Goal: Task Accomplishment & Management: Complete application form

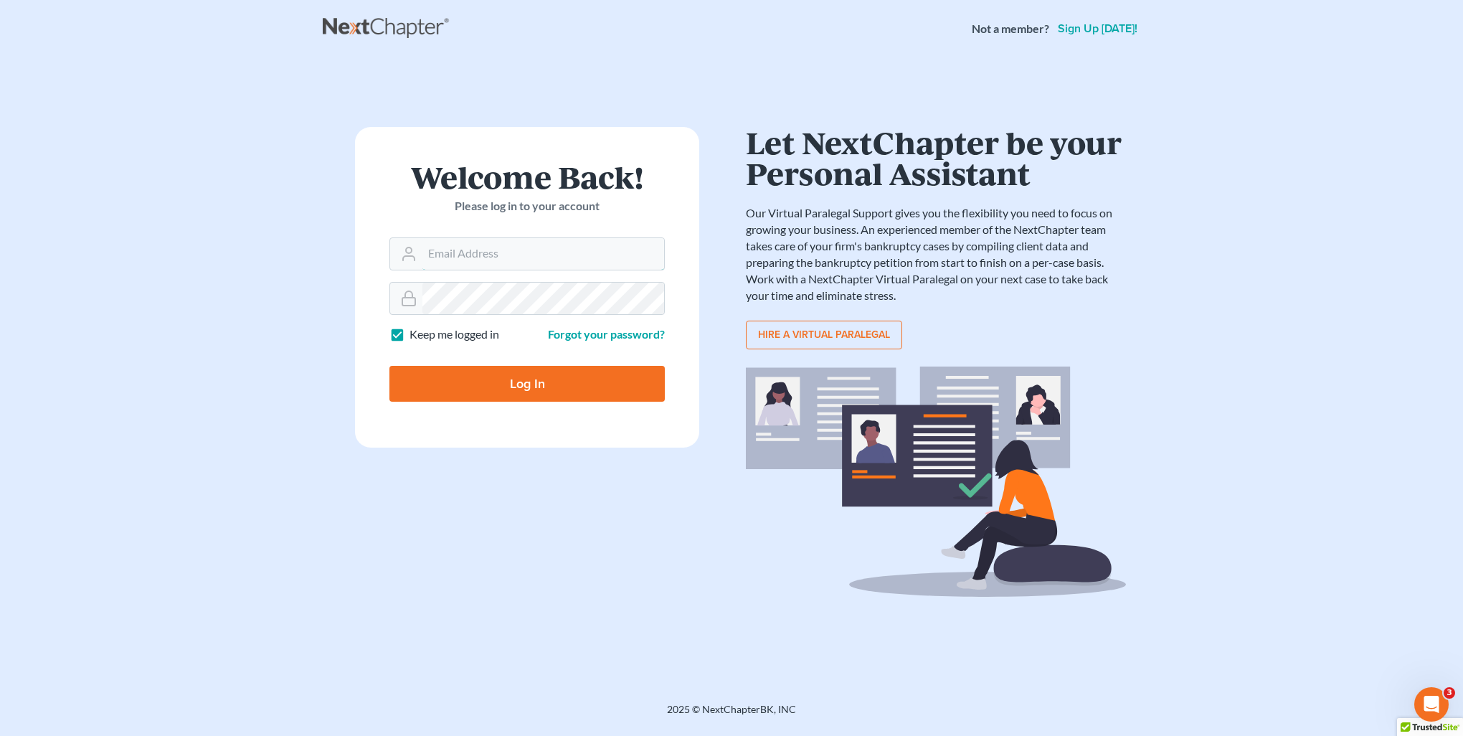
type input "kristi@littlelawofficeky.com"
click at [557, 383] on input "Log In" at bounding box center [526, 384] width 275 height 36
type input "Thinking..."
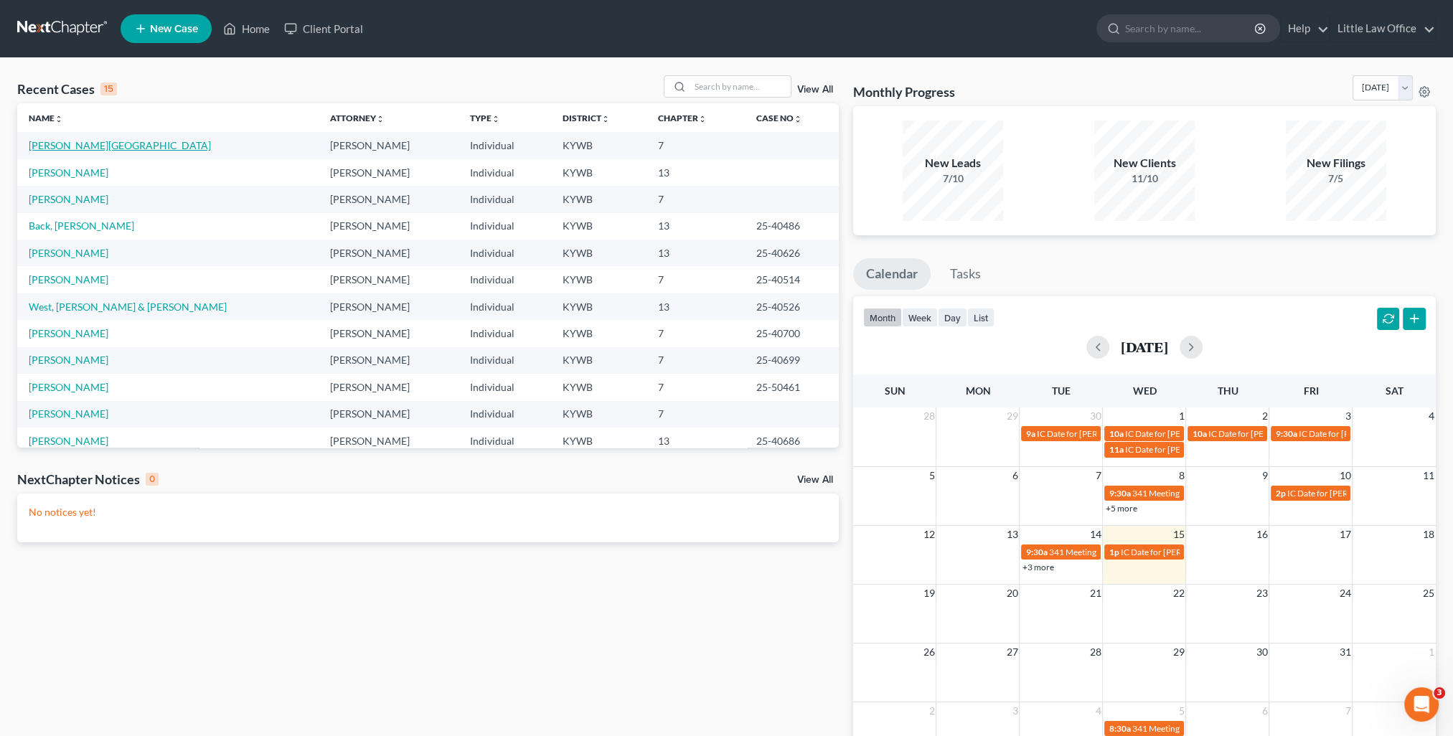
click at [43, 145] on link "Sears, Glenda" at bounding box center [120, 145] width 182 height 12
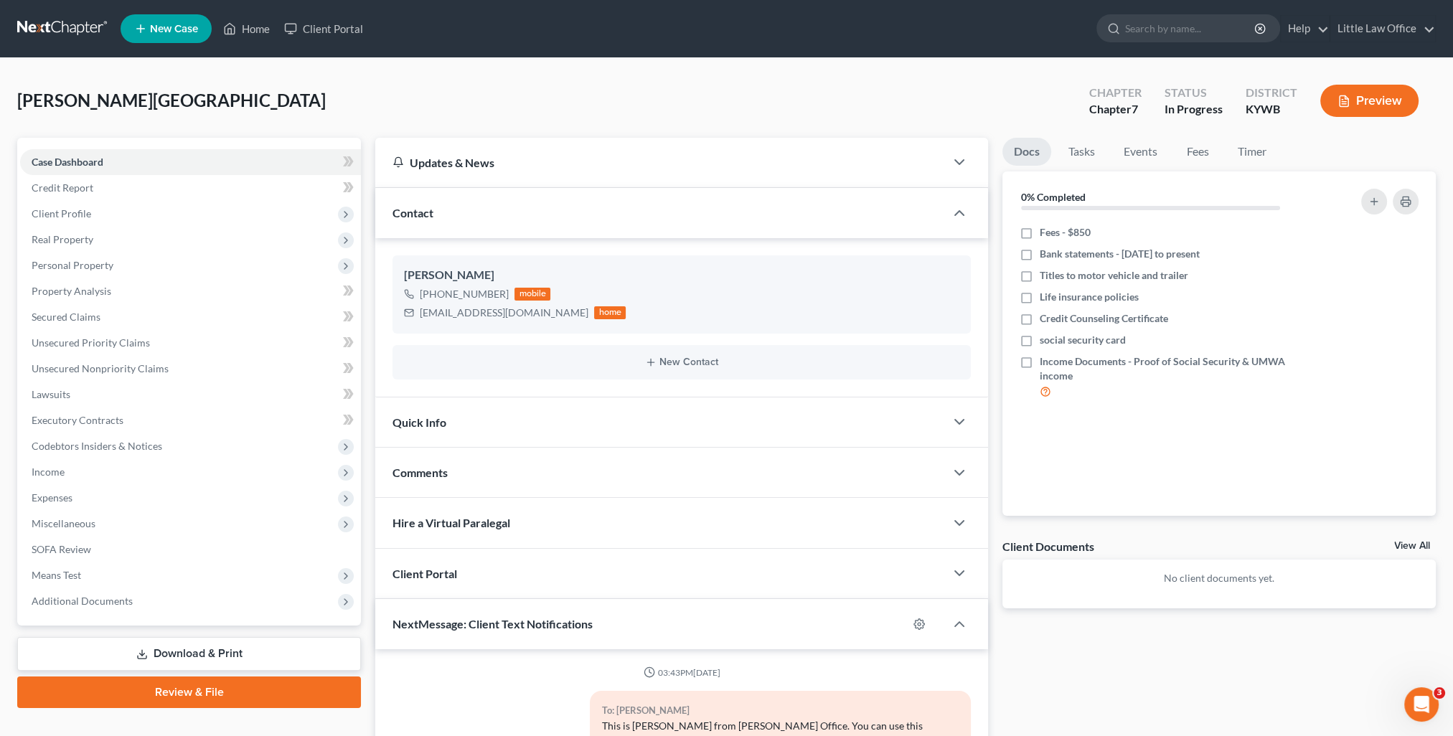
scroll to position [1039, 0]
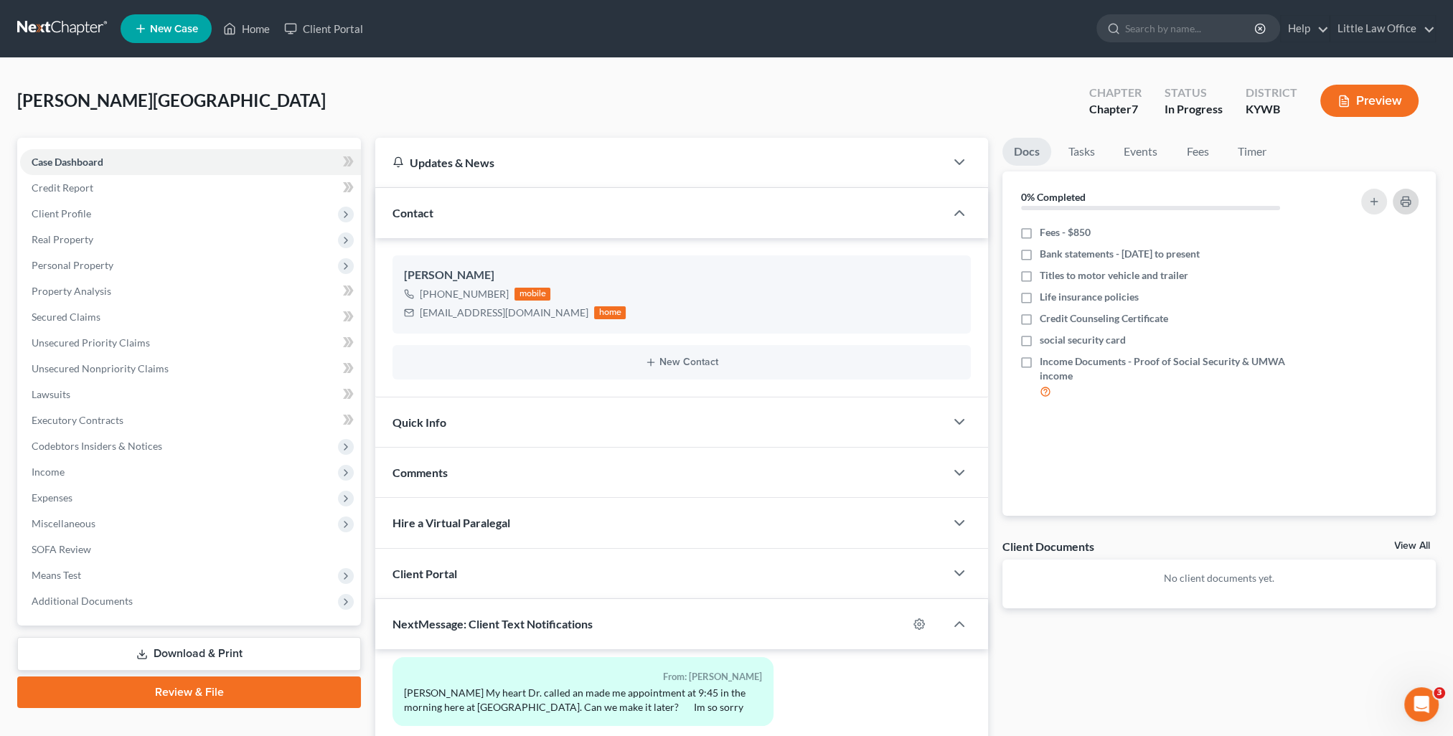
click at [1412, 202] on button "button" at bounding box center [1405, 202] width 26 height 26
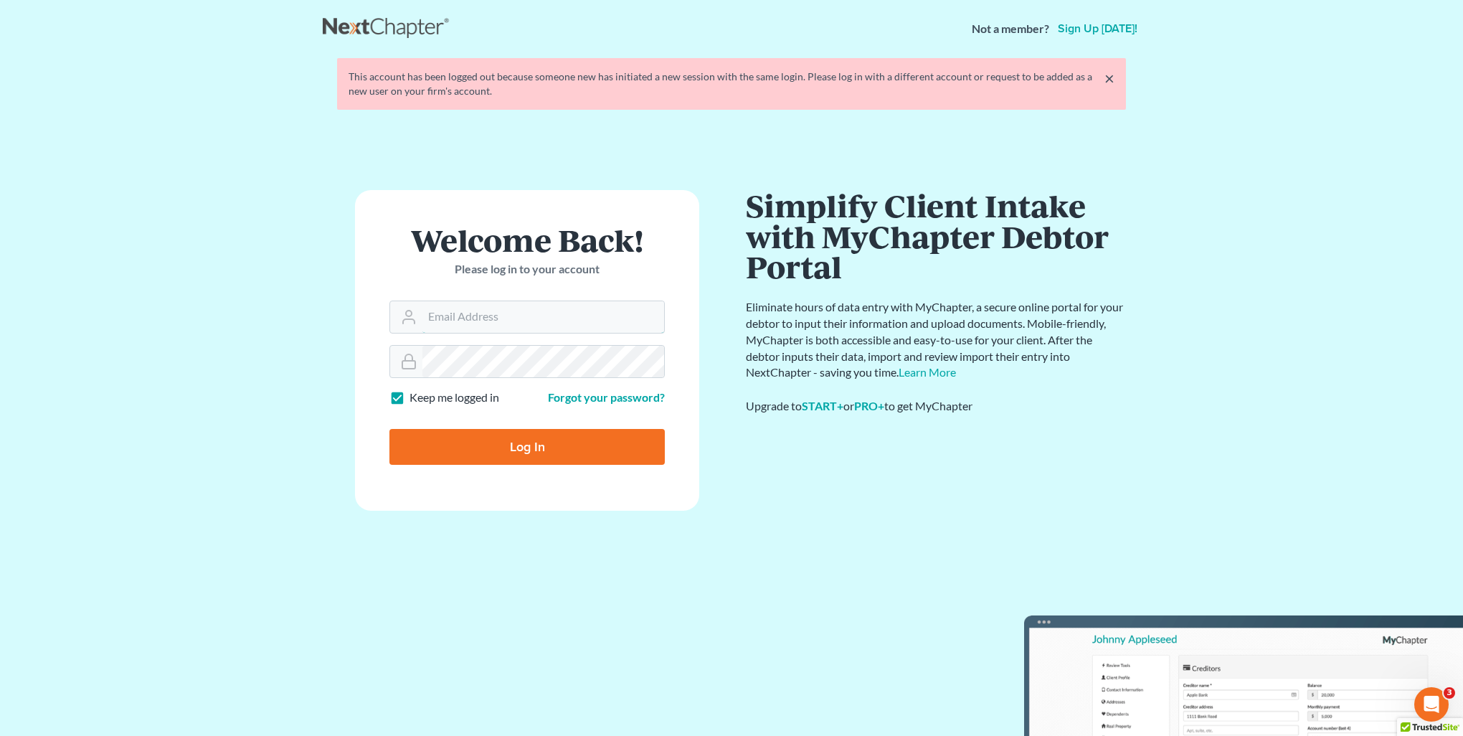
type input "[PERSON_NAME][EMAIL_ADDRESS][DOMAIN_NAME]"
click at [577, 455] on input "Log In" at bounding box center [526, 447] width 275 height 36
type input "Thinking..."
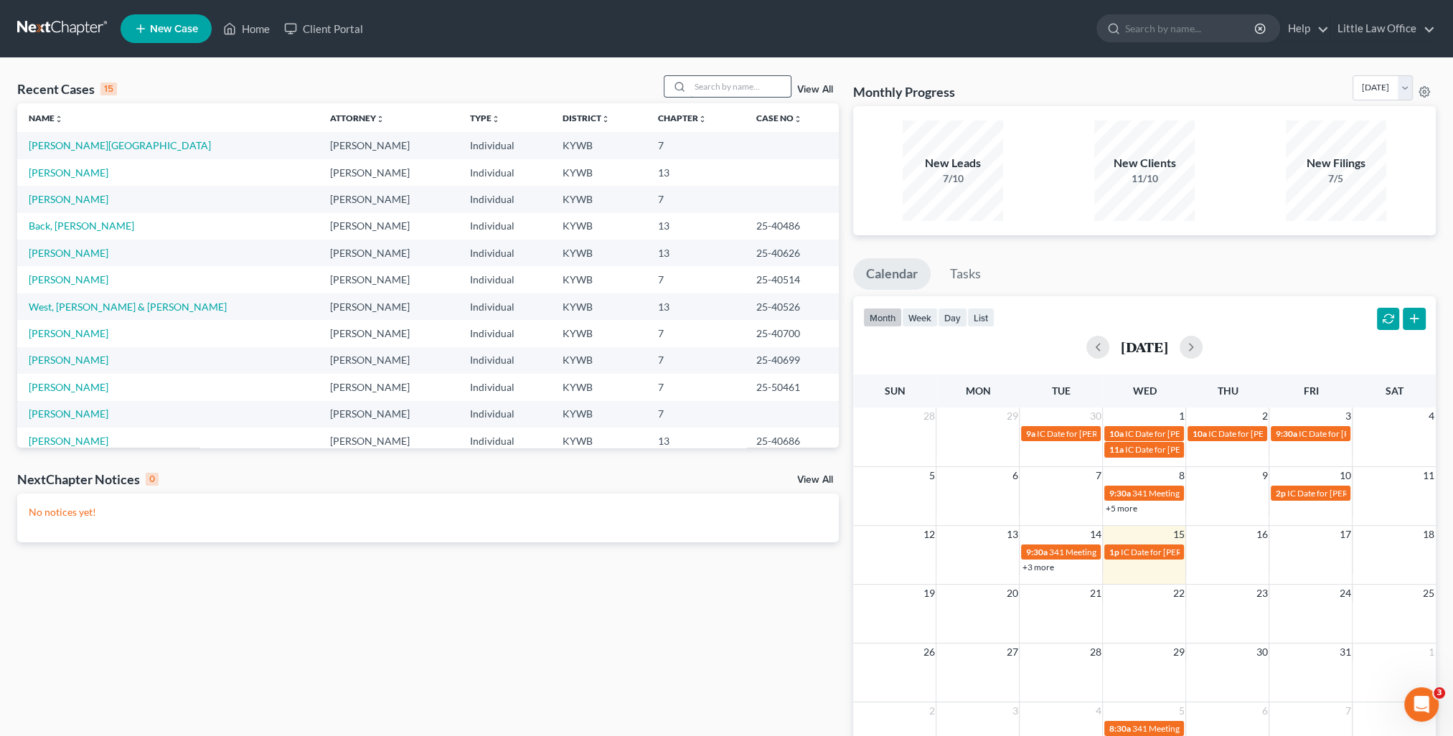
click at [743, 81] on input "search" at bounding box center [740, 86] width 100 height 21
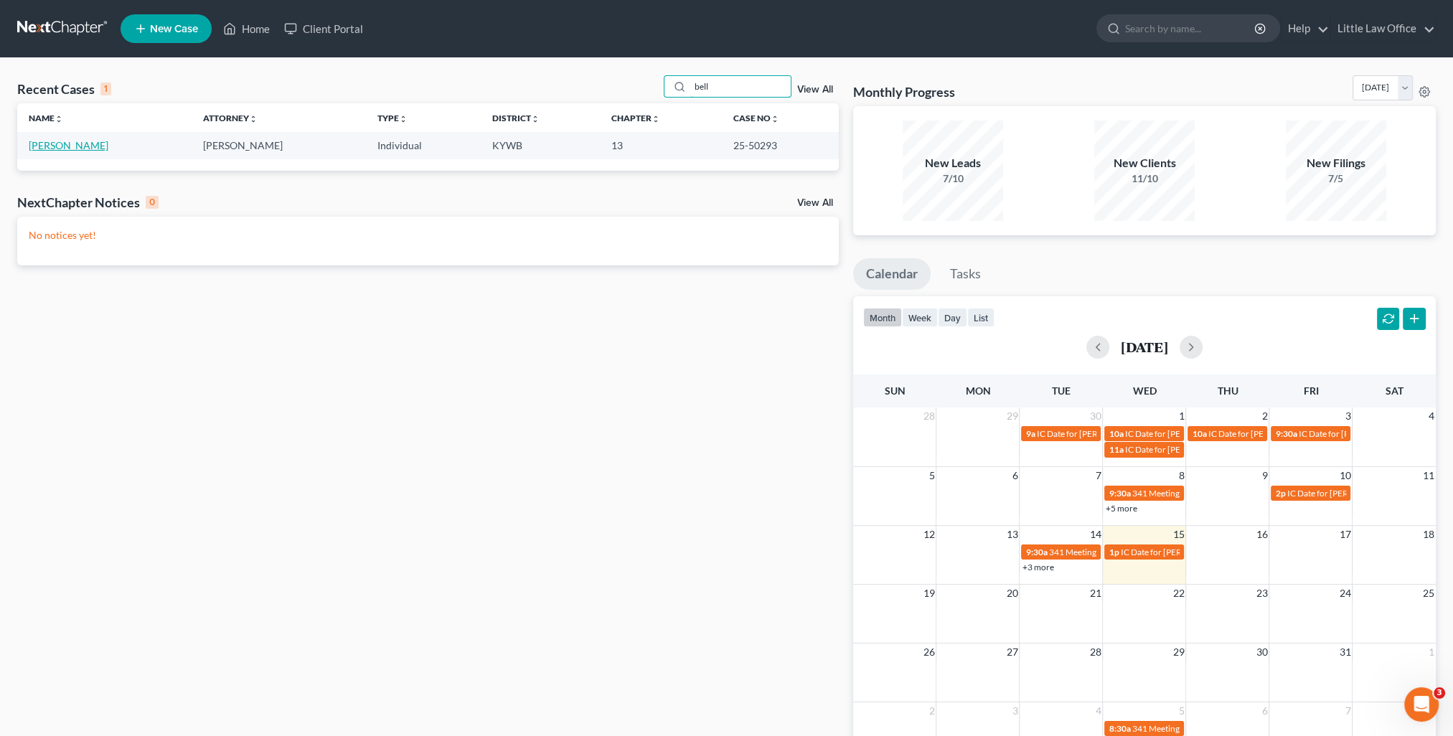
type input "bell"
click at [57, 149] on link "Bell, Jasmine" at bounding box center [69, 145] width 80 height 12
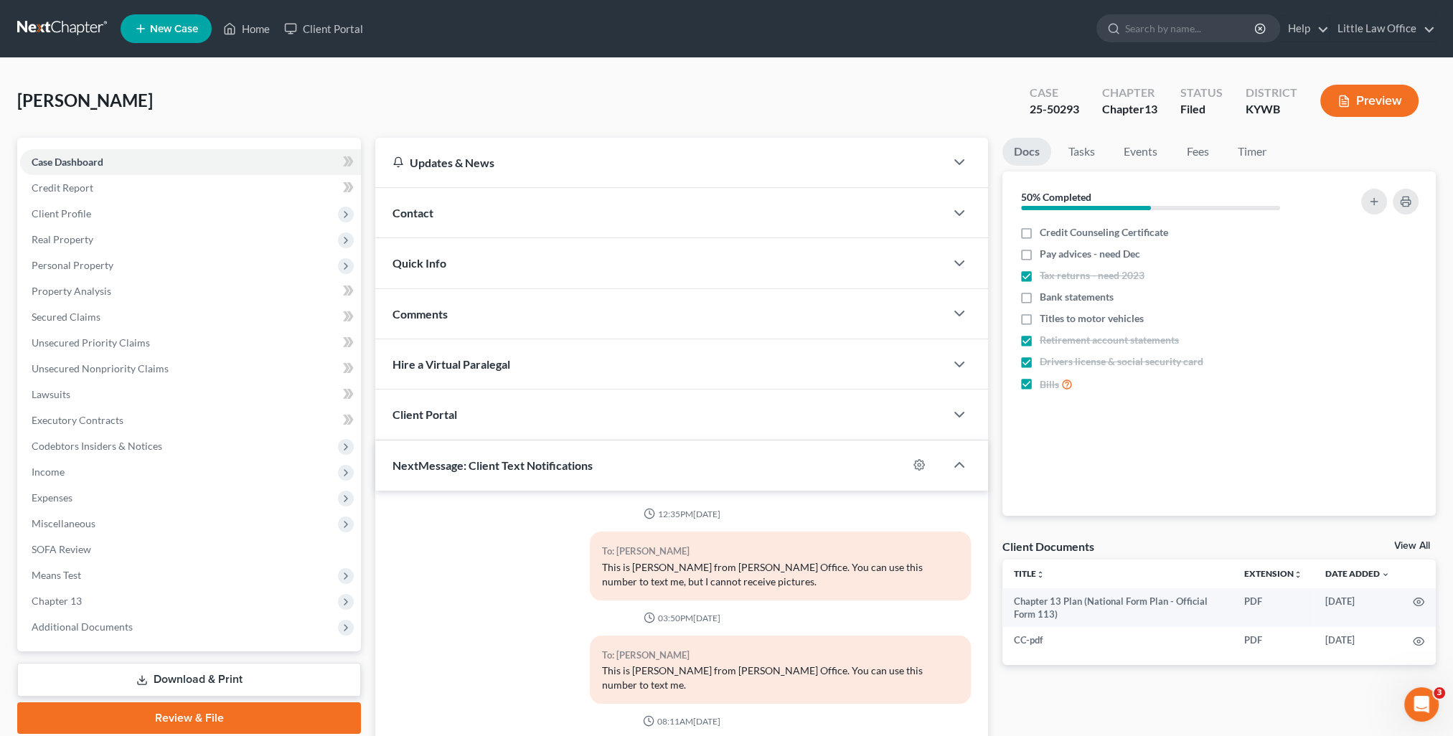
click at [444, 217] on div "Contact" at bounding box center [660, 212] width 570 height 49
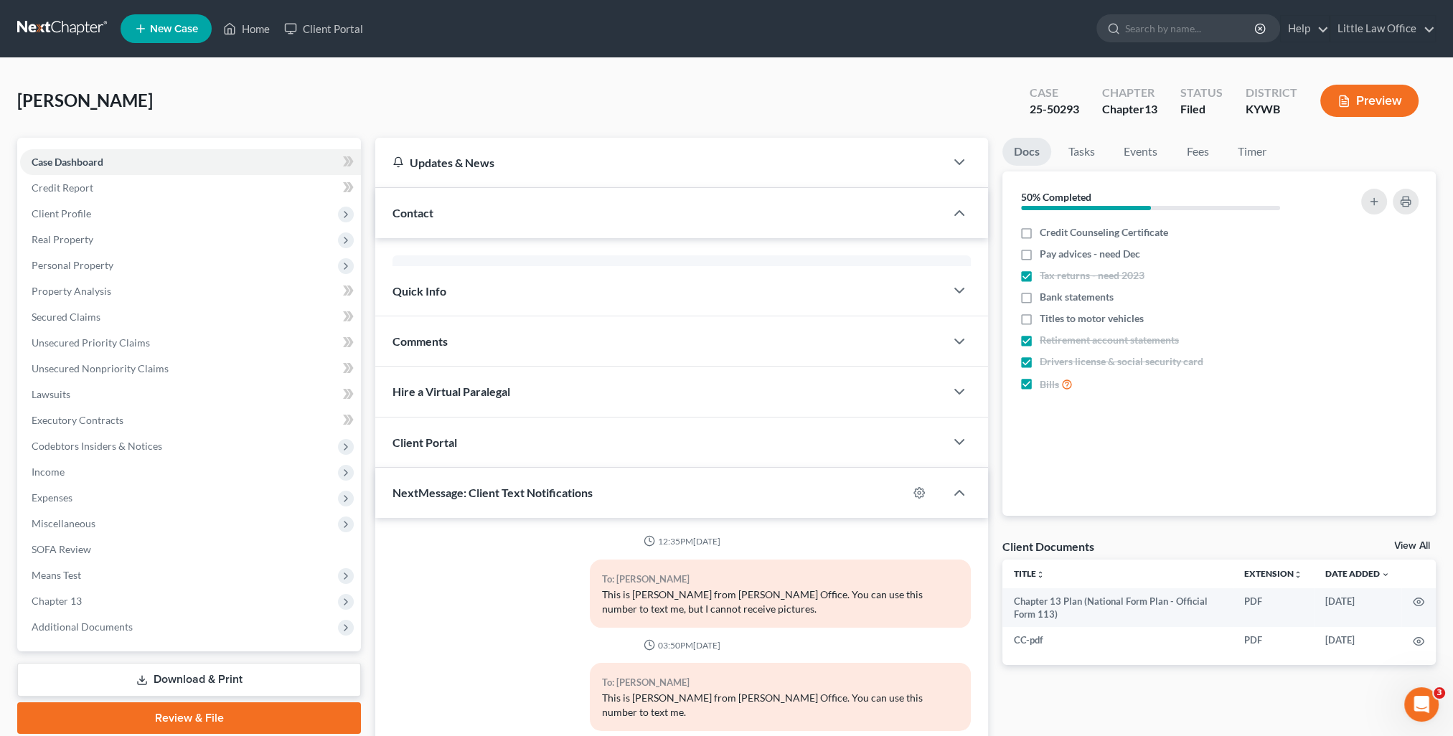
scroll to position [44, 0]
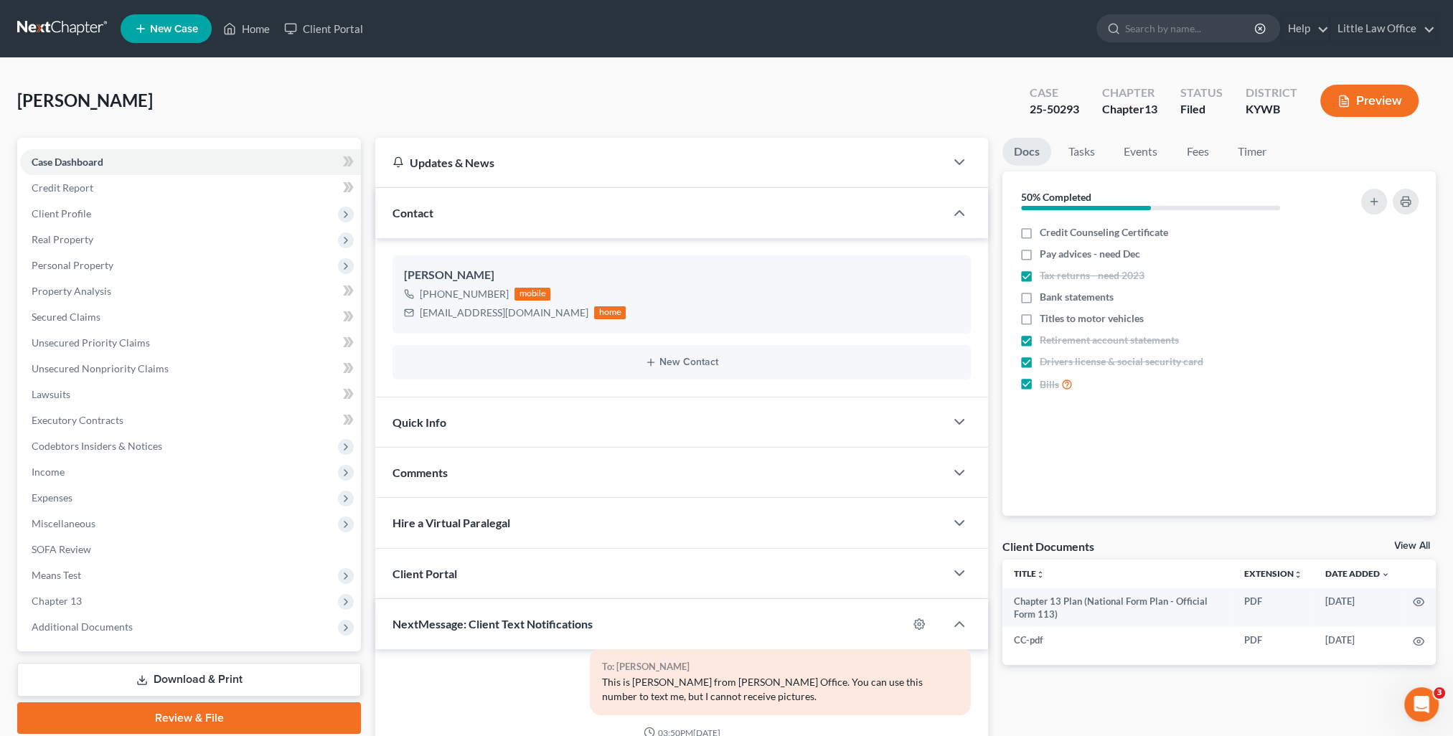
click at [464, 445] on div "Quick Info" at bounding box center [660, 421] width 570 height 49
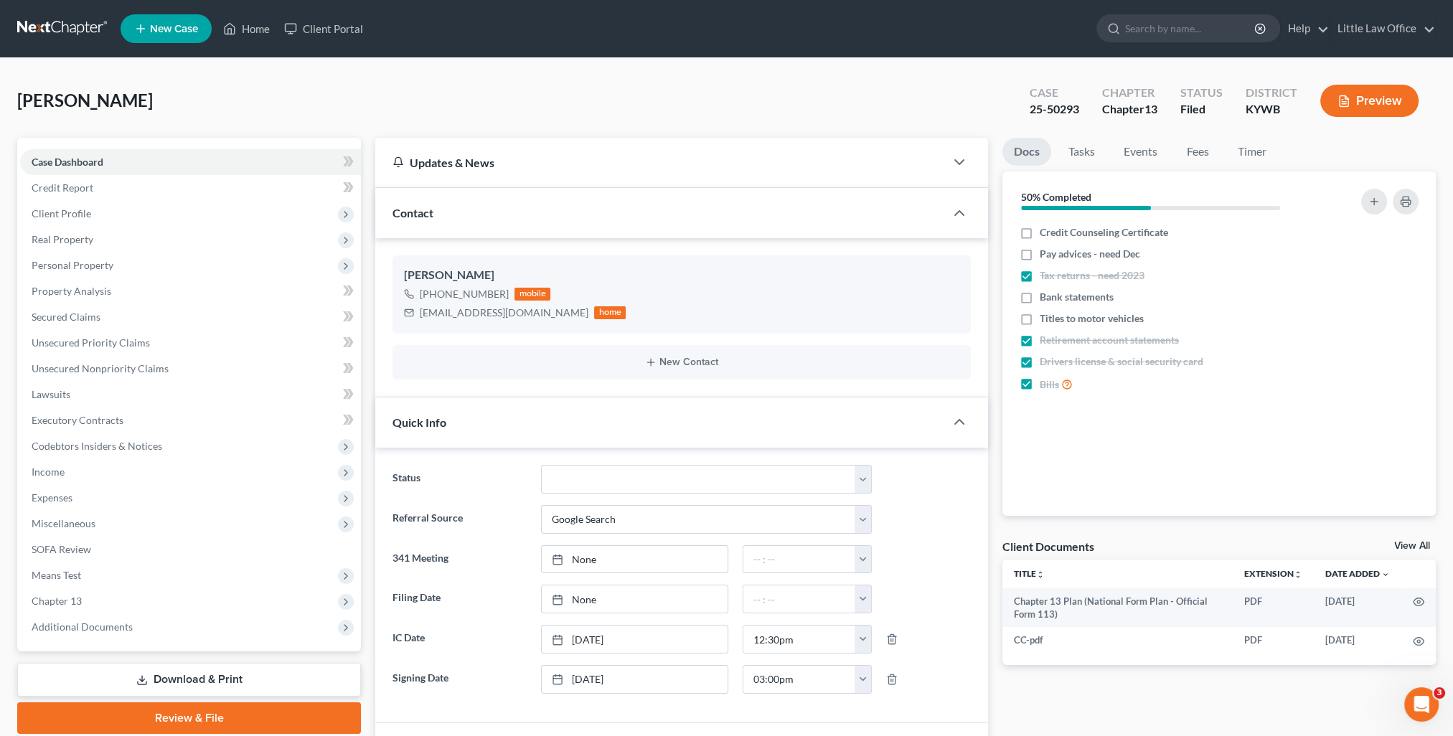
scroll to position [143, 0]
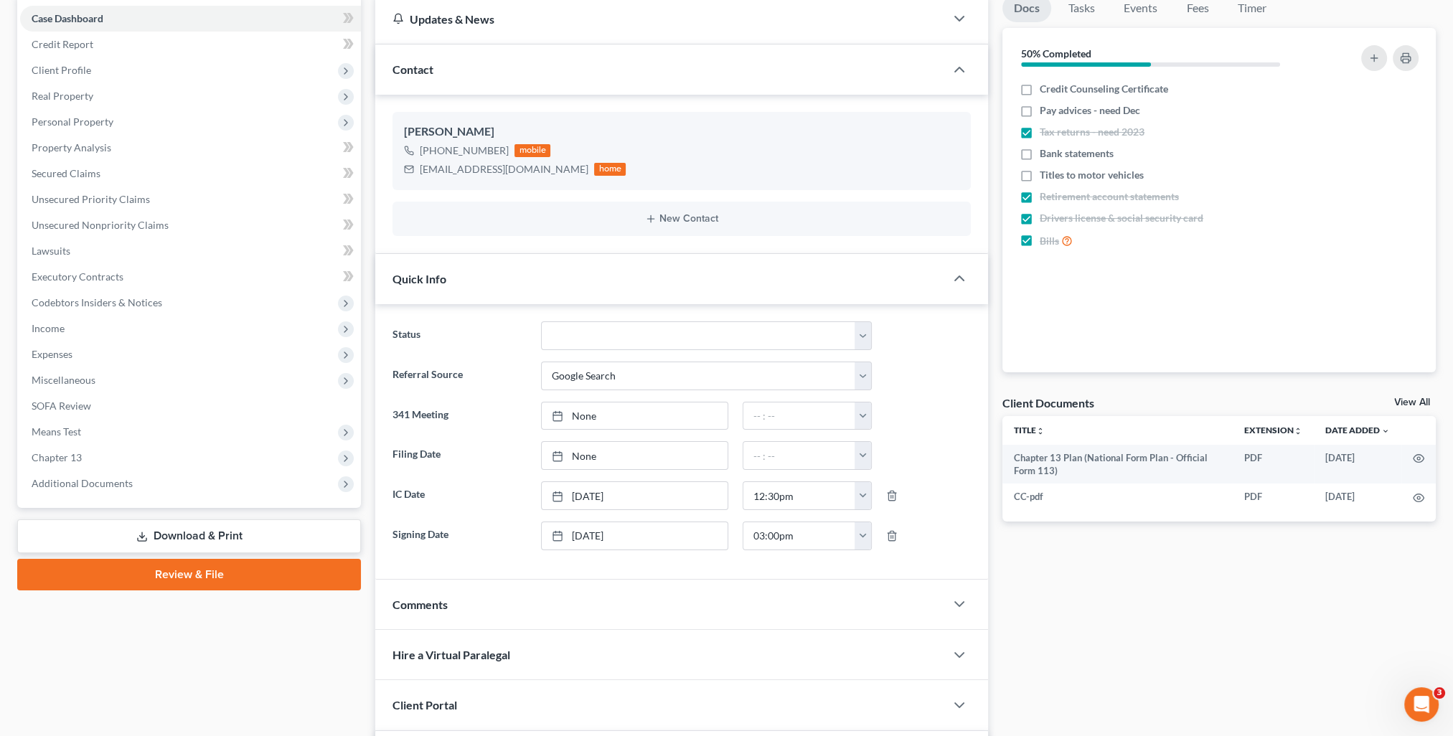
click at [499, 240] on div "Jasmine Bell +1 (270) 660-8260 mobile jboo259@gmail.com home New Contact" at bounding box center [681, 174] width 613 height 159
click at [510, 267] on div "Quick Info" at bounding box center [660, 278] width 570 height 49
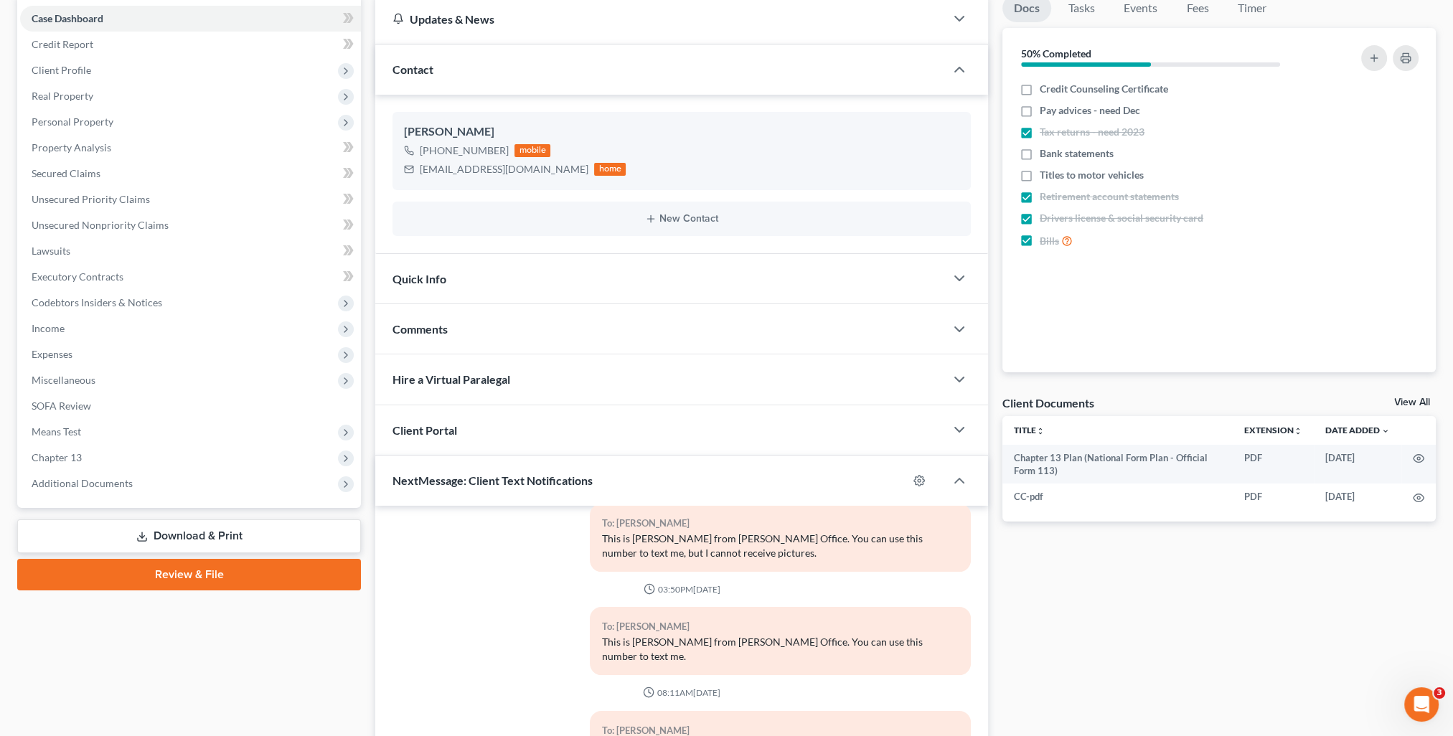
click at [507, 336] on div "Comments" at bounding box center [660, 328] width 570 height 49
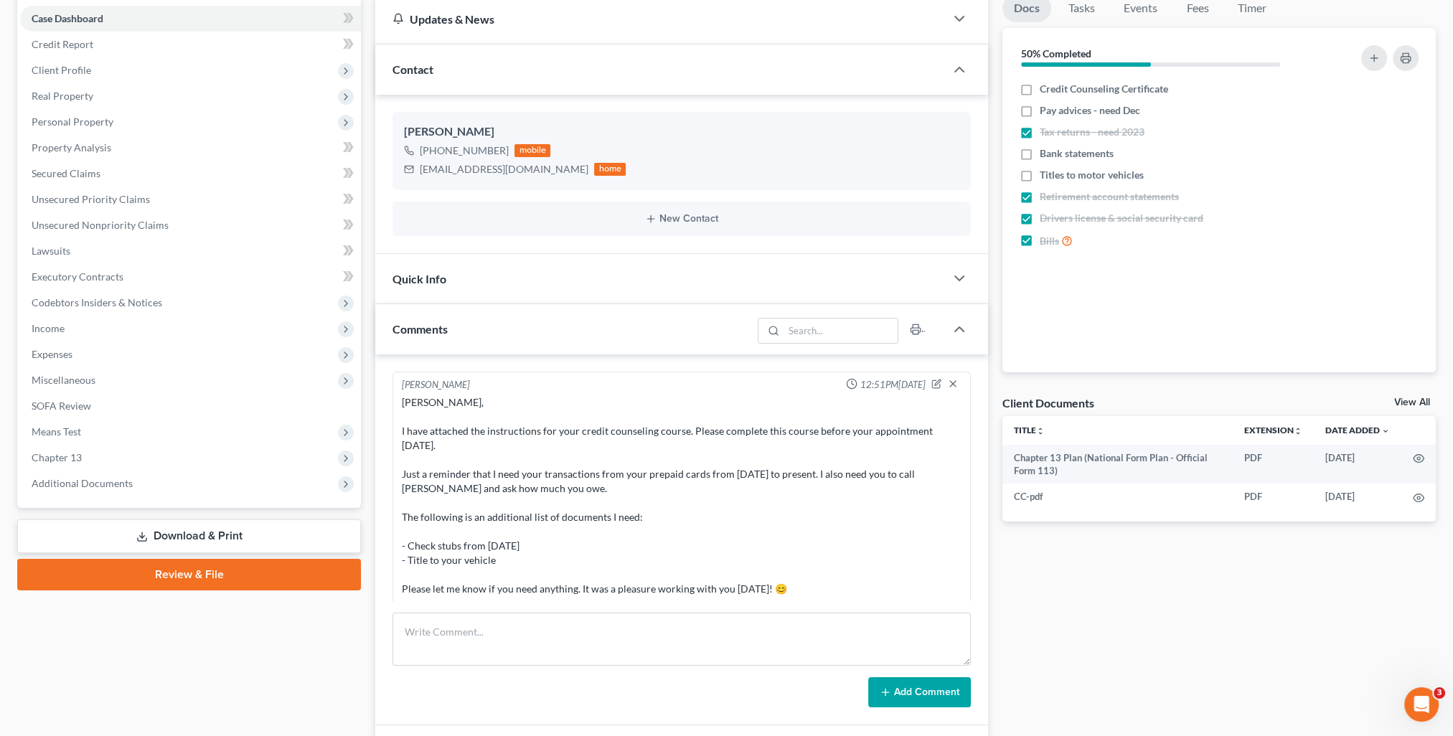
scroll to position [215, 0]
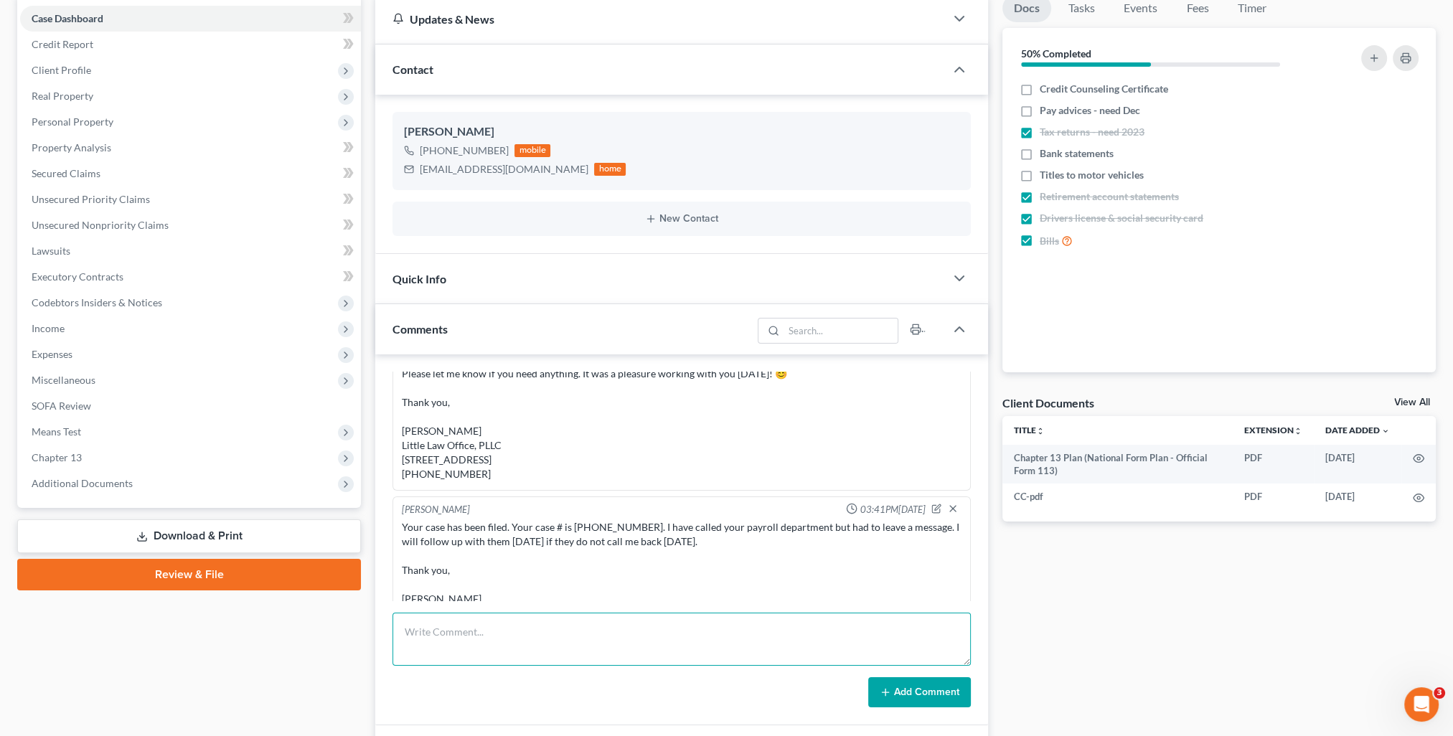
click at [633, 633] on textarea at bounding box center [681, 639] width 578 height 53
type textarea "Called client to remind her of court next week. No answer and VM not set up."
click at [912, 687] on button "Add Comment" at bounding box center [919, 692] width 103 height 30
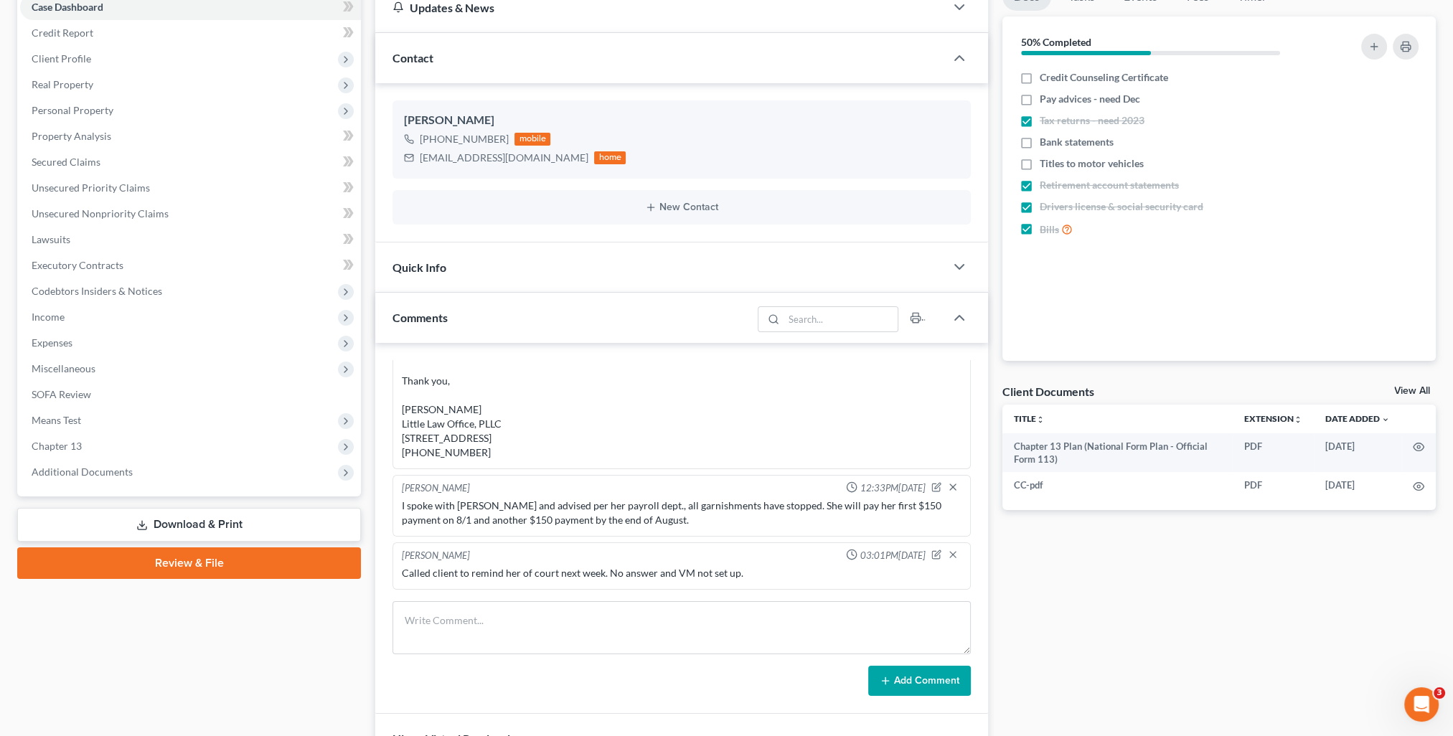
scroll to position [0, 0]
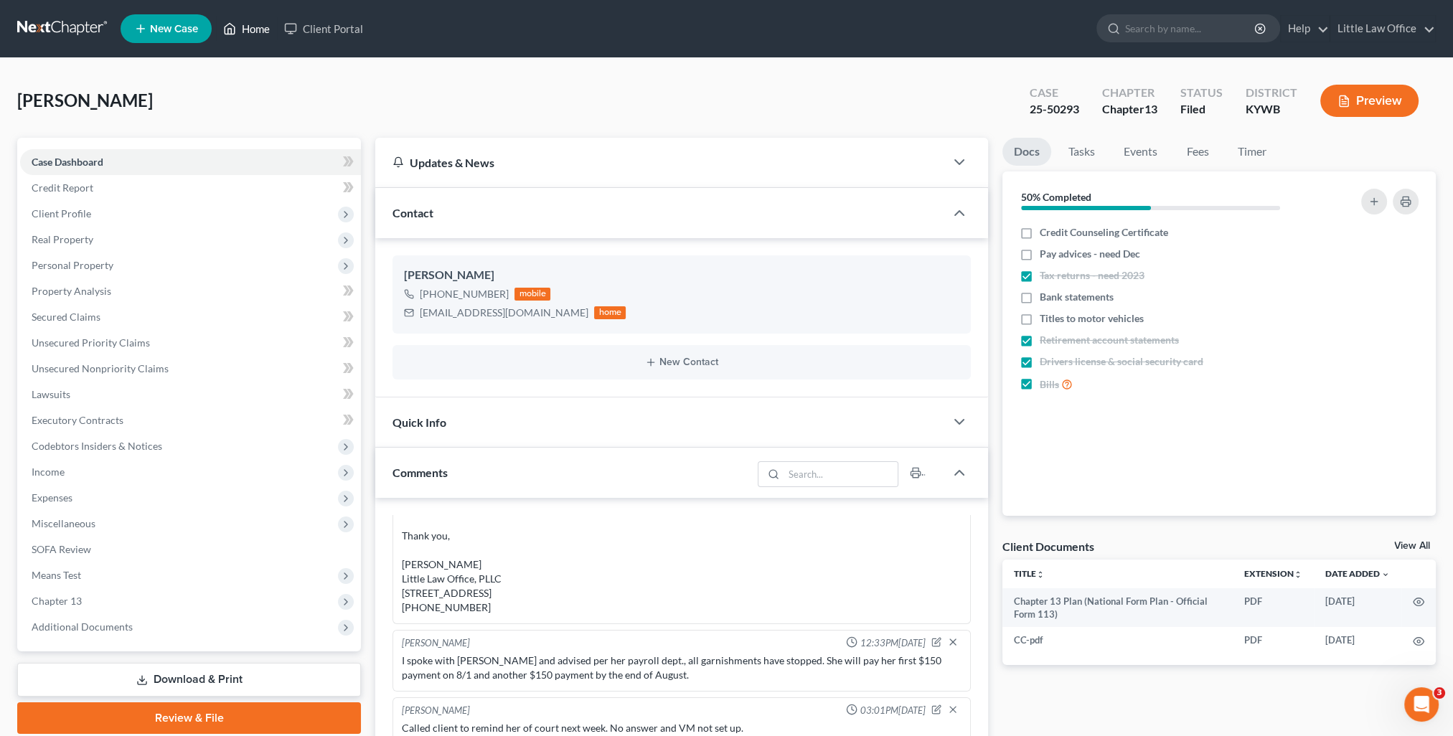
click at [242, 33] on link "Home" at bounding box center [246, 29] width 61 height 26
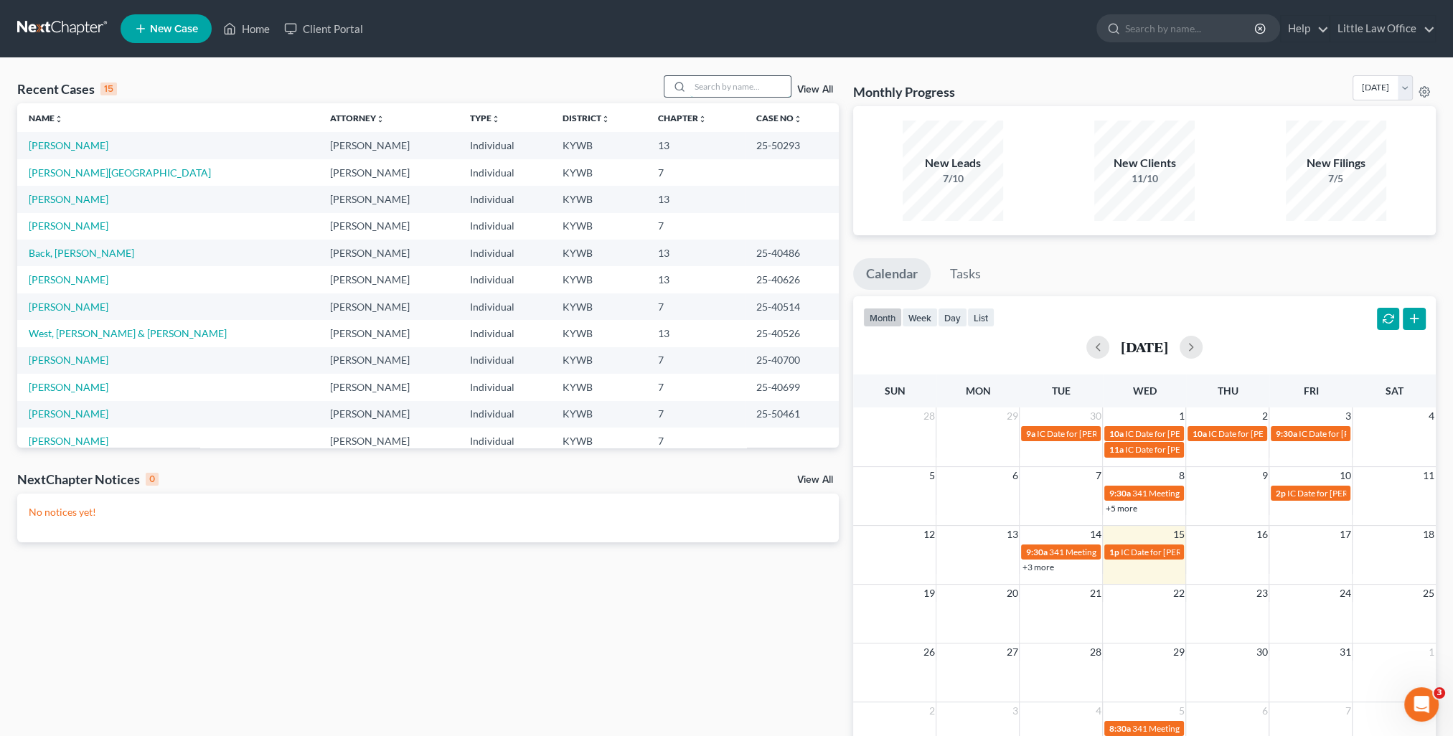
click at [749, 83] on input "search" at bounding box center [740, 86] width 100 height 21
type input "messamore"
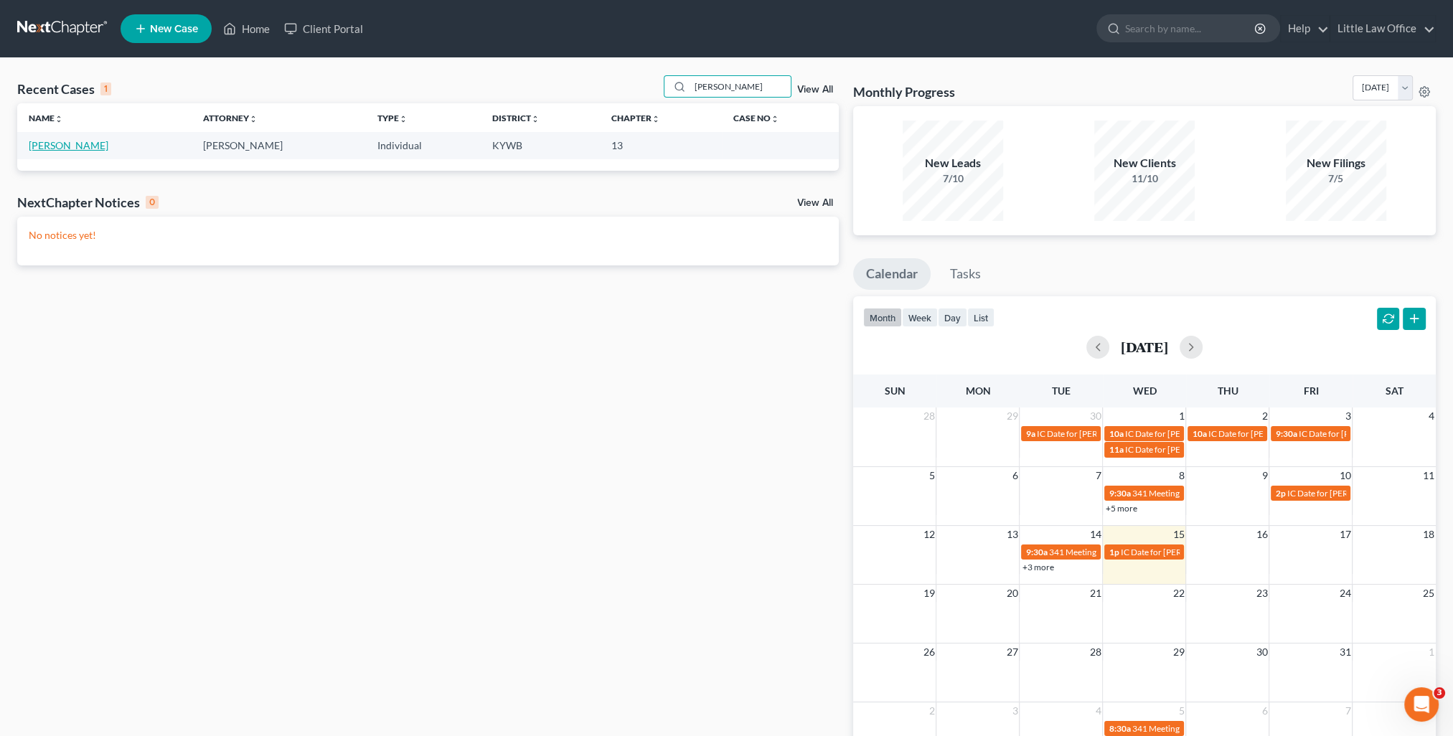
click at [108, 151] on link "Messamore, Amanda" at bounding box center [69, 145] width 80 height 12
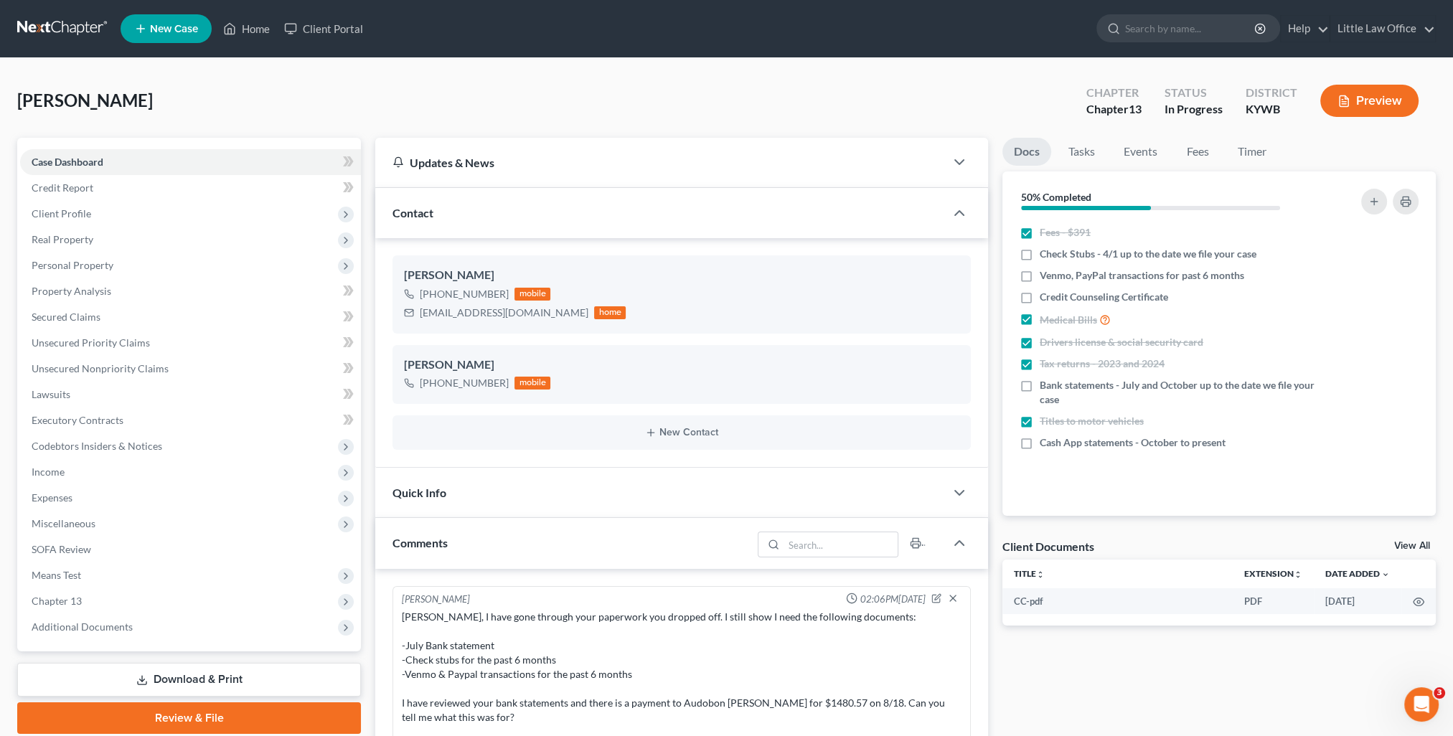
scroll to position [372, 0]
click at [78, 183] on span "Credit Report" at bounding box center [63, 187] width 62 height 12
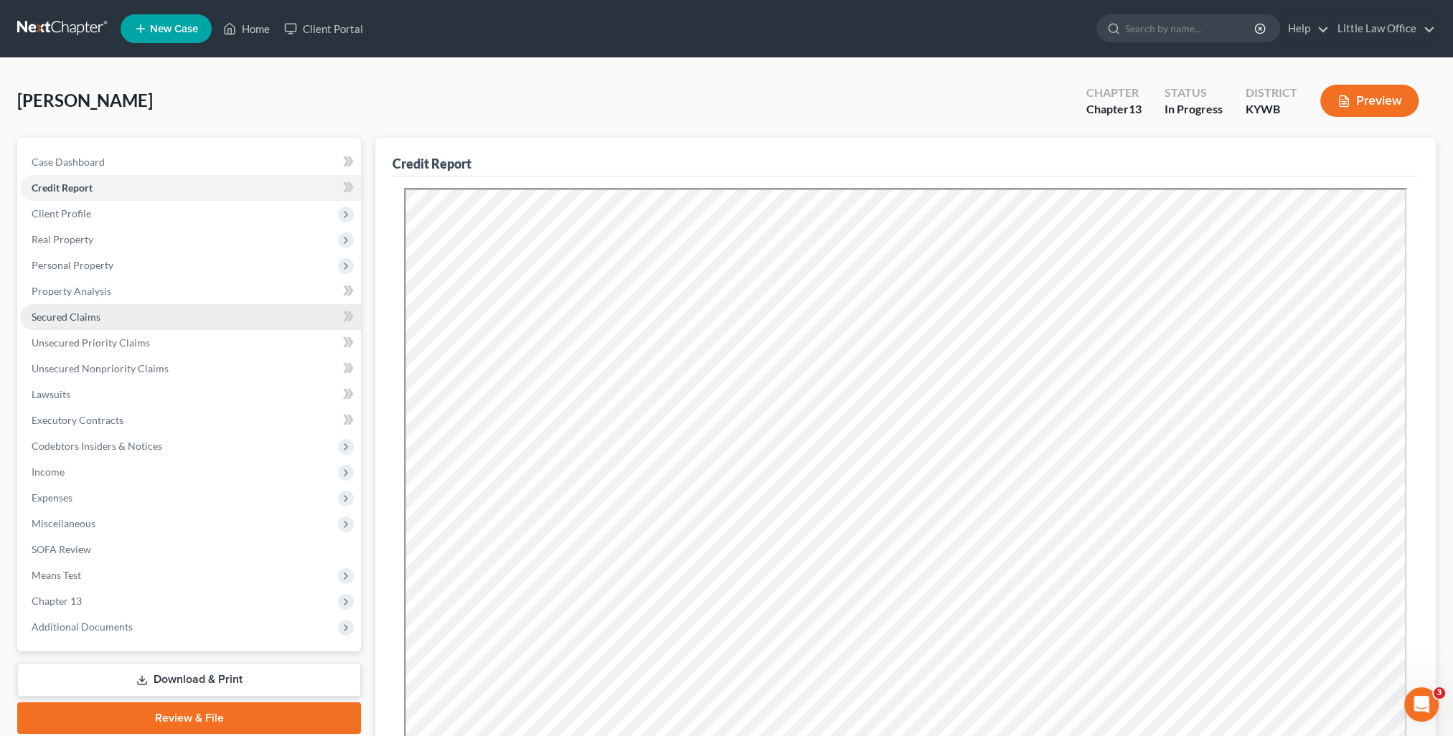
click at [81, 312] on span "Secured Claims" at bounding box center [66, 317] width 69 height 12
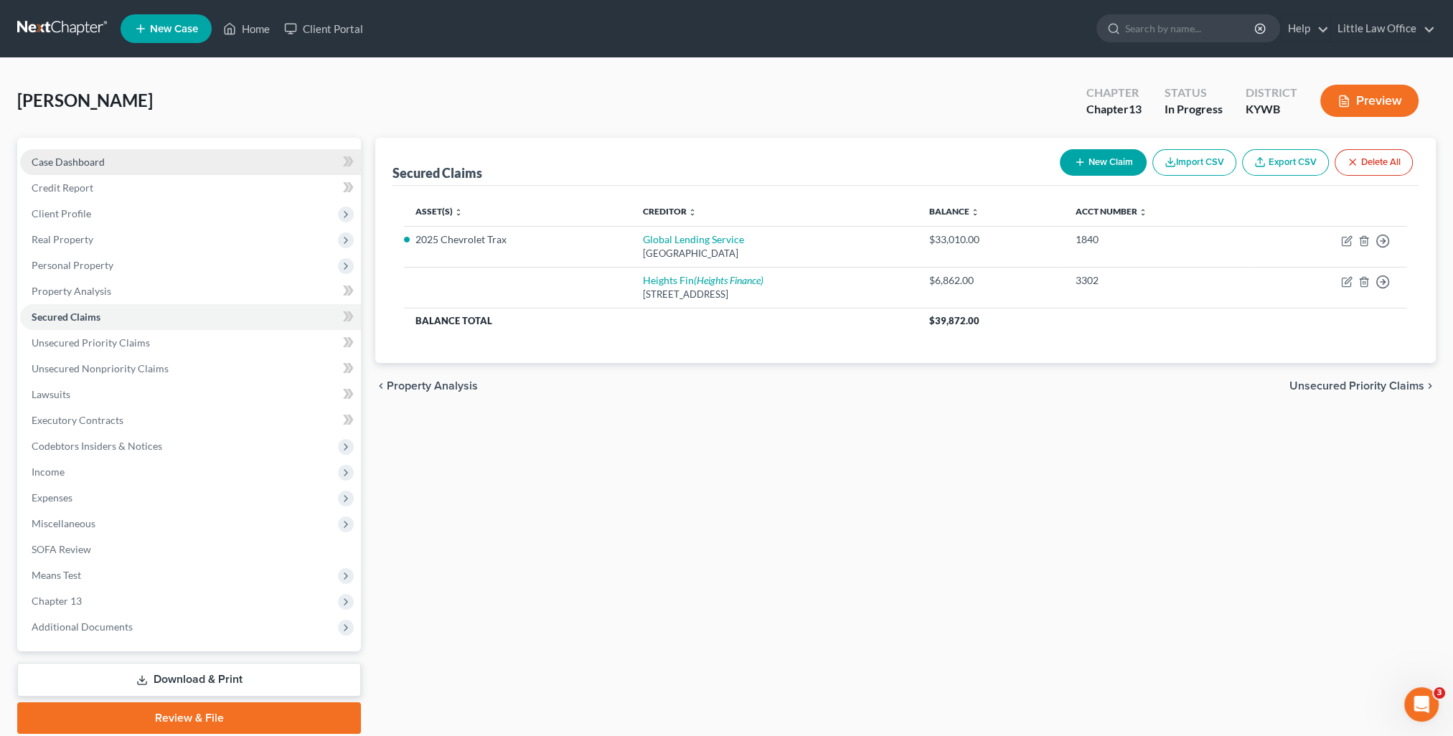
click at [77, 164] on span "Case Dashboard" at bounding box center [68, 162] width 73 height 12
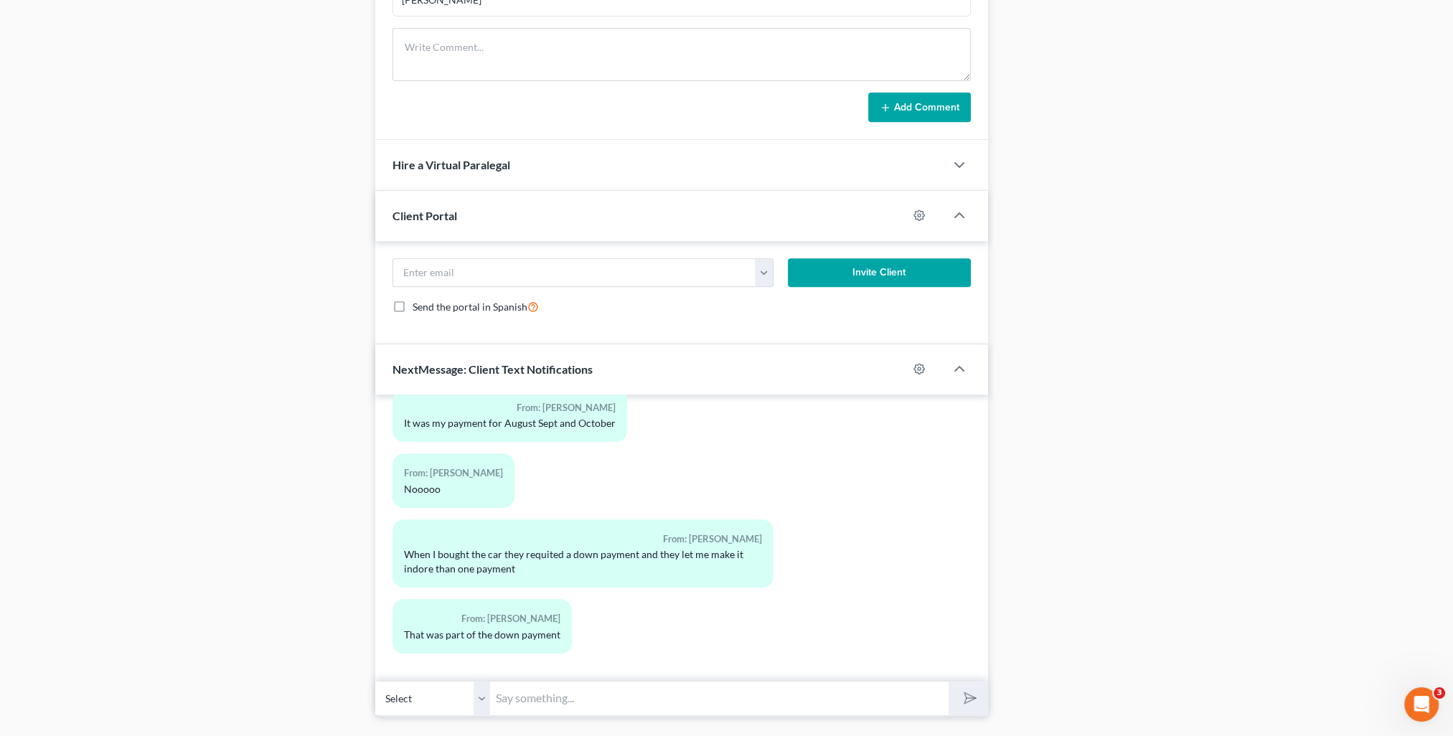
scroll to position [820, 0]
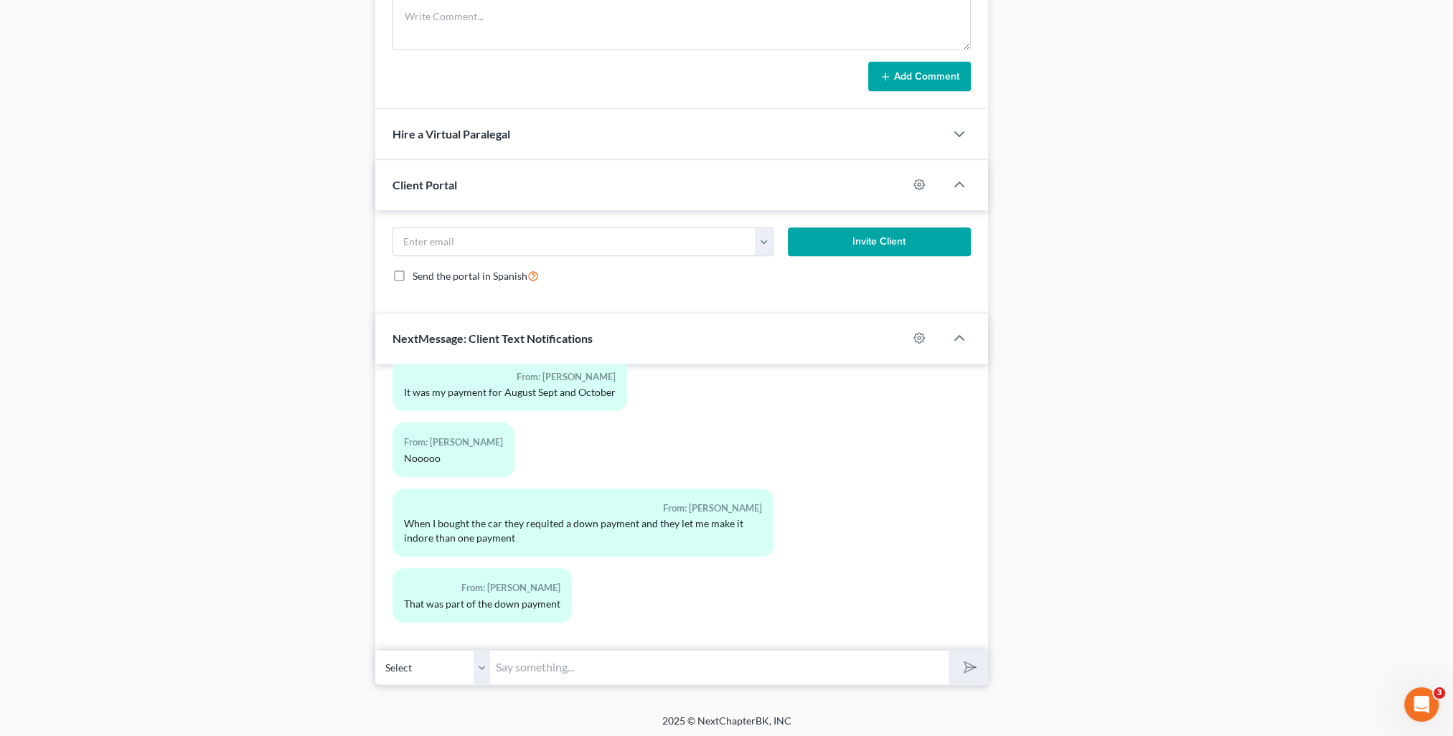
drag, startPoint x: 600, startPoint y: 670, endPoint x: 565, endPoint y: 686, distance: 38.2
click at [600, 670] on input "text" at bounding box center [719, 667] width 458 height 35
type input "Do you know what you listed as collateral on your loan with World Finance?"
click at [826, 667] on input "Do you know what you listed as collateral on your loan with World Finance?" at bounding box center [719, 667] width 458 height 35
type input "Do you know what you listed as collateral on your loan with Heights Finance?"
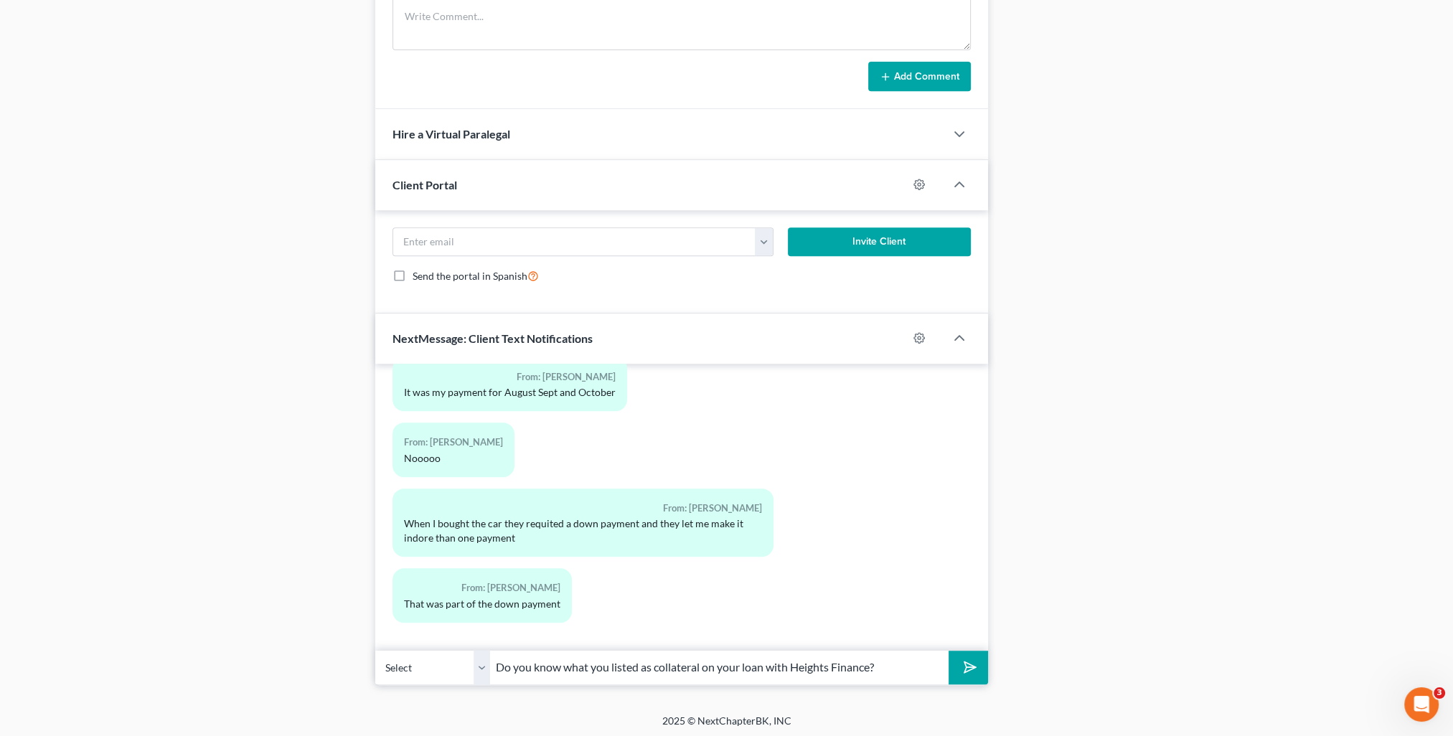
click at [881, 656] on input "Do you know what you listed as collateral on your loan with Heights Finance?" at bounding box center [719, 667] width 458 height 35
click at [970, 671] on icon "submit" at bounding box center [967, 667] width 14 height 14
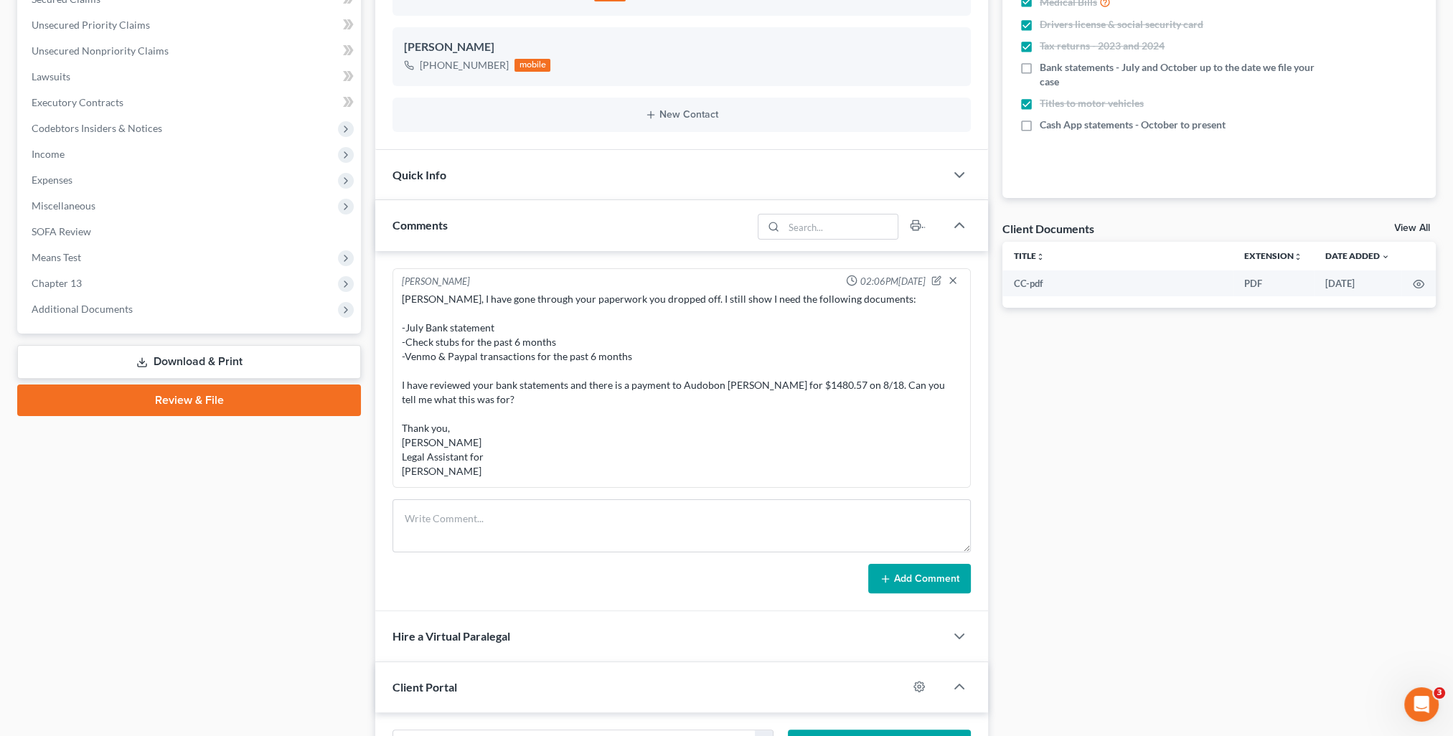
scroll to position [0, 0]
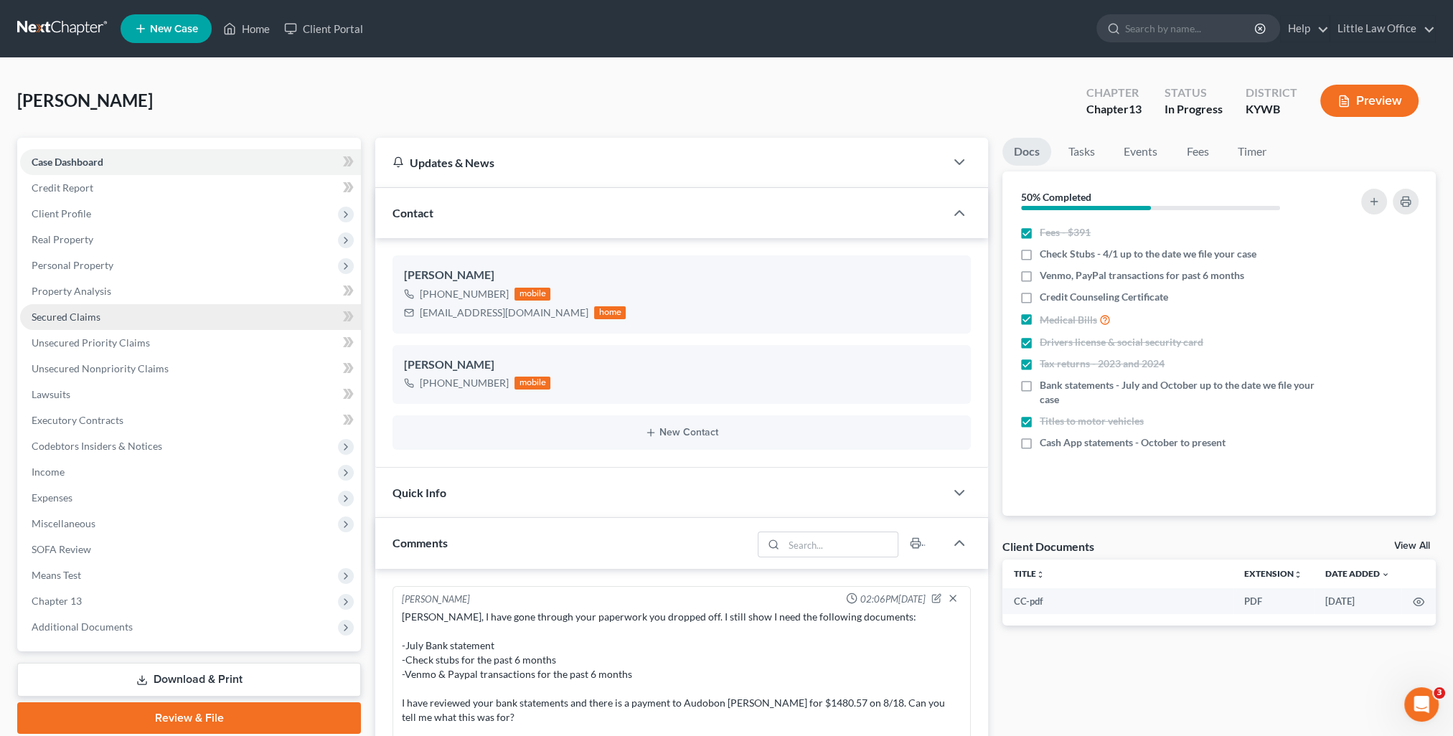
click at [113, 326] on link "Secured Claims" at bounding box center [190, 317] width 341 height 26
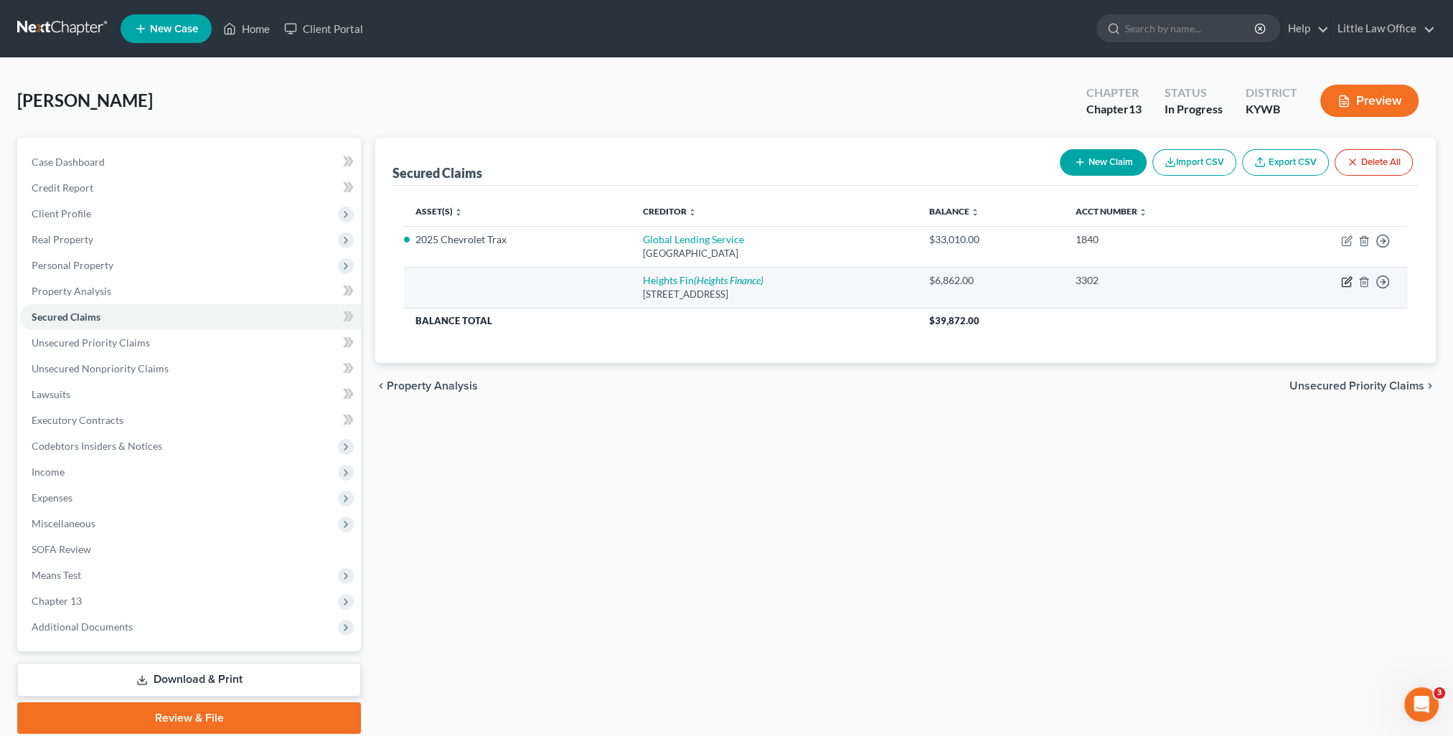
click at [1346, 280] on icon "button" at bounding box center [1346, 281] width 11 height 11
select select "42"
select select "0"
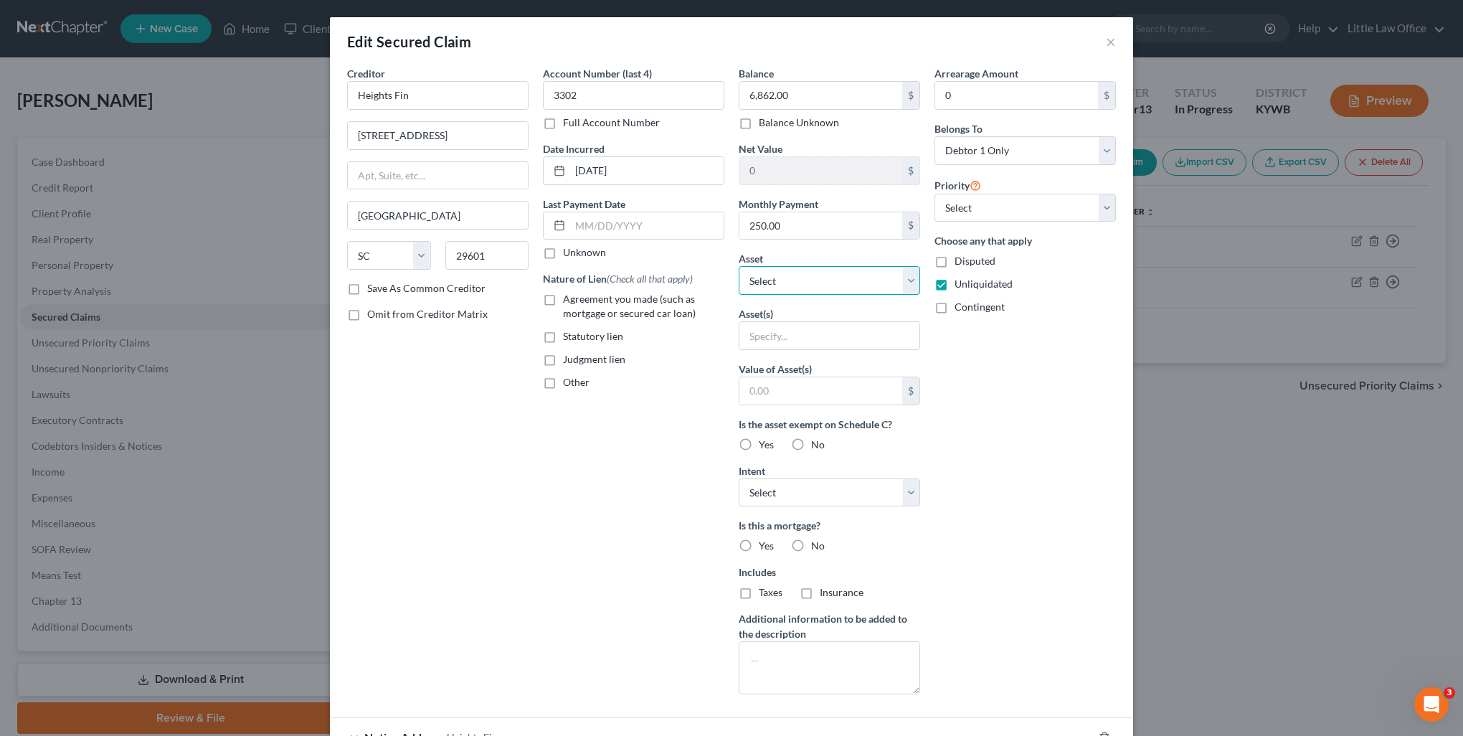
click at [818, 280] on select "Select Other Multiple Assets Electronics - cell phone; 2 televisions; laptop co…" at bounding box center [829, 280] width 181 height 29
click at [739, 266] on select "Select Other Multiple Assets Electronics - cell phone; 2 televisions; laptop co…" at bounding box center [829, 280] width 181 height 29
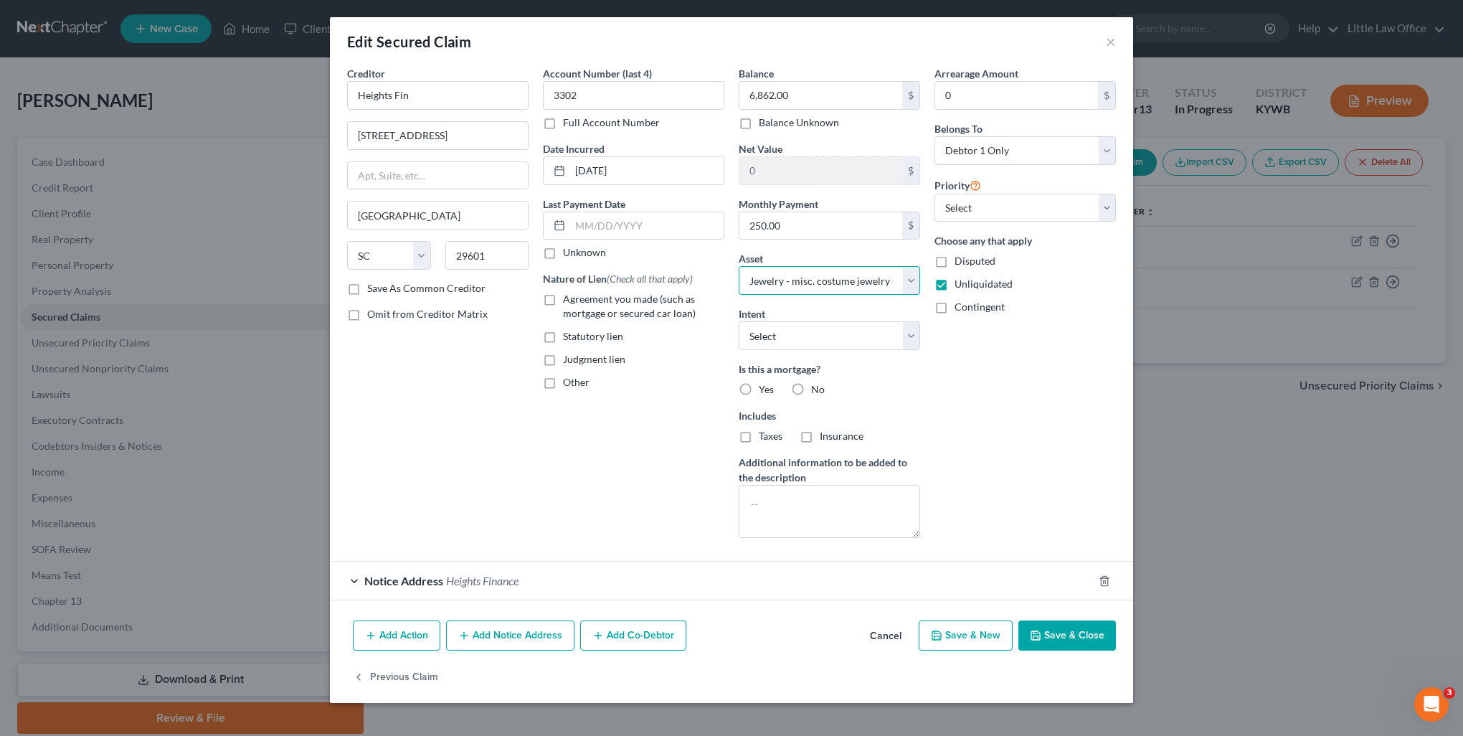
click at [829, 274] on select "Select Other Multiple Assets Electronics - cell phone; 2 televisions; laptop co…" at bounding box center [829, 280] width 181 height 29
select select "5"
click at [739, 266] on select "Select Other Multiple Assets Electronics - cell phone; 2 televisions; laptop co…" at bounding box center [829, 280] width 181 height 29
click at [1053, 636] on button "Save & Close" at bounding box center [1068, 635] width 98 height 30
select select
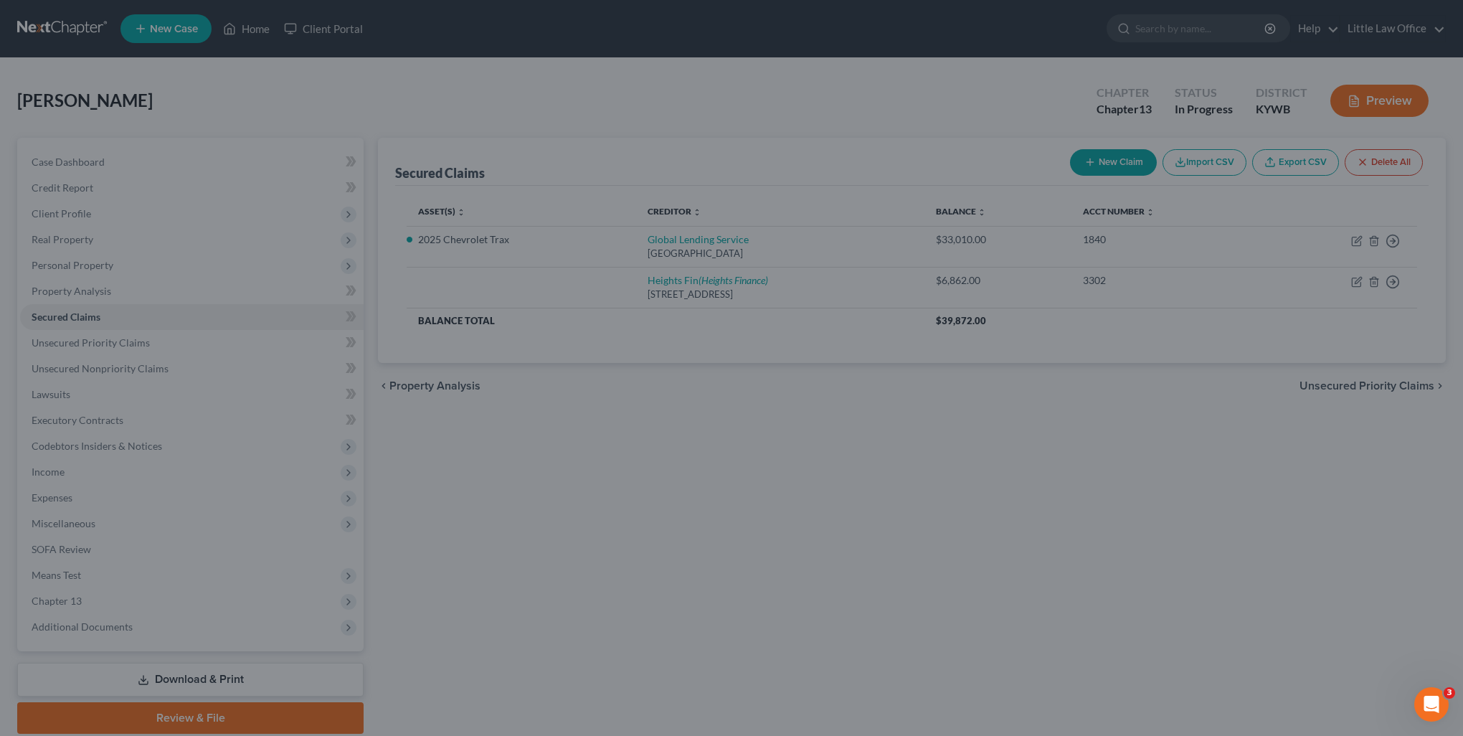
type input "-3,362.00"
select select "5"
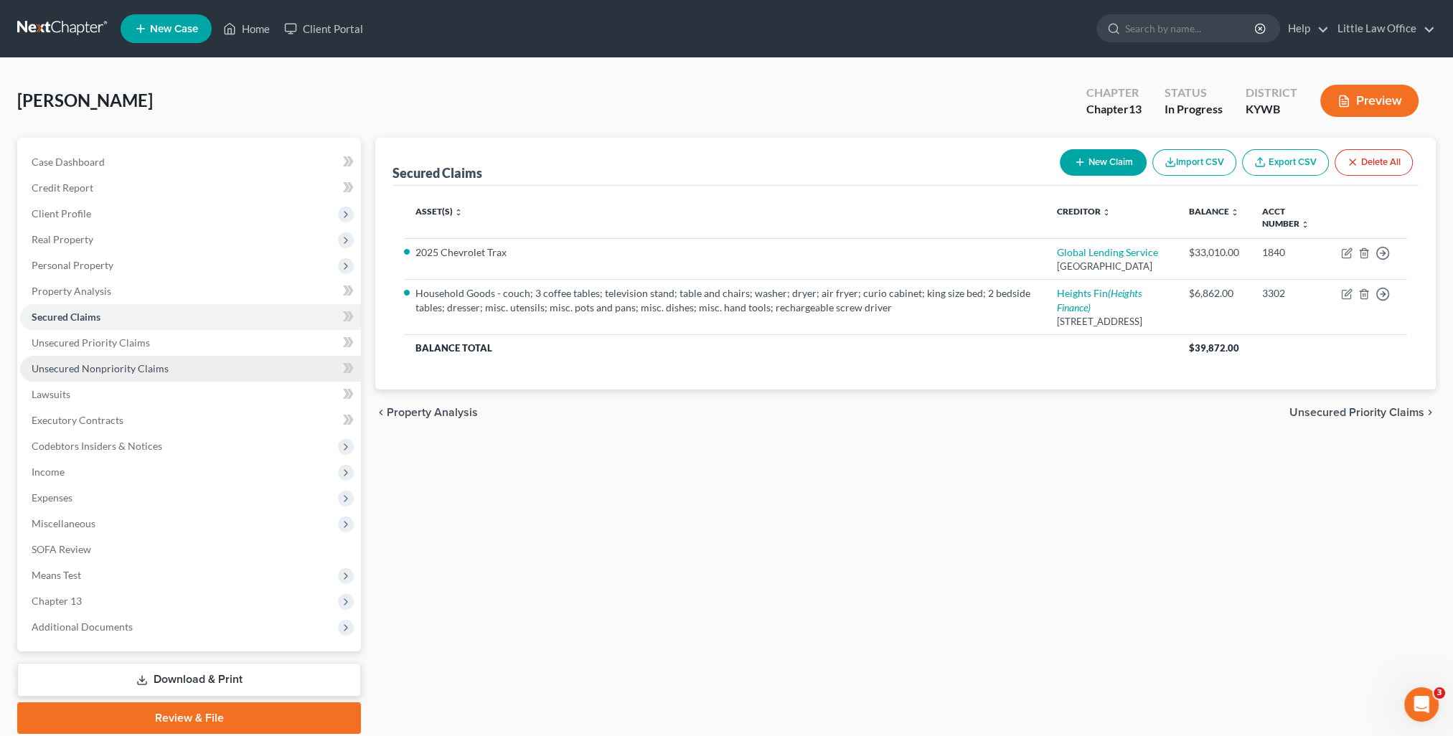
click at [133, 363] on span "Unsecured Nonpriority Claims" at bounding box center [100, 368] width 137 height 12
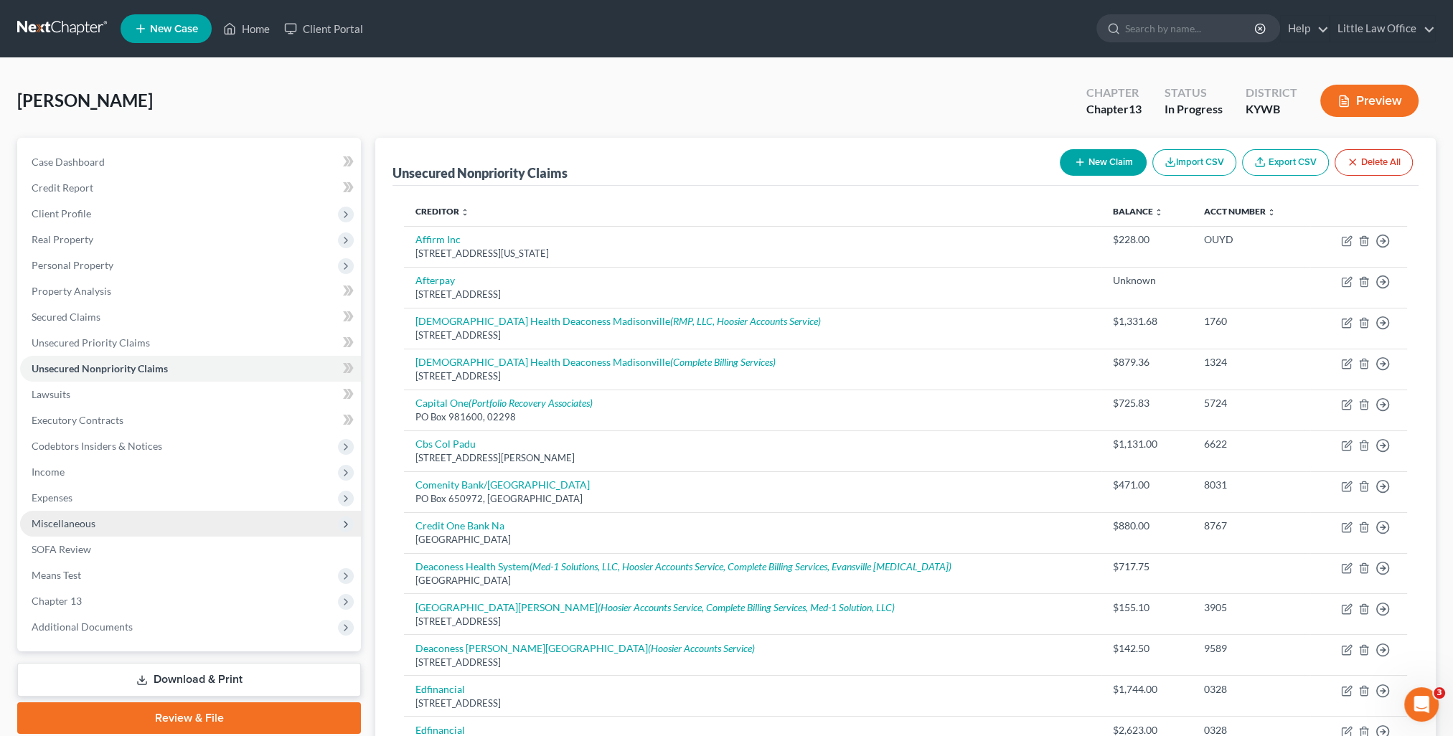
click at [80, 526] on span "Miscellaneous" at bounding box center [64, 523] width 64 height 12
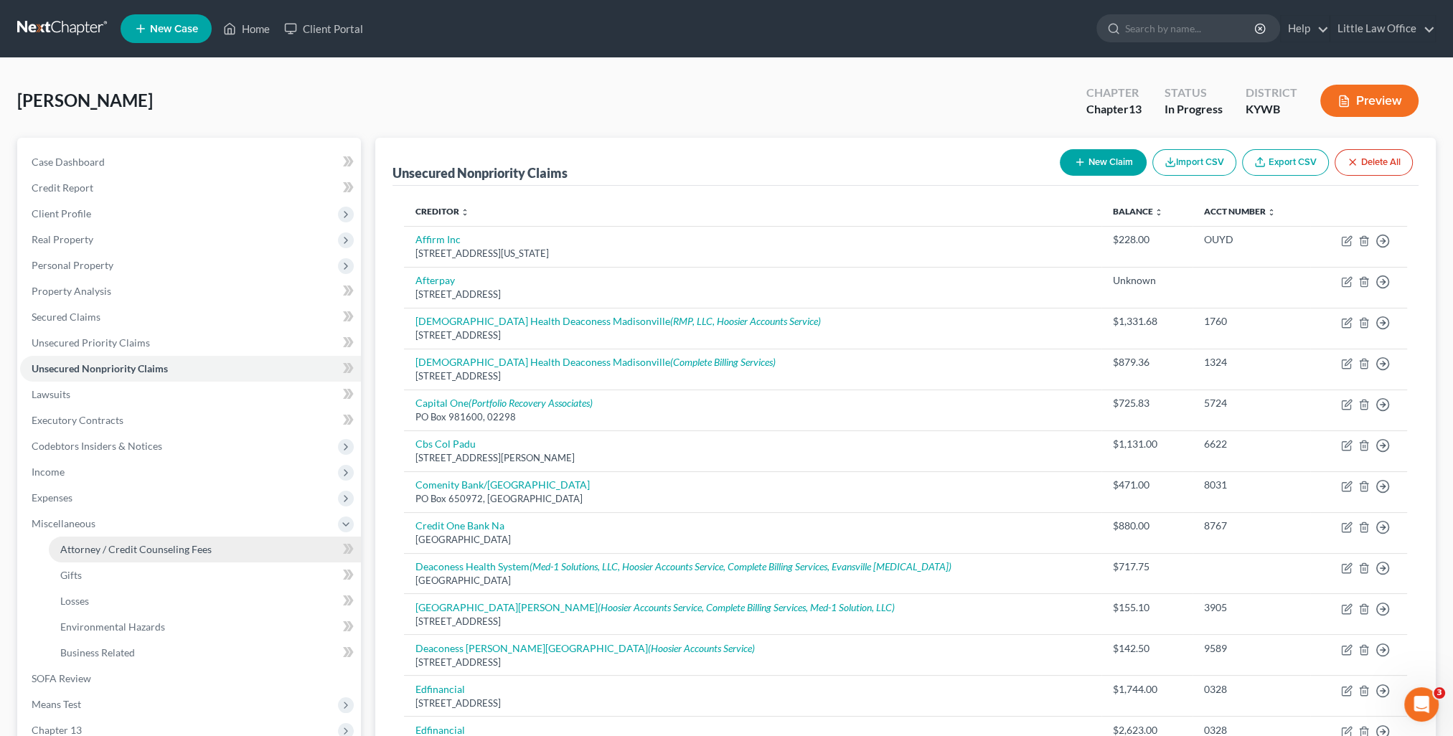
click at [104, 552] on span "Attorney / Credit Counseling Fees" at bounding box center [135, 549] width 151 height 12
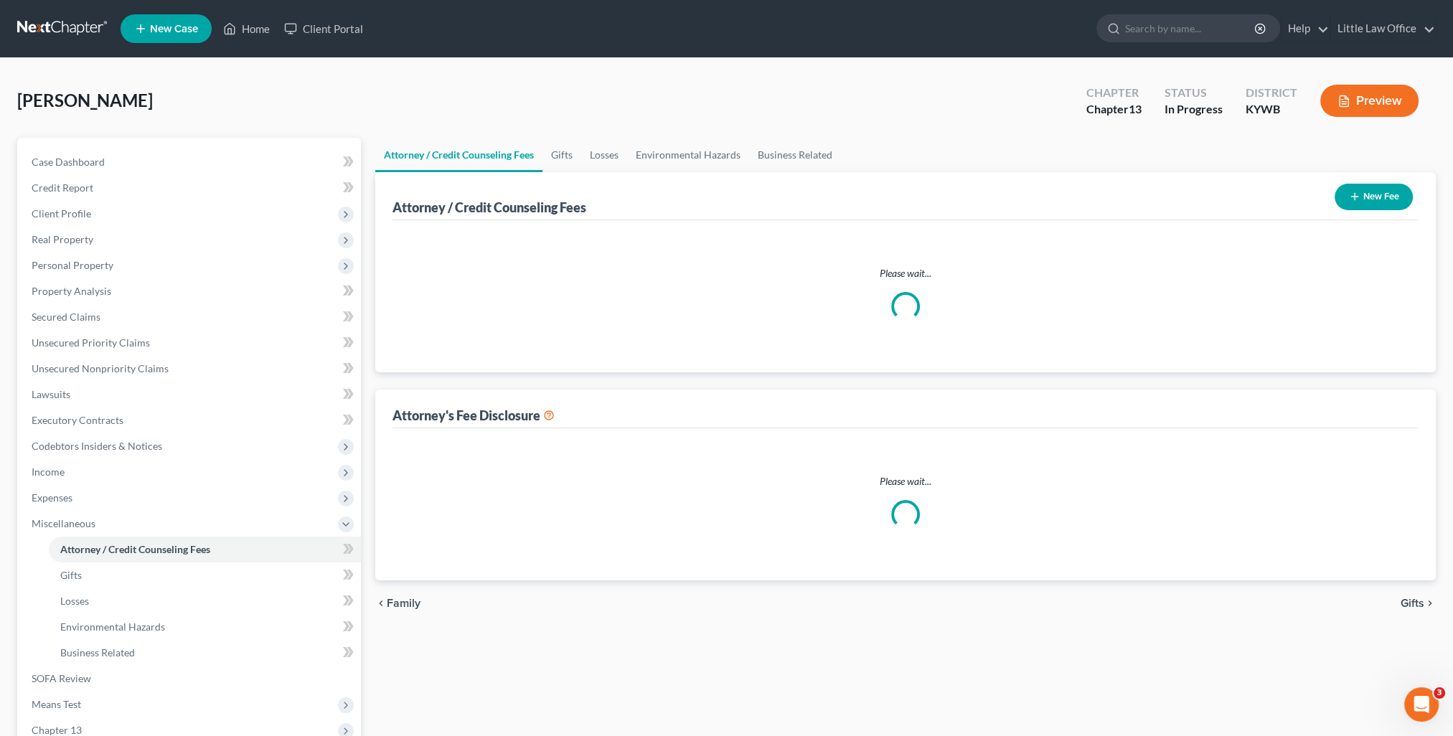
select select "0"
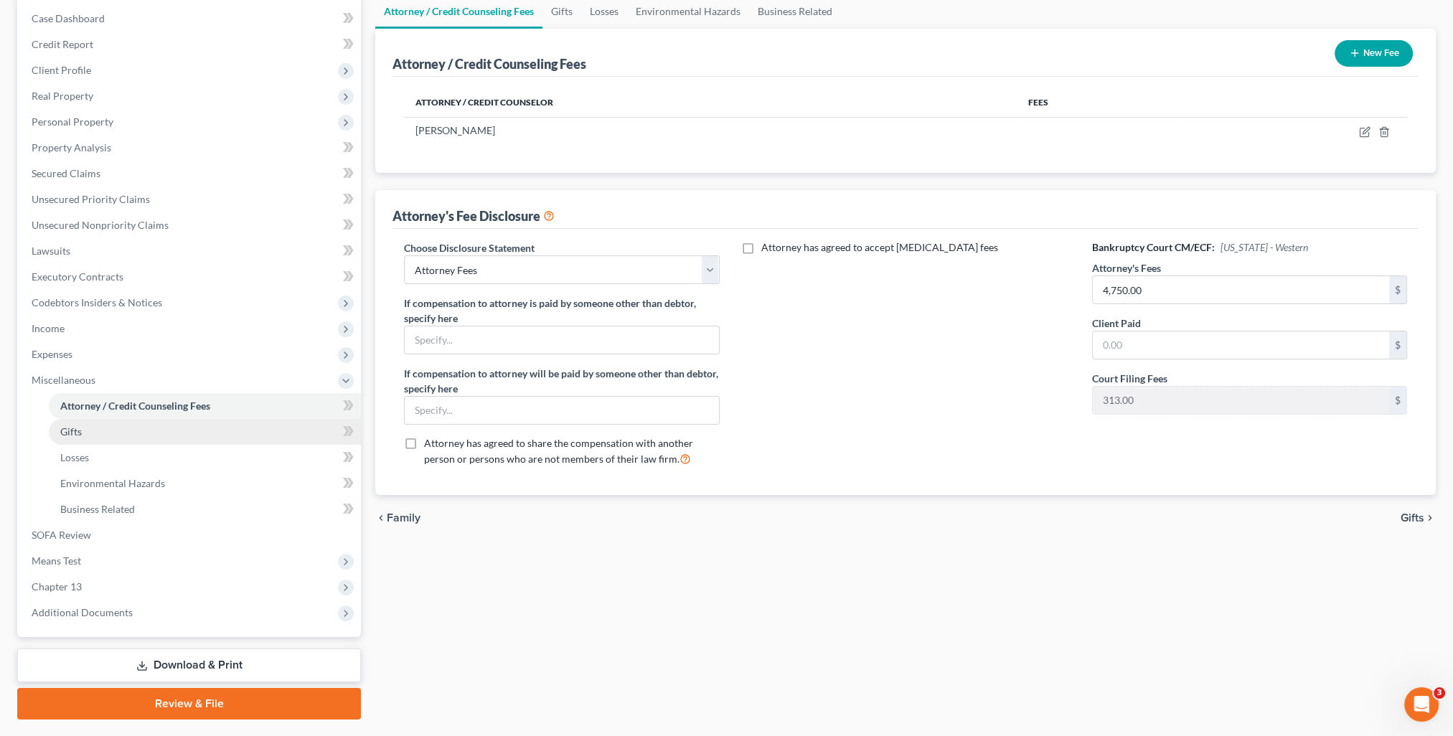
scroll to position [180, 0]
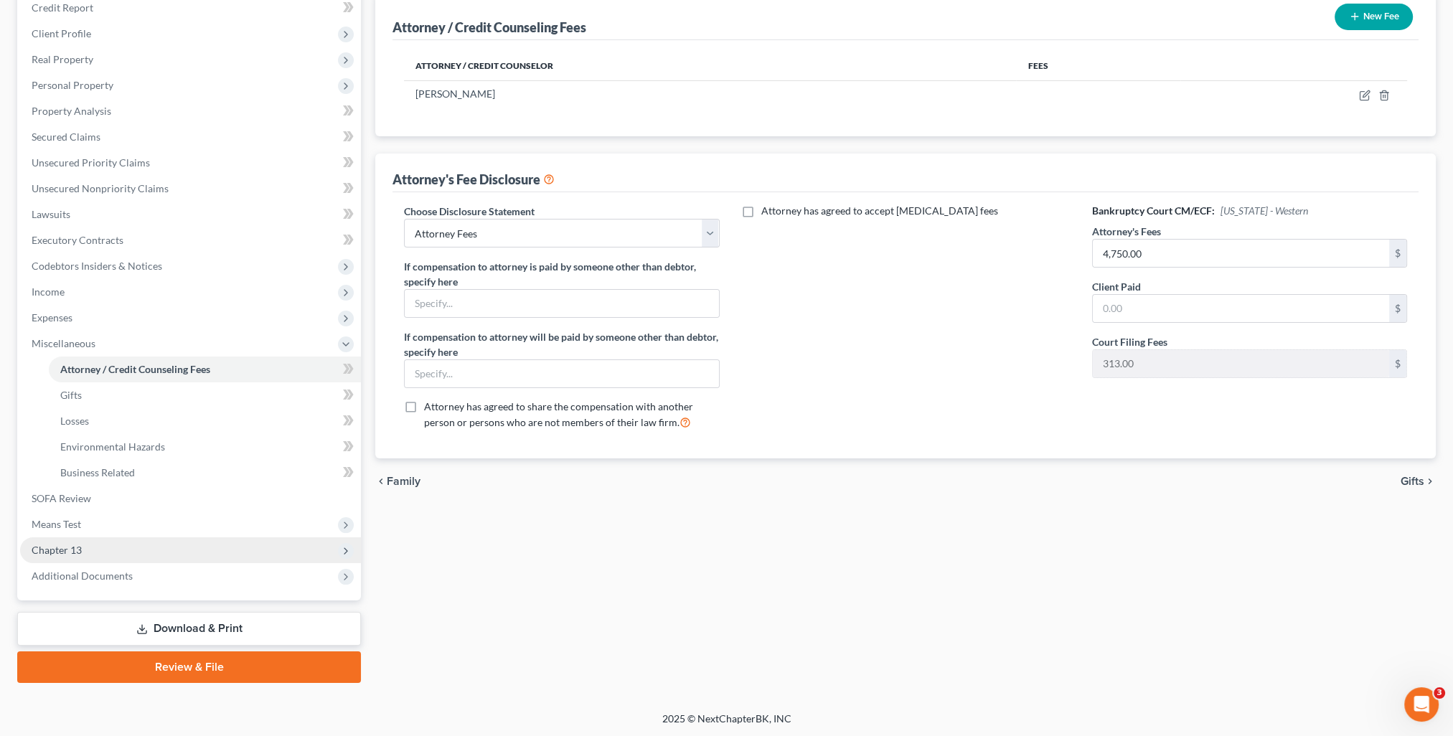
click at [100, 552] on span "Chapter 13" at bounding box center [190, 550] width 341 height 26
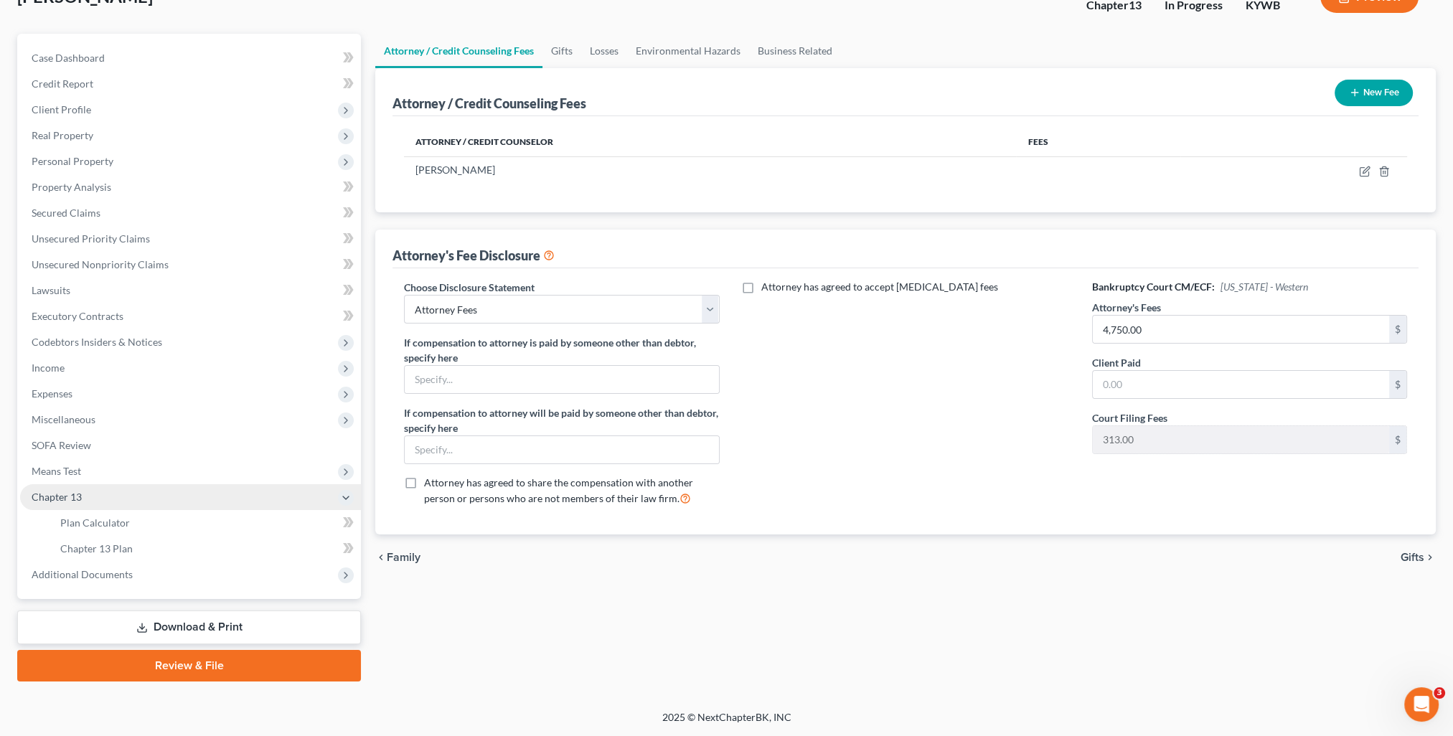
scroll to position [103, 0]
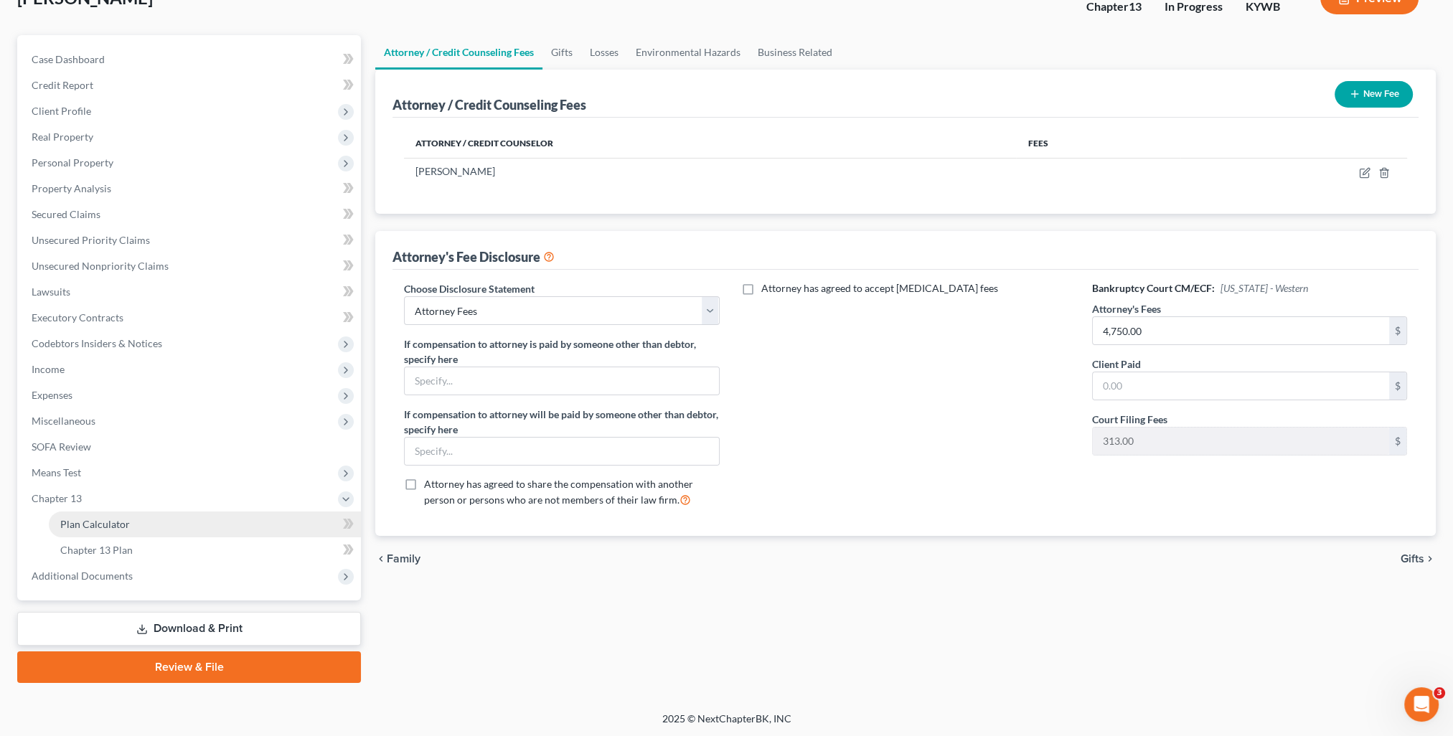
click at [110, 523] on span "Plan Calculator" at bounding box center [95, 524] width 70 height 12
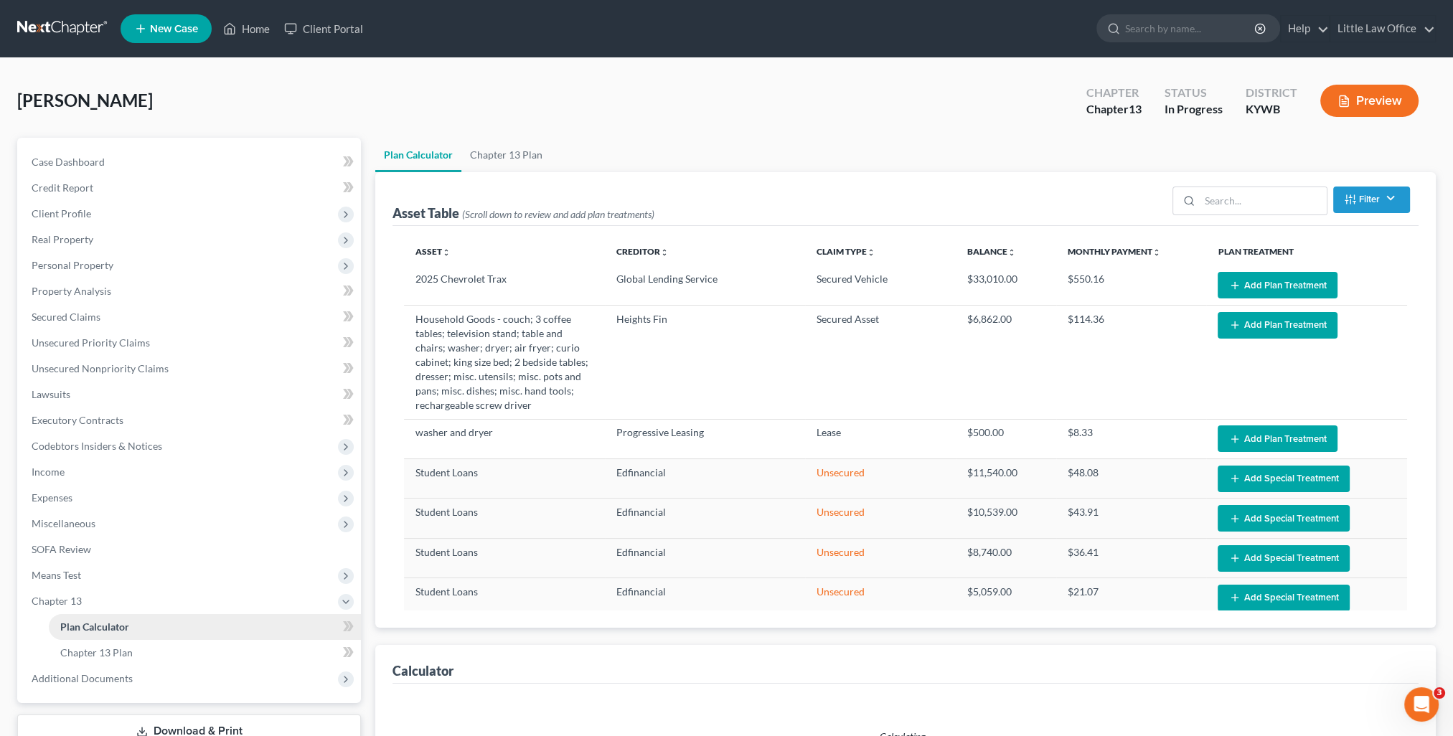
select select "59"
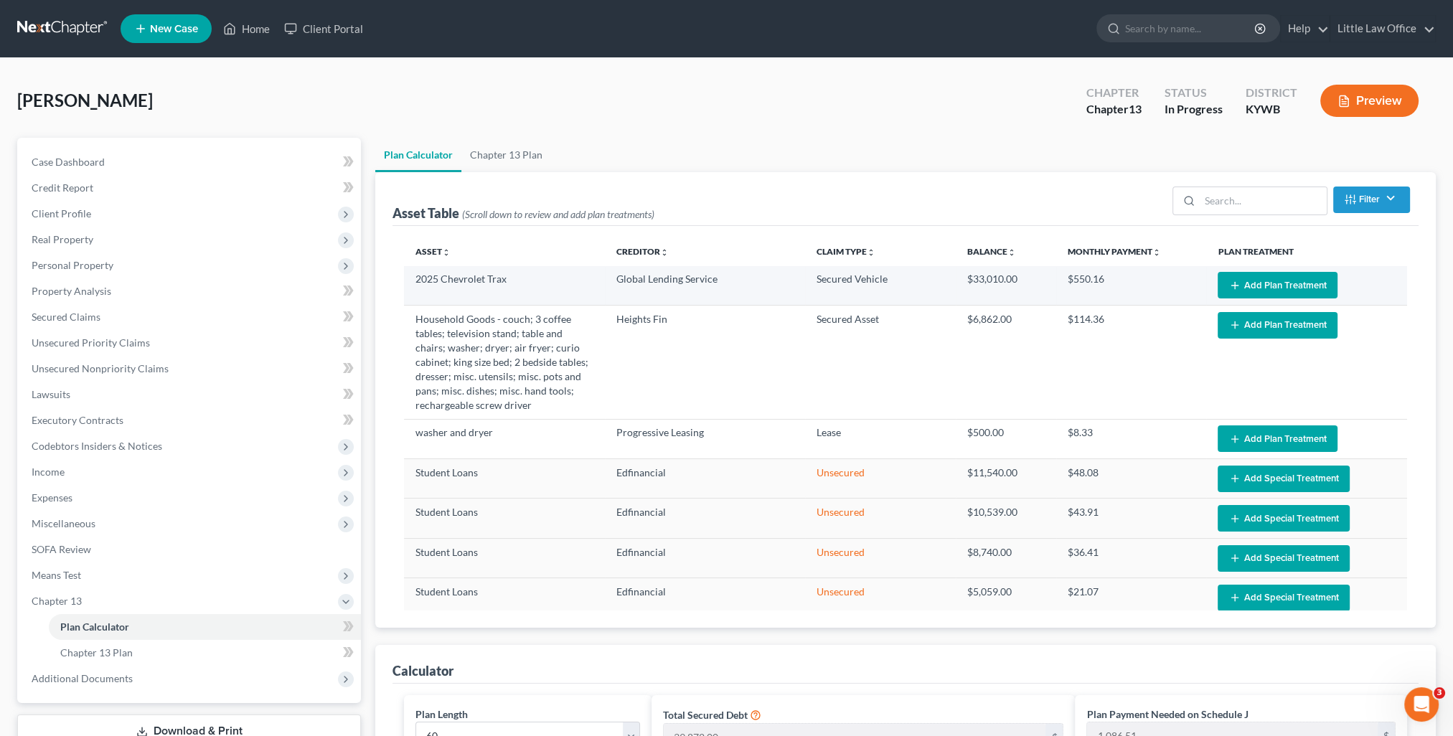
click at [1253, 281] on button "Add Plan Treatment" at bounding box center [1277, 285] width 120 height 27
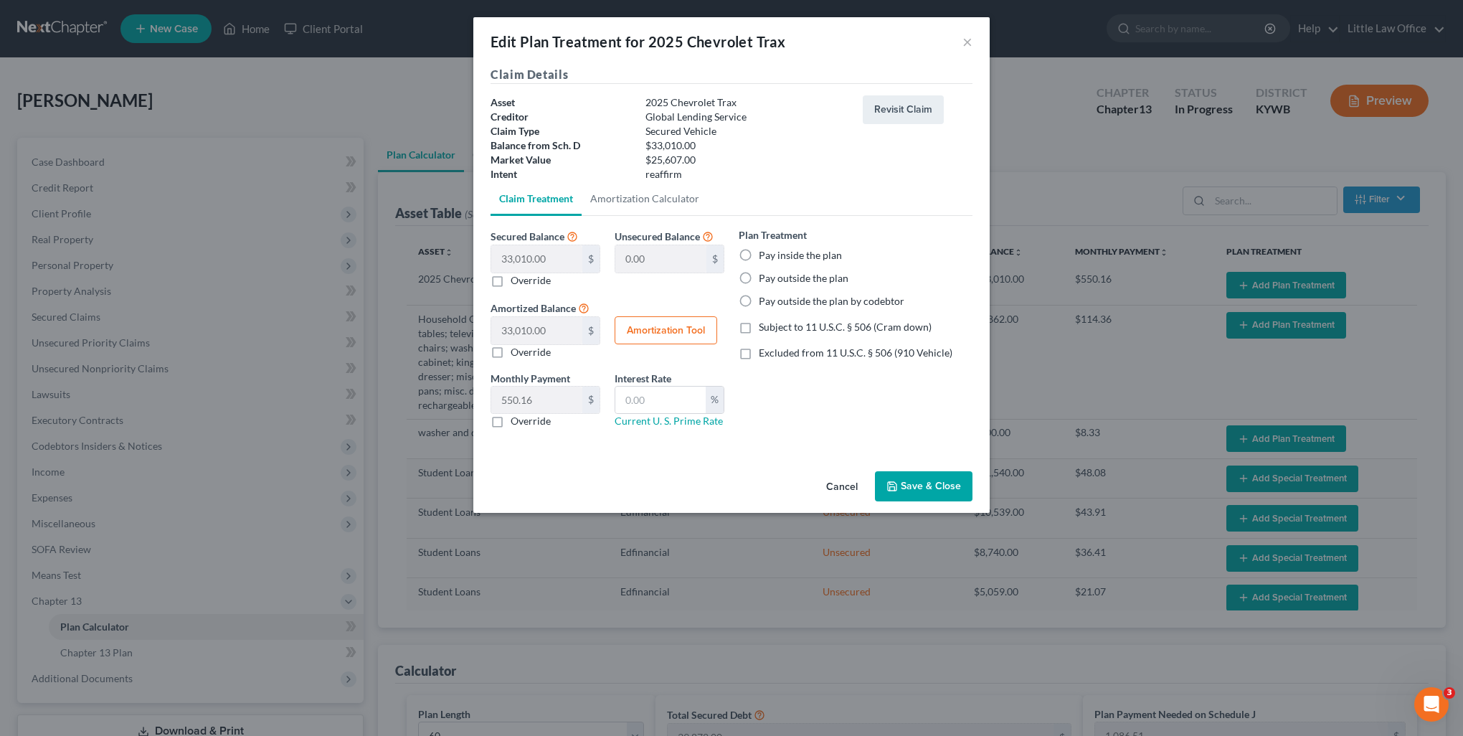
click at [816, 255] on label "Pay inside the plan" at bounding box center [800, 255] width 83 height 14
click at [774, 255] on input "Pay inside the plan" at bounding box center [769, 252] width 9 height 9
radio input "true"
click at [793, 353] on span "Excluded from 11 U.S.C. § 506 (910 Vehicle)" at bounding box center [856, 352] width 194 height 12
click at [774, 353] on input "Excluded from 11 U.S.C. § 506 (910 Vehicle)" at bounding box center [769, 350] width 9 height 9
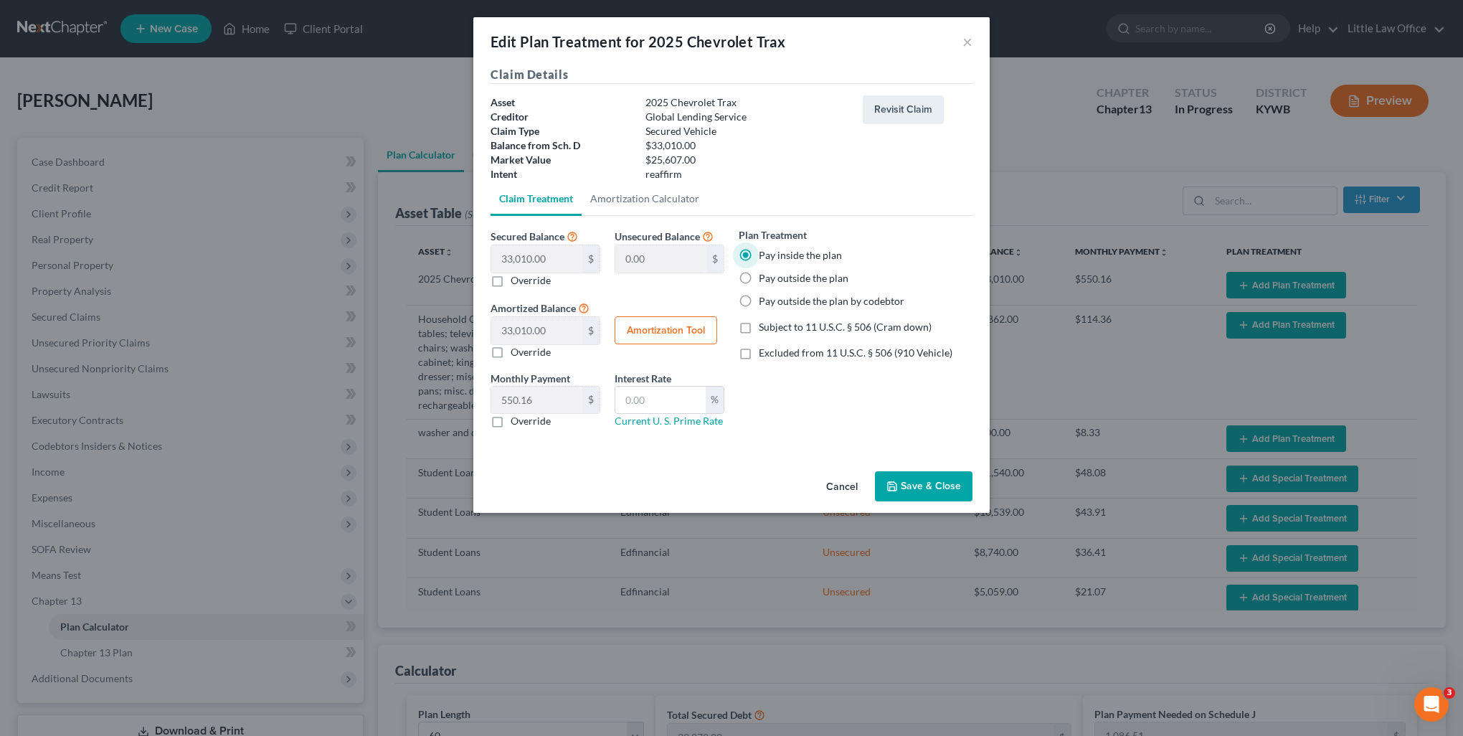
checkbox input "true"
click at [679, 422] on link "Current U. S. Prime Rate" at bounding box center [669, 421] width 108 height 12
click at [654, 405] on input "text" at bounding box center [660, 400] width 90 height 27
type input "7.25"
click at [861, 412] on div "Plan Treatment Pay inside the plan Pay outside the plan Pay outside the plan by…" at bounding box center [856, 333] width 248 height 212
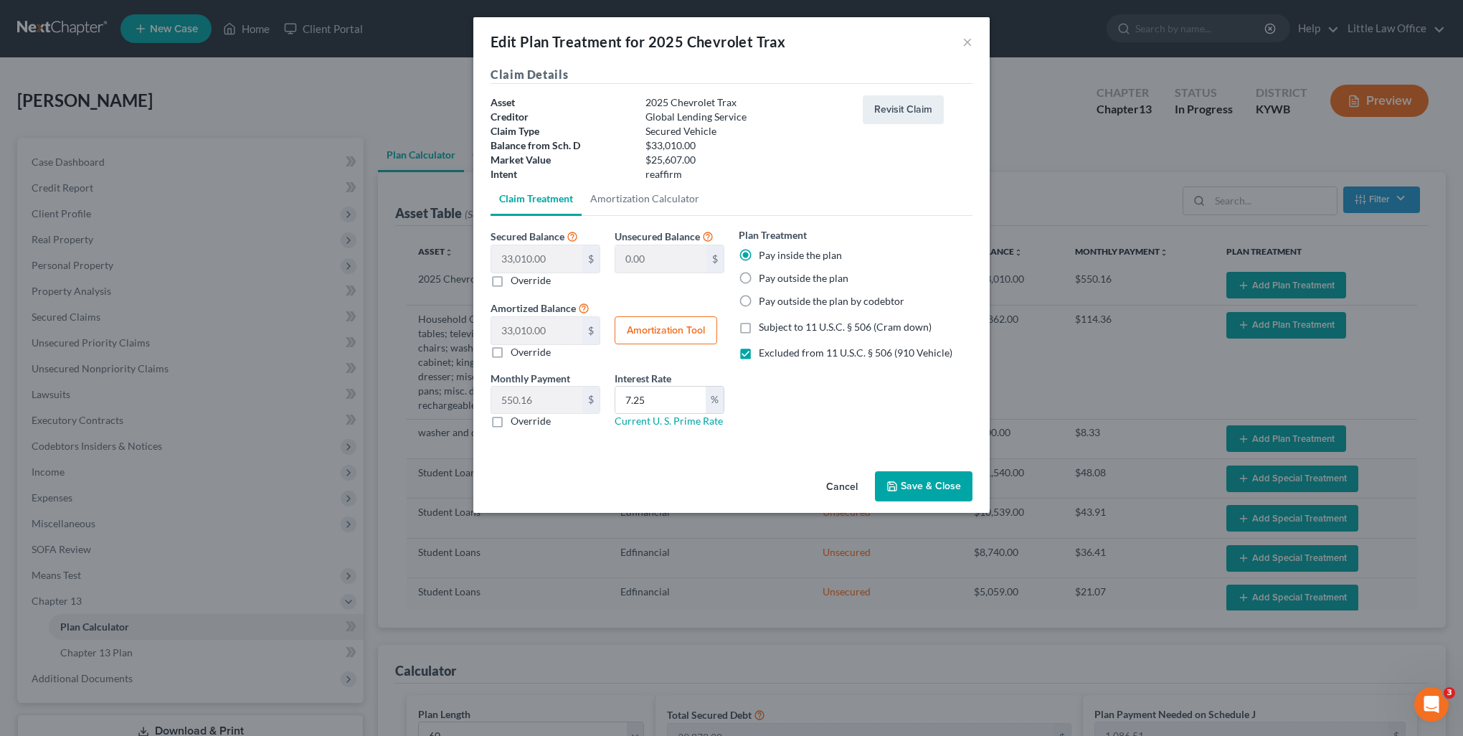
click at [660, 329] on button "Amortization Tool" at bounding box center [666, 330] width 103 height 29
type input "33,010.00"
type input "7.25"
type input "60"
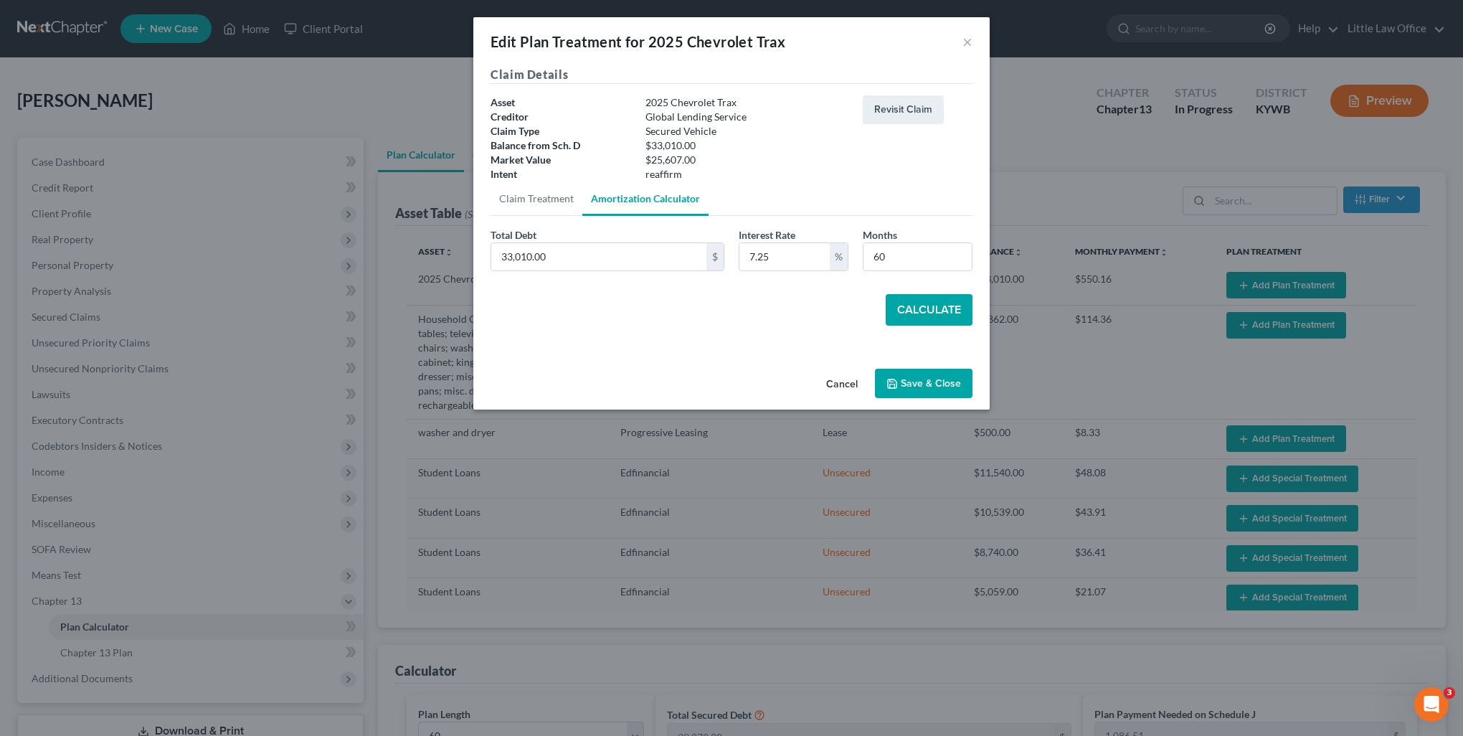
click at [907, 305] on button "Calculate" at bounding box center [929, 310] width 87 height 32
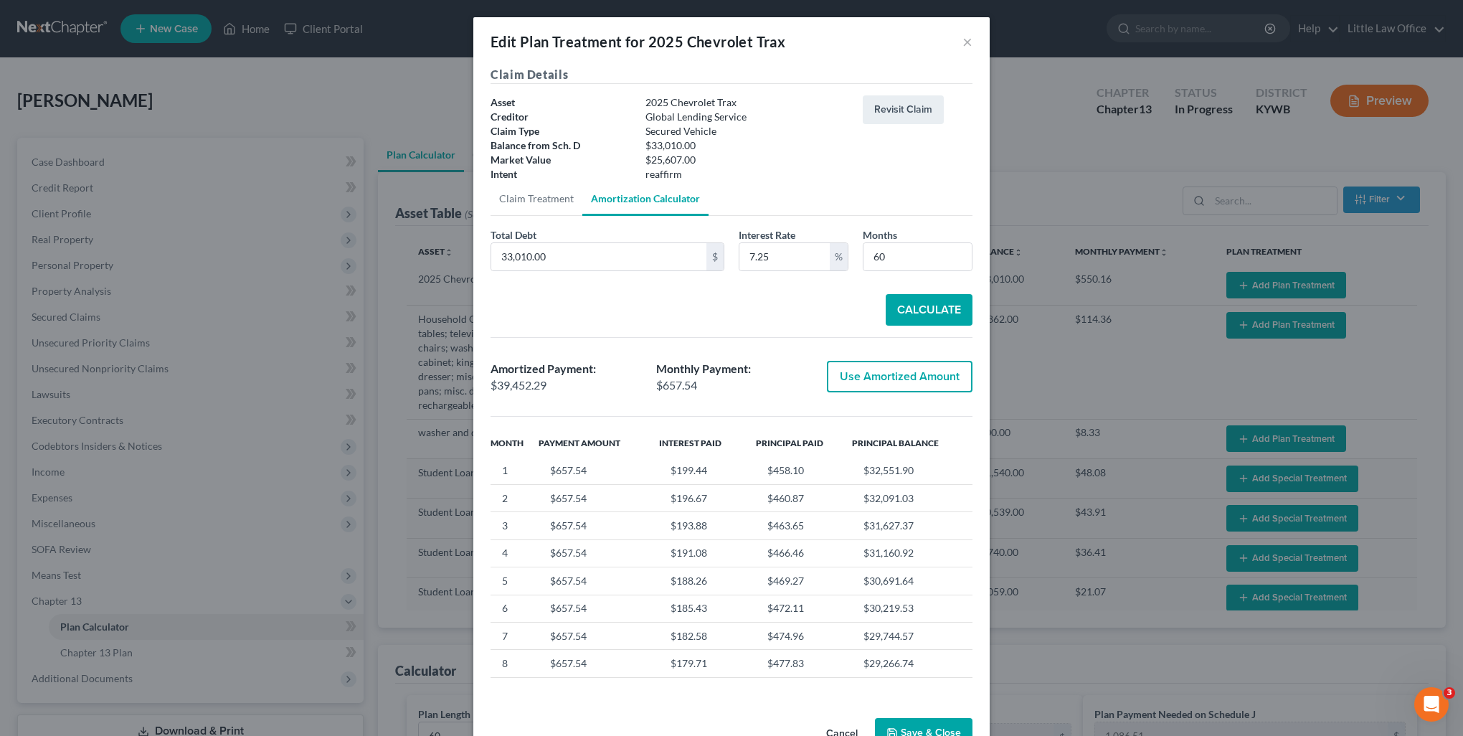
click at [910, 374] on button "Use Amortized Amount" at bounding box center [900, 377] width 146 height 32
type input "39,452.28"
checkbox input "true"
type input "657.53"
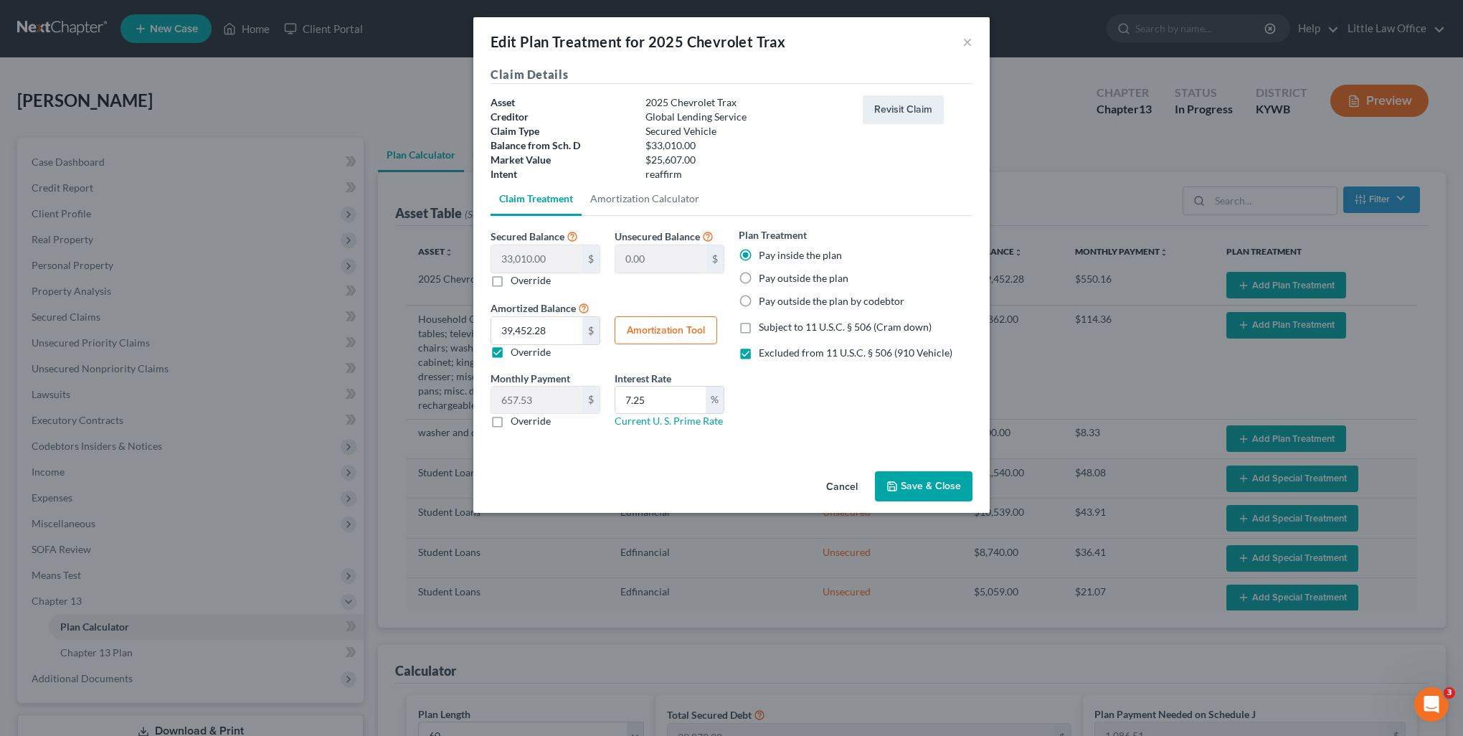
click at [915, 486] on button "Save & Close" at bounding box center [924, 486] width 98 height 30
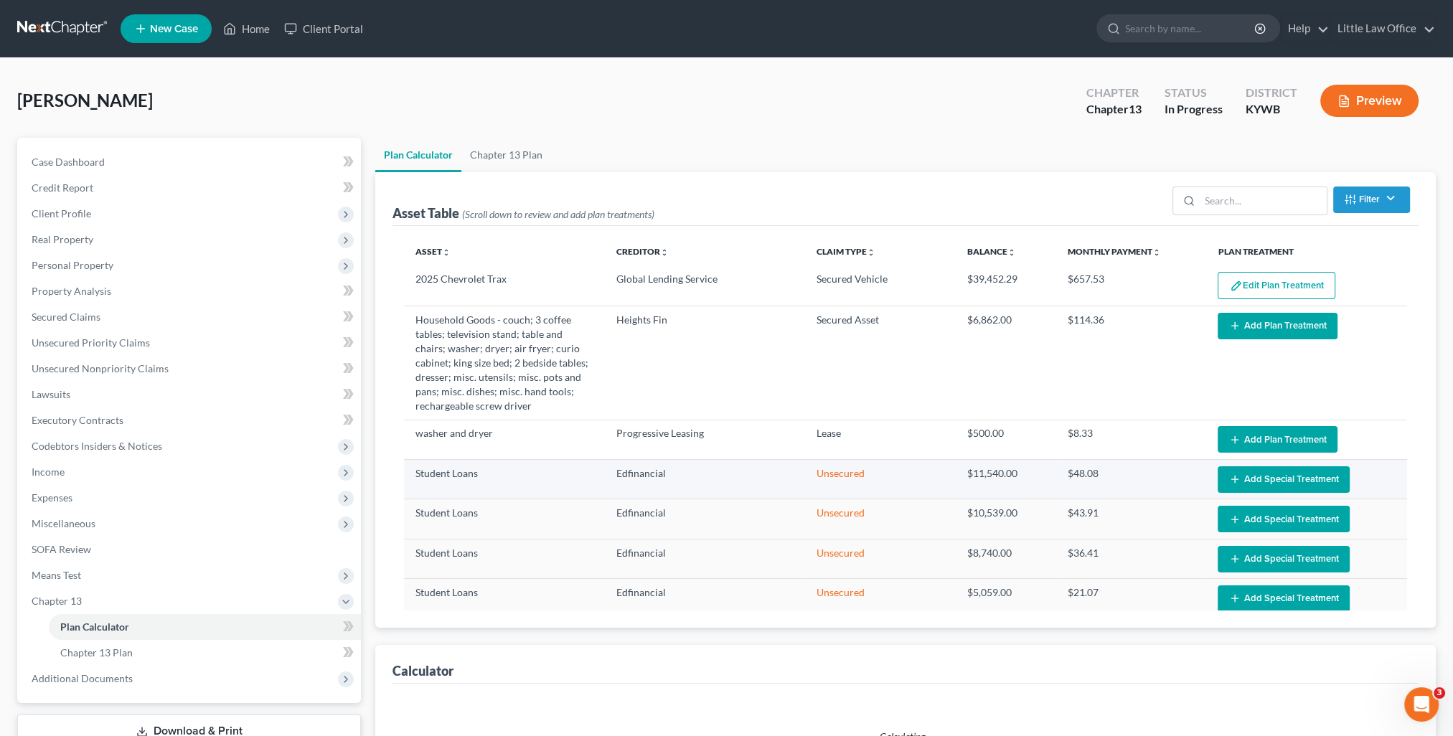
select select "59"
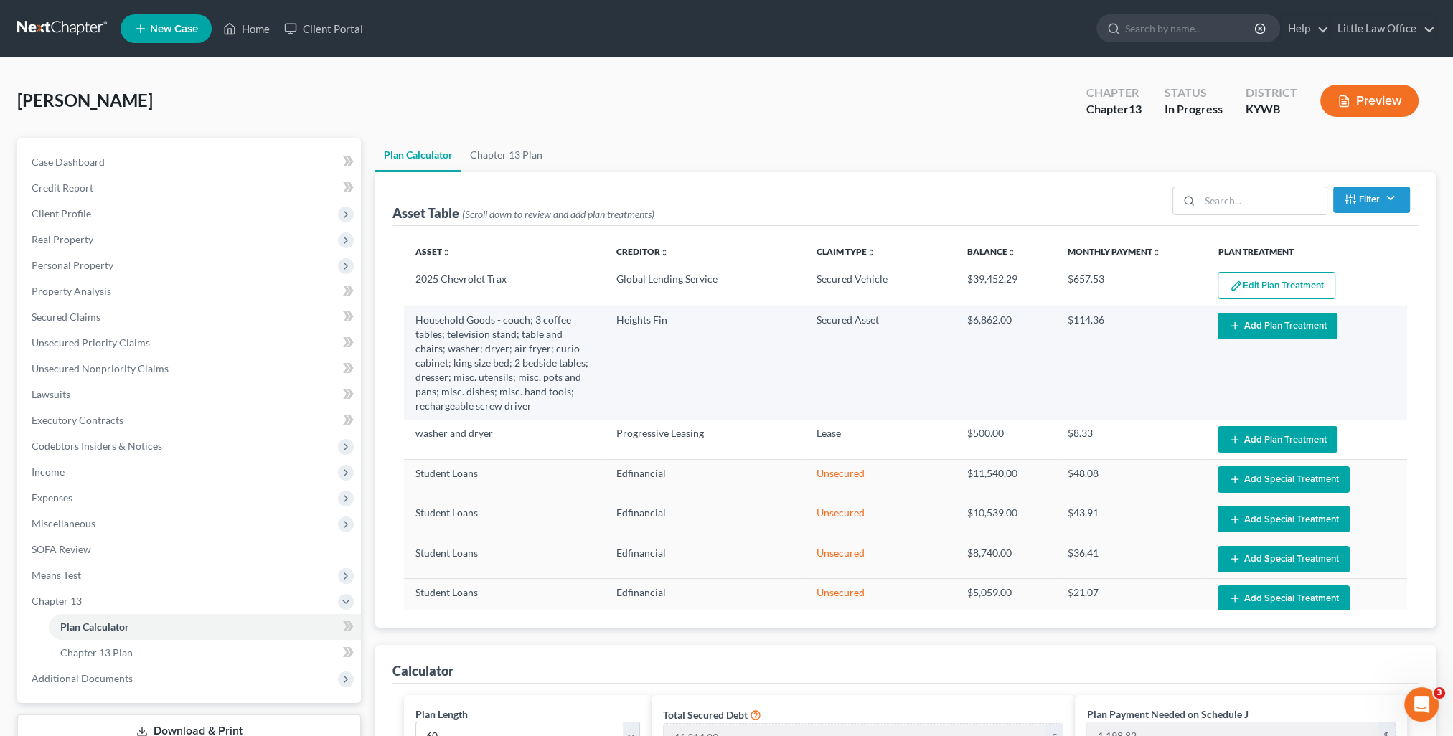
click at [1254, 327] on button "Add Plan Treatment" at bounding box center [1277, 326] width 120 height 27
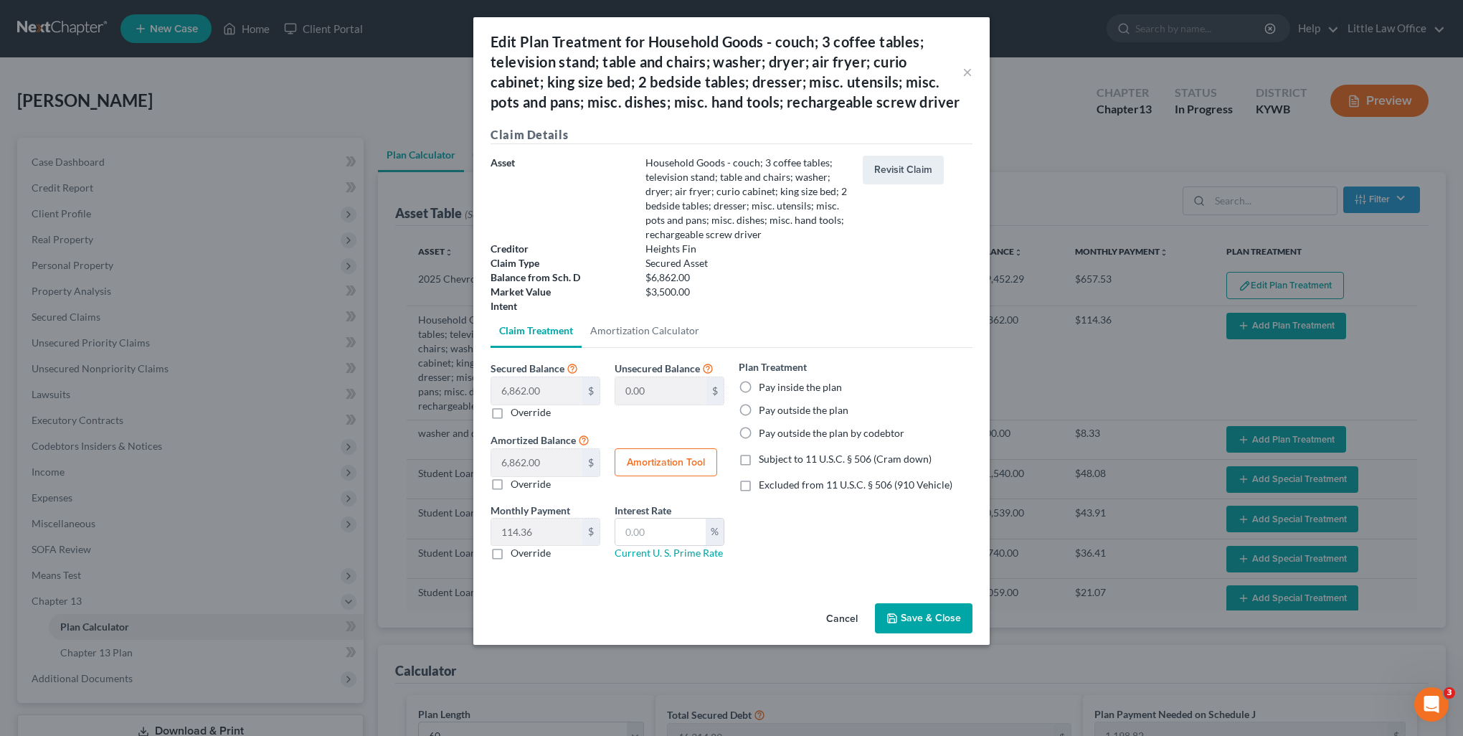
click at [815, 386] on label "Pay inside the plan" at bounding box center [800, 387] width 83 height 14
click at [774, 386] on input "Pay inside the plan" at bounding box center [769, 384] width 9 height 9
radio input "true"
click at [841, 458] on span "Subject to 11 U.S.C. § 506 (Cram down)" at bounding box center [845, 459] width 173 height 12
click at [774, 458] on input "Subject to 11 U.S.C. § 506 (Cram down)" at bounding box center [769, 456] width 9 height 9
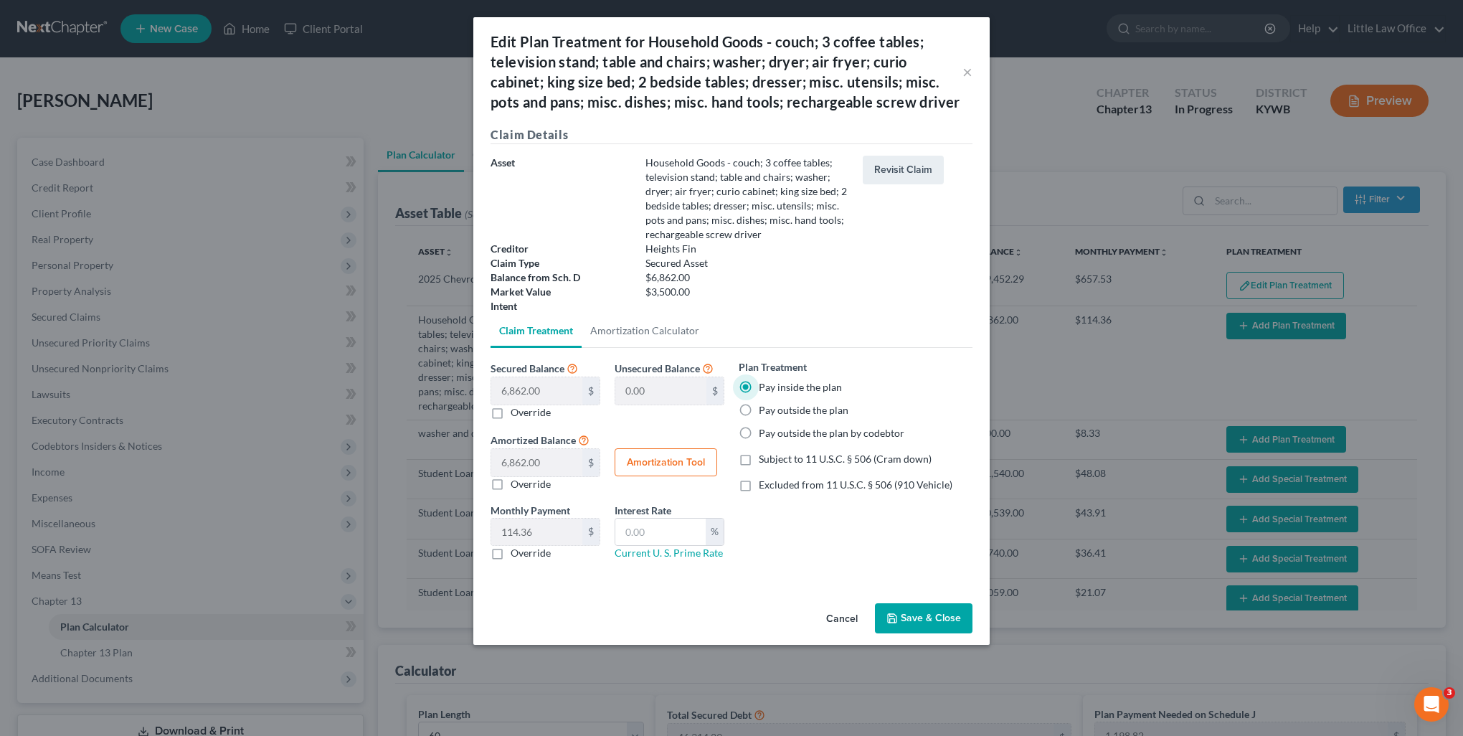
checkbox input "true"
click at [511, 417] on label "Override" at bounding box center [531, 412] width 40 height 14
click at [516, 415] on input "Override" at bounding box center [520, 409] width 9 height 9
checkbox input "true"
click at [542, 393] on input "text" at bounding box center [536, 390] width 91 height 27
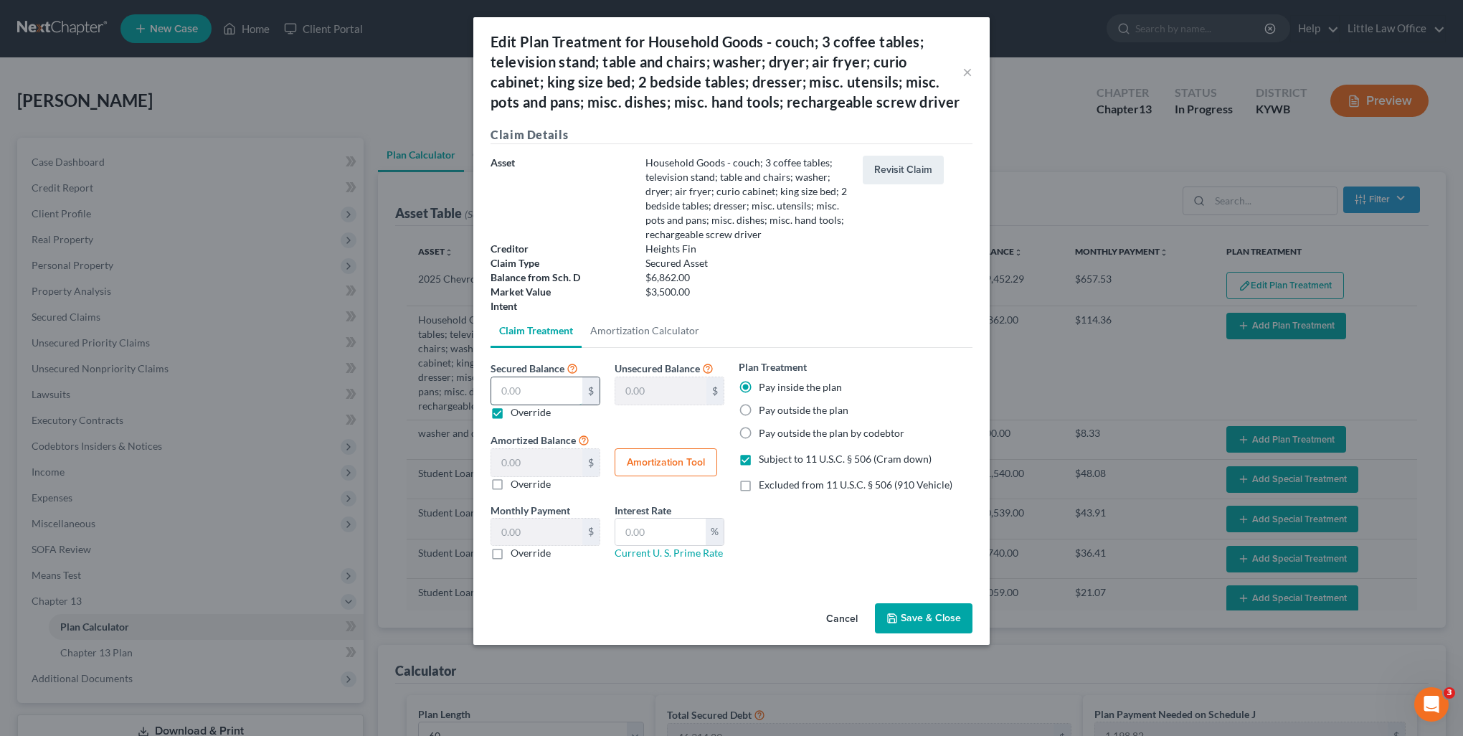
type input "3"
type input "6,859.00"
type input "3.00"
type input "0.05"
type input "35"
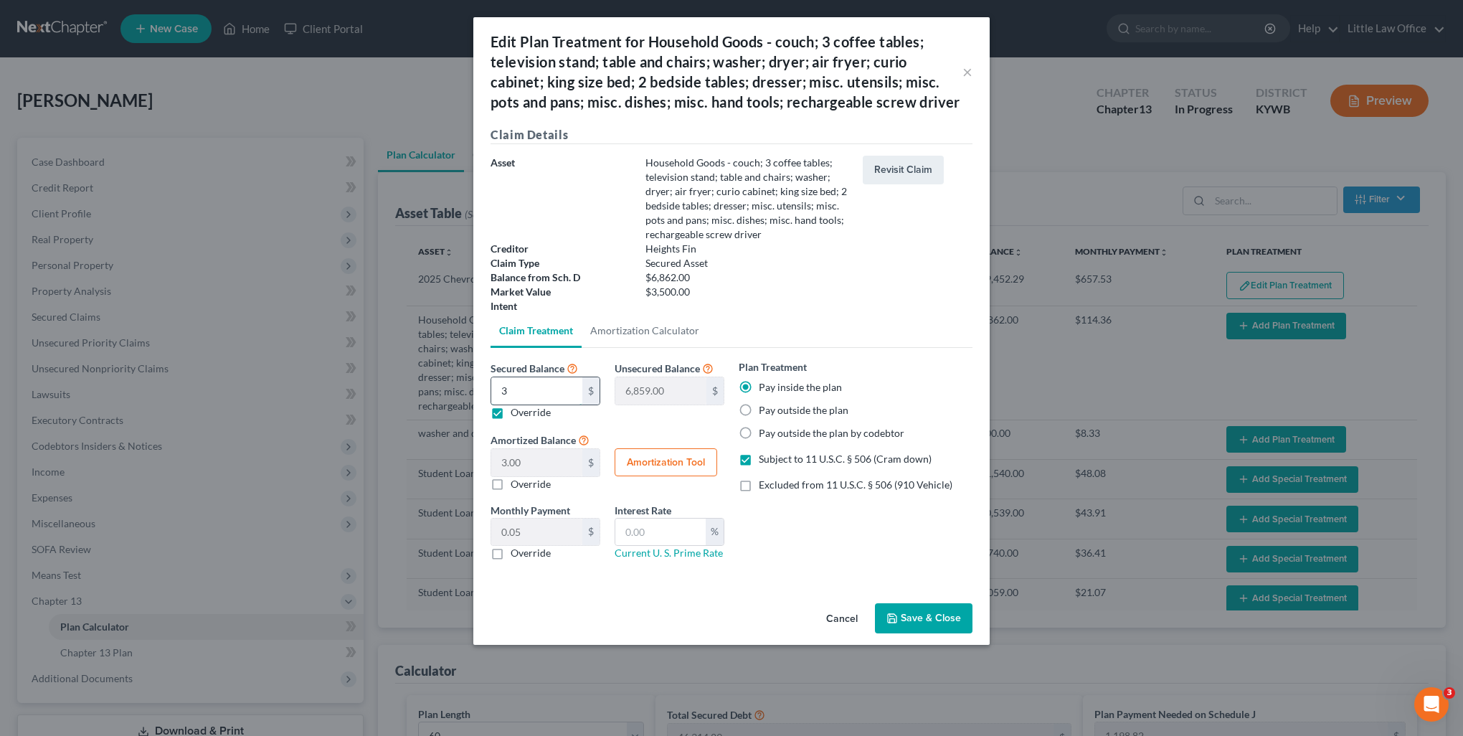
type input "6,827.00"
type input "35.00"
type input "0.58"
type input "350"
type input "6,512.00"
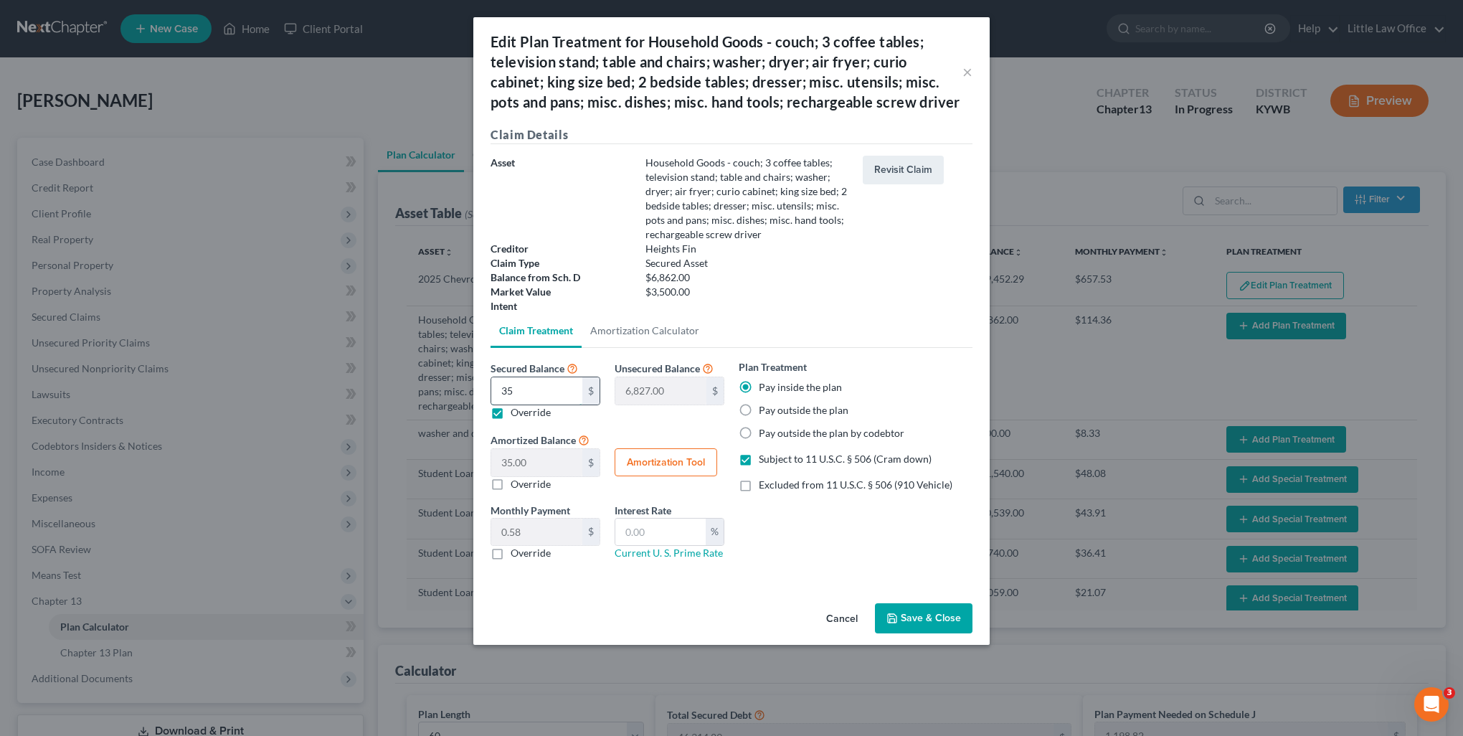
type input "350.00"
type input "5.83"
type input "3500"
type input "3,362.00"
type input "3,500.00"
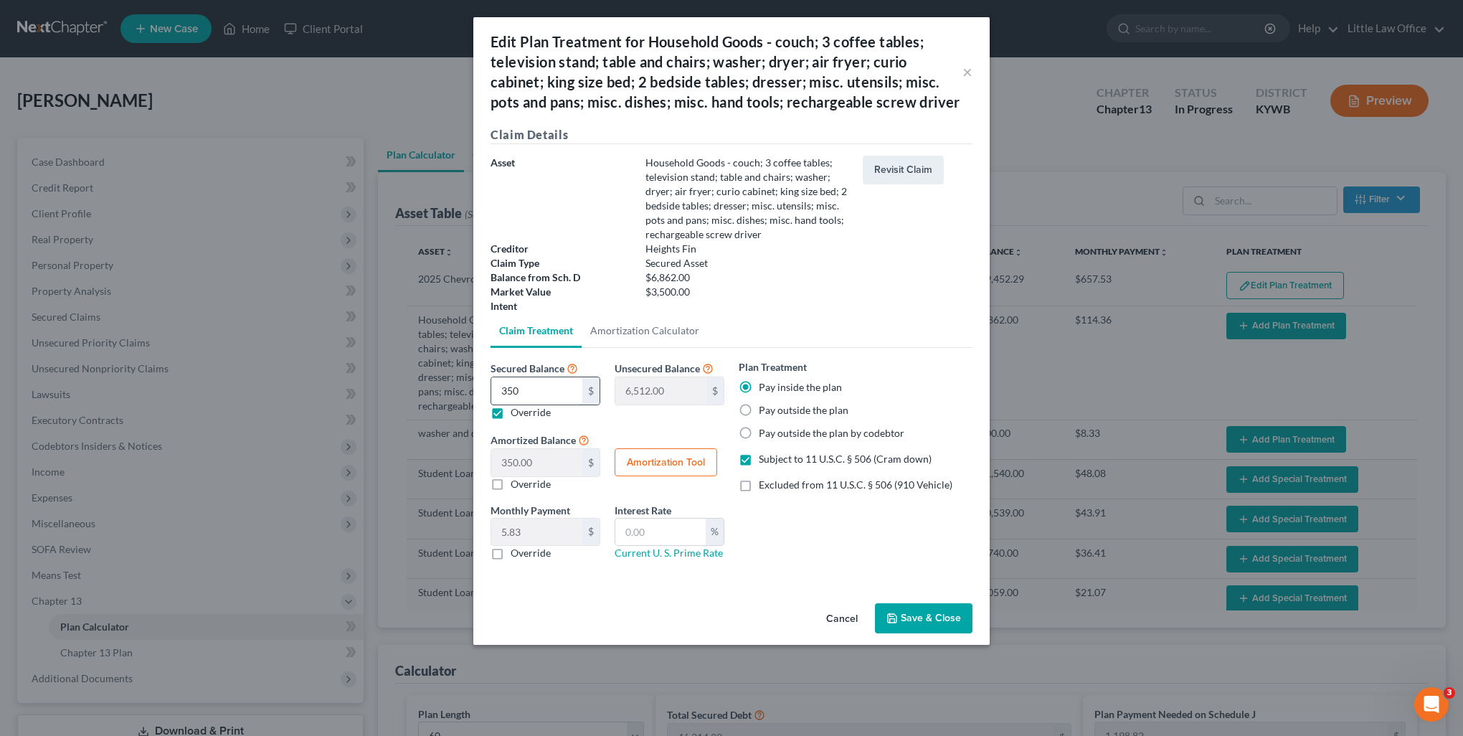
type input "58.33"
click at [565, 394] on input "3,500" at bounding box center [536, 390] width 91 height 27
click at [567, 395] on input "3,500" at bounding box center [536, 390] width 91 height 27
type input "3,500.00"
click at [960, 613] on button "Save & Close" at bounding box center [924, 618] width 98 height 30
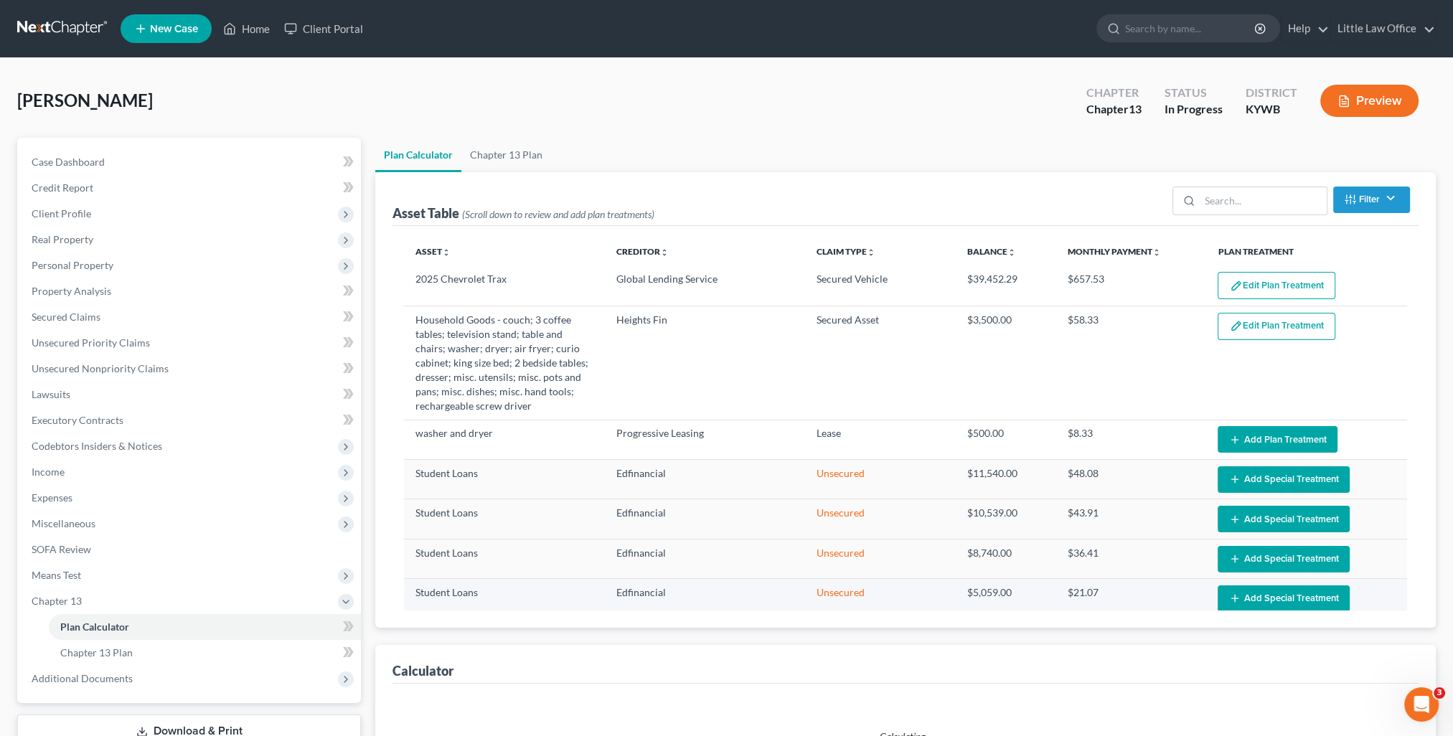
select select "59"
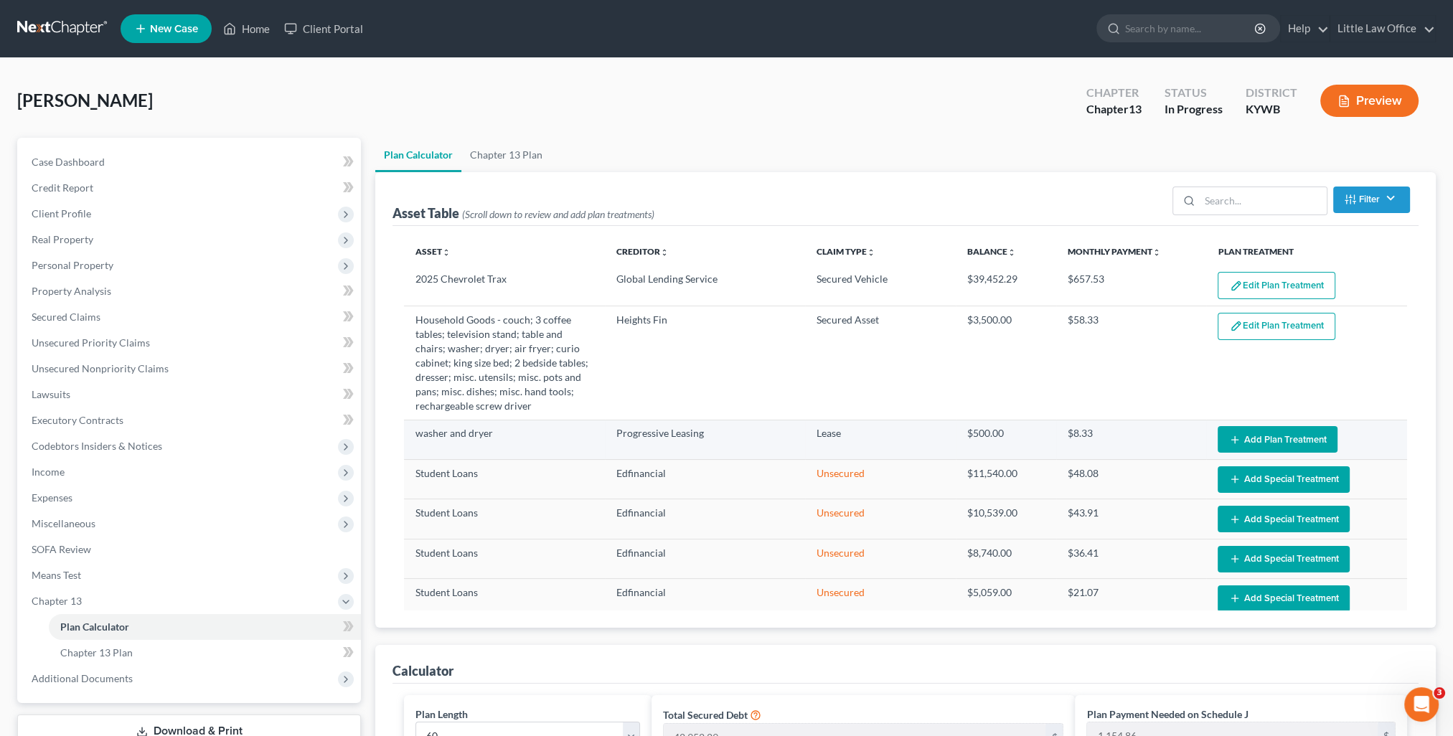
click at [1245, 430] on button "Add Plan Treatment" at bounding box center [1277, 439] width 120 height 27
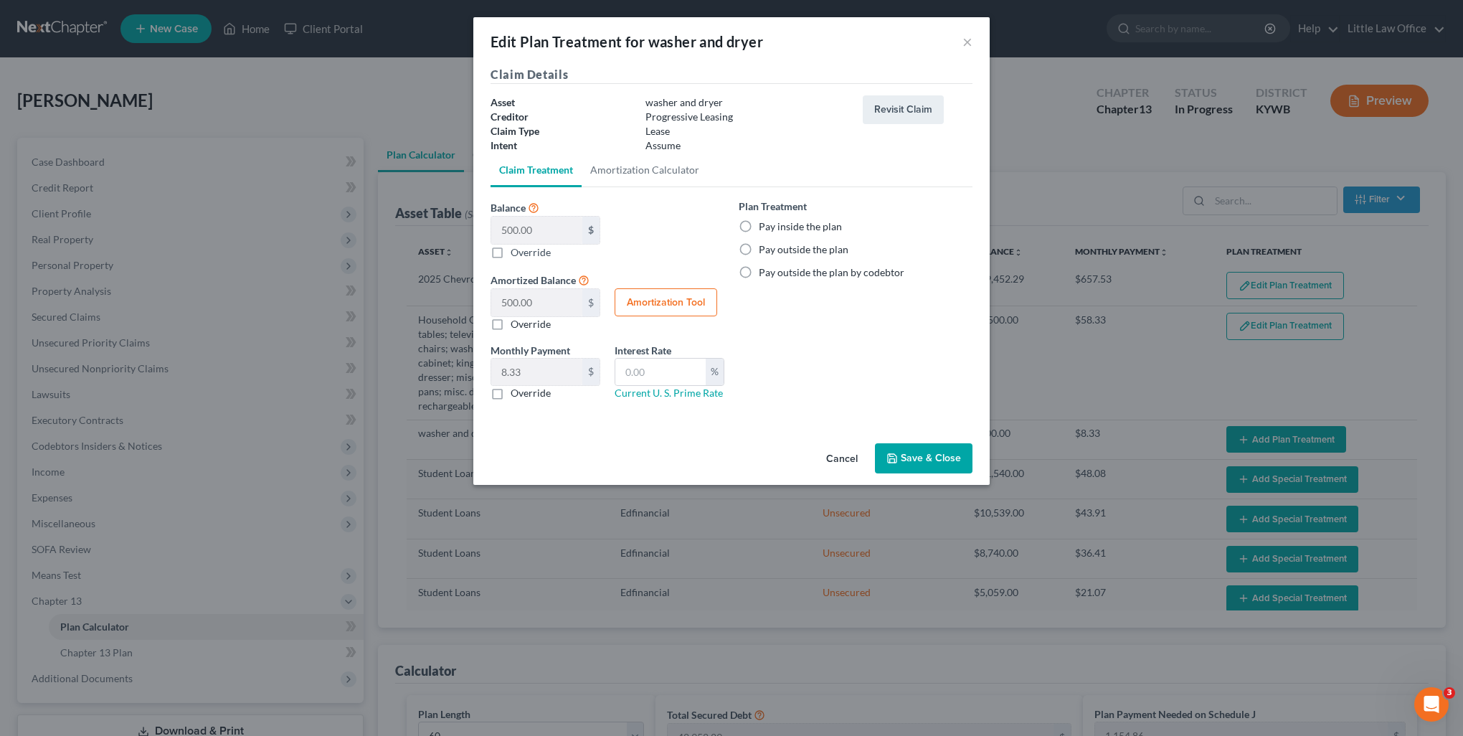
click at [811, 250] on label "Pay outside the plan" at bounding box center [804, 249] width 90 height 14
click at [774, 250] on input "Pay outside the plan" at bounding box center [769, 246] width 9 height 9
radio input "true"
click at [915, 456] on button "Save & Close" at bounding box center [924, 458] width 98 height 30
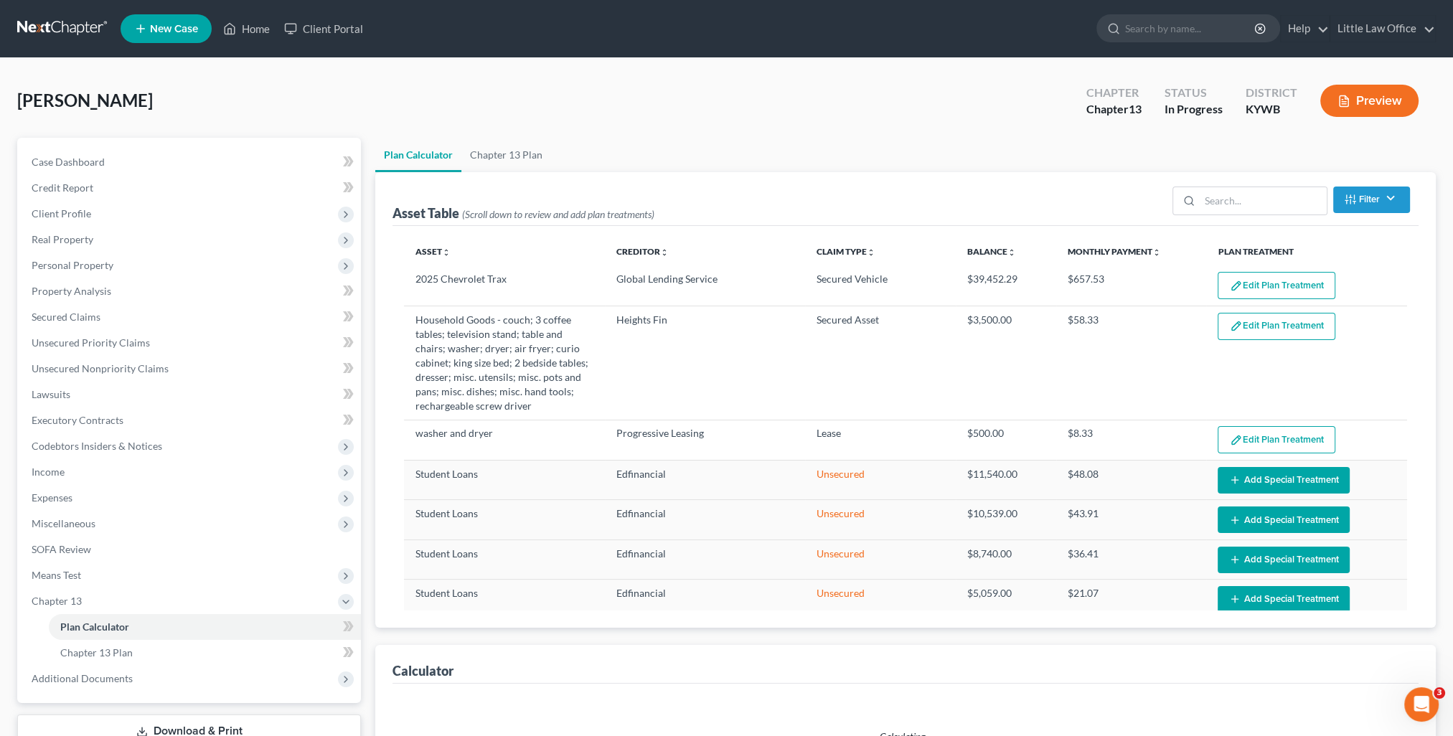
select select "59"
click at [1273, 481] on button "Add Special Treatment" at bounding box center [1283, 480] width 132 height 27
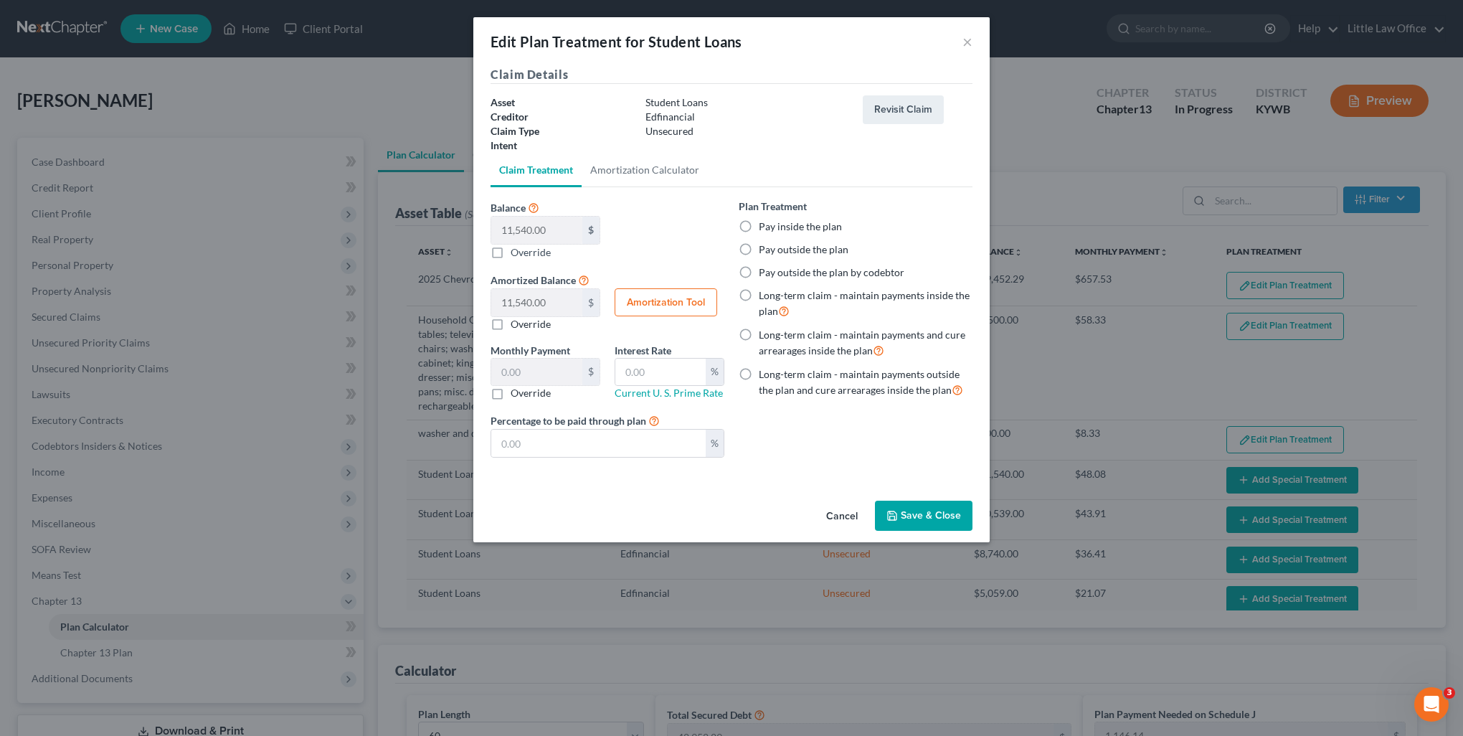
click at [847, 514] on button "Cancel" at bounding box center [842, 516] width 55 height 29
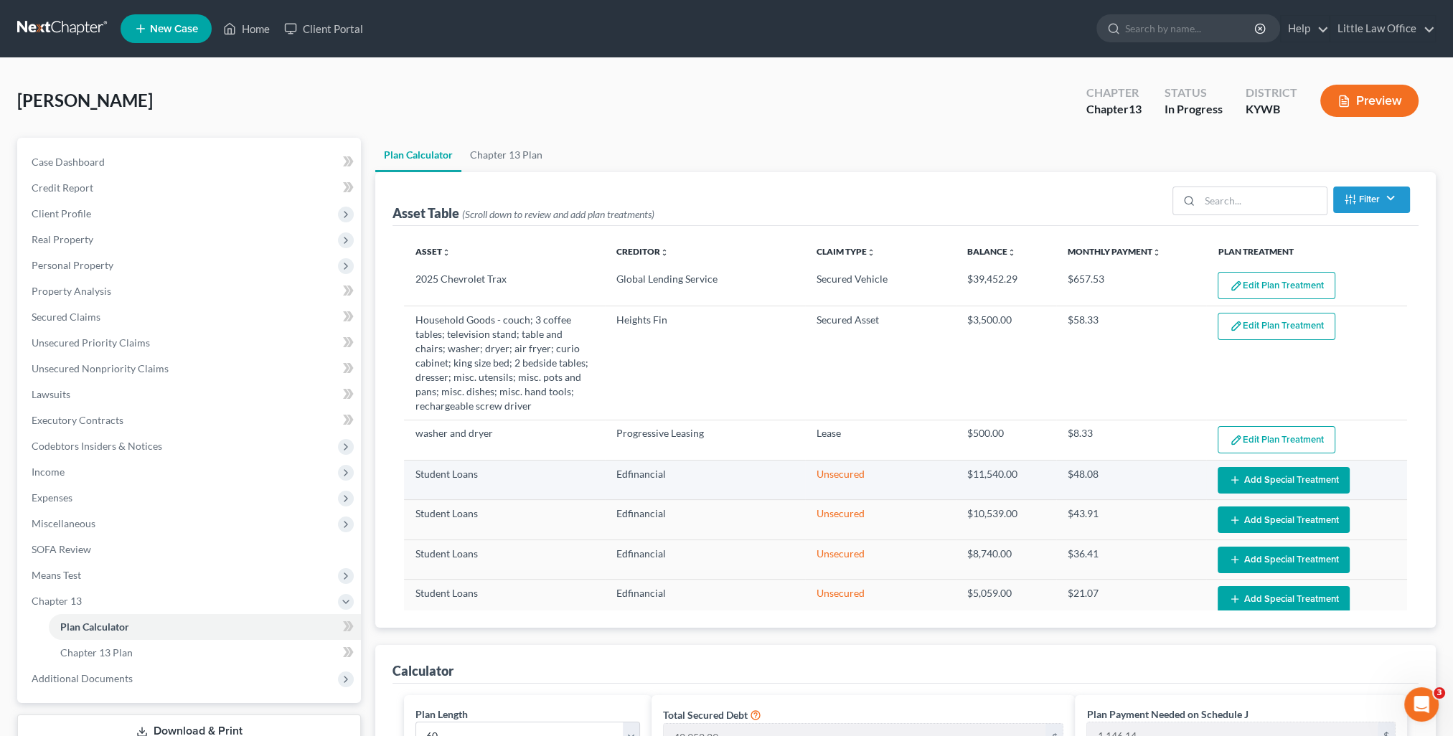
click at [1224, 489] on button "Add Special Treatment" at bounding box center [1283, 480] width 132 height 27
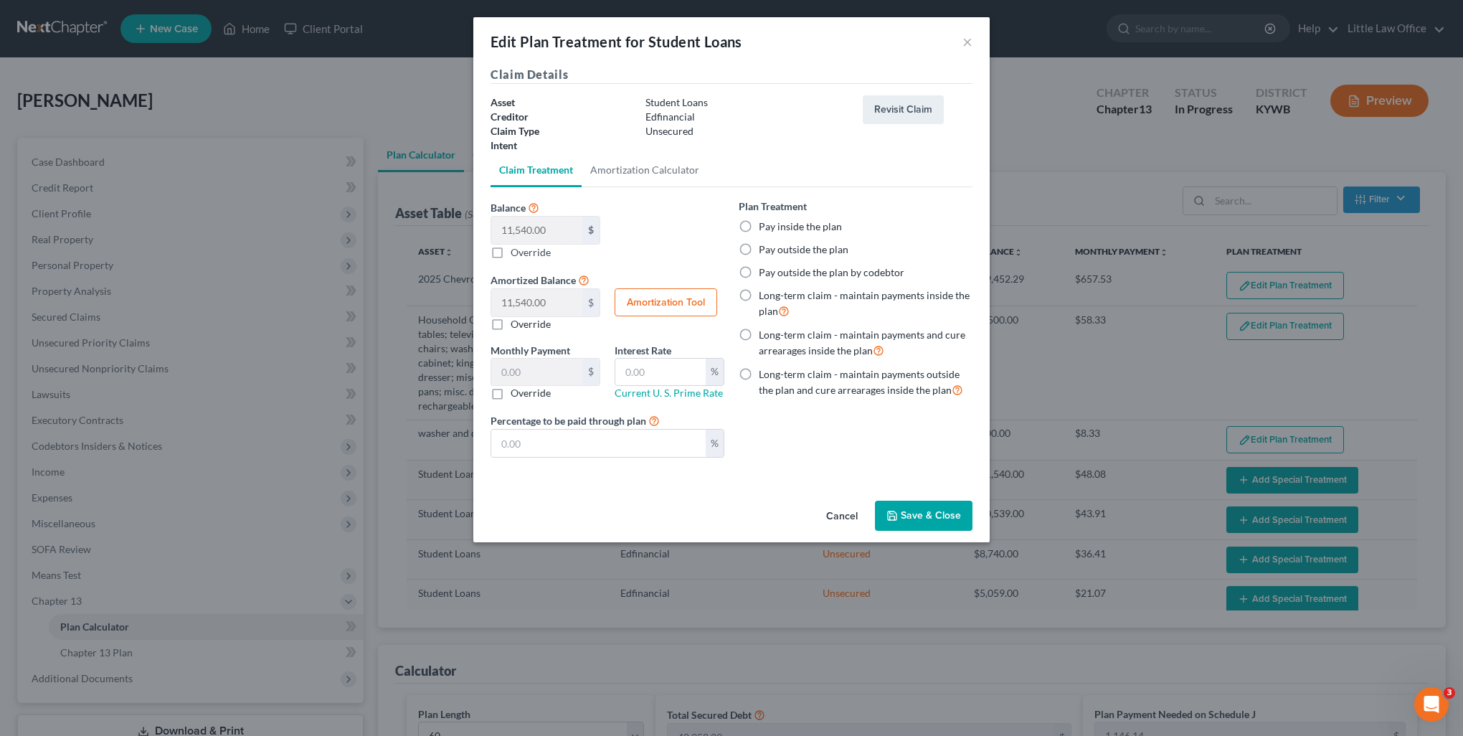
click at [794, 247] on label "Pay outside the plan" at bounding box center [804, 249] width 90 height 14
click at [774, 247] on input "Pay outside the plan" at bounding box center [769, 246] width 9 height 9
radio input "true"
click at [921, 513] on button "Save & Close" at bounding box center [924, 516] width 98 height 30
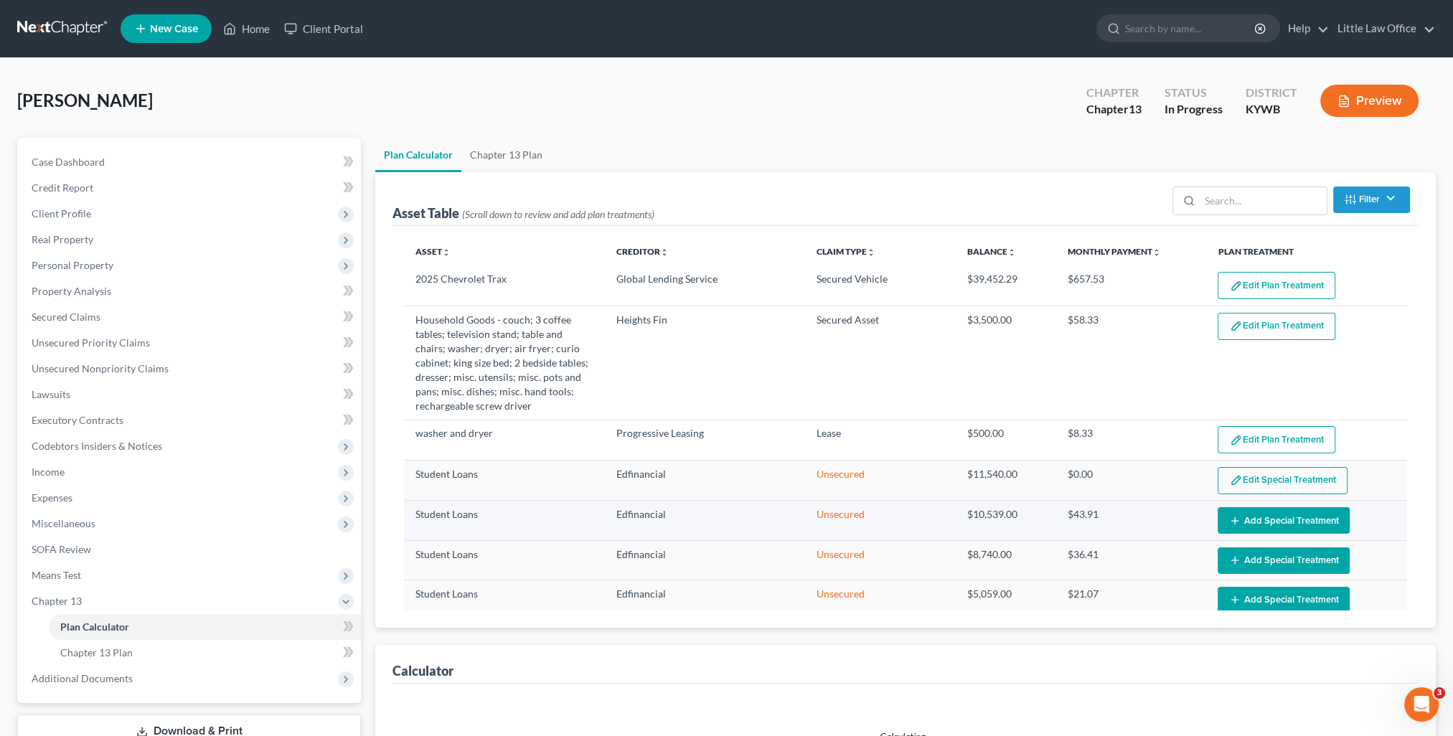
click at [1244, 525] on button "Add Special Treatment" at bounding box center [1283, 520] width 132 height 27
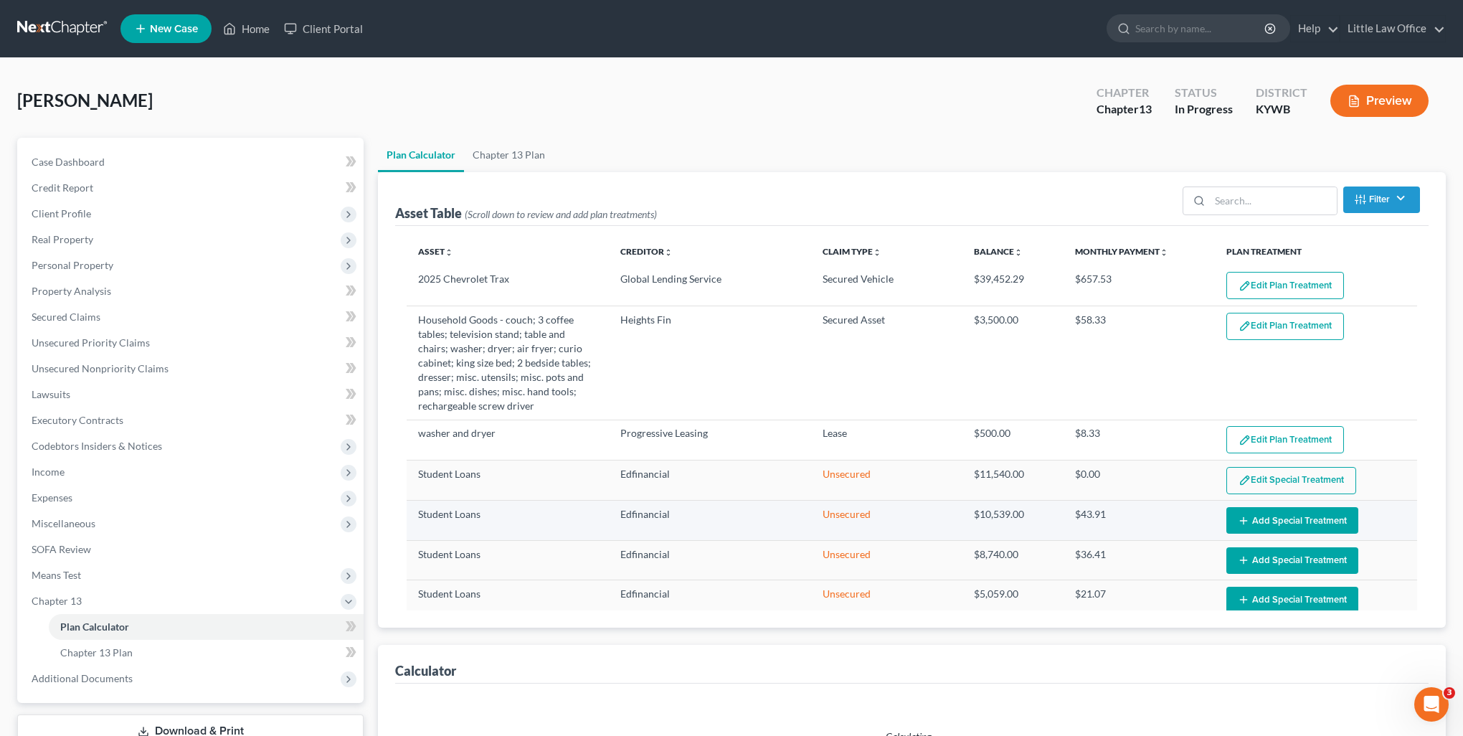
select select "59"
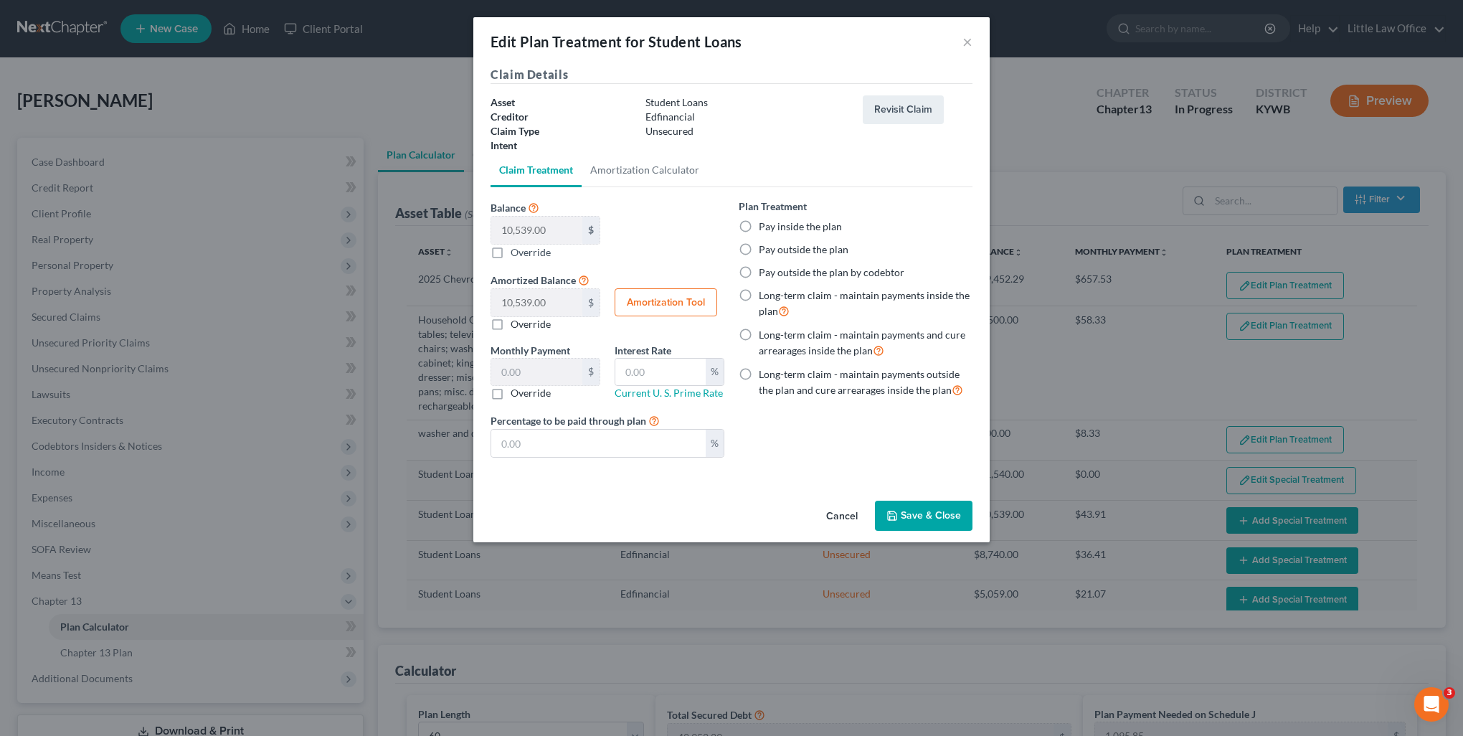
click at [803, 247] on label "Pay outside the plan" at bounding box center [804, 249] width 90 height 14
click at [774, 247] on input "Pay outside the plan" at bounding box center [769, 246] width 9 height 9
radio input "true"
click at [955, 521] on button "Save & Close" at bounding box center [924, 516] width 98 height 30
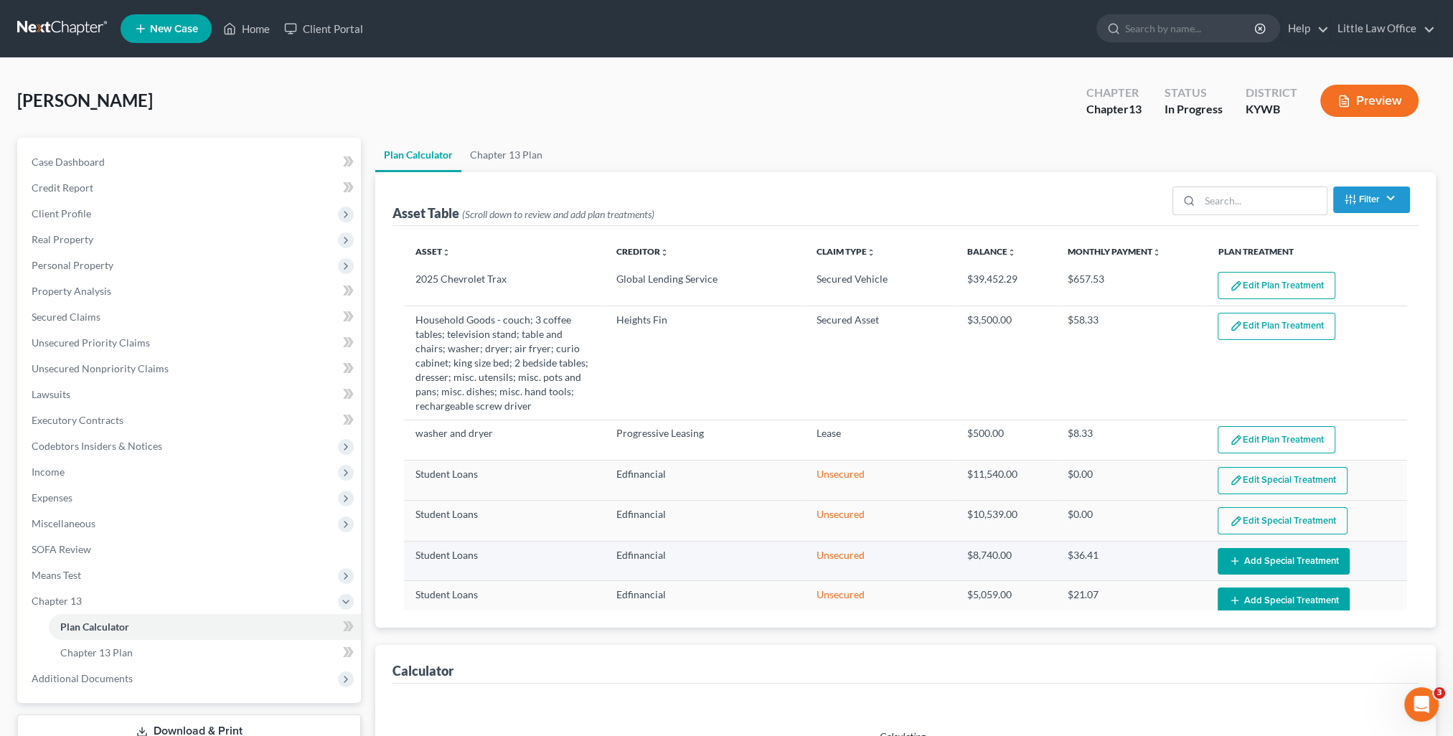
click at [1245, 562] on button "Add Special Treatment" at bounding box center [1283, 561] width 132 height 27
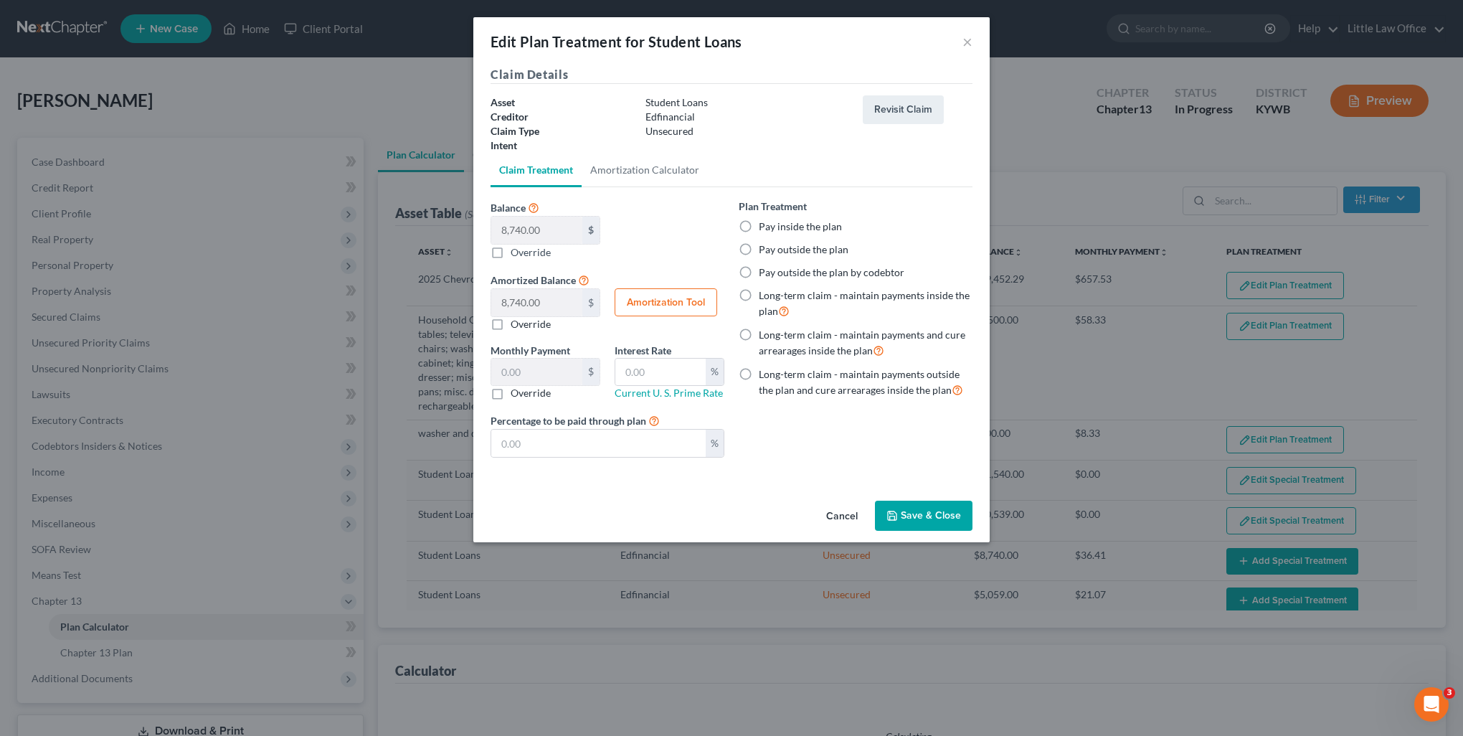
select select "59"
click at [784, 248] on label "Pay outside the plan" at bounding box center [804, 249] width 90 height 14
click at [774, 248] on input "Pay outside the plan" at bounding box center [769, 246] width 9 height 9
radio input "true"
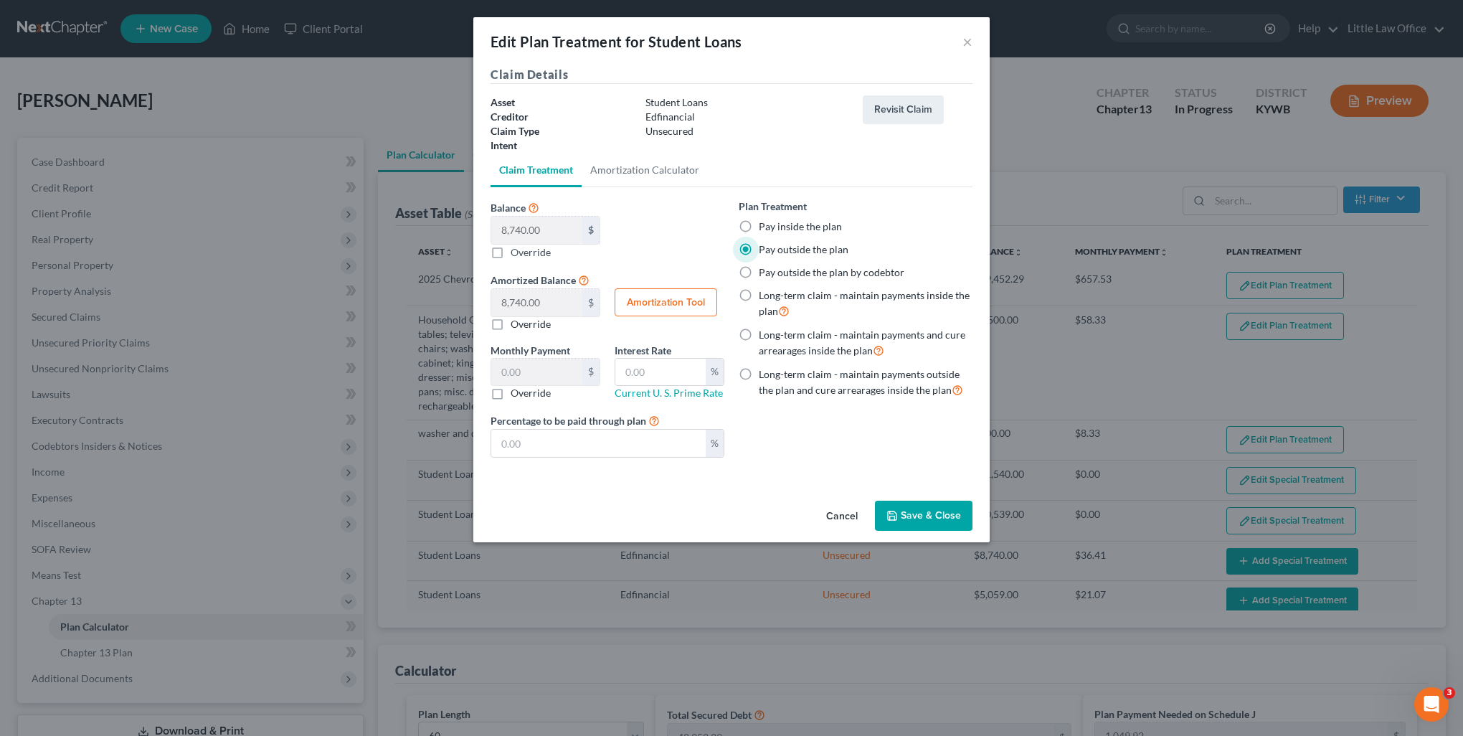
click at [937, 512] on button "Save & Close" at bounding box center [924, 516] width 98 height 30
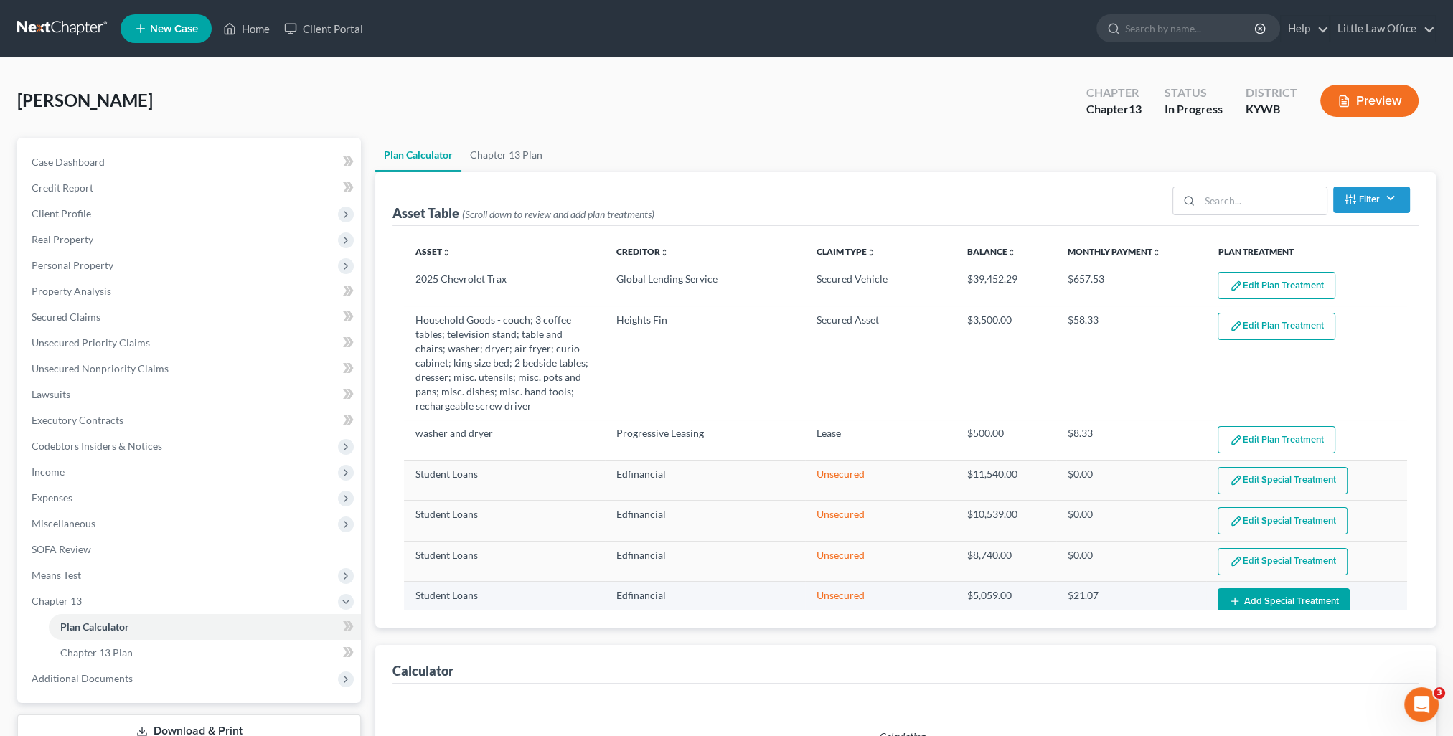
click at [1293, 602] on button "Add Special Treatment" at bounding box center [1283, 601] width 132 height 27
select select "59"
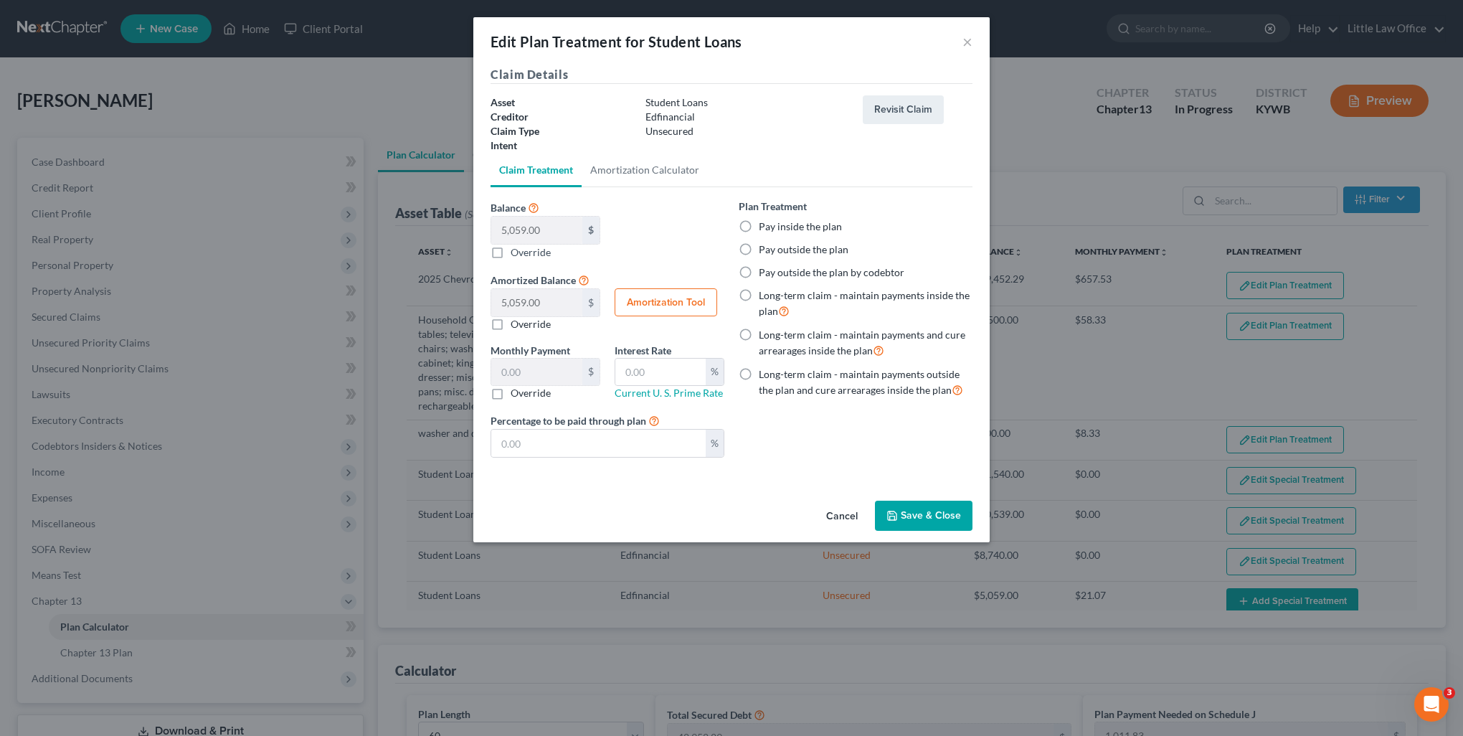
click at [807, 247] on label "Pay outside the plan" at bounding box center [804, 249] width 90 height 14
click at [774, 247] on input "Pay outside the plan" at bounding box center [769, 246] width 9 height 9
radio input "true"
click at [925, 516] on button "Save & Close" at bounding box center [924, 516] width 98 height 30
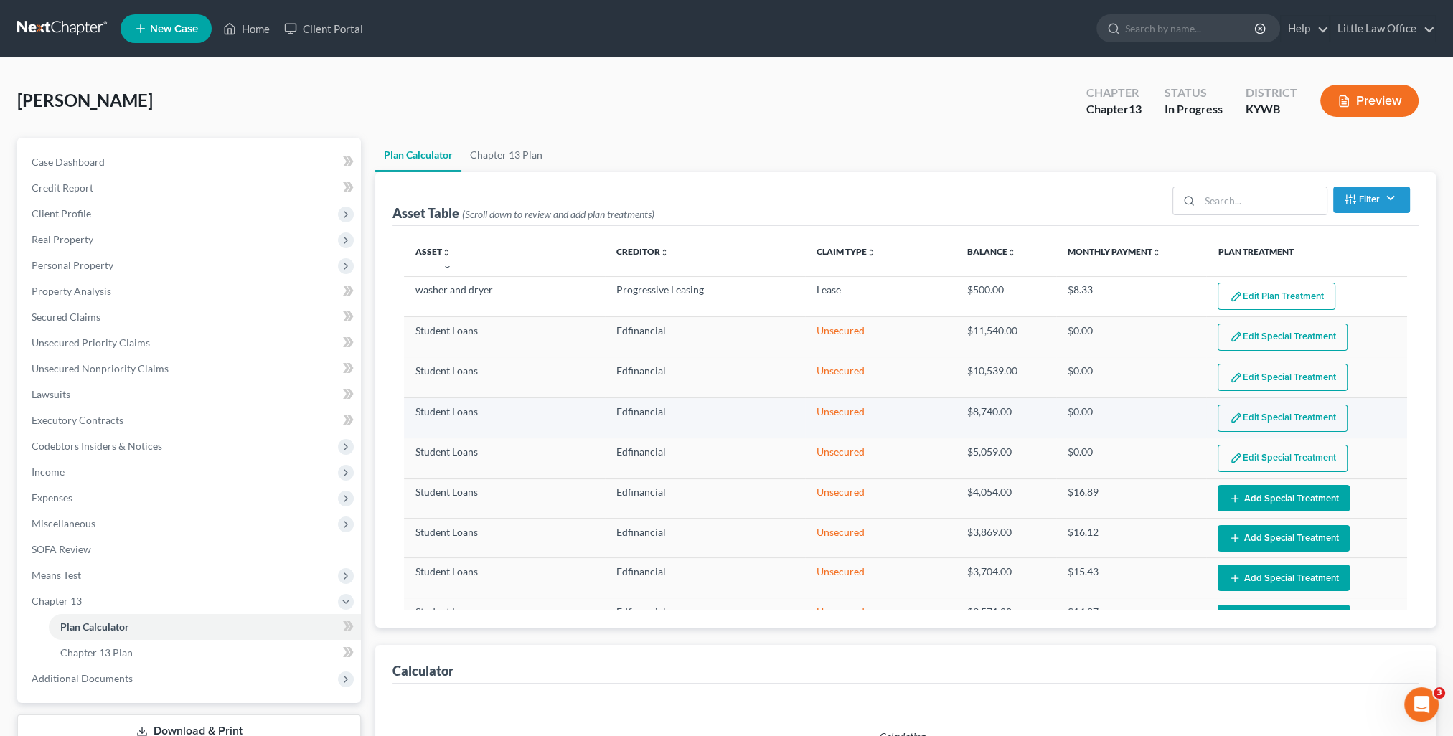
select select "59"
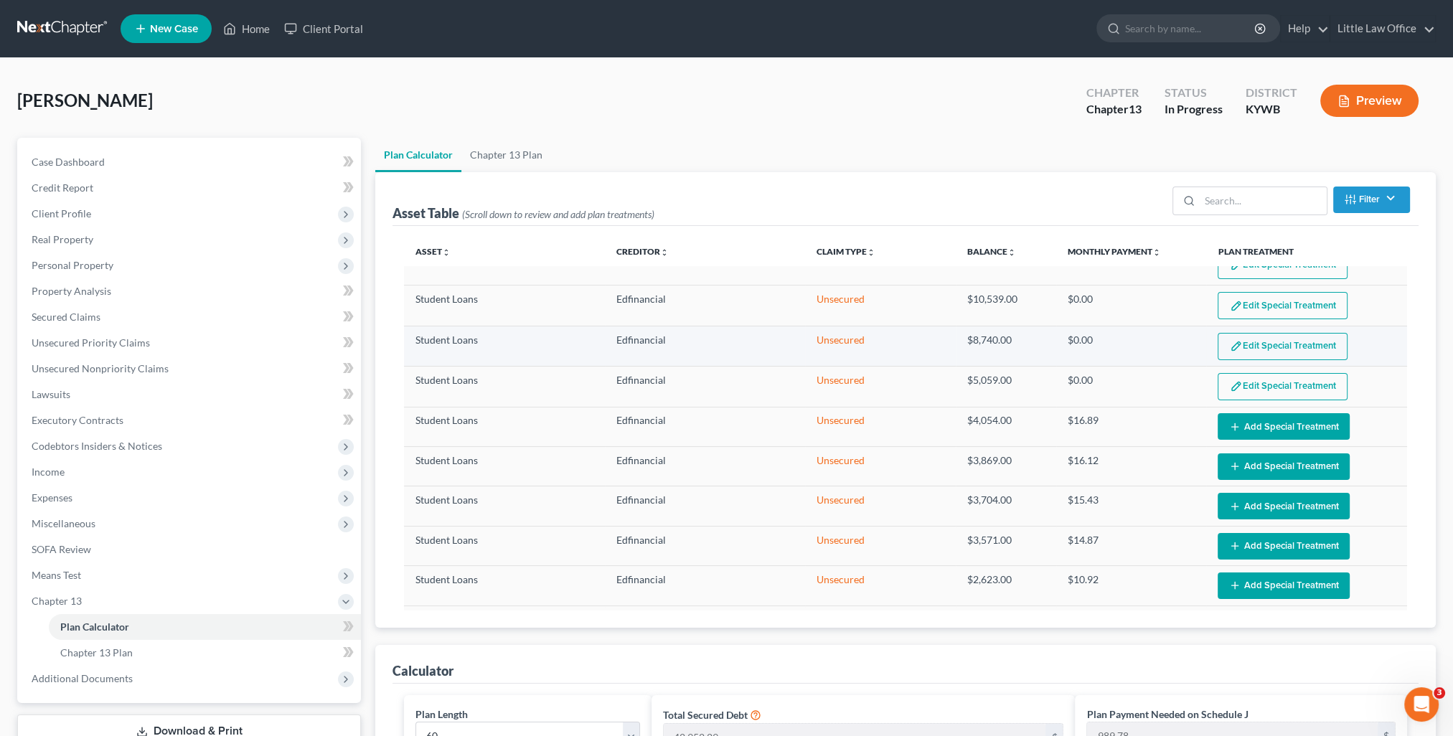
scroll to position [287, 0]
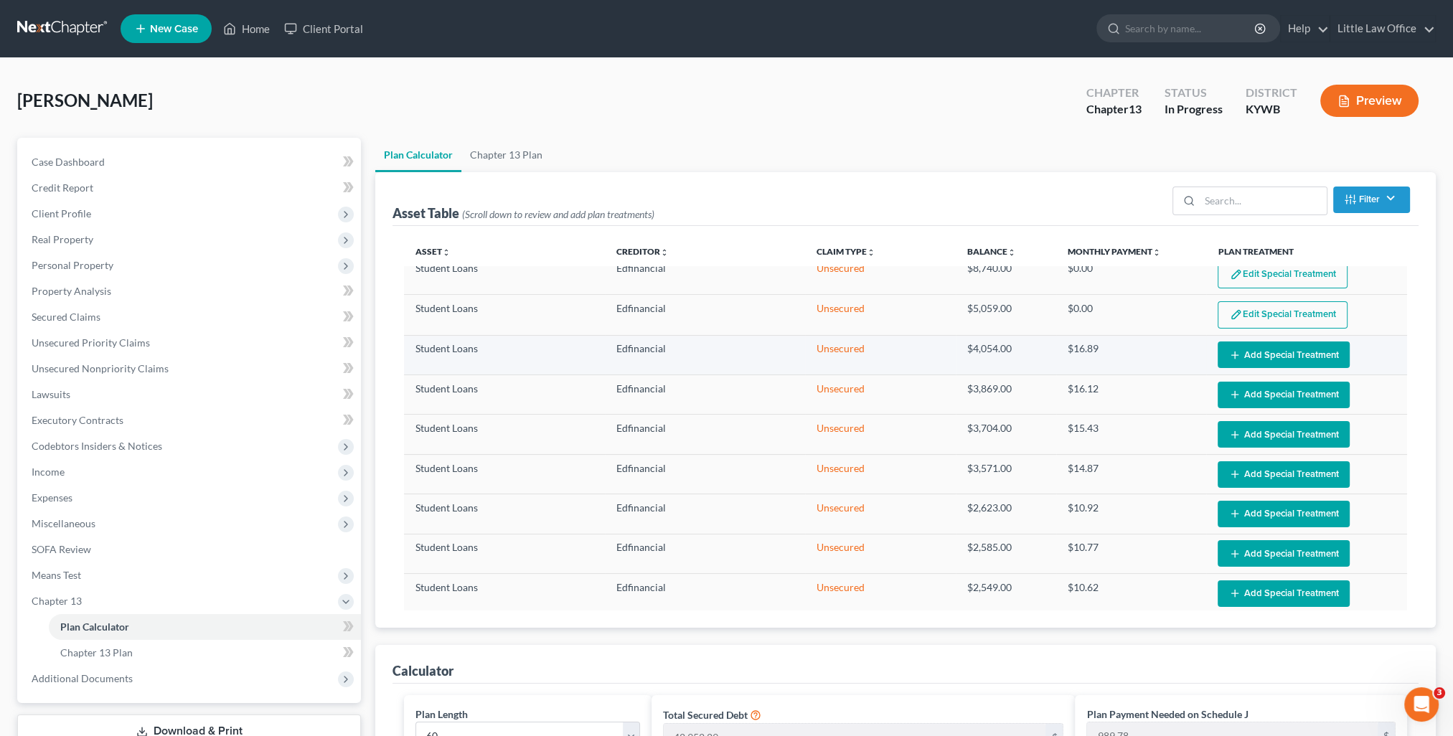
click at [1285, 356] on button "Add Special Treatment" at bounding box center [1283, 354] width 132 height 27
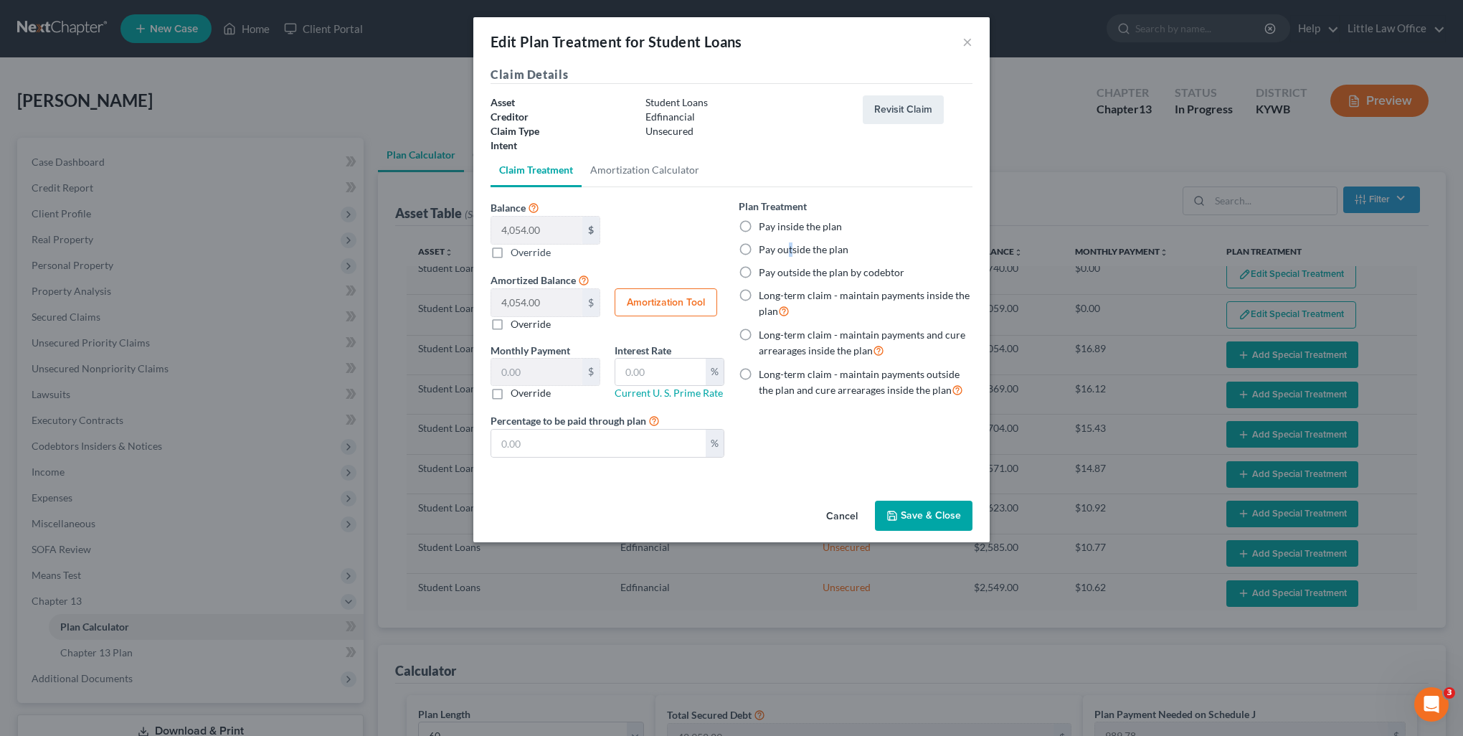
drag, startPoint x: 789, startPoint y: 246, endPoint x: 797, endPoint y: 254, distance: 11.2
click at [790, 247] on label "Pay outside the plan" at bounding box center [804, 249] width 90 height 14
drag, startPoint x: 751, startPoint y: 251, endPoint x: 781, endPoint y: 265, distance: 33.4
click at [759, 251] on label "Pay outside the plan" at bounding box center [804, 249] width 90 height 14
click at [765, 251] on input "Pay outside the plan" at bounding box center [769, 246] width 9 height 9
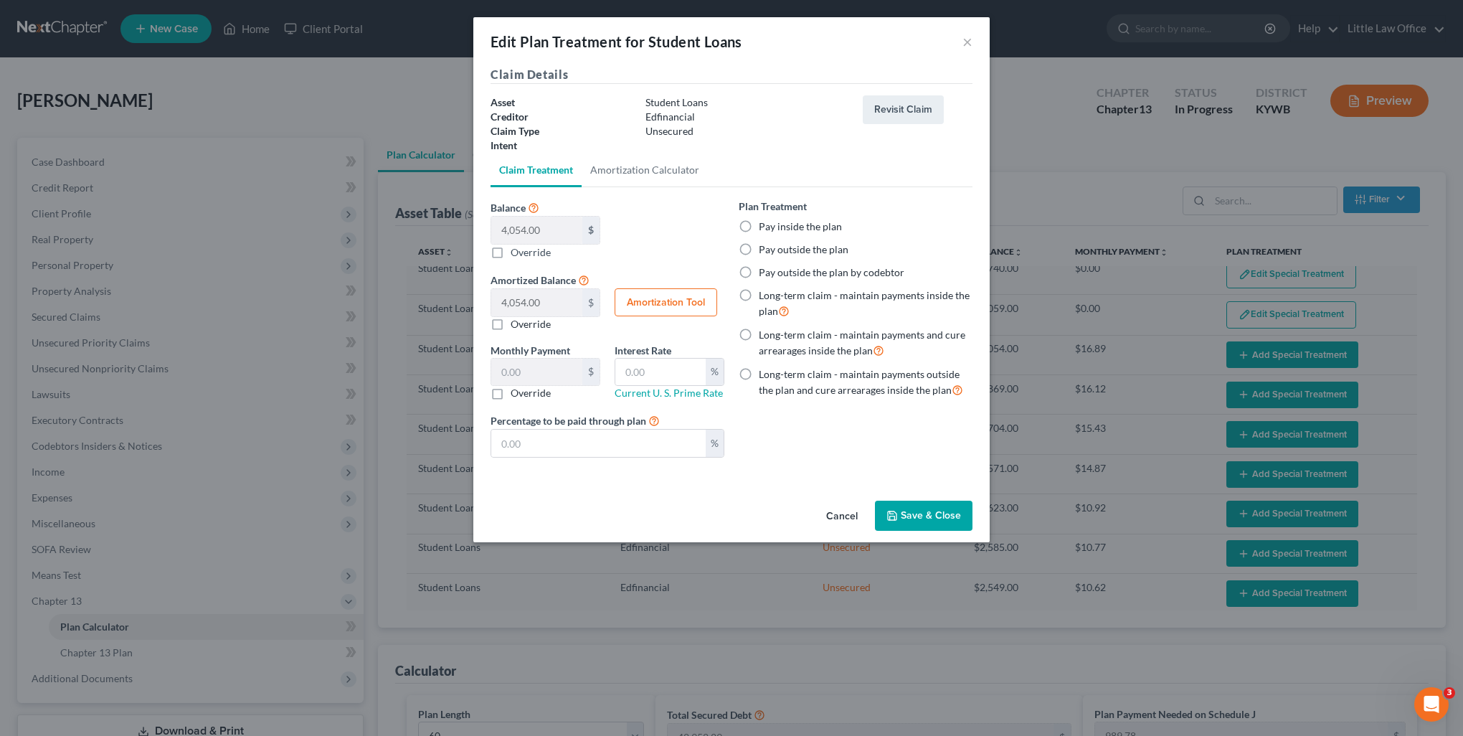
radio input "true"
click at [930, 512] on button "Save & Close" at bounding box center [924, 516] width 98 height 30
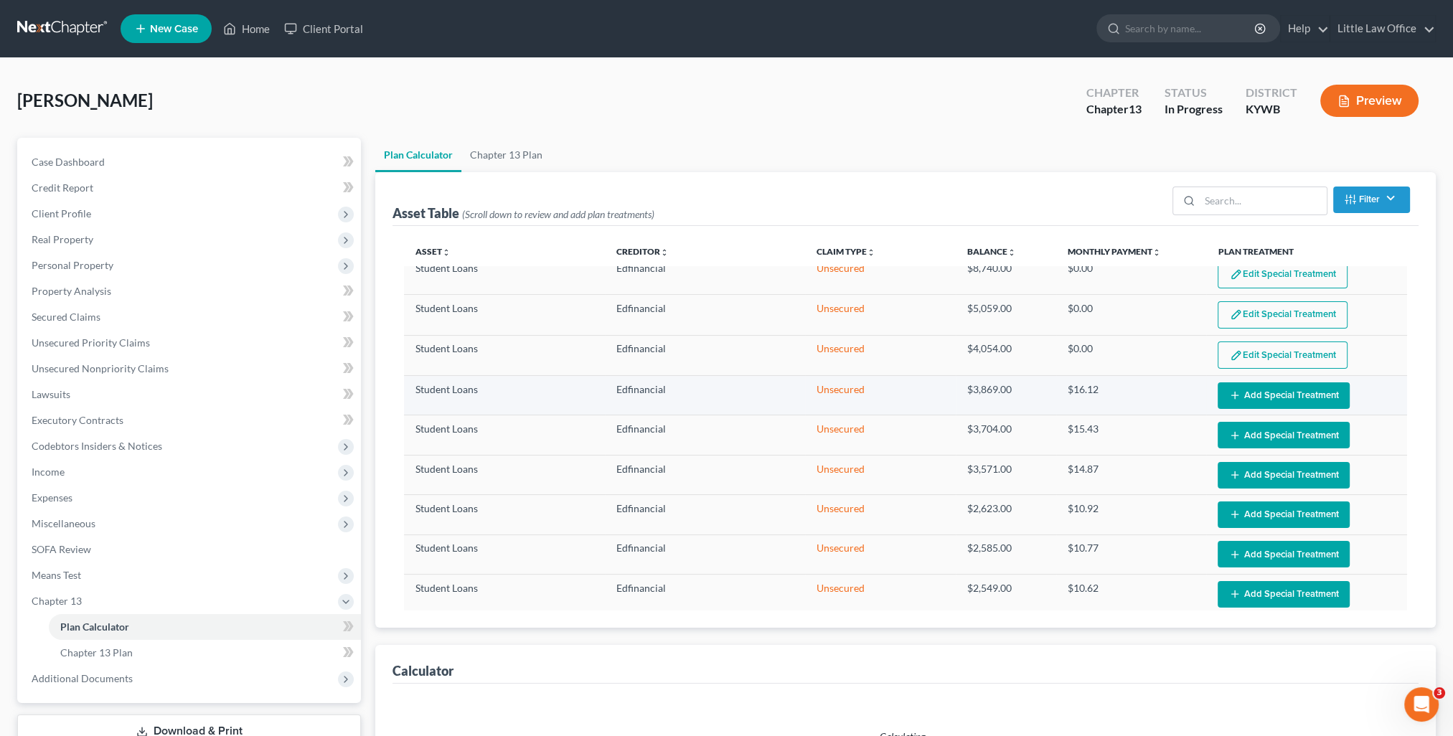
select select "59"
click at [1245, 388] on button "Add Special Treatment" at bounding box center [1283, 395] width 132 height 27
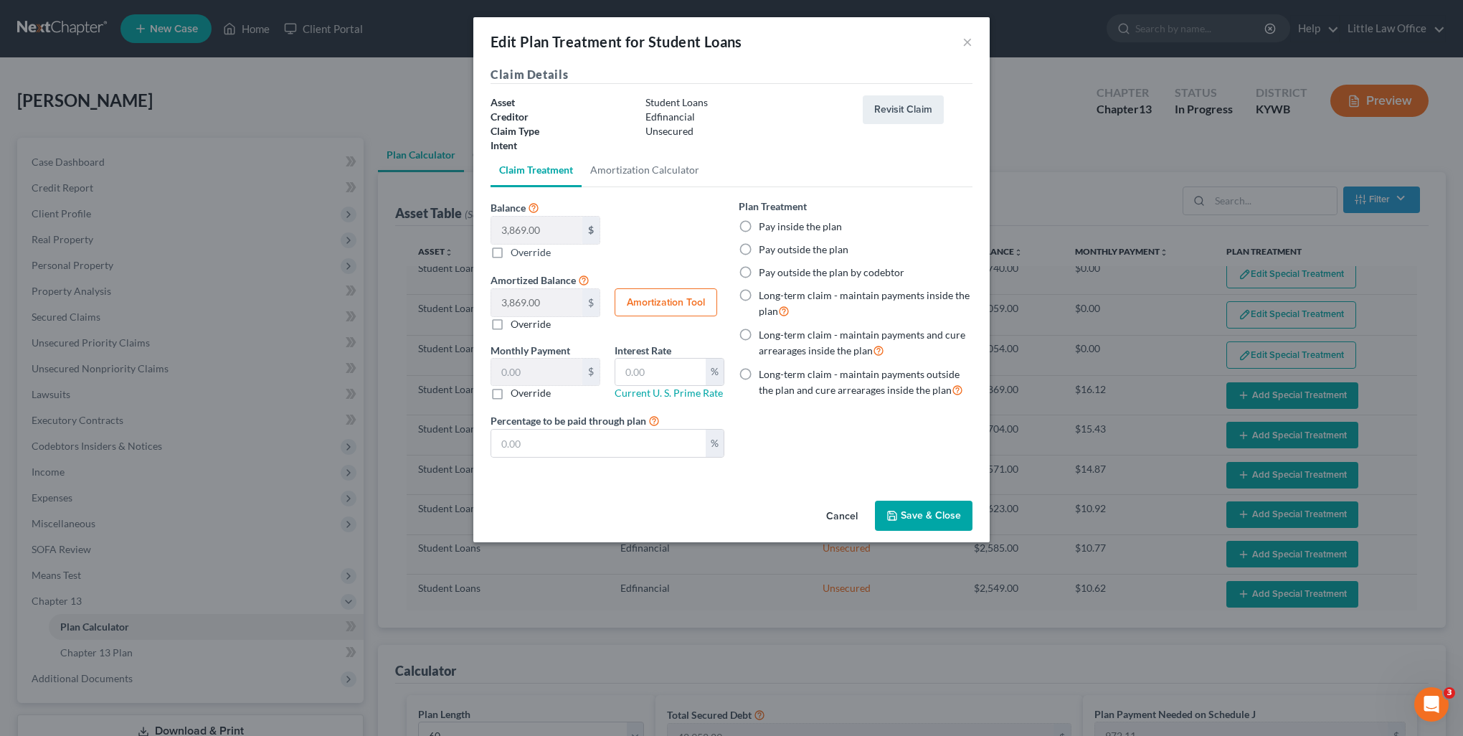
click at [815, 251] on label "Pay outside the plan" at bounding box center [804, 249] width 90 height 14
click at [774, 251] on input "Pay outside the plan" at bounding box center [769, 246] width 9 height 9
radio input "true"
click at [925, 521] on button "Save & Close" at bounding box center [924, 516] width 98 height 30
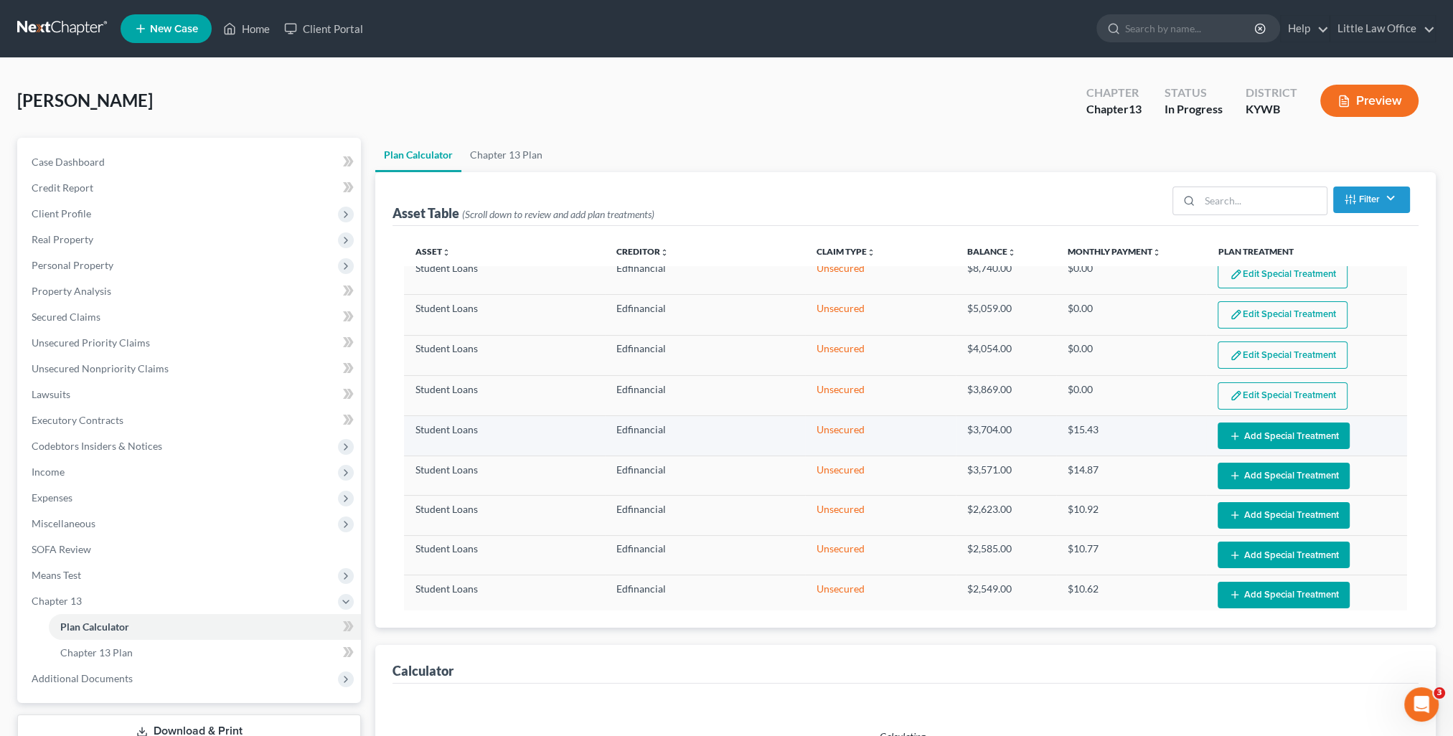
click at [1268, 428] on button "Add Special Treatment" at bounding box center [1283, 435] width 132 height 27
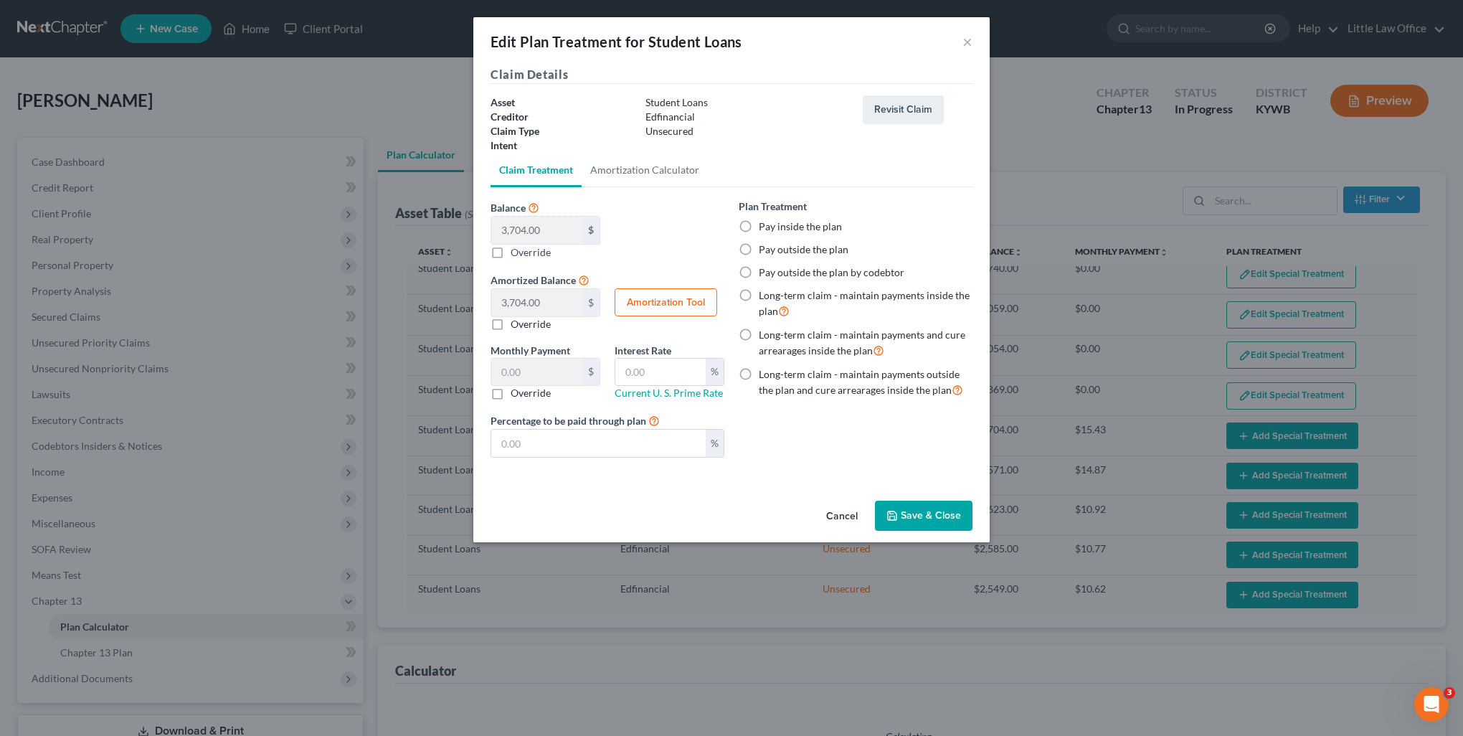
select select "59"
click at [801, 253] on label "Pay outside the plan" at bounding box center [804, 249] width 90 height 14
click at [759, 250] on label "Pay outside the plan" at bounding box center [804, 249] width 90 height 14
click at [765, 250] on input "Pay outside the plan" at bounding box center [769, 246] width 9 height 9
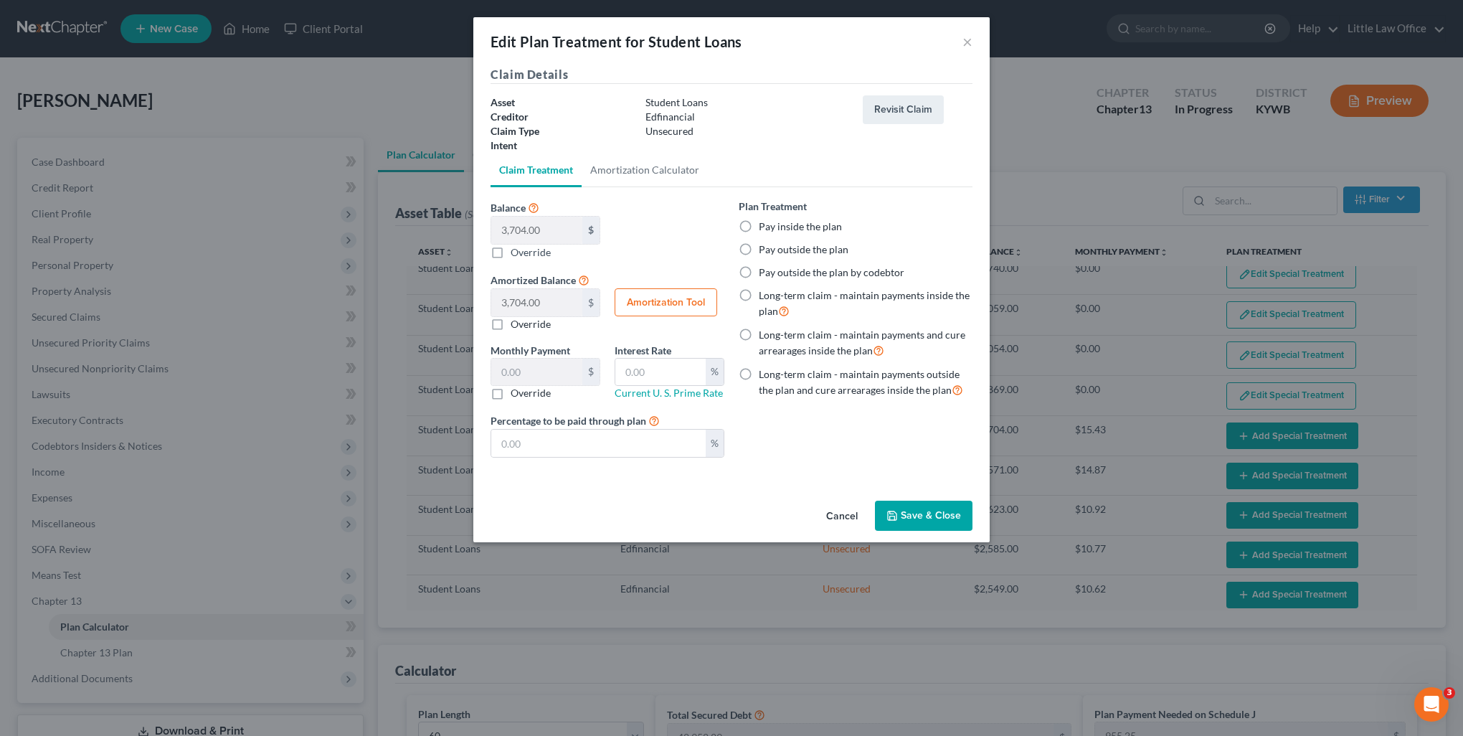
radio input "true"
click at [943, 506] on button "Save & Close" at bounding box center [924, 516] width 98 height 30
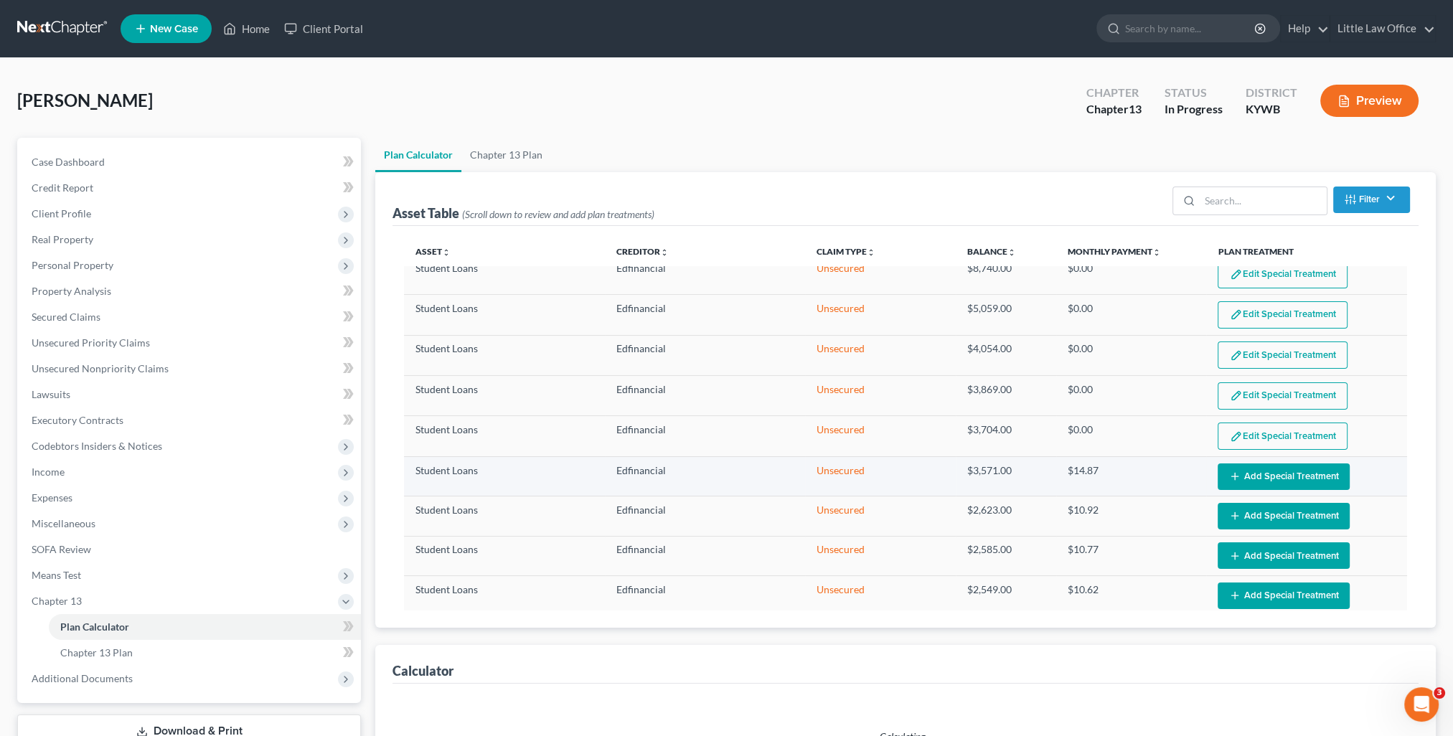
select select "59"
click at [1246, 466] on button "Add Special Treatment" at bounding box center [1283, 476] width 132 height 27
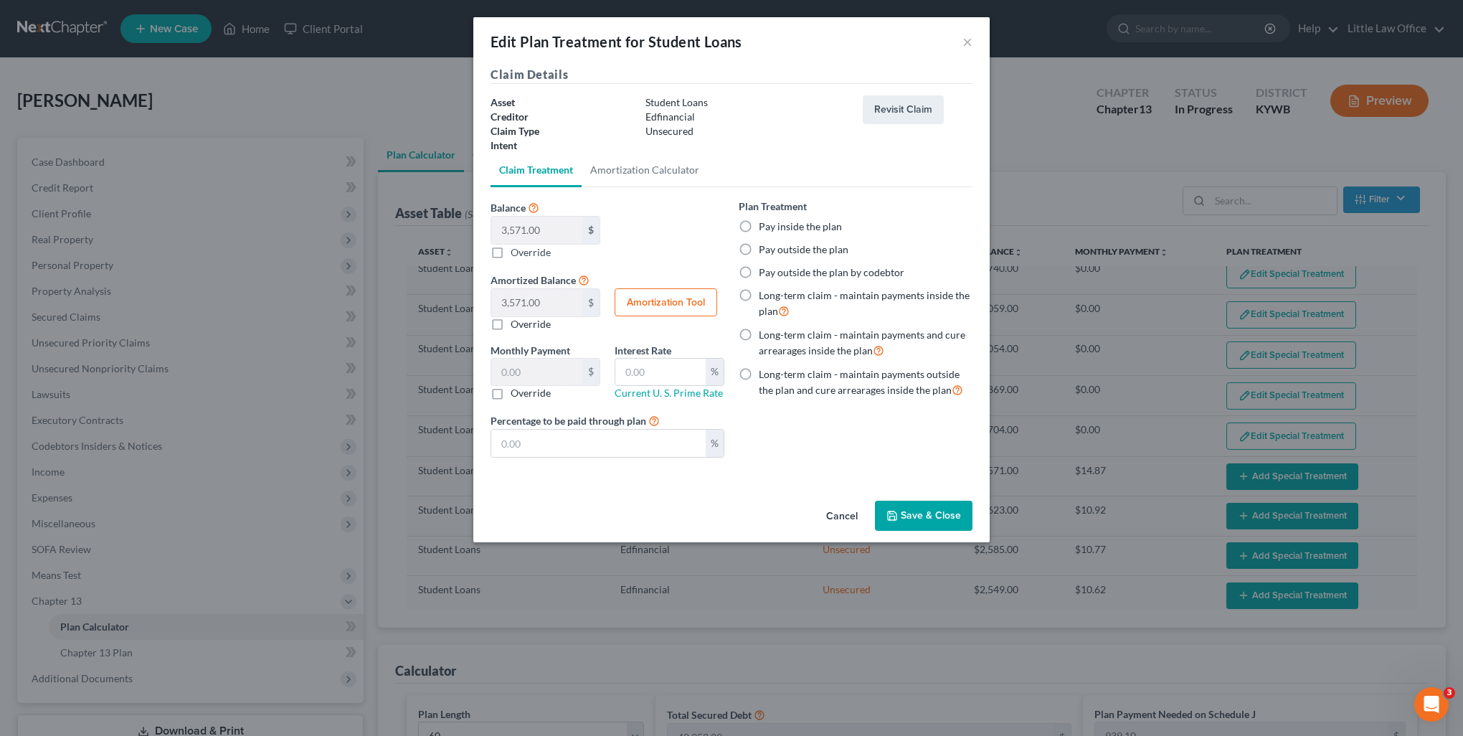
click at [759, 254] on label "Pay outside the plan" at bounding box center [804, 249] width 90 height 14
click at [765, 252] on input "Pay outside the plan" at bounding box center [769, 246] width 9 height 9
radio input "true"
click at [937, 508] on button "Save & Close" at bounding box center [924, 516] width 98 height 30
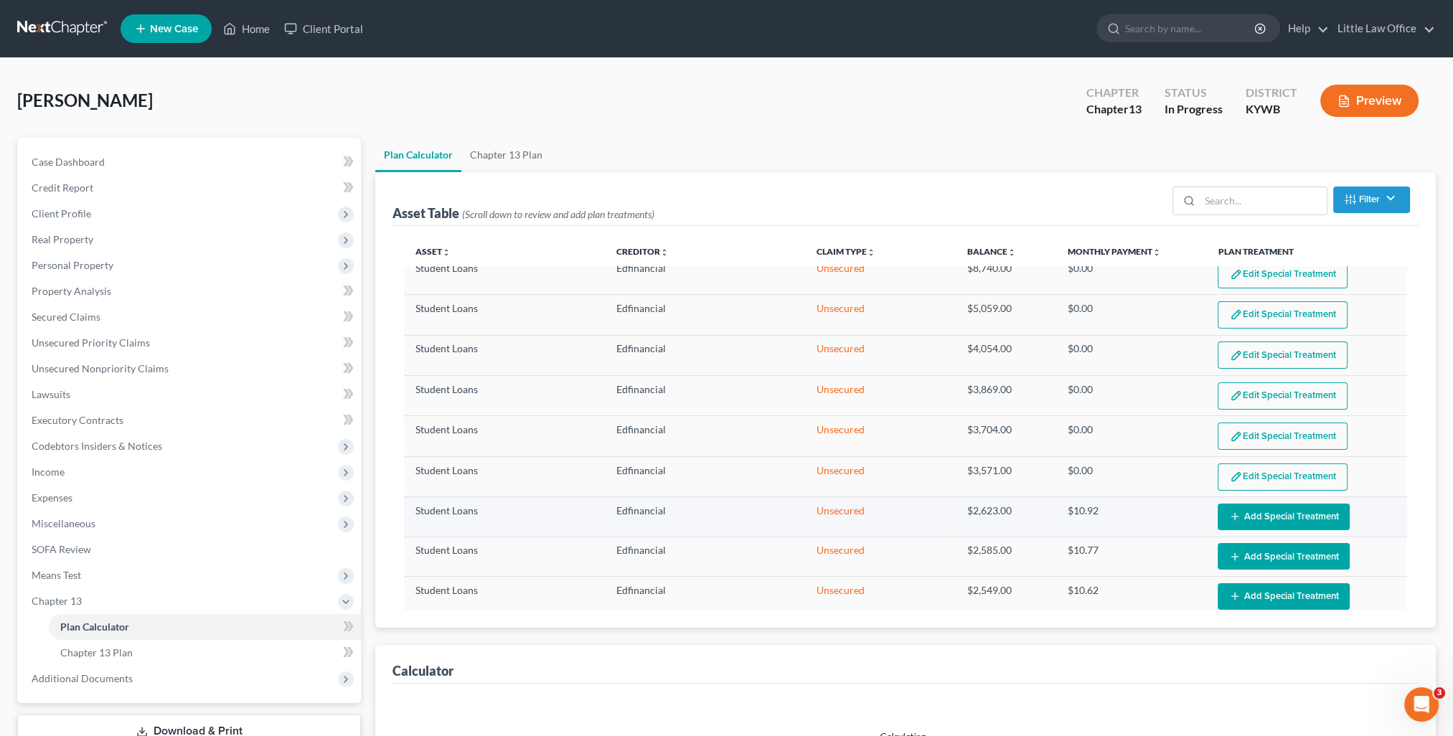
click at [1250, 515] on button "Add Special Treatment" at bounding box center [1283, 517] width 132 height 27
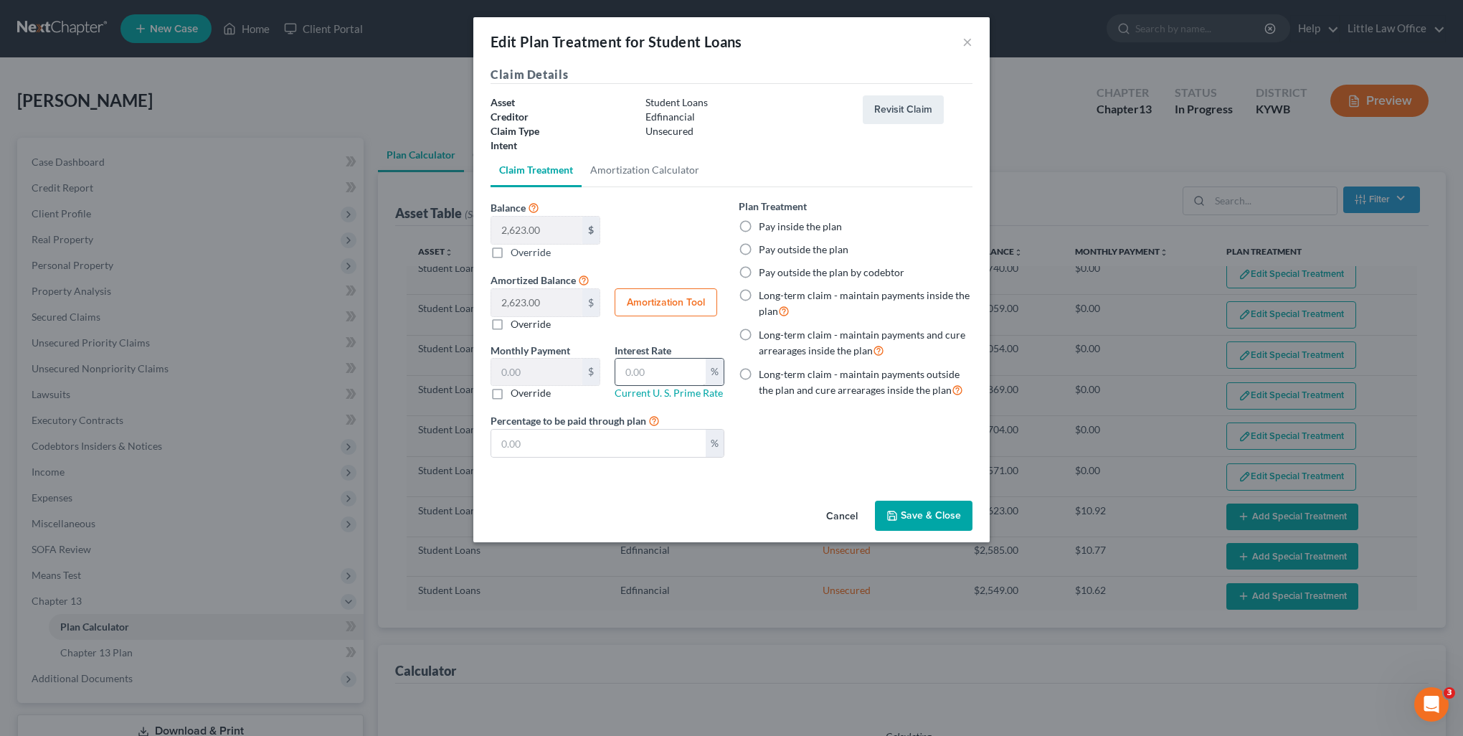
select select "59"
click at [759, 256] on label "Pay outside the plan" at bounding box center [804, 249] width 90 height 14
click at [765, 252] on input "Pay outside the plan" at bounding box center [769, 246] width 9 height 9
radio input "true"
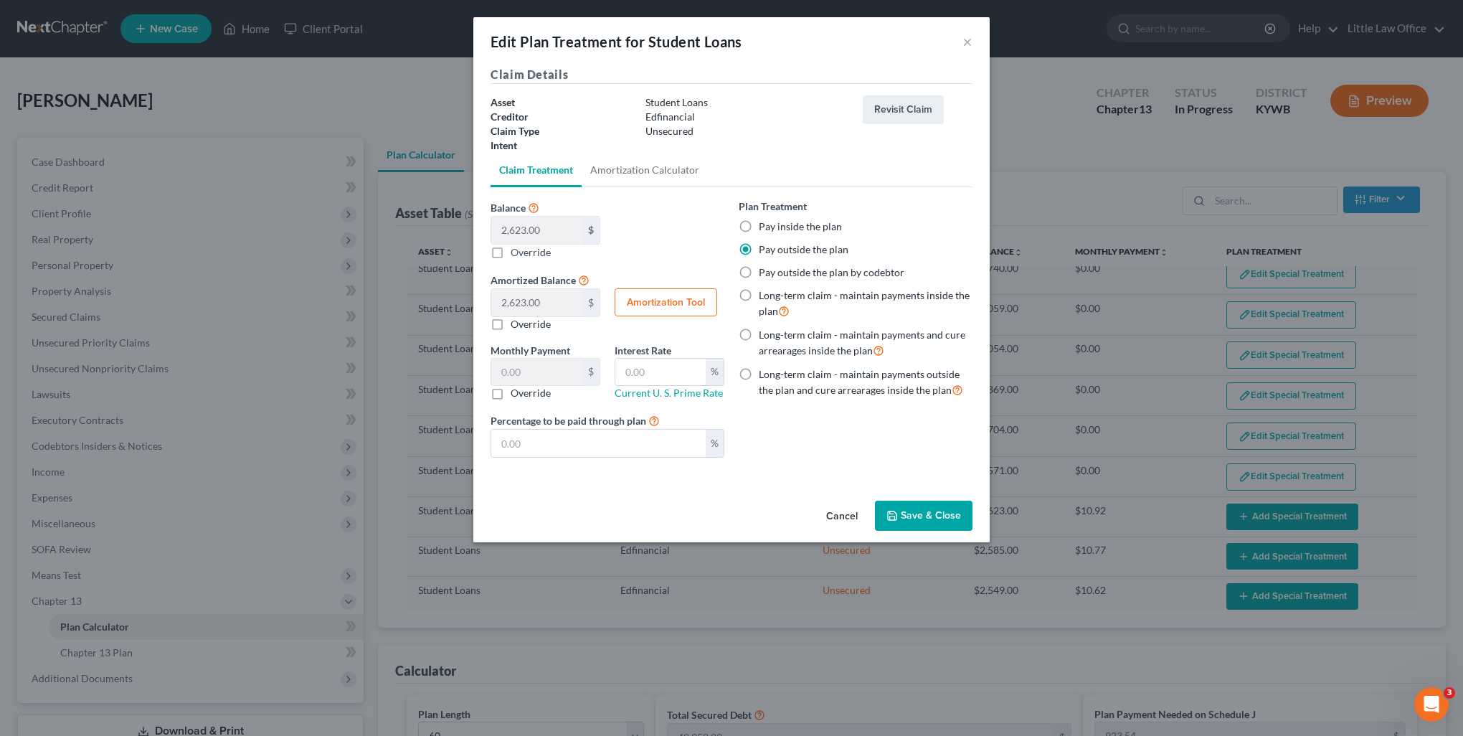
click at [917, 519] on button "Save & Close" at bounding box center [924, 516] width 98 height 30
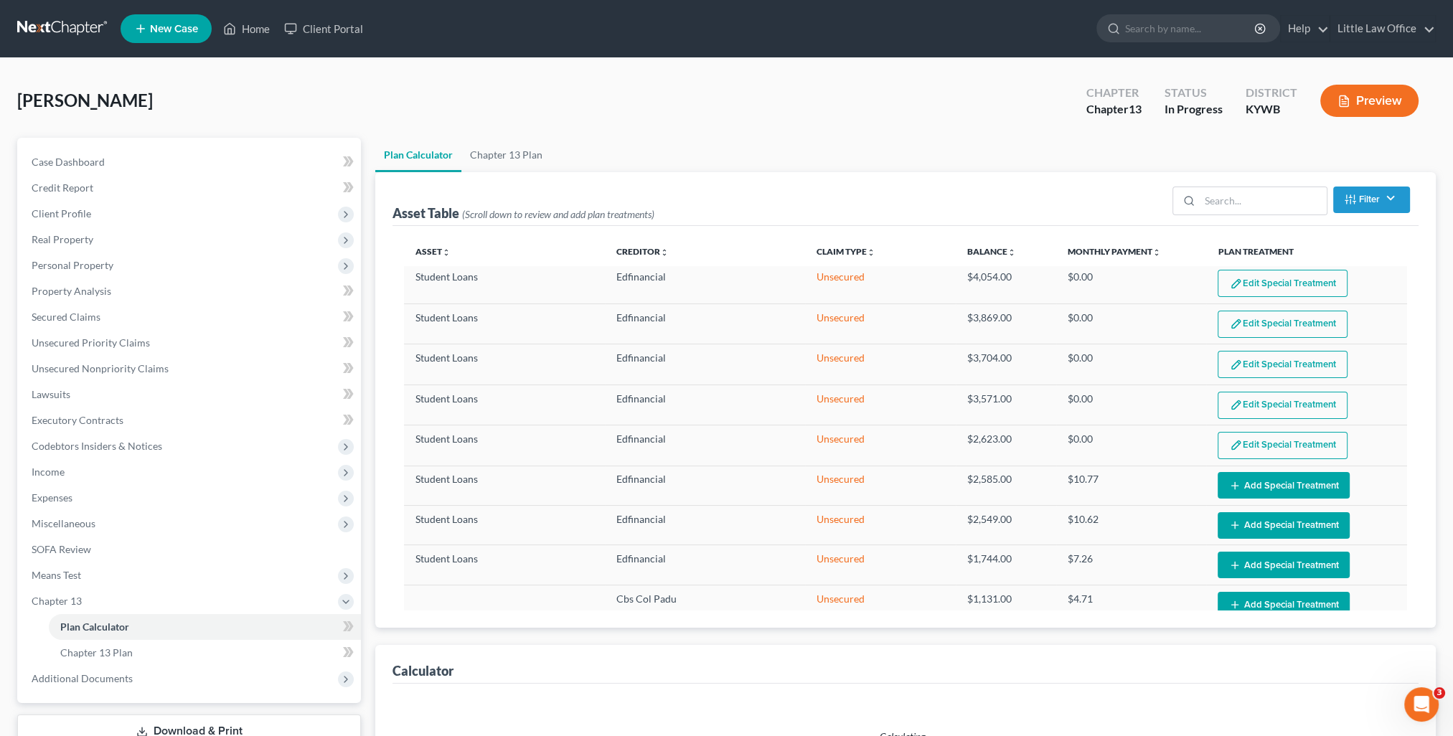
scroll to position [430, 0]
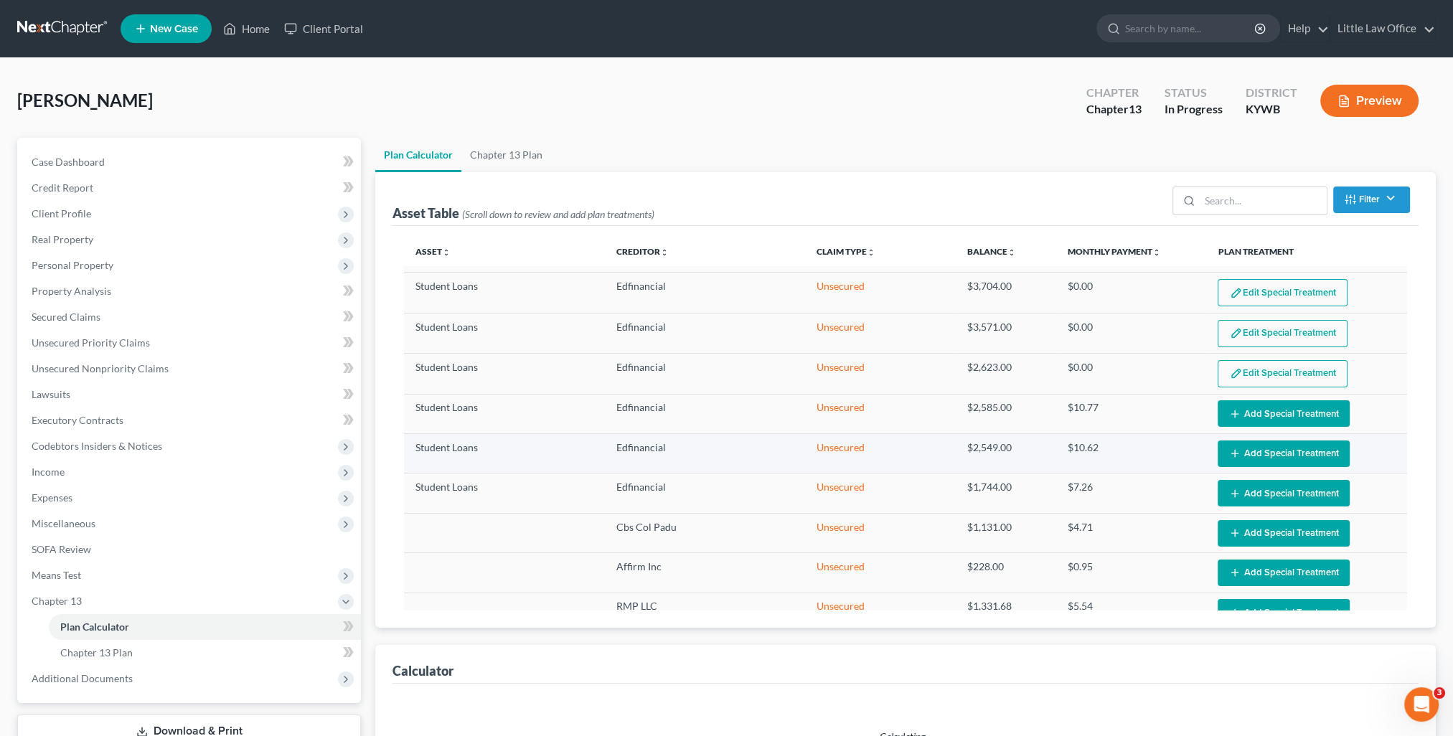
select select "59"
click at [1249, 407] on button "Add Special Treatment" at bounding box center [1283, 413] width 132 height 27
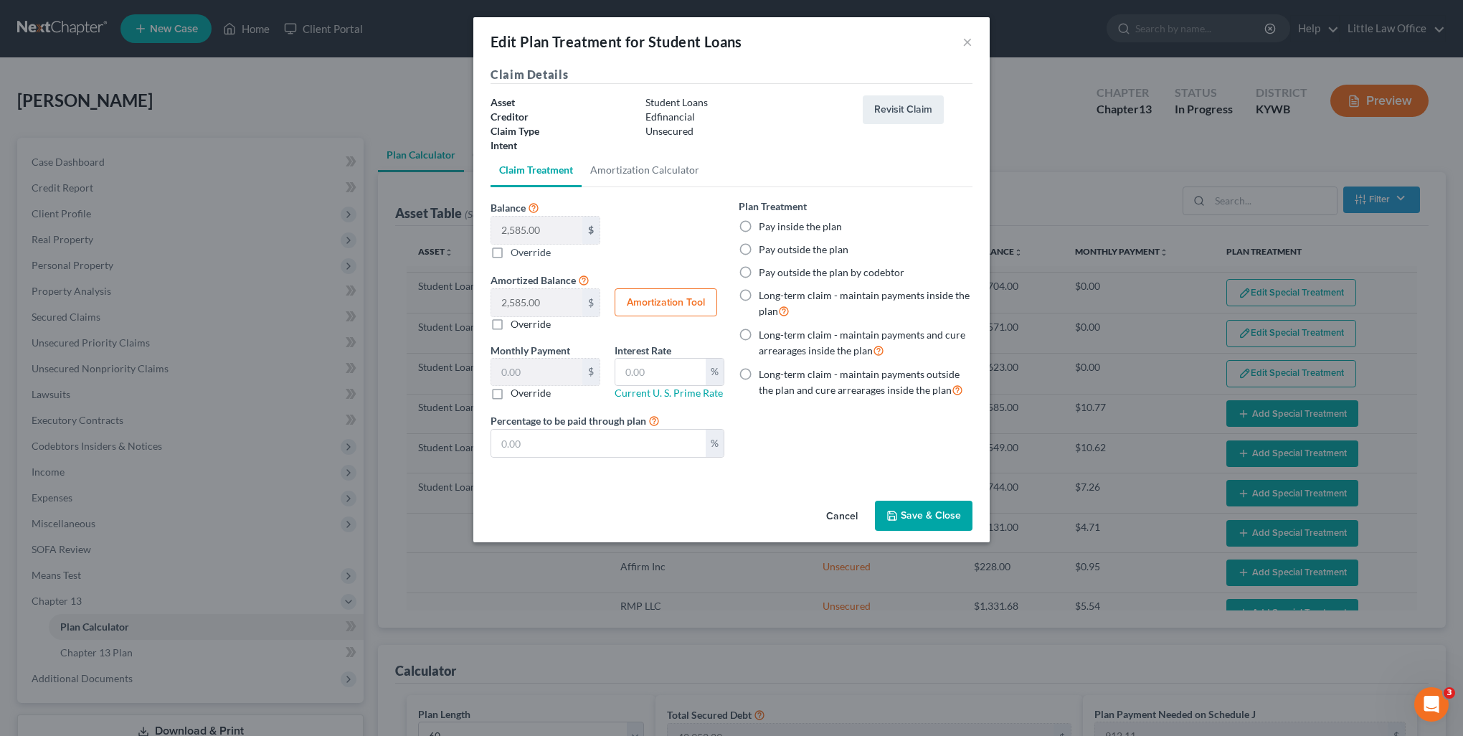
click at [759, 250] on label "Pay outside the plan" at bounding box center [804, 249] width 90 height 14
click at [765, 250] on input "Pay outside the plan" at bounding box center [769, 246] width 9 height 9
radio input "true"
click at [938, 509] on button "Save & Close" at bounding box center [924, 516] width 98 height 30
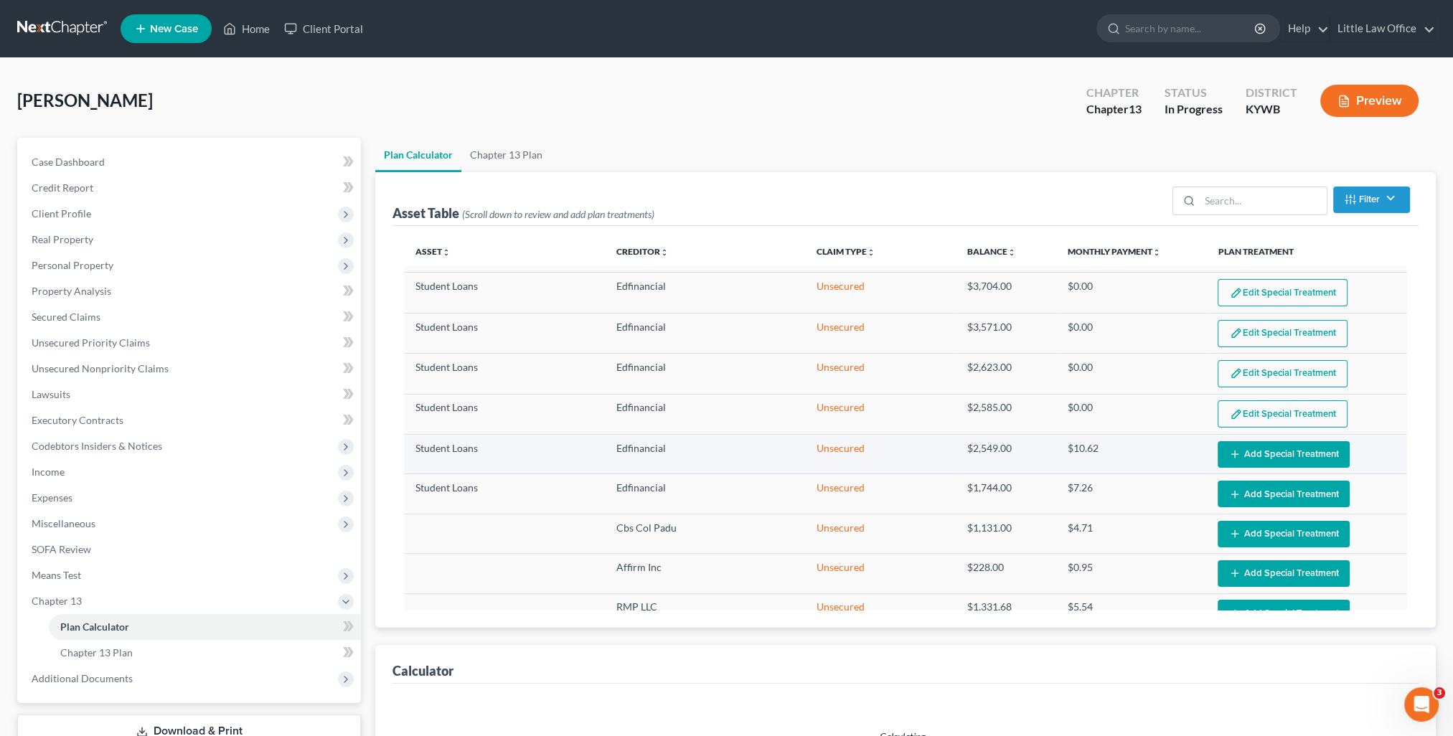
select select "59"
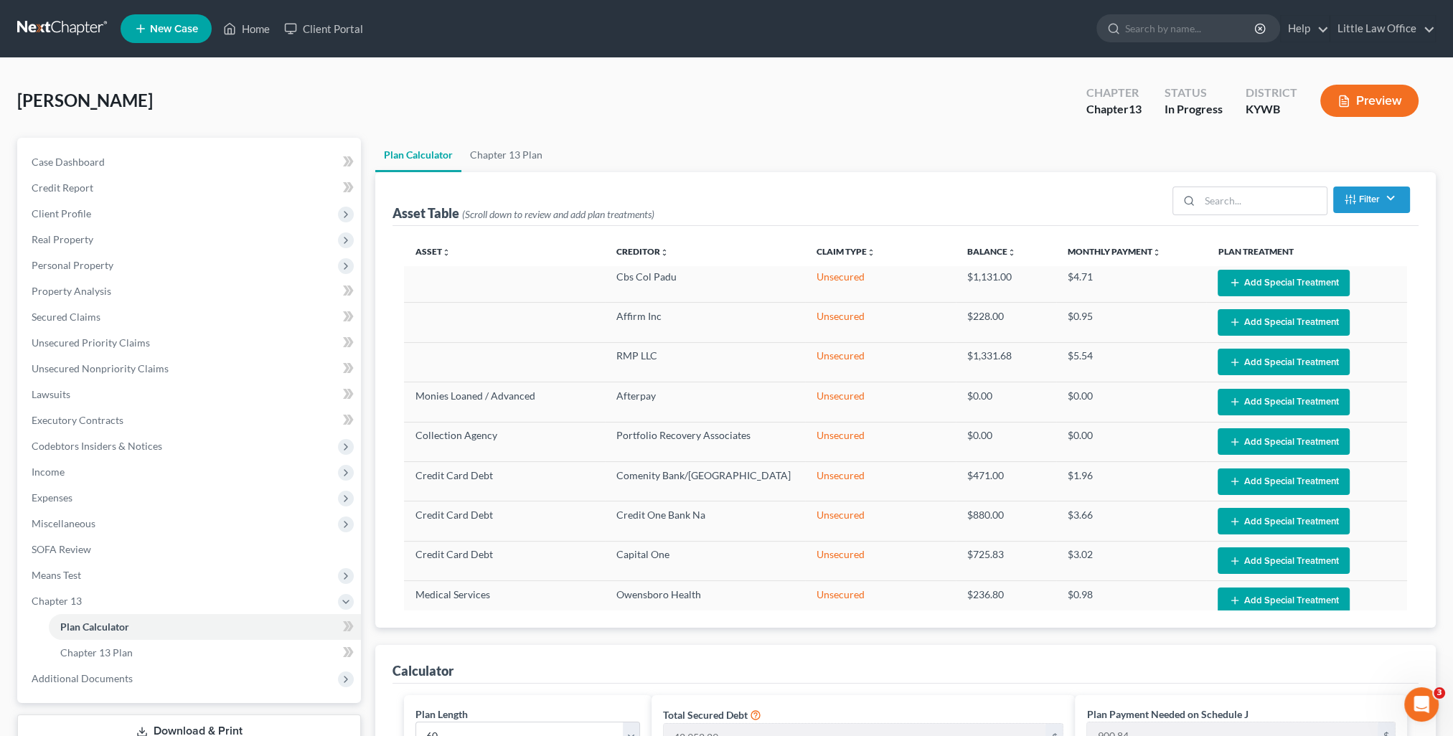
scroll to position [395, 0]
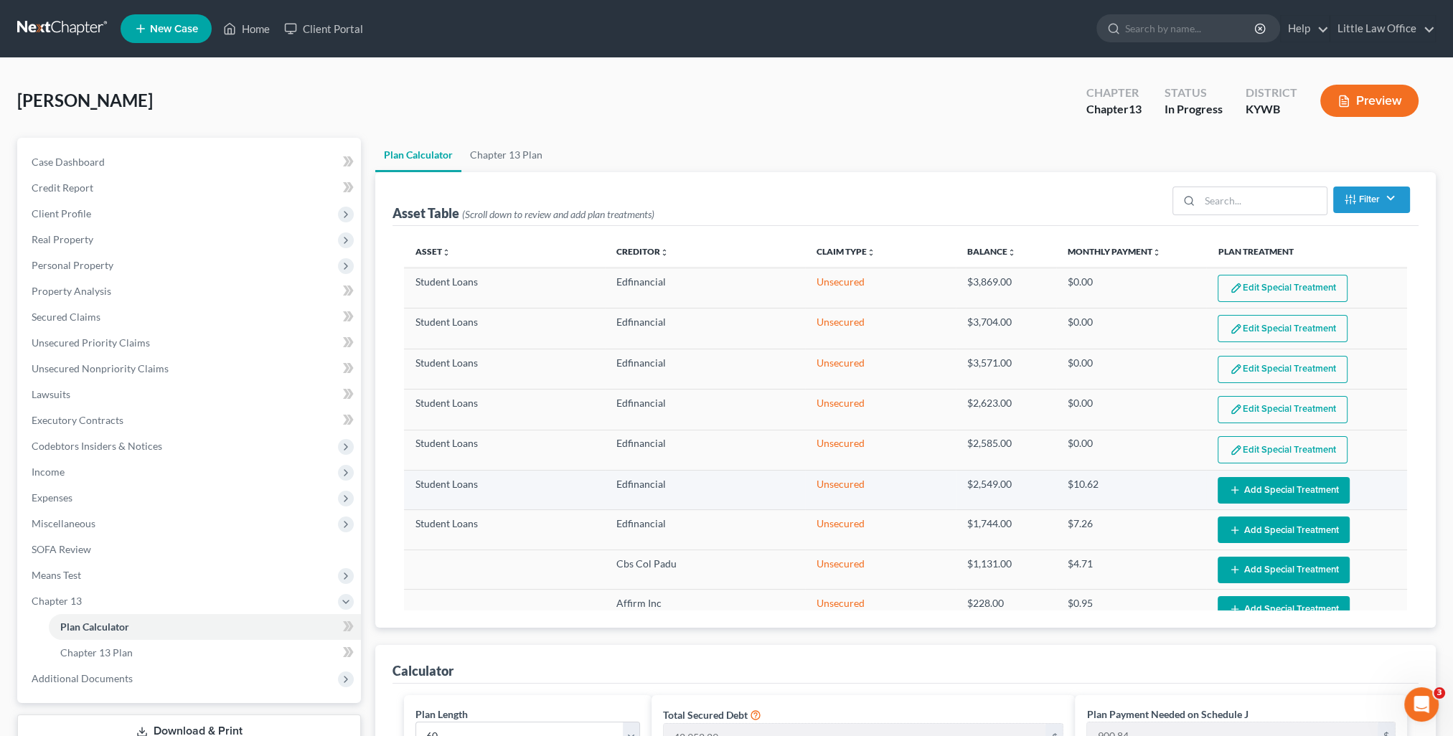
click at [1265, 483] on button "Add Special Treatment" at bounding box center [1283, 490] width 132 height 27
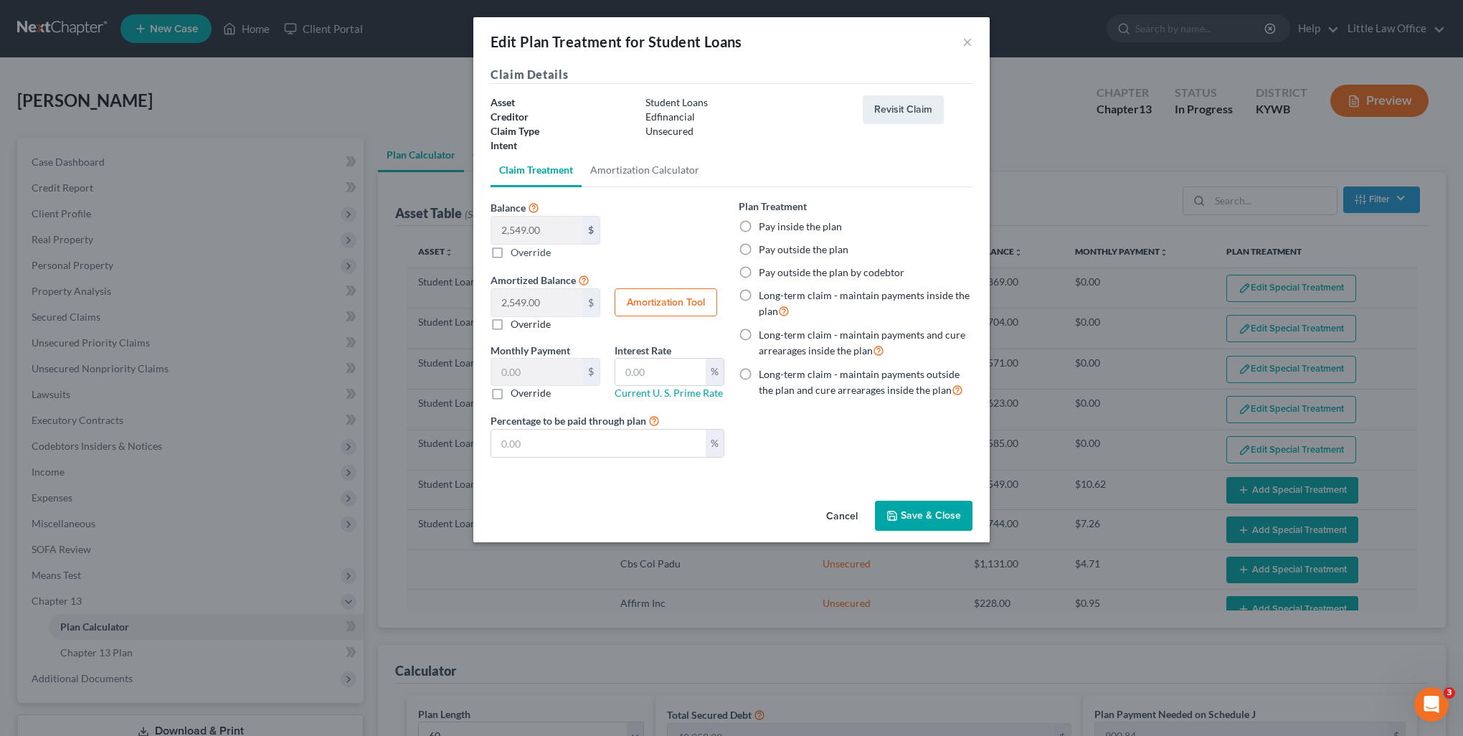
click at [759, 251] on label "Pay outside the plan" at bounding box center [804, 249] width 90 height 14
click at [765, 251] on input "Pay outside the plan" at bounding box center [769, 246] width 9 height 9
radio input "true"
click at [931, 515] on button "Save & Close" at bounding box center [924, 516] width 98 height 30
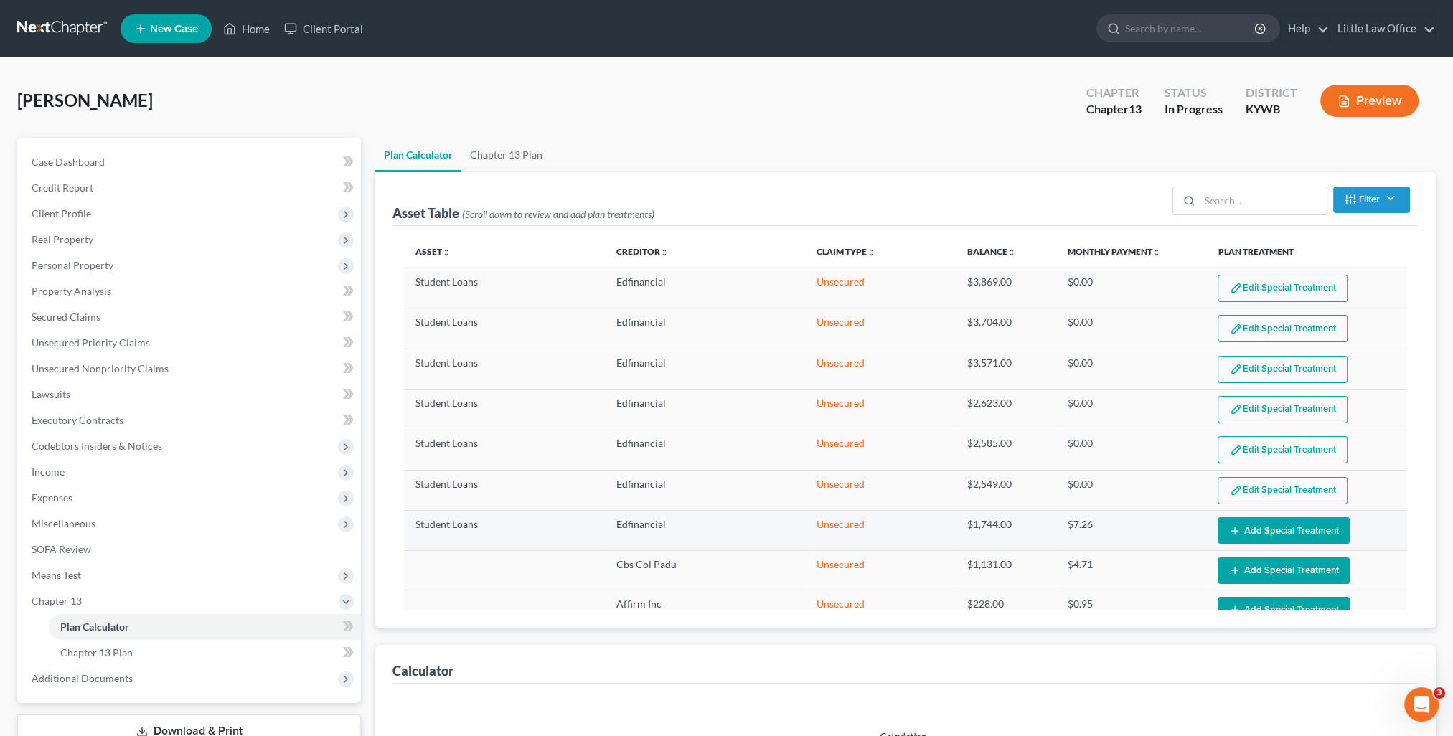
select select "59"
click at [1250, 517] on button "Add Special Treatment" at bounding box center [1283, 530] width 132 height 27
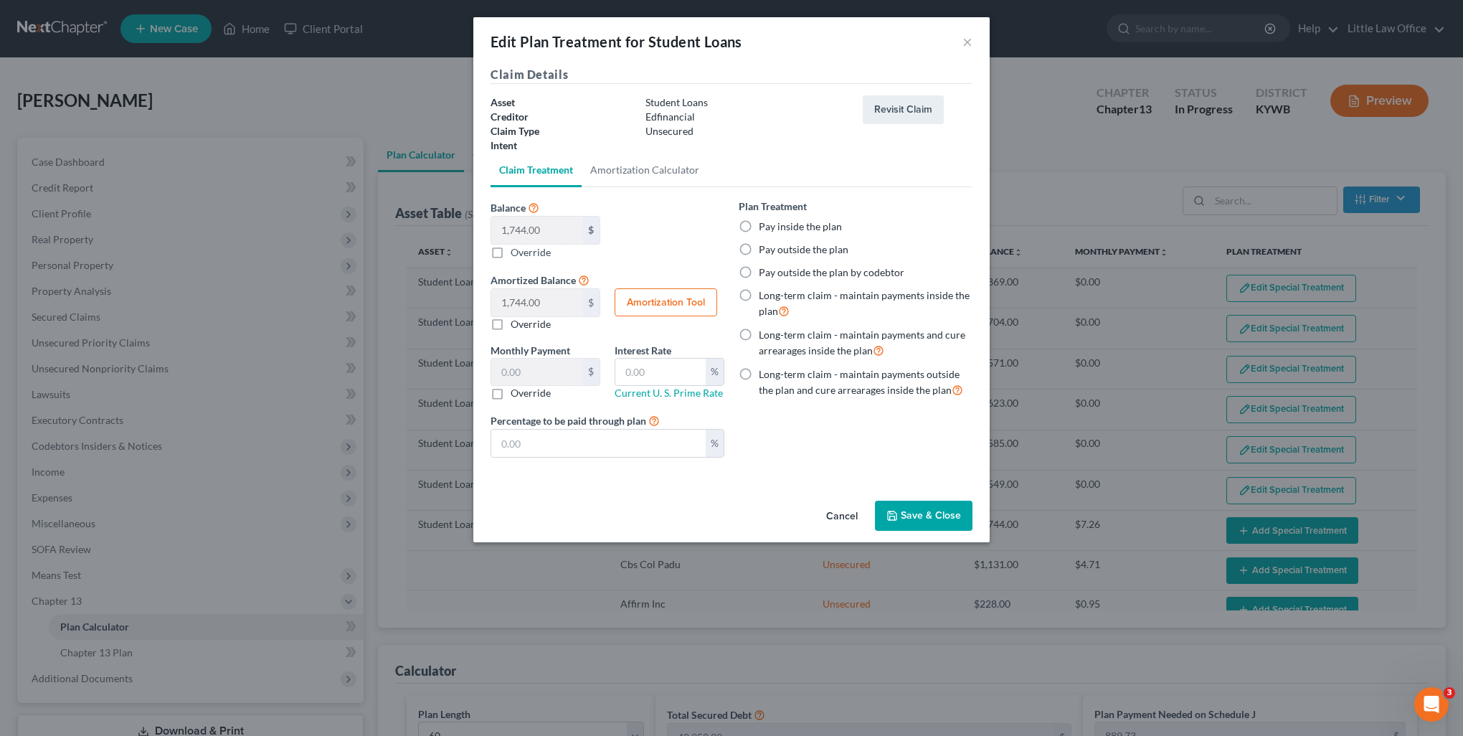
drag, startPoint x: 742, startPoint y: 248, endPoint x: 763, endPoint y: 260, distance: 24.1
click at [759, 248] on label "Pay outside the plan" at bounding box center [804, 249] width 90 height 14
click at [765, 248] on input "Pay outside the plan" at bounding box center [769, 246] width 9 height 9
radio input "true"
click at [907, 509] on button "Save & Close" at bounding box center [924, 516] width 98 height 30
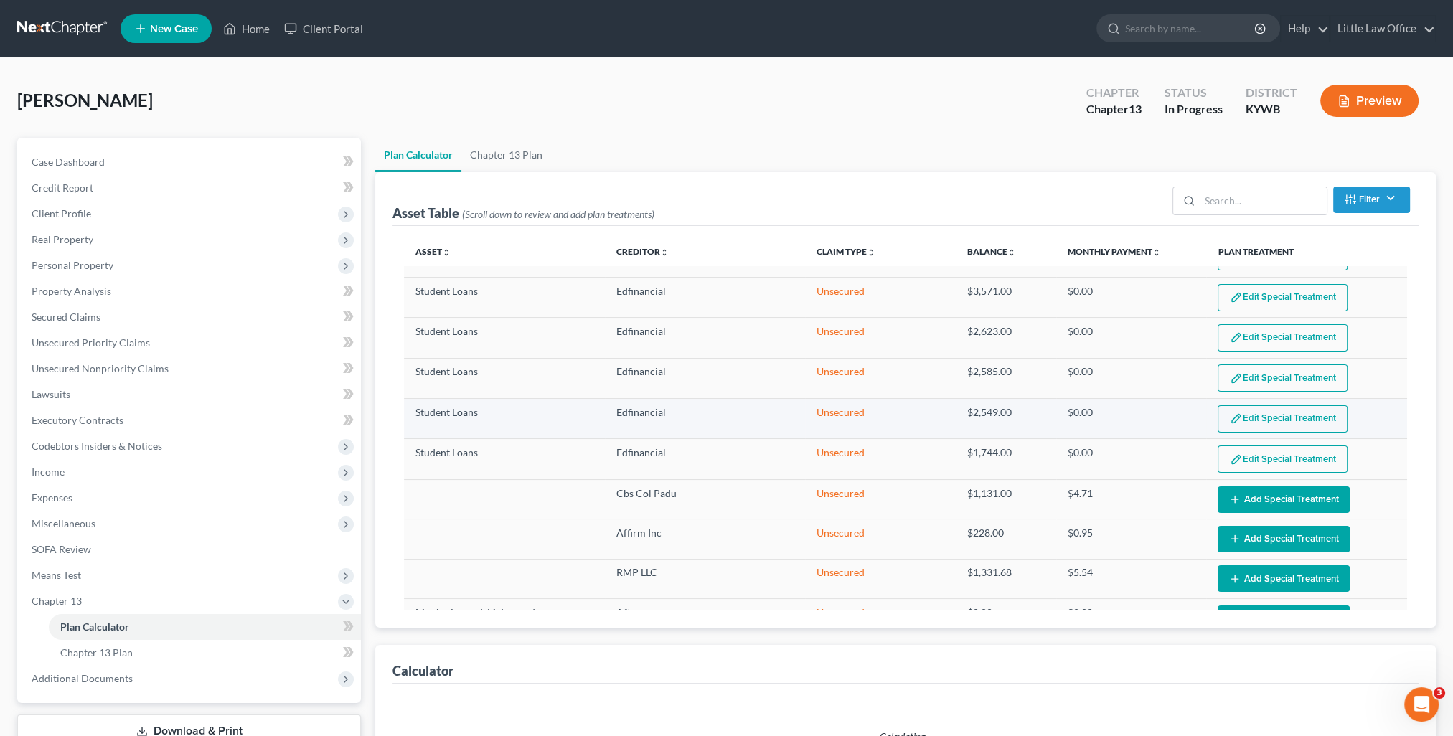
scroll to position [610, 0]
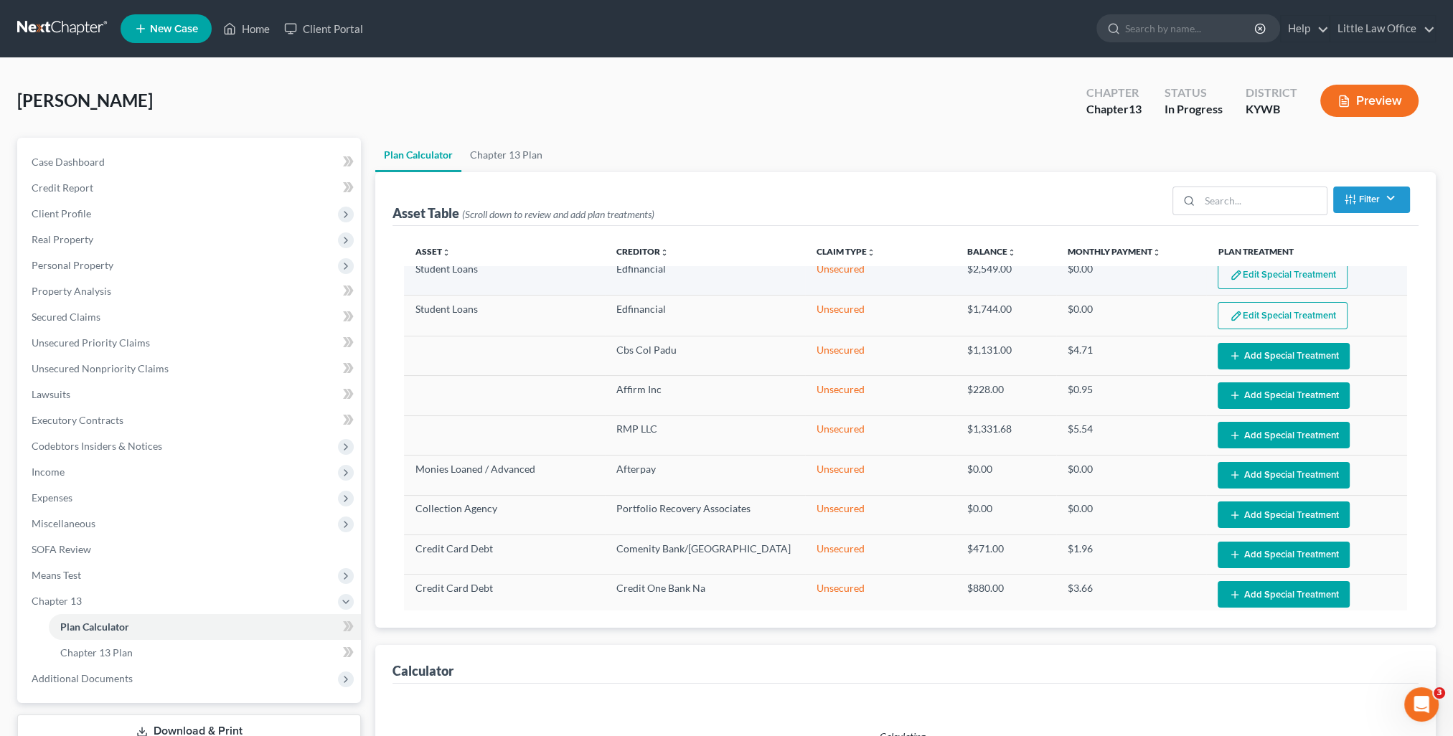
select select "59"
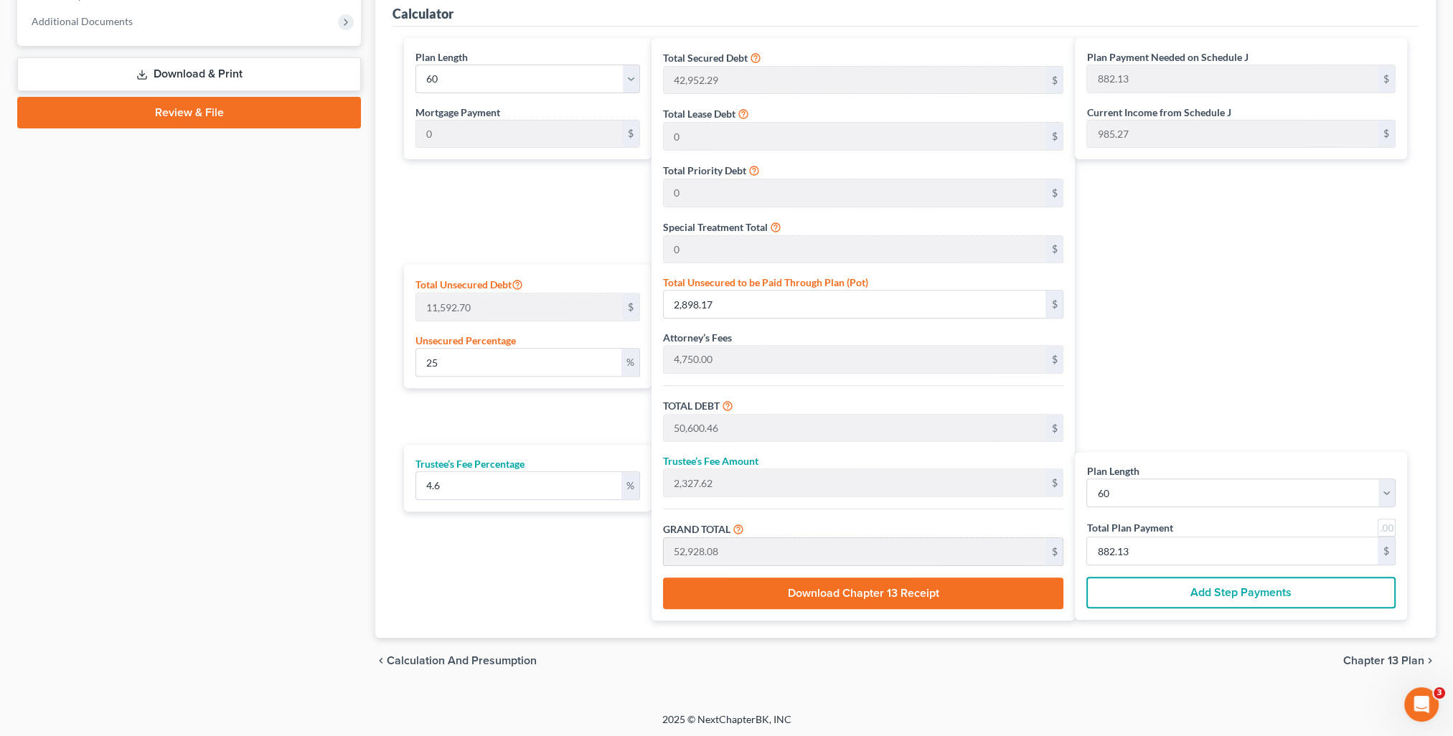
scroll to position [585, 0]
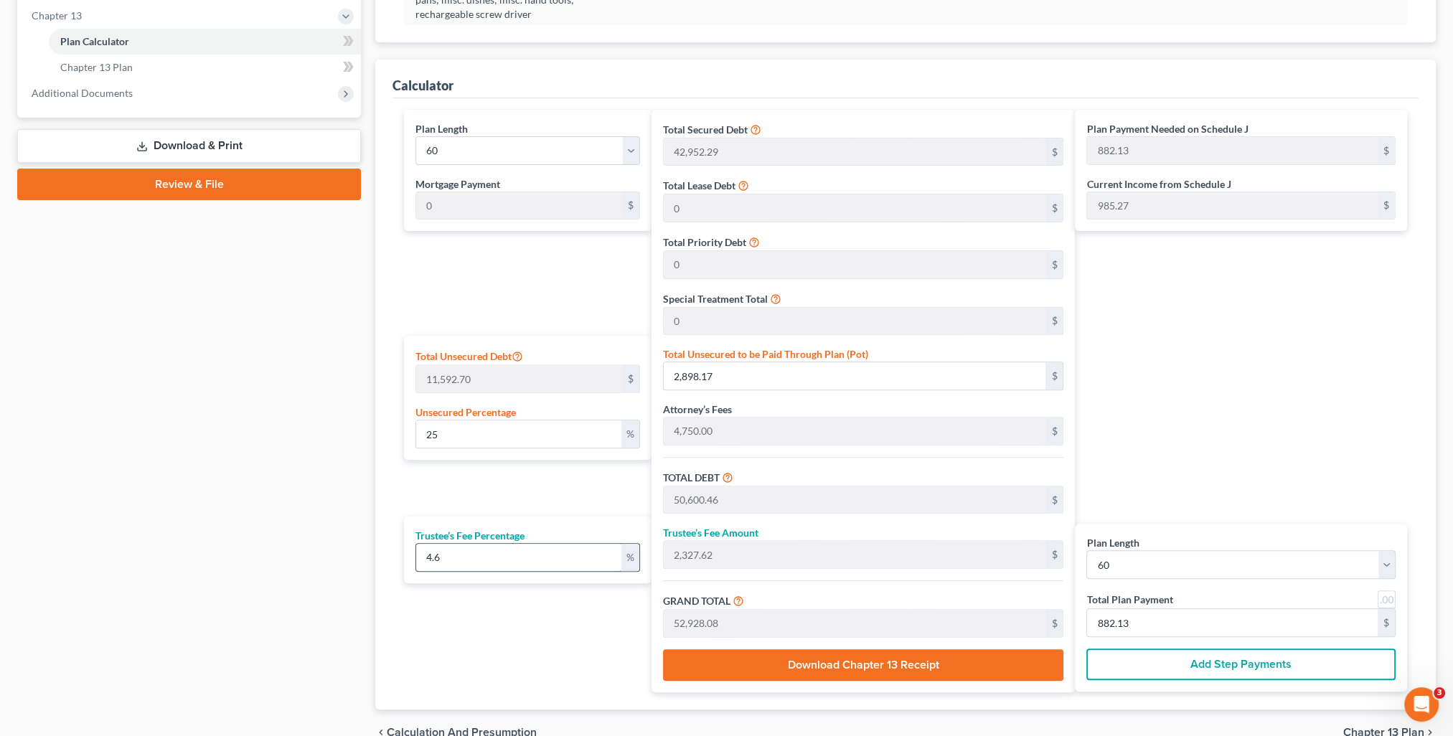
click at [457, 555] on input "4.6" at bounding box center [518, 557] width 204 height 27
drag, startPoint x: 457, startPoint y: 555, endPoint x: 383, endPoint y: 547, distance: 74.4
click at [383, 547] on div "Calculator Plan Length 1 2 3 4 5 6 7 8 9 10 11 12 13 14 15 16 17 18 19 20 21 22…" at bounding box center [905, 385] width 1060 height 650
type input "5"
type input "2,530.02"
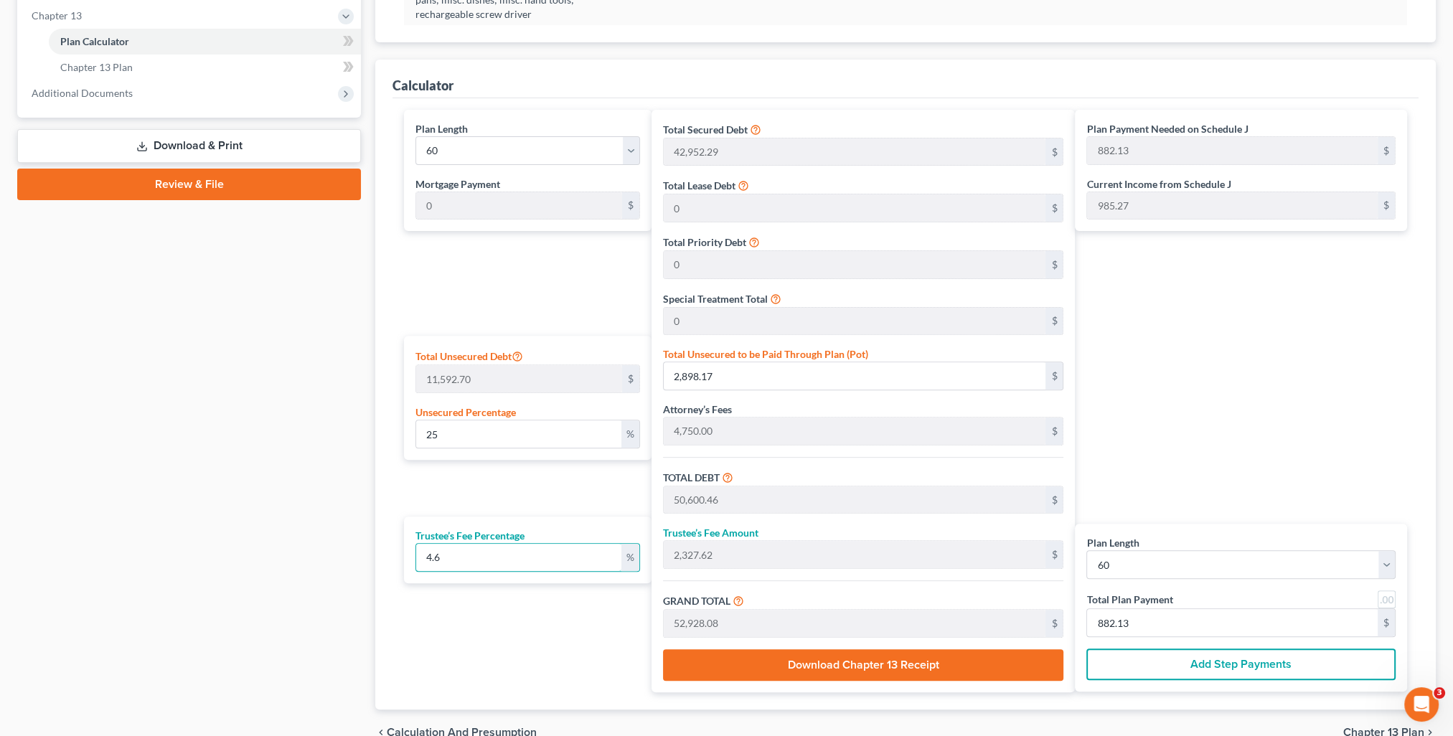
type input "53,130.48"
type input "885.50"
type input "5"
click at [516, 651] on div "Plan Length 1 2 3 4 5 6 7 8 9 10 11 12 13 14 15 16 17 18 19 20 21 22 23 24 25 2…" at bounding box center [524, 401] width 254 height 582
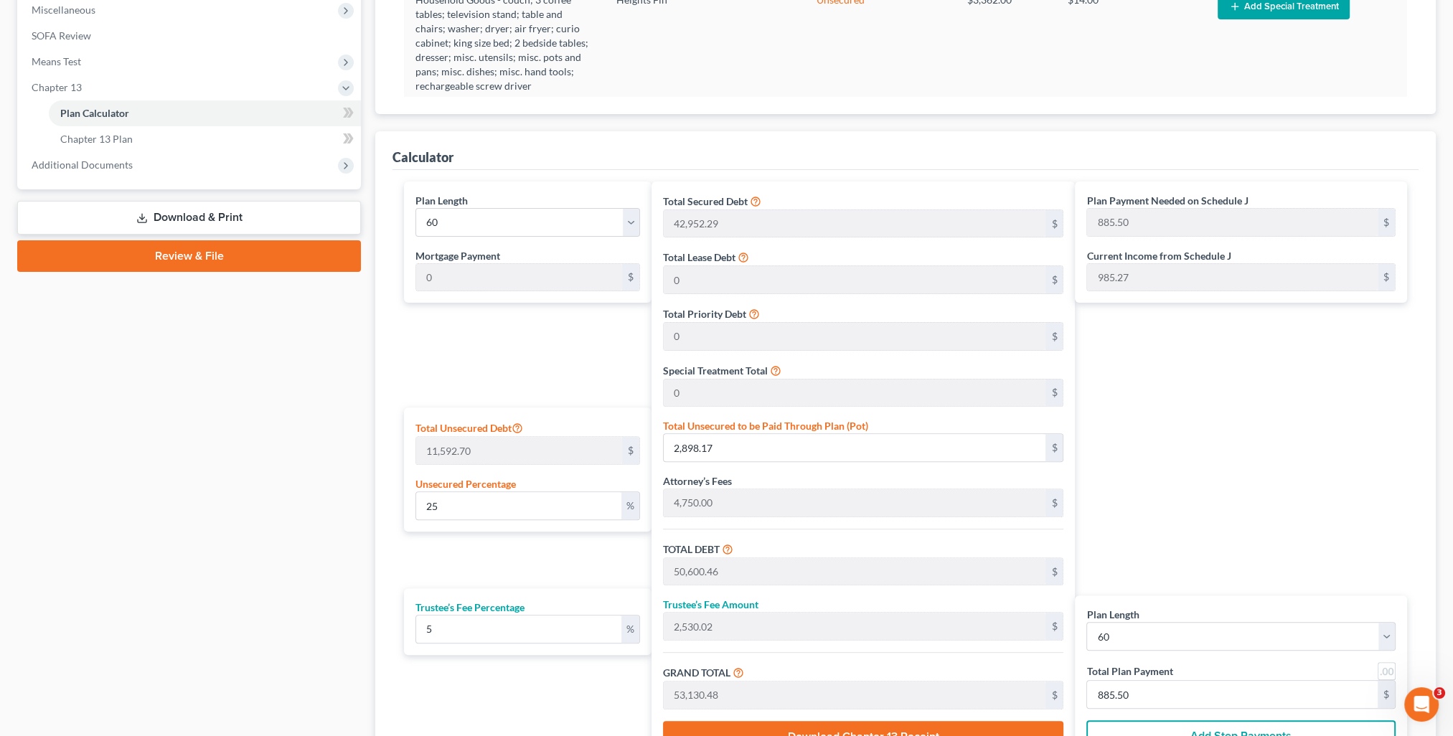
scroll to position [442, 0]
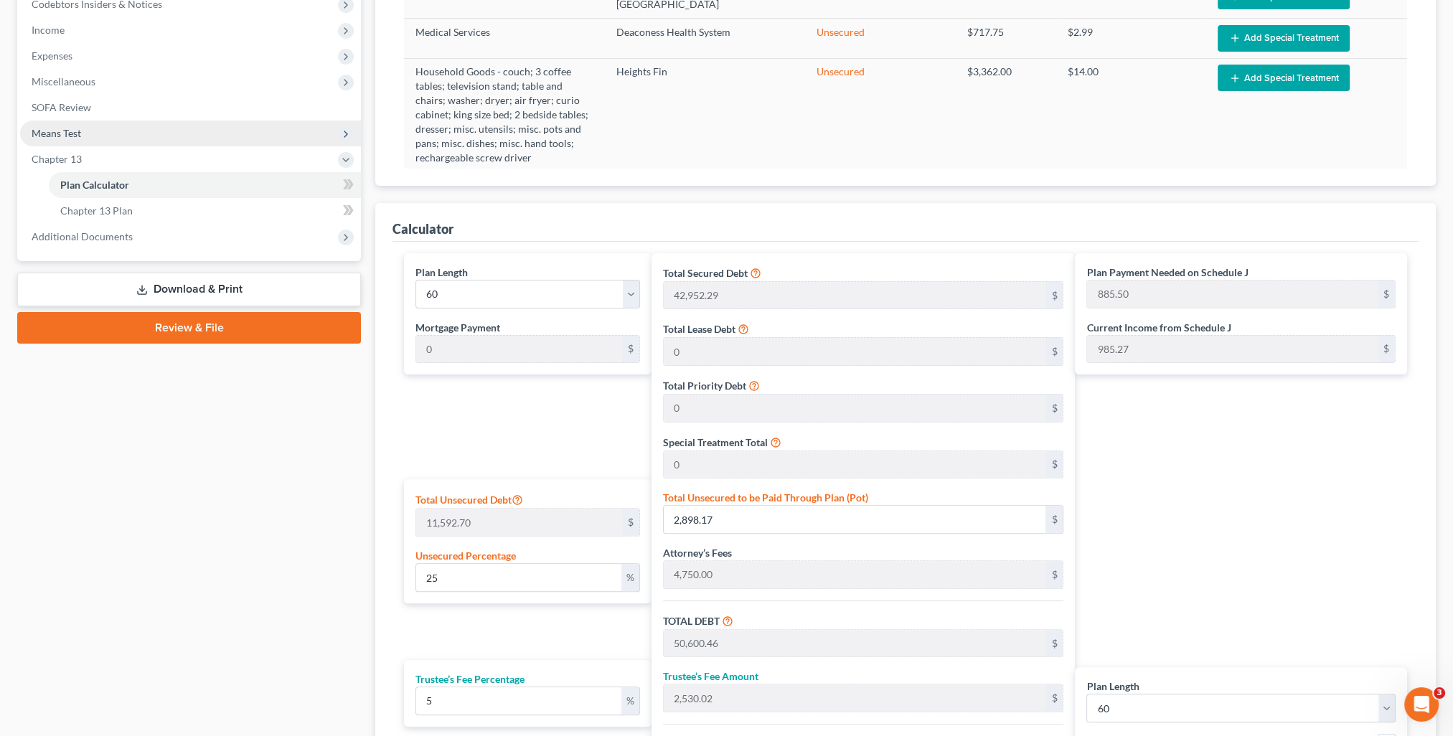
click at [75, 138] on span "Means Test" at bounding box center [190, 134] width 341 height 26
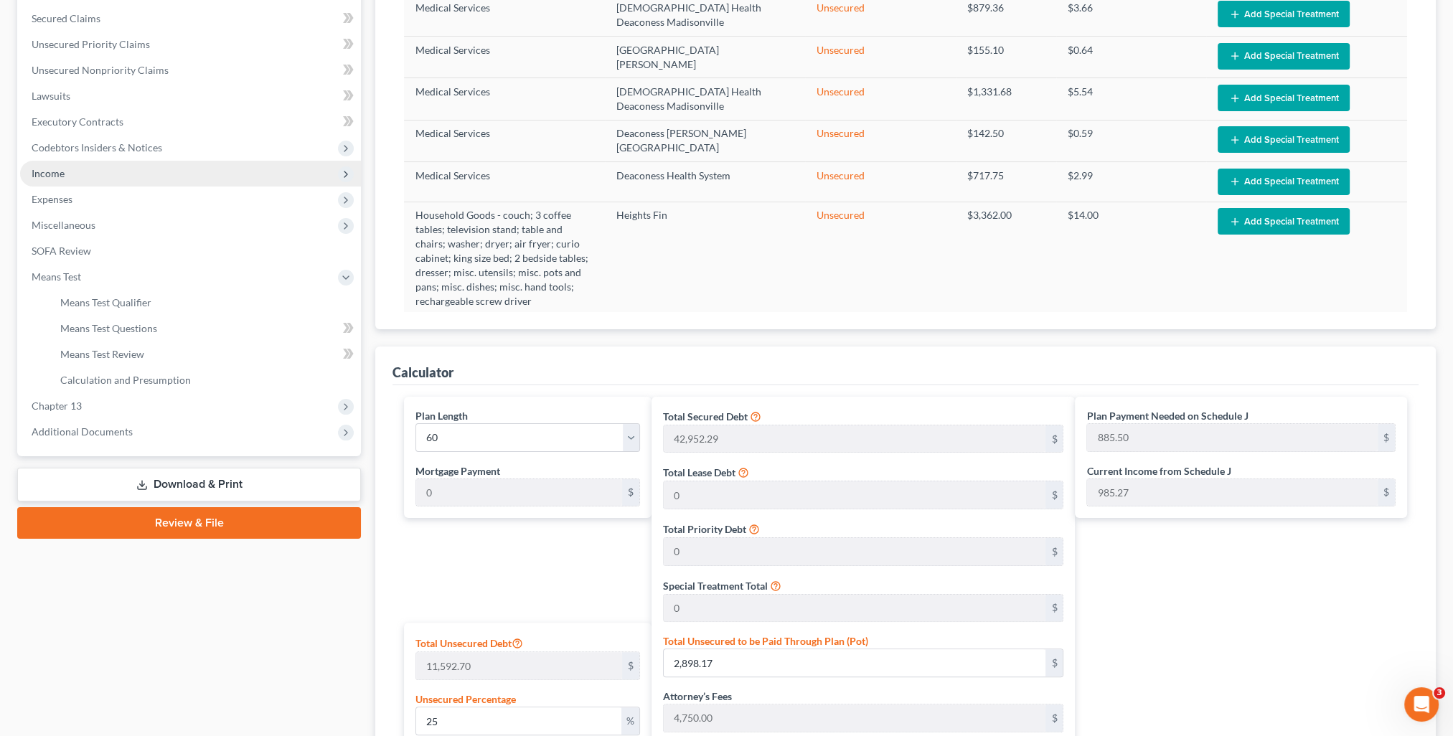
scroll to position [227, 0]
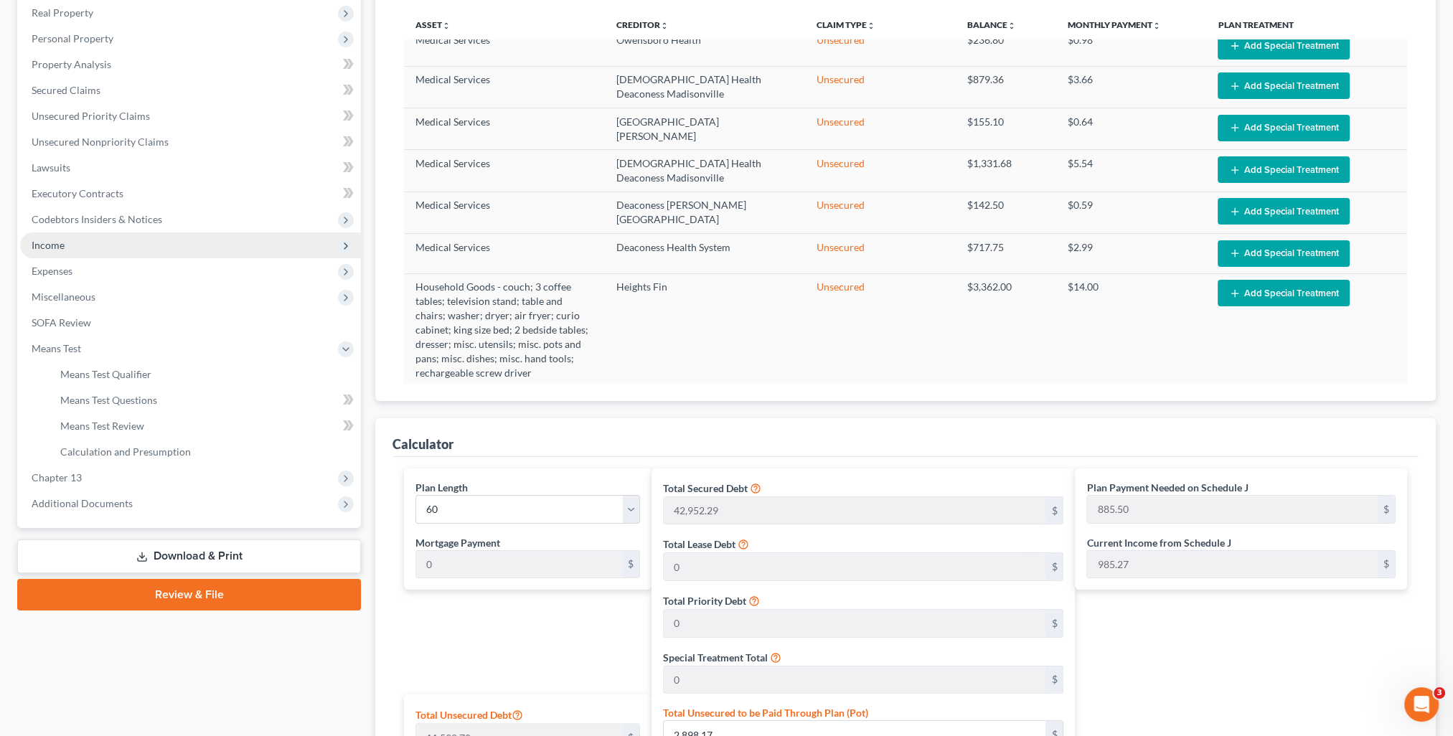
click at [51, 245] on span "Income" at bounding box center [48, 245] width 33 height 12
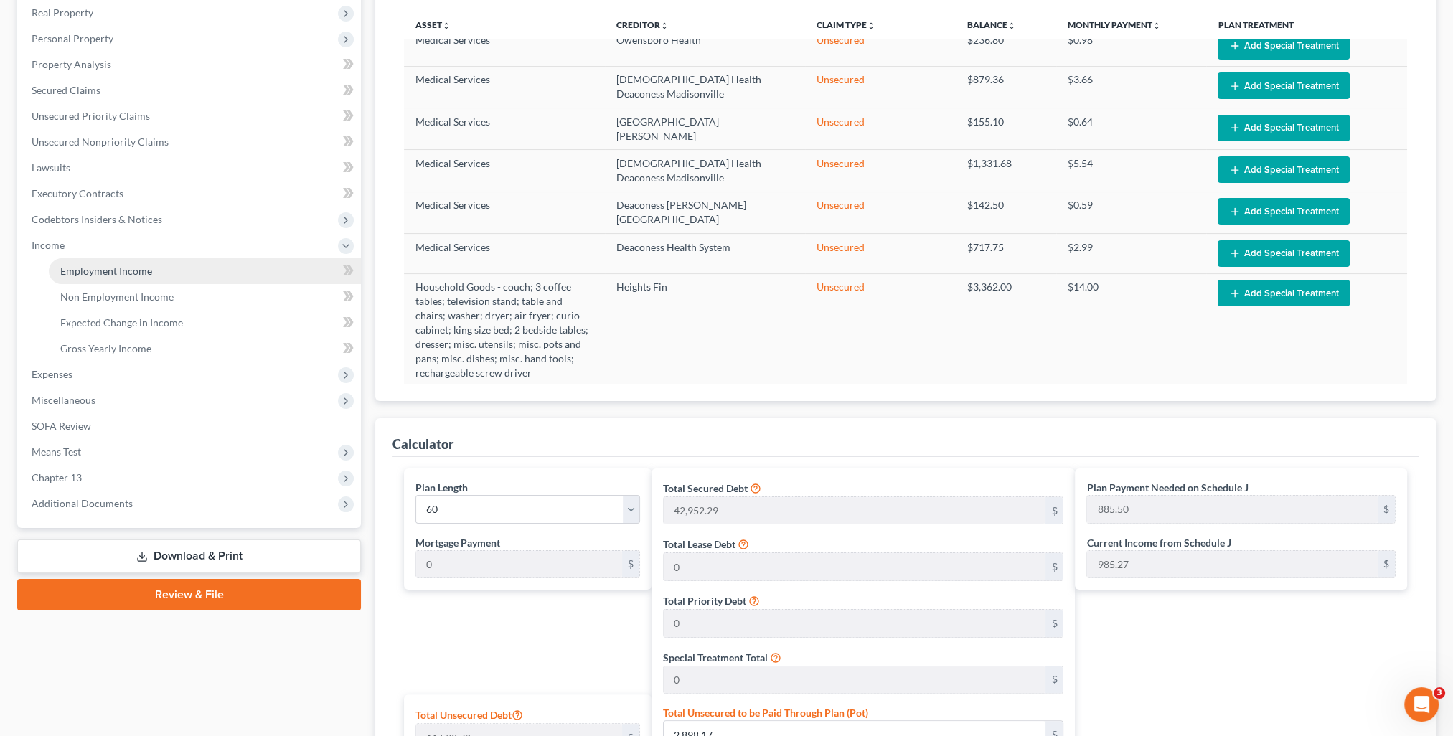
click at [155, 270] on link "Employment Income" at bounding box center [205, 271] width 312 height 26
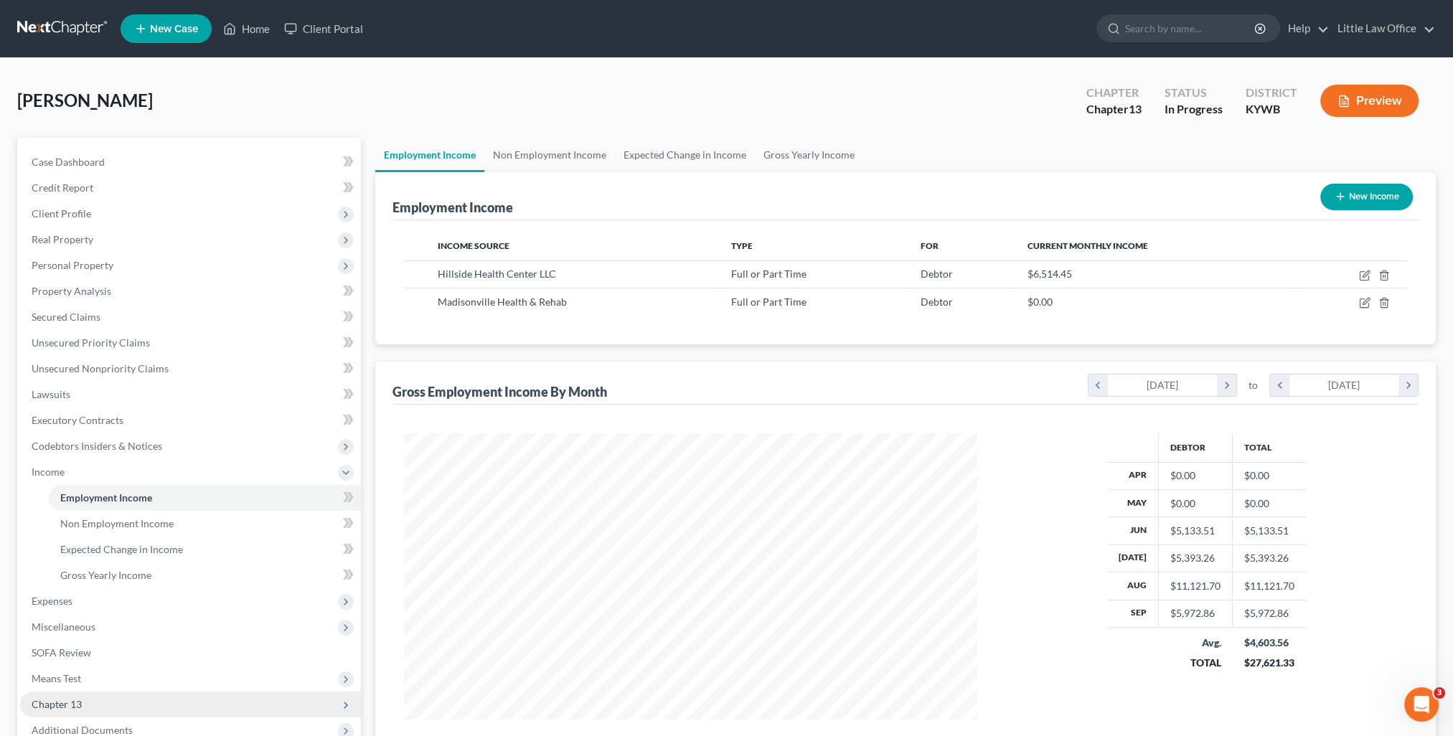
scroll to position [143, 0]
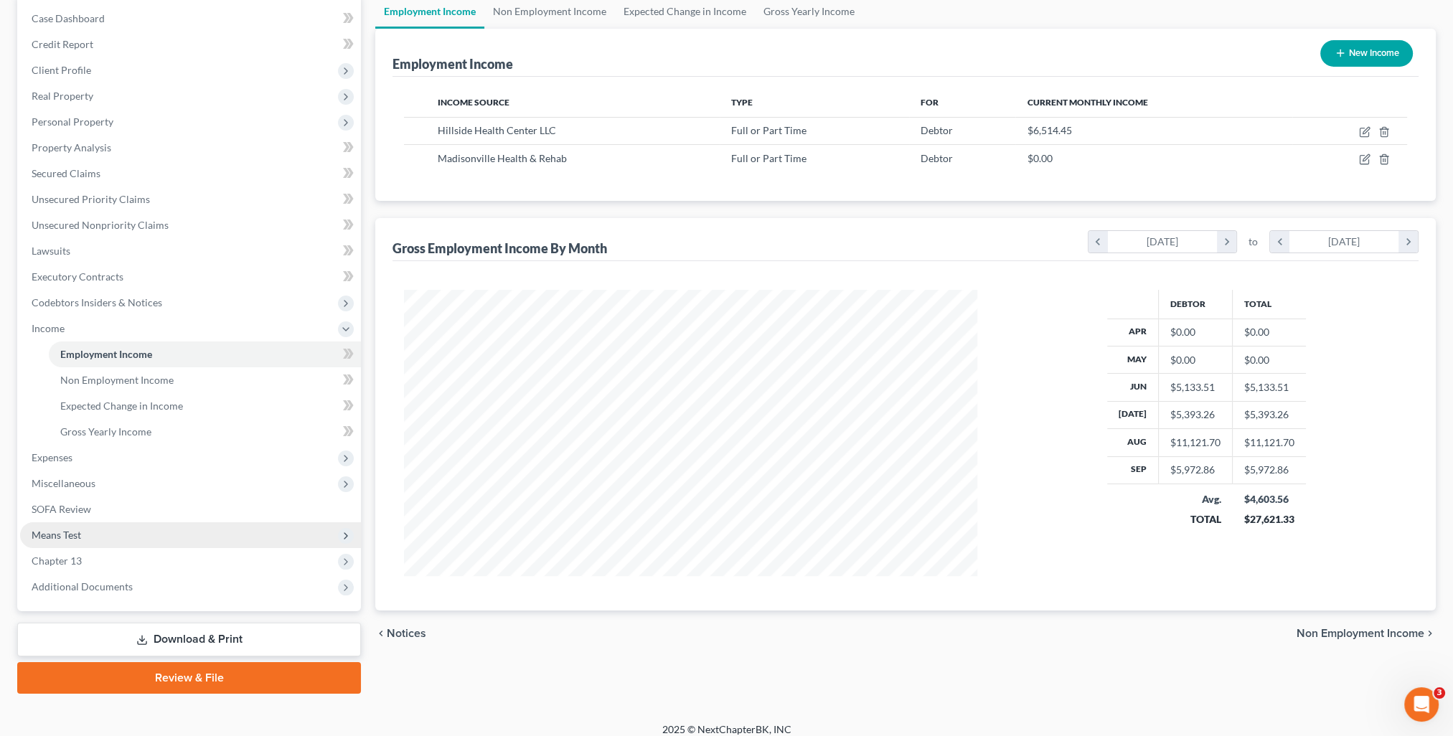
click at [66, 529] on span "Means Test" at bounding box center [56, 535] width 49 height 12
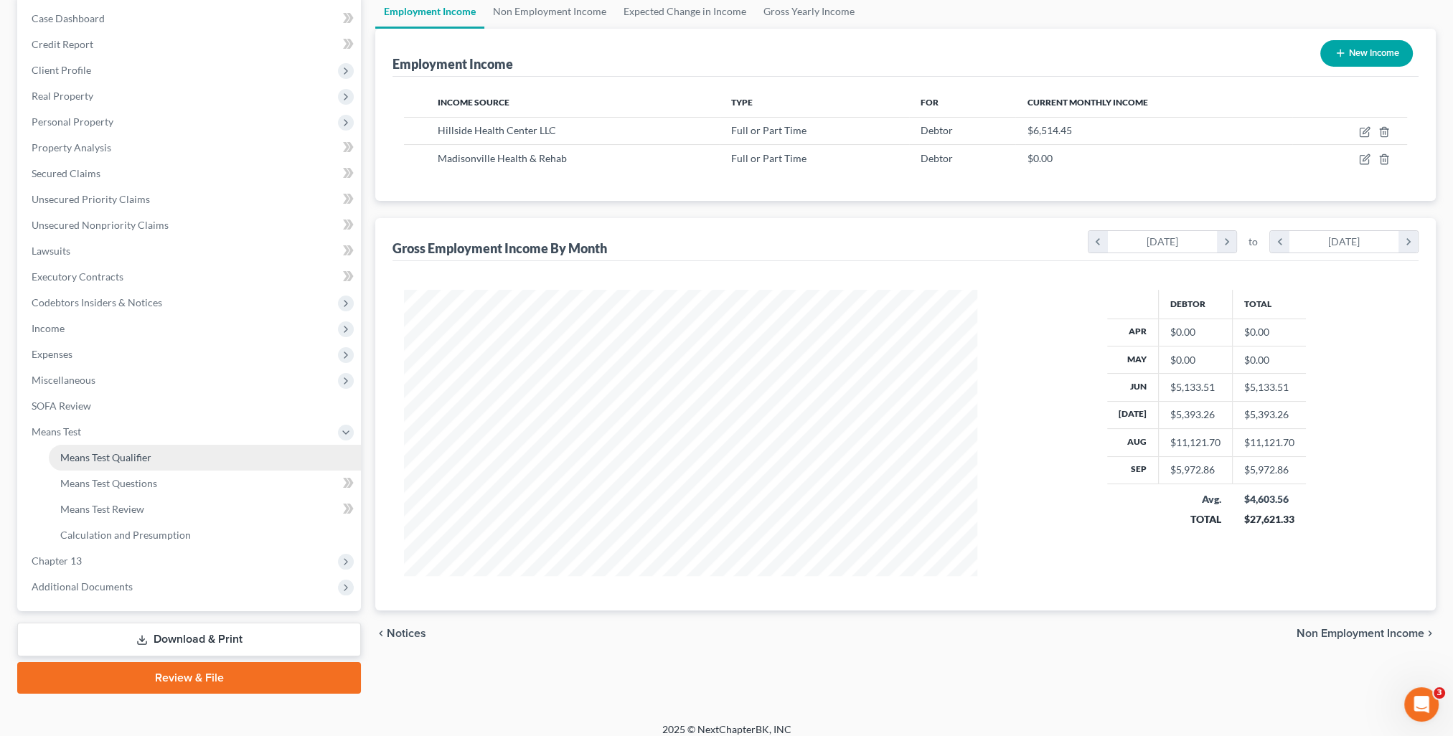
click at [189, 452] on link "Means Test Qualifier" at bounding box center [205, 458] width 312 height 26
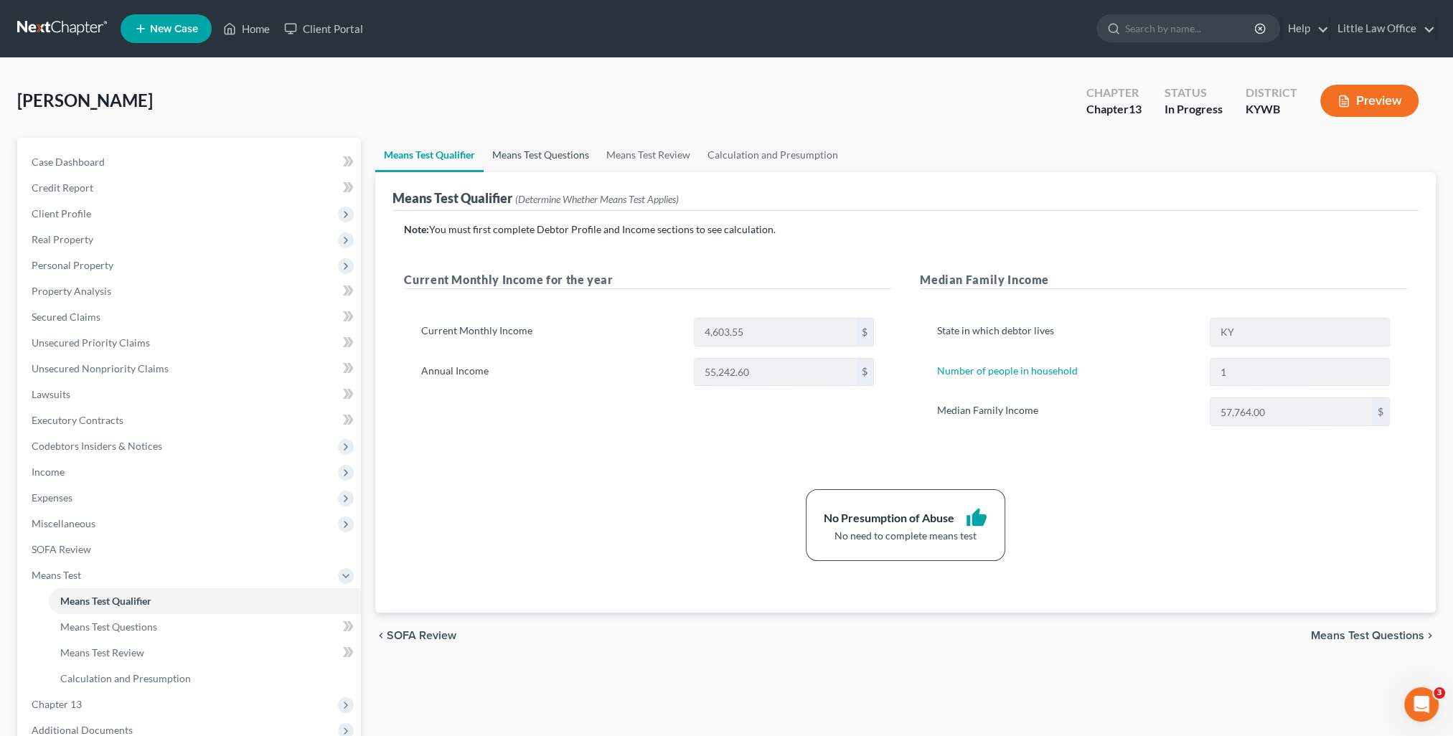
click at [564, 151] on link "Means Test Questions" at bounding box center [540, 155] width 114 height 34
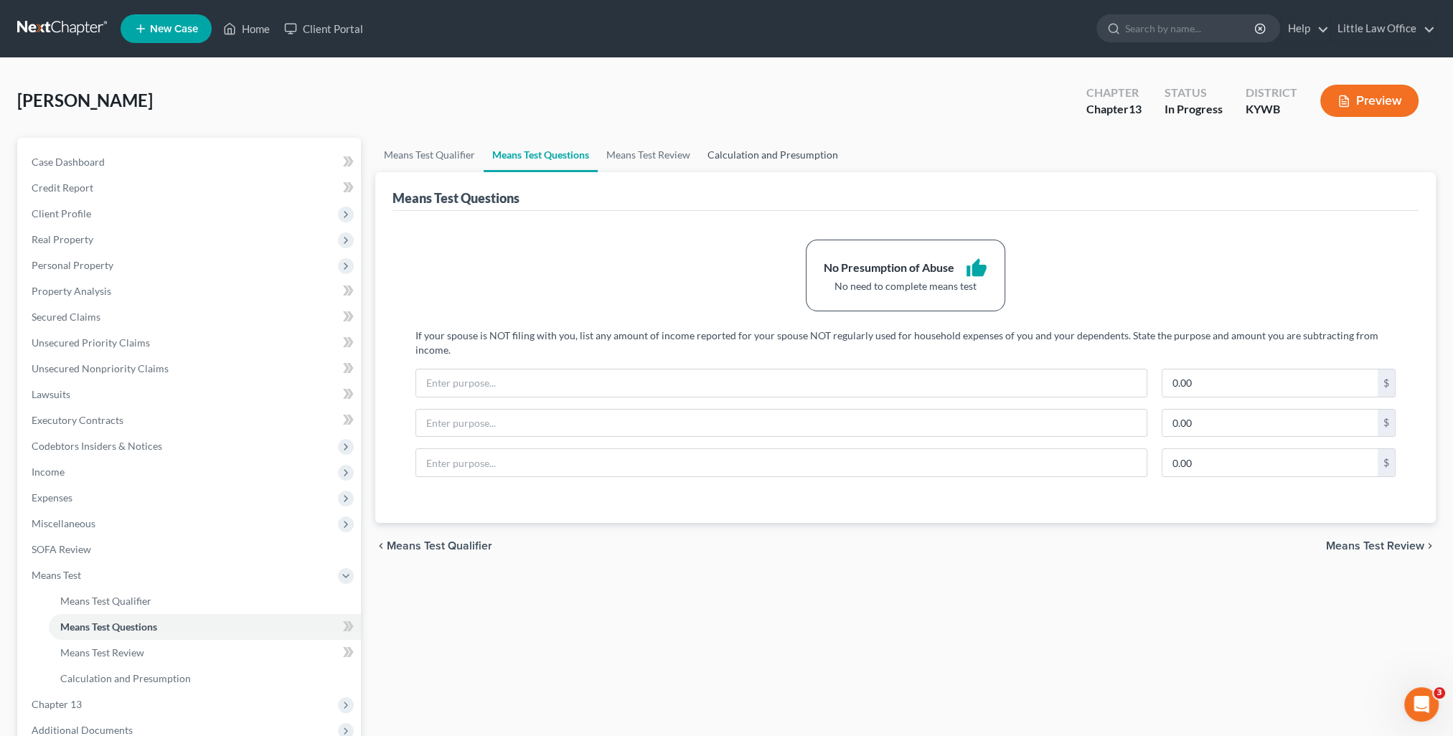
click at [763, 152] on link "Calculation and Presumption" at bounding box center [773, 155] width 148 height 34
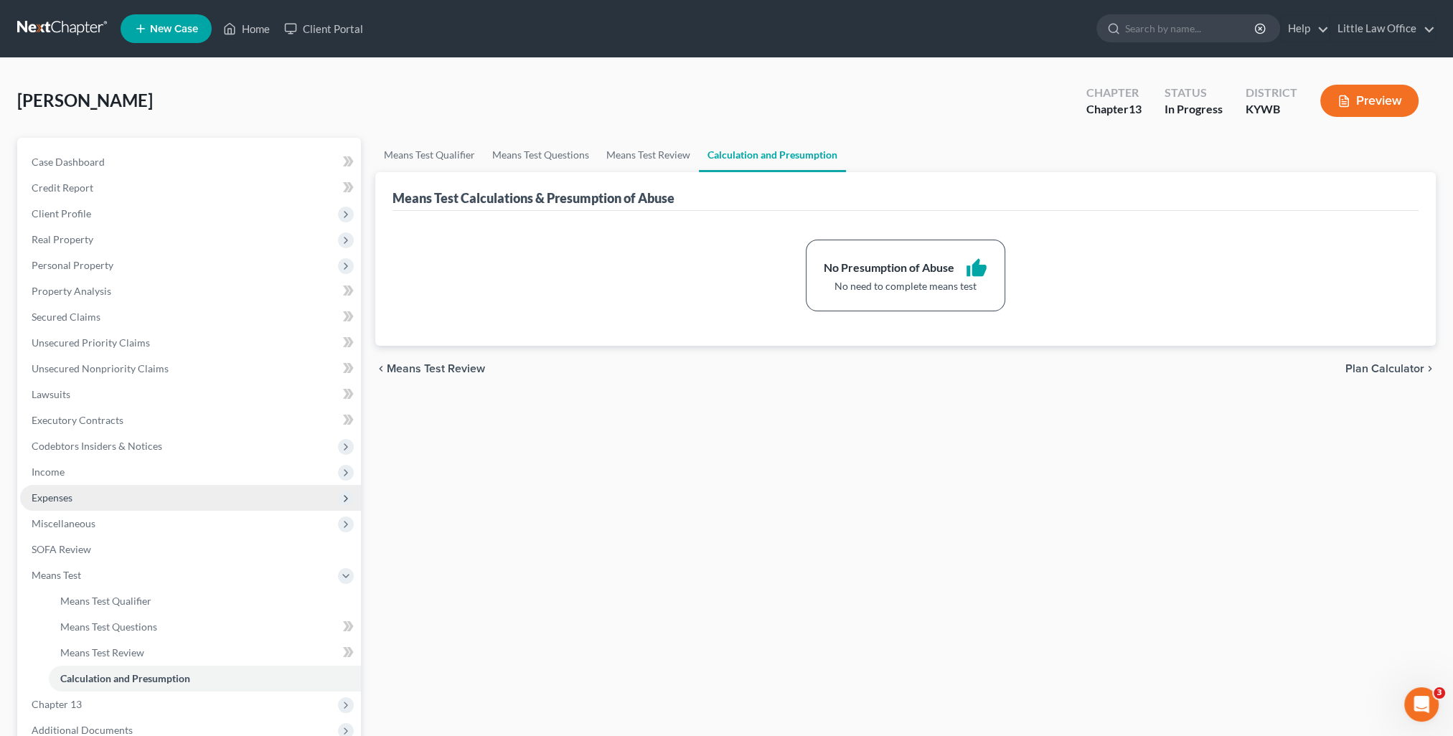
click at [109, 498] on span "Expenses" at bounding box center [190, 498] width 341 height 26
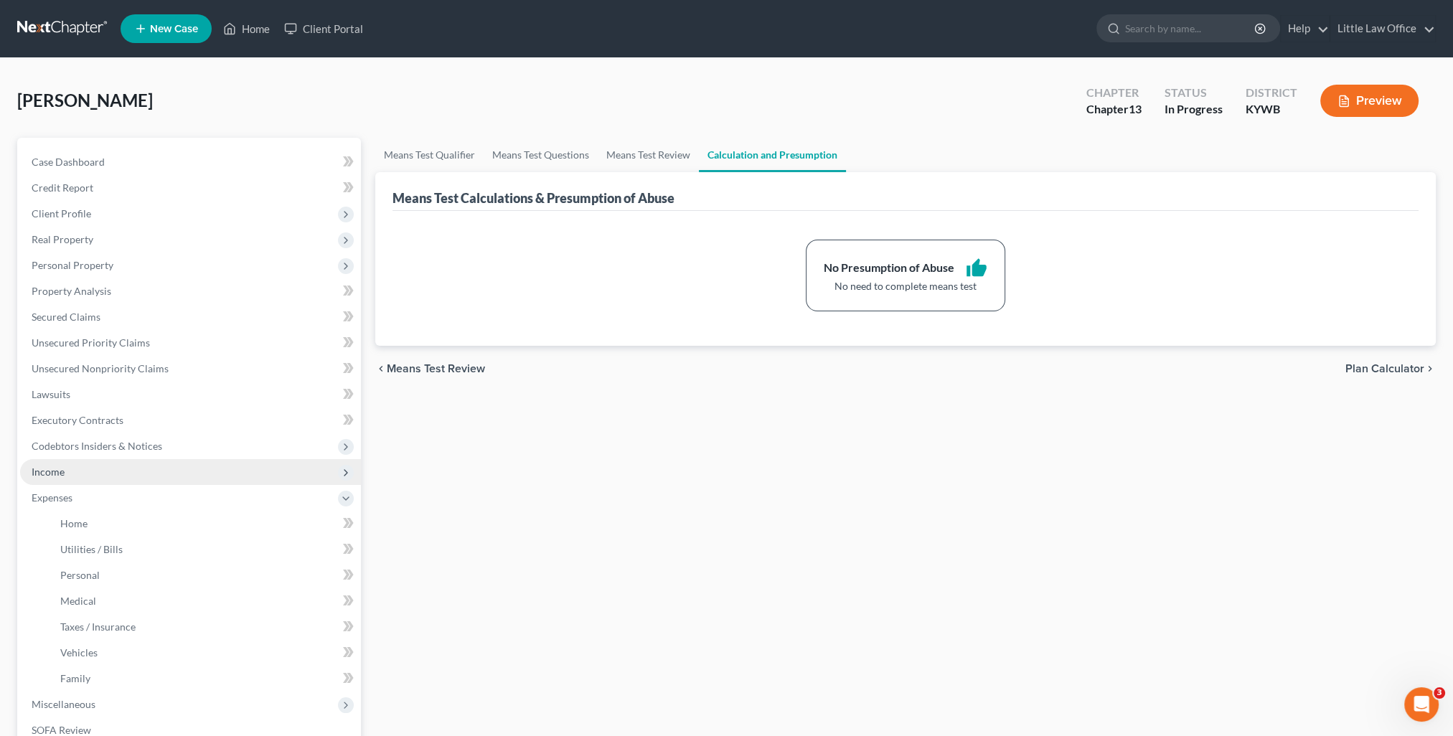
click at [126, 473] on span "Income" at bounding box center [190, 472] width 341 height 26
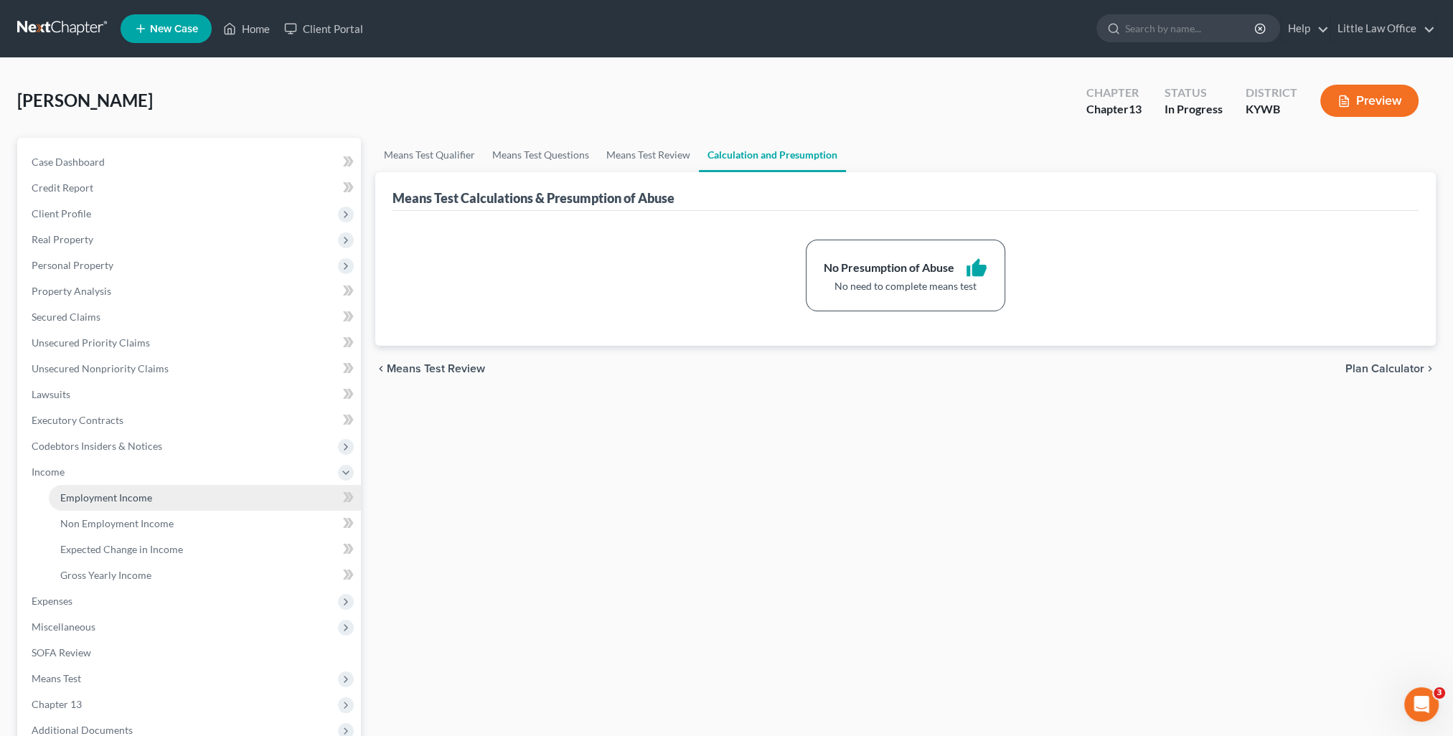
click at [133, 492] on span "Employment Income" at bounding box center [106, 497] width 92 height 12
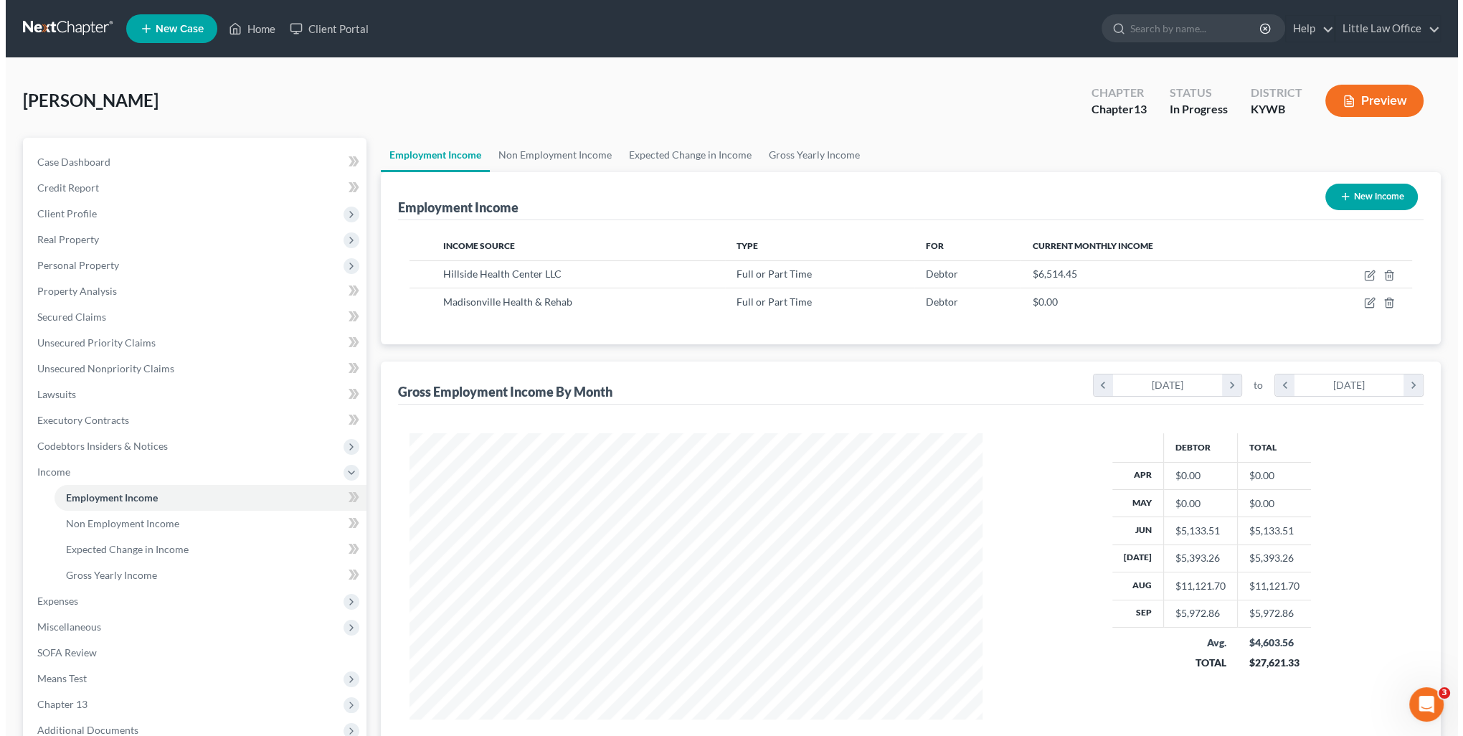
scroll to position [286, 602]
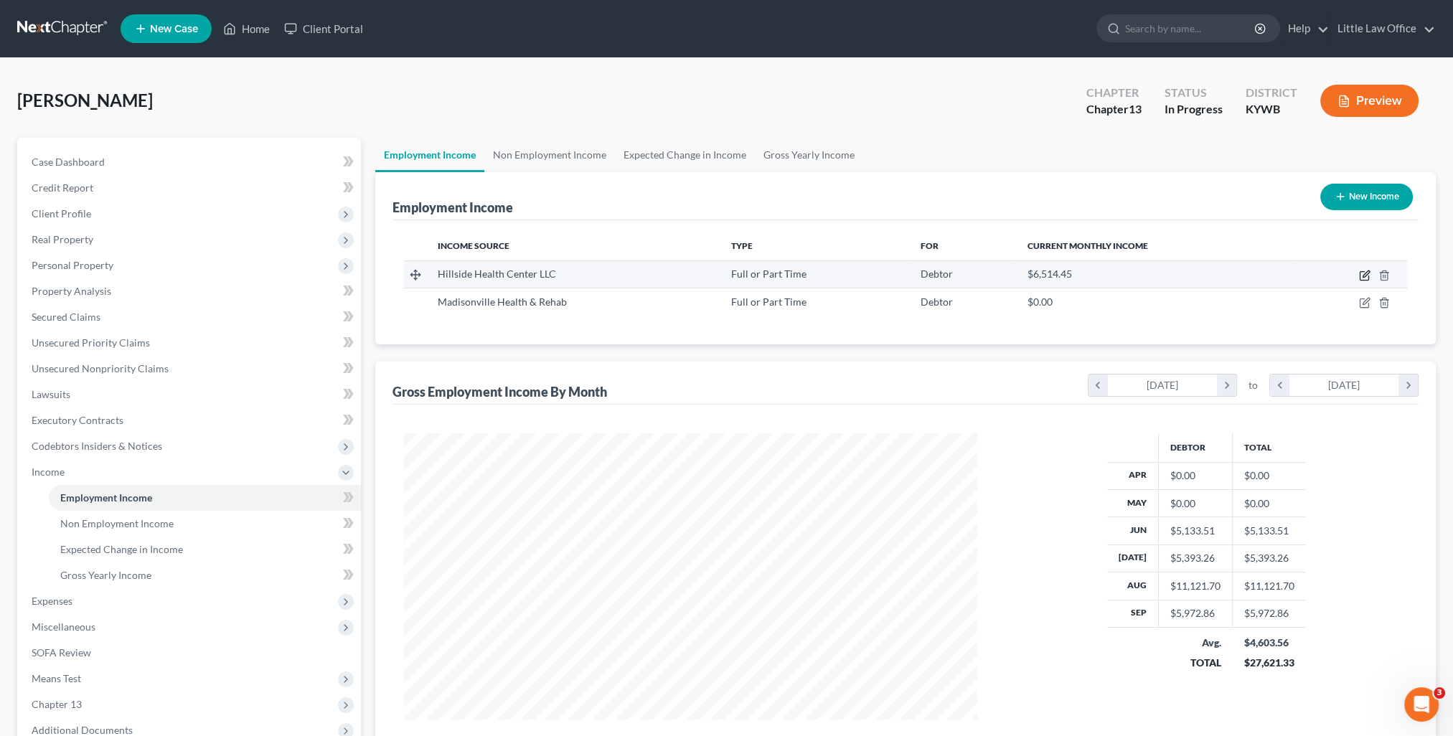
click at [1368, 275] on icon "button" at bounding box center [1363, 276] width 9 height 9
select select "0"
select select "18"
select select "2"
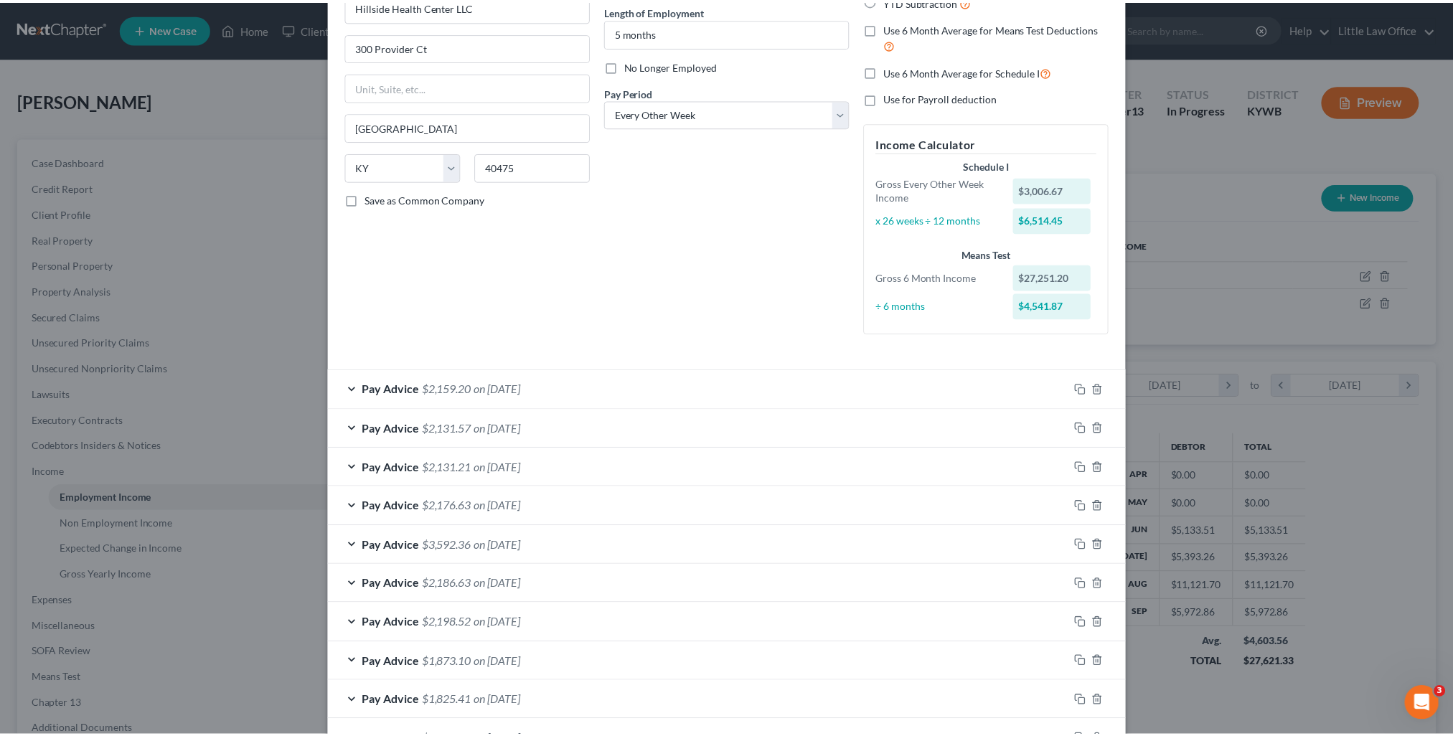
scroll to position [215, 0]
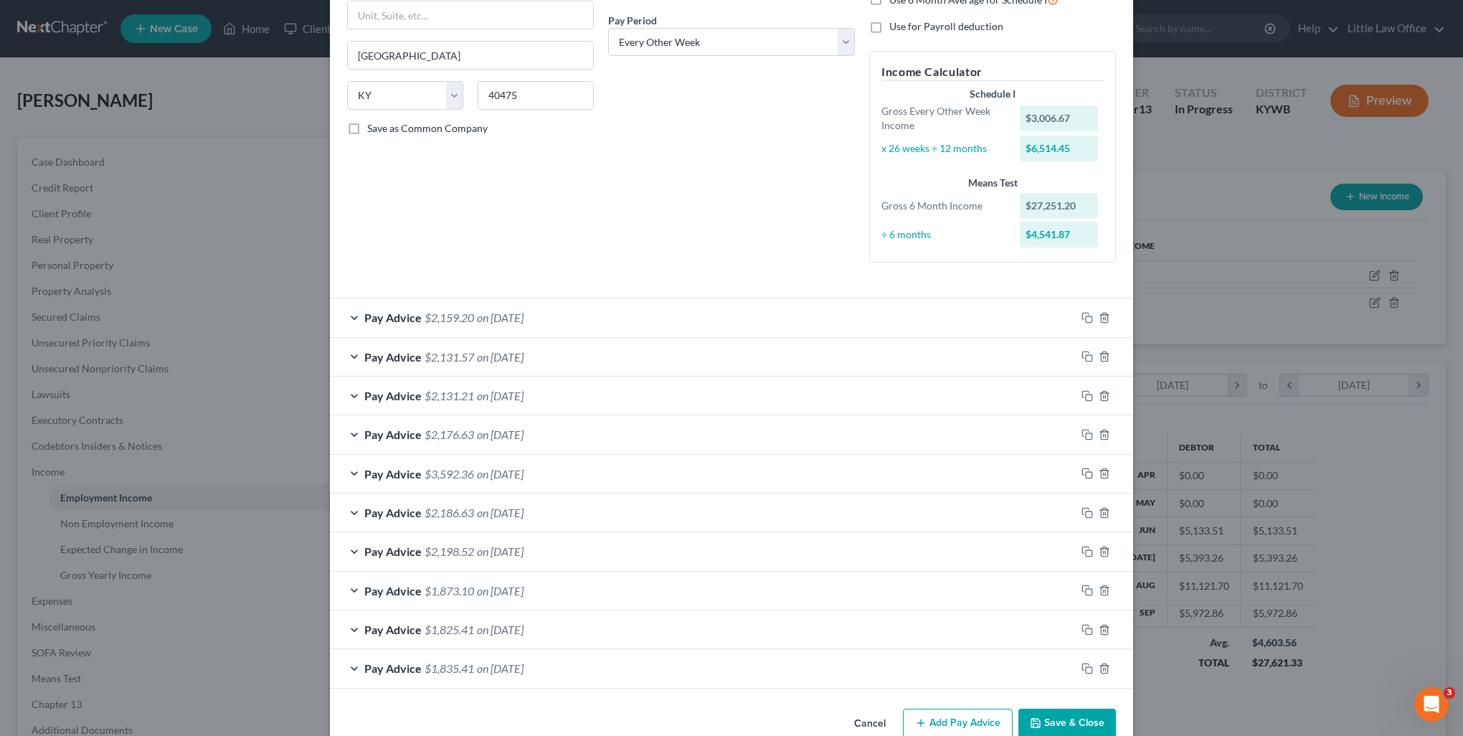
click at [1084, 703] on div "Cancel Add Pay Advice Save & Close" at bounding box center [731, 726] width 803 height 47
click at [1084, 710] on button "Save & Close" at bounding box center [1068, 724] width 98 height 30
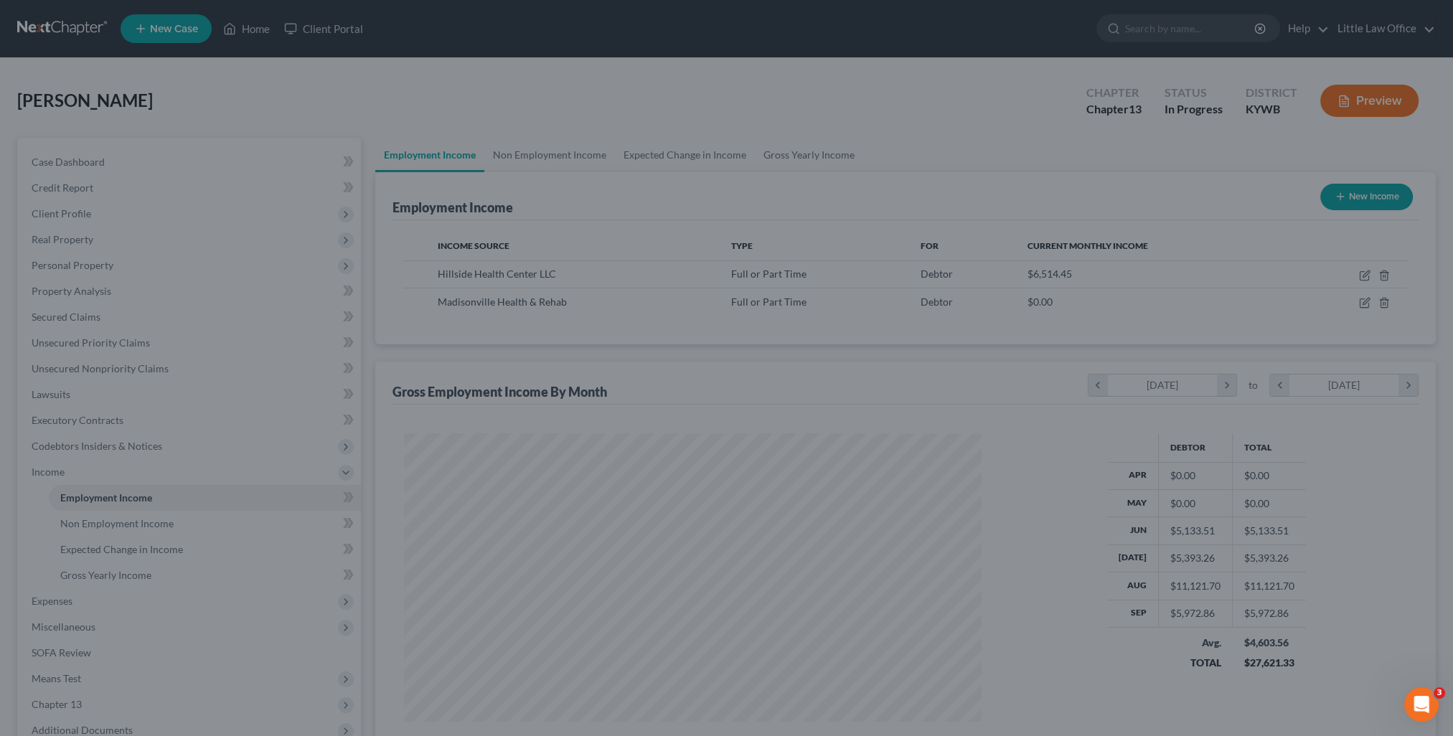
scroll to position [717000, 716685]
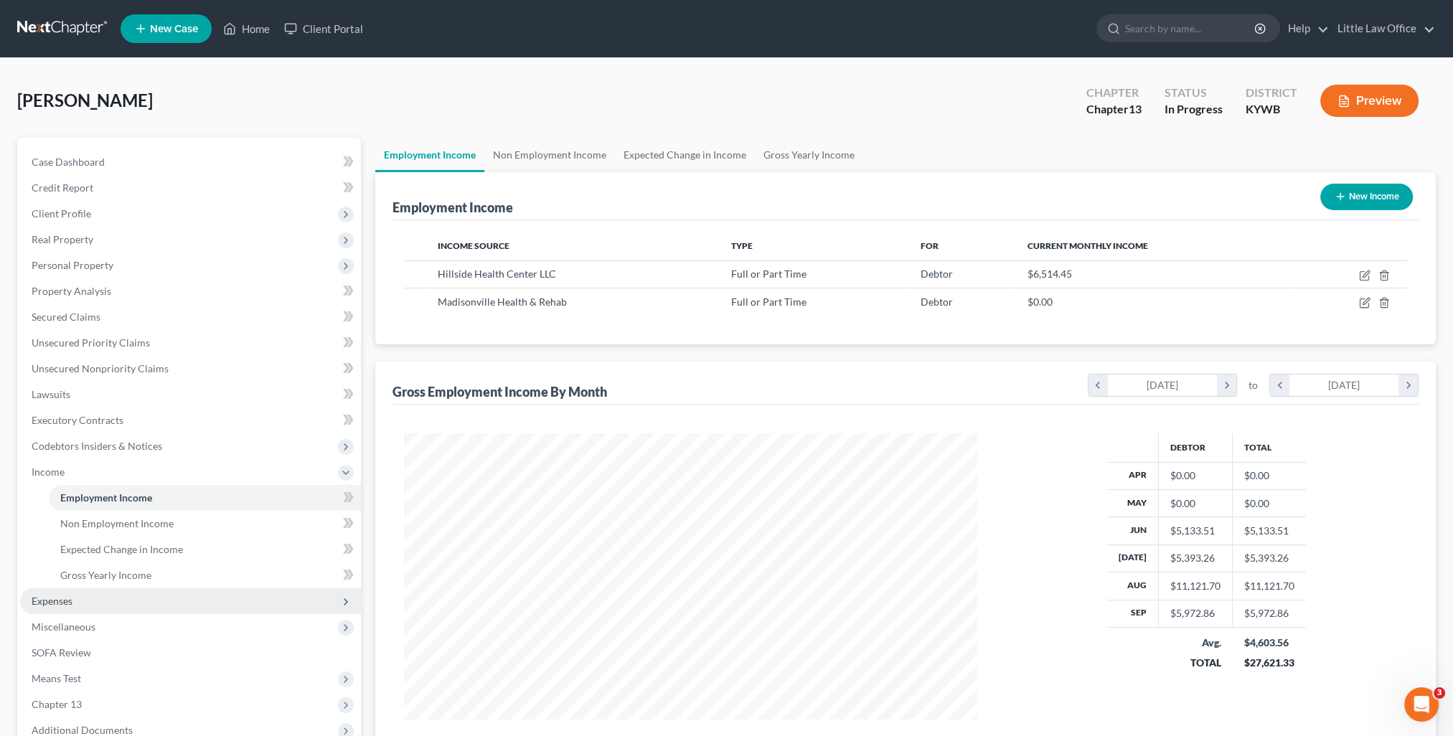
click at [106, 610] on span "Expenses" at bounding box center [190, 601] width 341 height 26
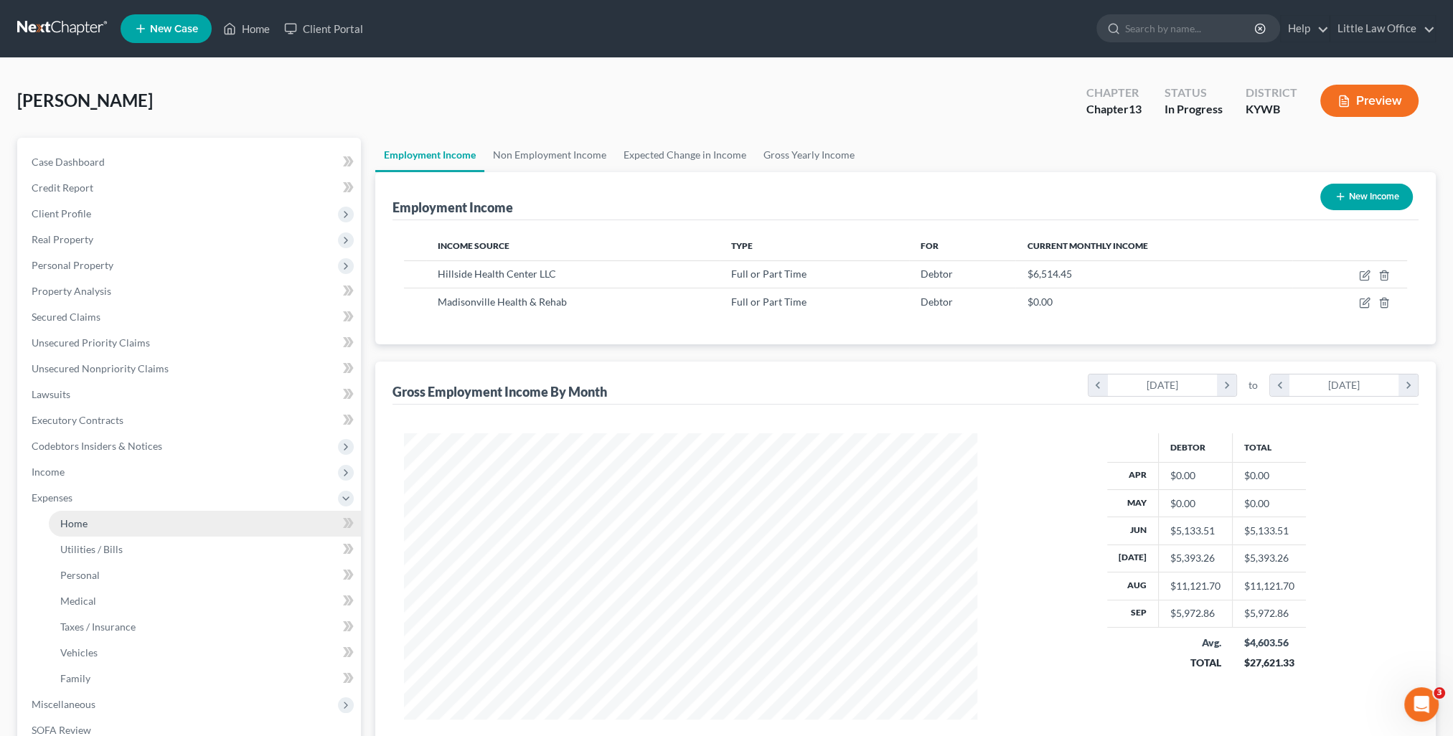
click at [100, 522] on link "Home" at bounding box center [205, 524] width 312 height 26
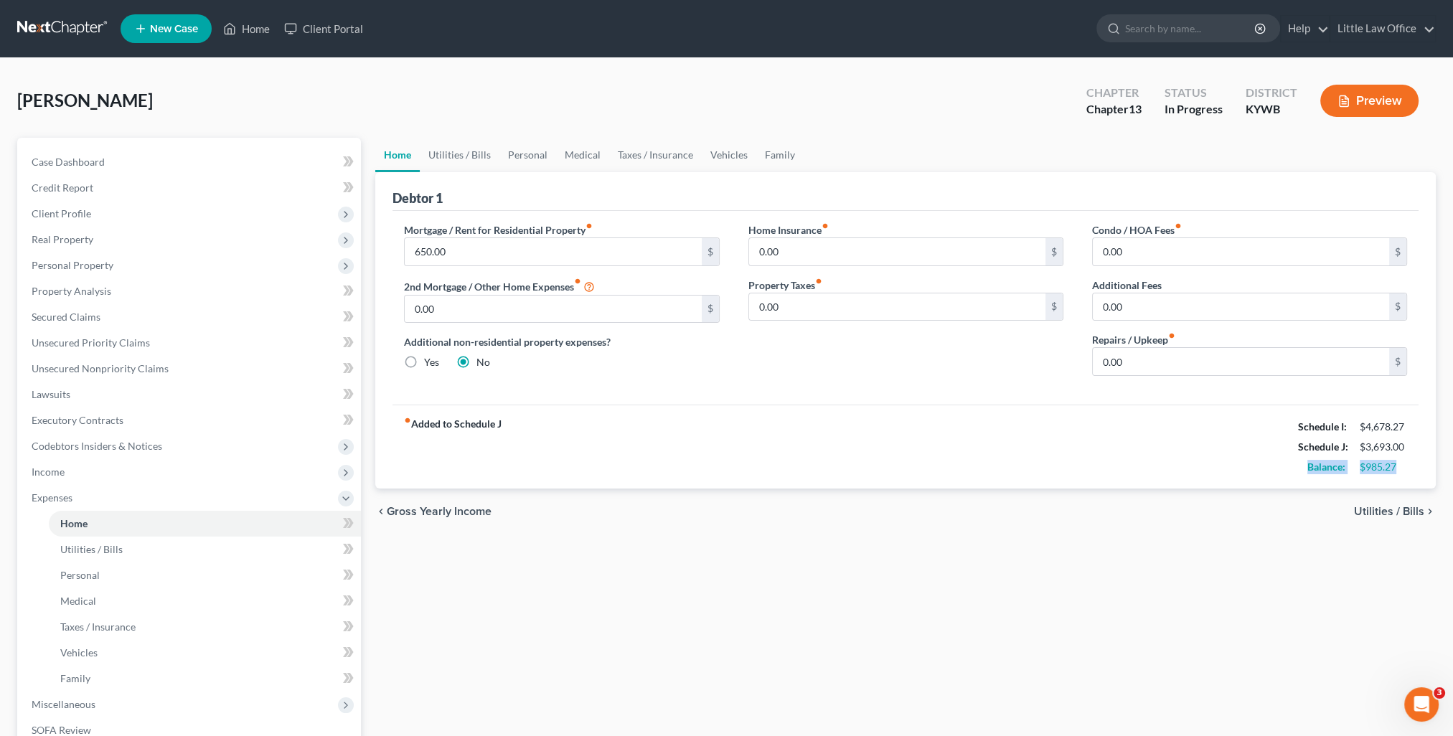
drag, startPoint x: 1397, startPoint y: 465, endPoint x: 1300, endPoint y: 464, distance: 97.6
click at [1300, 464] on div "Balance: $985.27" at bounding box center [1351, 467] width 123 height 20
click at [1231, 571] on div "Home Utilities / Bills Personal Medical Taxes / Insurance Vehicles Family Debto…" at bounding box center [905, 526] width 1074 height 777
click at [474, 159] on link "Utilities / Bills" at bounding box center [460, 155] width 80 height 34
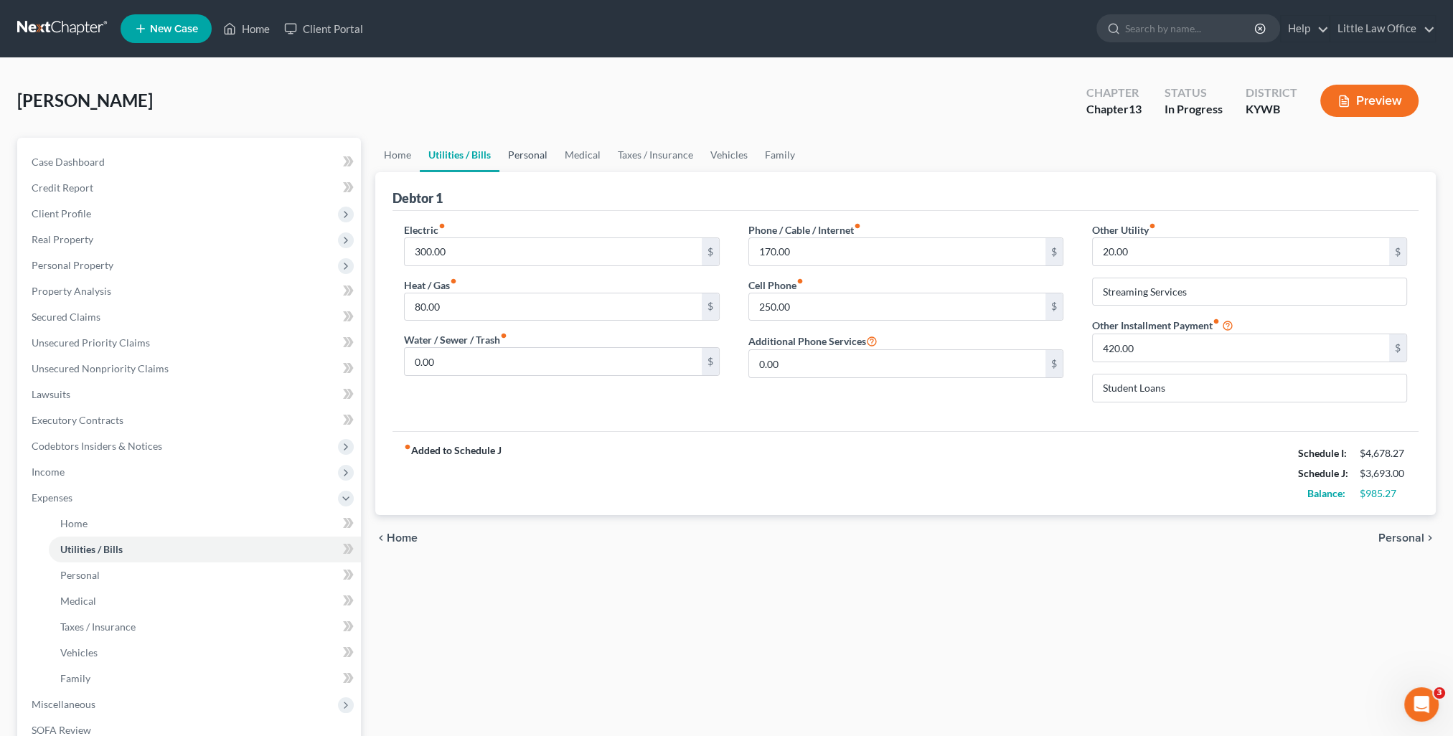
click at [532, 153] on link "Personal" at bounding box center [527, 155] width 57 height 34
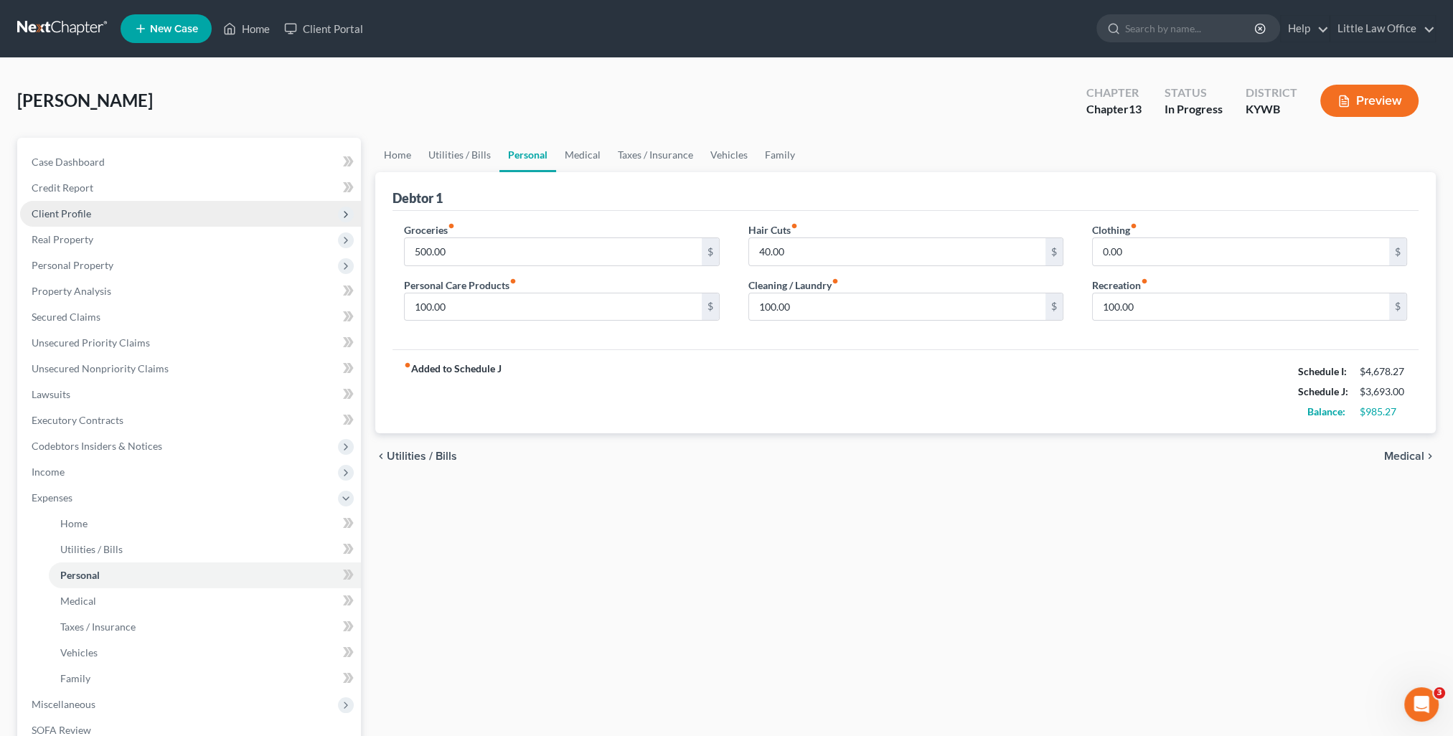
click at [88, 217] on span "Client Profile" at bounding box center [62, 213] width 60 height 12
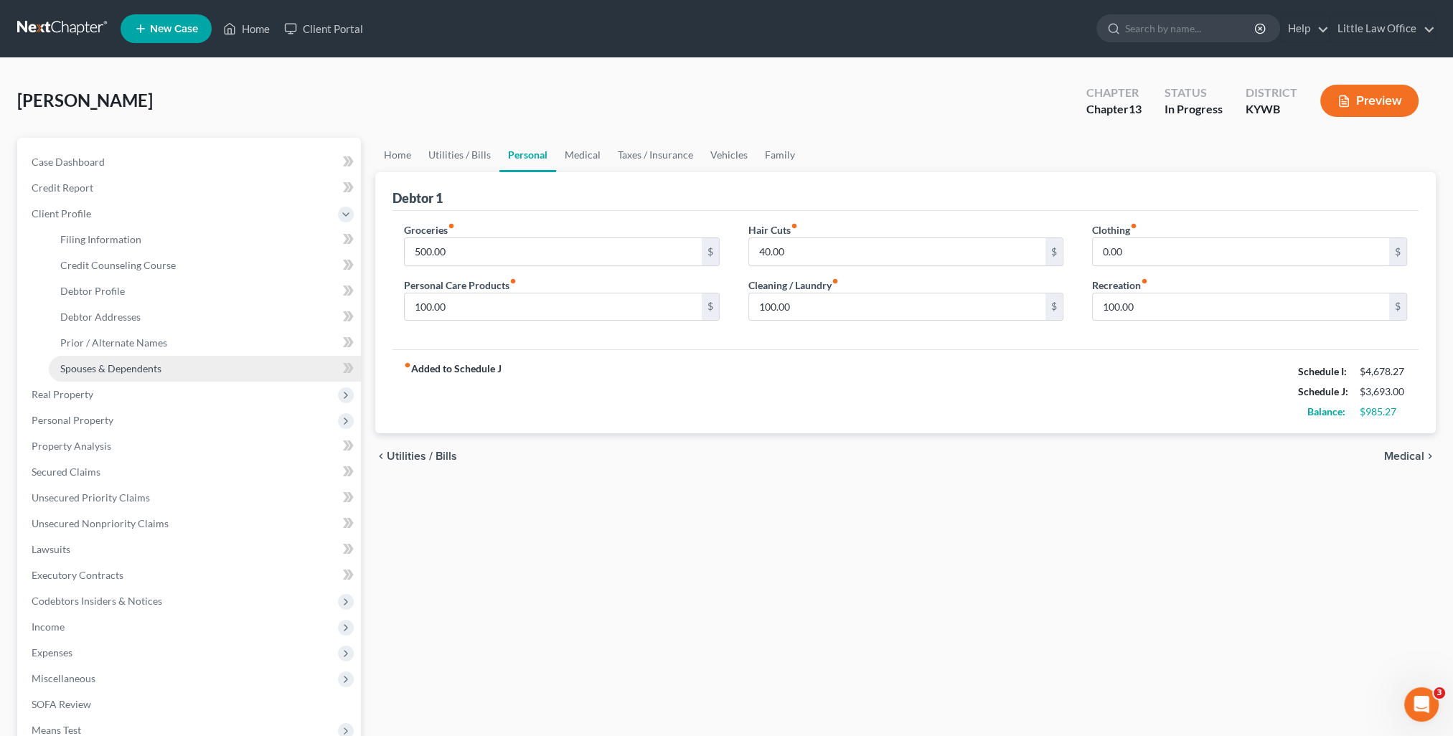
click at [112, 370] on span "Spouses & Dependents" at bounding box center [110, 368] width 101 height 12
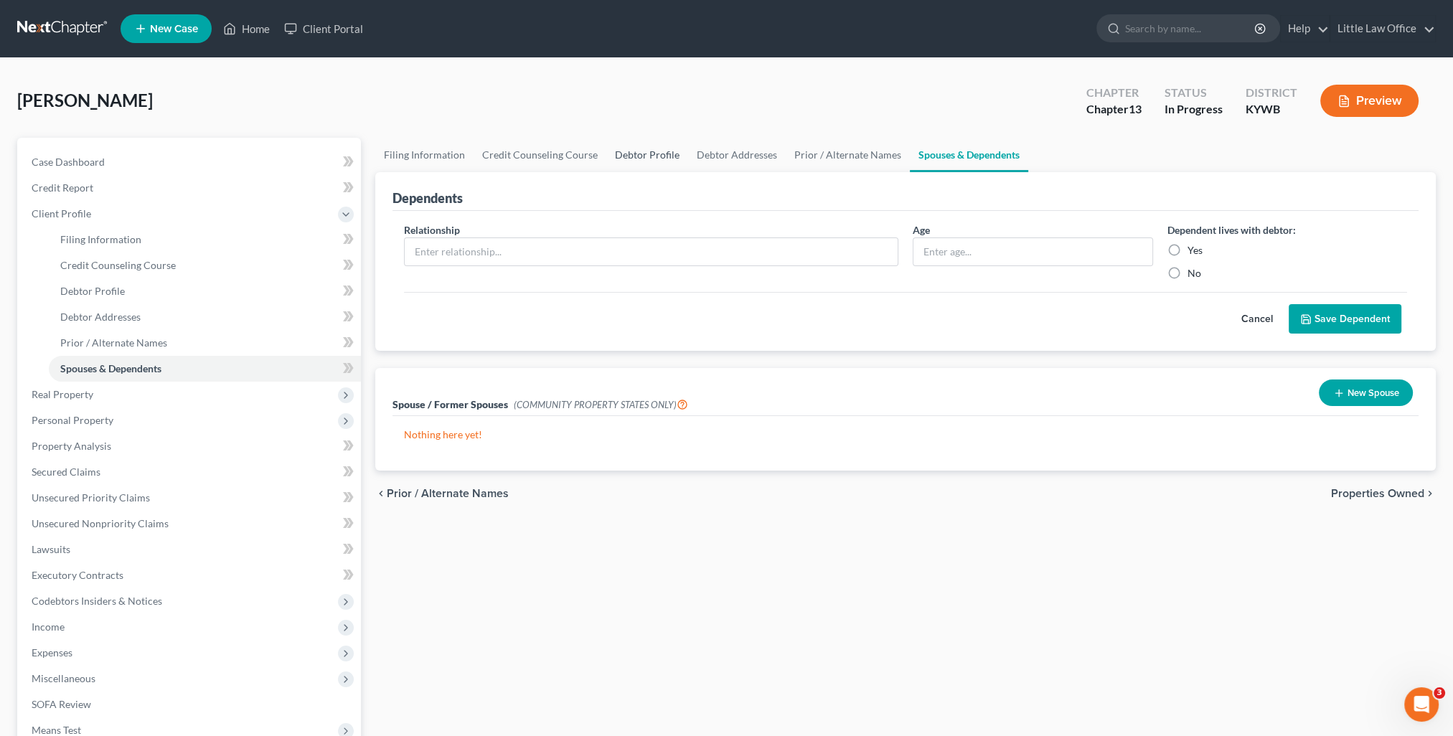
click at [632, 154] on link "Debtor Profile" at bounding box center [647, 155] width 82 height 34
select select "3"
select select "0"
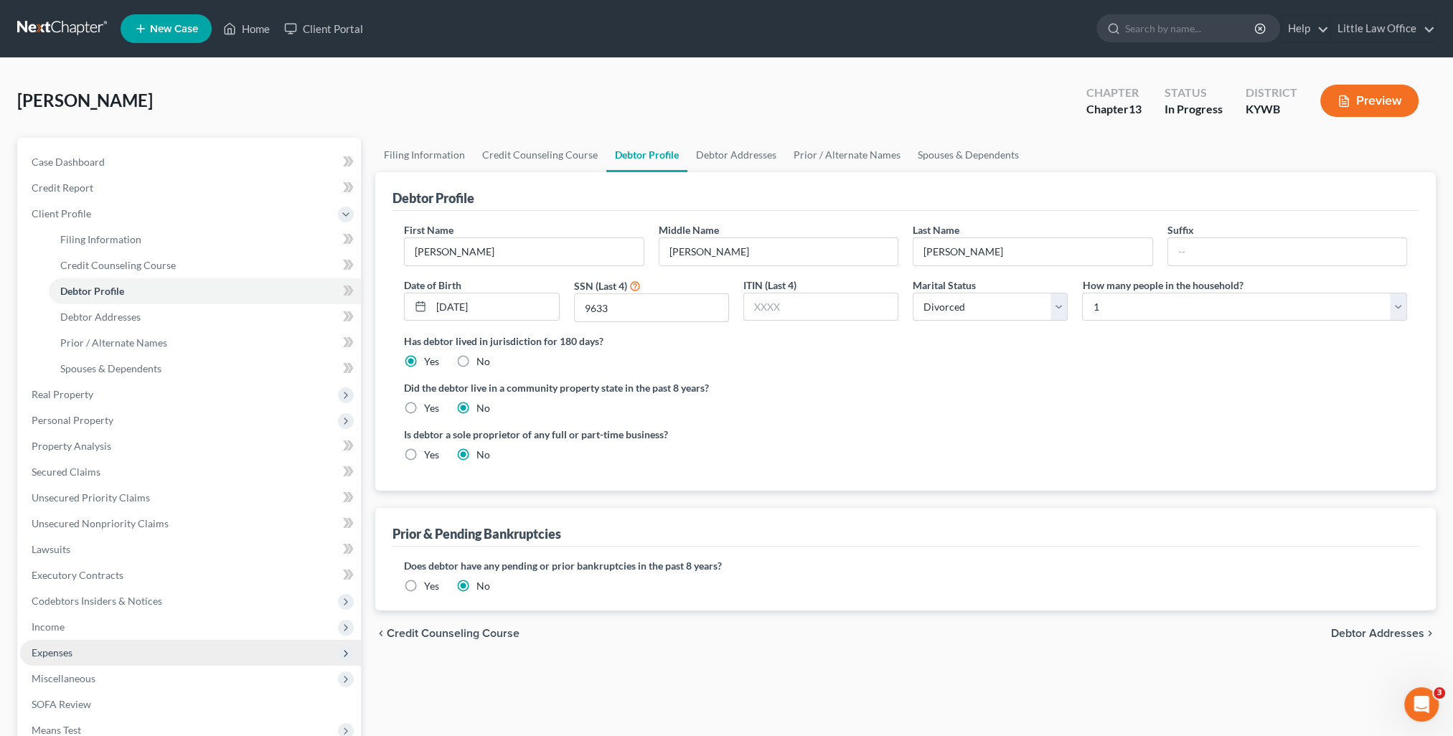
click at [89, 650] on span "Expenses" at bounding box center [190, 653] width 341 height 26
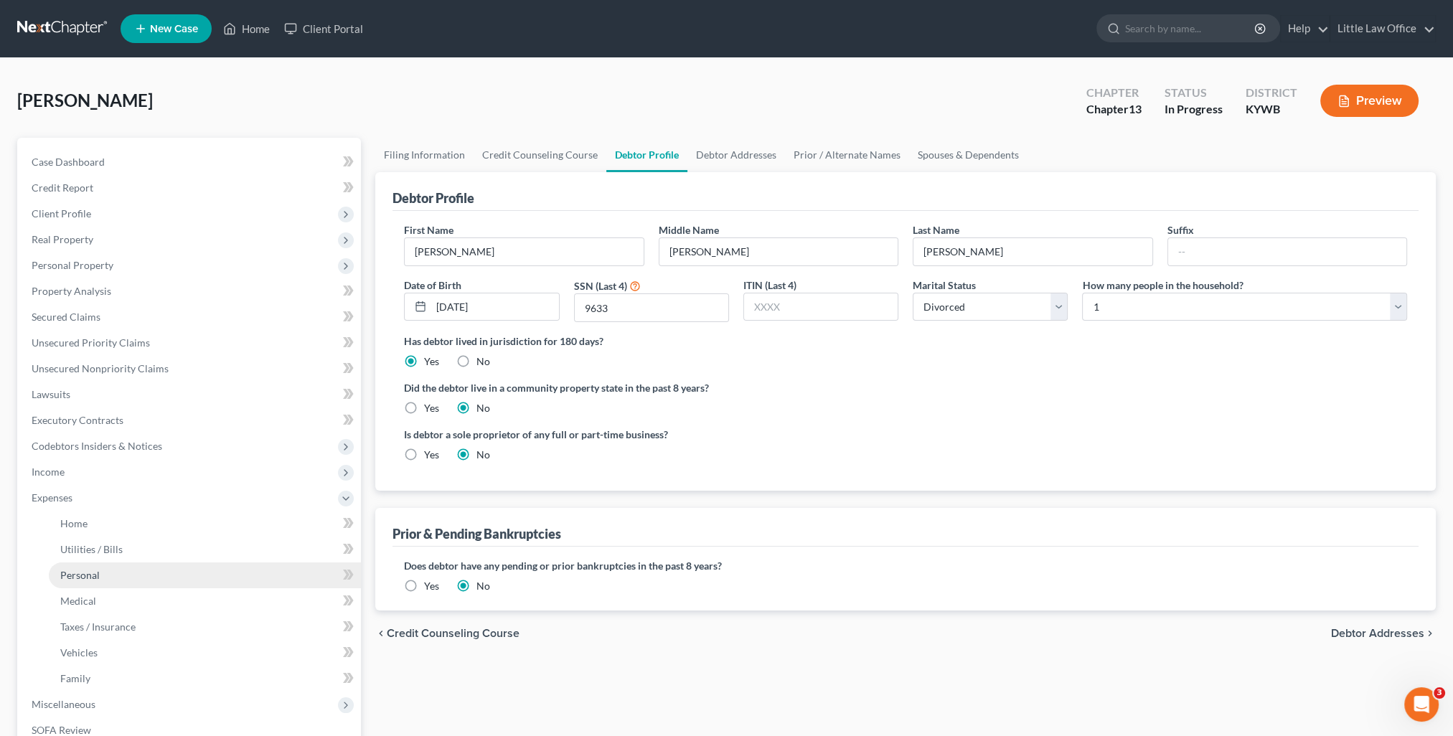
click at [100, 565] on link "Personal" at bounding box center [205, 575] width 312 height 26
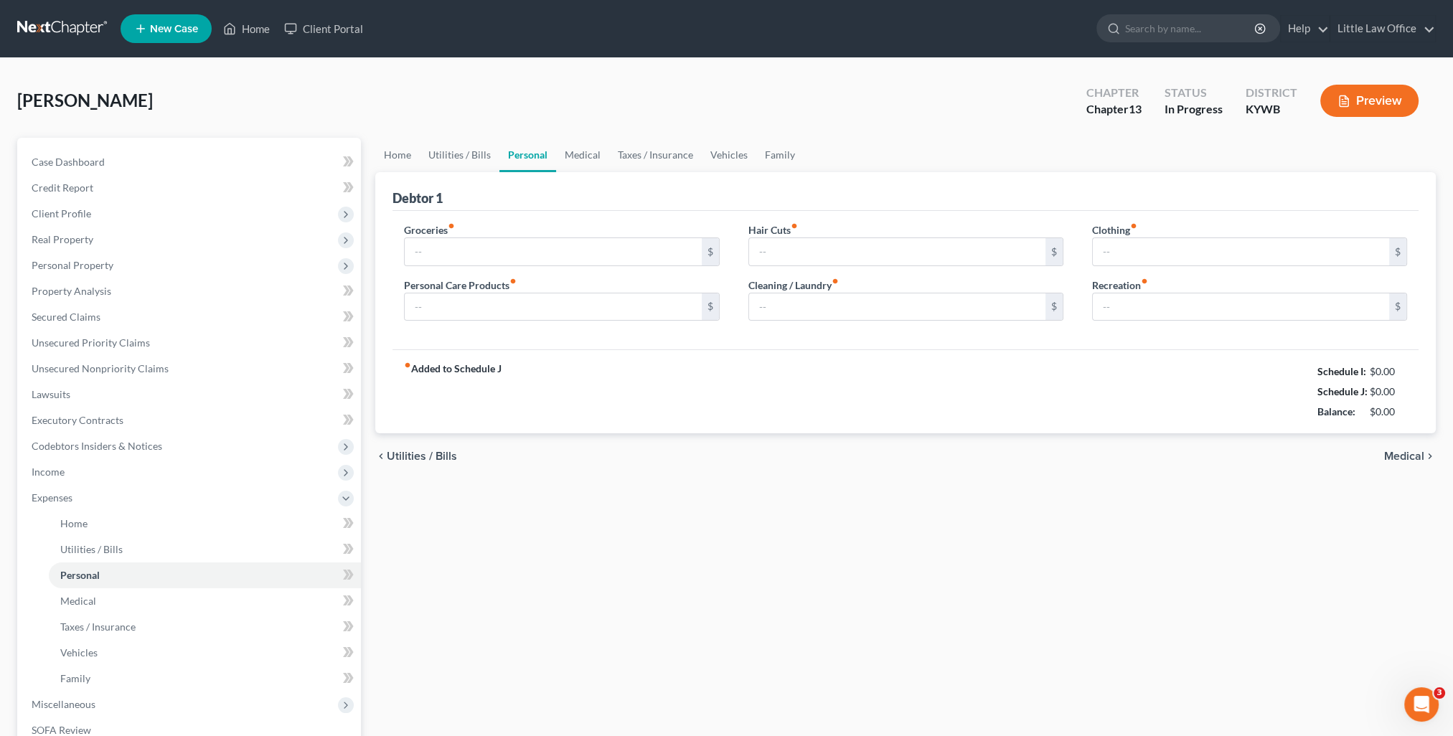
type input "500.00"
type input "100.00"
type input "40.00"
type input "100.00"
type input "0.00"
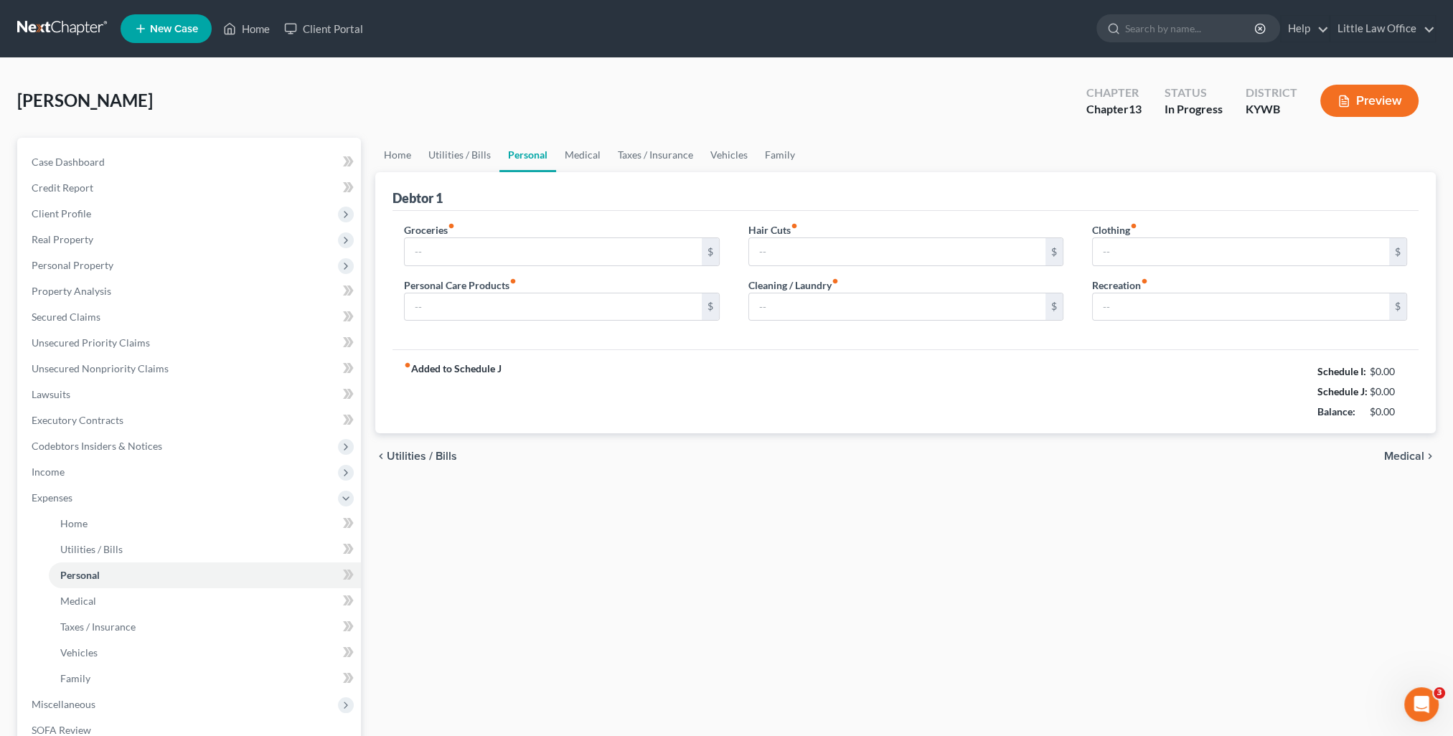
type input "100.00"
type input "350"
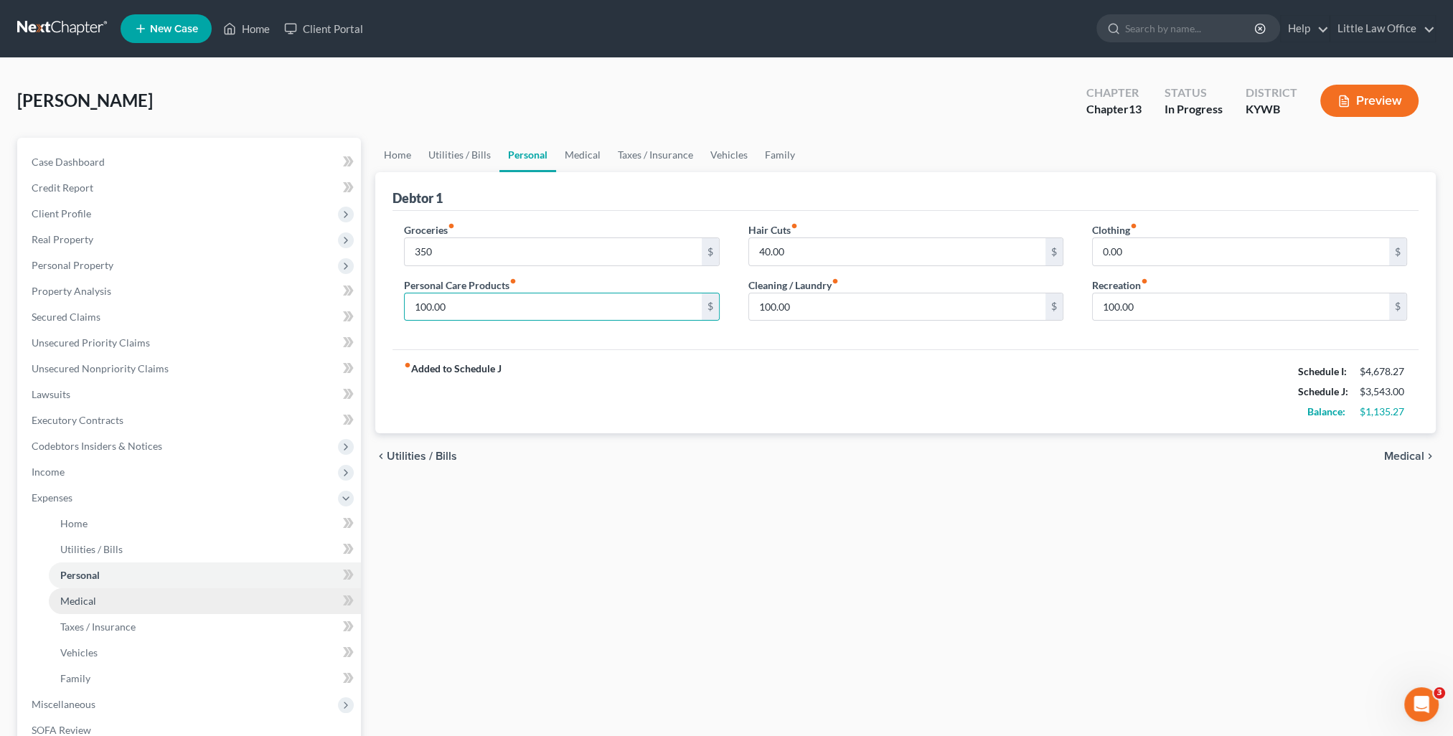
click at [81, 600] on span "Medical" at bounding box center [78, 601] width 36 height 12
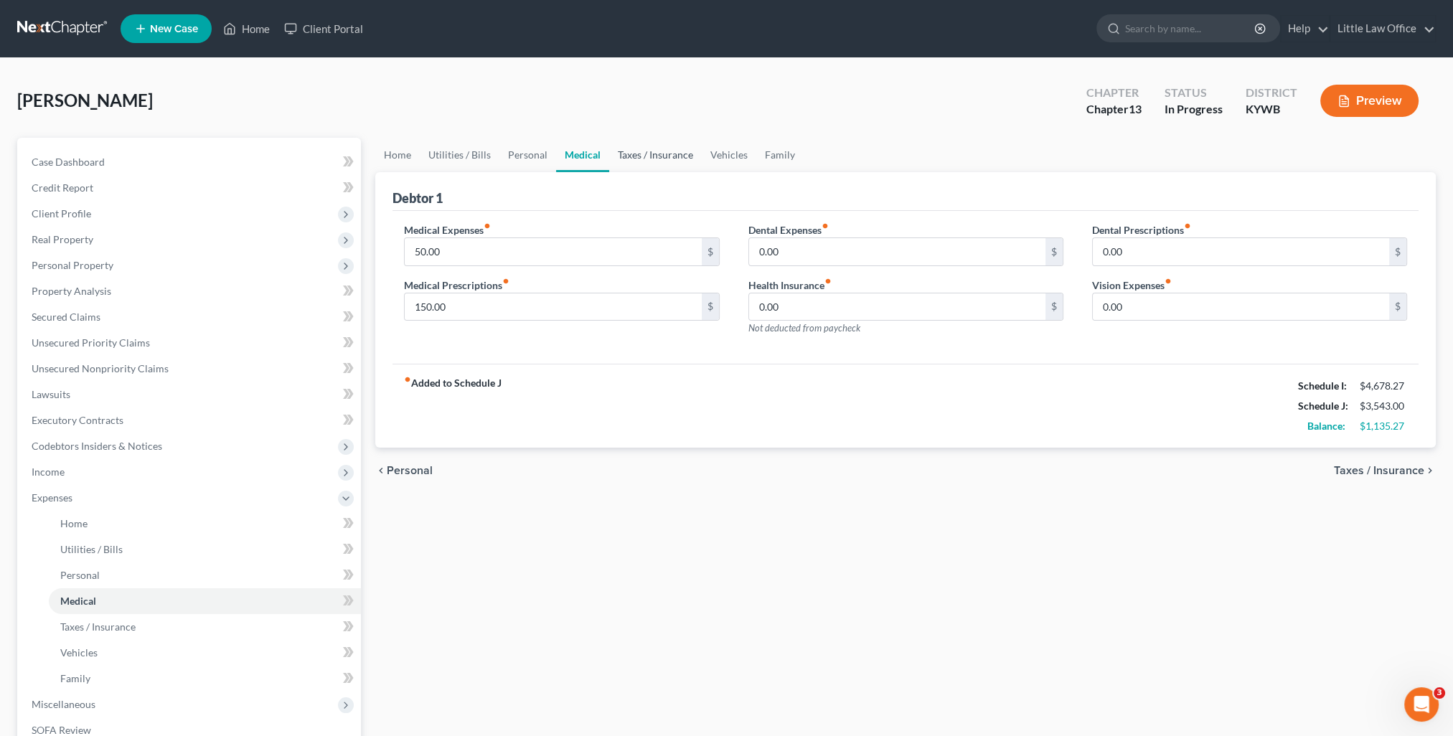
click at [626, 153] on link "Taxes / Insurance" at bounding box center [655, 155] width 93 height 34
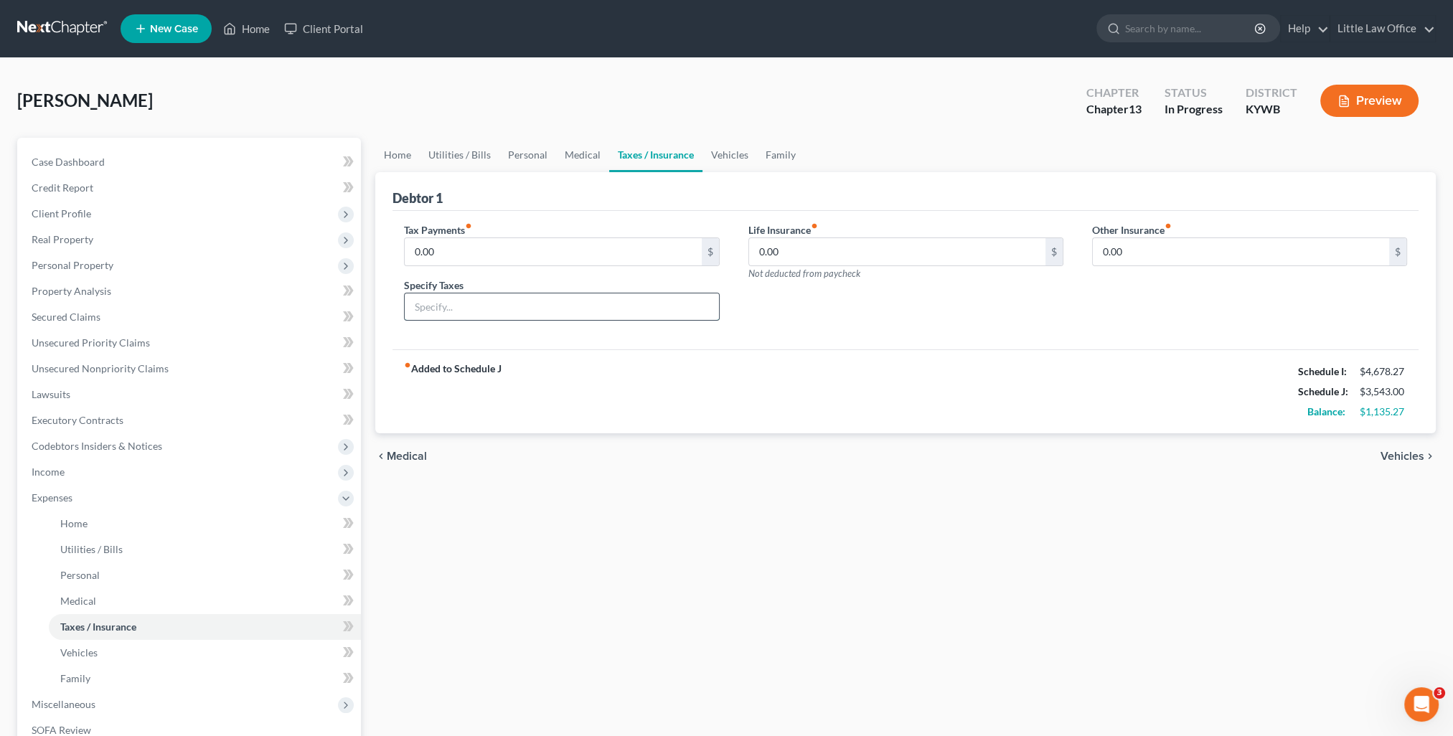
click at [489, 317] on input "text" at bounding box center [561, 306] width 313 height 27
type input "Vehicle Taxes"
click at [1003, 374] on div "fiber_manual_record Added to Schedule J Schedule I: $4,678.27 Schedule J: $3,54…" at bounding box center [905, 391] width 1026 height 84
click at [518, 245] on input "0.00" at bounding box center [553, 251] width 296 height 27
type input "50"
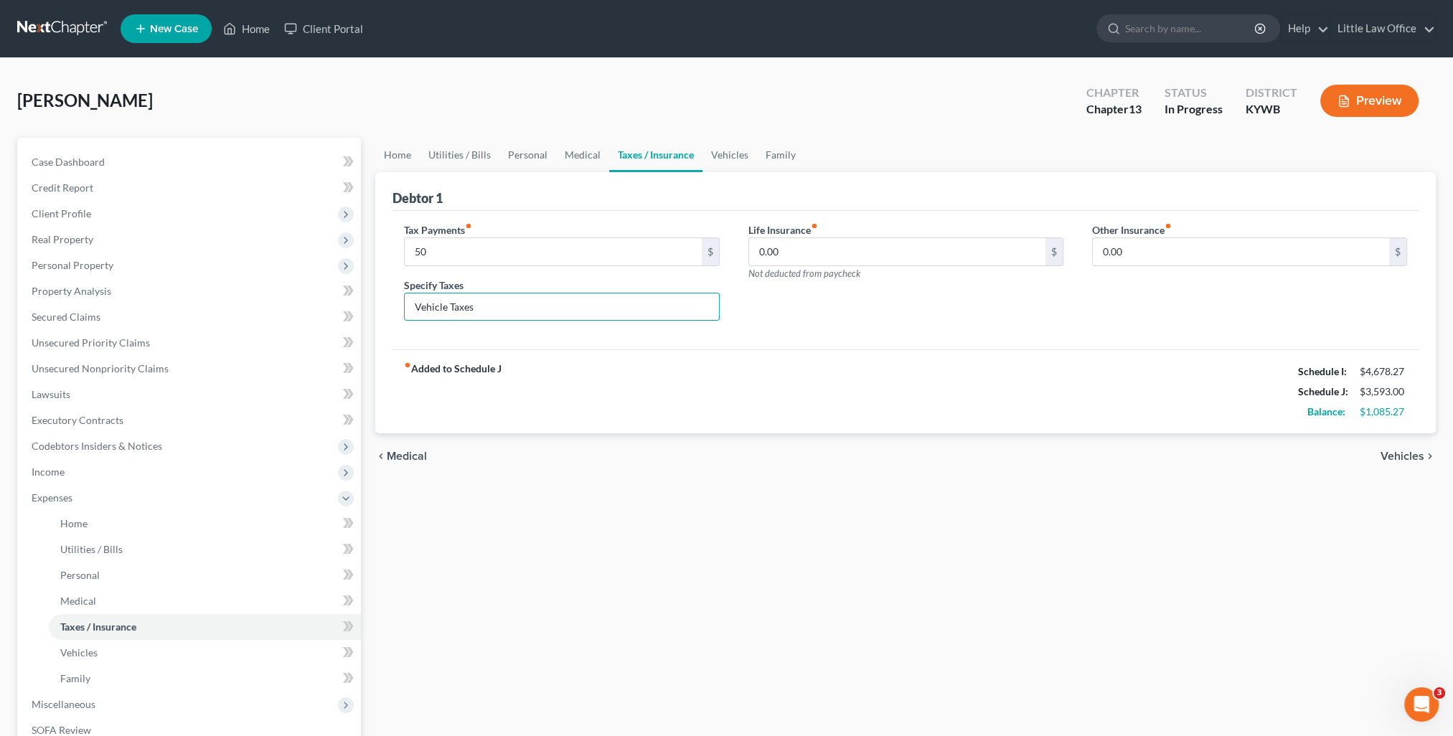
click at [826, 385] on div "fiber_manual_record Added to Schedule J Schedule I: $4,678.27 Schedule J: $3,59…" at bounding box center [905, 391] width 1026 height 84
click at [744, 159] on link "Vehicles" at bounding box center [729, 155] width 55 height 34
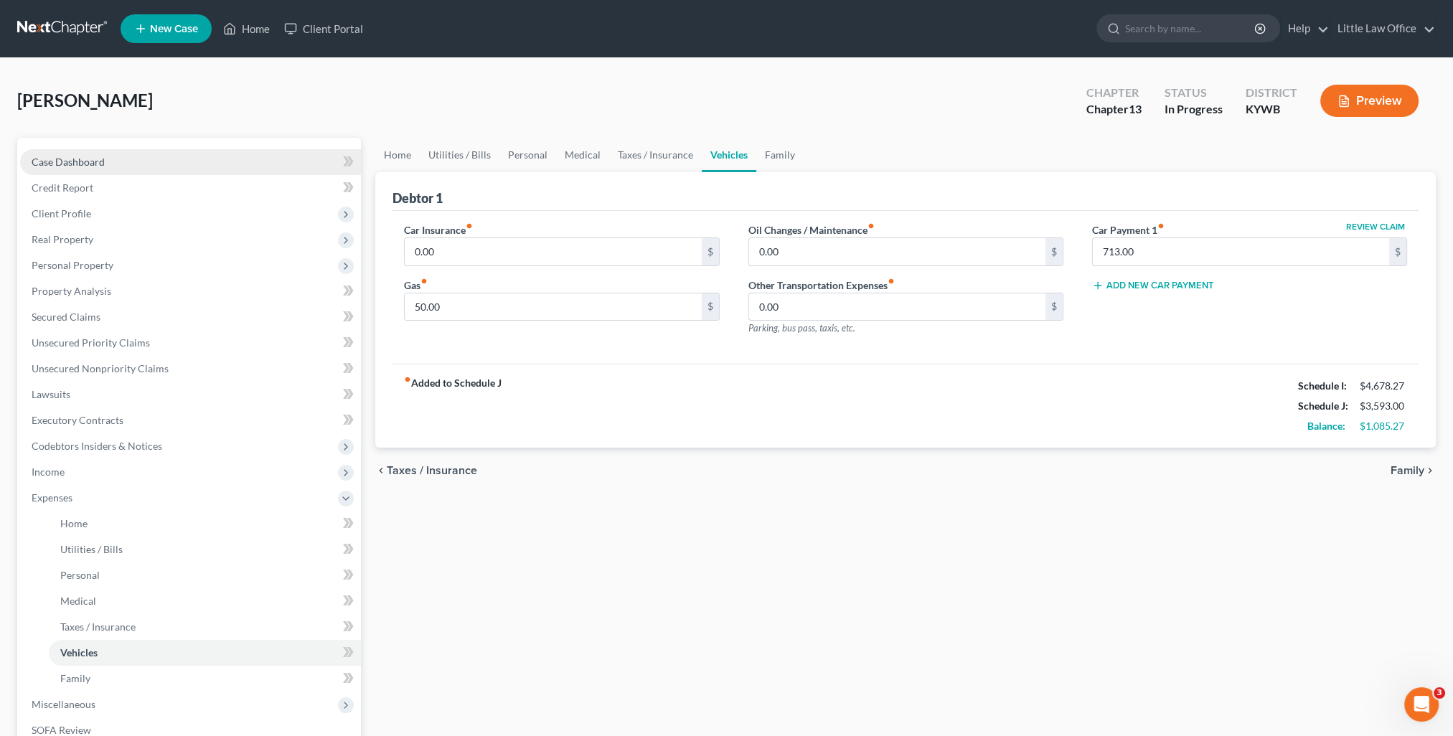
click at [88, 156] on span "Case Dashboard" at bounding box center [68, 162] width 73 height 12
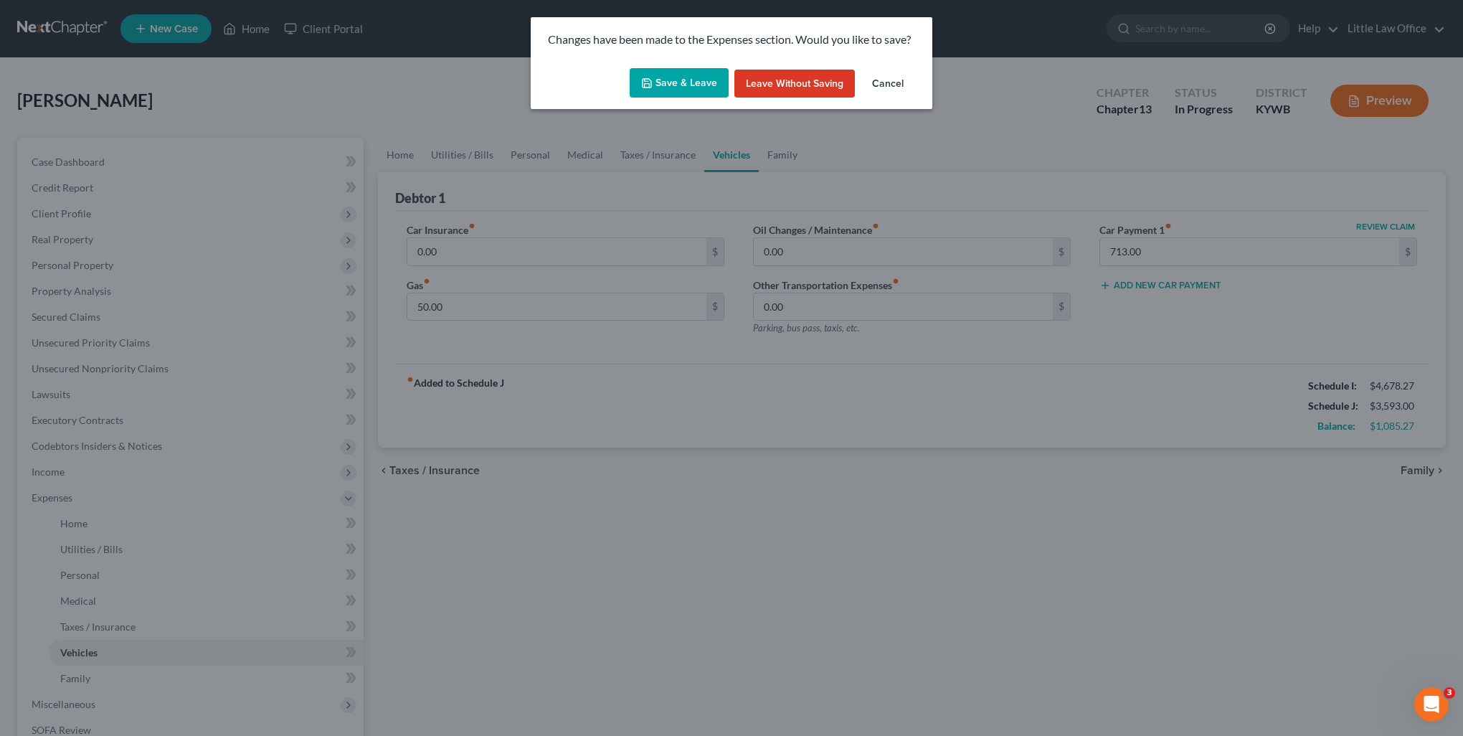
click at [693, 73] on button "Save & Leave" at bounding box center [679, 83] width 99 height 30
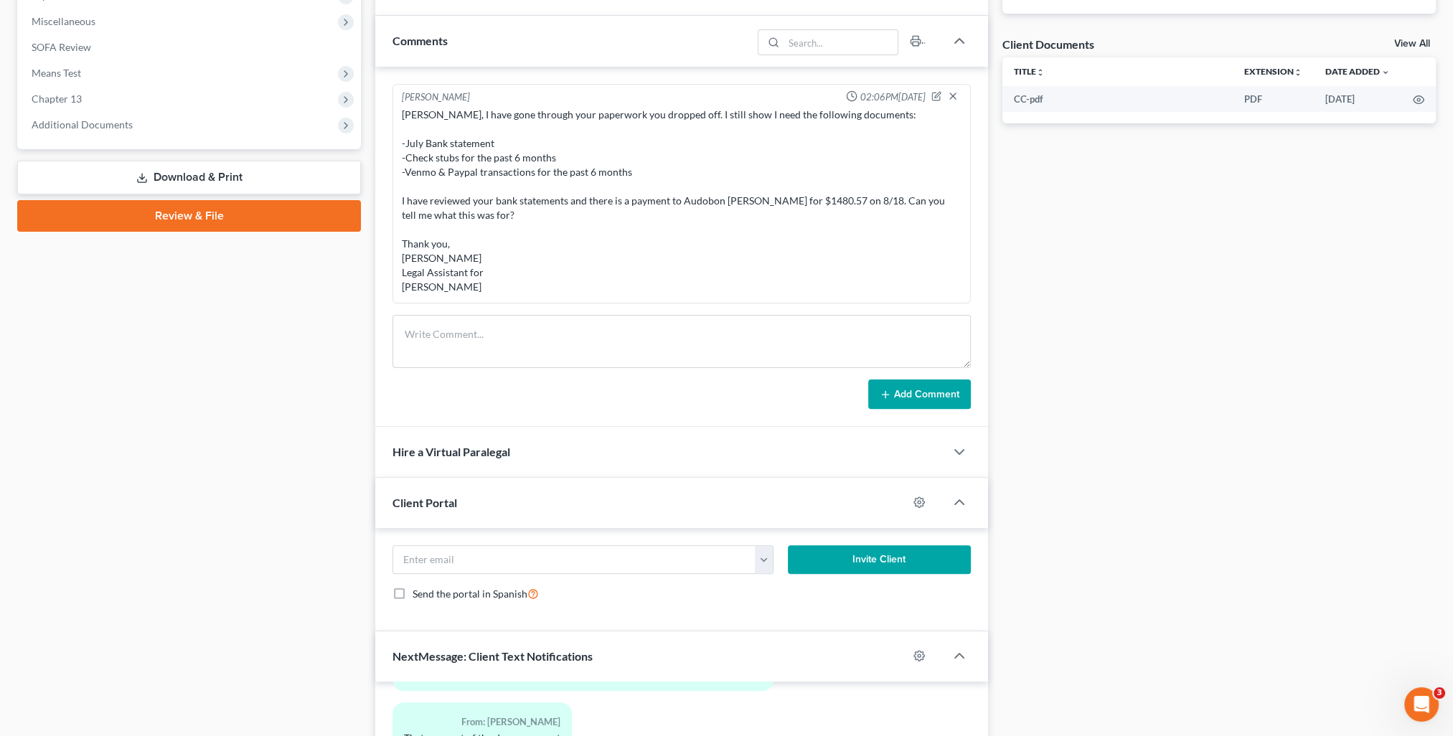
scroll to position [820, 0]
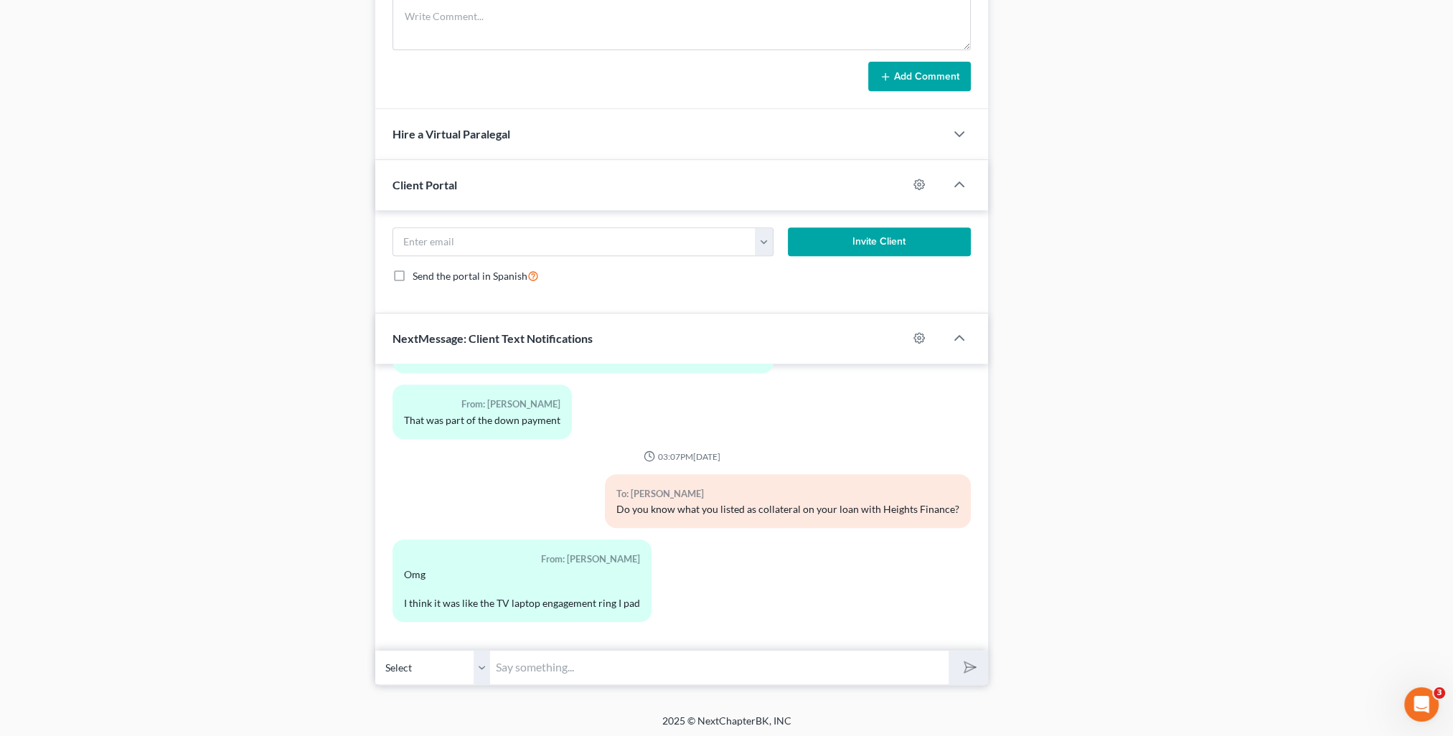
click at [542, 665] on input "text" at bounding box center [719, 667] width 458 height 35
click at [912, 580] on div "From: Amanda Messamore Omg I think it was like the TV laptop engagement ring I …" at bounding box center [681, 586] width 592 height 94
click at [587, 671] on input "text" at bounding box center [719, 667] width 458 height 35
click at [1164, 618] on div "Docs Tasks Events Fees Timer 50% Completed Nothing here yet! Fees - $391 Check …" at bounding box center [1219, 1] width 448 height 1367
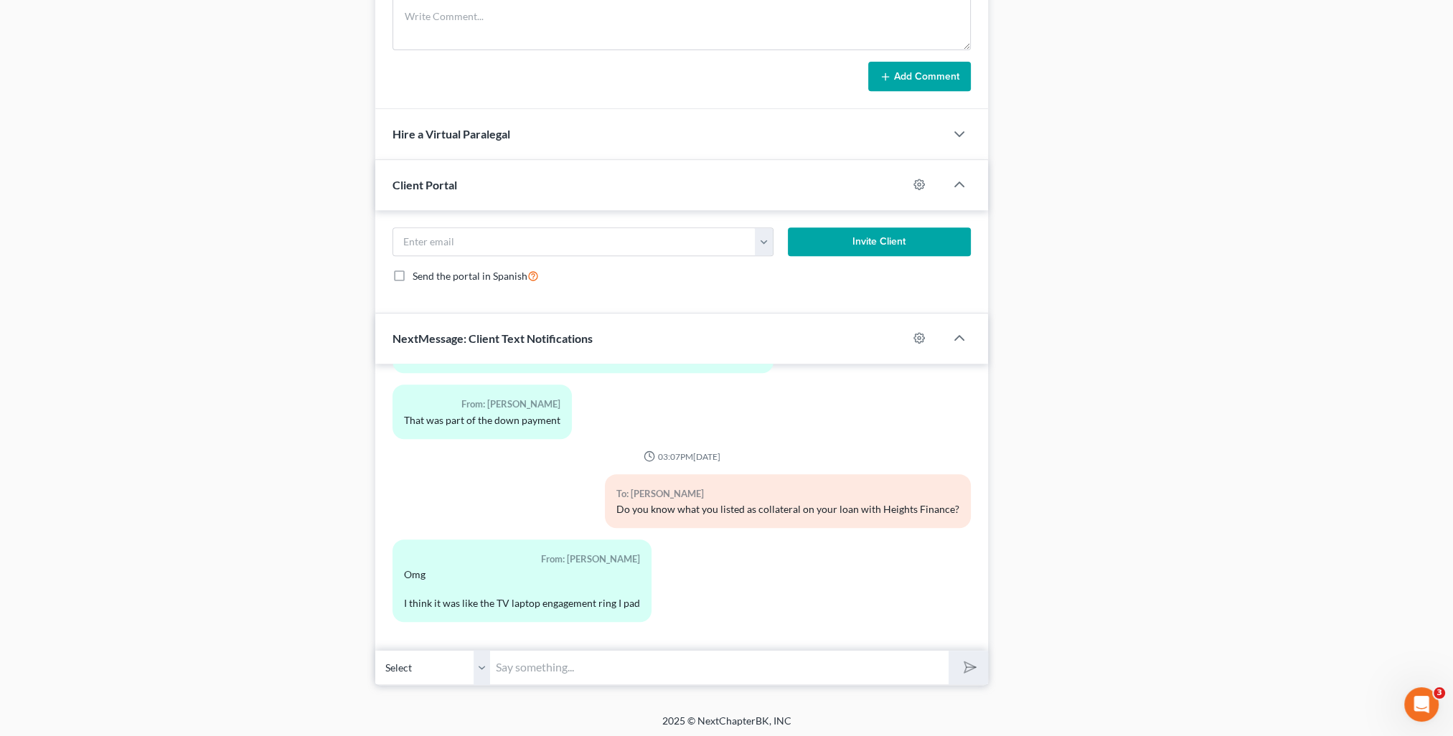
click at [631, 667] on input "text" at bounding box center [719, 667] width 458 height 35
type input "Okay thank you! Also, if you are keeping the car, I need to know what your insu…"
click at [973, 673] on button "submit" at bounding box center [967, 668] width 39 height 34
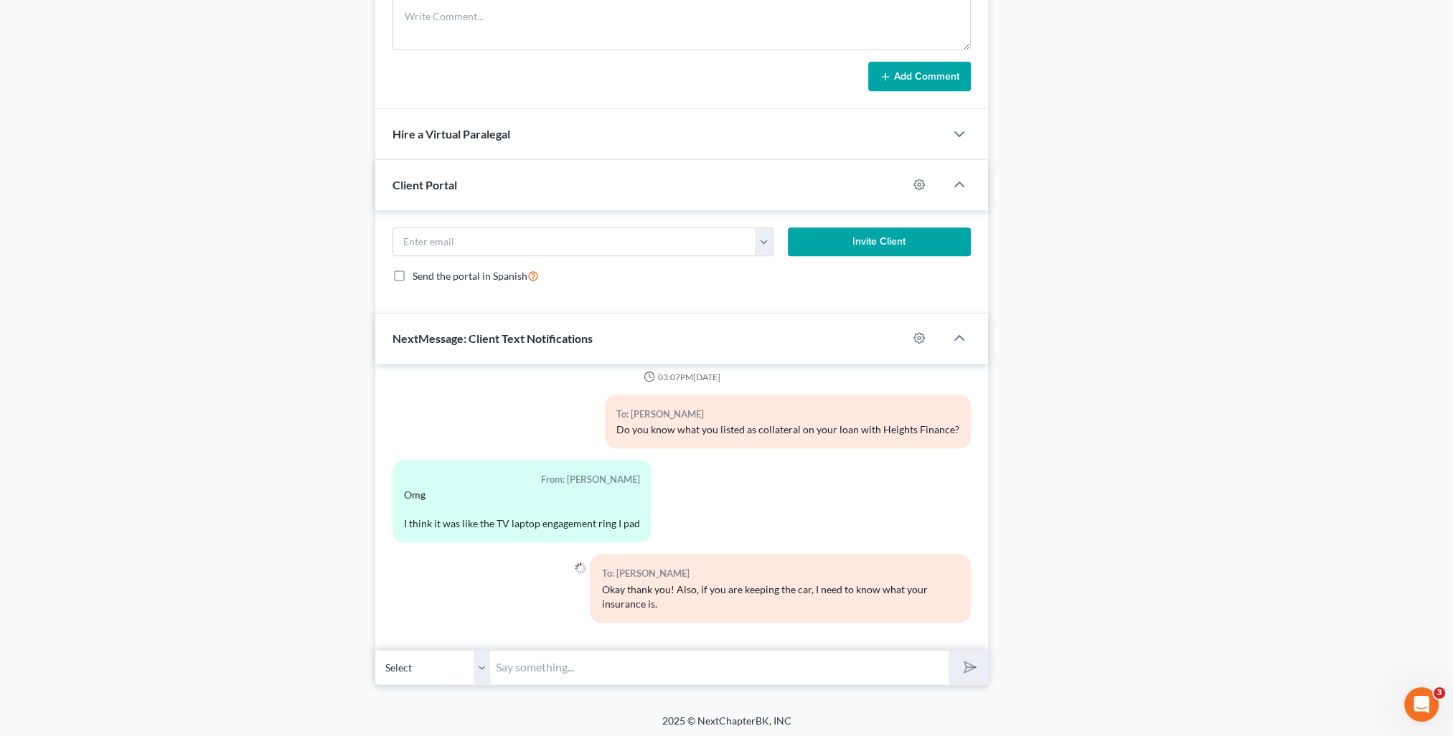
scroll to position [318, 0]
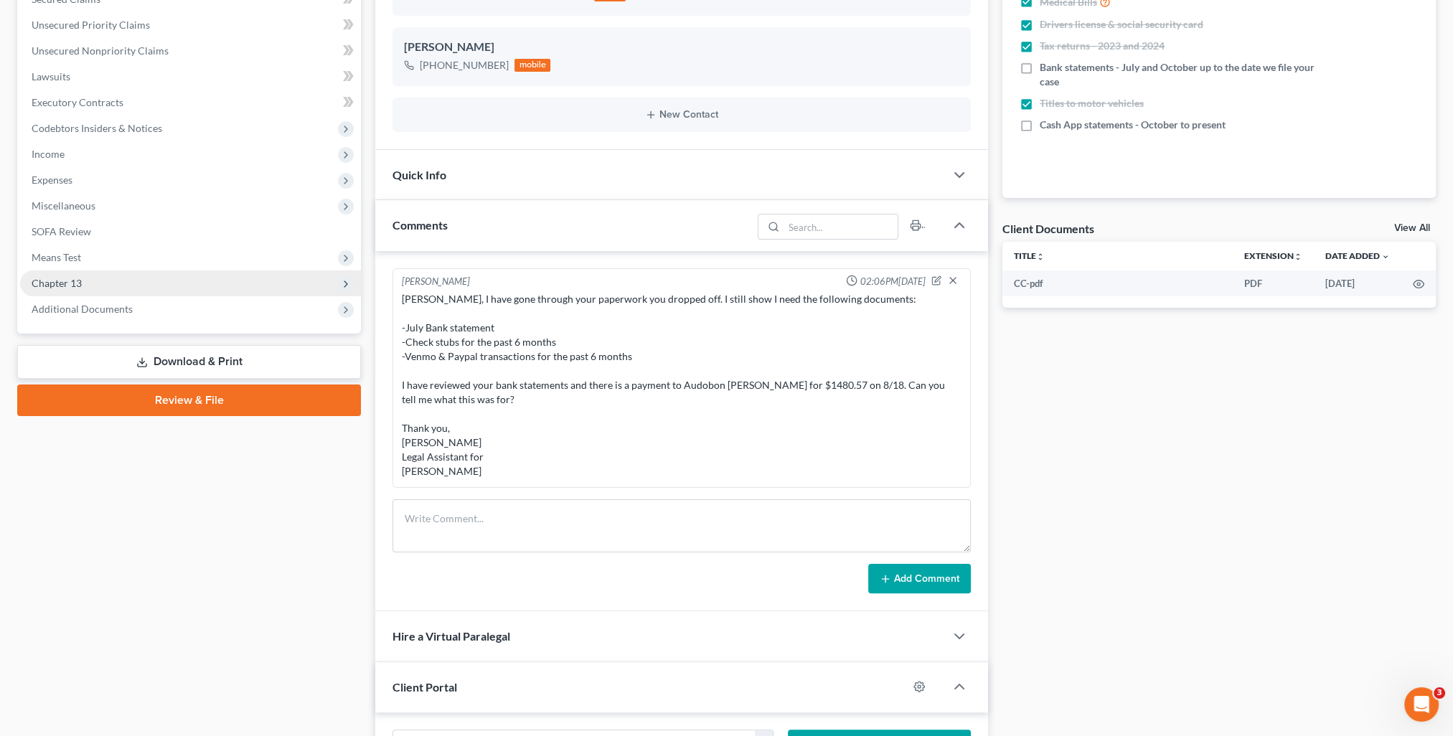
click at [64, 275] on span "Chapter 13" at bounding box center [190, 283] width 341 height 26
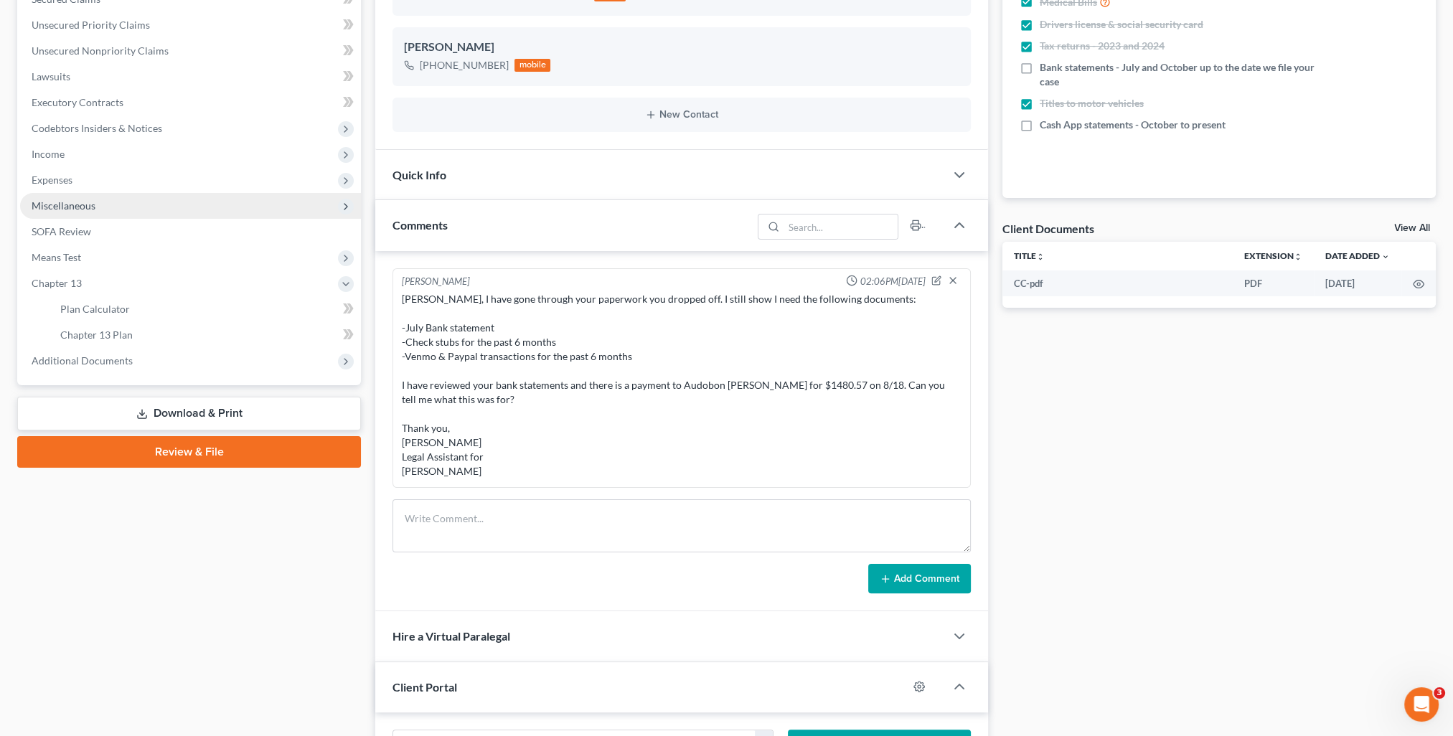
scroll to position [174, 0]
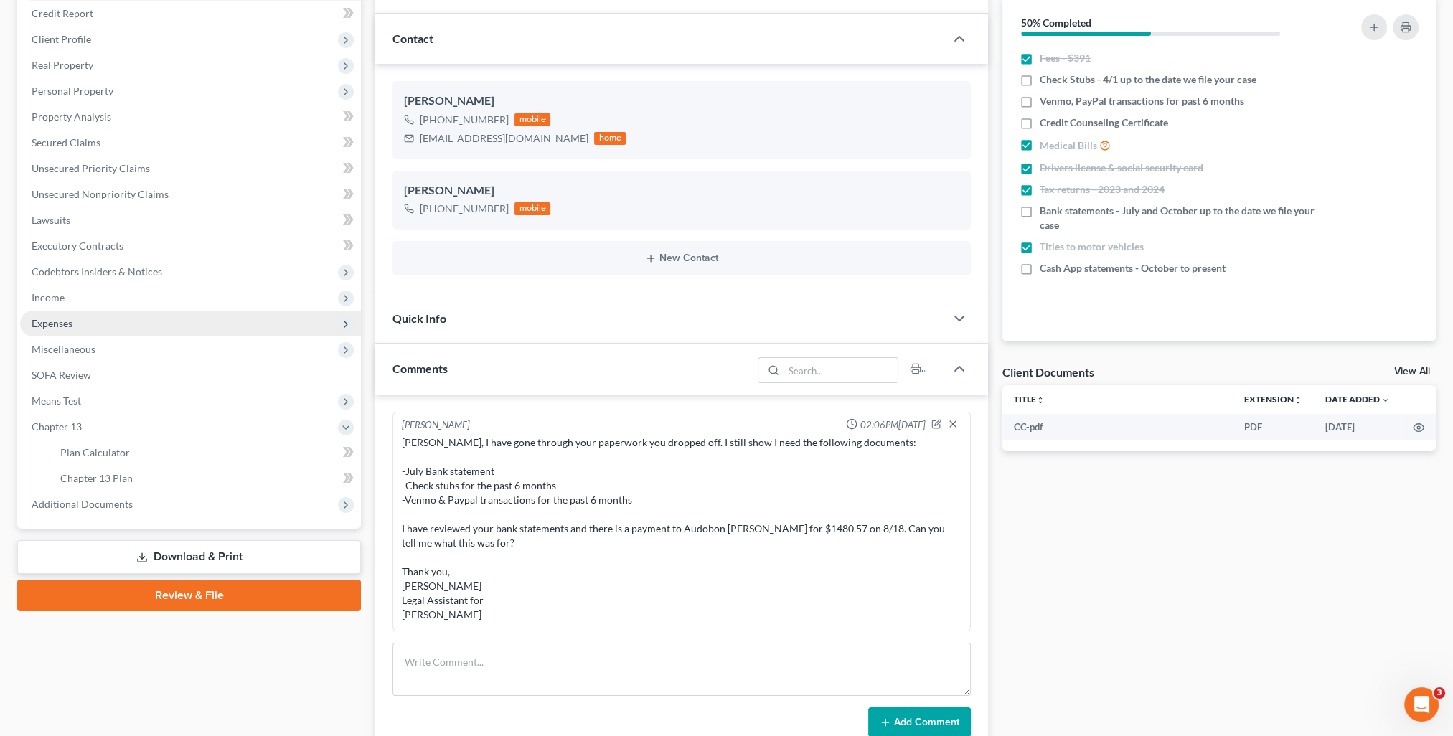
click at [109, 320] on span "Expenses" at bounding box center [190, 324] width 341 height 26
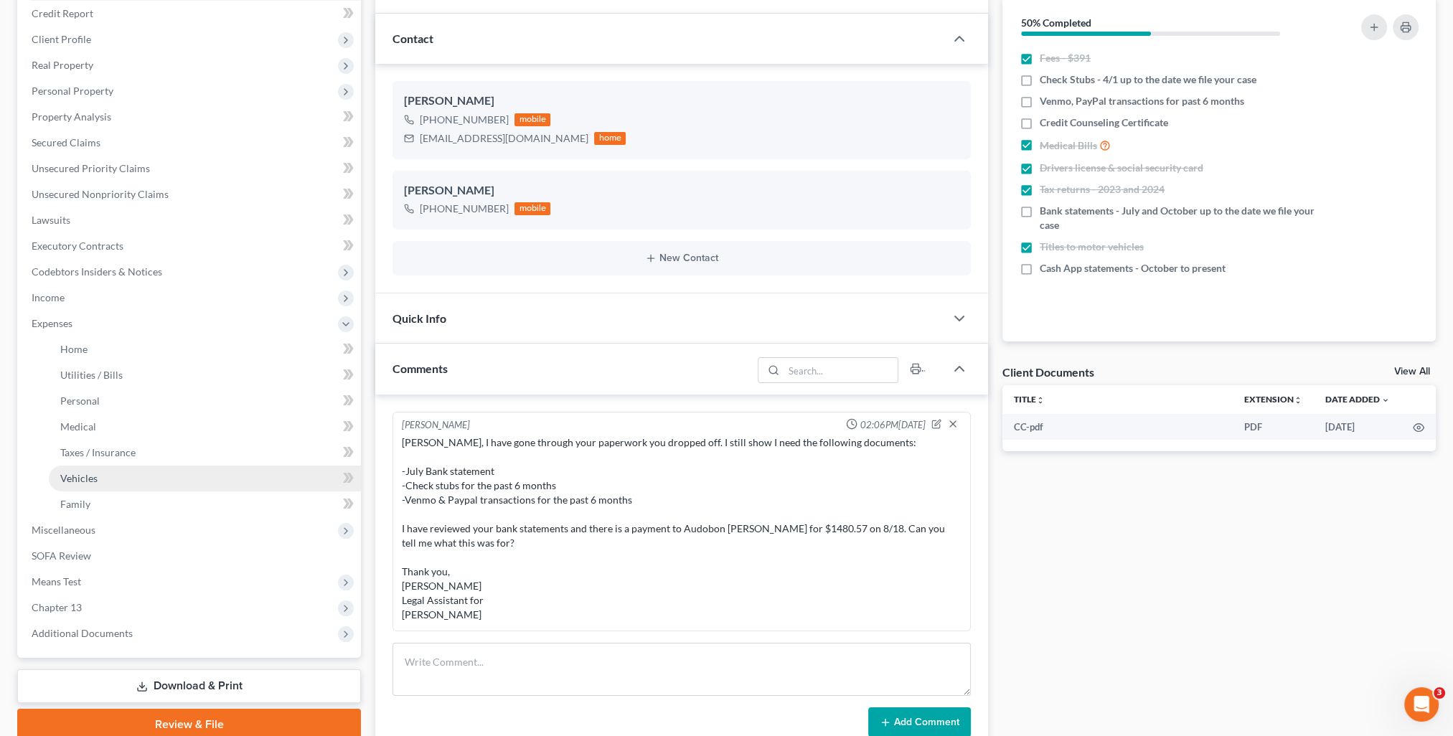
click at [100, 476] on link "Vehicles" at bounding box center [205, 479] width 312 height 26
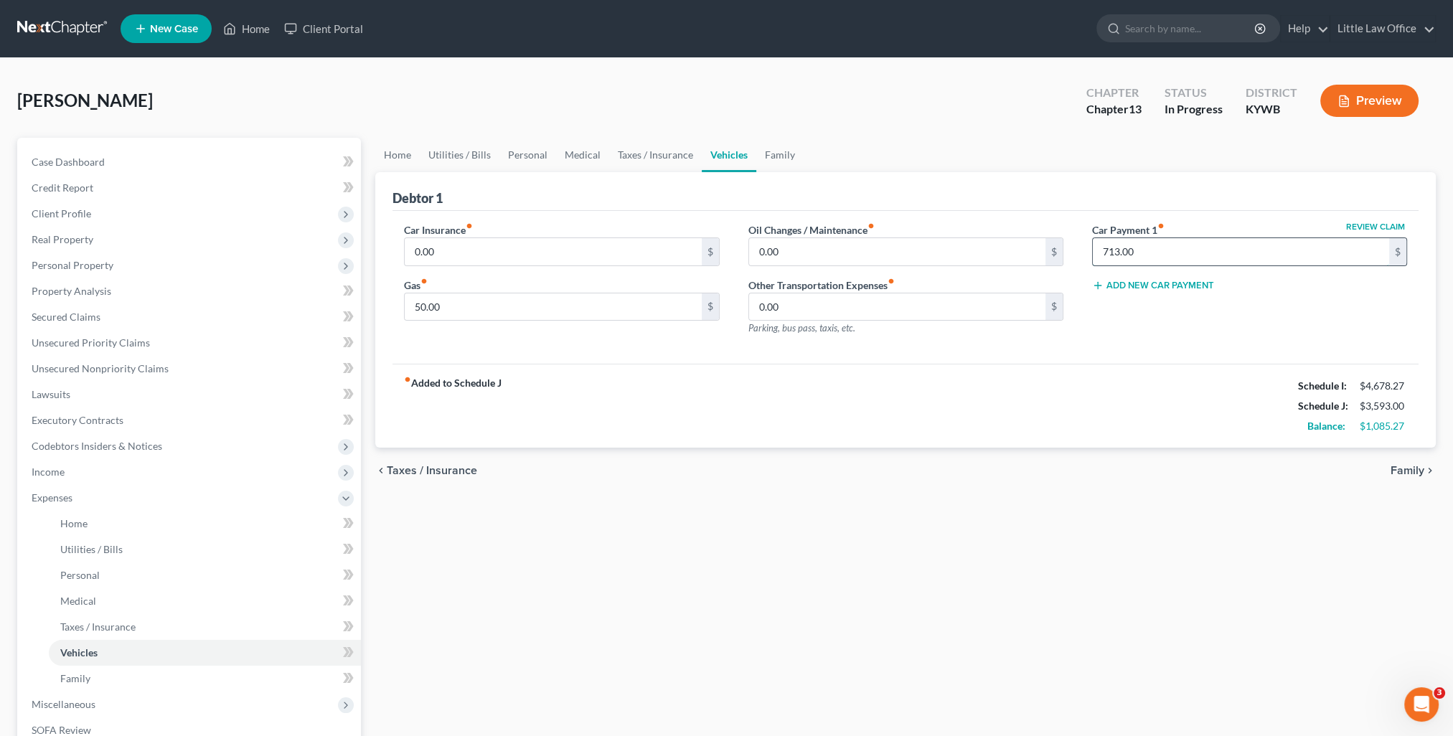
click at [1193, 255] on input "713.00" at bounding box center [1240, 251] width 296 height 27
click at [1151, 413] on div "fiber_manual_record Added to Schedule J Schedule I: $4,678.27 Schedule J: $2,88…" at bounding box center [905, 406] width 1026 height 84
click at [791, 271] on div "Oil Changes / Maintenance fiber_manual_record 0.00 $ Other Transportation Expen…" at bounding box center [906, 284] width 344 height 125
click at [797, 263] on input "0.00" at bounding box center [897, 251] width 296 height 27
type input "30"
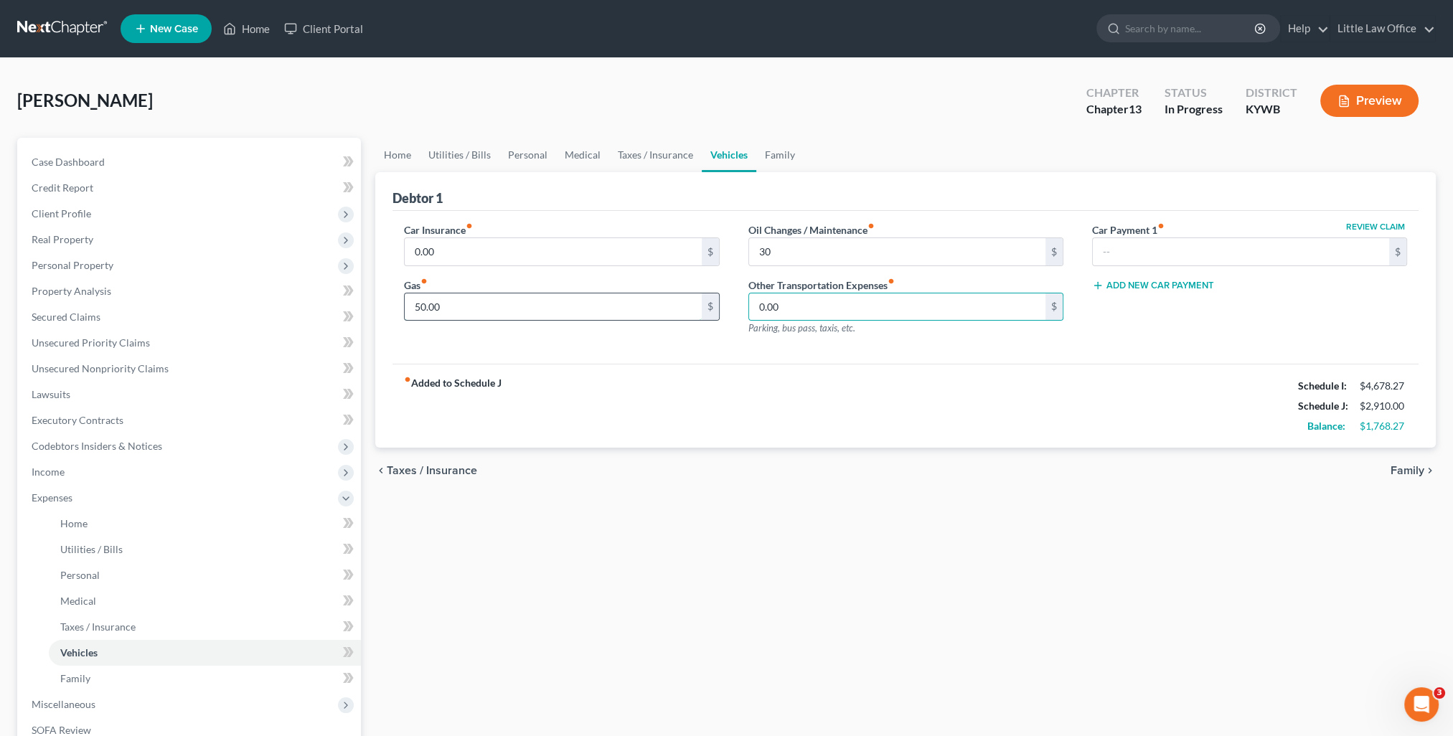
click at [450, 311] on input "50.00" at bounding box center [553, 306] width 296 height 27
type input "100"
click at [775, 151] on link "Family" at bounding box center [779, 155] width 47 height 34
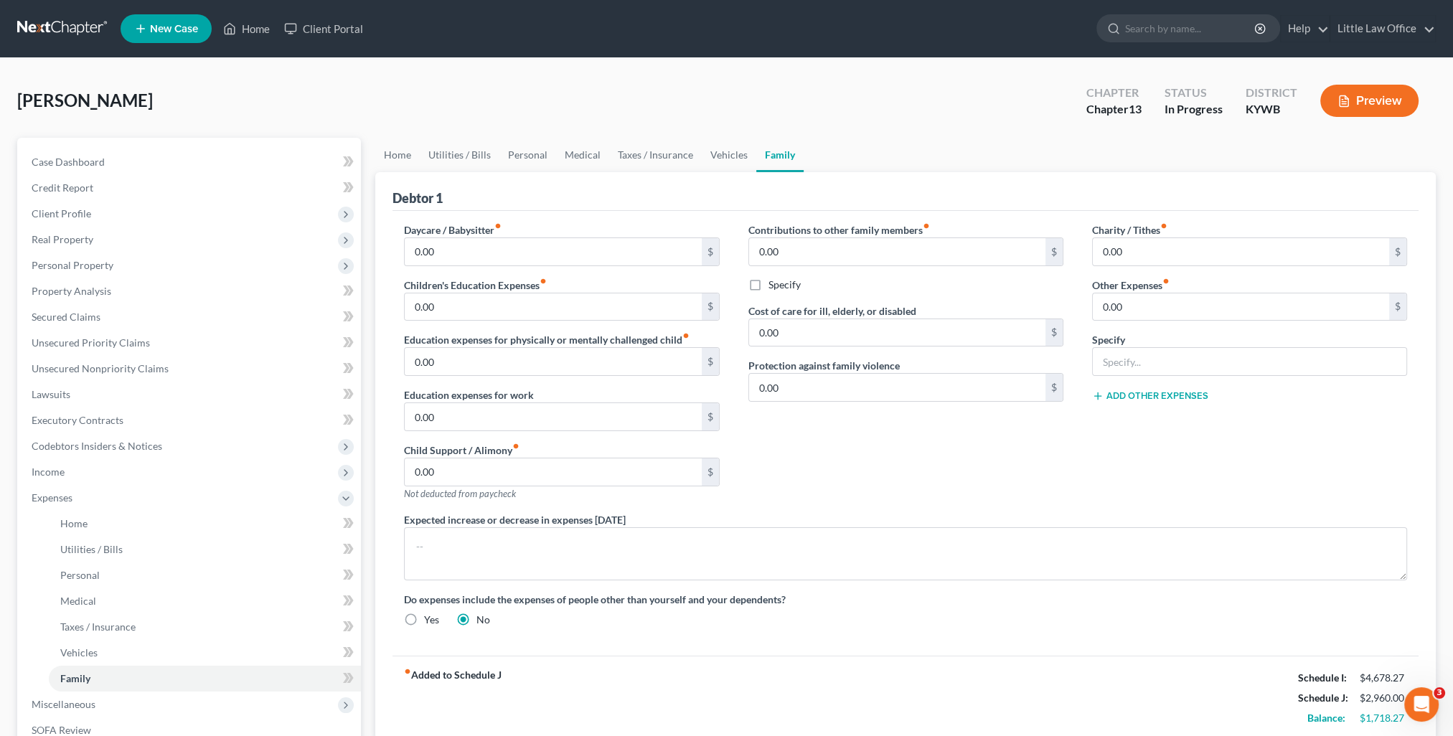
click at [917, 453] on div "Contributions to other family members fiber_manual_record 0.00 $ Specify Cost o…" at bounding box center [906, 367] width 344 height 290
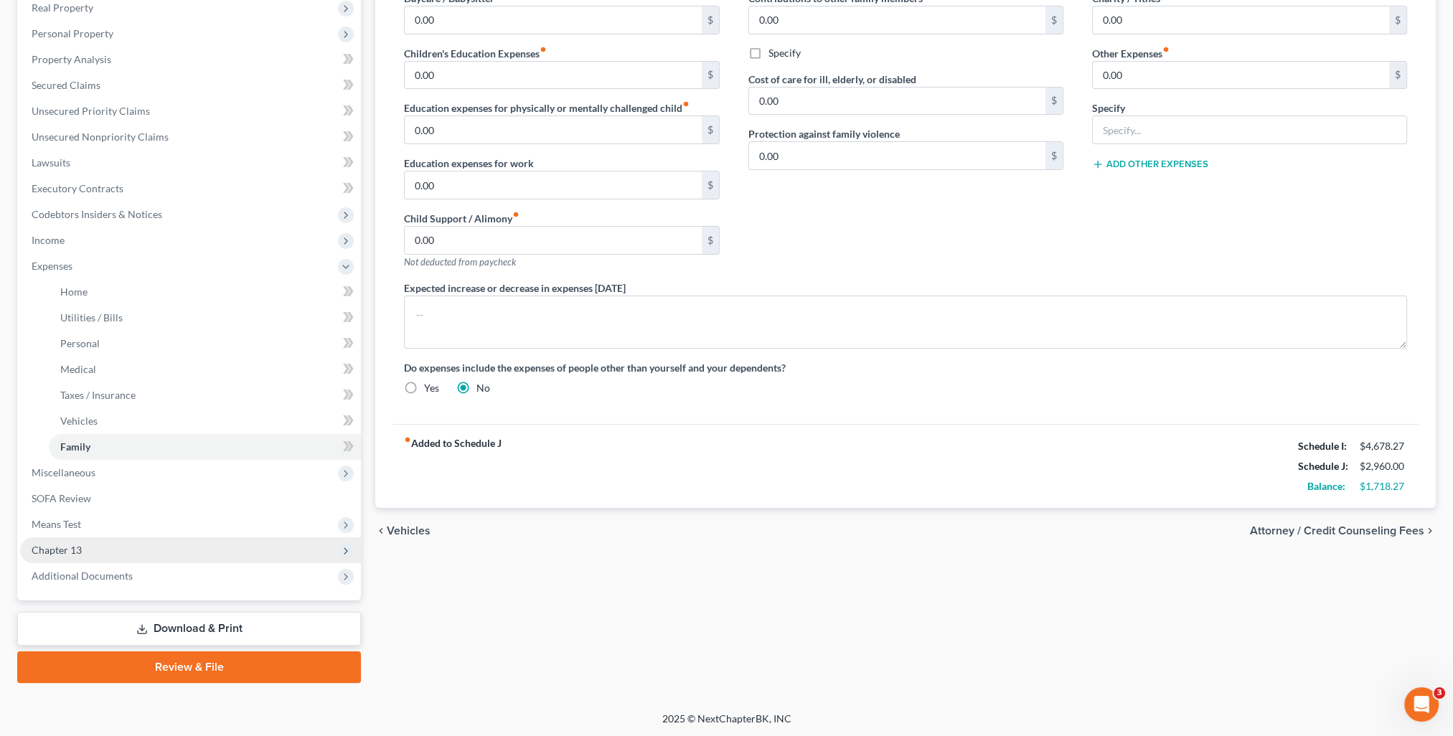
click at [77, 544] on span "Chapter 13" at bounding box center [57, 550] width 50 height 12
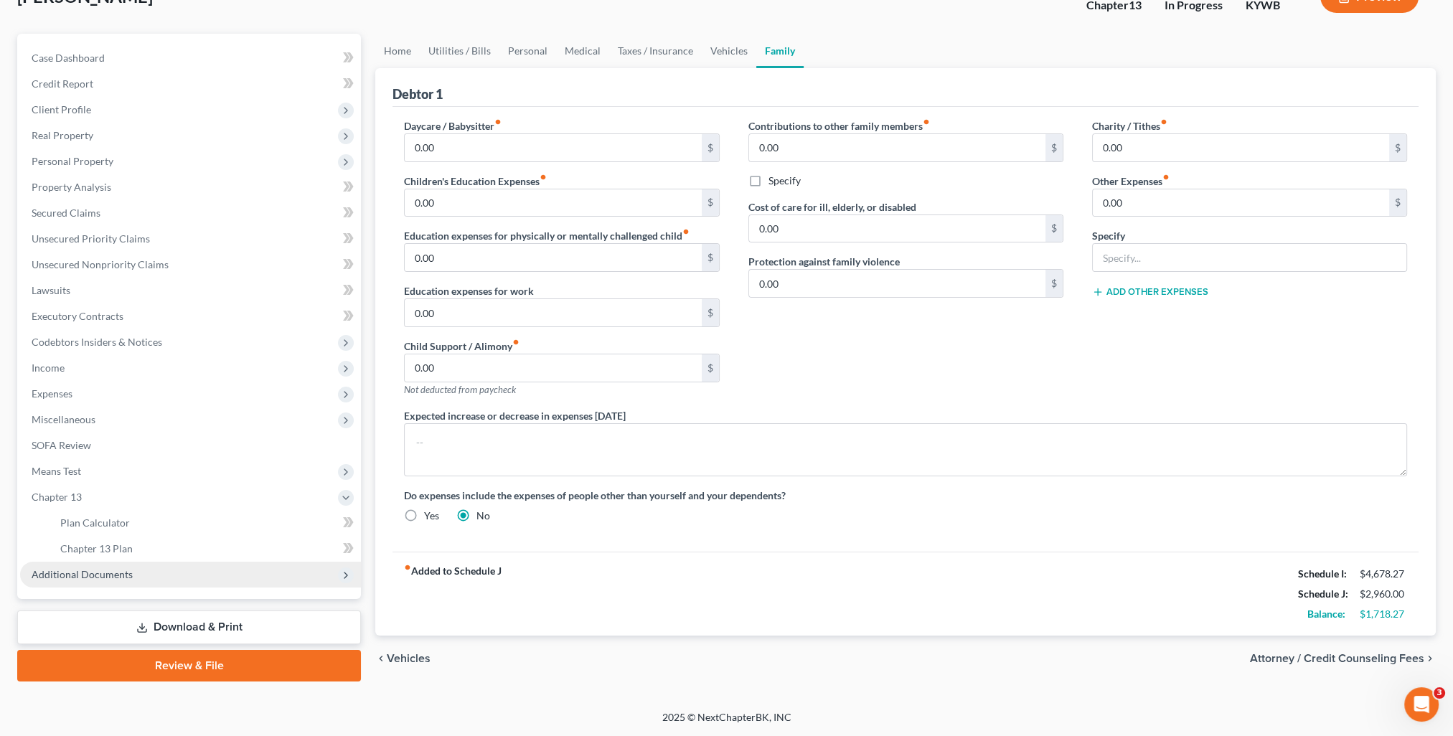
scroll to position [103, 0]
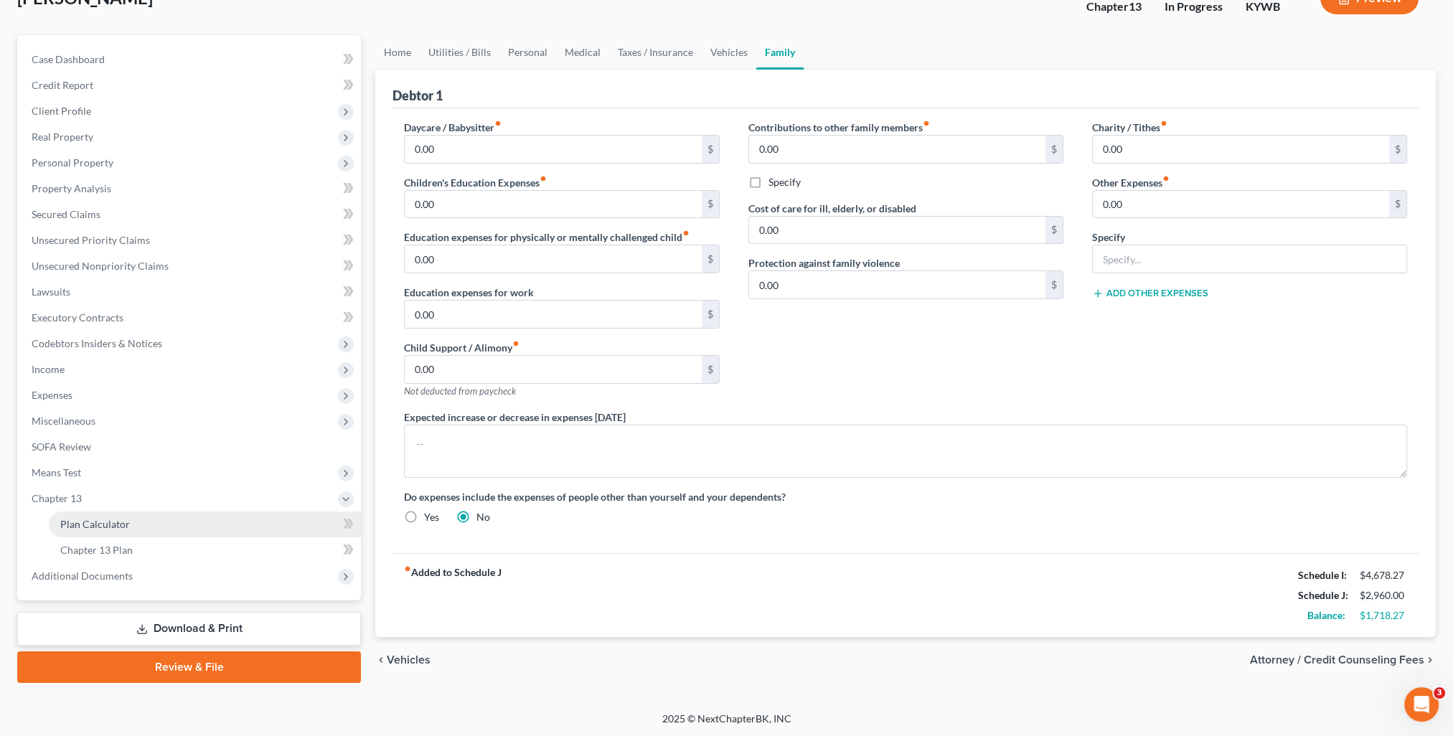
click at [106, 526] on span "Plan Calculator" at bounding box center [95, 524] width 70 height 12
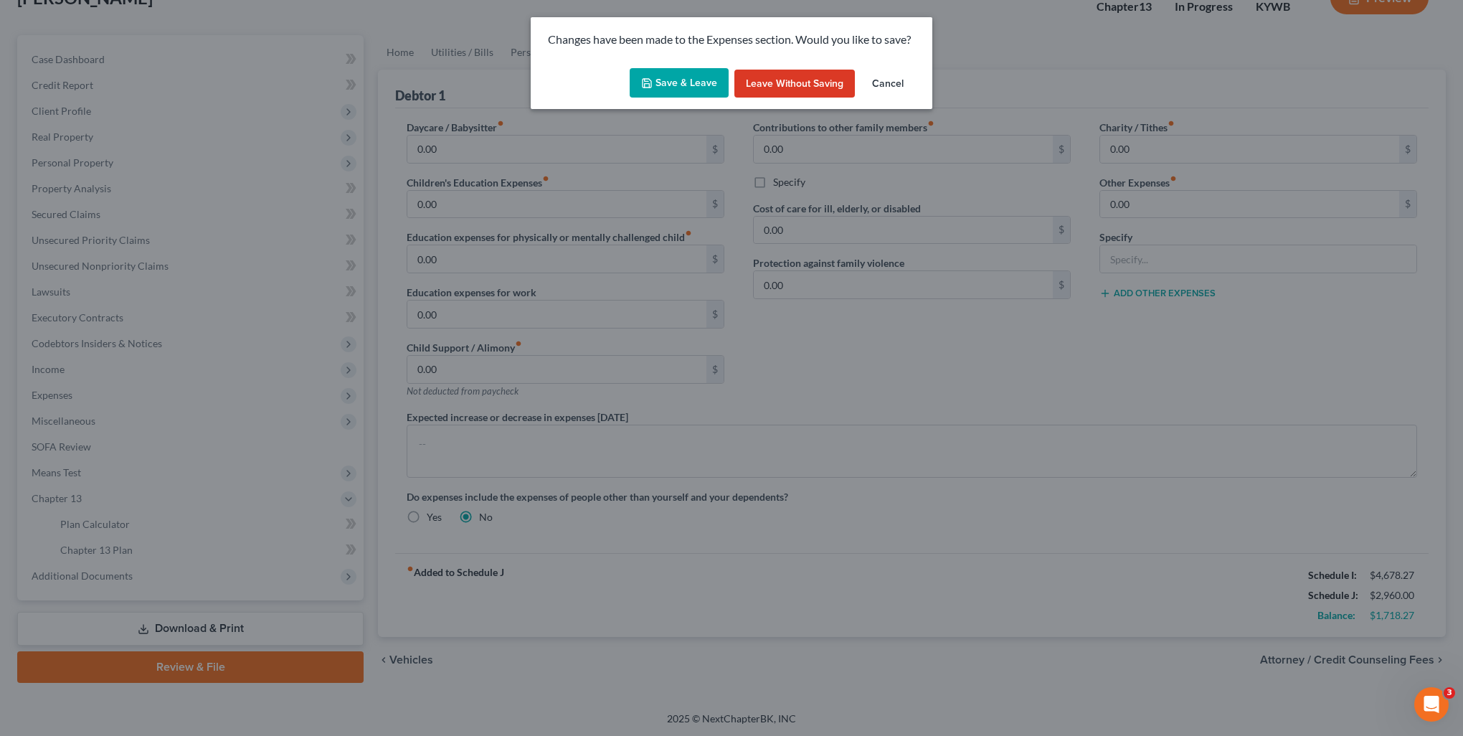
click at [669, 79] on button "Save & Leave" at bounding box center [679, 83] width 99 height 30
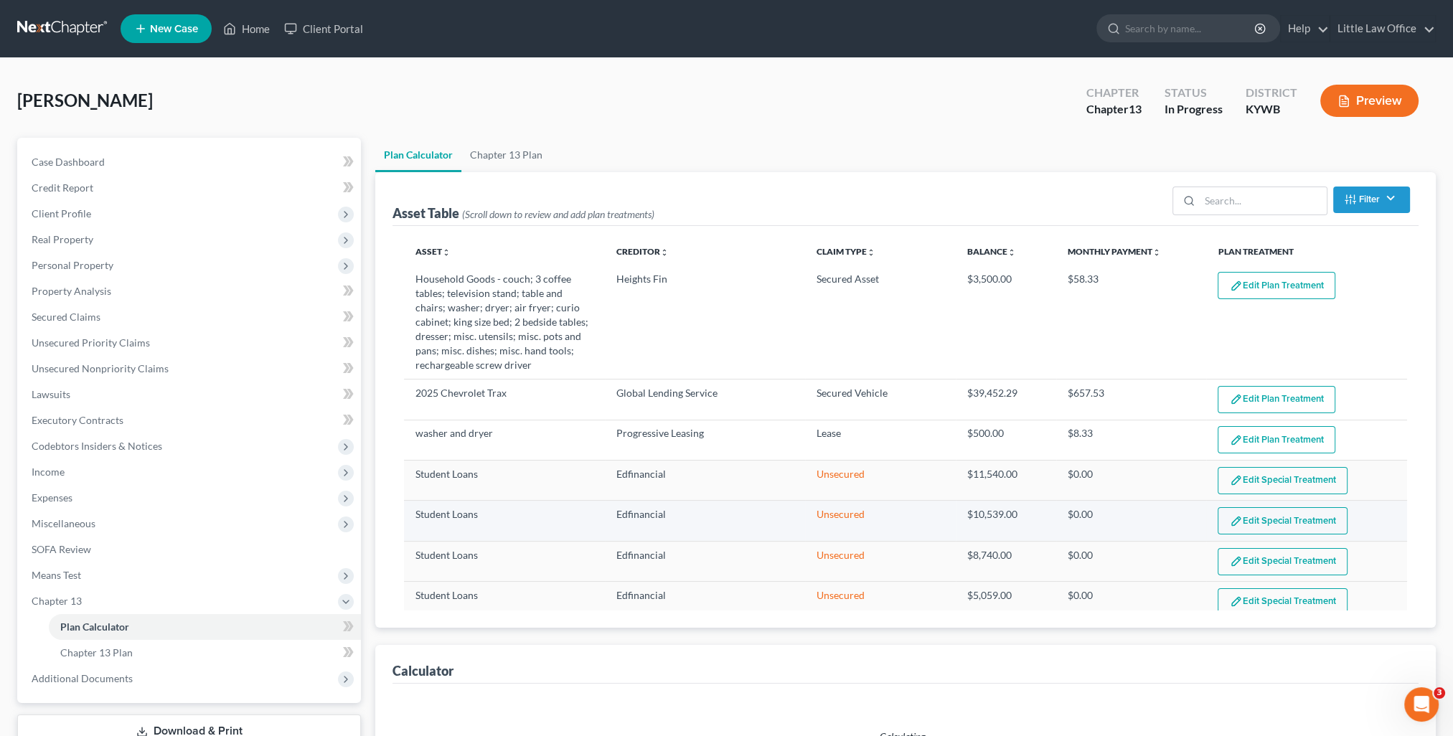
select select "59"
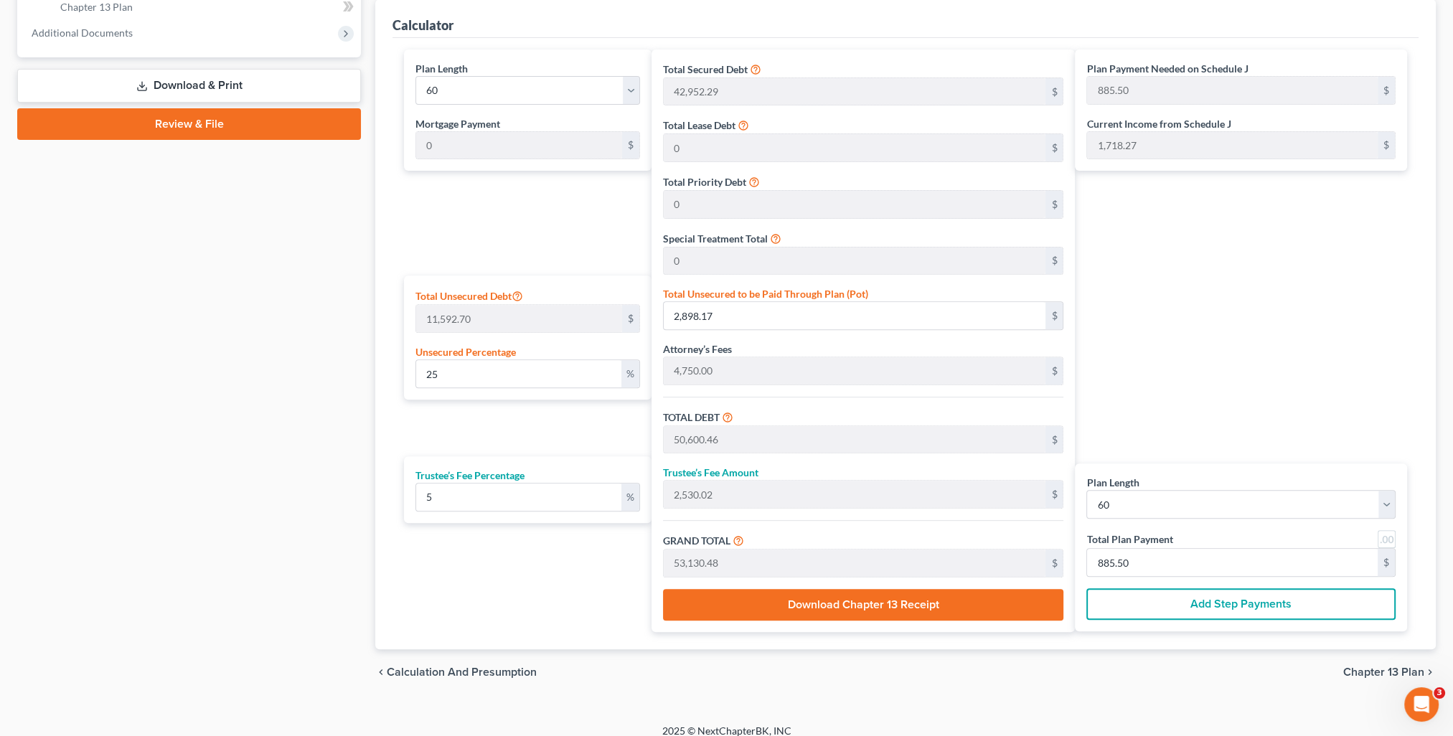
scroll to position [657, 0]
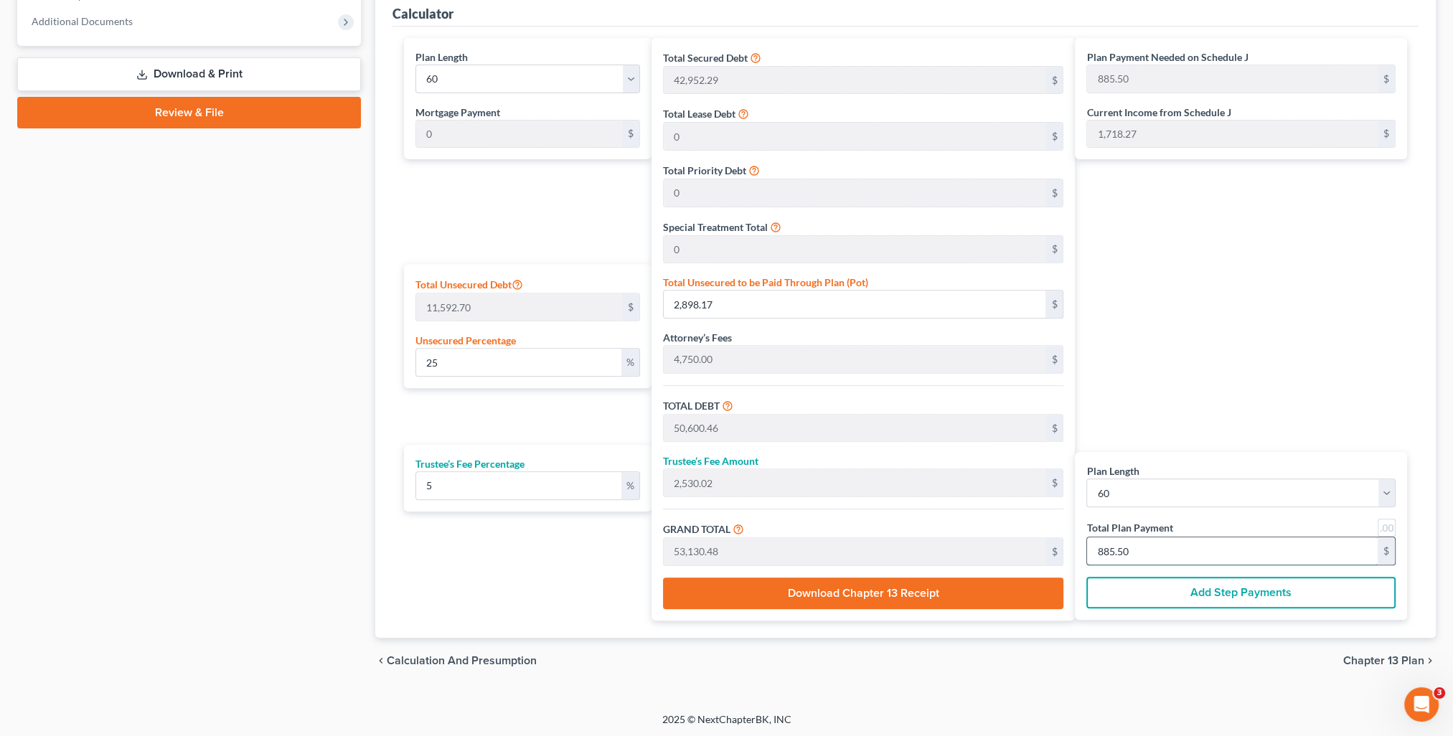
click at [1150, 544] on input "885.50" at bounding box center [1232, 550] width 291 height 27
type input "0"
type input "57.14"
type input "2.85"
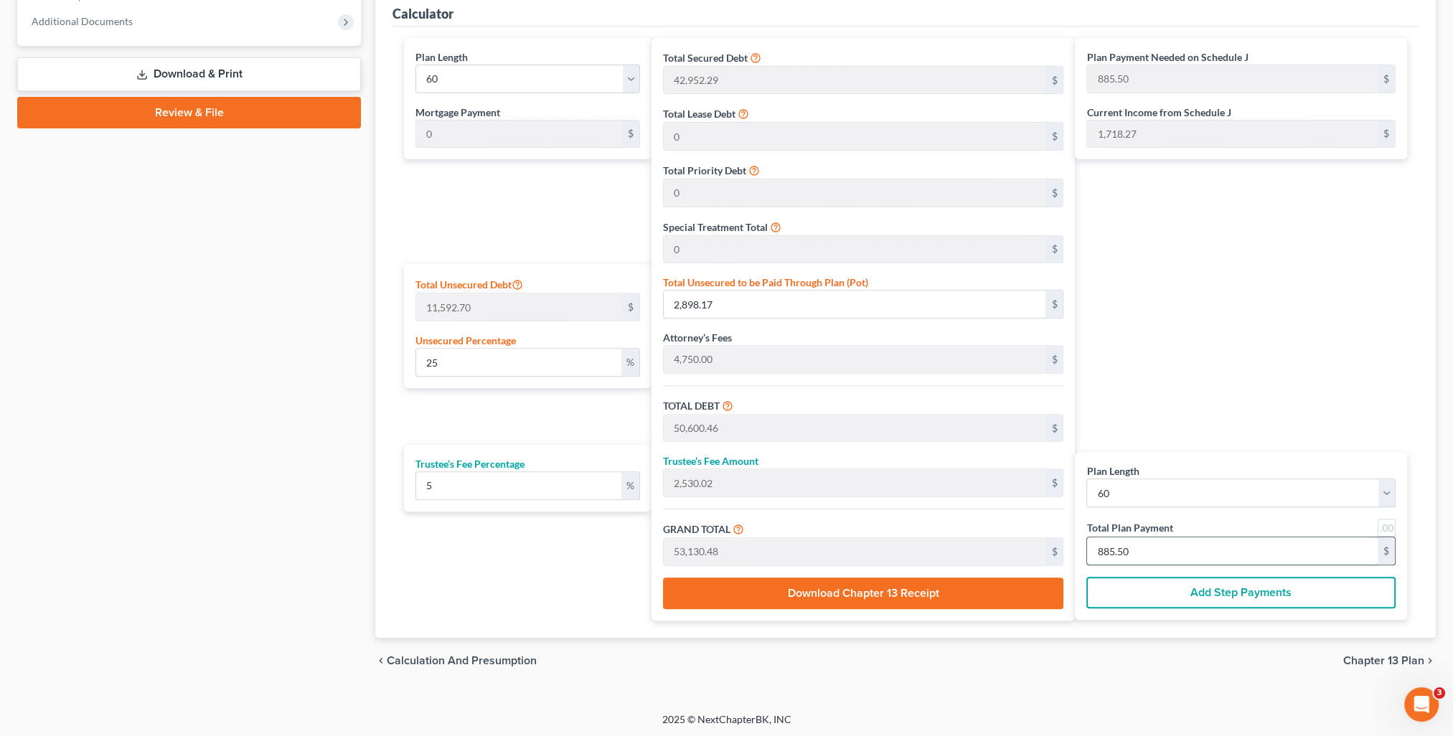
type input "60.00"
type input "1"
type input "971.42"
type input "48.57"
type input "1,020.00"
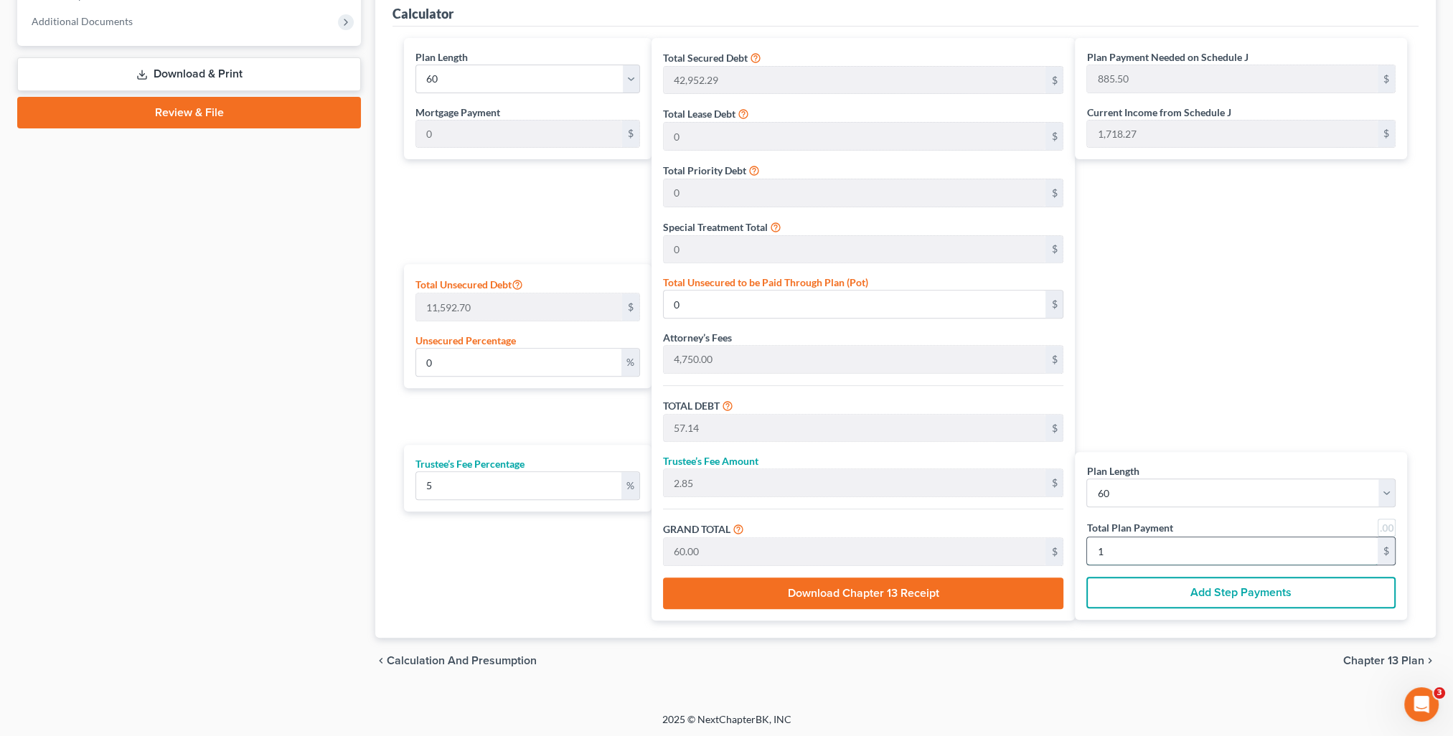
type input "17"
type input "9,771.42"
type input "488.57"
type input "10,260.00"
type input "171"
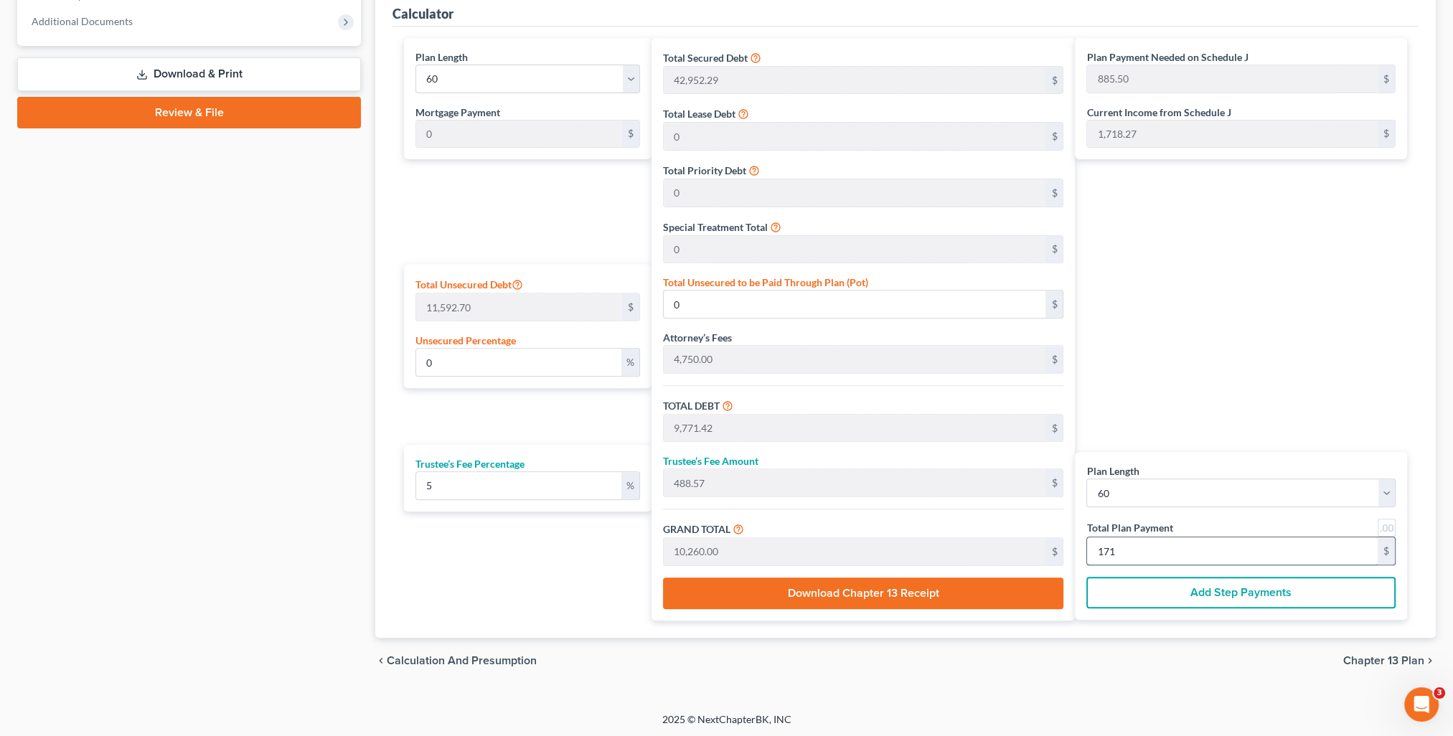
type input "434.86"
type input "50,411.99"
type input "98,114.28"
type input "4,905.71"
type input "103,020.00"
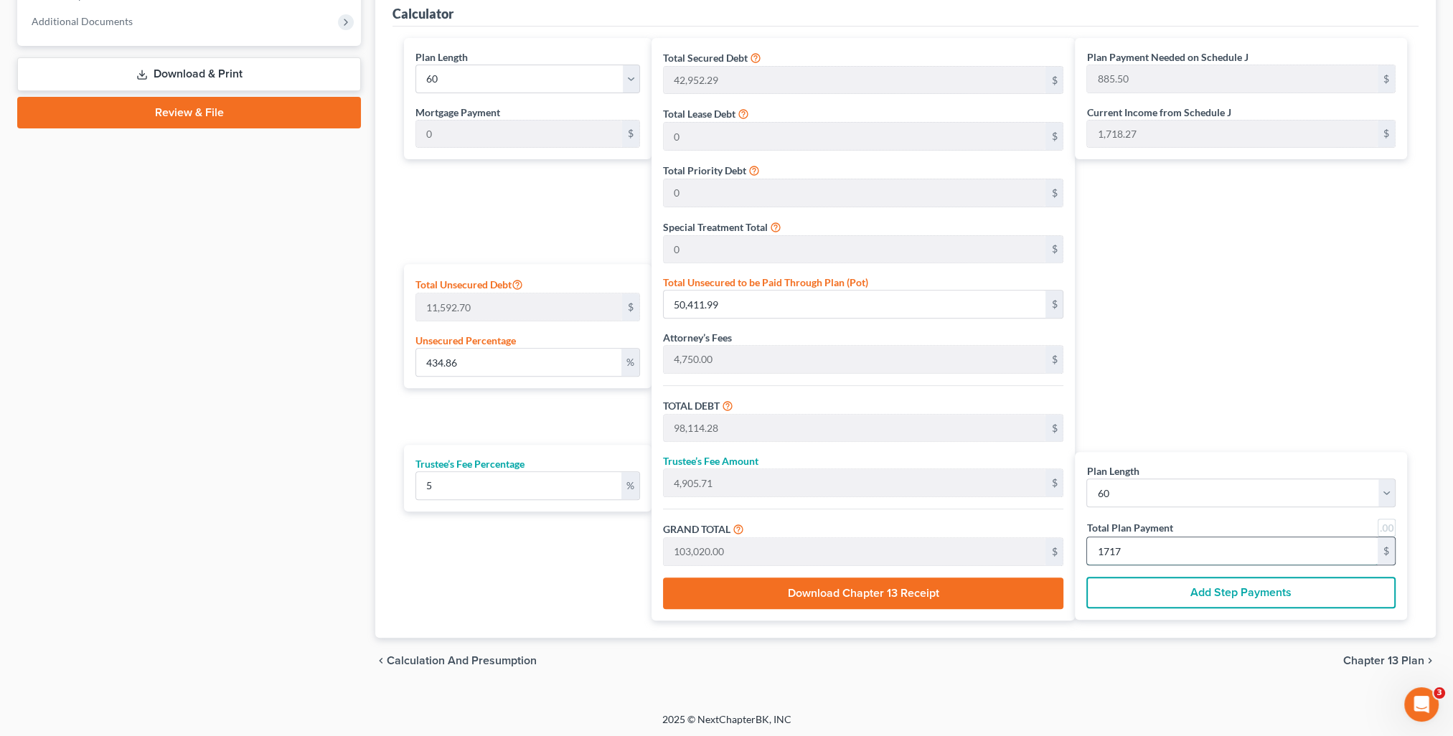
type input "1,717"
type input "0"
type input "9,771.42"
type input "488.57"
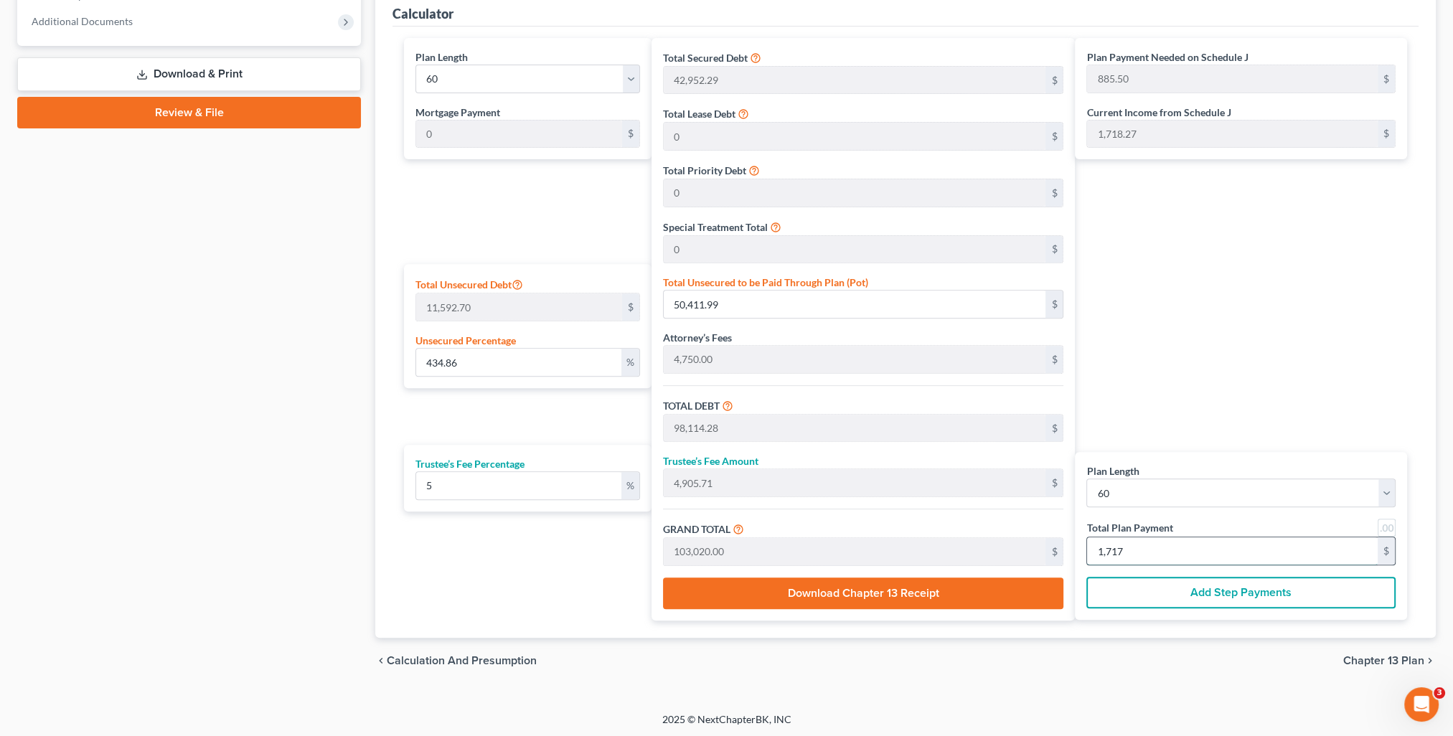
type input "10,260.00"
type input "171"
type input "435.35"
type input "50,469.13"
type input "98,171.42"
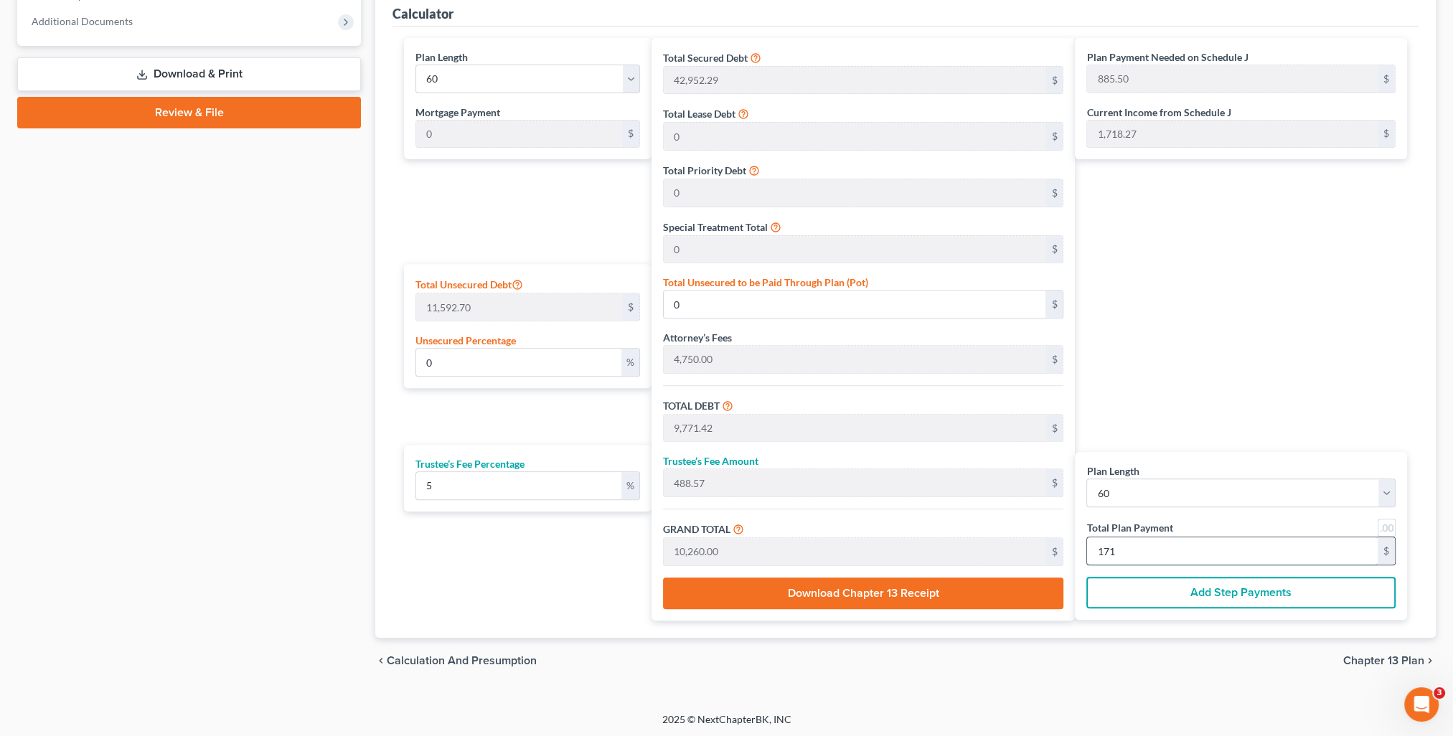
type input "4,908.57"
type input "103,080.00"
type input "1,718."
type input "435.45"
type input "50,480.56"
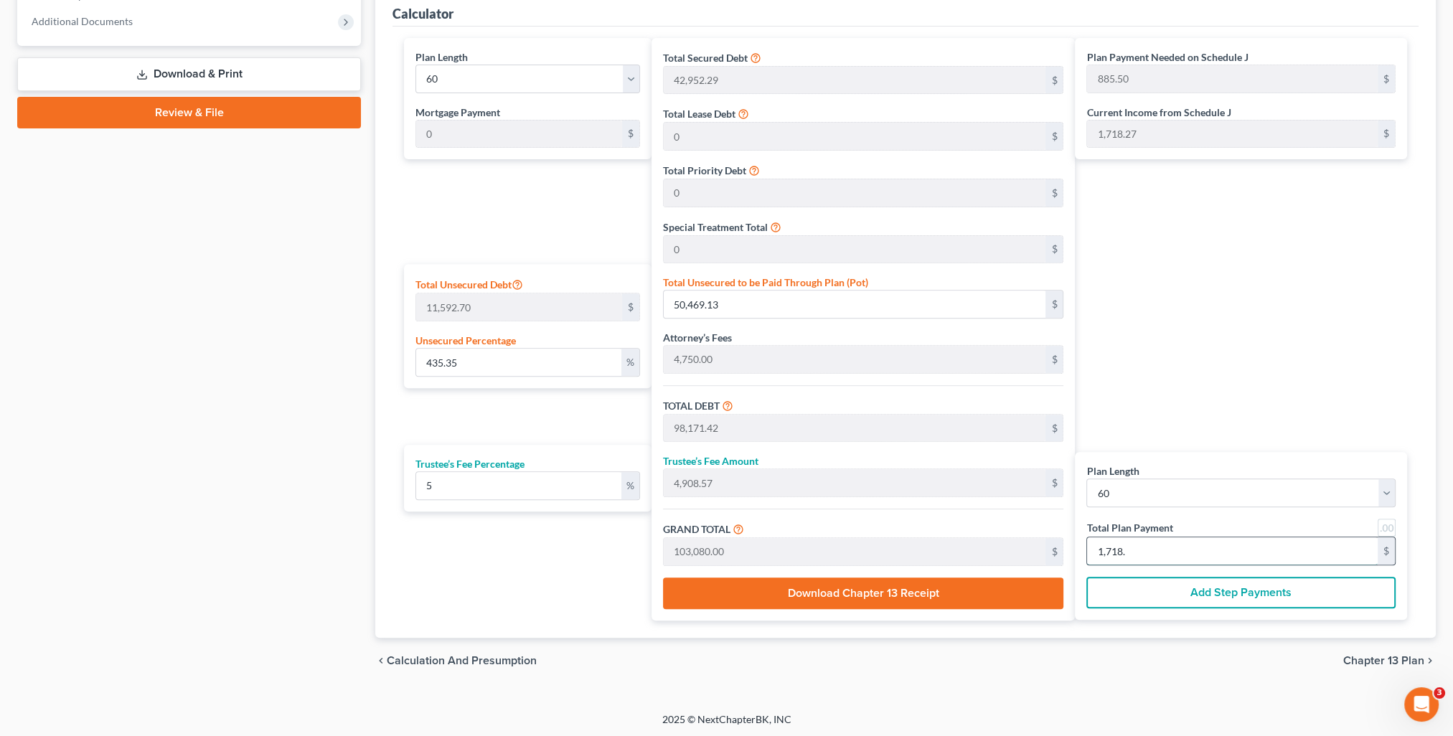
type input "98,182.85"
type input "4,909.14"
type input "103,092.00"
type input "1,718.27"
type input "435.49"
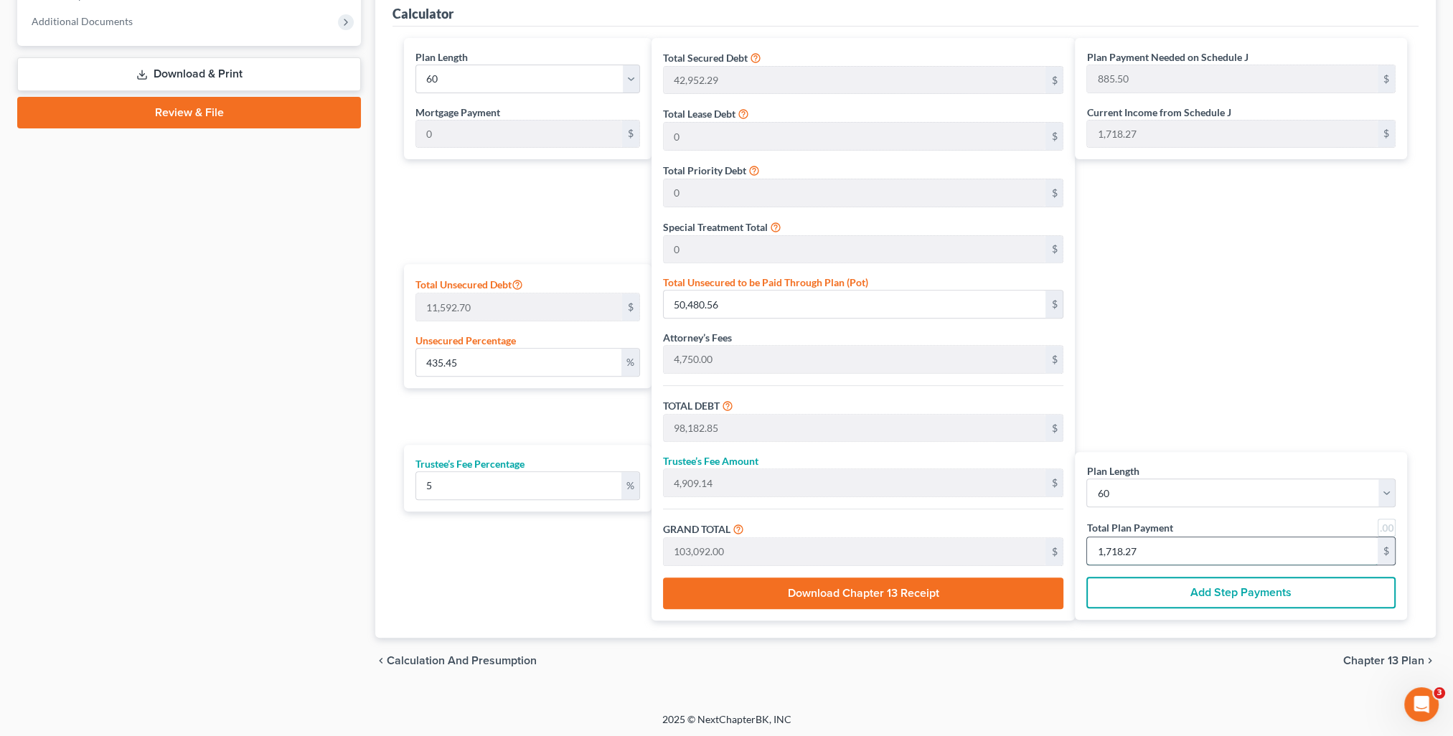
type input "50,484.56"
type input "98,186.85"
type input "4,909.34"
type input "103,096.20"
type input "1,718.27"
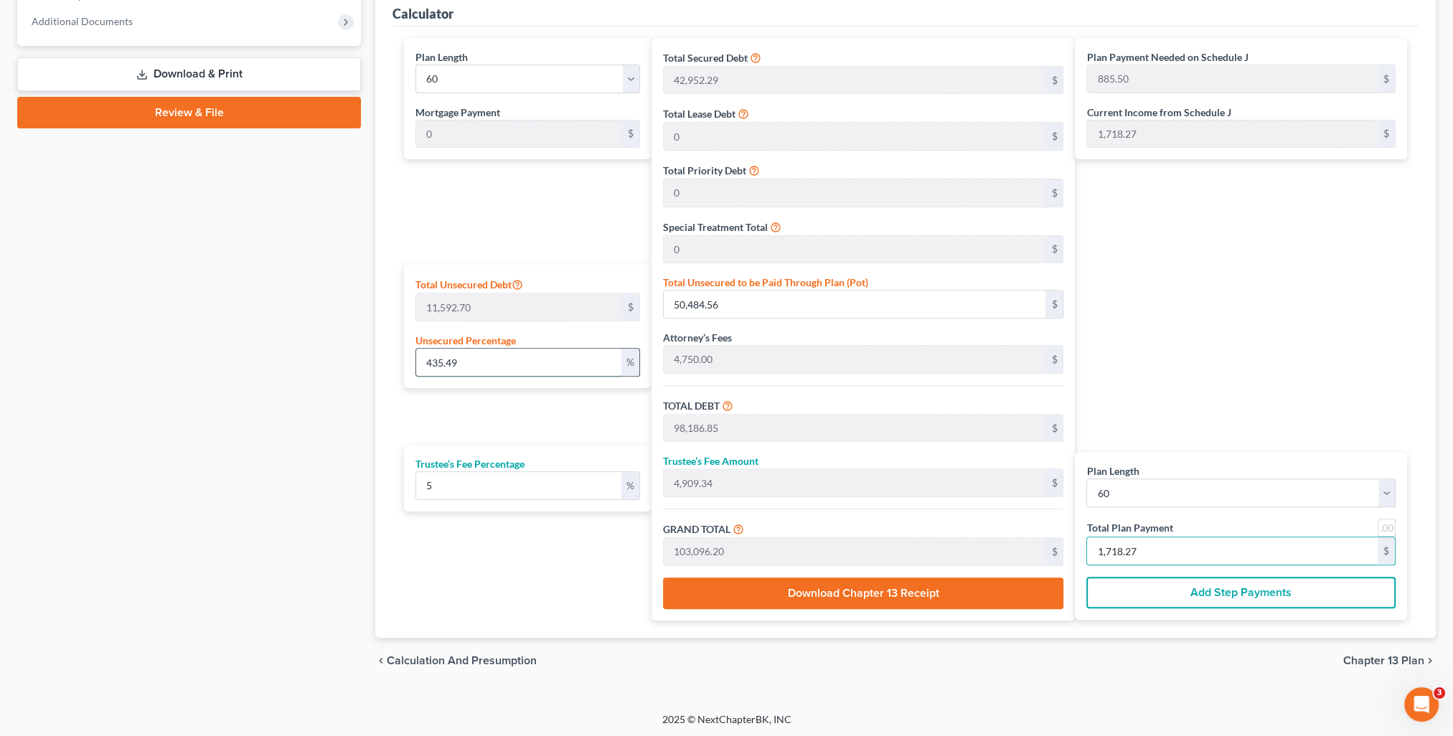
click at [474, 363] on input "435.49" at bounding box center [518, 362] width 204 height 27
drag, startPoint x: 474, startPoint y: 363, endPoint x: 436, endPoint y: 362, distance: 38.0
click at [436, 362] on input "435.49" at bounding box center [518, 362] width 204 height 27
type input "1"
type input "115.92"
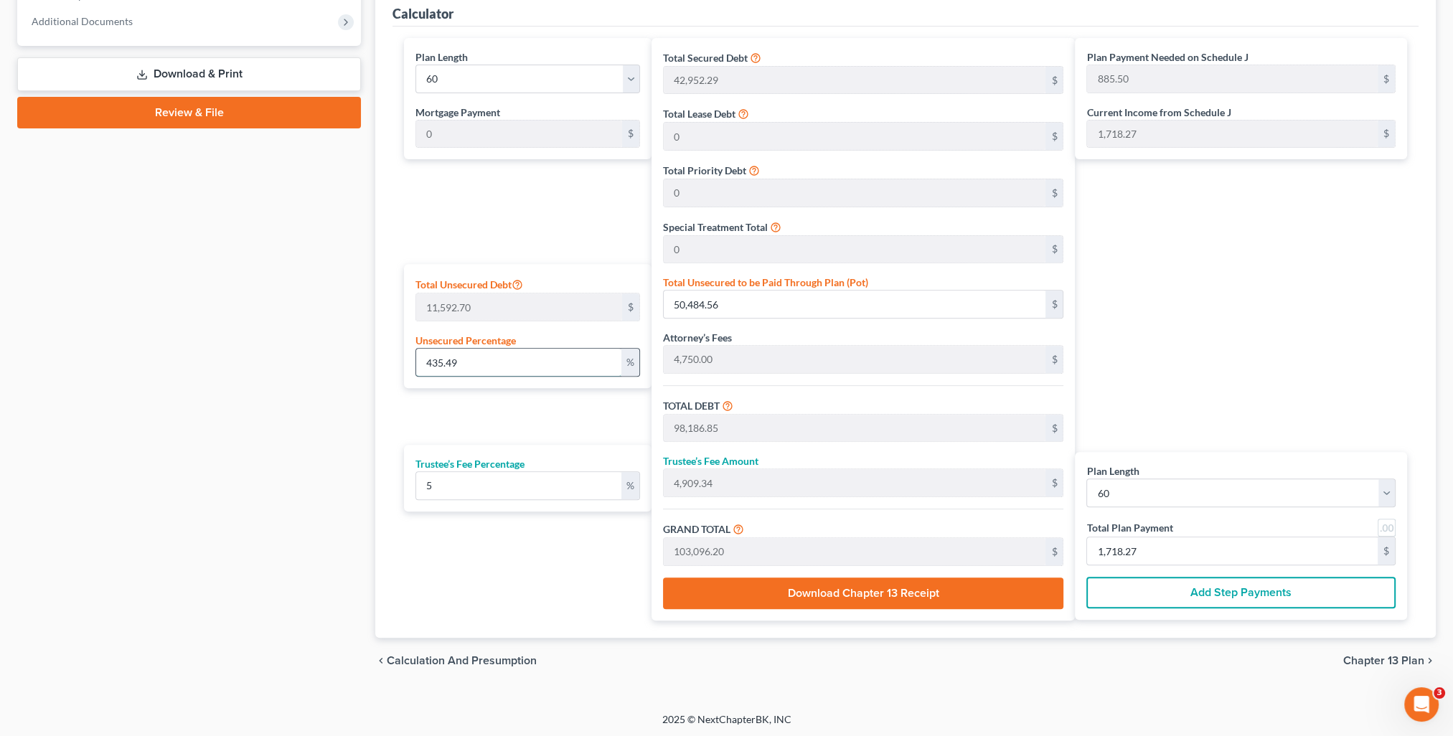
type input "47,818.21"
type input "2,390.91"
type input "50,209.12"
type input "836.81"
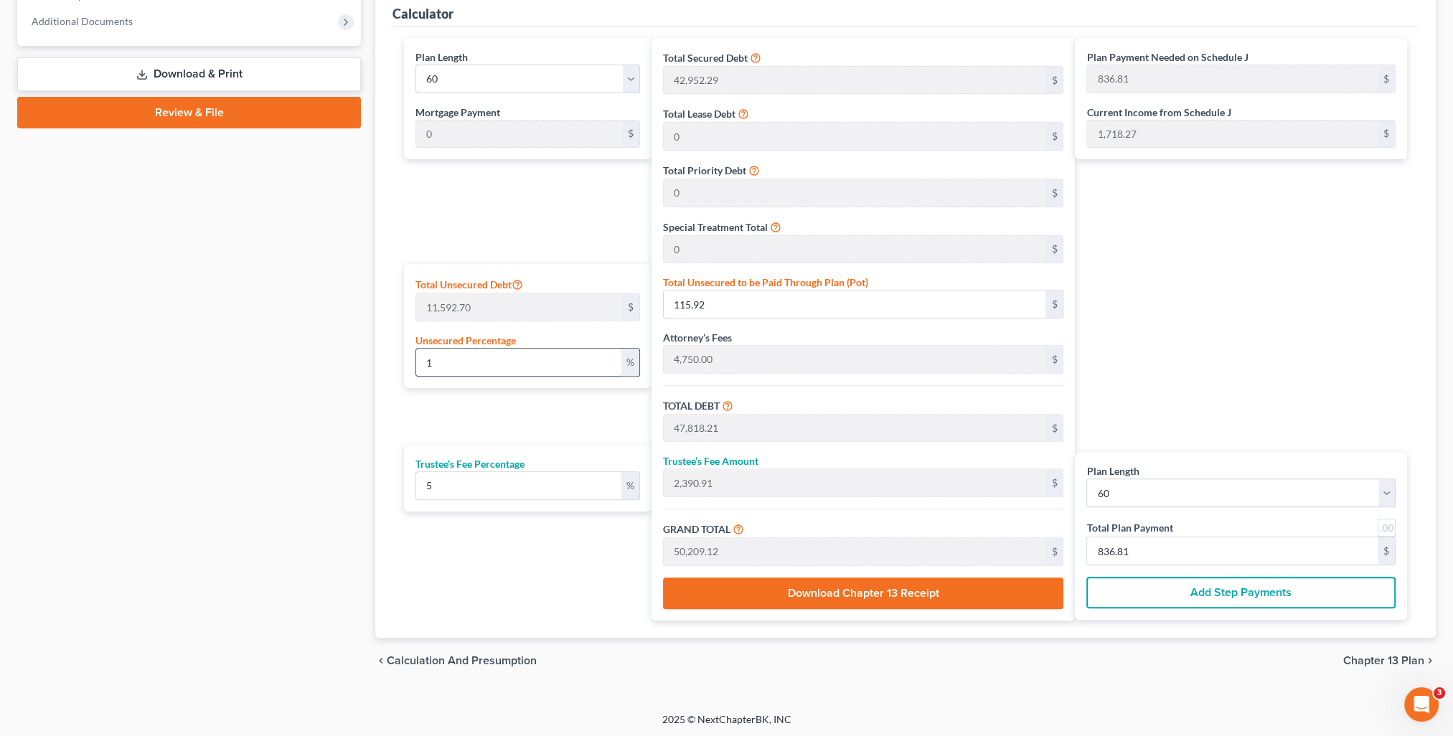
type input "10"
type input "1,159.27"
type input "48,861.56"
type input "2,443.07"
type input "51,304.63"
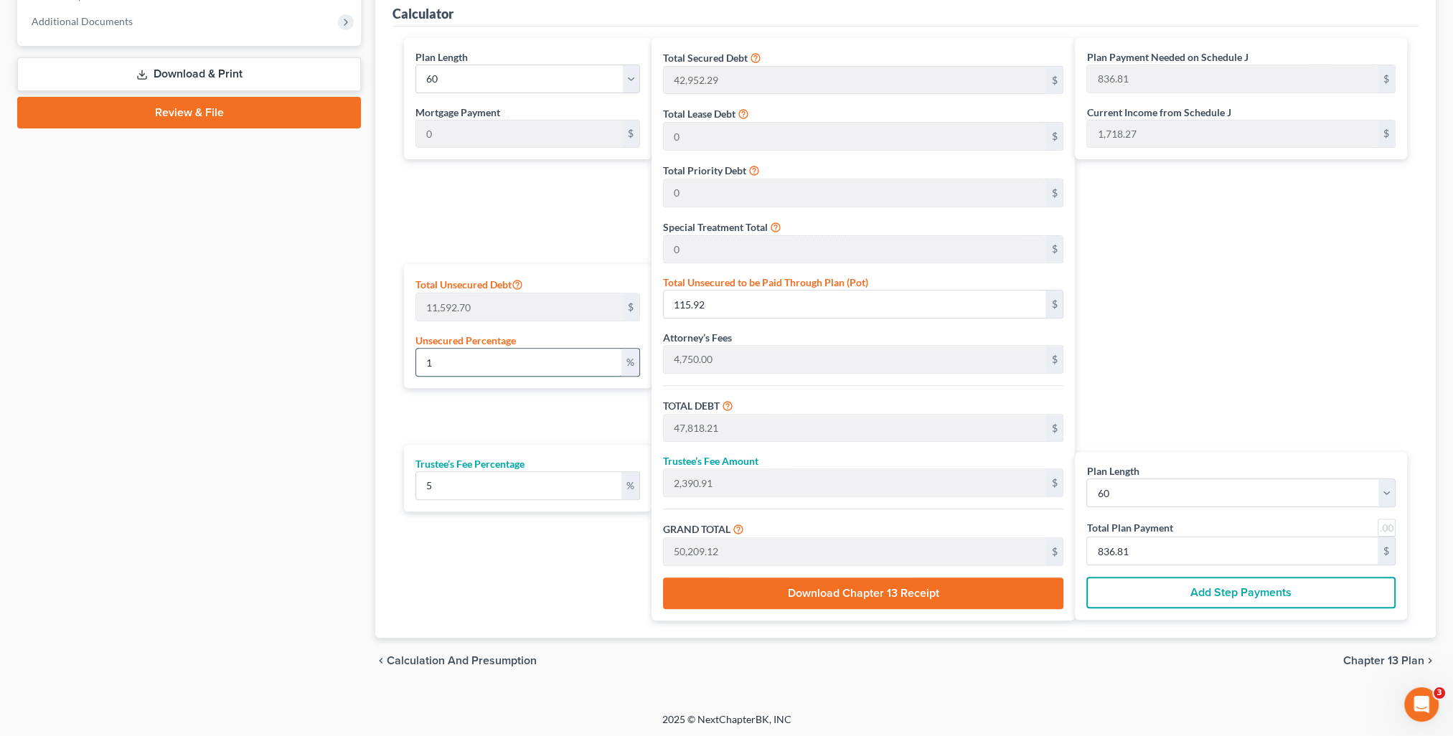
type input "855.07"
type input "100"
type input "11,592.70"
type input "59,294.99"
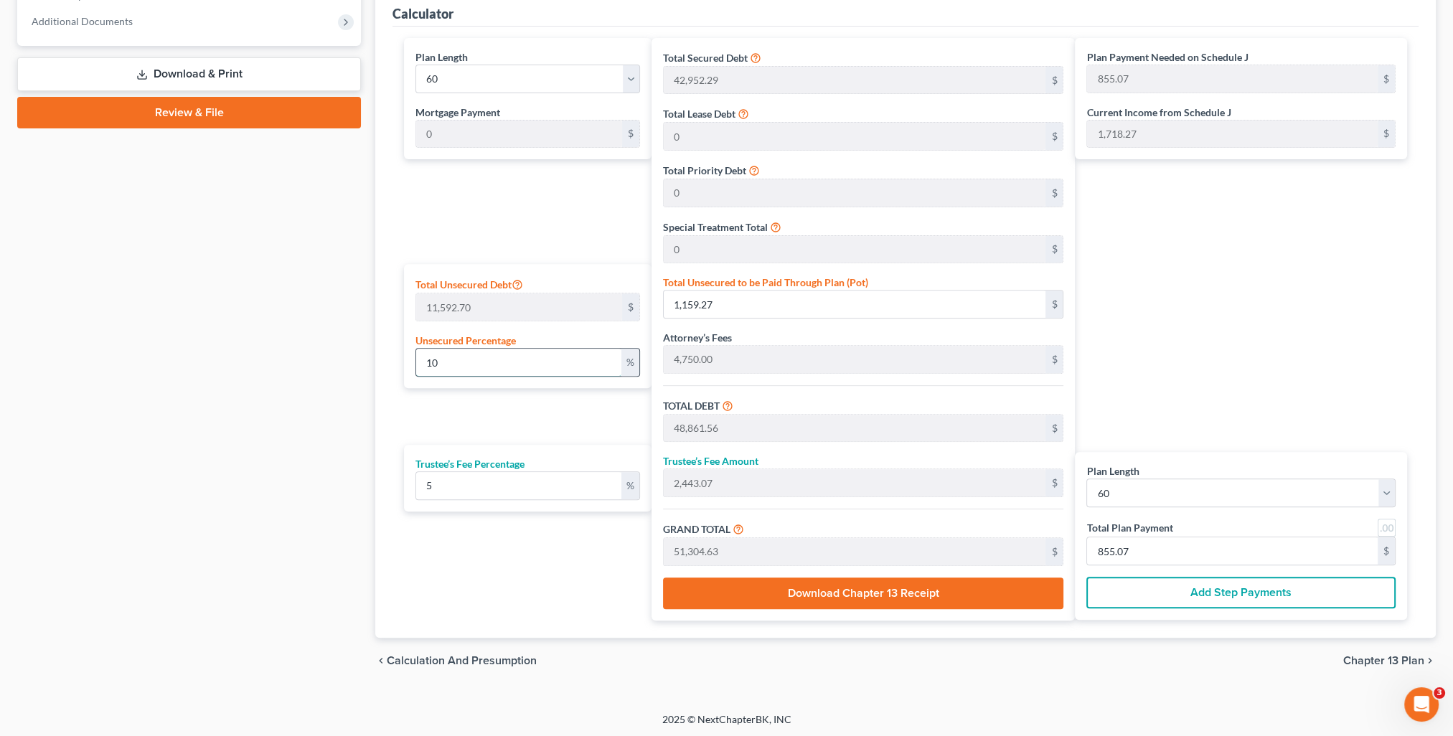
type input "2,964.74"
type input "62,259.73"
type input "1,037.66"
type input "100"
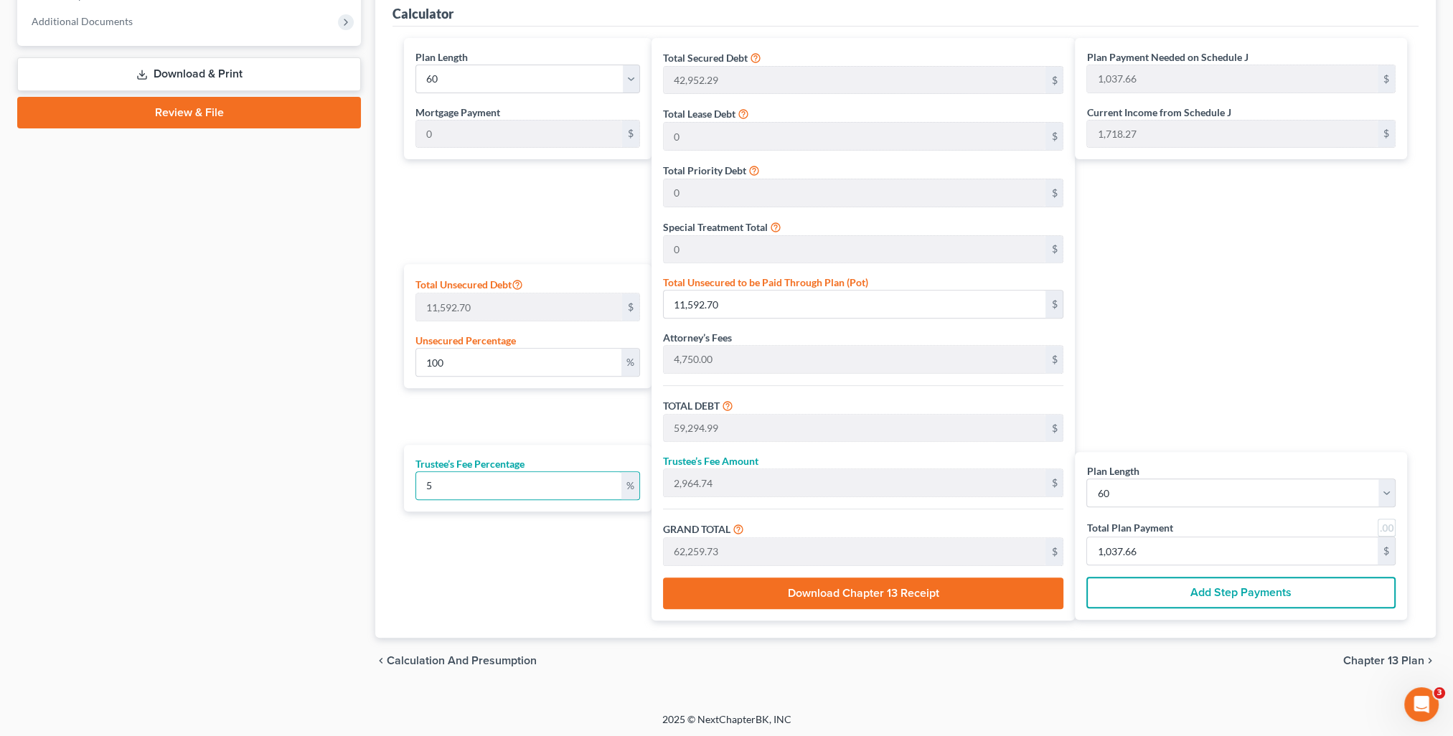
click at [1171, 654] on div "chevron_left Calculation and Presumption Chapter 13 Plan chevron_right" at bounding box center [905, 661] width 1060 height 46
click at [1163, 699] on div "Messamore, Amanda Upgraded Chapter Chapter 13 Status In Progress District KYWB …" at bounding box center [726, 56] width 1453 height 1311
click at [461, 361] on input "100" at bounding box center [518, 362] width 204 height 27
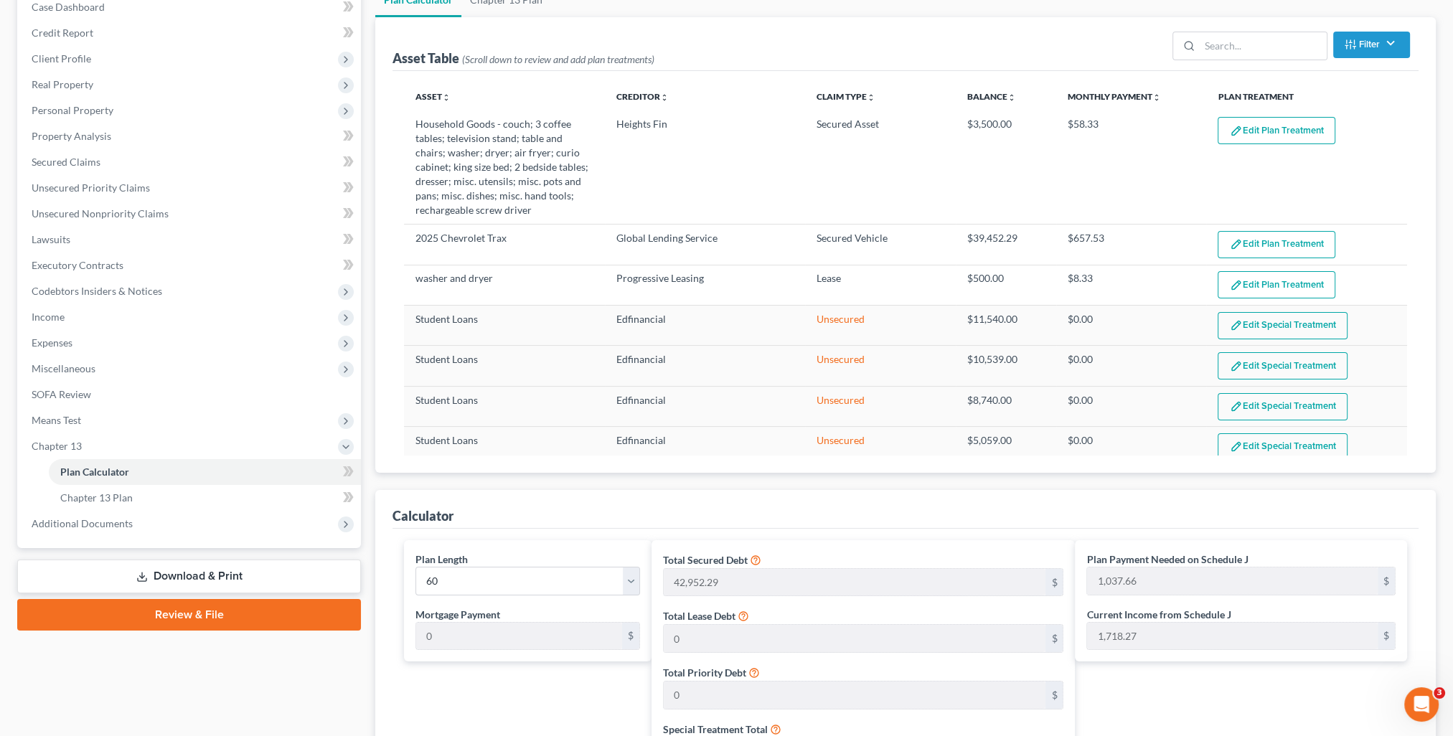
scroll to position [0, 0]
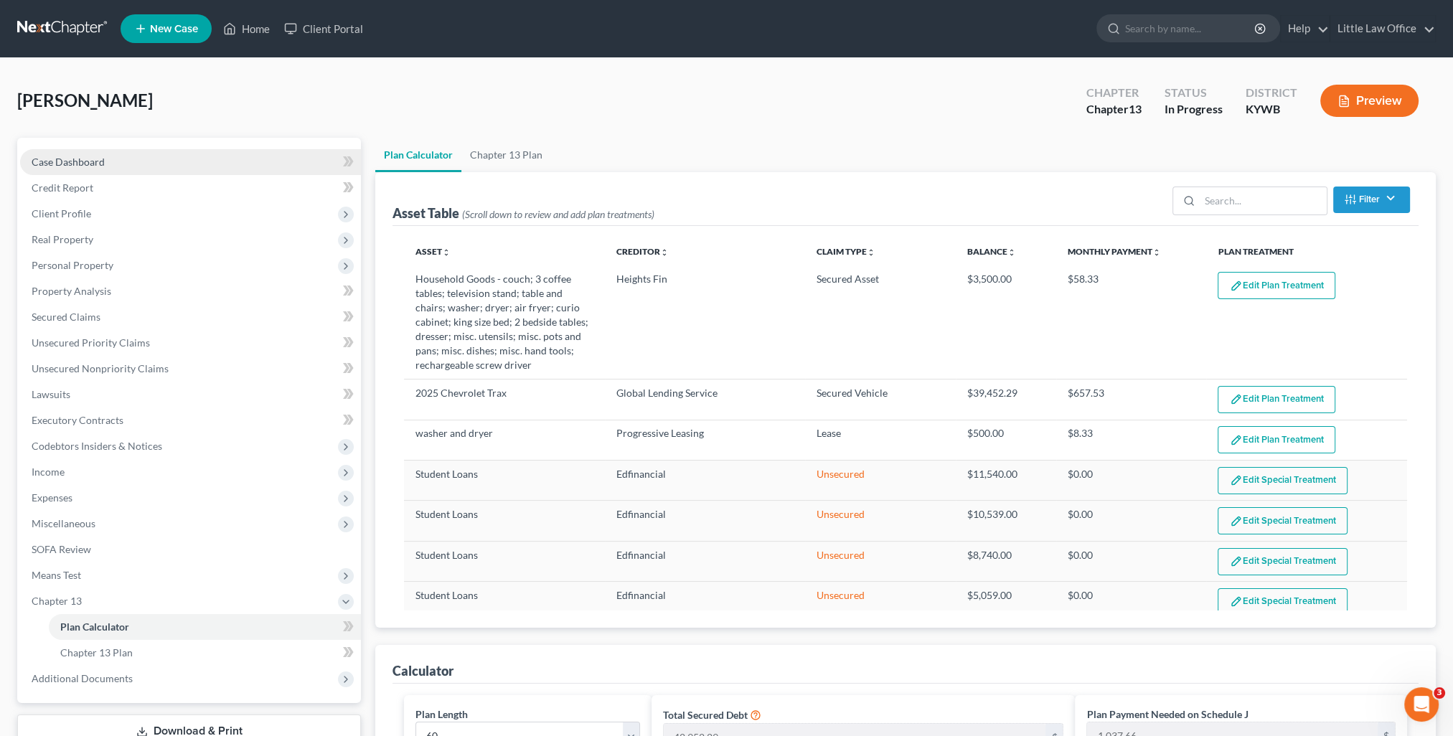
click at [165, 165] on link "Case Dashboard" at bounding box center [190, 162] width 341 height 26
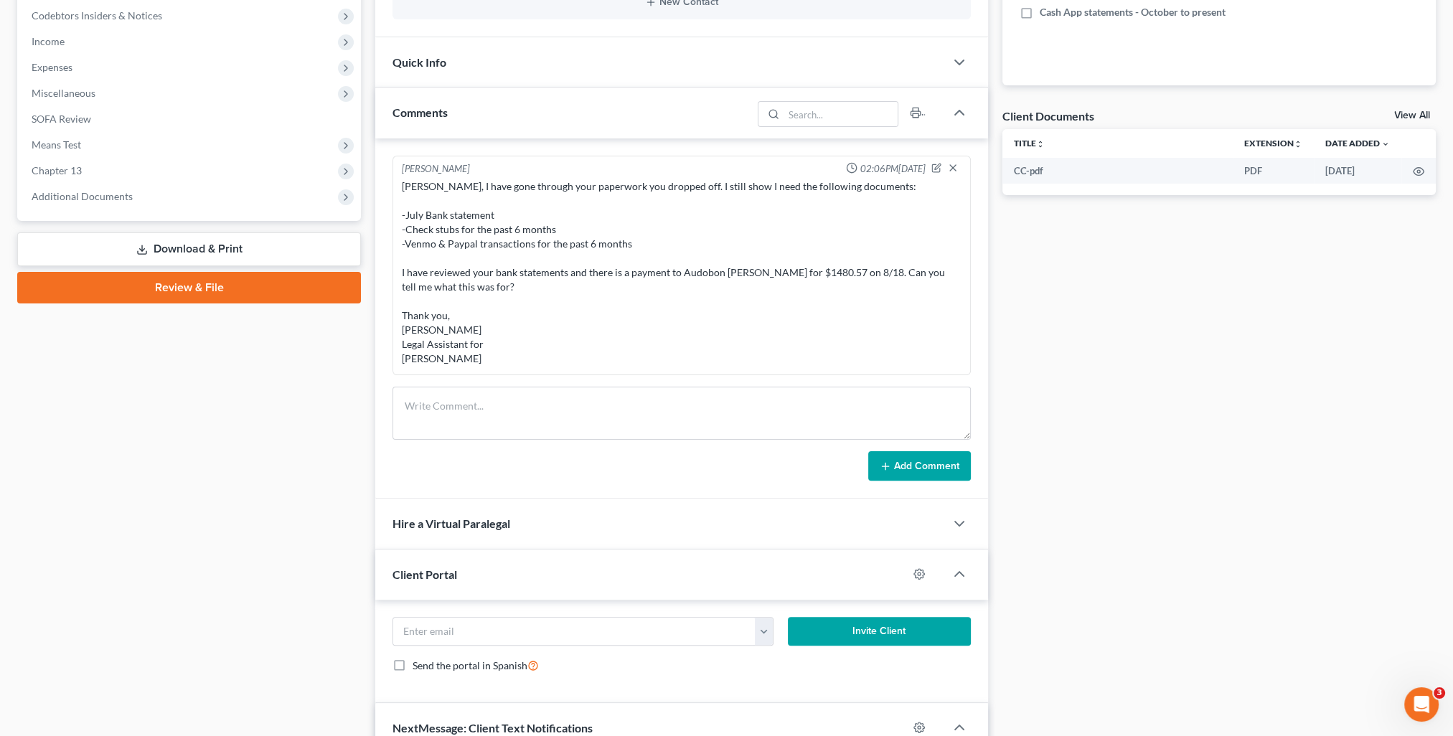
scroll to position [820, 0]
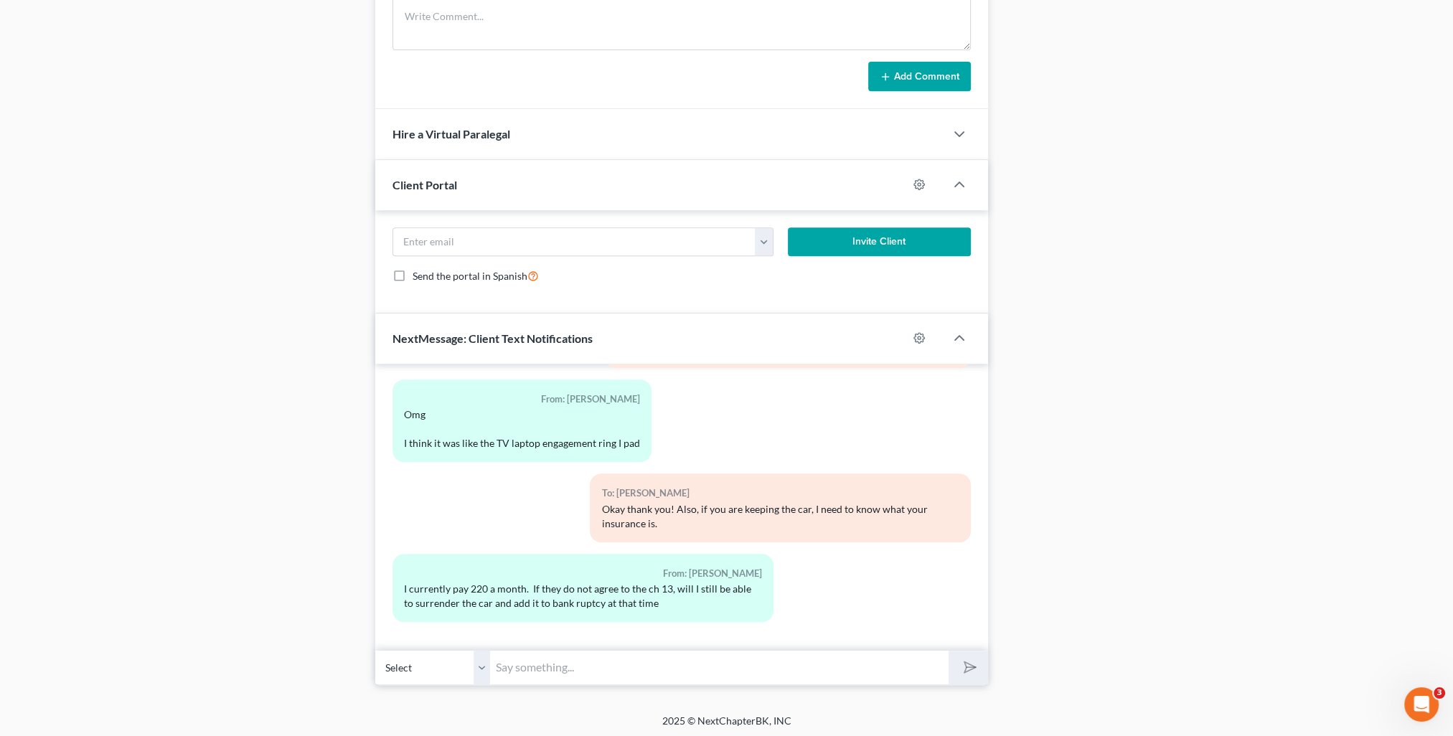
click at [562, 673] on input "text" at bounding box center [719, 667] width 458 height 35
type input "z"
type input "Yes, I am sure we can work it out!"
click at [978, 670] on button "submit" at bounding box center [967, 668] width 39 height 34
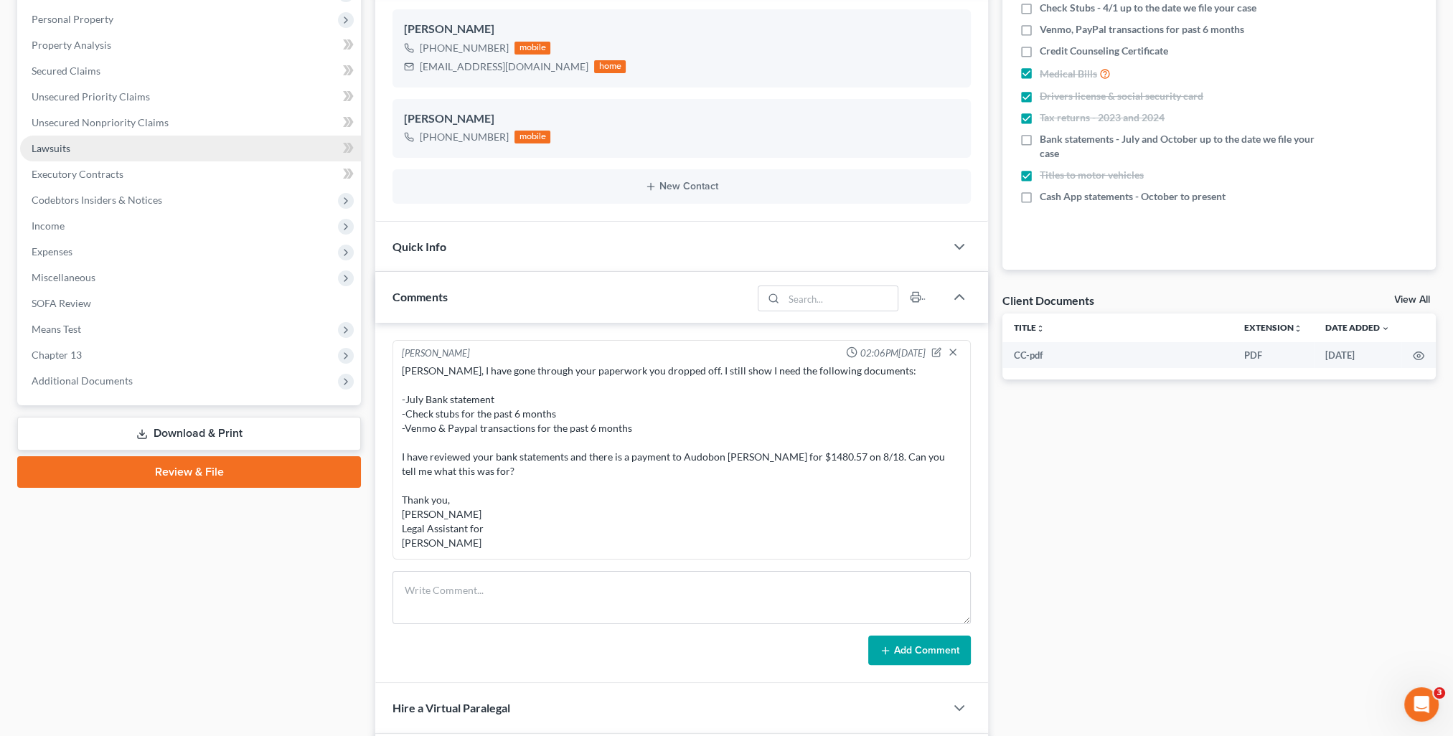
scroll to position [0, 0]
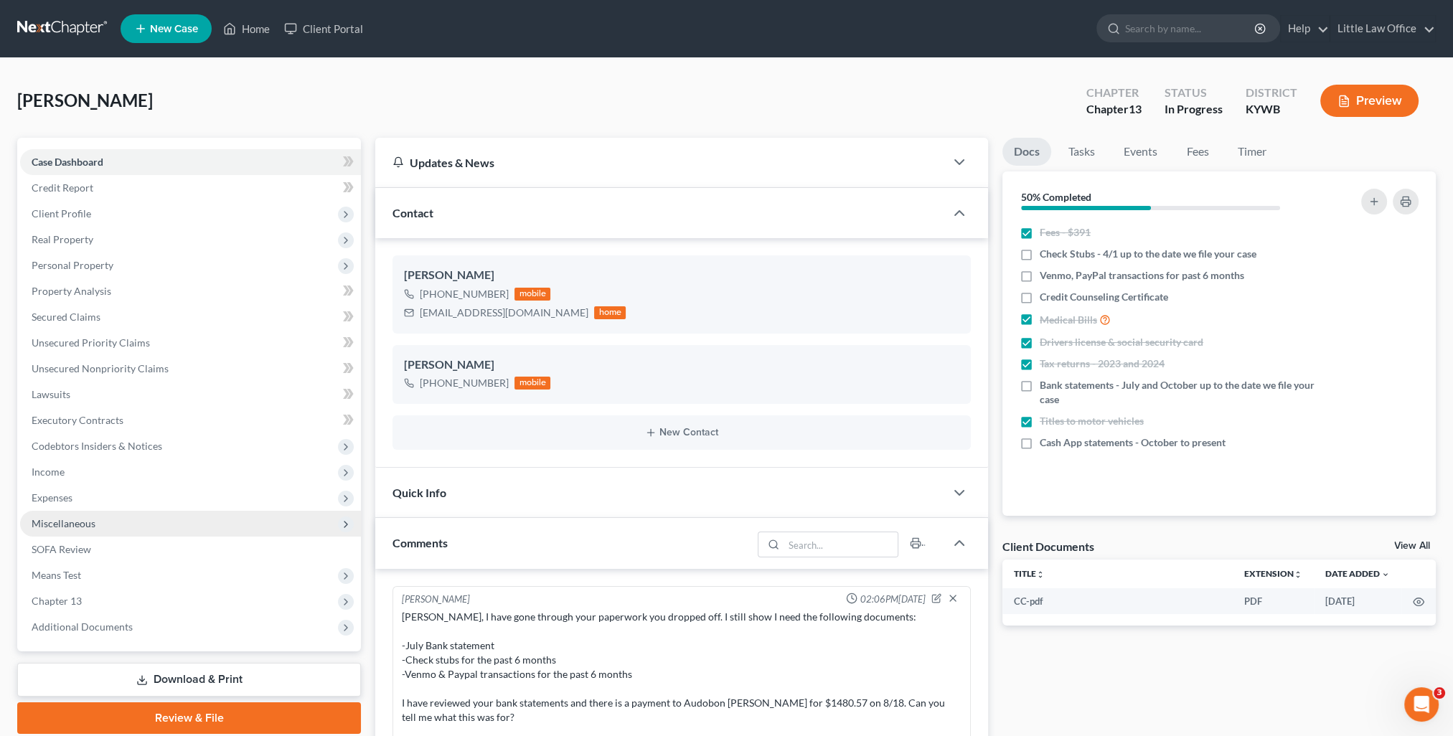
drag, startPoint x: 66, startPoint y: 494, endPoint x: 68, endPoint y: 511, distance: 17.3
click at [66, 494] on span "Expenses" at bounding box center [52, 497] width 41 height 12
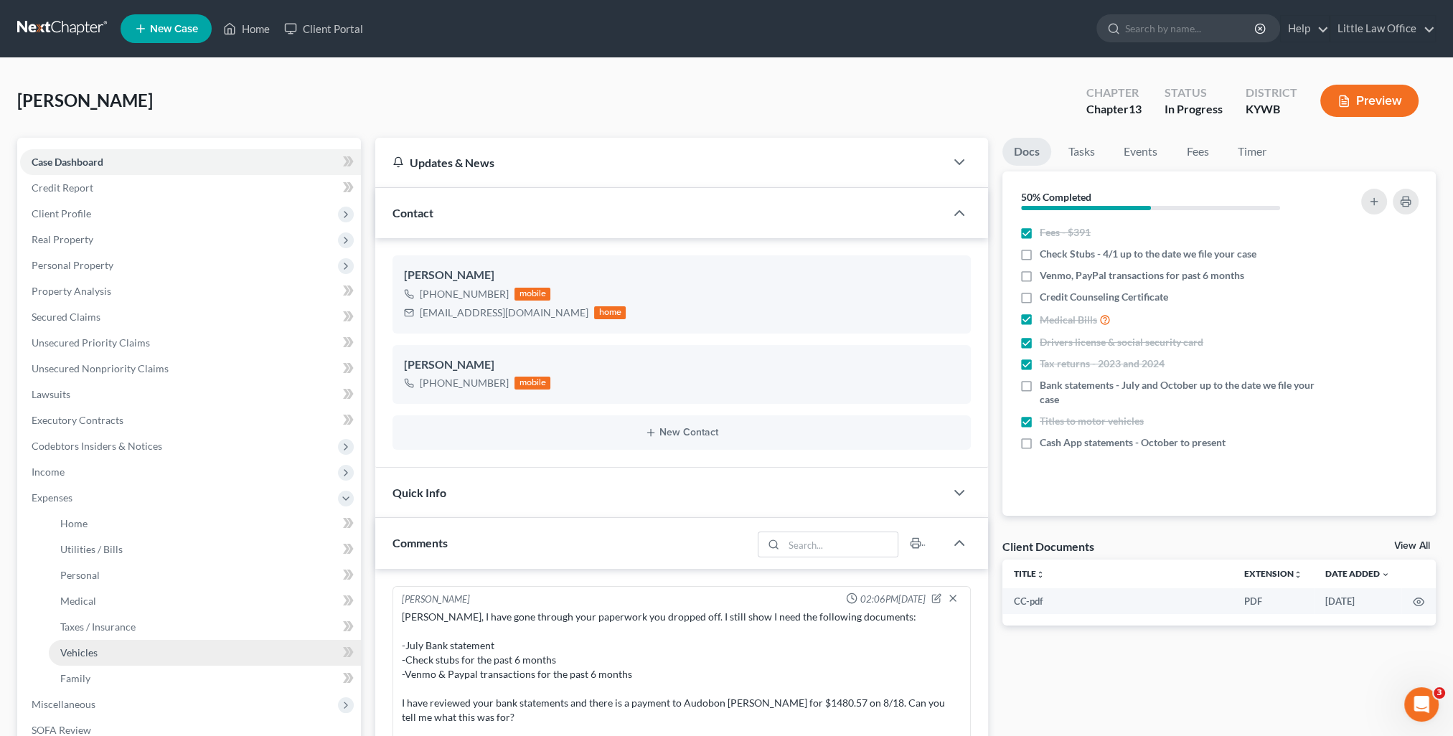
click at [97, 653] on link "Vehicles" at bounding box center [205, 653] width 312 height 26
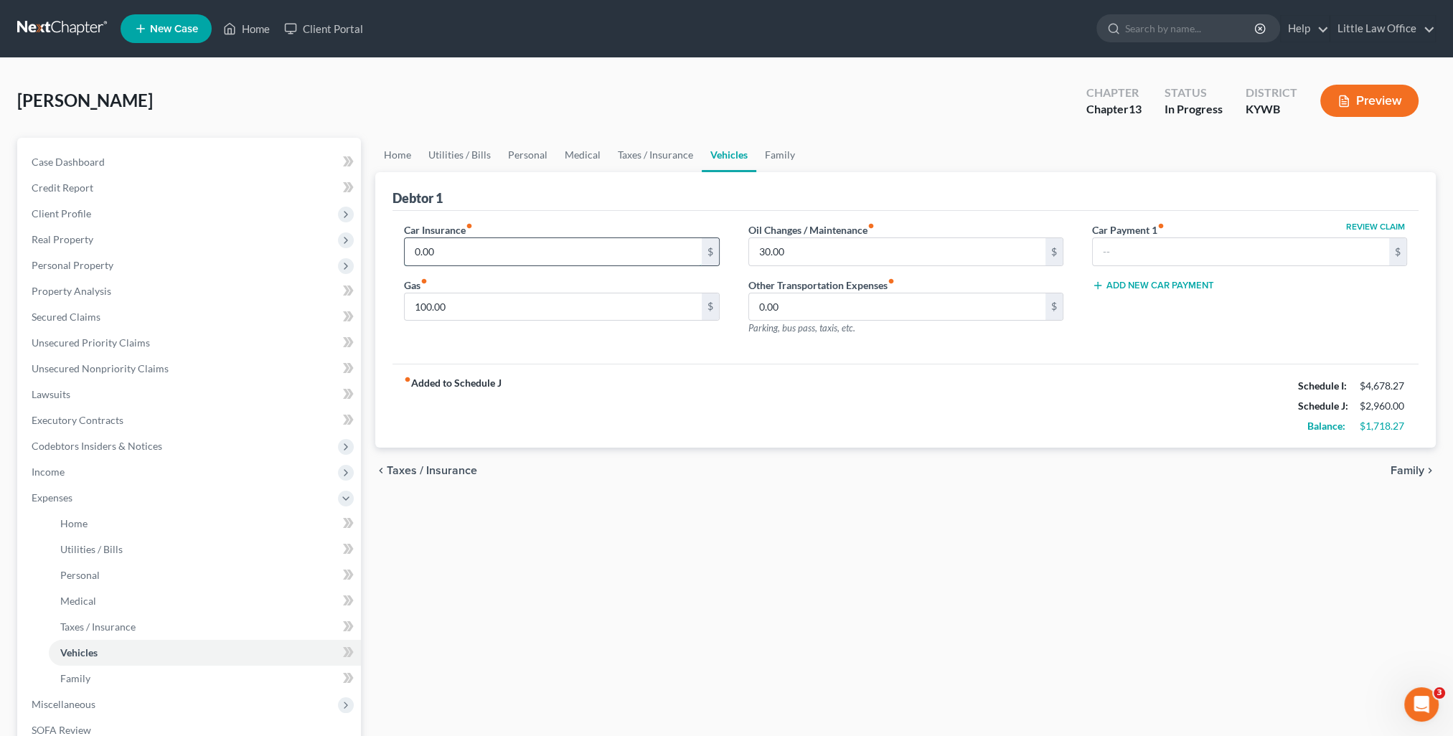
click at [473, 257] on input "0.00" at bounding box center [553, 251] width 296 height 27
click at [481, 254] on input "200.00" at bounding box center [553, 251] width 296 height 27
type input "220.00"
click at [636, 416] on div "fiber_manual_record Added to Schedule J Schedule I: $4,678.27 Schedule J: $3,18…" at bounding box center [905, 406] width 1026 height 84
click at [1242, 511] on div "Home Utilities / Bills Personal Medical Taxes / Insurance Vehicles Family Debto…" at bounding box center [905, 526] width 1074 height 777
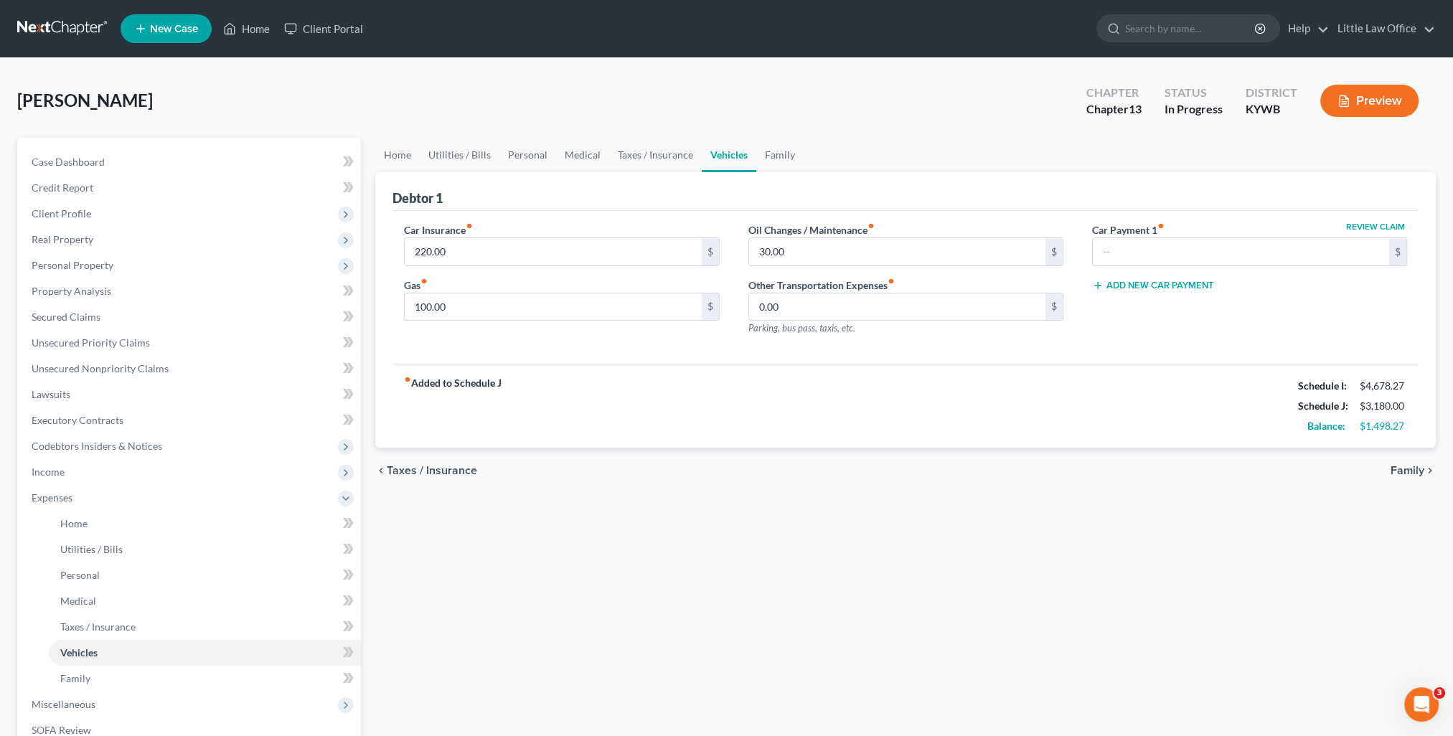
click at [1105, 578] on div "Home Utilities / Bills Personal Medical Taxes / Insurance Vehicles Family Debto…" at bounding box center [905, 526] width 1074 height 777
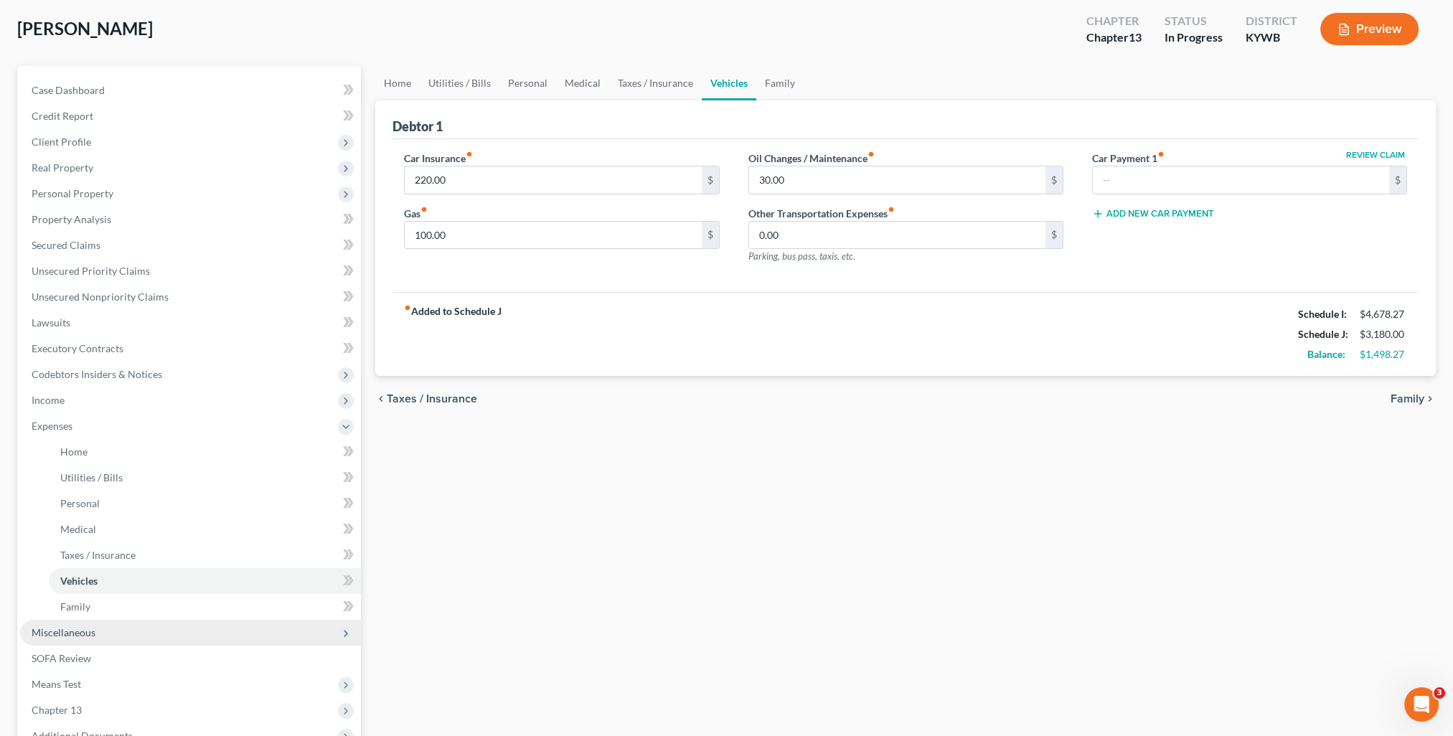
scroll to position [232, 0]
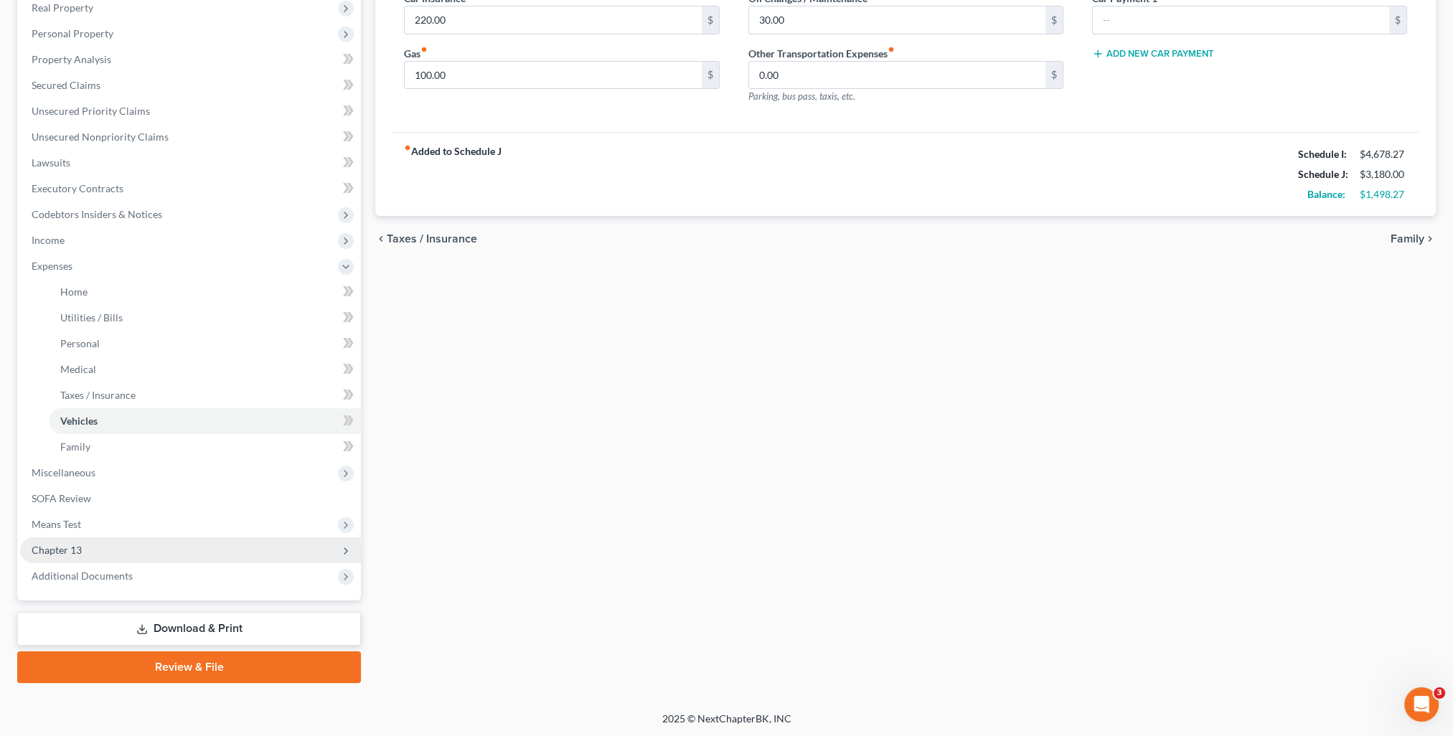
click at [75, 553] on span "Chapter 13" at bounding box center [57, 550] width 50 height 12
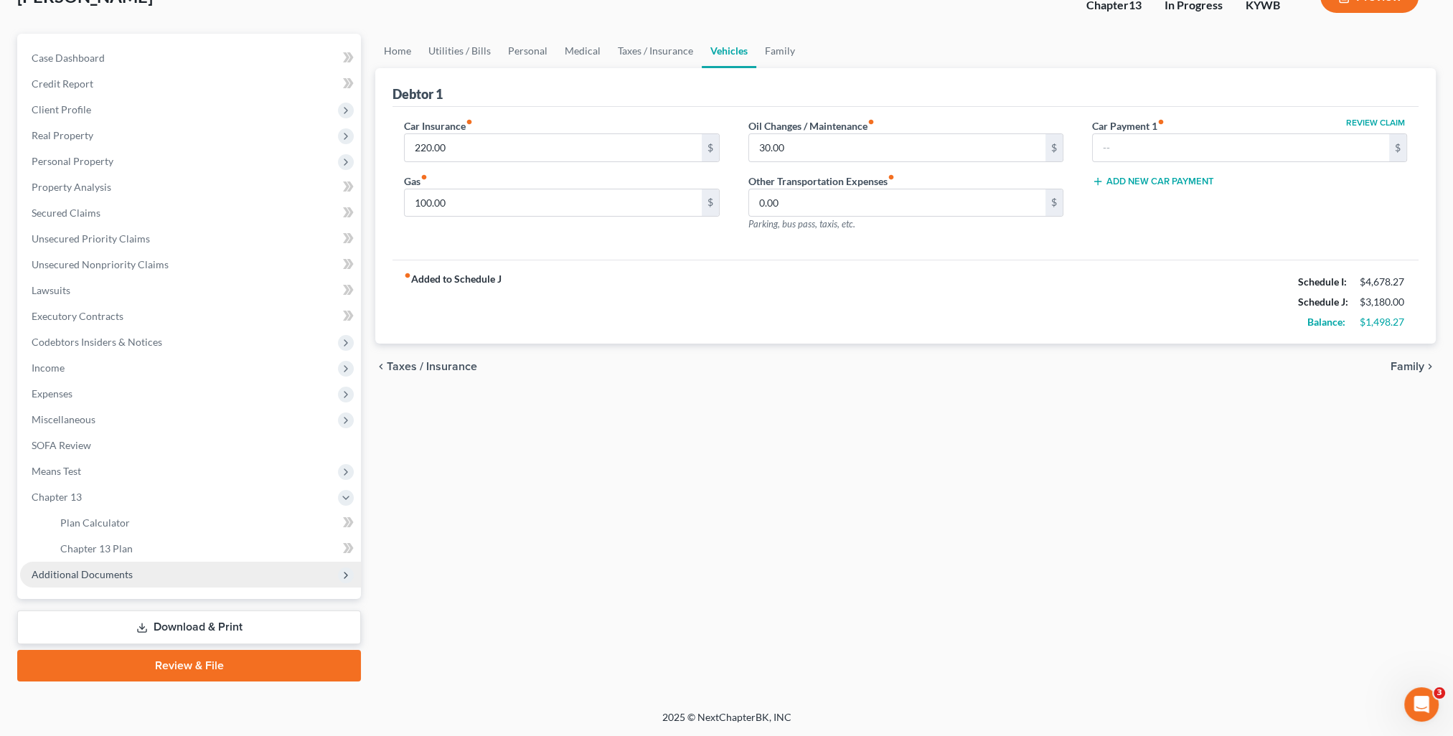
scroll to position [103, 0]
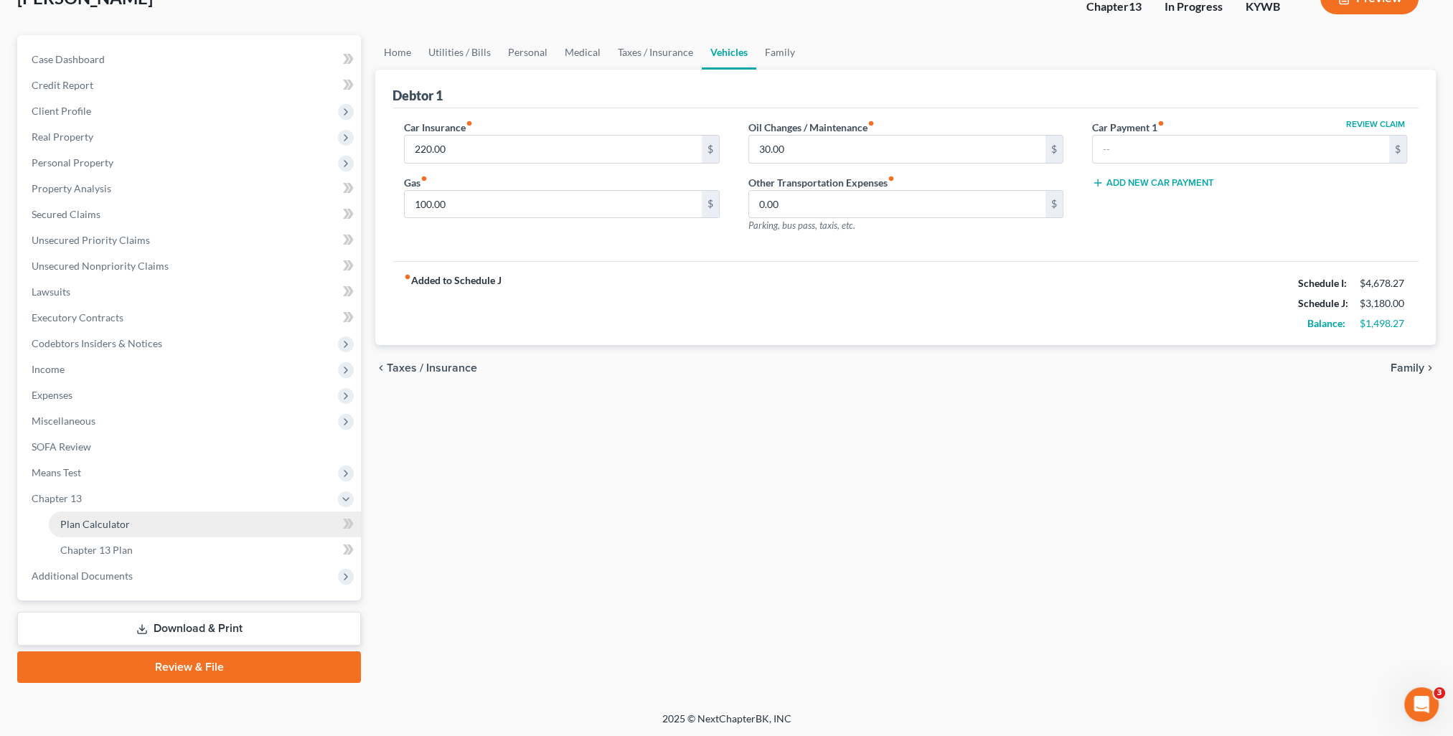
click at [118, 527] on span "Plan Calculator" at bounding box center [95, 524] width 70 height 12
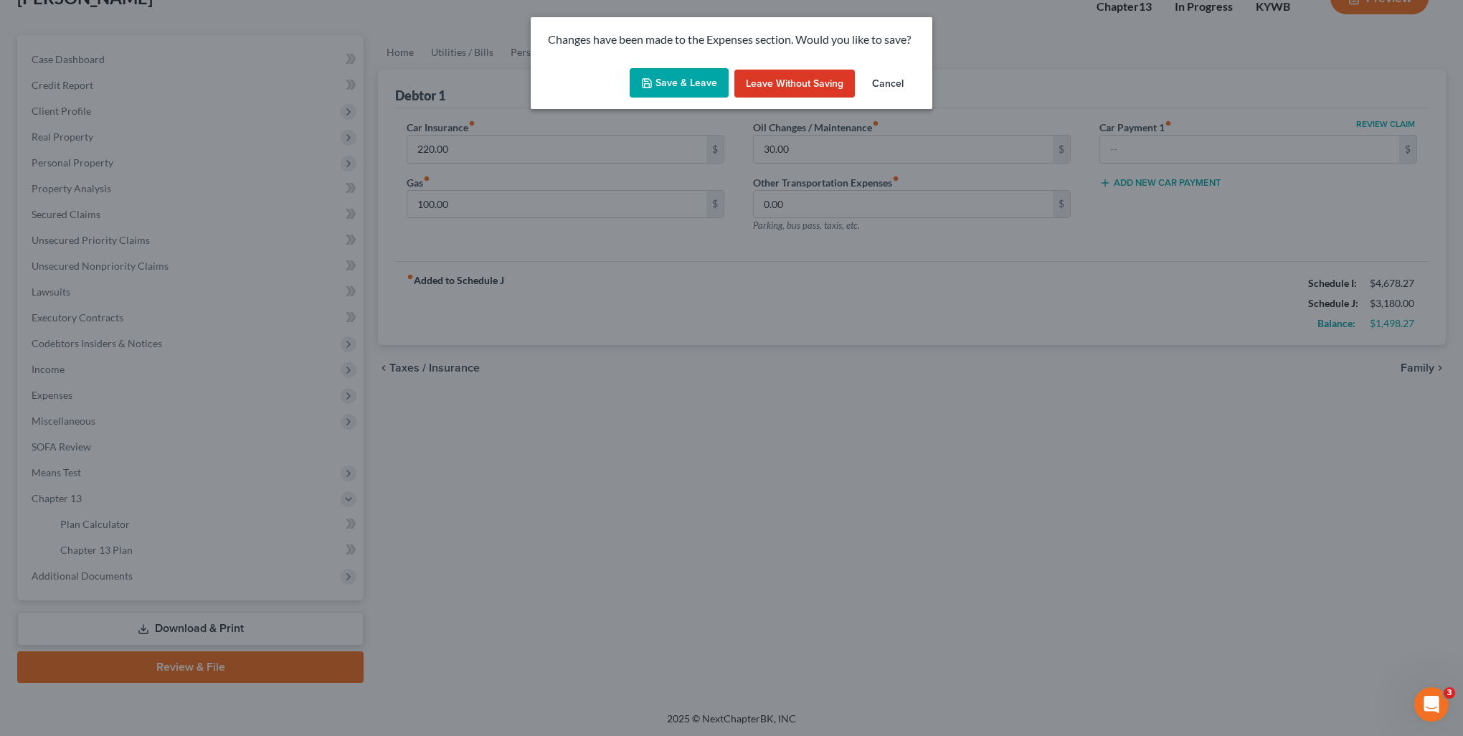
click at [697, 82] on button "Save & Leave" at bounding box center [679, 83] width 99 height 30
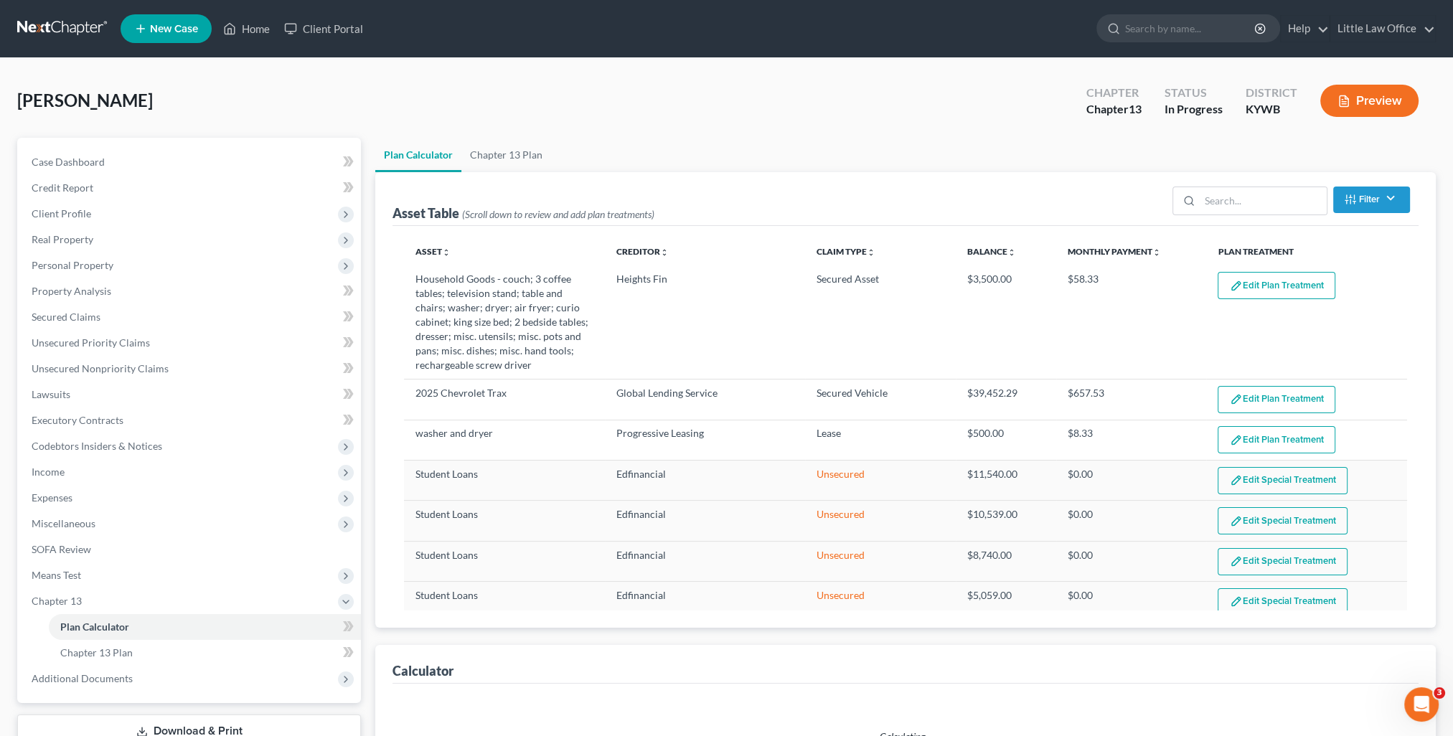
select select "59"
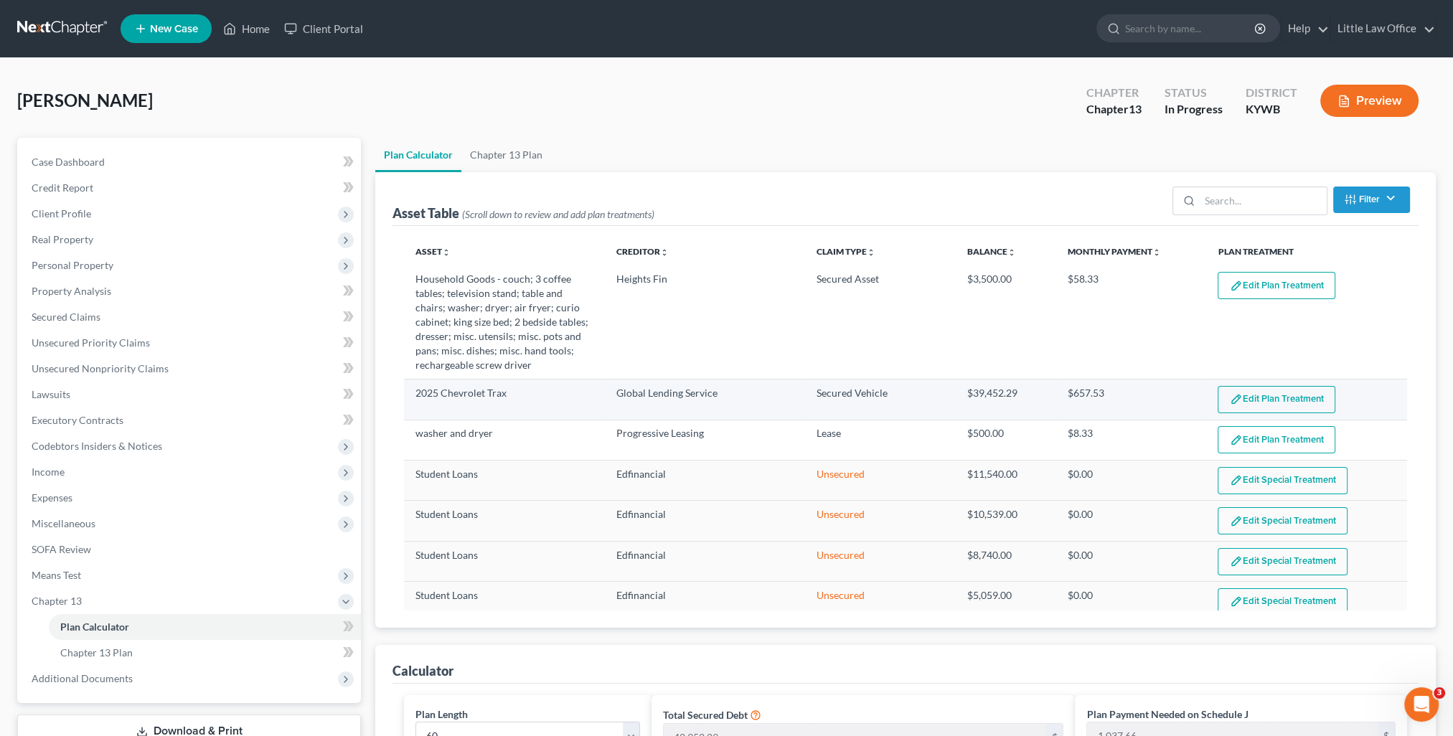
click at [1304, 406] on button "Edit Plan Treatment" at bounding box center [1276, 399] width 118 height 27
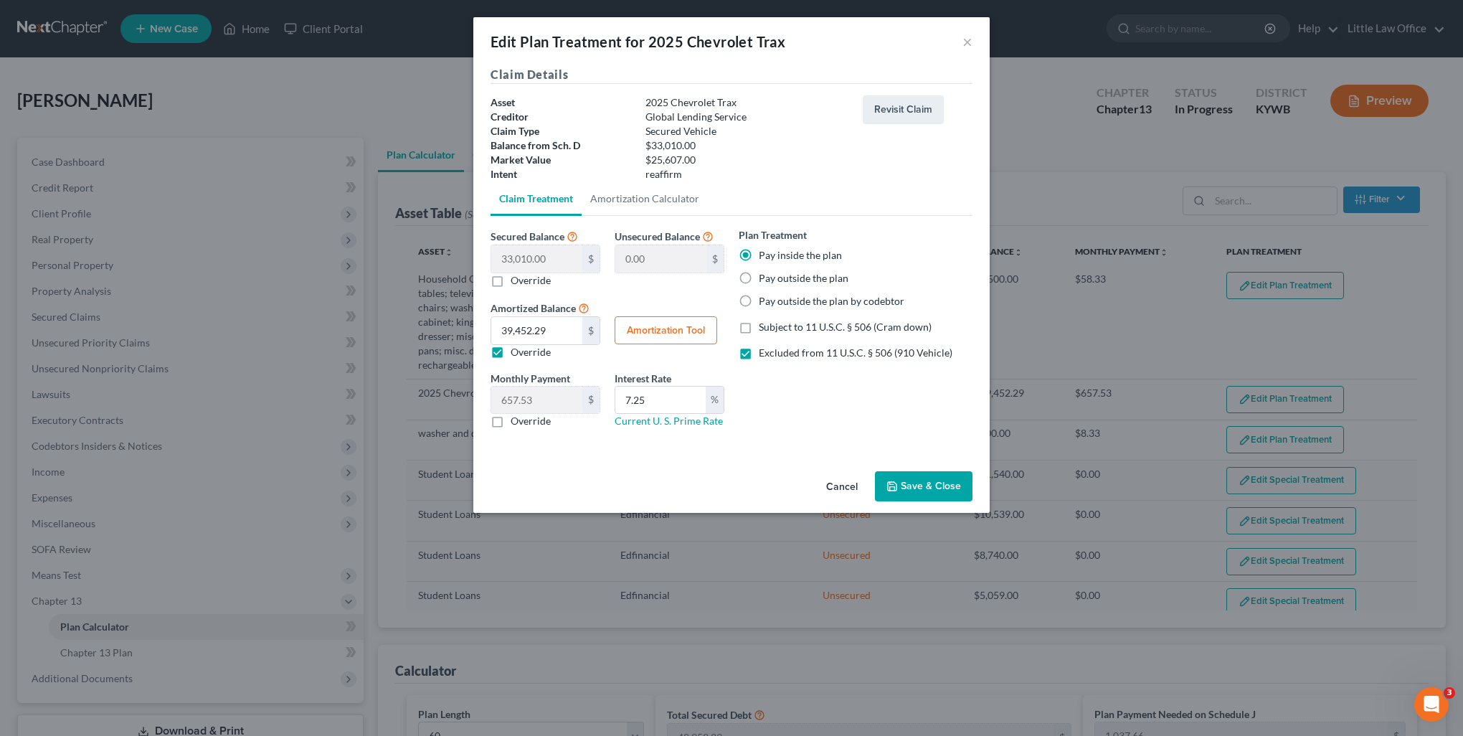
click at [930, 484] on button "Save & Close" at bounding box center [924, 486] width 98 height 30
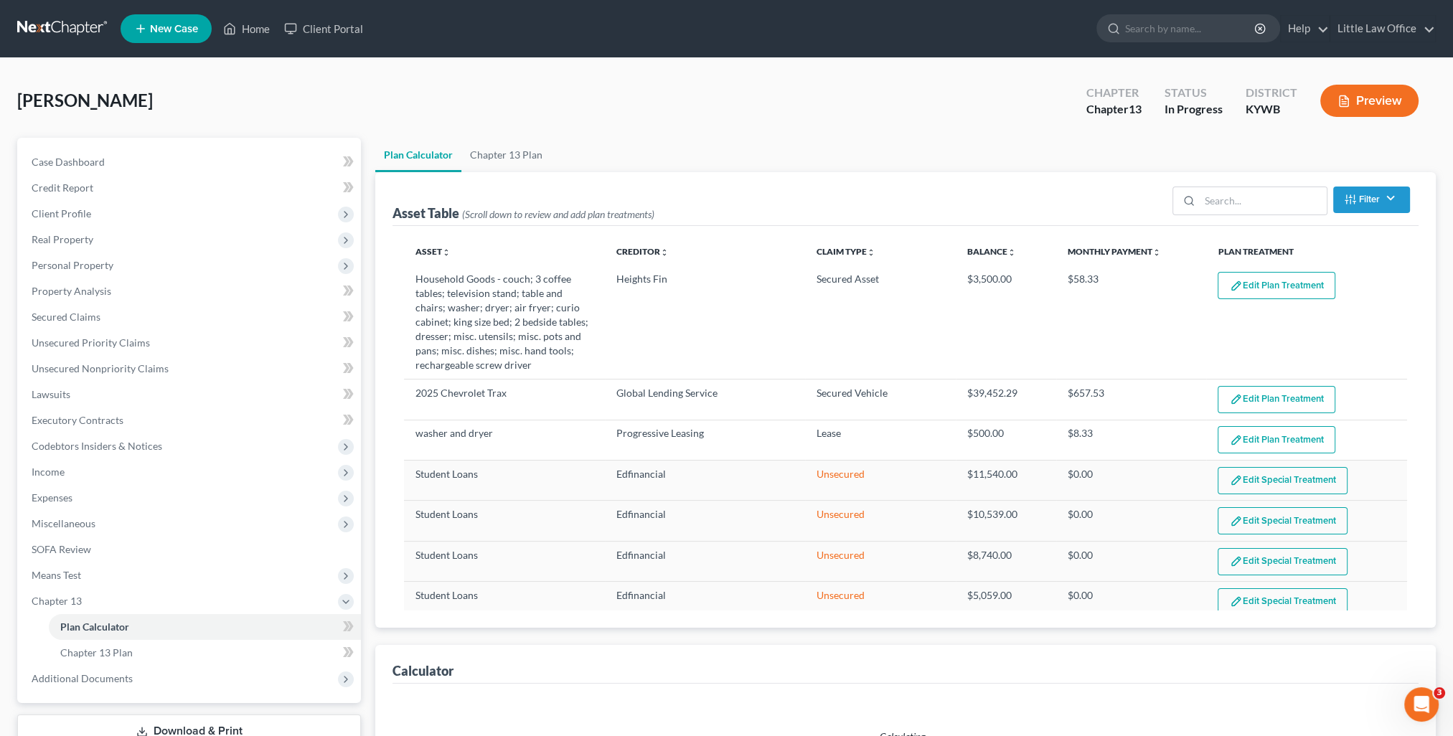
select select "59"
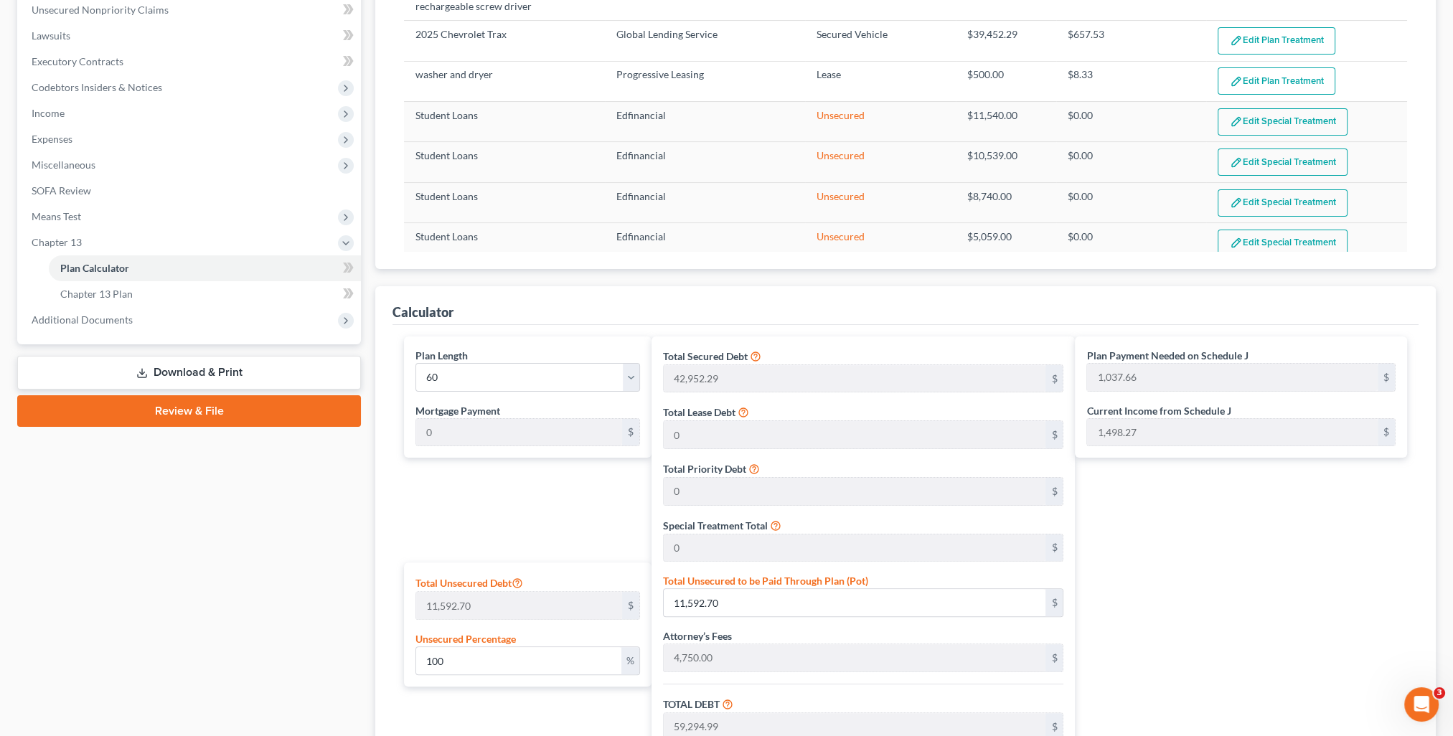
scroll to position [646, 0]
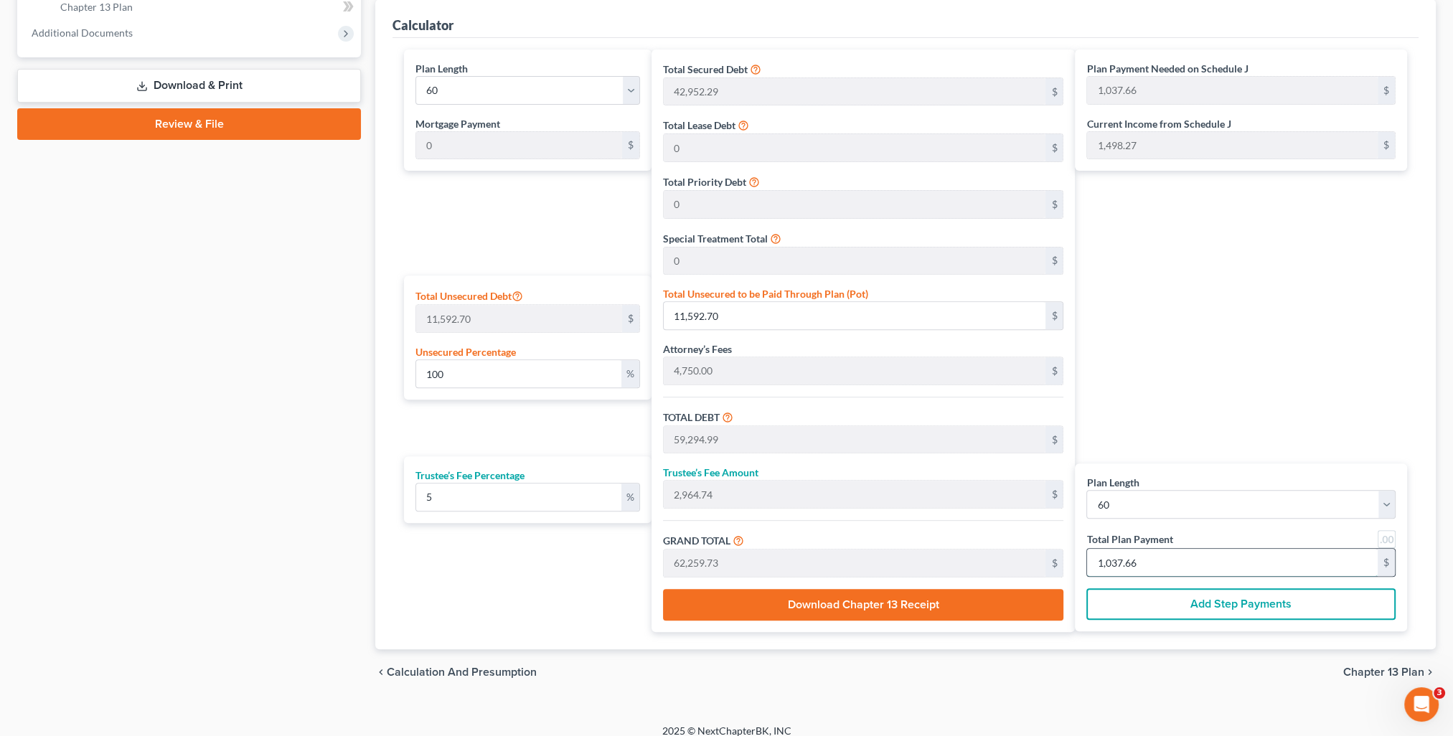
type input "0"
type input "57.14"
type input "2.85"
type input "60.00"
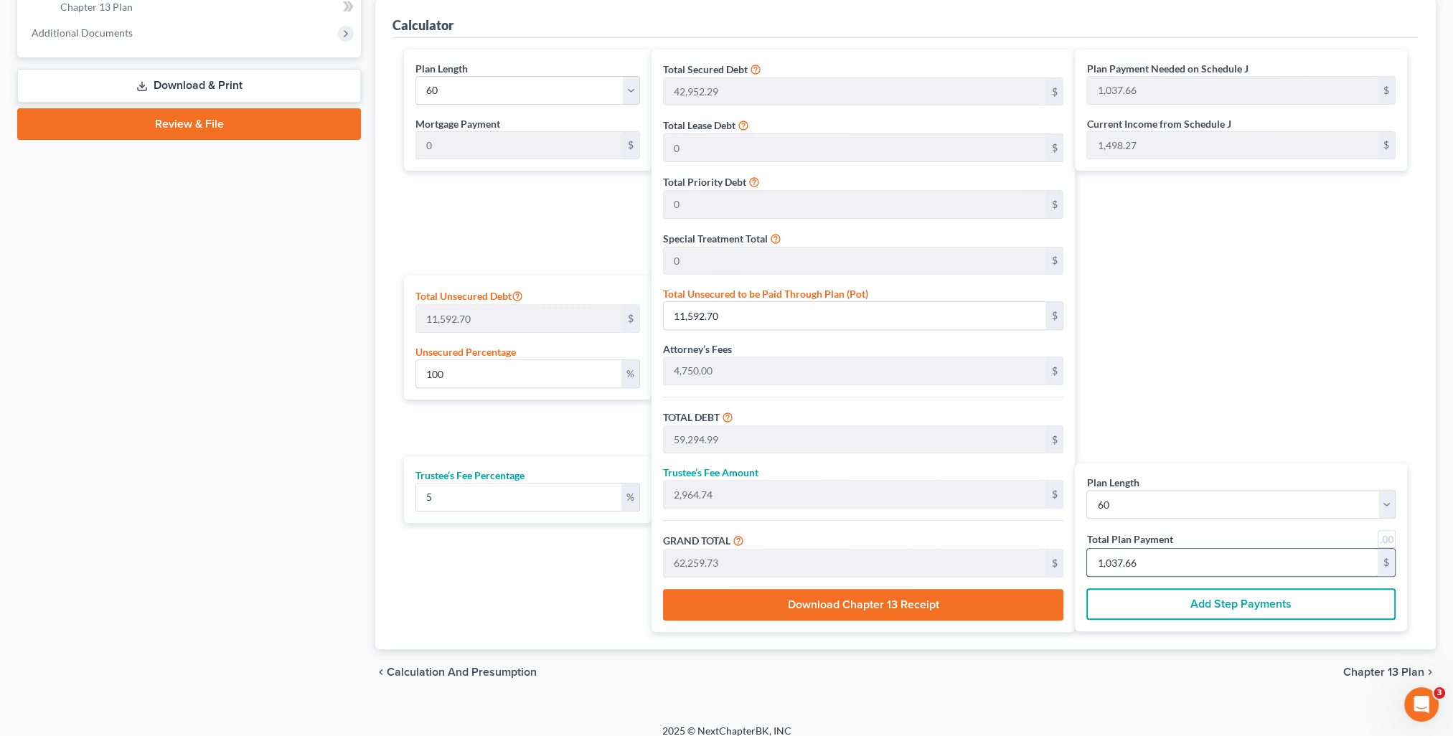
type input "1"
type input "571.42"
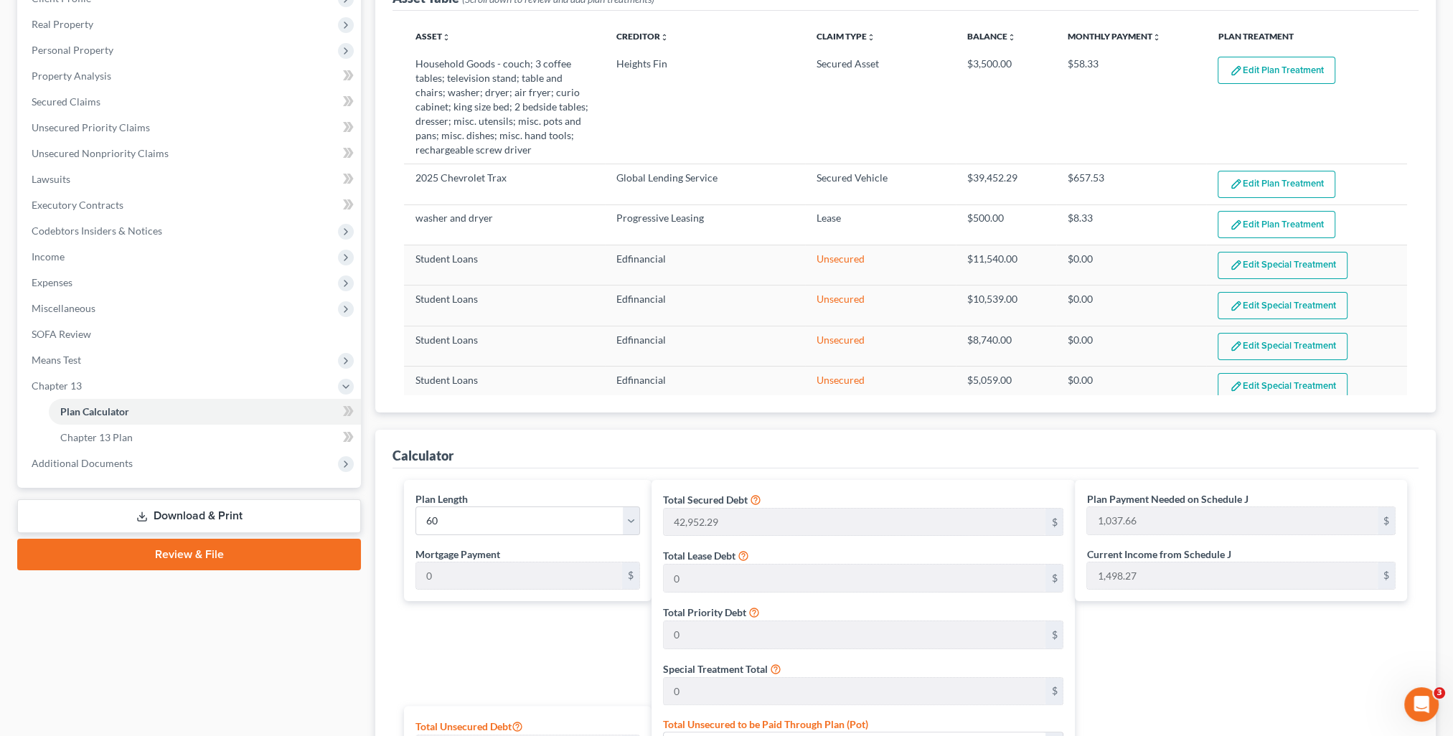
scroll to position [0, 0]
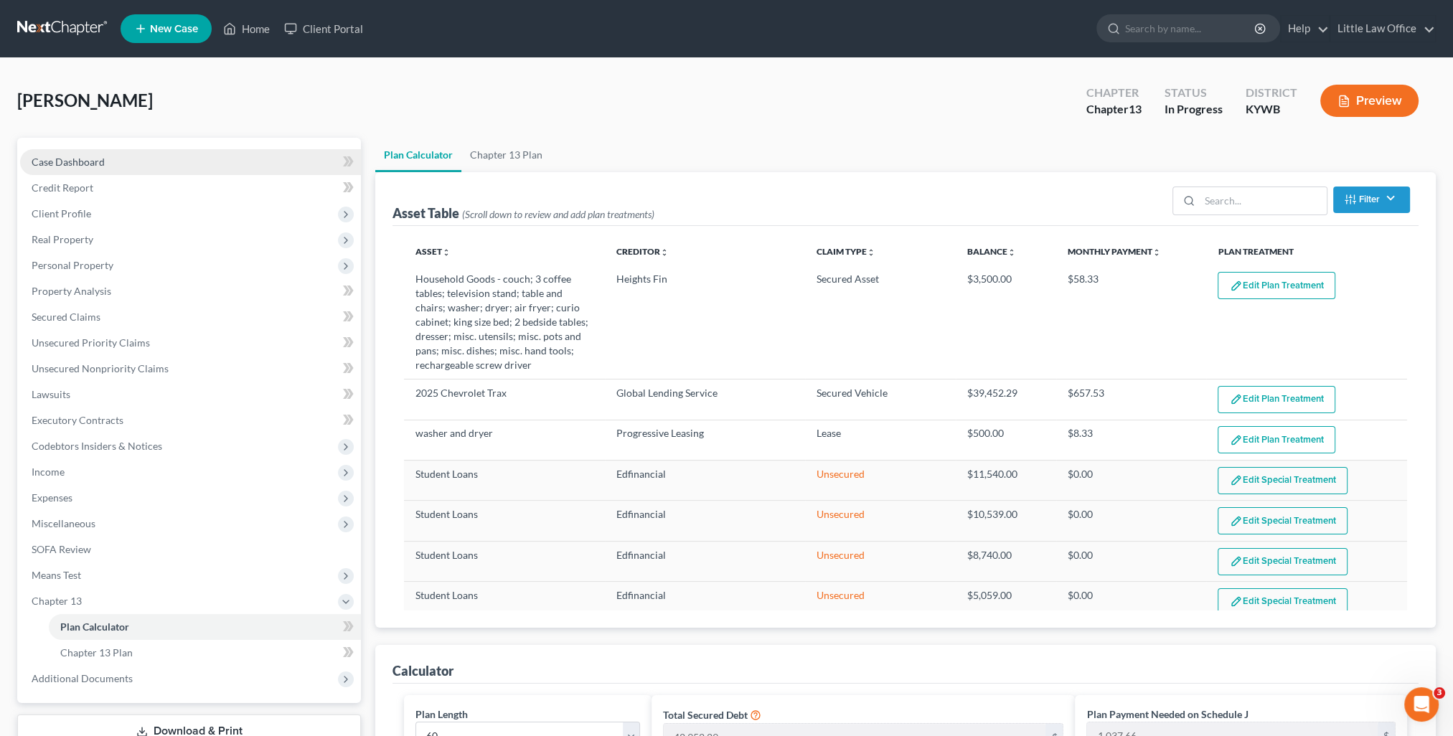
click at [105, 166] on link "Case Dashboard" at bounding box center [190, 162] width 341 height 26
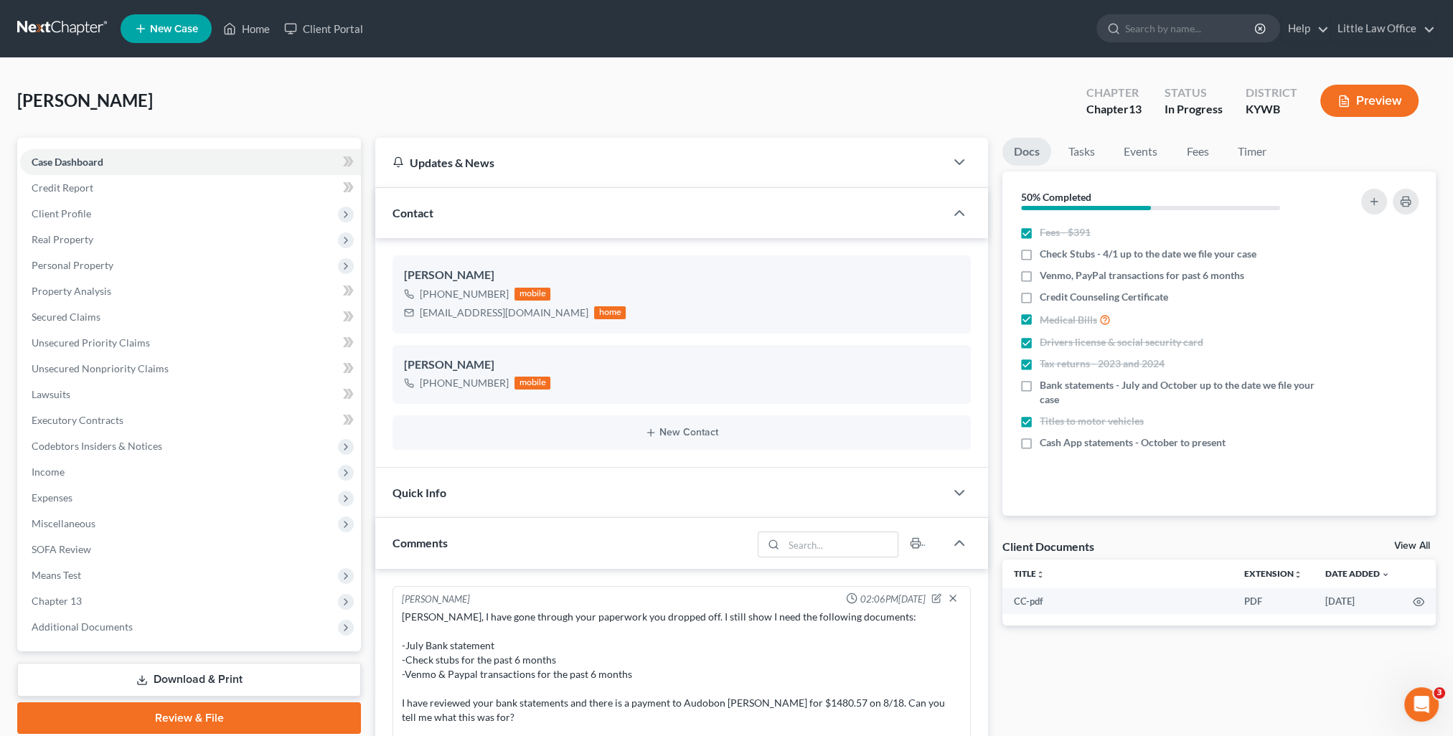
scroll to position [846, 0]
click at [85, 190] on span "Credit Report" at bounding box center [63, 187] width 62 height 12
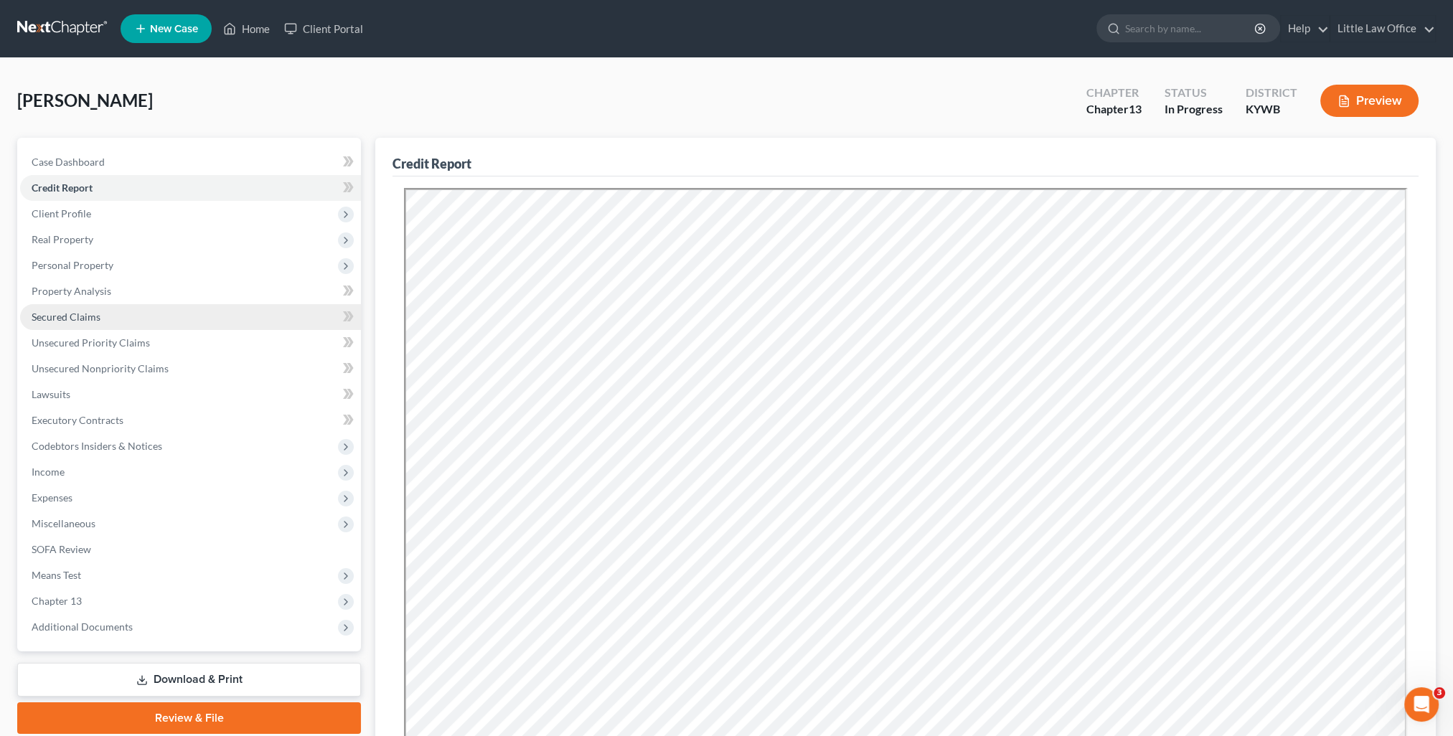
click at [84, 323] on link "Secured Claims" at bounding box center [190, 317] width 341 height 26
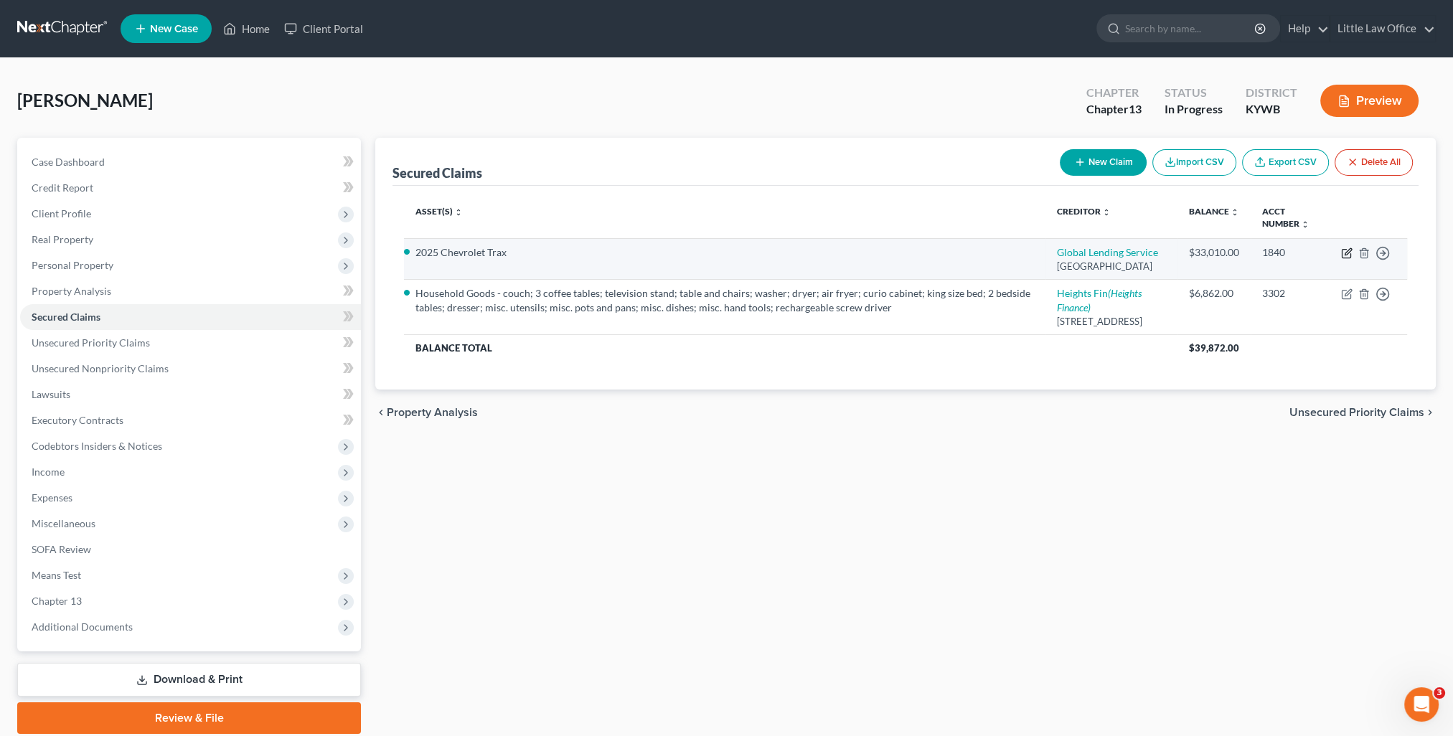
click at [1346, 254] on icon "button" at bounding box center [1347, 251] width 6 height 6
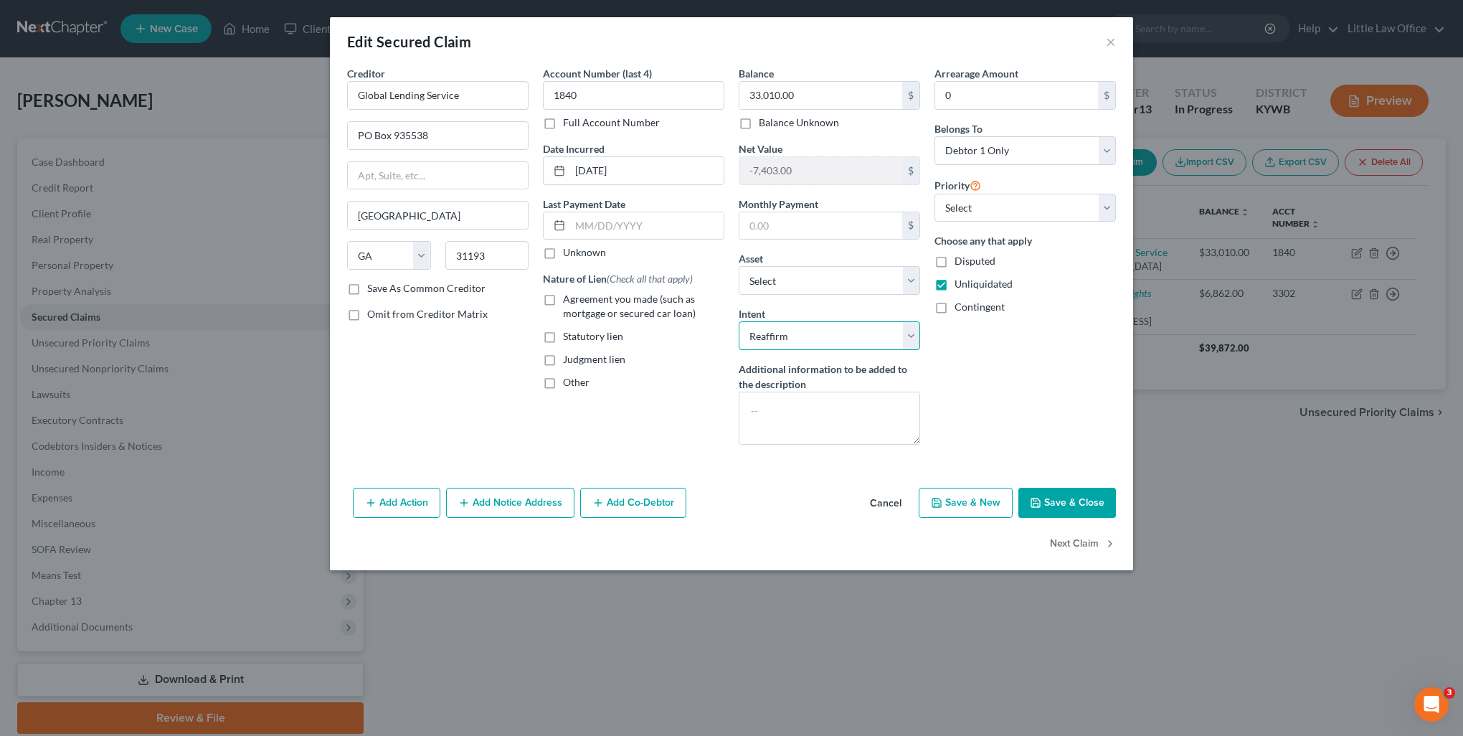
click at [797, 344] on select "Select Surrender Redeem Reaffirm Avoid Other" at bounding box center [829, 335] width 181 height 29
click at [739, 321] on select "Select Surrender Redeem Reaffirm Avoid Other" at bounding box center [829, 335] width 181 height 29
drag, startPoint x: 485, startPoint y: 85, endPoint x: 225, endPoint y: 118, distance: 261.7
click at [225, 118] on div "Edit Secured Claim × Creditor * Global Lending Service PO Box 935538 Atlanta St…" at bounding box center [731, 368] width 1463 height 736
click at [1096, 506] on button "Save & Close" at bounding box center [1068, 503] width 98 height 30
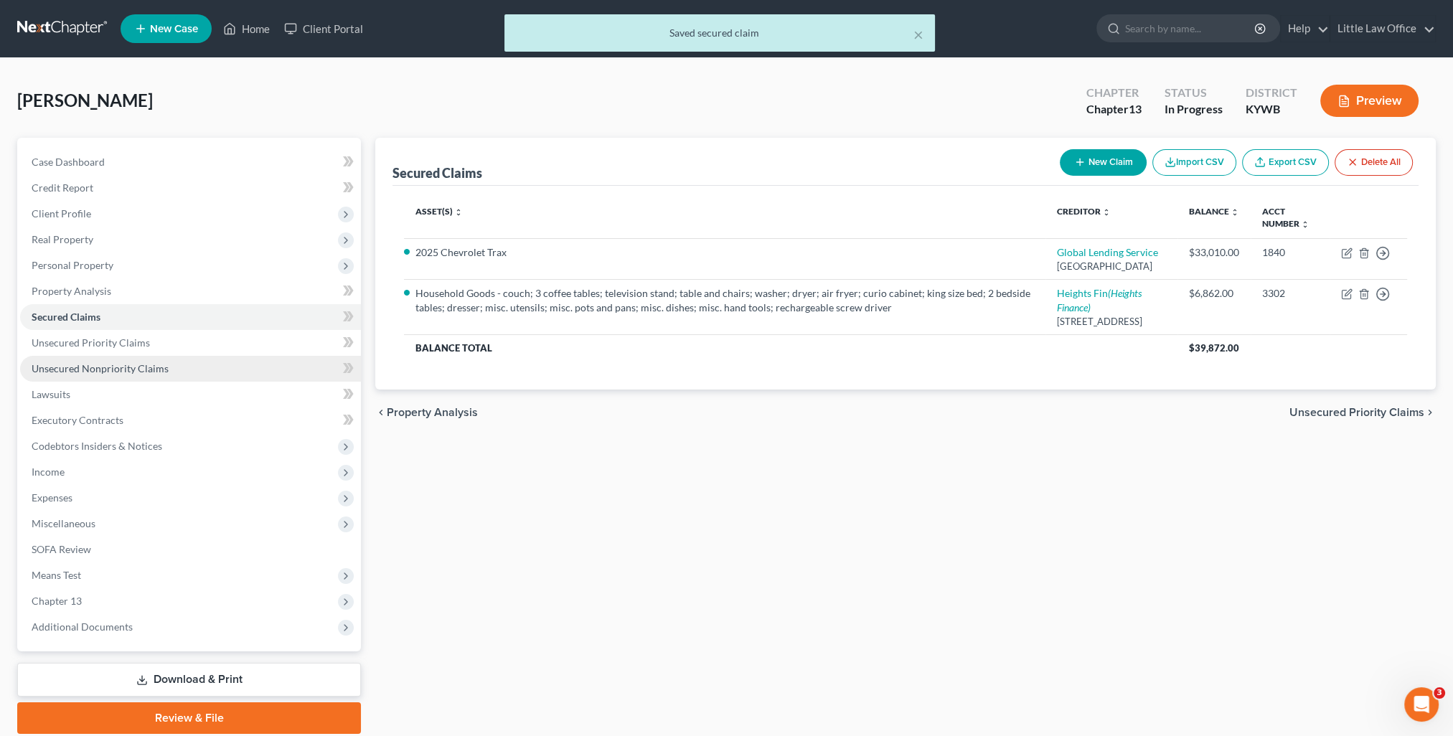
click at [109, 357] on link "Unsecured Nonpriority Claims" at bounding box center [190, 369] width 341 height 26
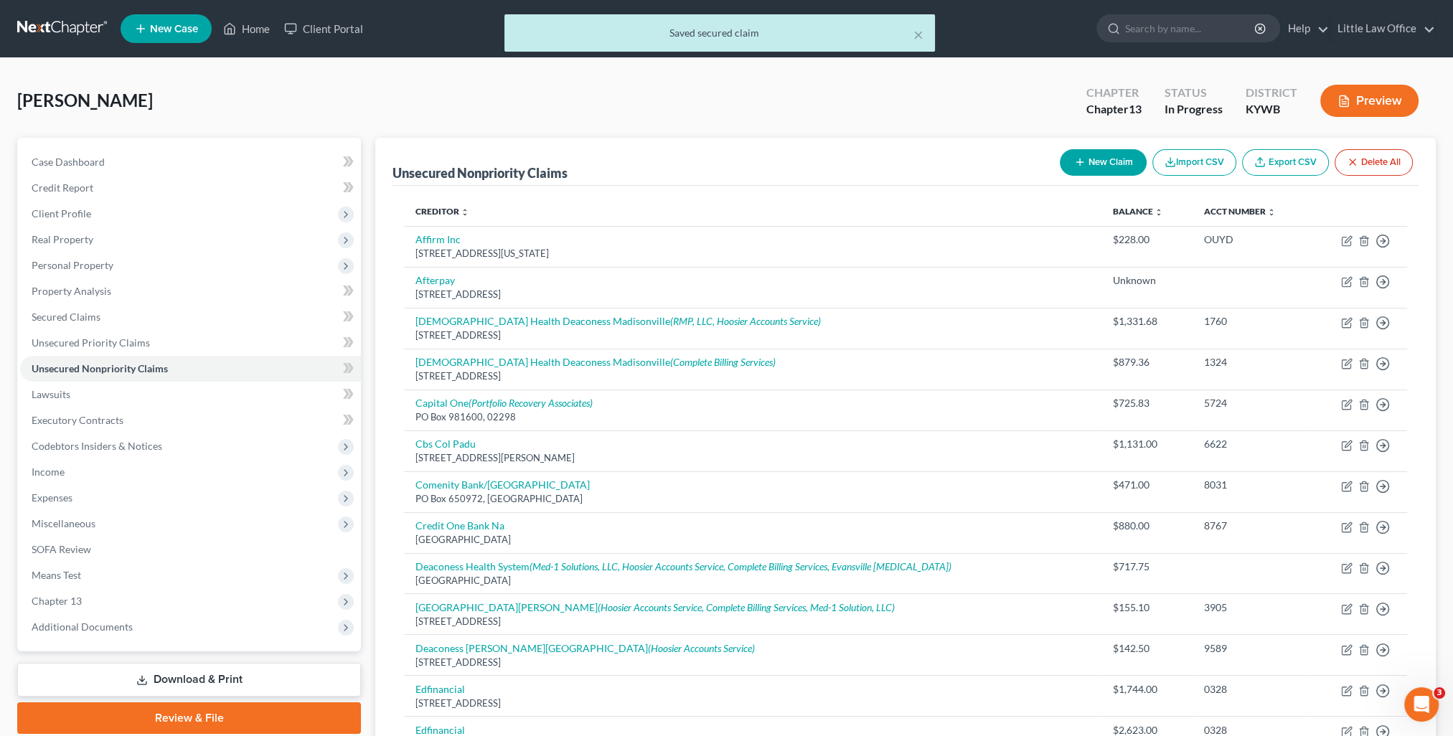
click at [1113, 160] on button "New Claim" at bounding box center [1102, 162] width 87 height 27
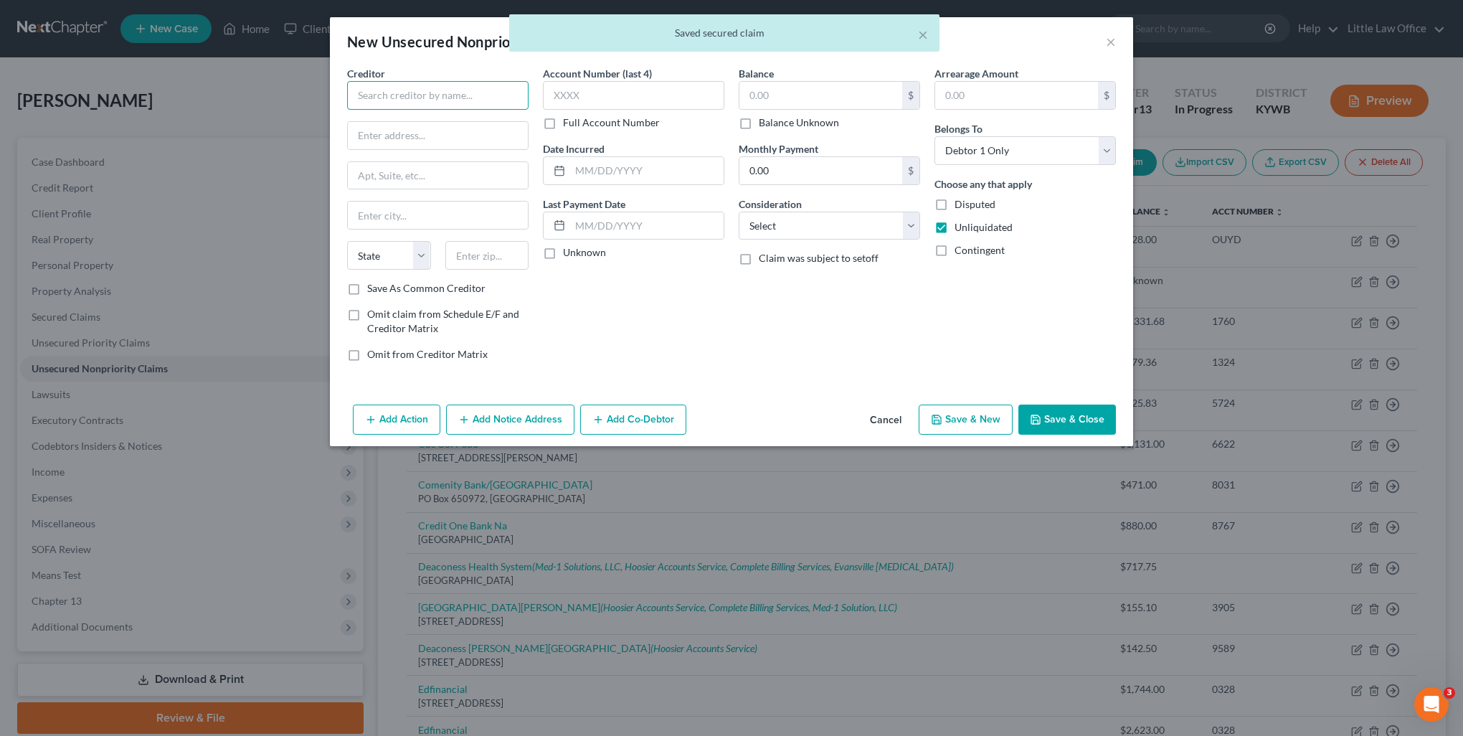
click at [397, 88] on input "text" at bounding box center [437, 95] width 181 height 29
paste input "Global Lending Service"
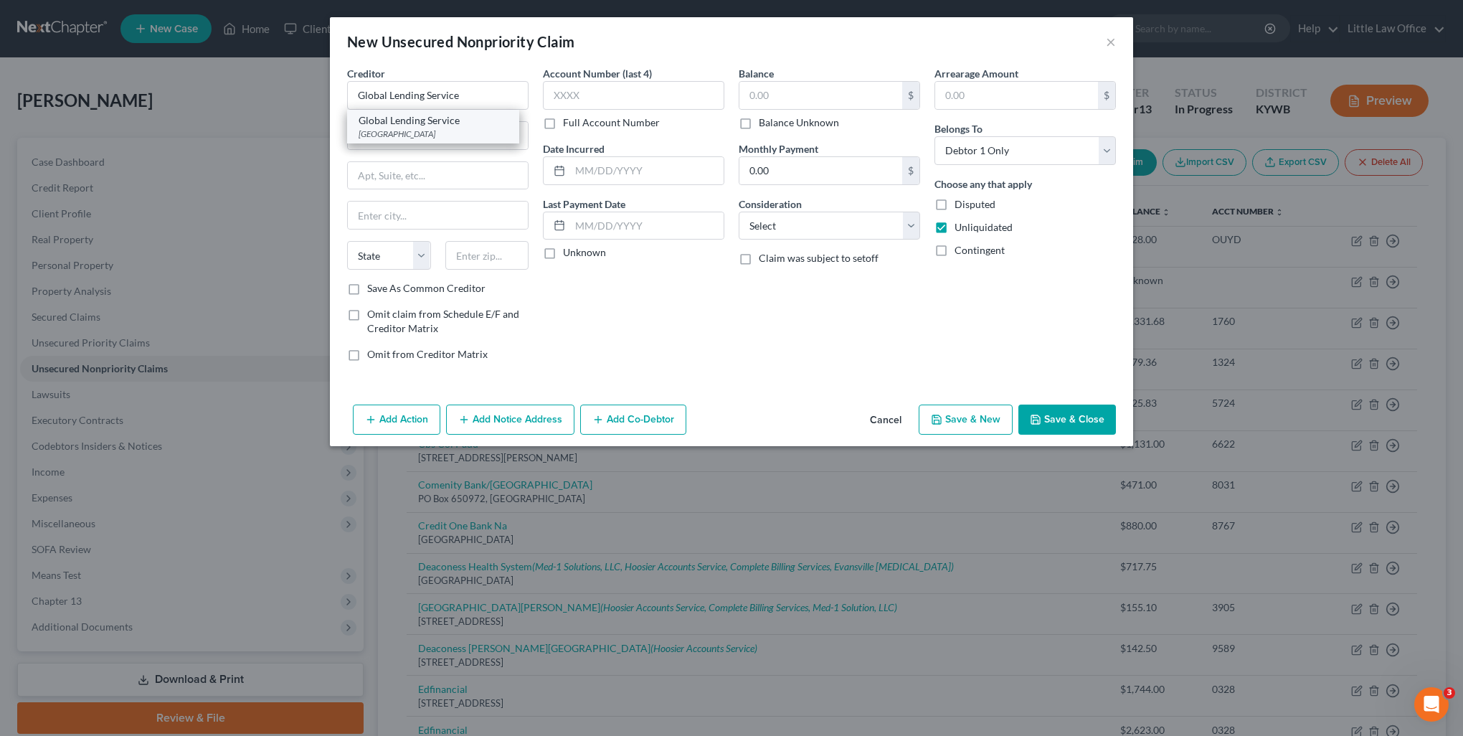
click at [389, 129] on div "PO Box 935538, Atlanta, GA 31193" at bounding box center [433, 134] width 149 height 12
click at [771, 100] on input "text" at bounding box center [821, 95] width 163 height 27
click at [755, 366] on div "Balance 15,000.00 $ Balance Unknown Balance Undetermined 15,000 $ Balance Unkno…" at bounding box center [830, 219] width 196 height 307
click at [785, 222] on select "Select Cable / Satellite Services Collection Agency Credit Card Debt Debt Couns…" at bounding box center [829, 226] width 181 height 29
click at [739, 212] on select "Select Cable / Satellite Services Collection Agency Credit Card Debt Debt Couns…" at bounding box center [829, 226] width 181 height 29
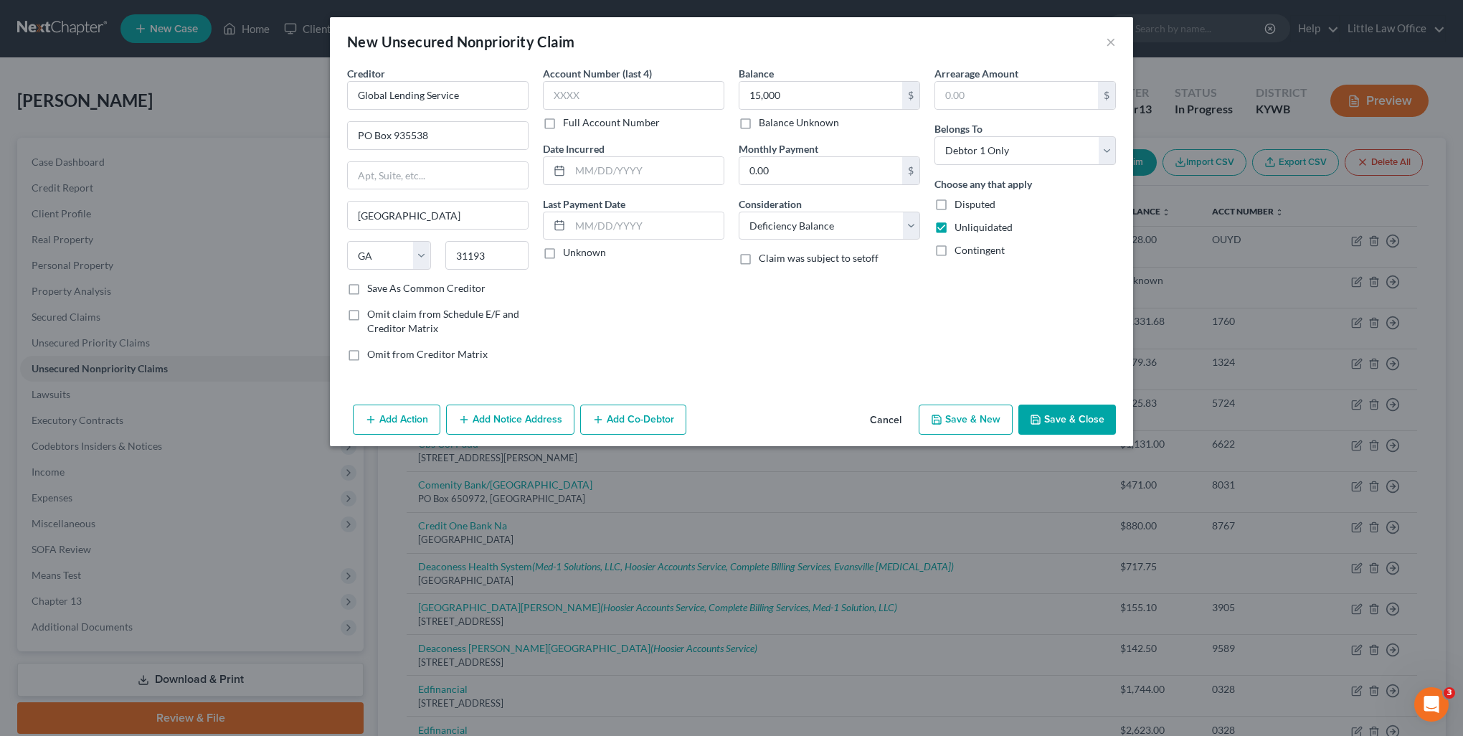
click at [831, 338] on div "Balance 15,000.00 $ Balance Unknown Balance Undetermined 15,000 $ Balance Unkno…" at bounding box center [830, 219] width 196 height 307
click at [1073, 415] on button "Save & Close" at bounding box center [1068, 420] width 98 height 30
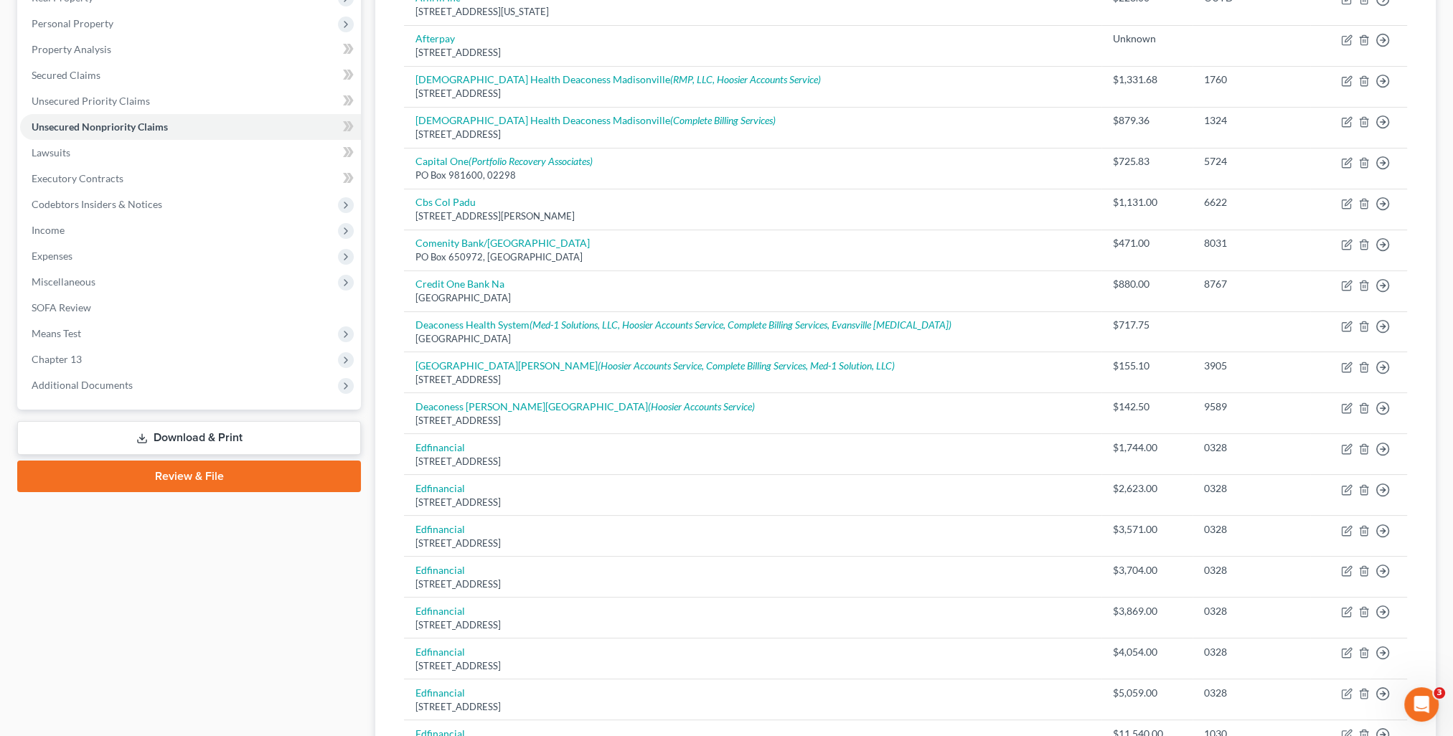
scroll to position [170, 0]
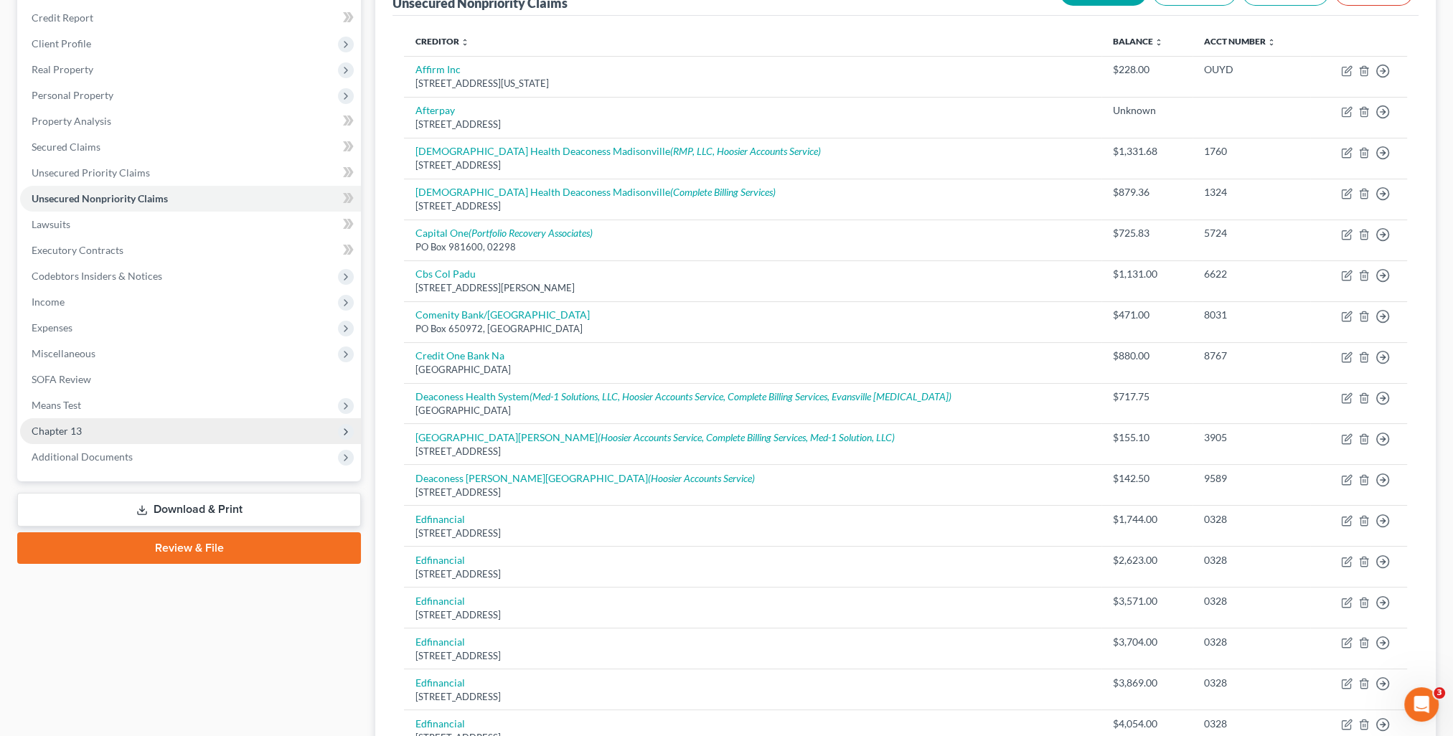
click at [93, 432] on span "Chapter 13" at bounding box center [190, 431] width 341 height 26
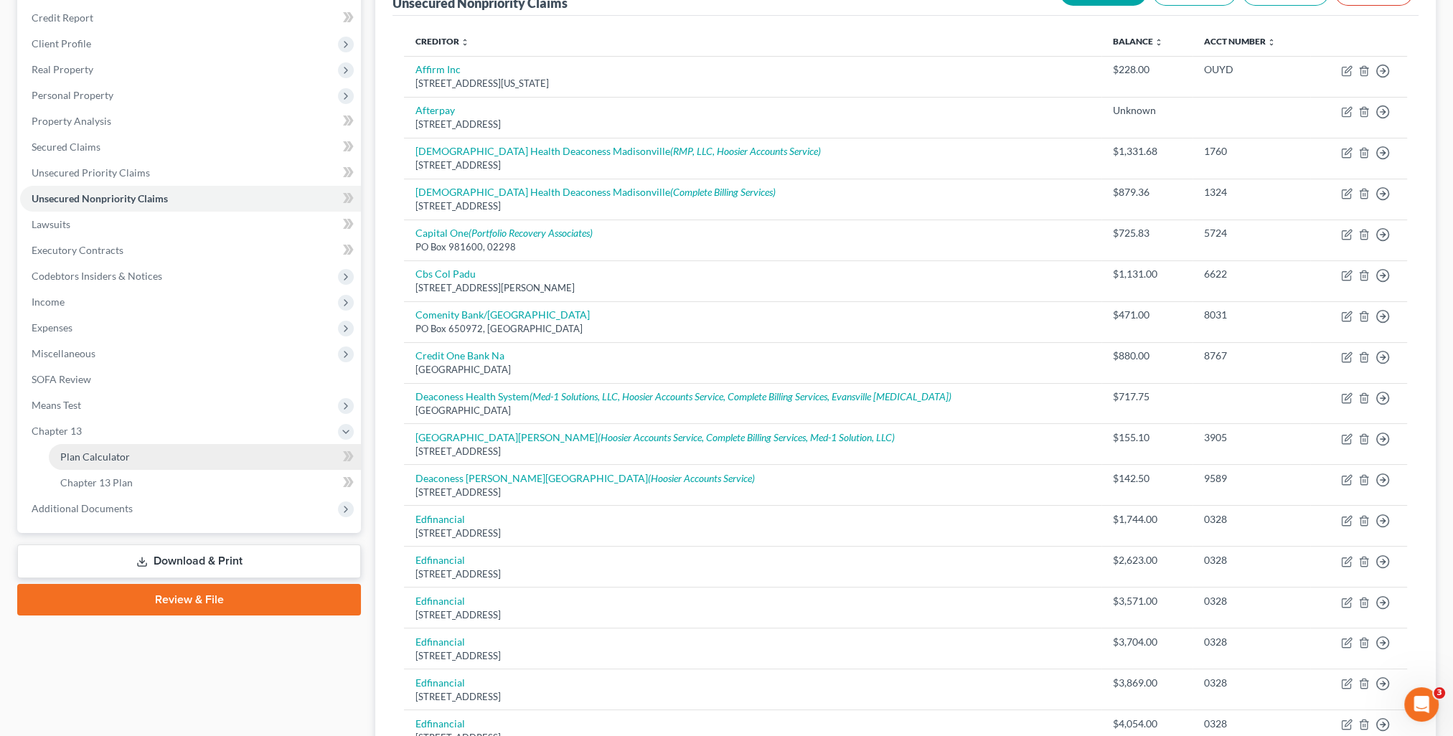
click at [92, 463] on link "Plan Calculator" at bounding box center [205, 457] width 312 height 26
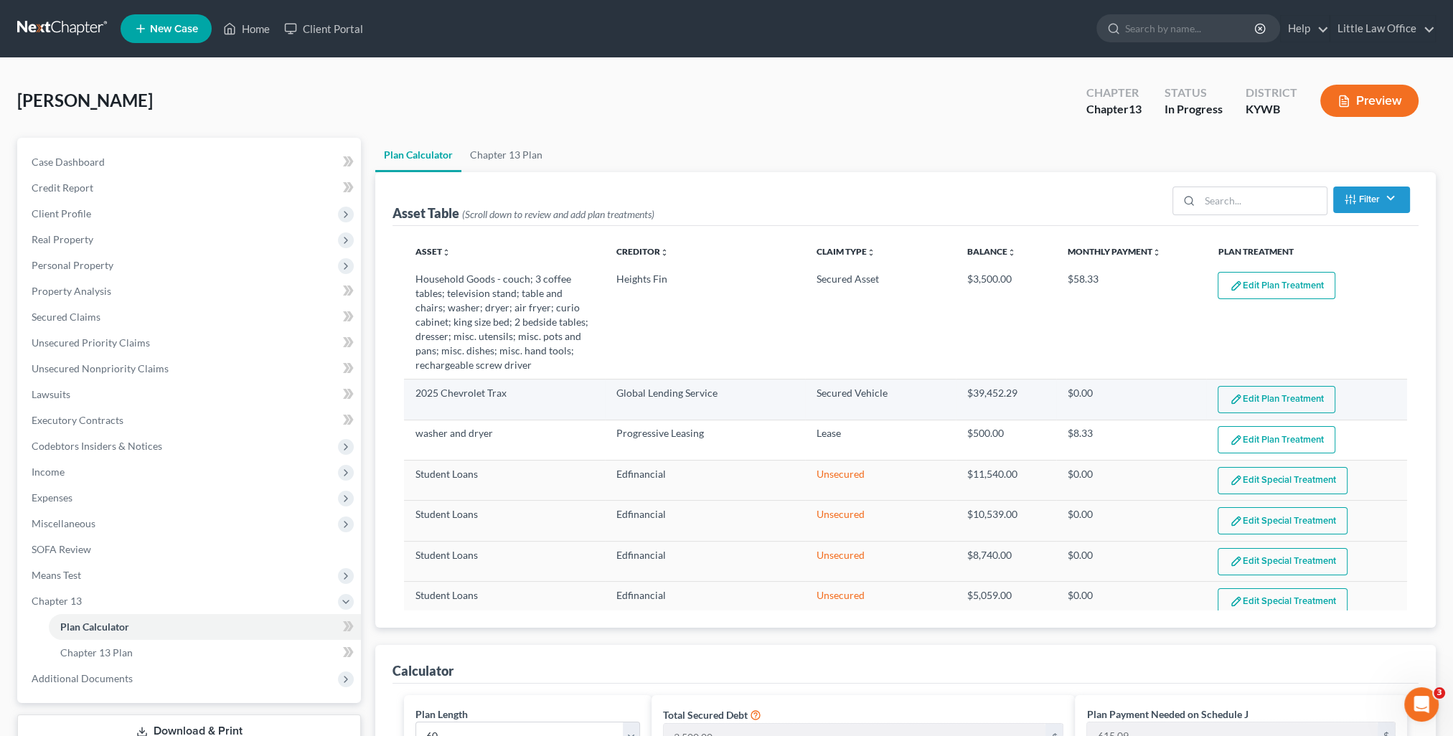
click at [1288, 402] on button "Edit Plan Treatment" at bounding box center [1276, 399] width 118 height 27
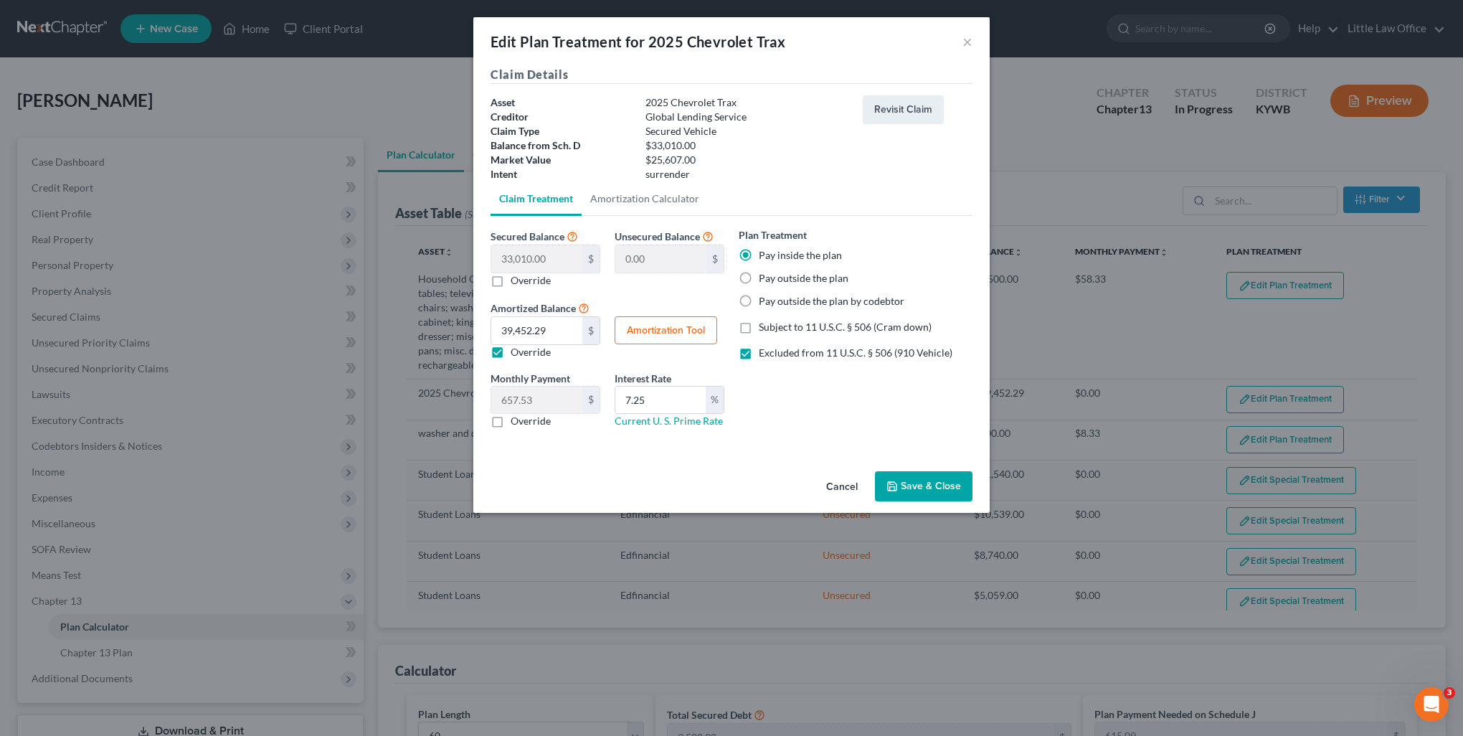
click at [533, 355] on label "Override" at bounding box center [531, 352] width 40 height 14
click at [526, 354] on input "Override" at bounding box center [520, 349] width 9 height 9
drag, startPoint x: 678, startPoint y: 405, endPoint x: 584, endPoint y: 398, distance: 94.2
click at [584, 398] on div "Monthly Payment 550.16 $ 0.00 $ Override Interest Rate 7.25 % Current U. S. Pri…" at bounding box center [607, 406] width 248 height 70
click at [759, 354] on label "Excluded from 11 U.S.C. § 506 (910 Vehicle)" at bounding box center [856, 353] width 194 height 14
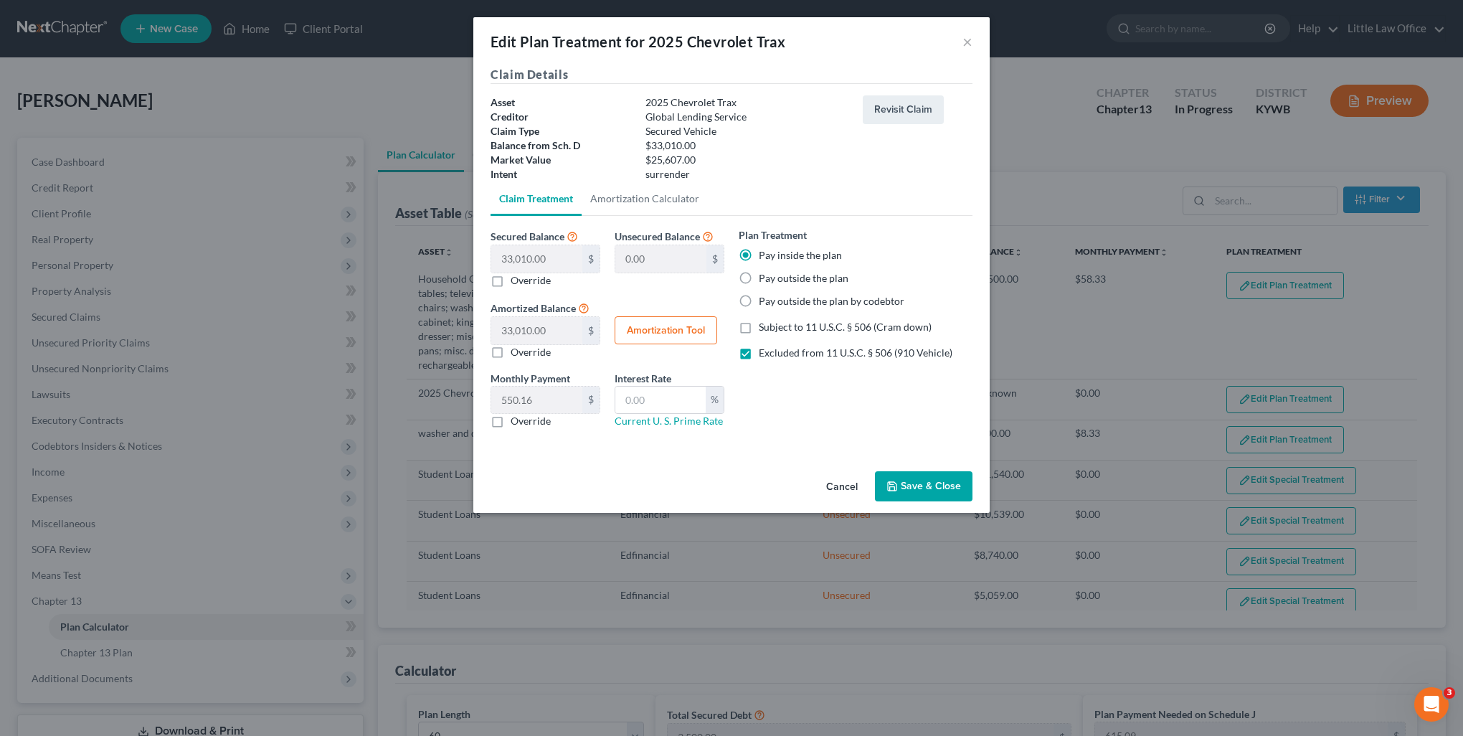
click at [765, 354] on input "Excluded from 11 U.S.C. § 506 (910 Vehicle)" at bounding box center [769, 350] width 9 height 9
click at [930, 483] on button "Save & Close" at bounding box center [924, 486] width 98 height 30
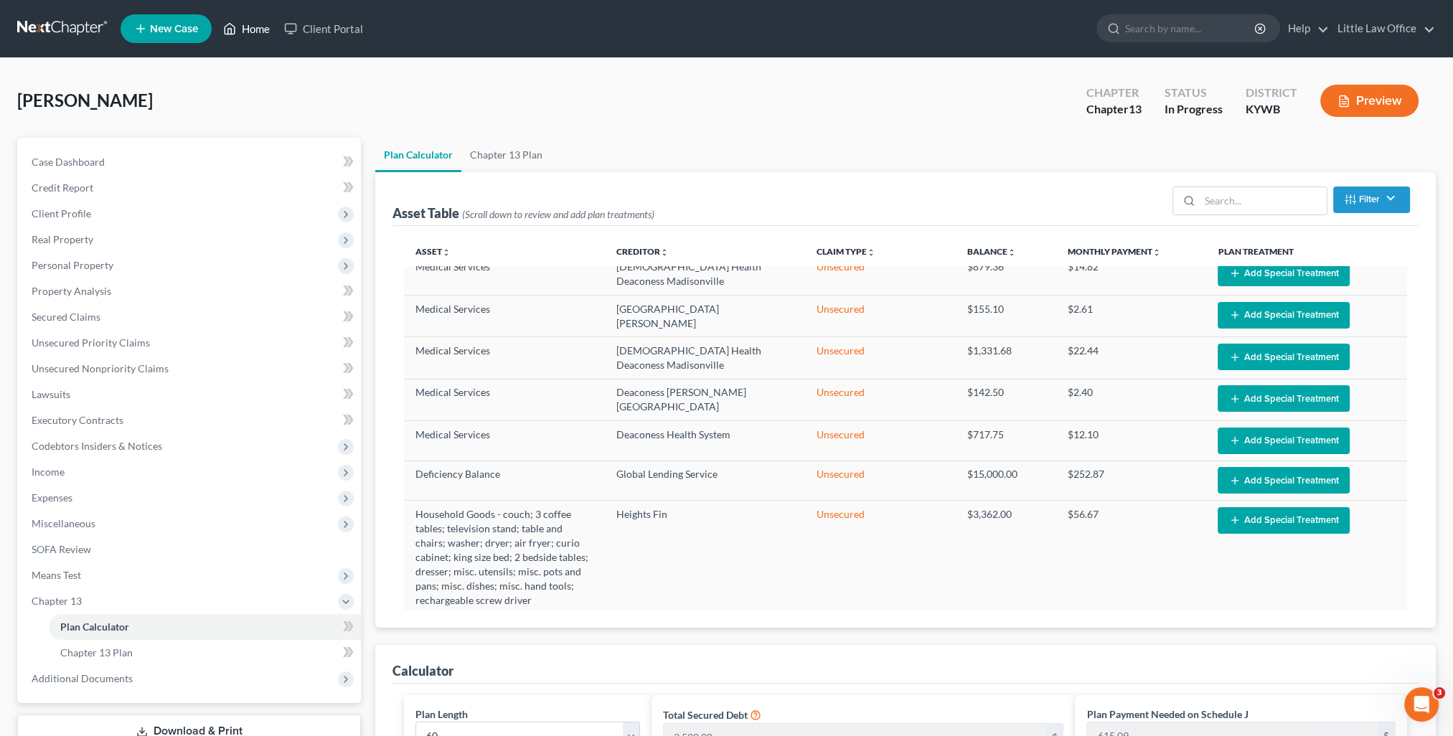
click at [241, 47] on ul "New Case Home Client Portal - No Result - See all results Or Press Enter... Hel…" at bounding box center [778, 28] width 1315 height 37
click at [252, 34] on link "Home" at bounding box center [246, 29] width 61 height 26
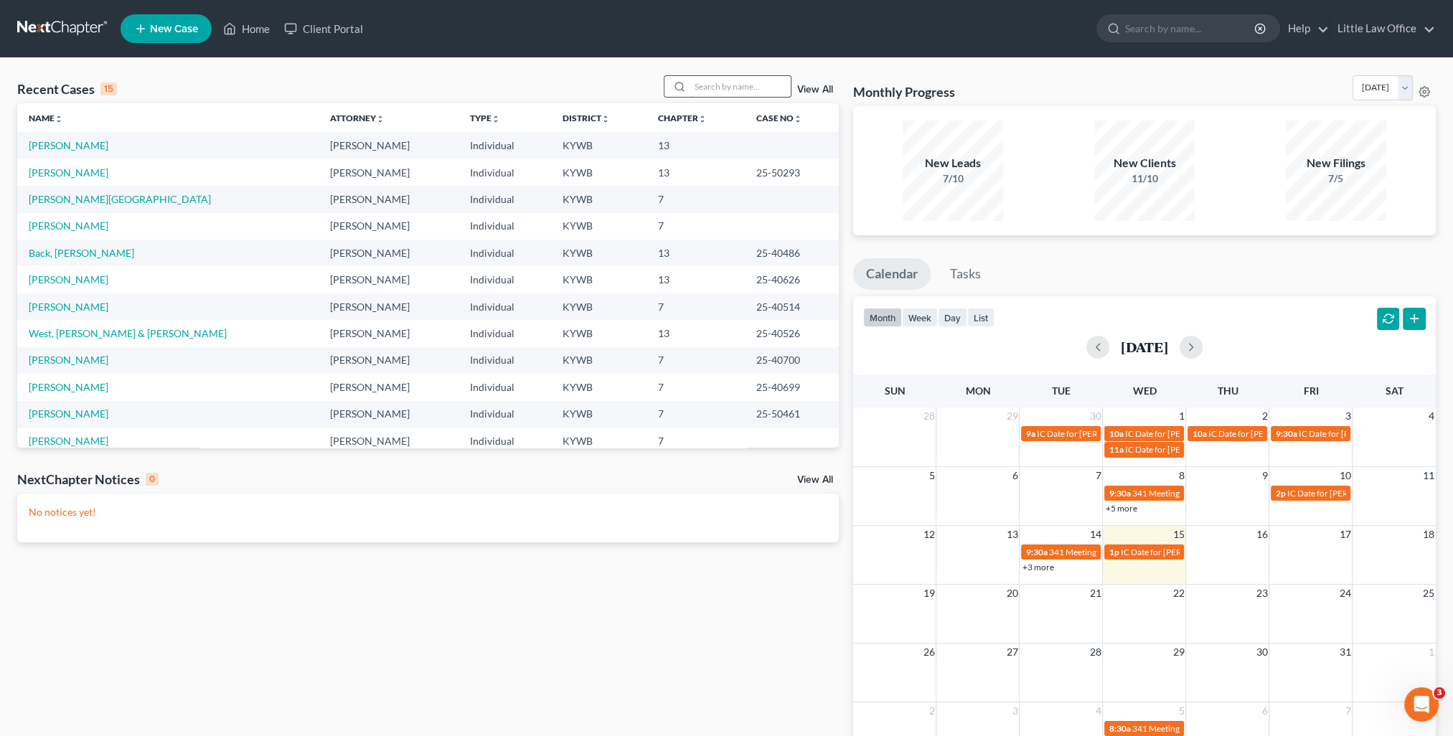
click at [740, 91] on input "search" at bounding box center [740, 86] width 100 height 21
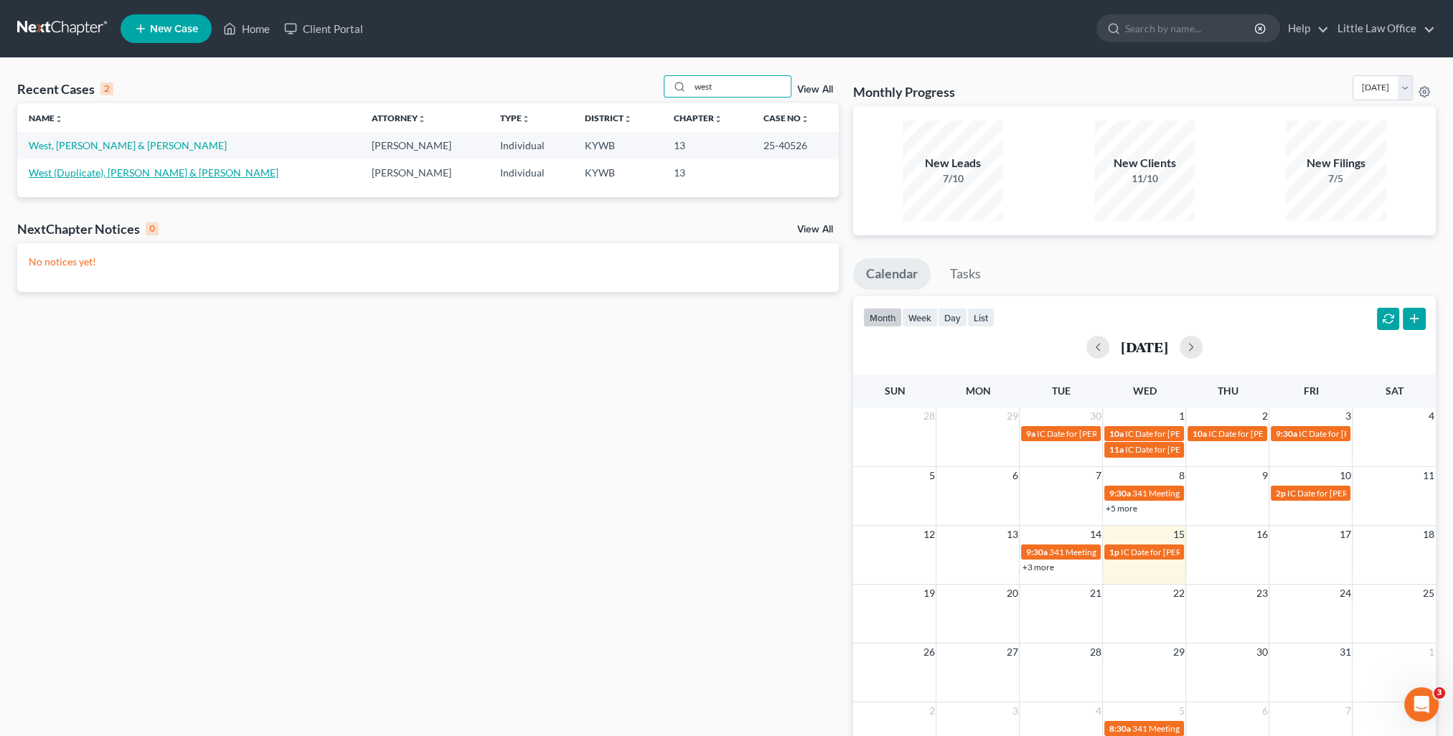
click at [128, 174] on link "West (Duplicate), Caryssa & West, Hannah" at bounding box center [154, 172] width 250 height 12
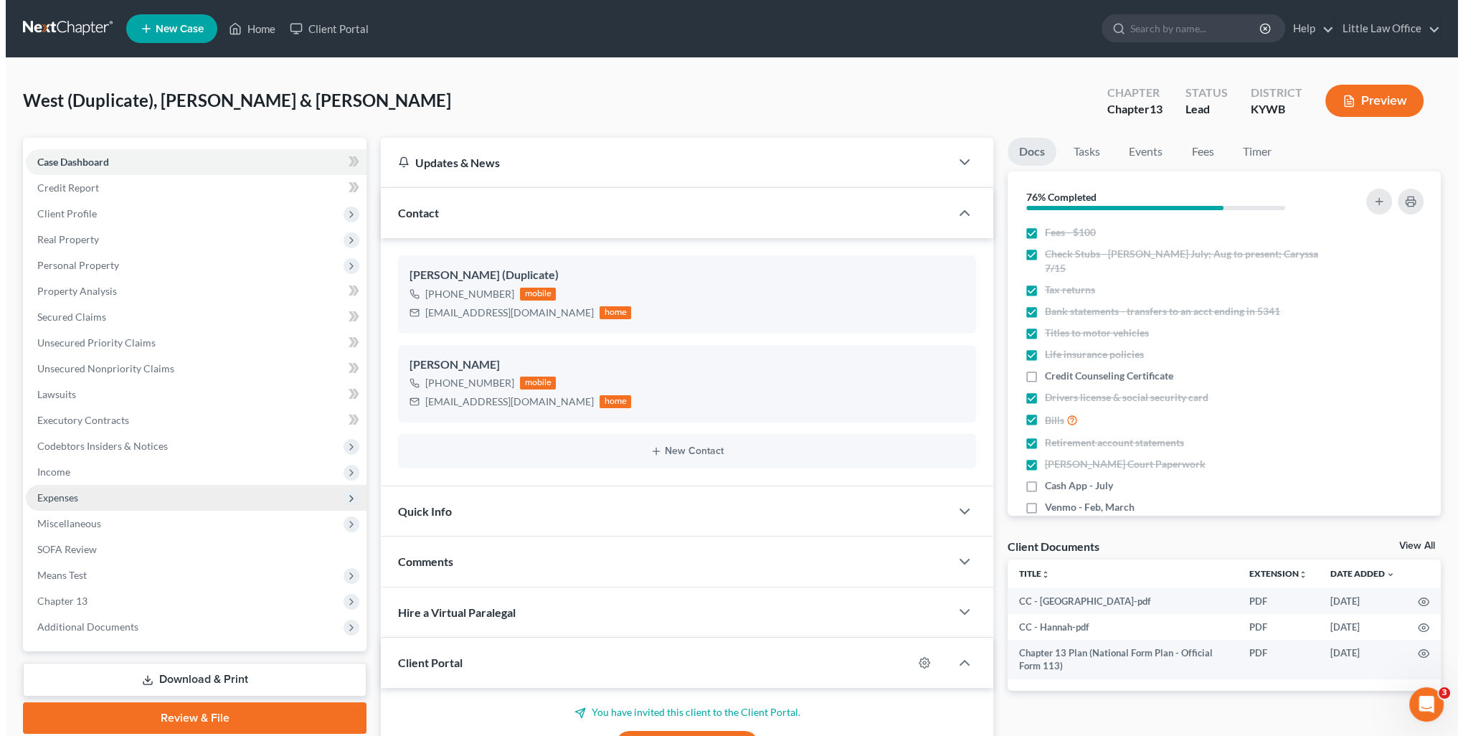
scroll to position [1862, 0]
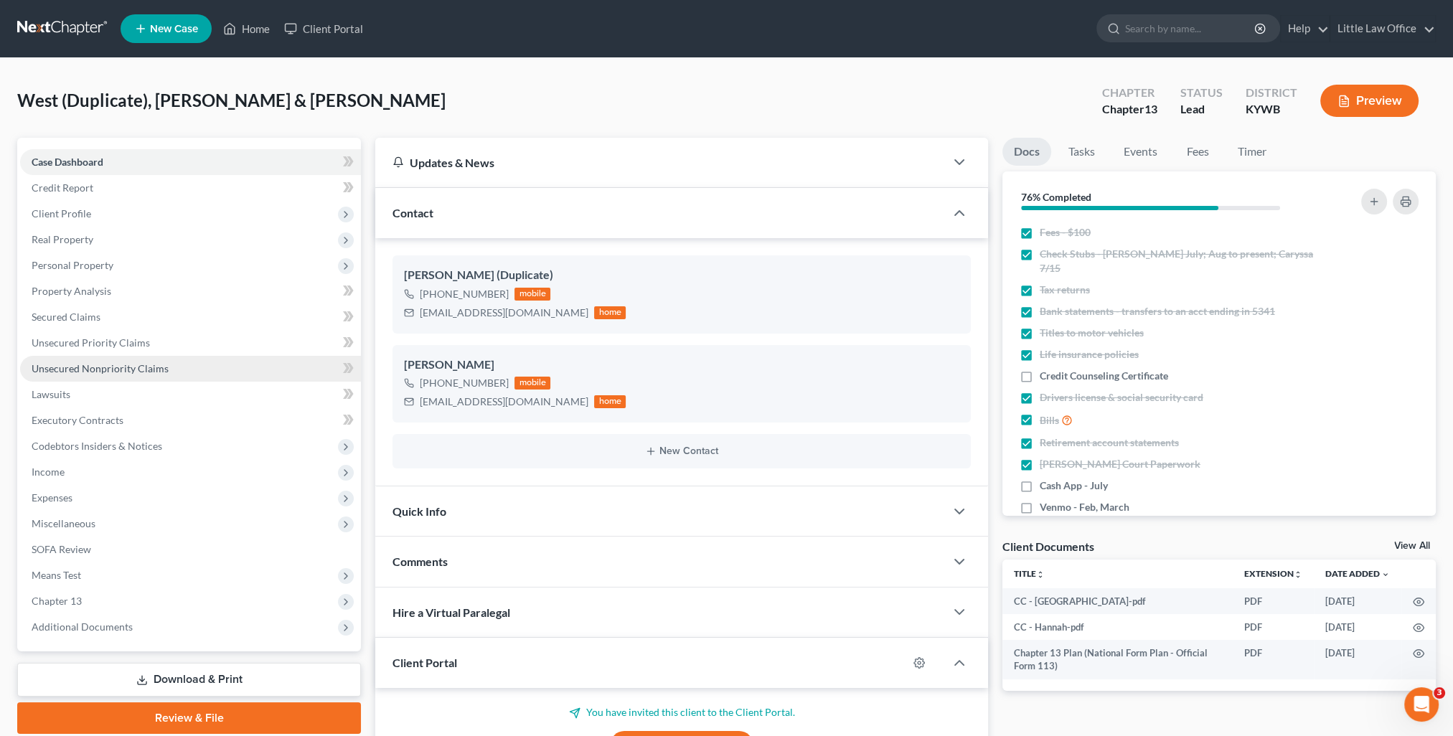
click at [103, 366] on span "Unsecured Nonpriority Claims" at bounding box center [100, 368] width 137 height 12
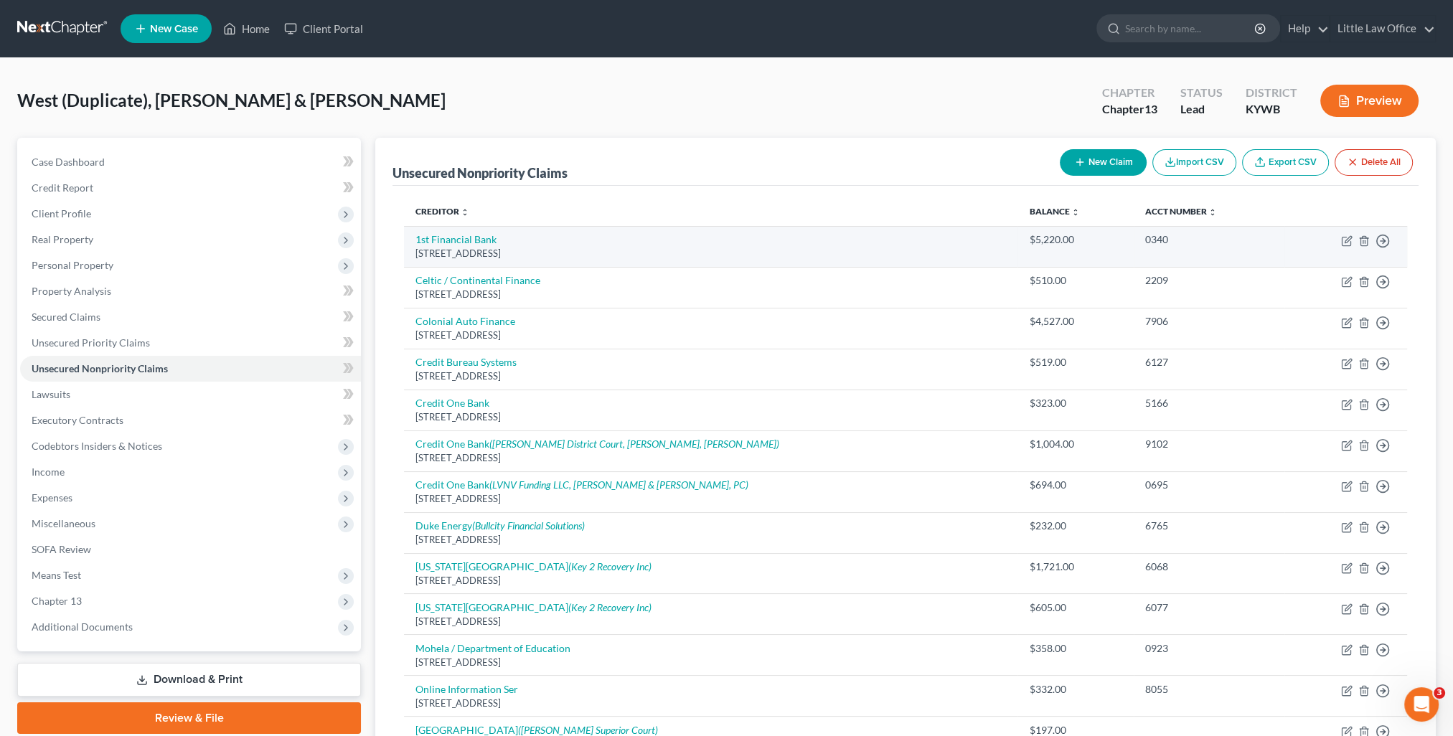
click at [1348, 246] on td "Move to D Move to E Move to G Move to Notice Only" at bounding box center [1345, 246] width 123 height 41
click at [1345, 240] on icon "button" at bounding box center [1347, 239] width 6 height 6
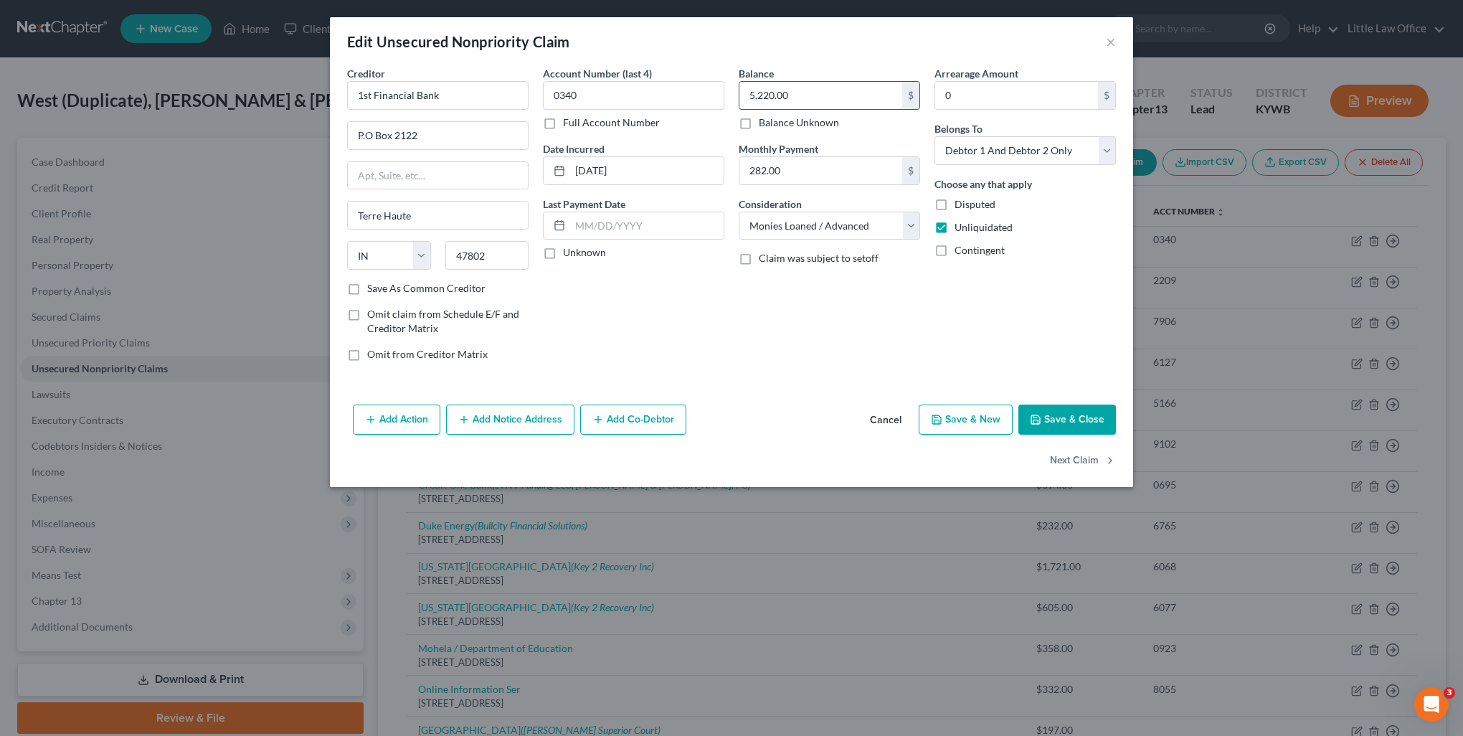
click at [826, 95] on input "5,220.00" at bounding box center [821, 95] width 163 height 27
click at [1061, 412] on button "Save & Close" at bounding box center [1068, 420] width 98 height 30
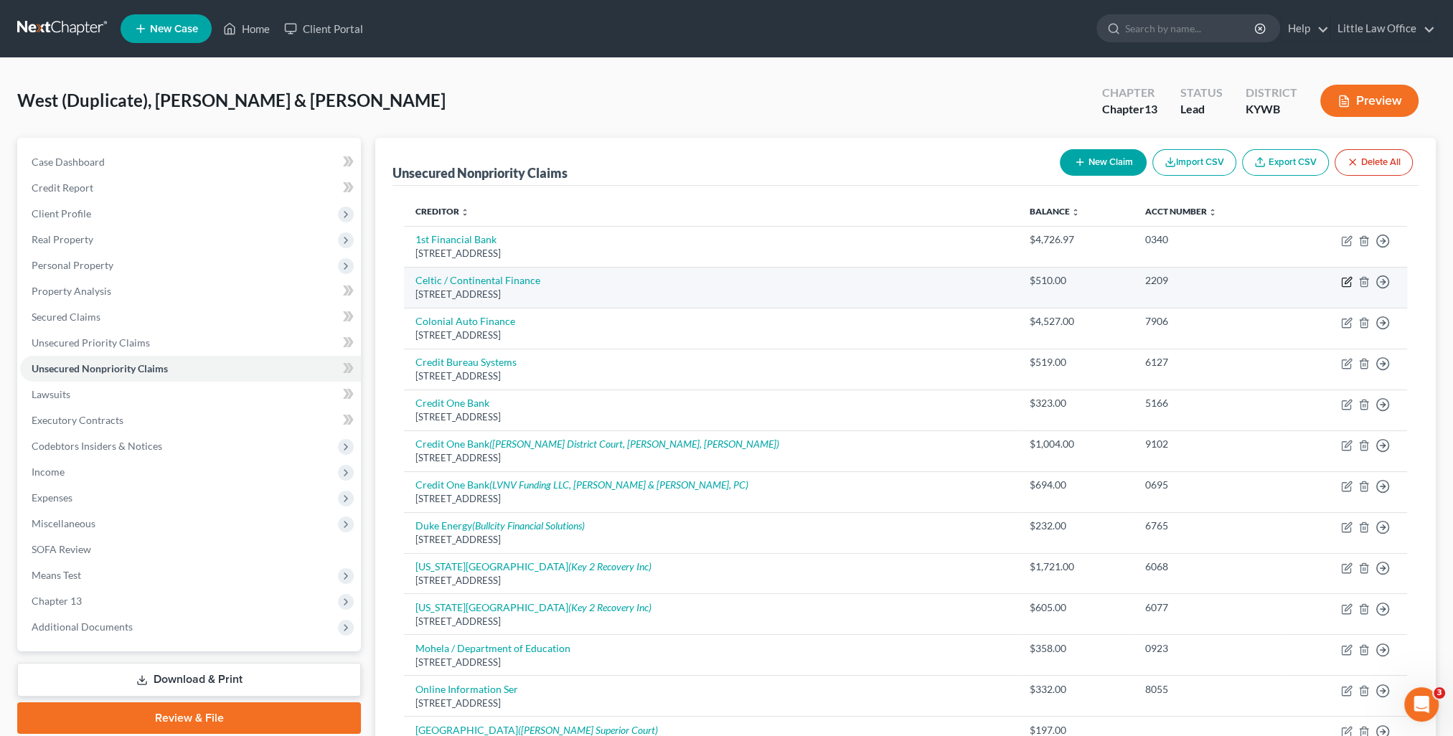
click at [1346, 283] on icon "button" at bounding box center [1346, 281] width 11 height 11
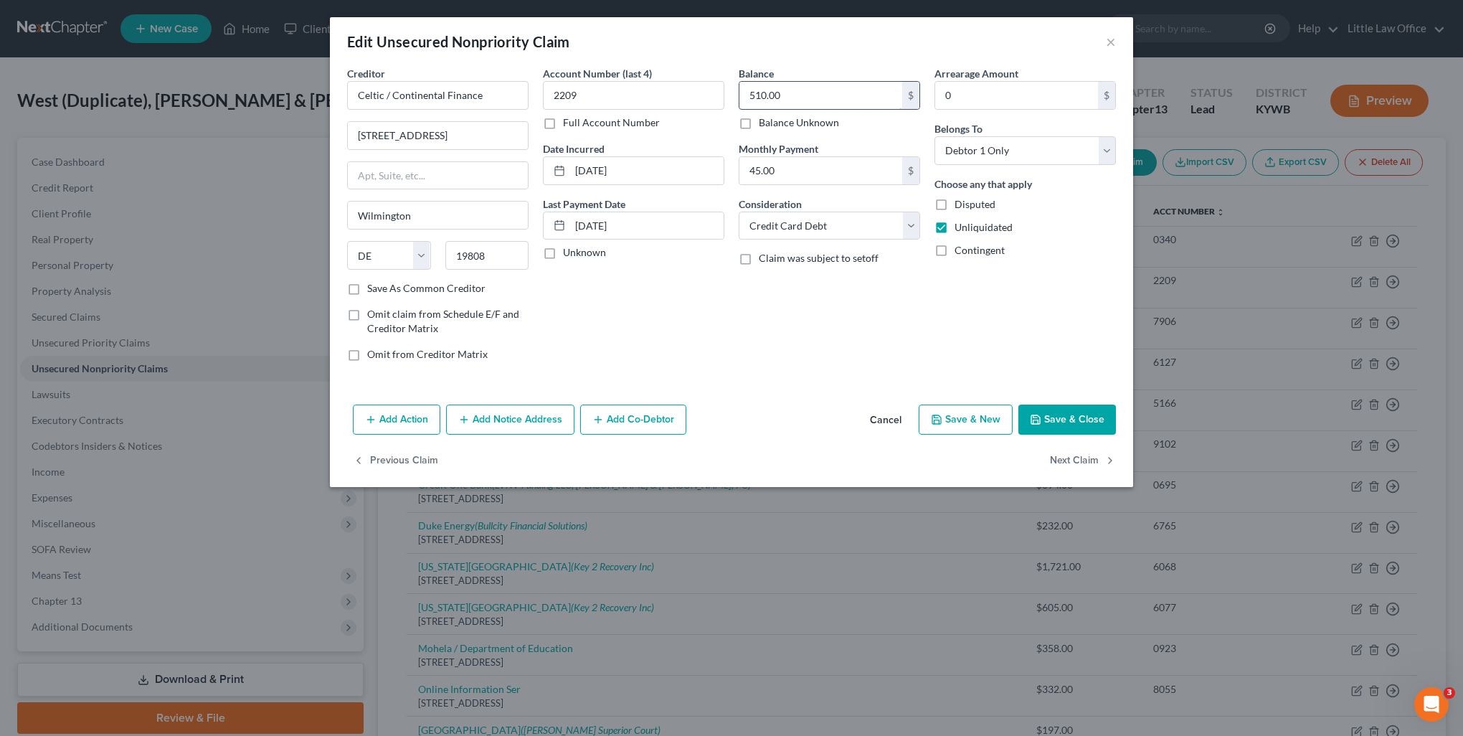
click at [838, 91] on input "510.00" at bounding box center [821, 95] width 163 height 27
click at [1080, 423] on button "Save & Close" at bounding box center [1068, 420] width 98 height 30
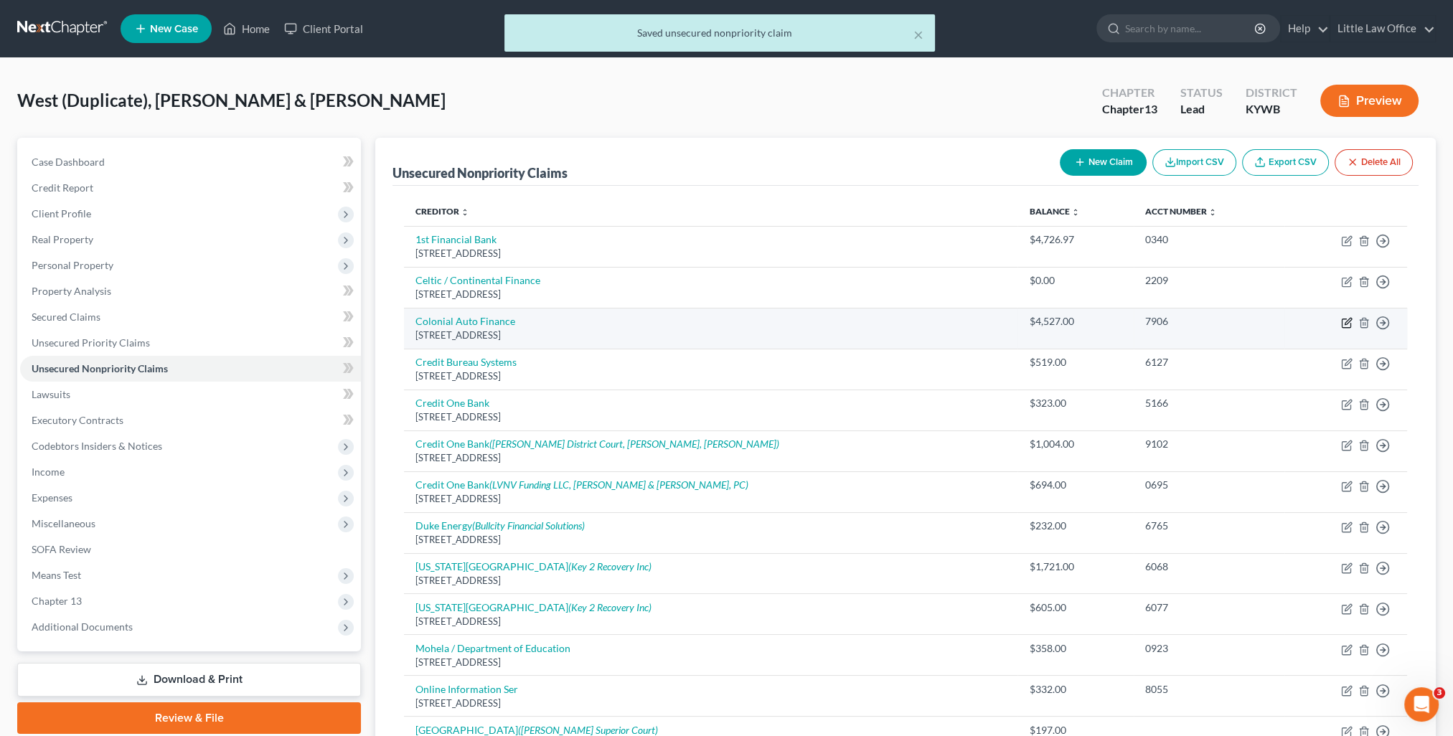
click at [1347, 318] on icon "button" at bounding box center [1346, 322] width 11 height 11
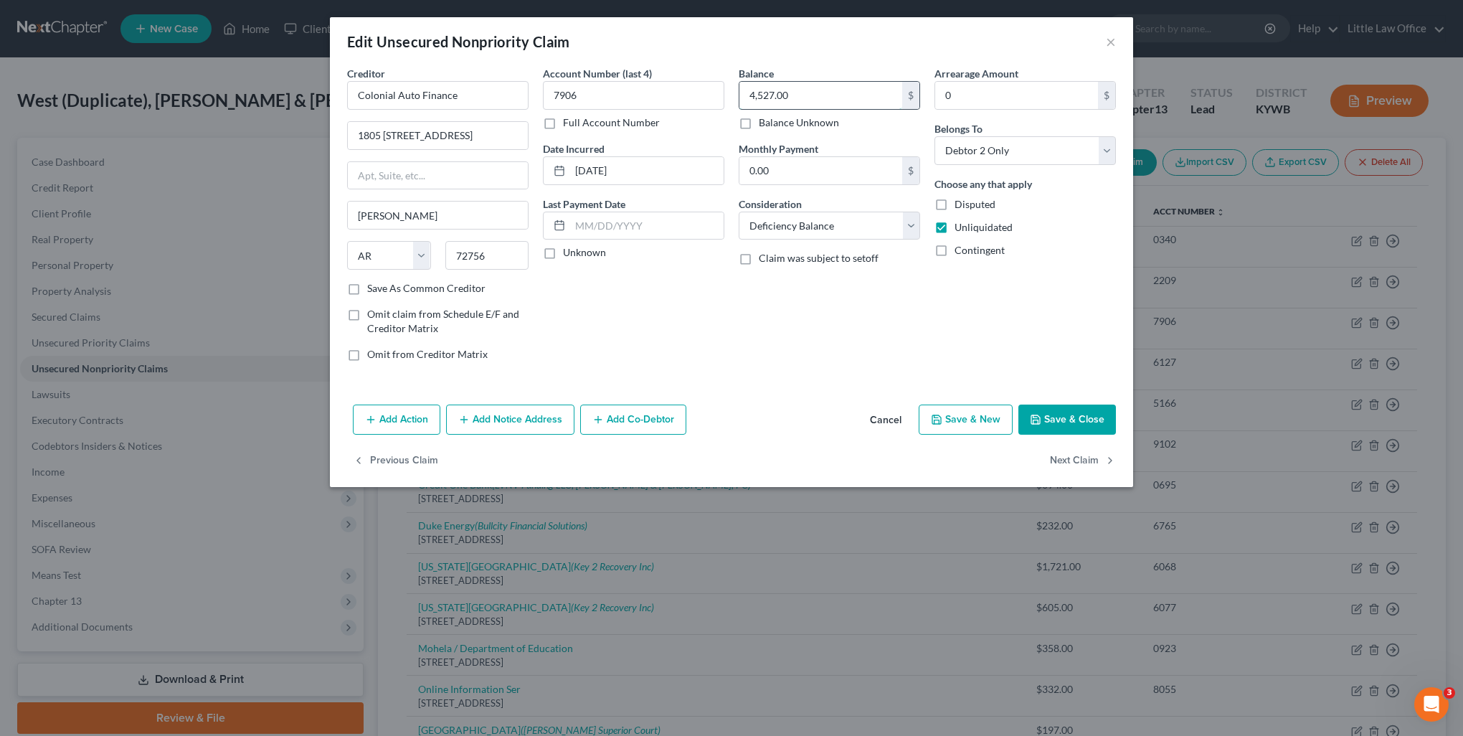
click at [824, 96] on input "4,527.00" at bounding box center [821, 95] width 163 height 27
click at [984, 417] on button "Save & New" at bounding box center [966, 420] width 94 height 30
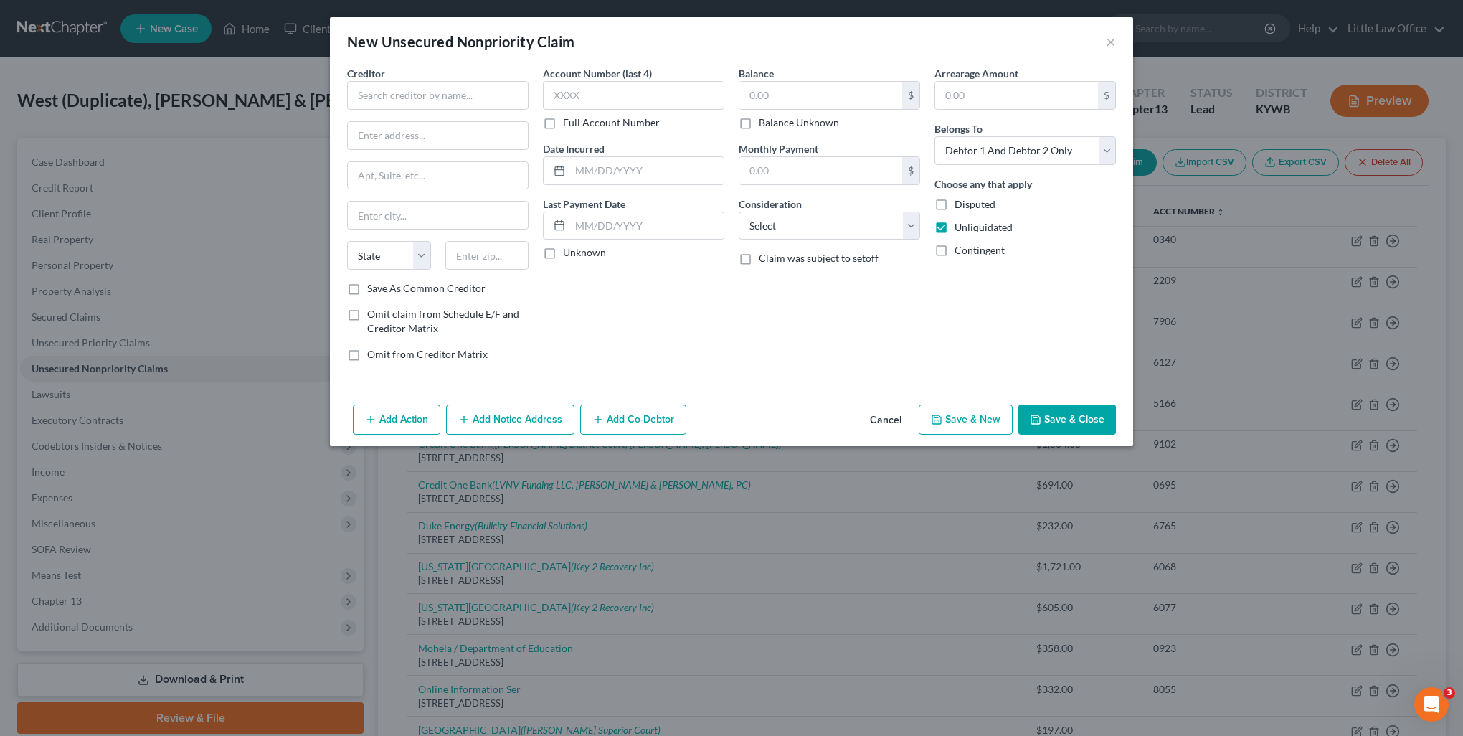
click at [895, 423] on button "Cancel" at bounding box center [886, 420] width 55 height 29
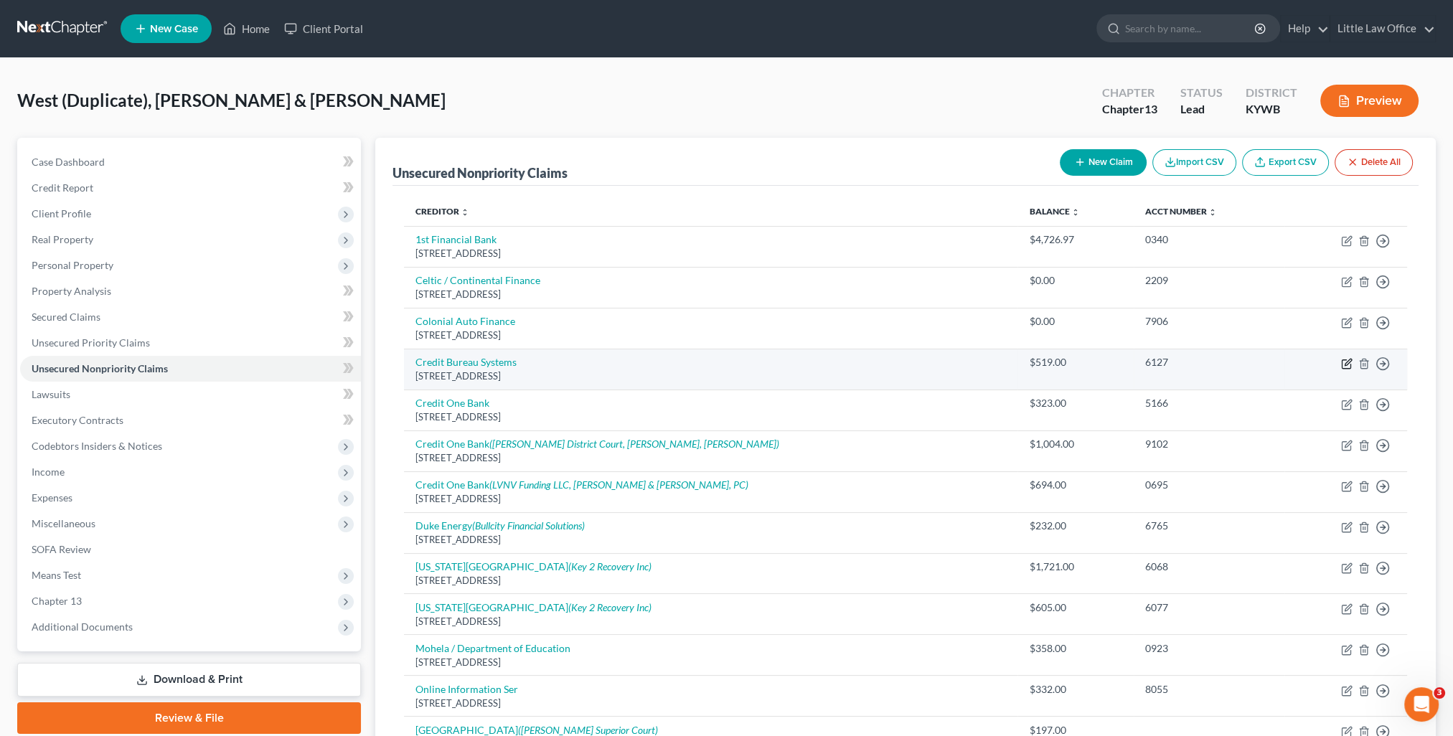
click at [1345, 362] on icon "button" at bounding box center [1347, 362] width 6 height 6
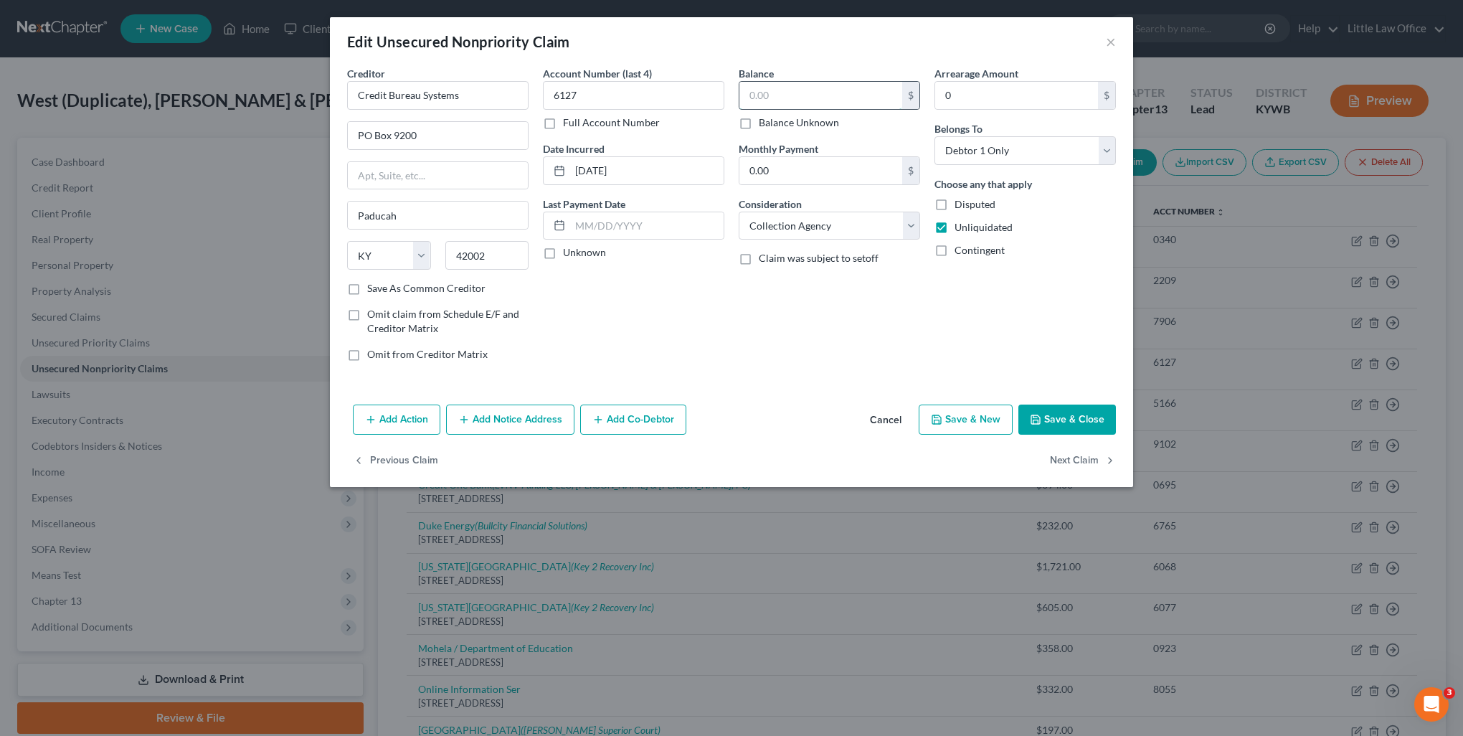
click at [778, 92] on input "text" at bounding box center [821, 95] width 163 height 27
click at [1086, 463] on button "Next Claim" at bounding box center [1083, 461] width 66 height 30
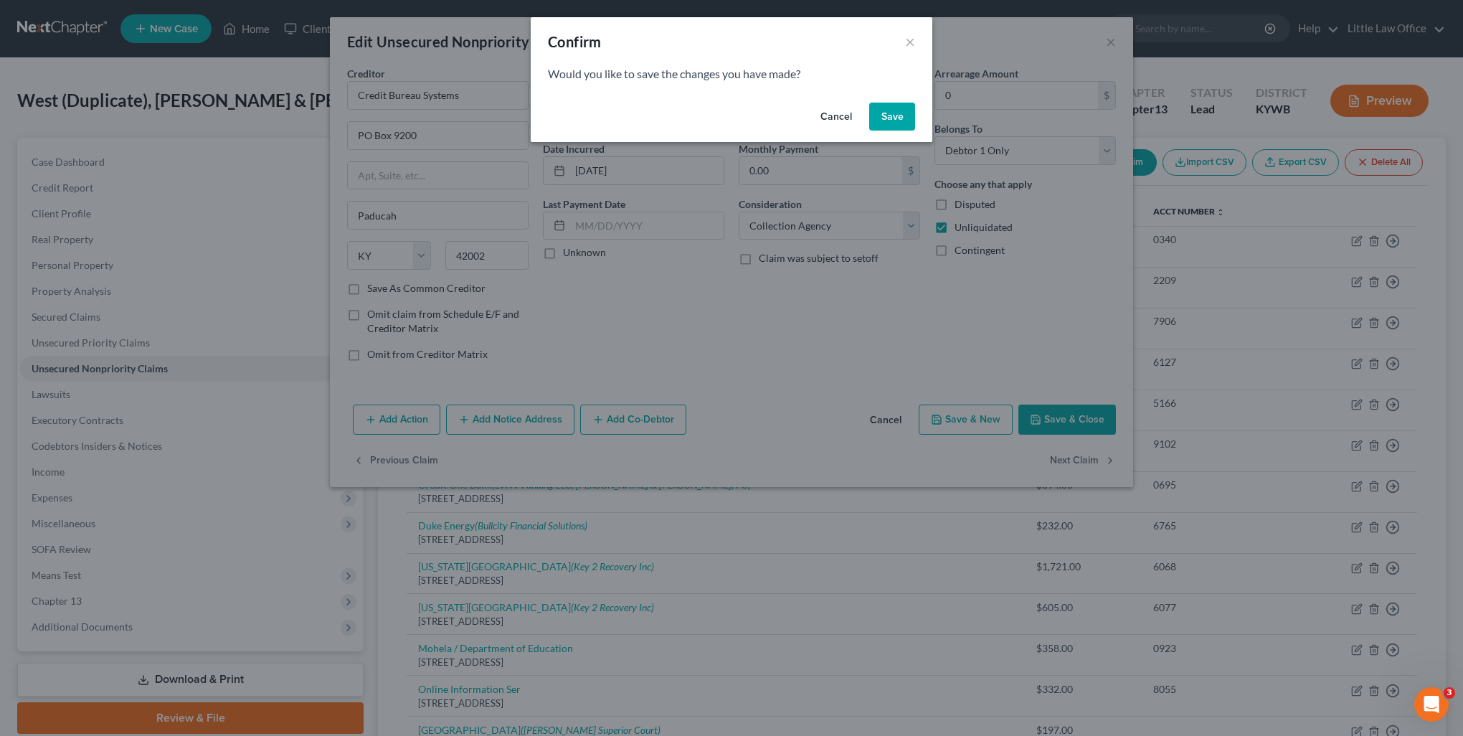
click at [898, 122] on button "Save" at bounding box center [892, 117] width 46 height 29
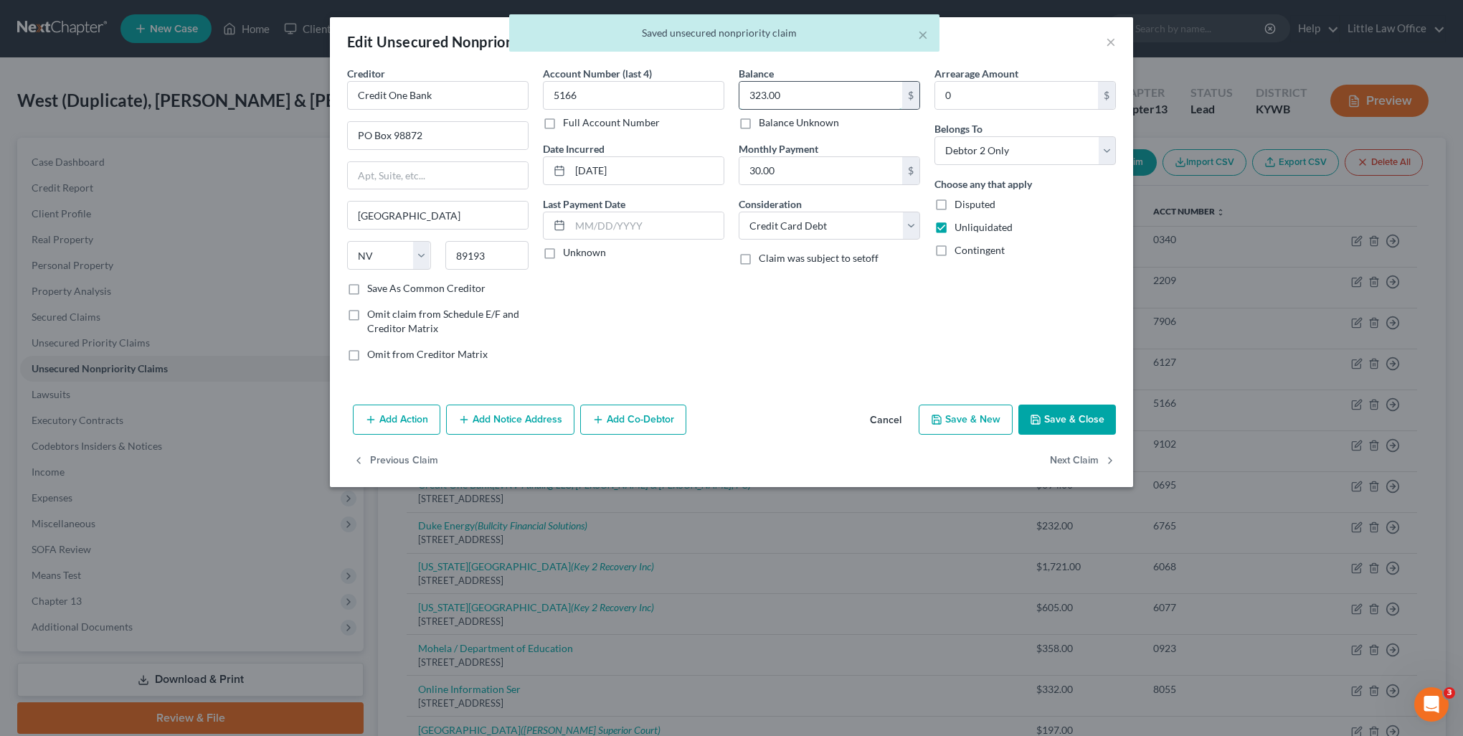
click at [848, 102] on input "323.00" at bounding box center [821, 95] width 163 height 27
click at [1074, 464] on button "Next Claim" at bounding box center [1083, 461] width 66 height 30
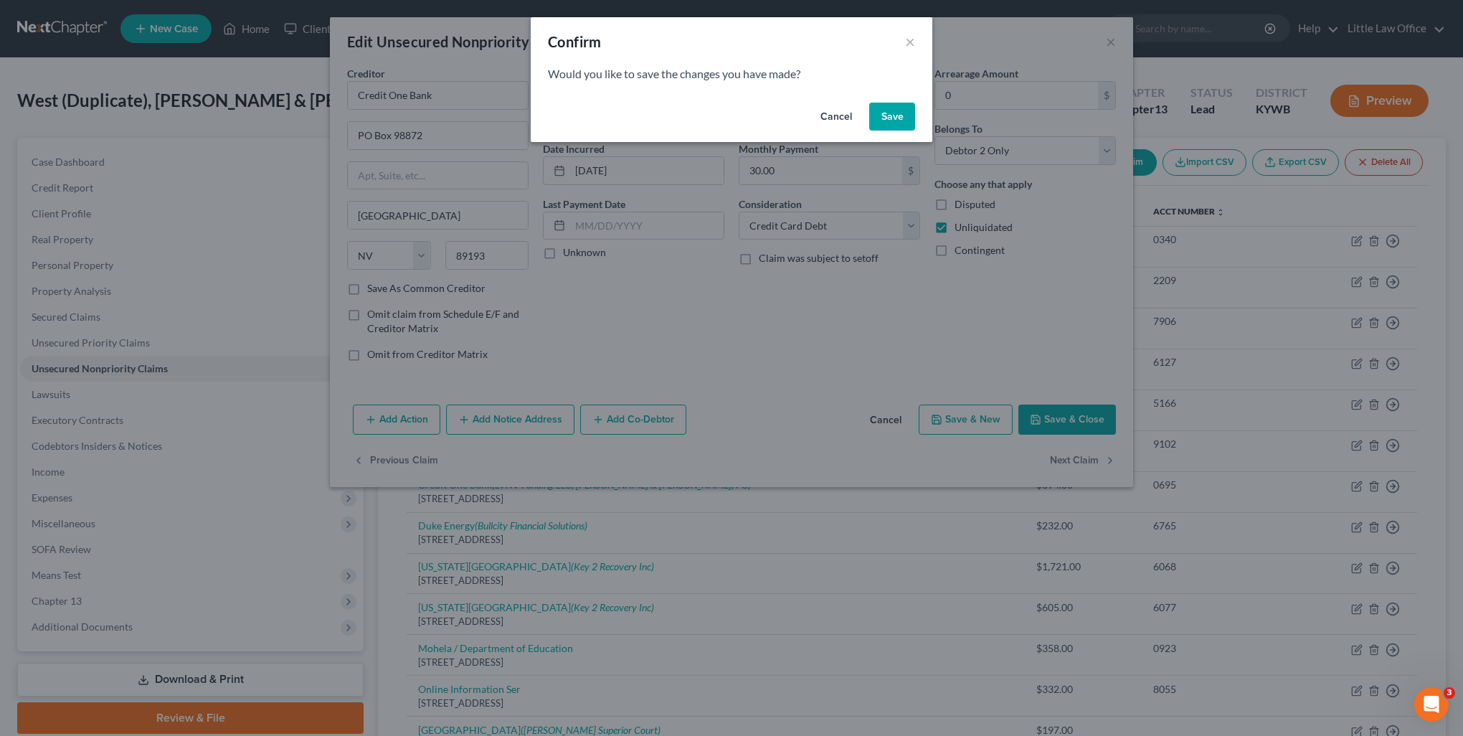
click at [884, 113] on button "Save" at bounding box center [892, 117] width 46 height 29
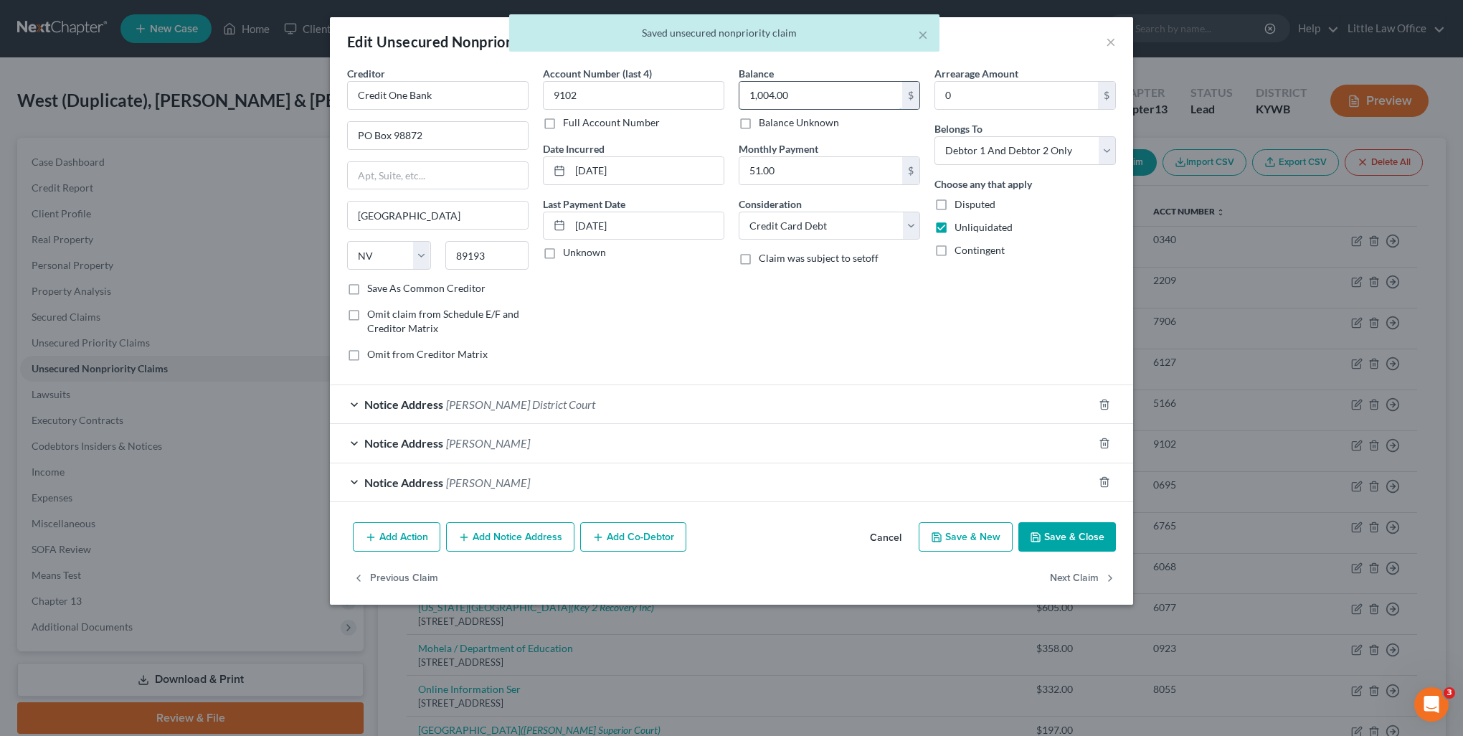
click at [837, 99] on input "1,004.00" at bounding box center [821, 95] width 163 height 27
click at [1080, 568] on button "Next Claim" at bounding box center [1083, 578] width 66 height 30
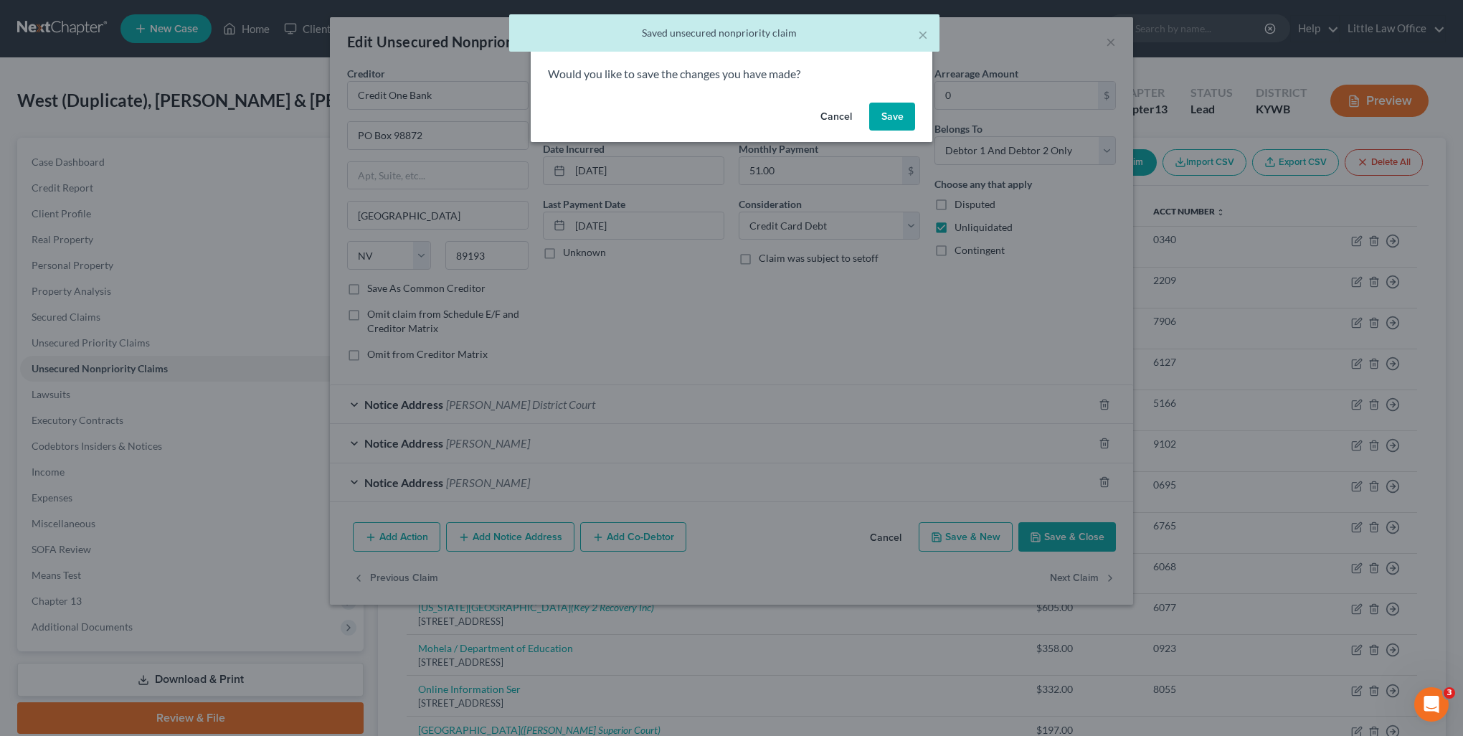
drag, startPoint x: 911, startPoint y: 122, endPoint x: 859, endPoint y: 102, distance: 55.4
click at [911, 123] on button "Save" at bounding box center [892, 117] width 46 height 29
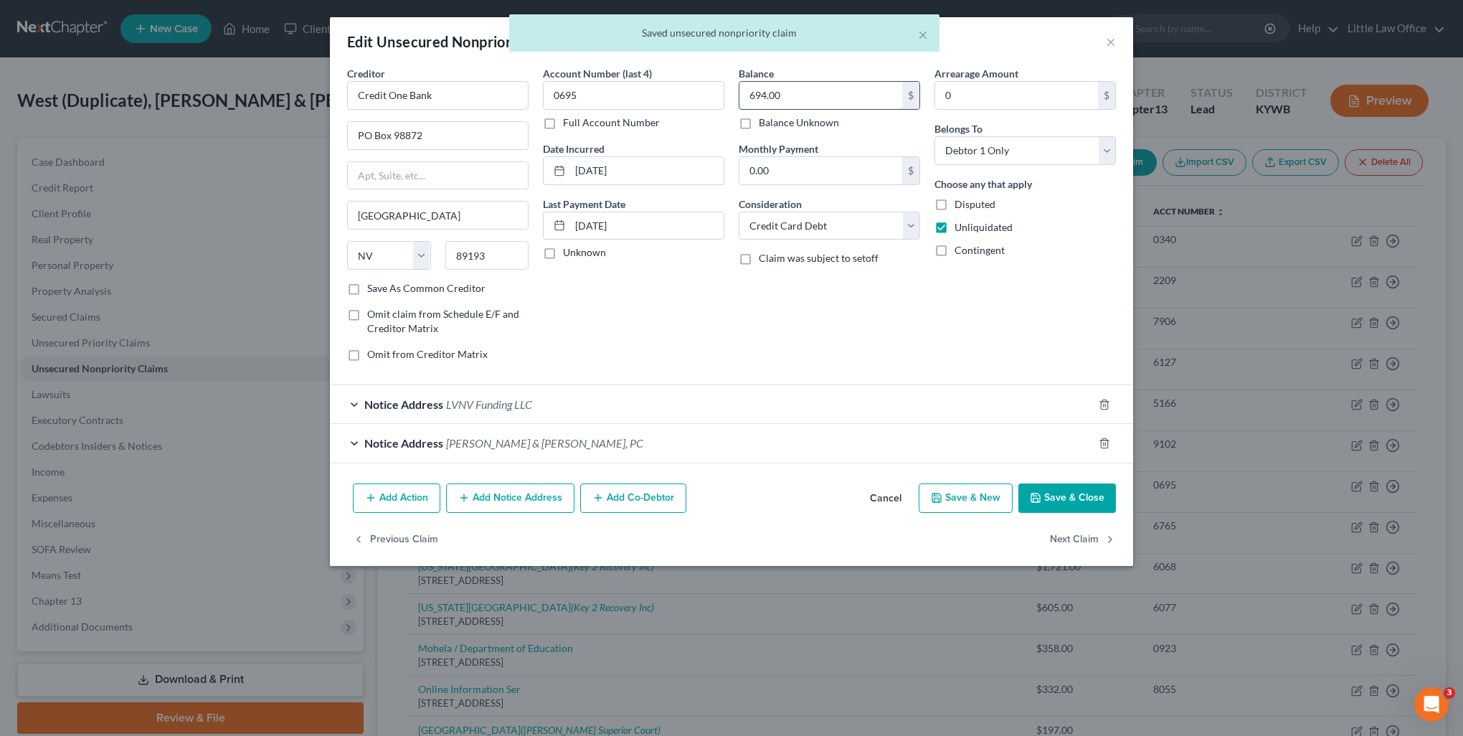
click at [843, 91] on input "694.00" at bounding box center [821, 95] width 163 height 27
click at [1096, 538] on button "Next Claim" at bounding box center [1083, 539] width 66 height 30
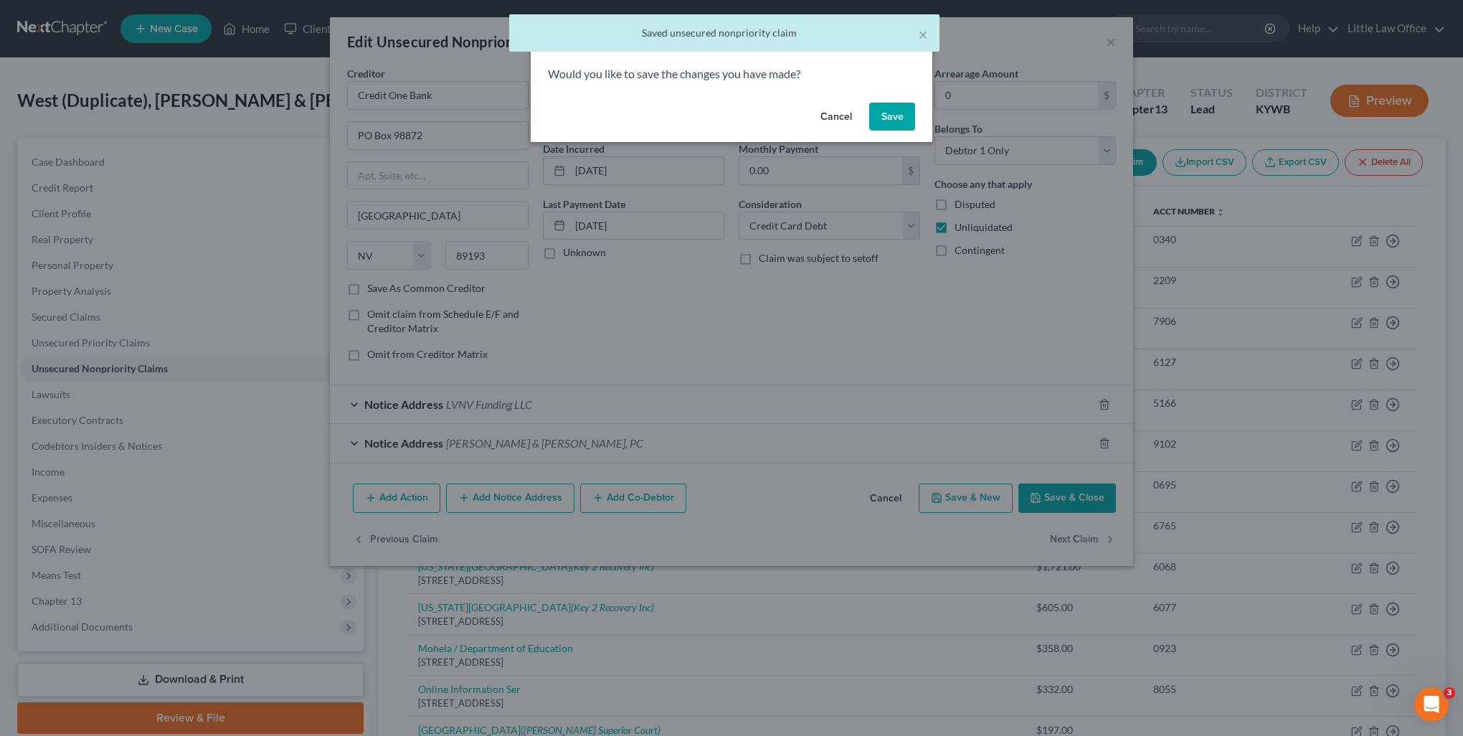
click at [899, 114] on button "Save" at bounding box center [892, 117] width 46 height 29
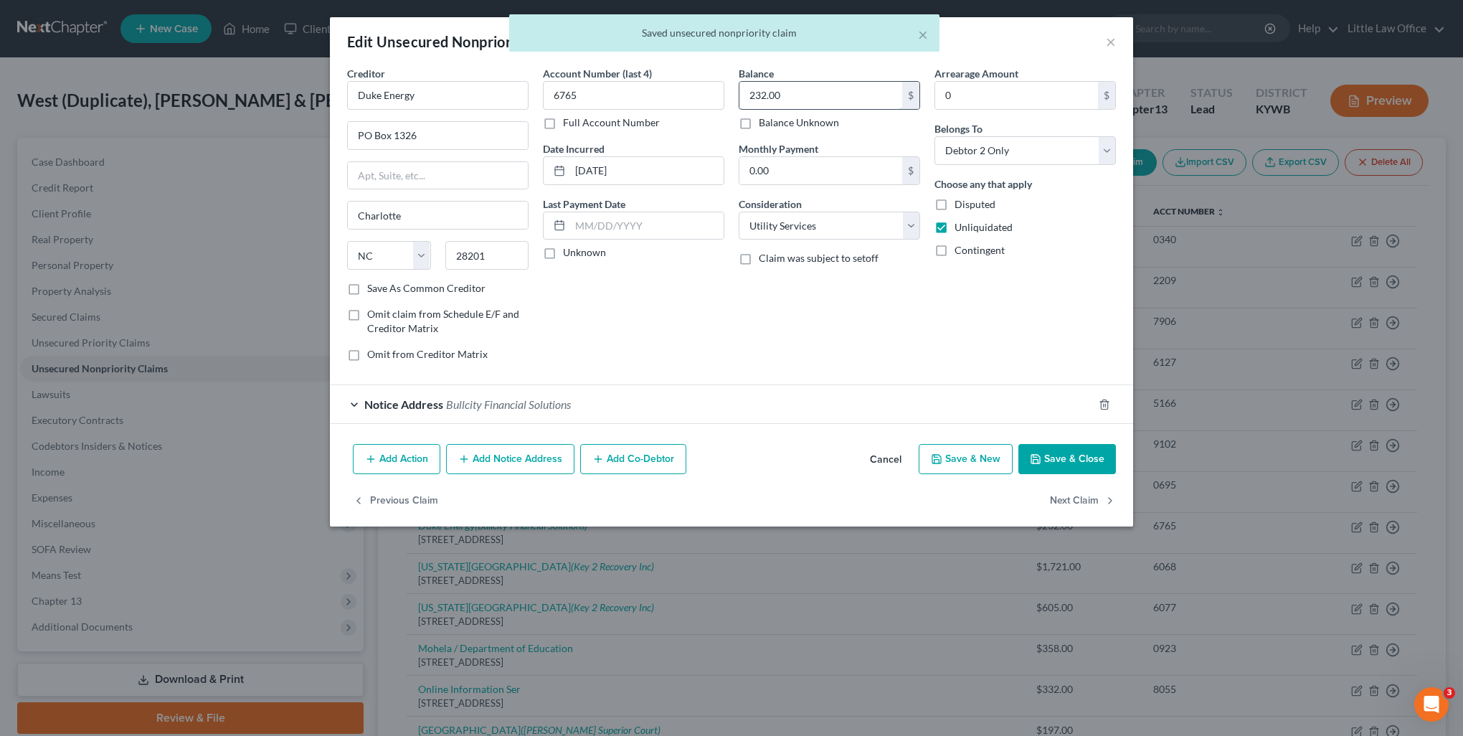
click at [844, 94] on input "232.00" at bounding box center [821, 95] width 163 height 27
click at [1098, 500] on button "Next Claim" at bounding box center [1083, 501] width 66 height 30
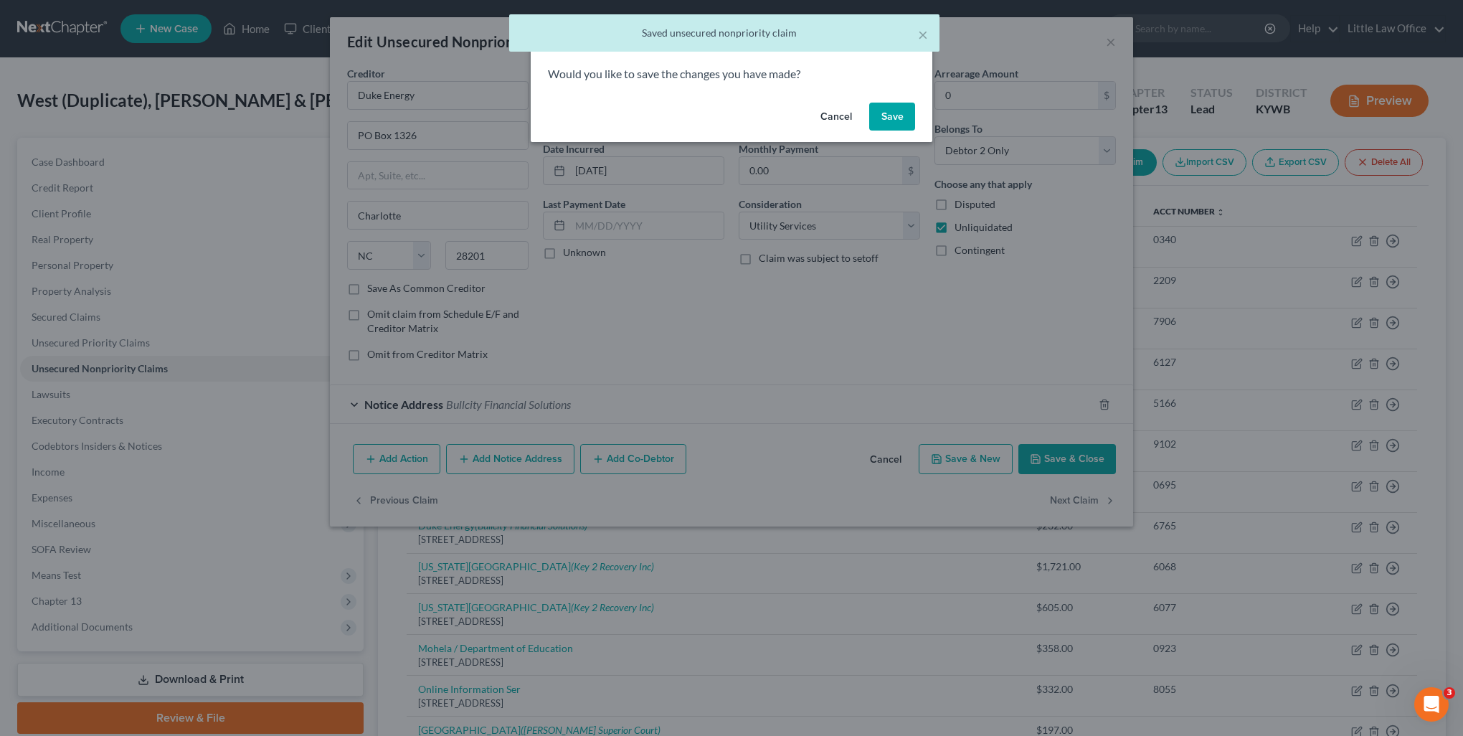
click at [901, 118] on button "Save" at bounding box center [892, 117] width 46 height 29
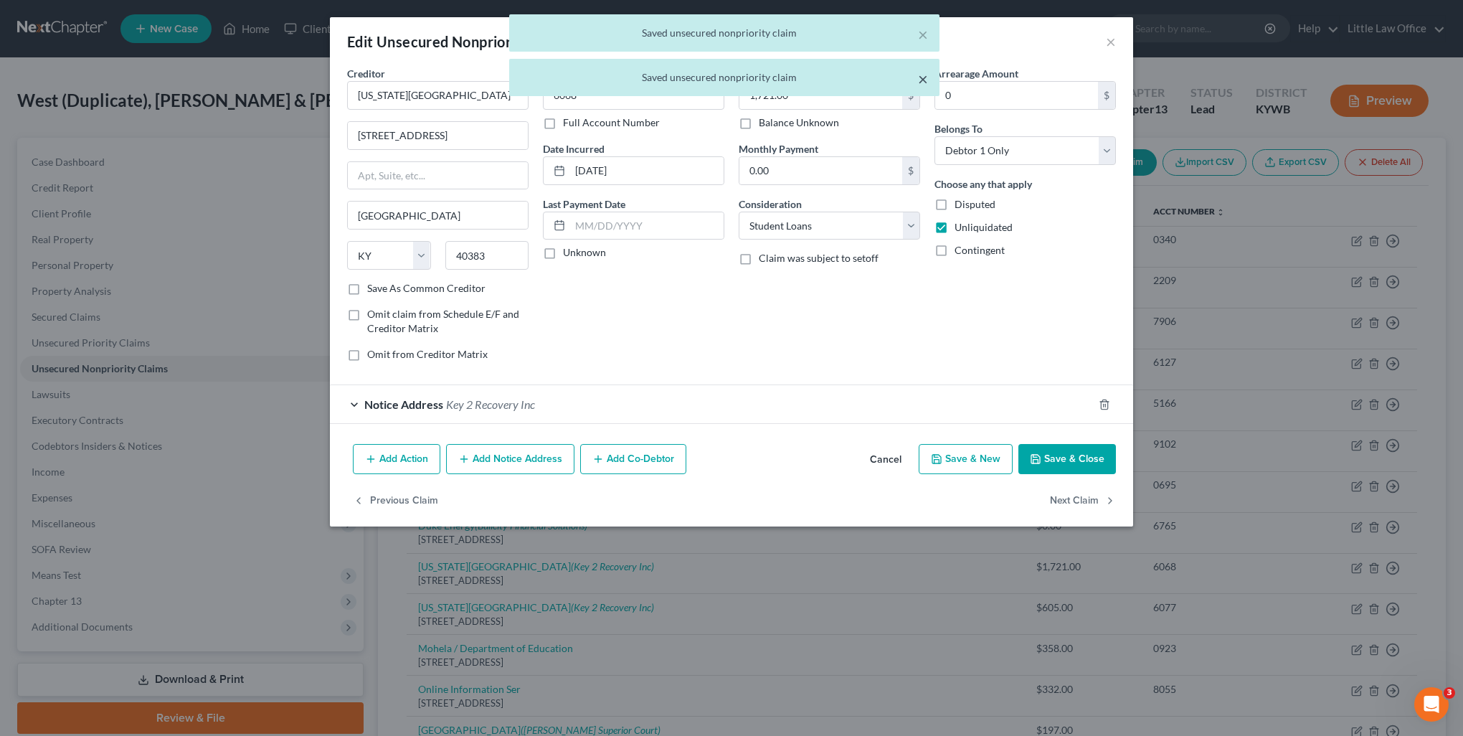
click at [927, 80] on div "Arrearage Amount 0 $ Belongs To * Select Debtor 1 Only Debtor 2 Only Debtor 1 A…" at bounding box center [1025, 219] width 196 height 307
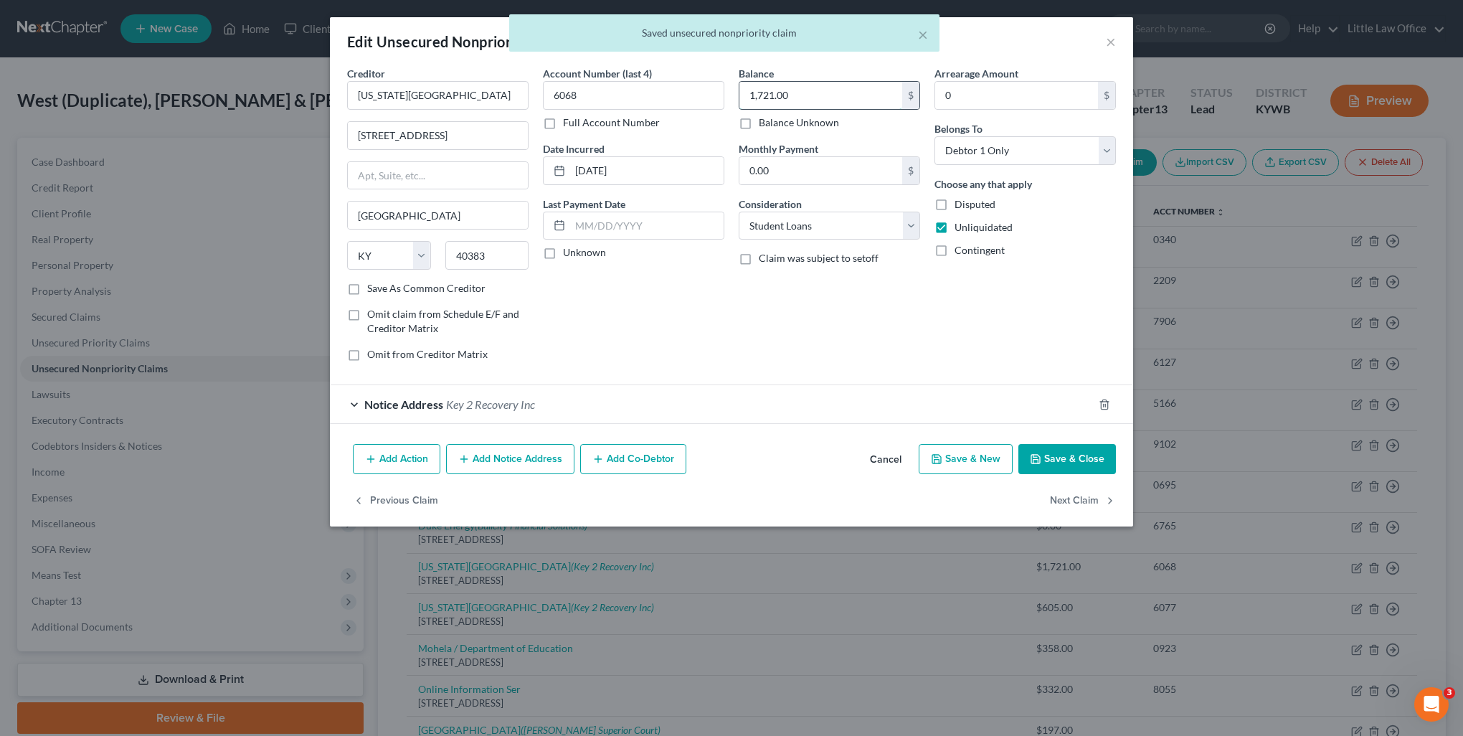
click at [826, 93] on input "1,721.00" at bounding box center [821, 95] width 163 height 27
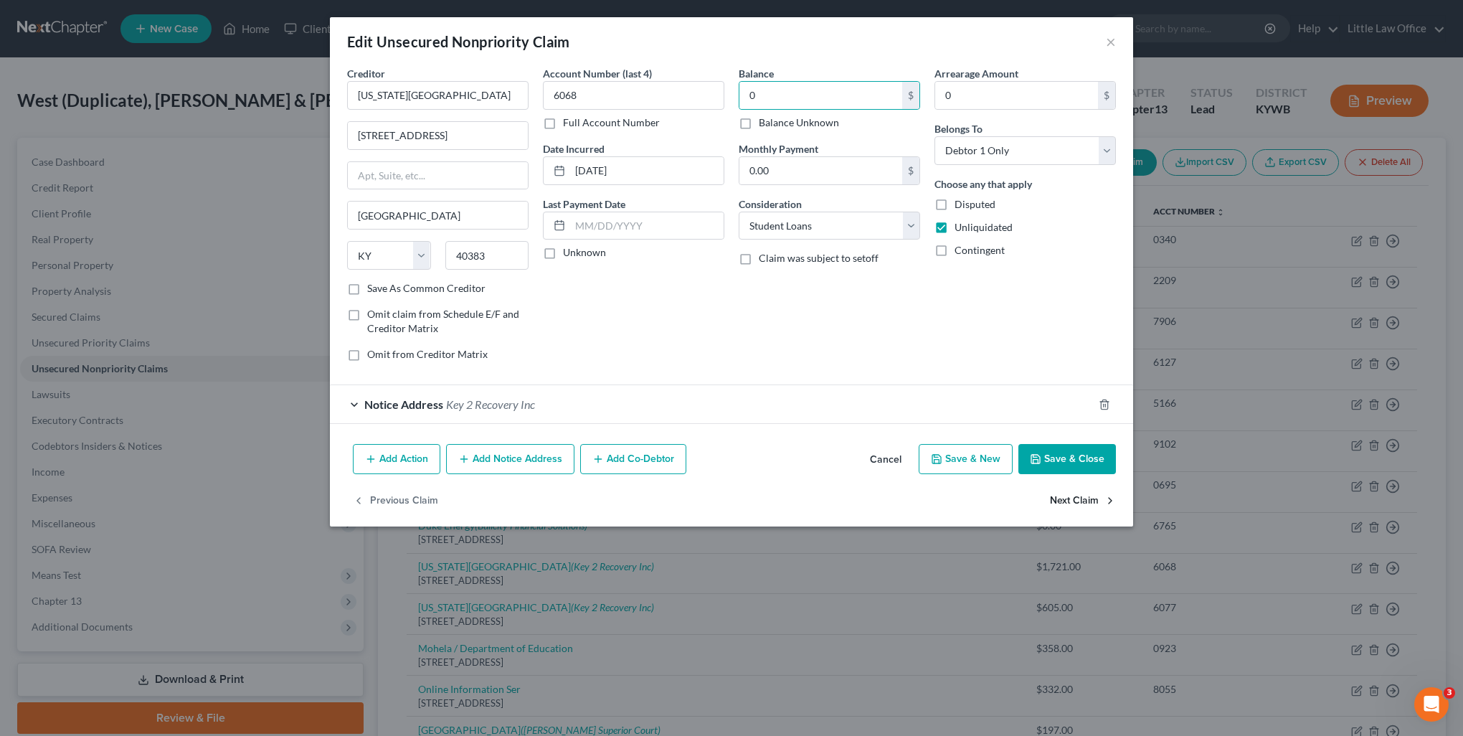
click at [1092, 499] on button "Next Claim" at bounding box center [1083, 501] width 66 height 30
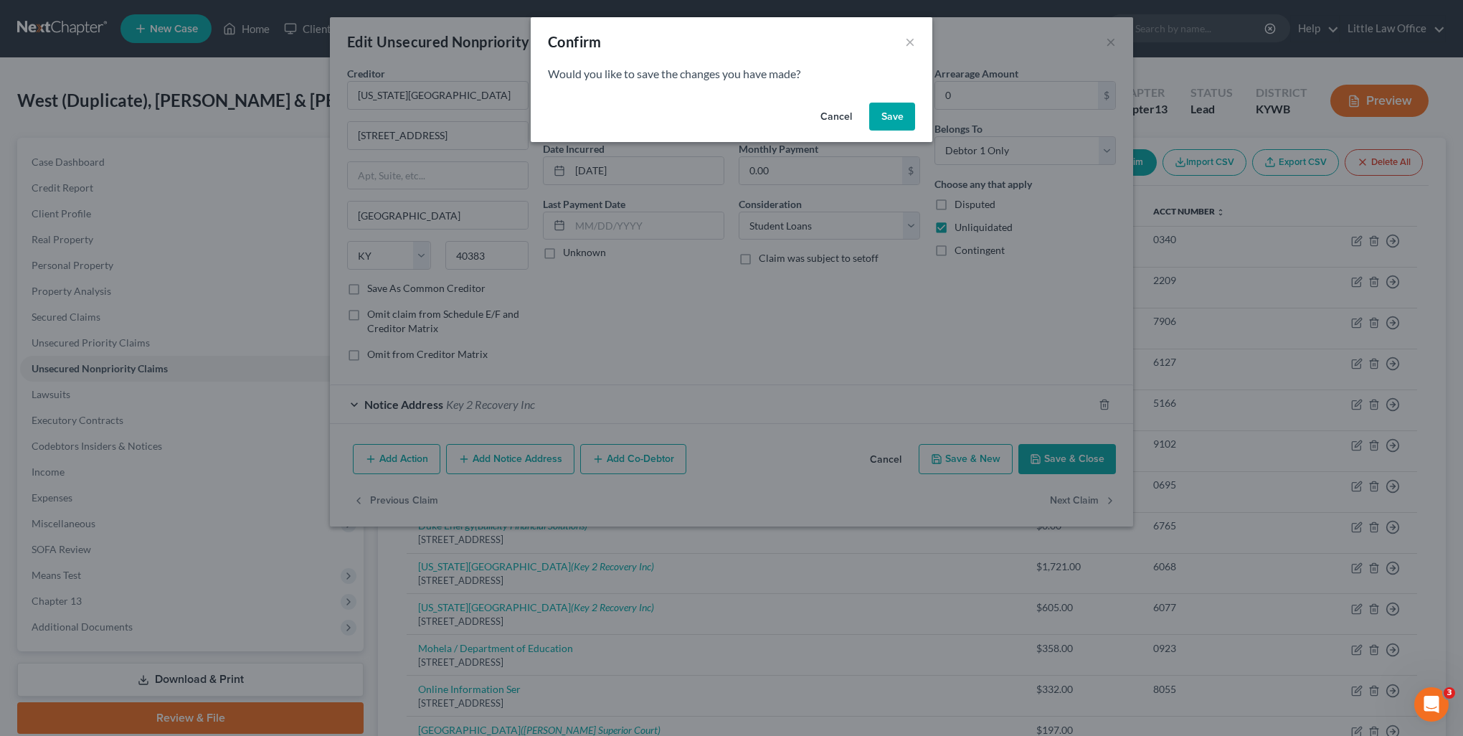
drag, startPoint x: 921, startPoint y: 116, endPoint x: 912, endPoint y: 120, distance: 9.3
click at [919, 116] on div "Cancel Save" at bounding box center [732, 120] width 402 height 46
click at [912, 120] on button "Save" at bounding box center [892, 117] width 46 height 29
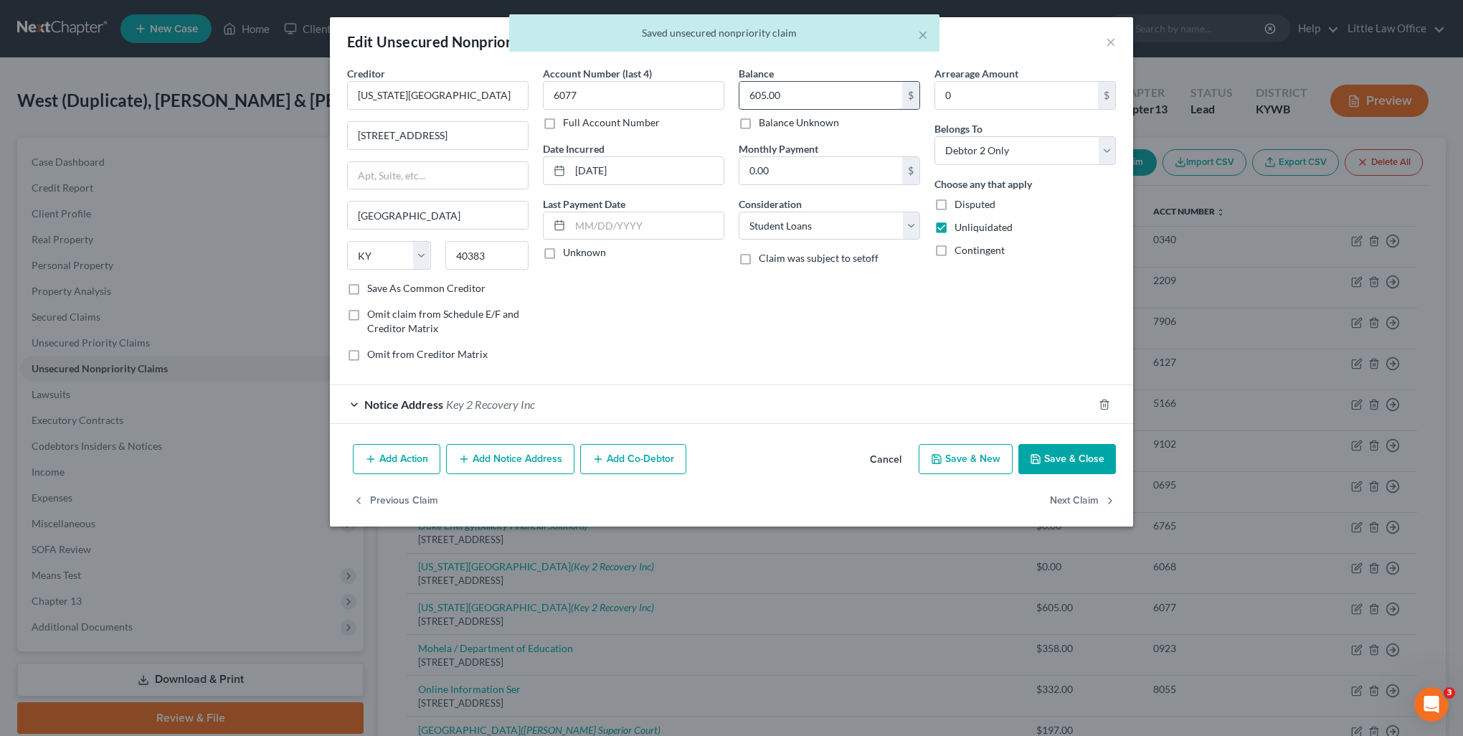
click at [798, 93] on input "605.00" at bounding box center [821, 95] width 163 height 27
click at [1053, 493] on button "Next Claim" at bounding box center [1083, 501] width 66 height 30
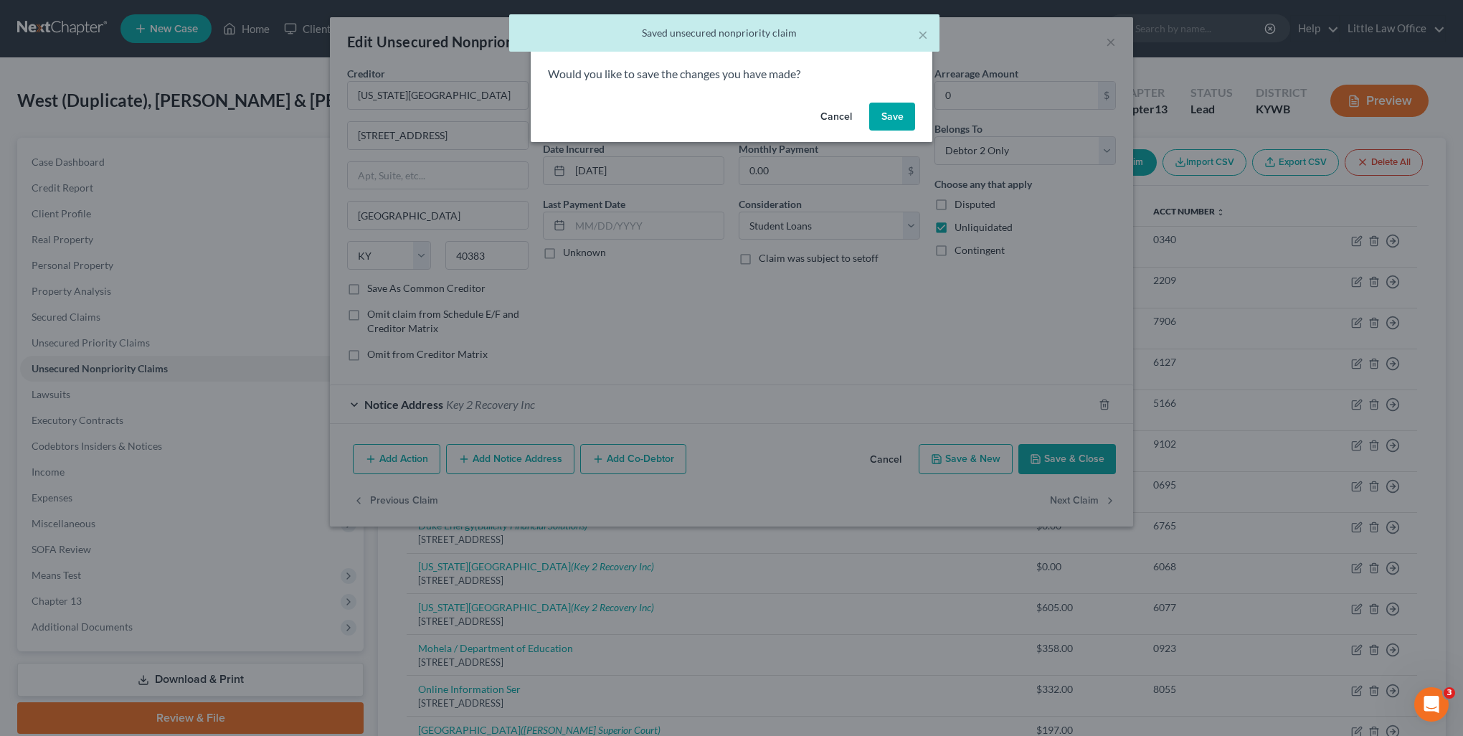
click at [887, 125] on button "Save" at bounding box center [892, 117] width 46 height 29
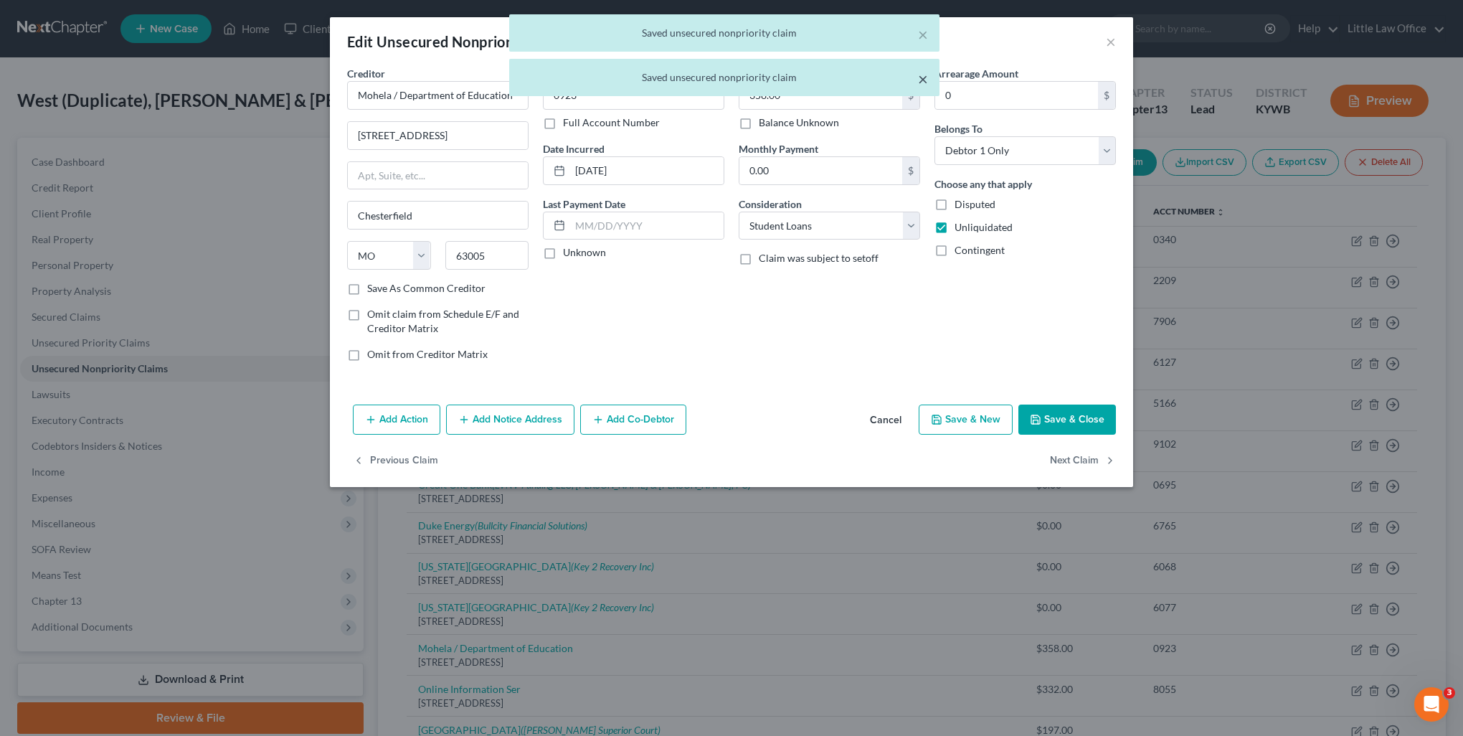
click at [919, 80] on button "×" at bounding box center [923, 78] width 10 height 17
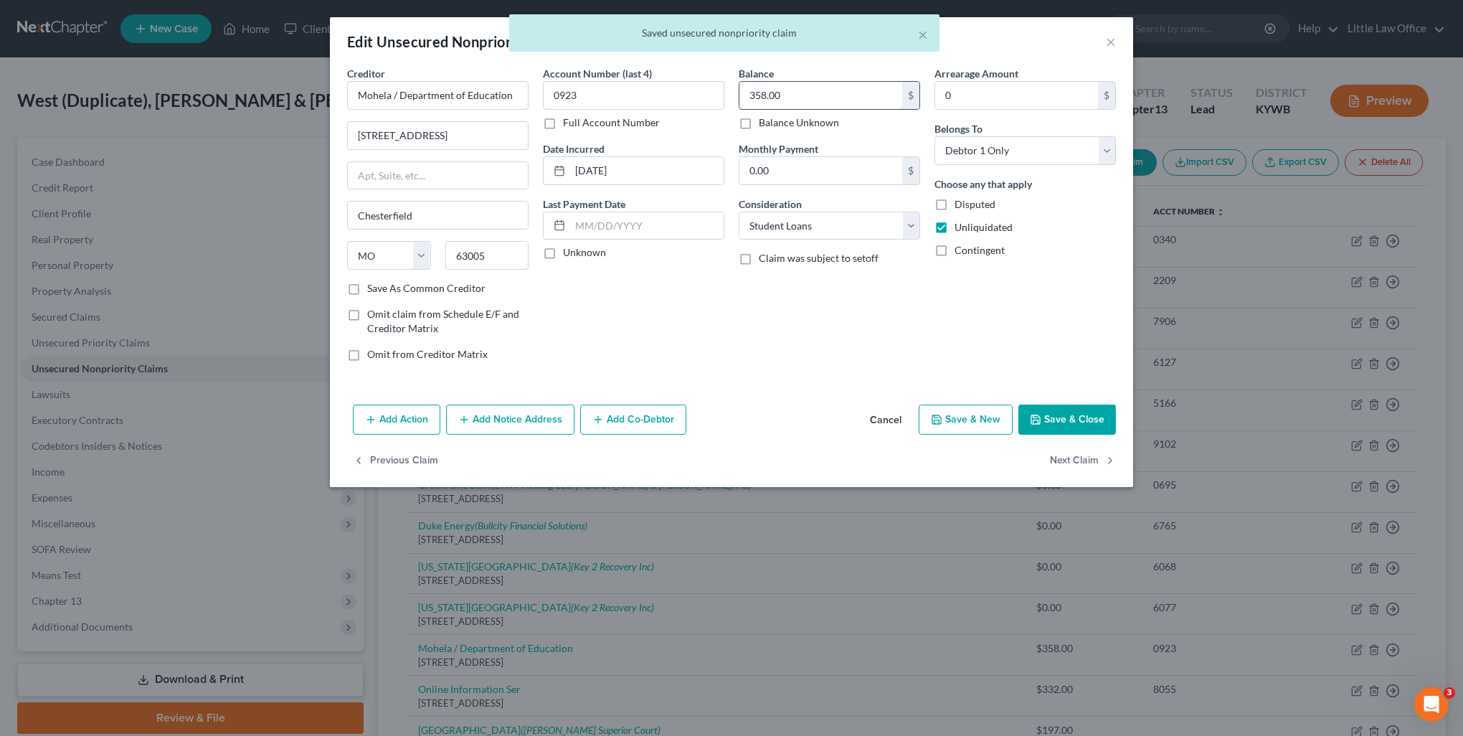
click at [823, 99] on input "358.00" at bounding box center [821, 95] width 163 height 27
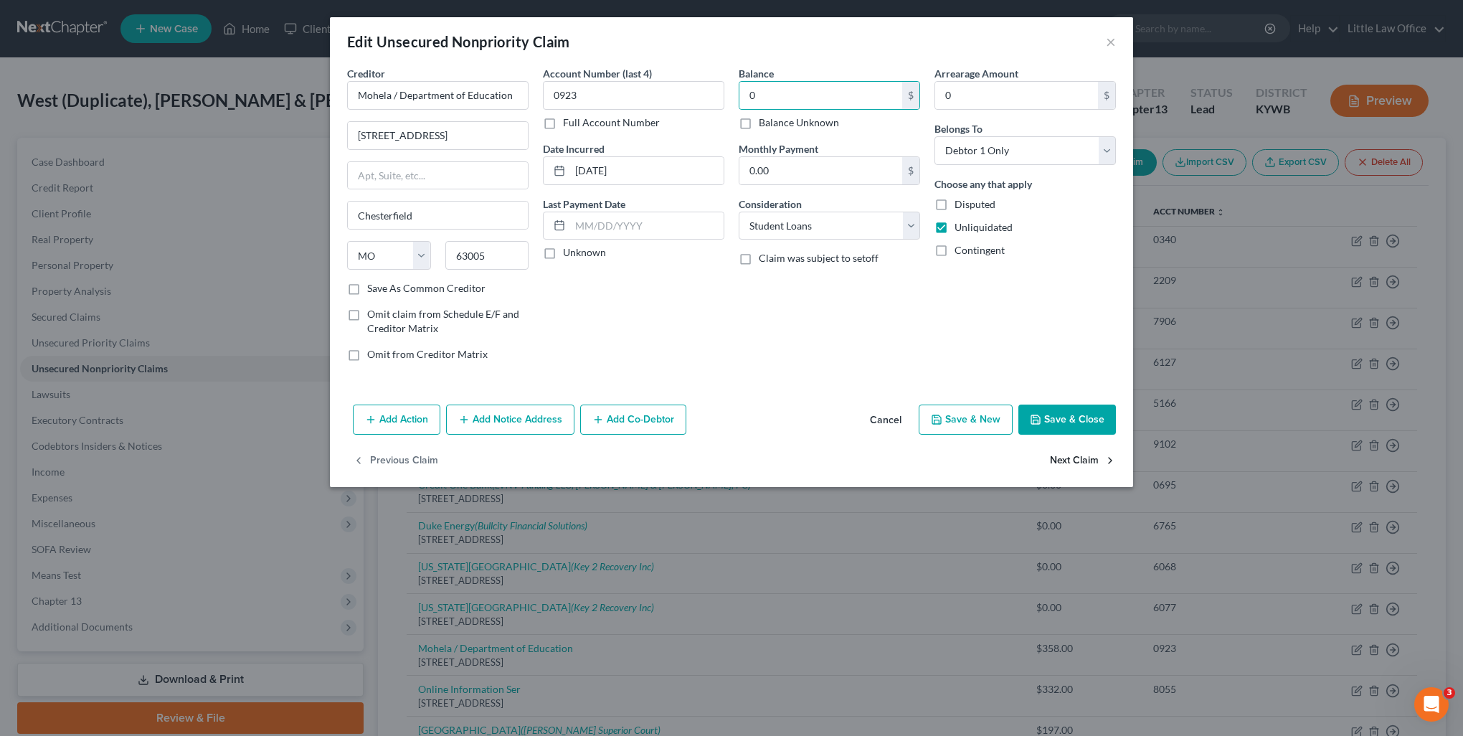
click at [1083, 463] on button "Next Claim" at bounding box center [1083, 461] width 66 height 30
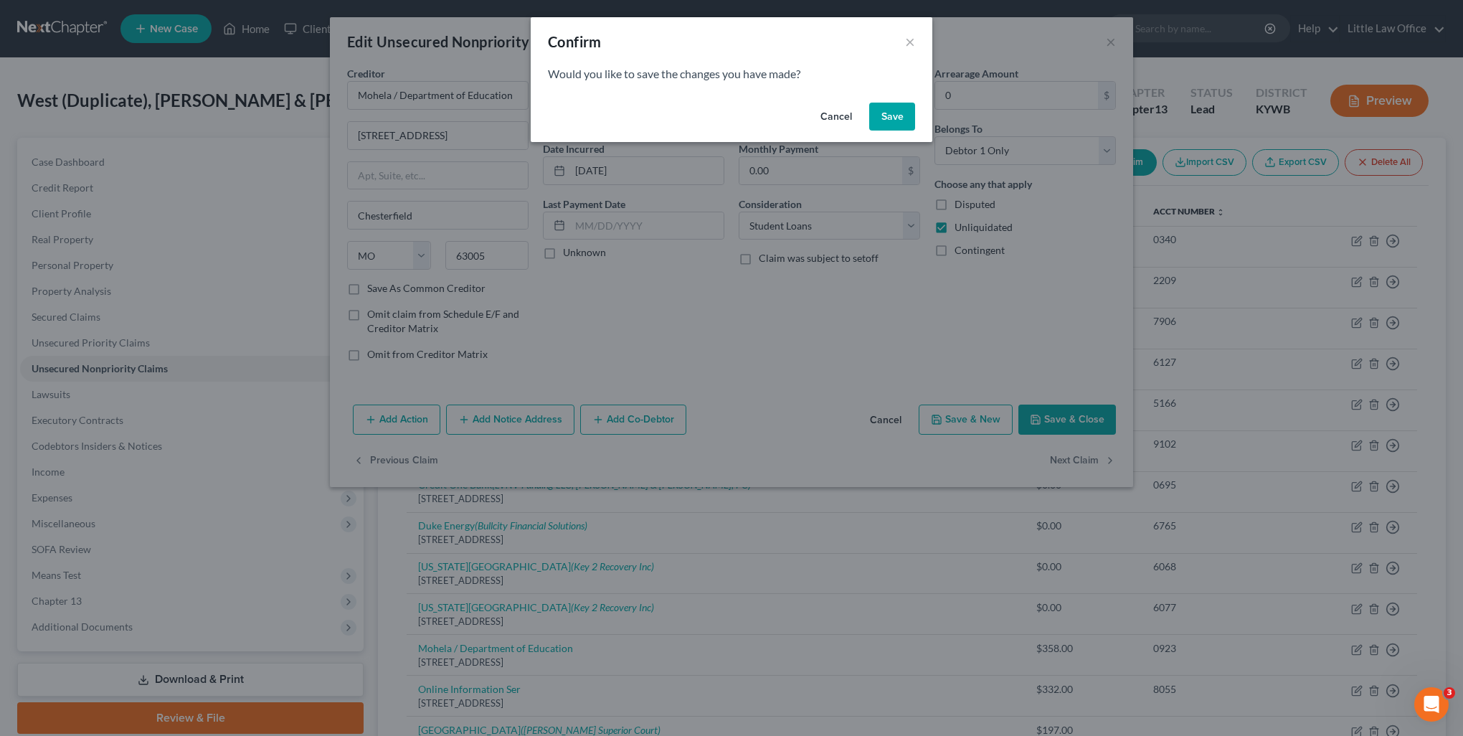
click at [897, 113] on button "Save" at bounding box center [892, 117] width 46 height 29
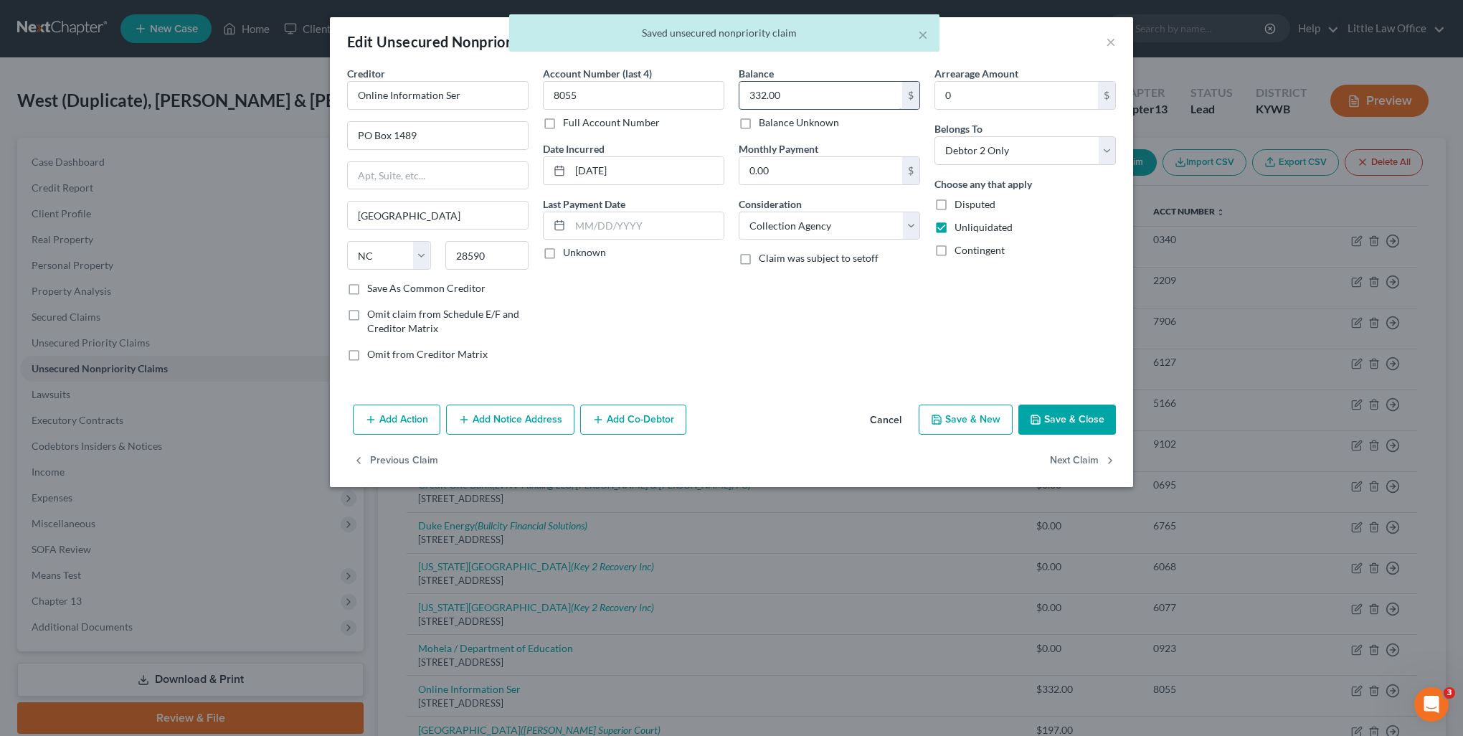
click at [809, 95] on input "332.00" at bounding box center [821, 95] width 163 height 27
click at [1062, 443] on div "Add Action Add Notice Address Add Co-Debtor Cancel Save & New Save & Close" at bounding box center [731, 422] width 803 height 47
click at [1067, 458] on button "Next Claim" at bounding box center [1083, 461] width 66 height 30
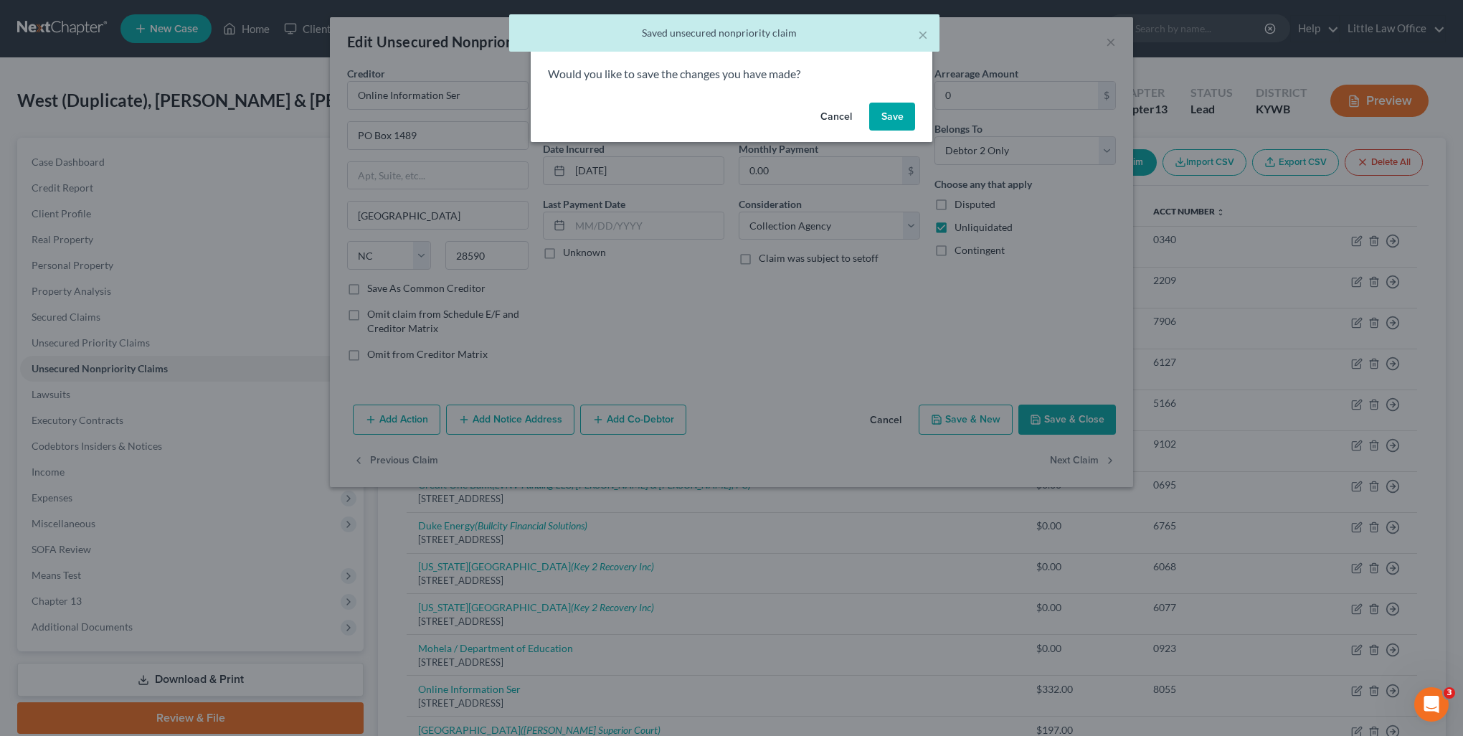
click at [903, 118] on button "Save" at bounding box center [892, 117] width 46 height 29
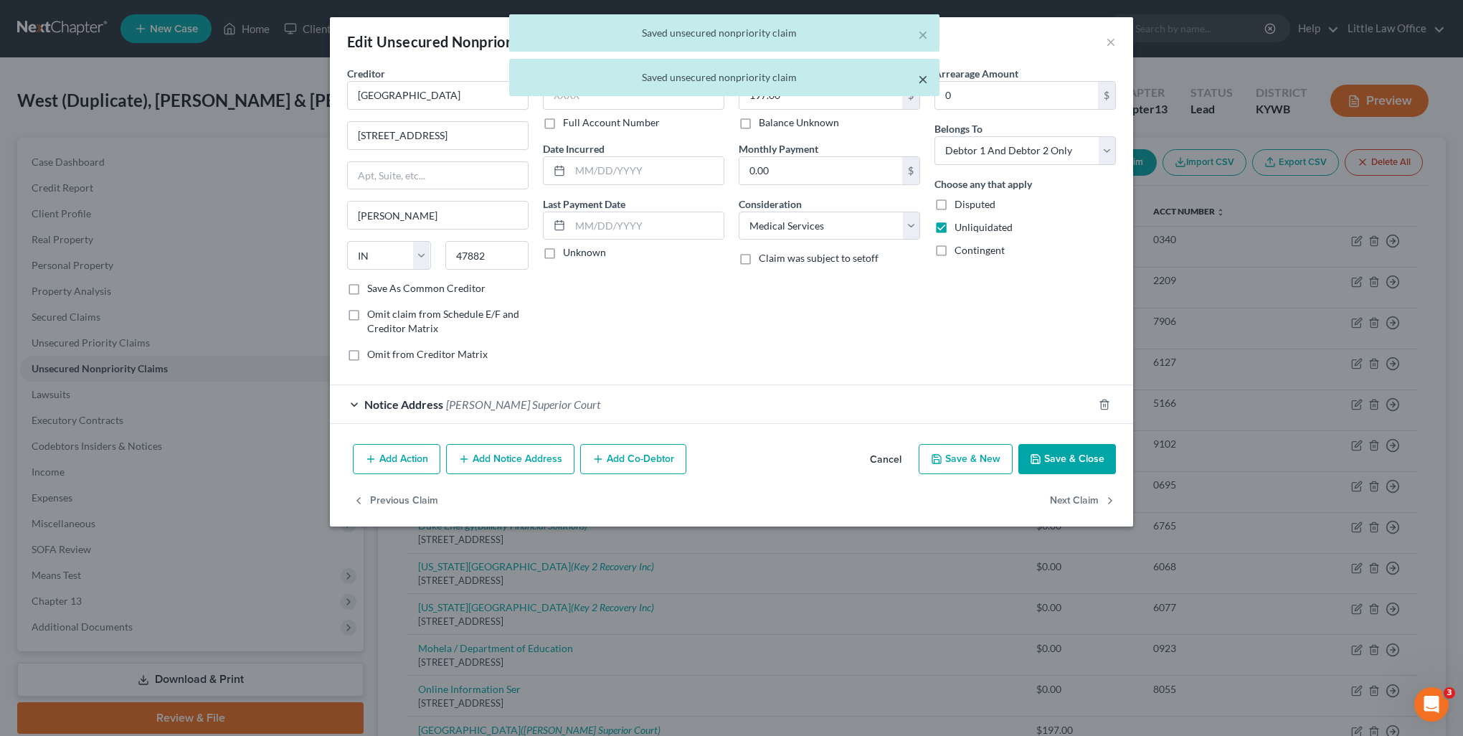
click at [923, 81] on button "×" at bounding box center [923, 78] width 10 height 17
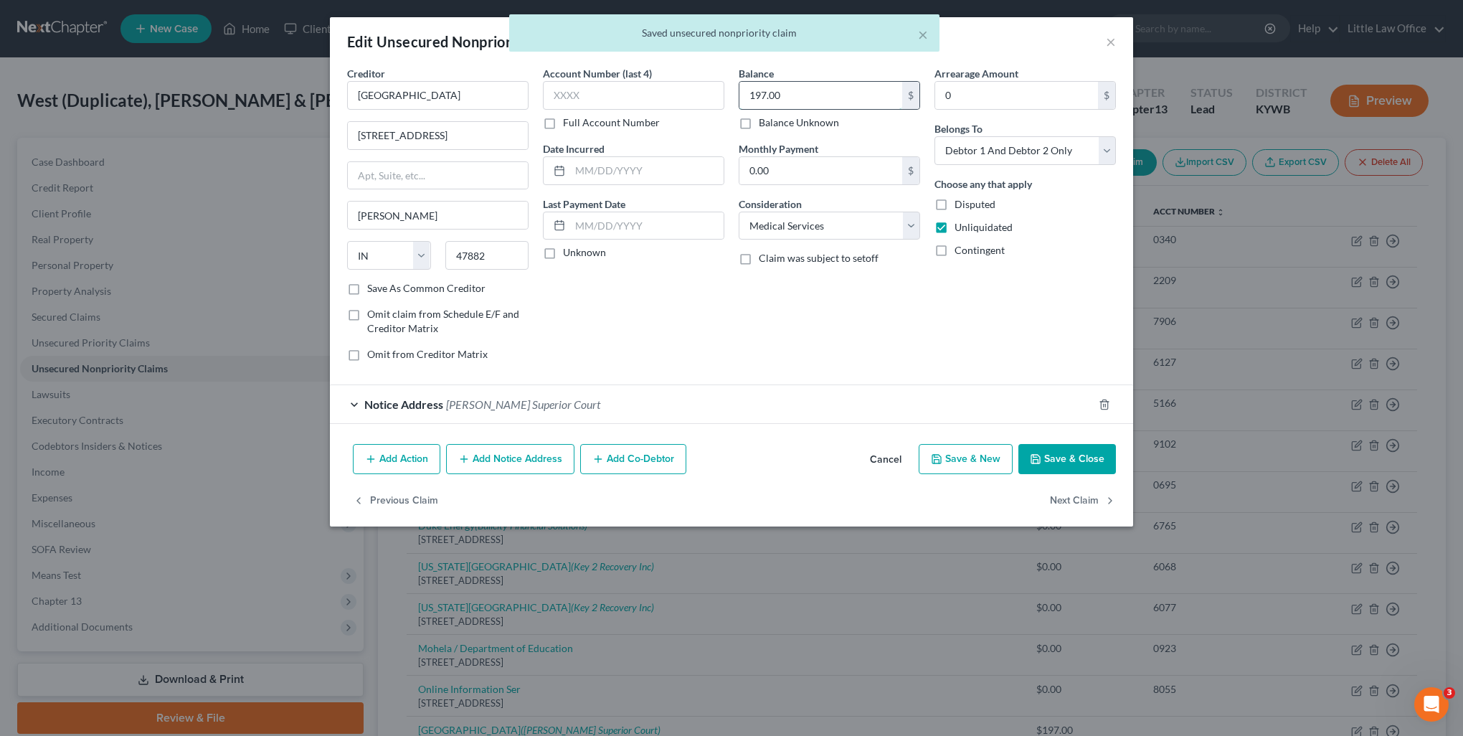
click at [854, 83] on input "197.00" at bounding box center [821, 95] width 163 height 27
click at [1085, 498] on button "Next Claim" at bounding box center [1083, 501] width 66 height 30
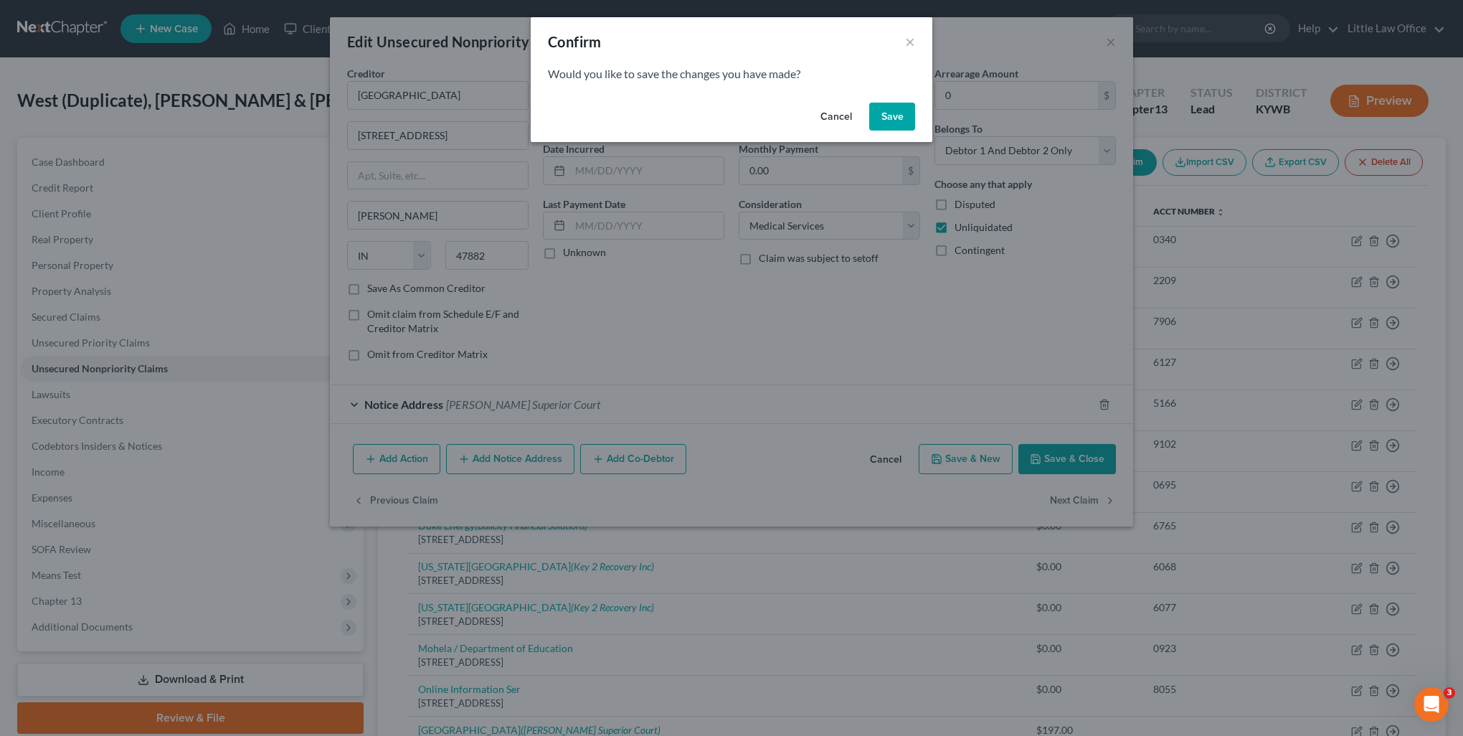
click at [888, 118] on button "Save" at bounding box center [892, 117] width 46 height 29
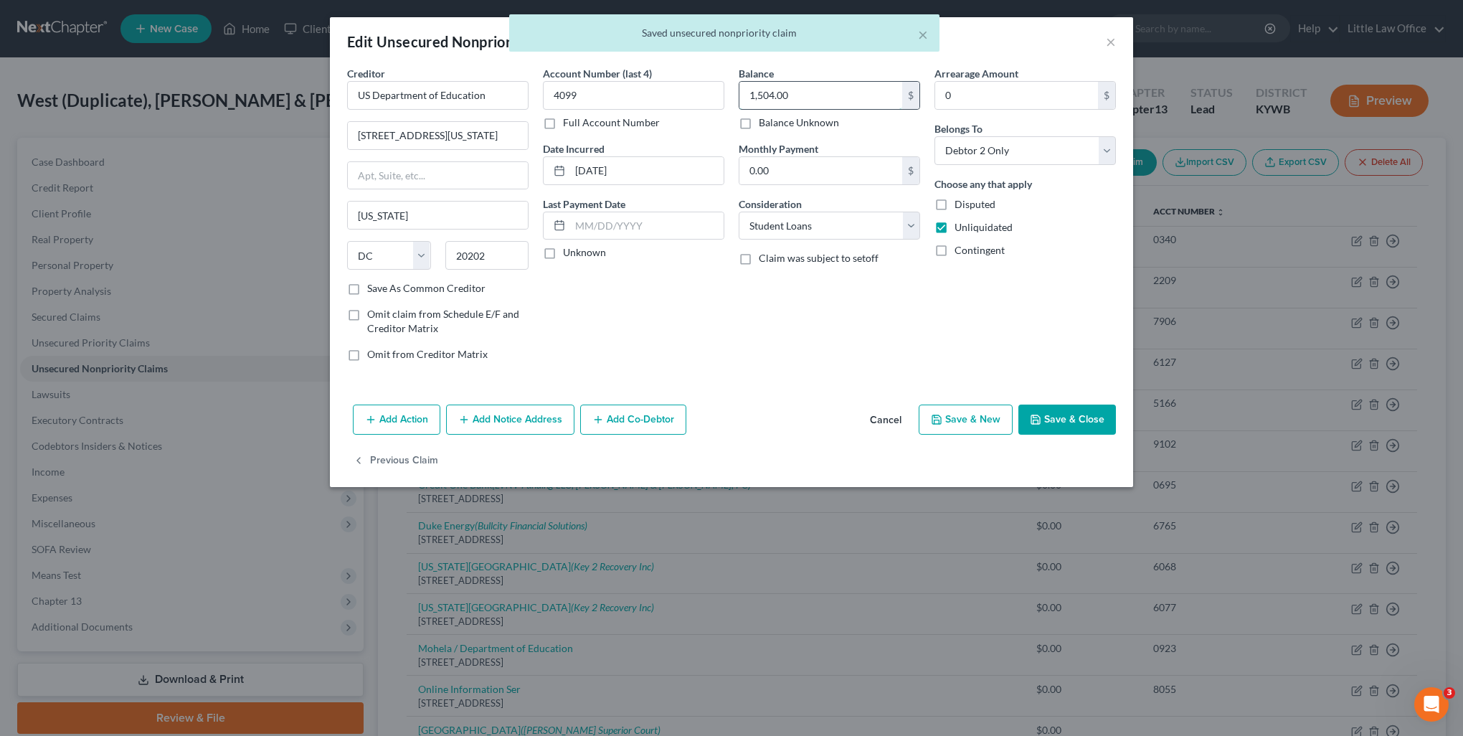
click at [861, 94] on input "1,504.00" at bounding box center [821, 95] width 163 height 27
click at [1074, 420] on button "Save & Close" at bounding box center [1068, 420] width 98 height 30
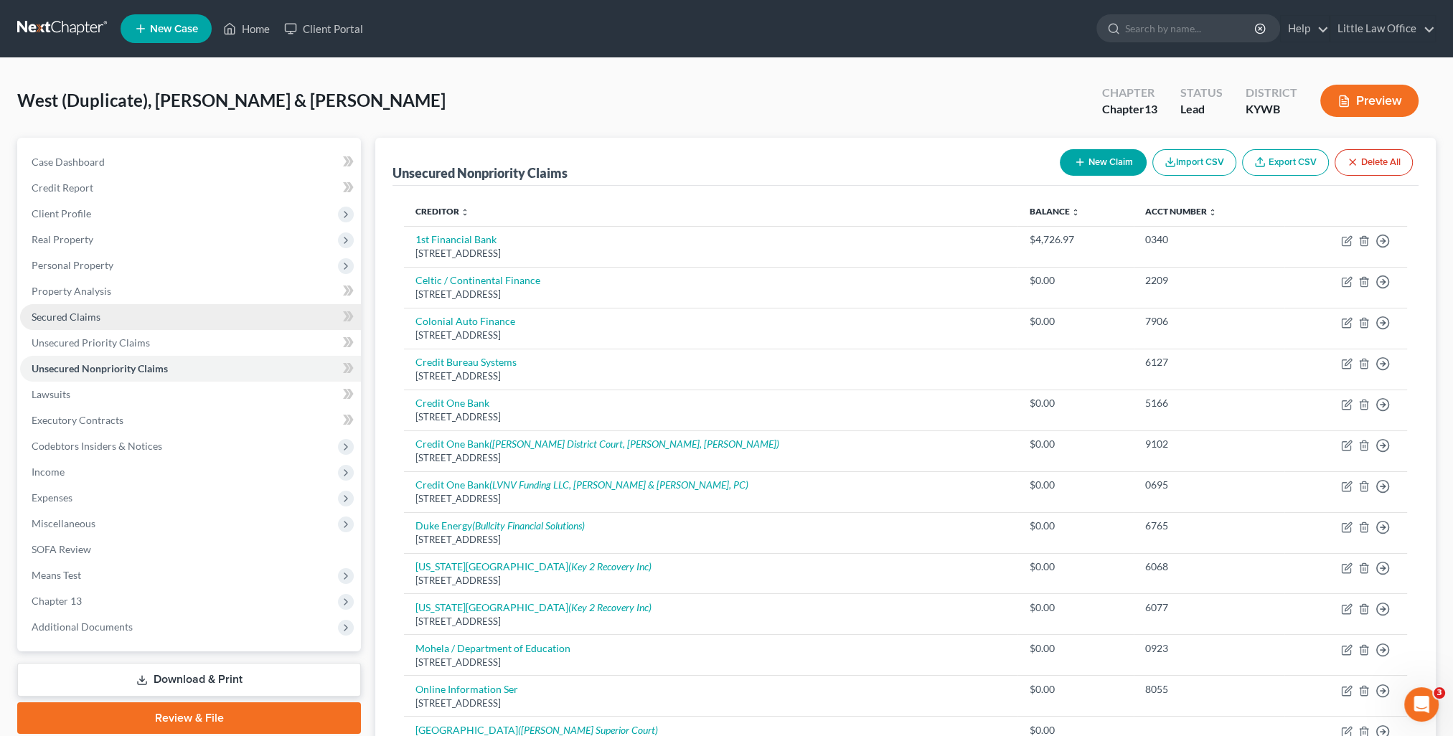
click at [126, 326] on link "Secured Claims" at bounding box center [190, 317] width 341 height 26
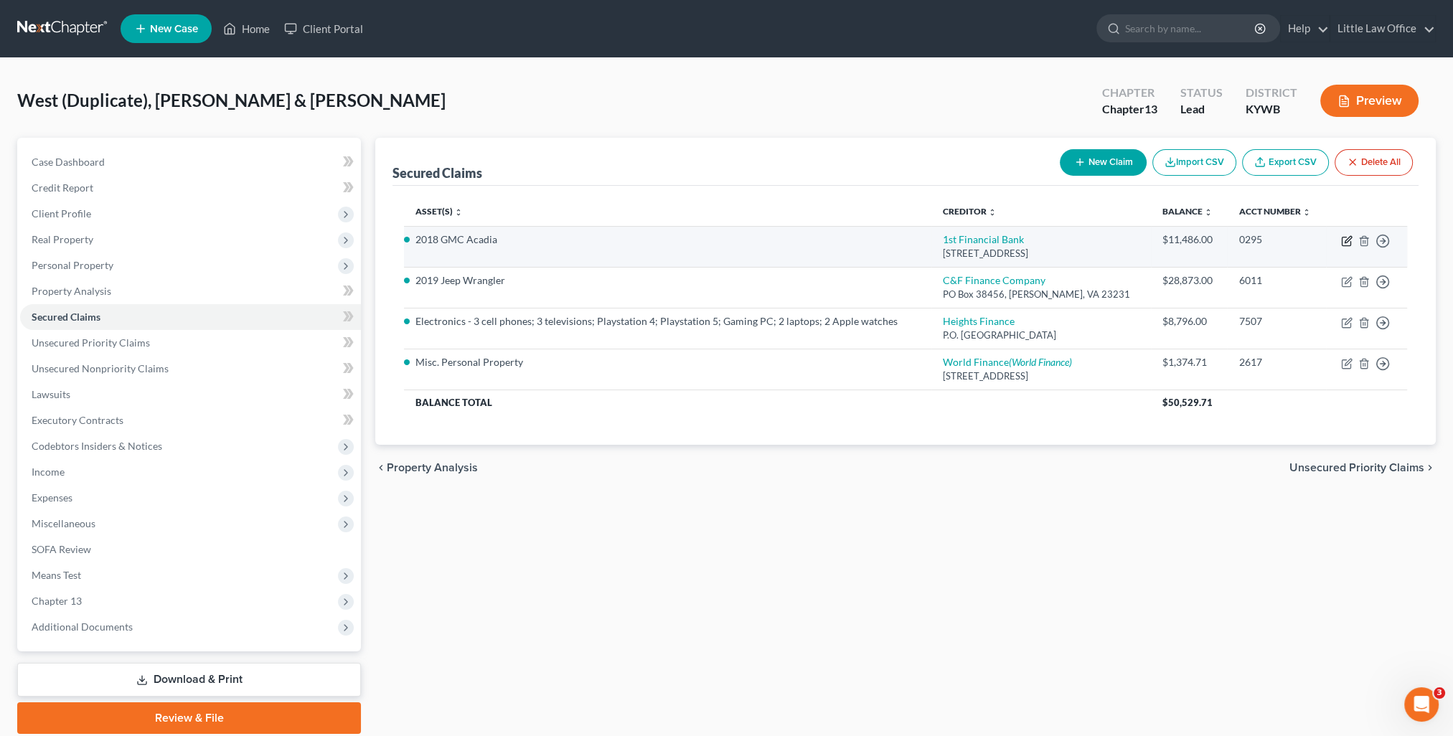
click at [1348, 241] on icon "button" at bounding box center [1346, 240] width 11 height 11
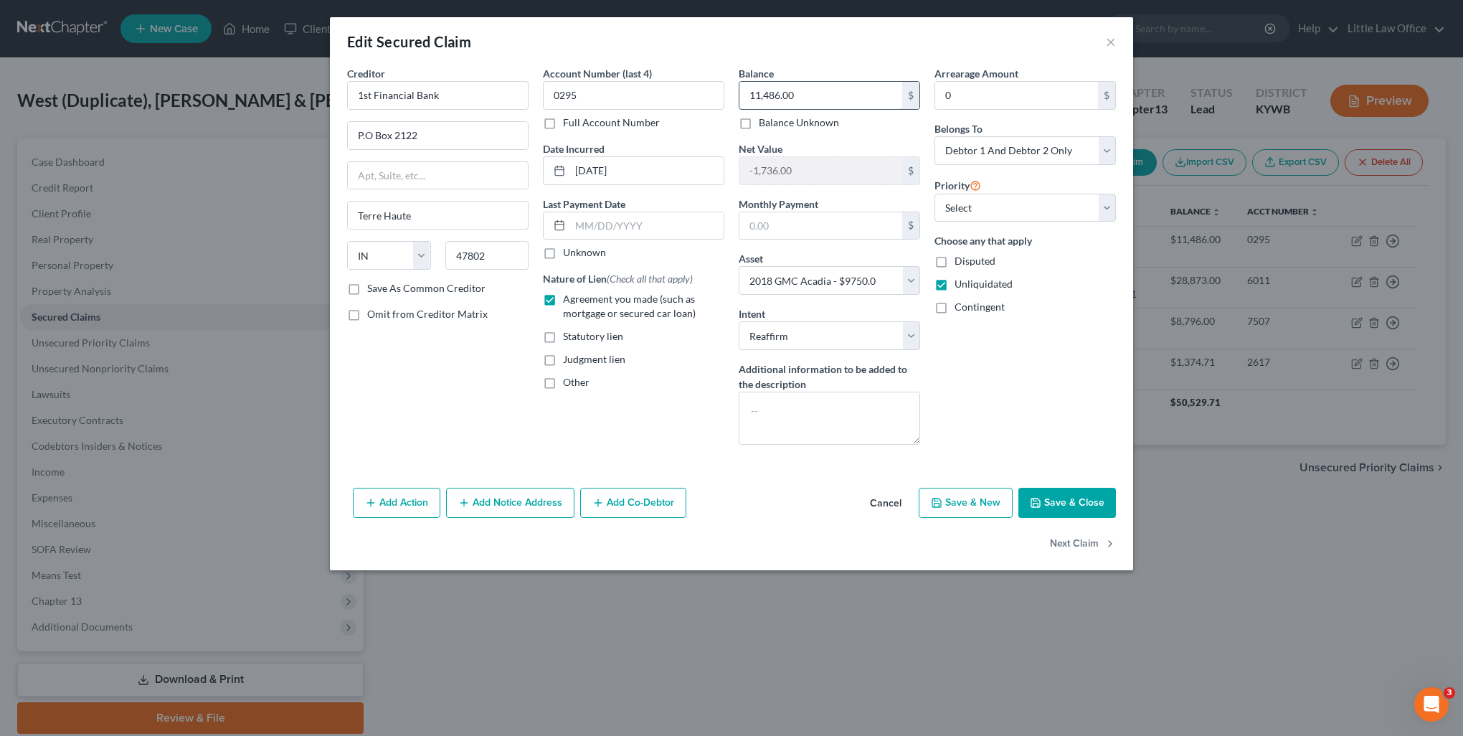
click at [841, 93] on input "11,486.00" at bounding box center [821, 95] width 163 height 27
click at [1067, 542] on button "Next Claim" at bounding box center [1083, 544] width 66 height 30
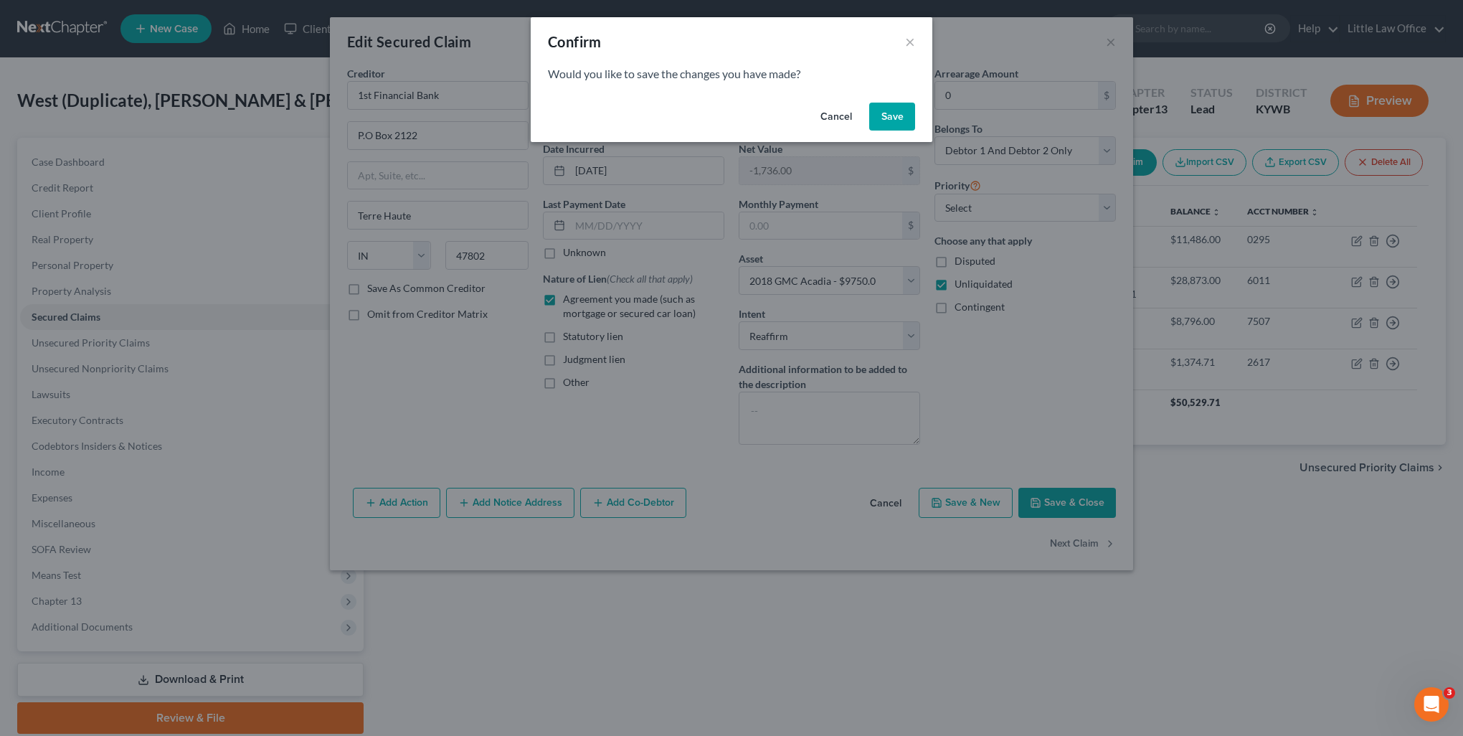
click at [882, 108] on button "Save" at bounding box center [892, 117] width 46 height 29
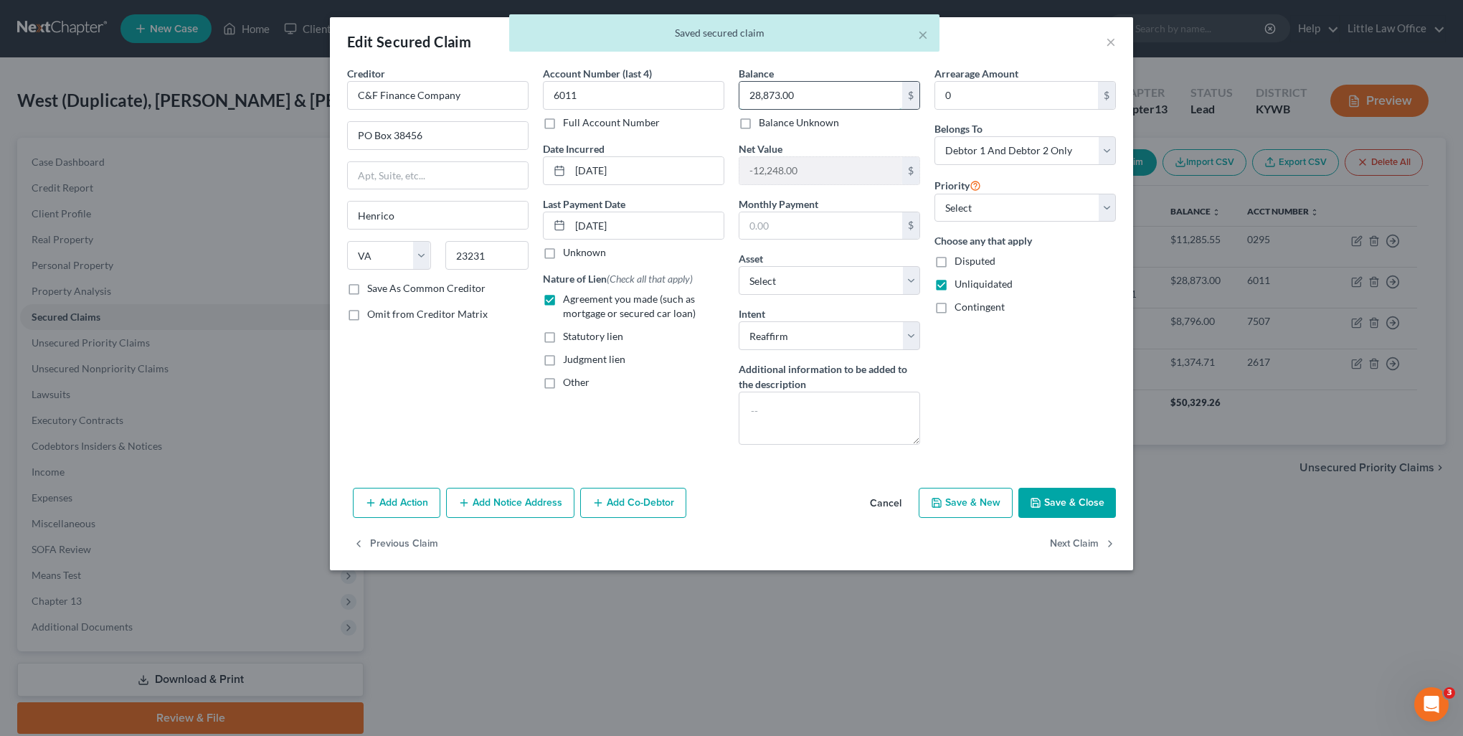
click at [855, 98] on input "28,873.00" at bounding box center [821, 95] width 163 height 27
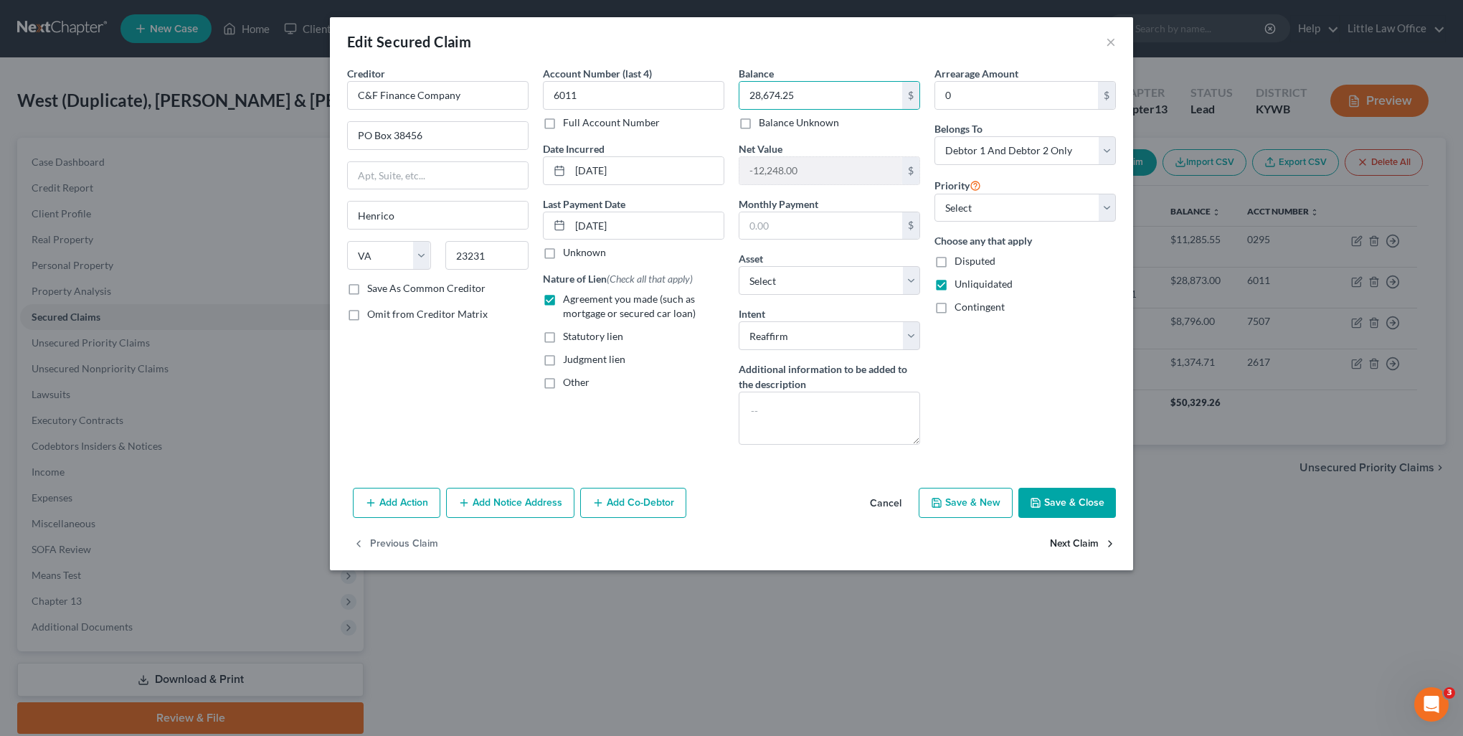
click at [1086, 549] on button "Next Claim" at bounding box center [1083, 544] width 66 height 30
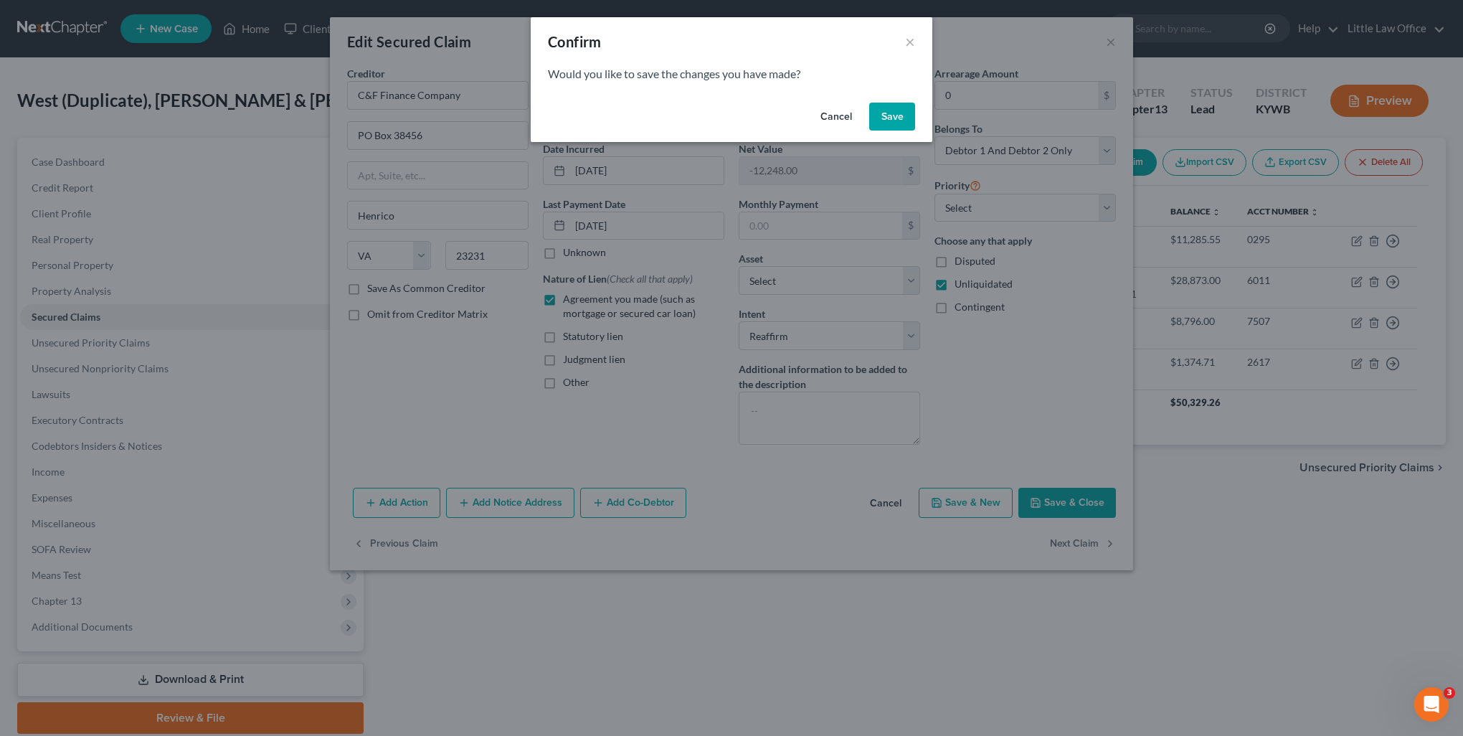
click at [889, 123] on button "Save" at bounding box center [892, 117] width 46 height 29
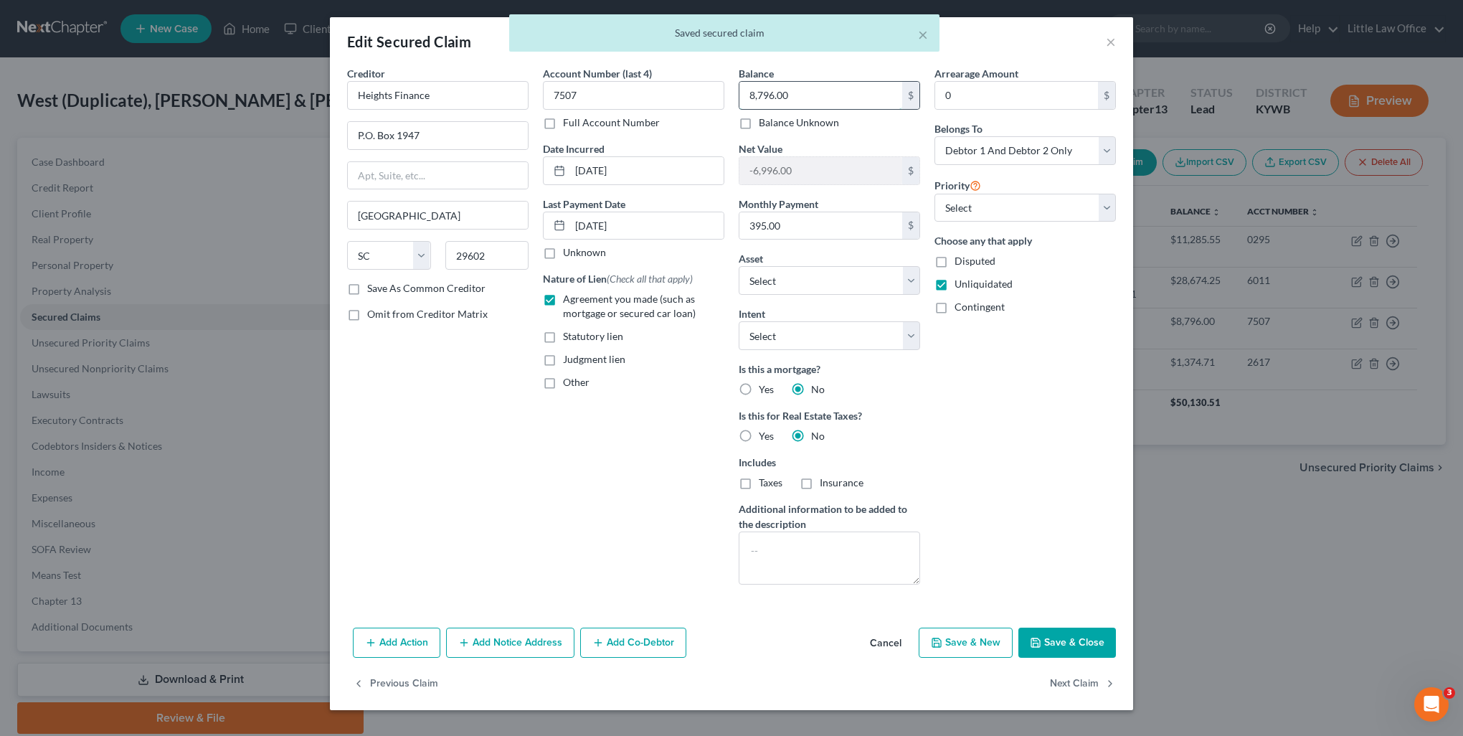
click at [844, 102] on input "8,796.00" at bounding box center [821, 95] width 163 height 27
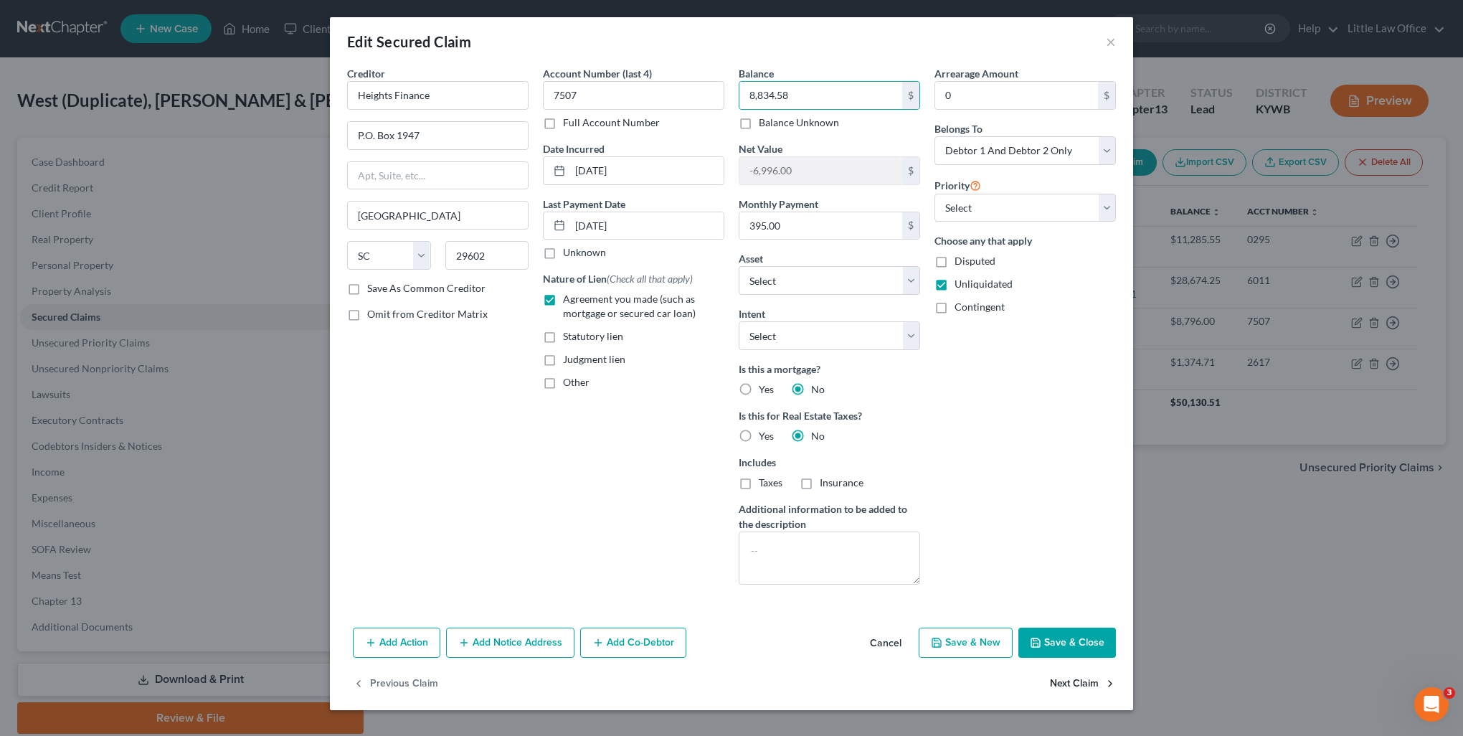
click at [1100, 689] on button "Next Claim" at bounding box center [1083, 684] width 66 height 30
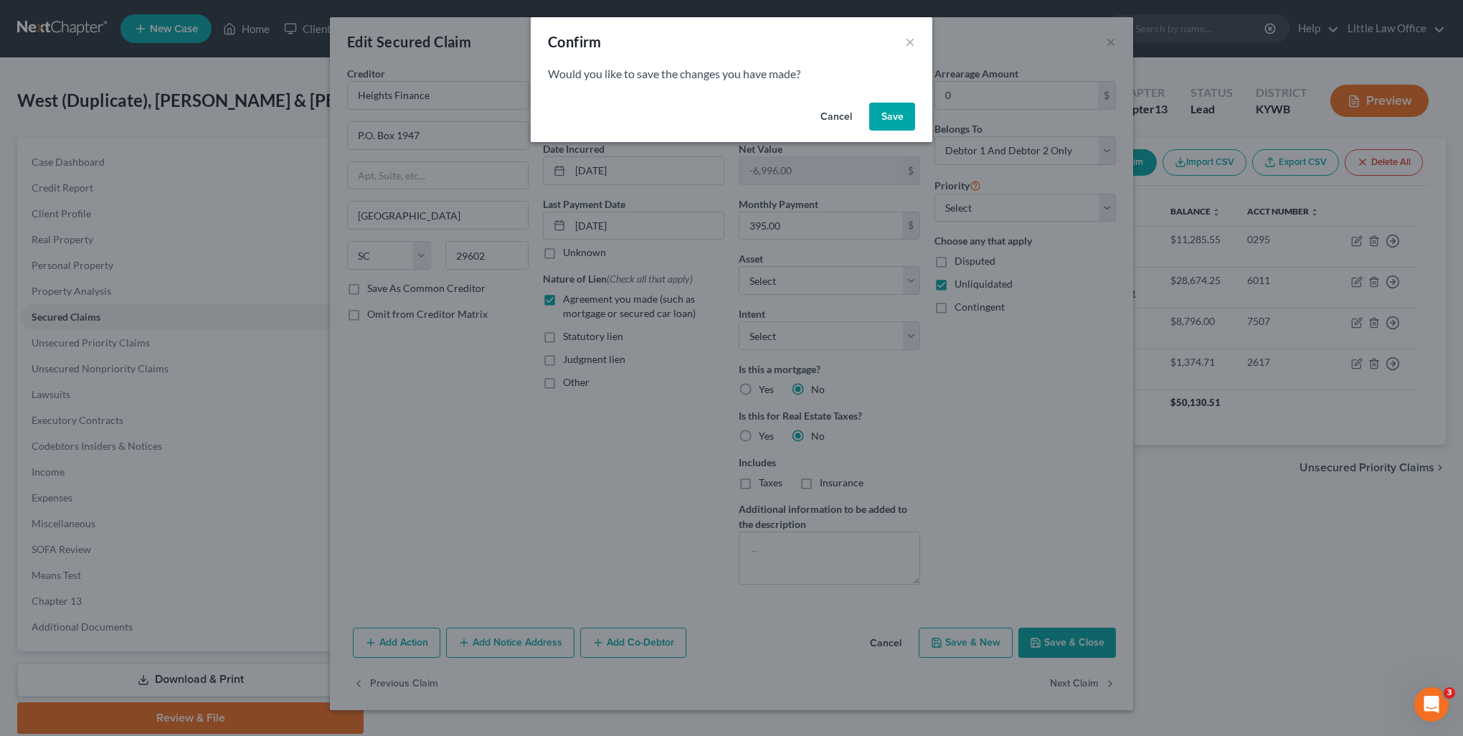
click at [872, 103] on button "Save" at bounding box center [892, 117] width 46 height 29
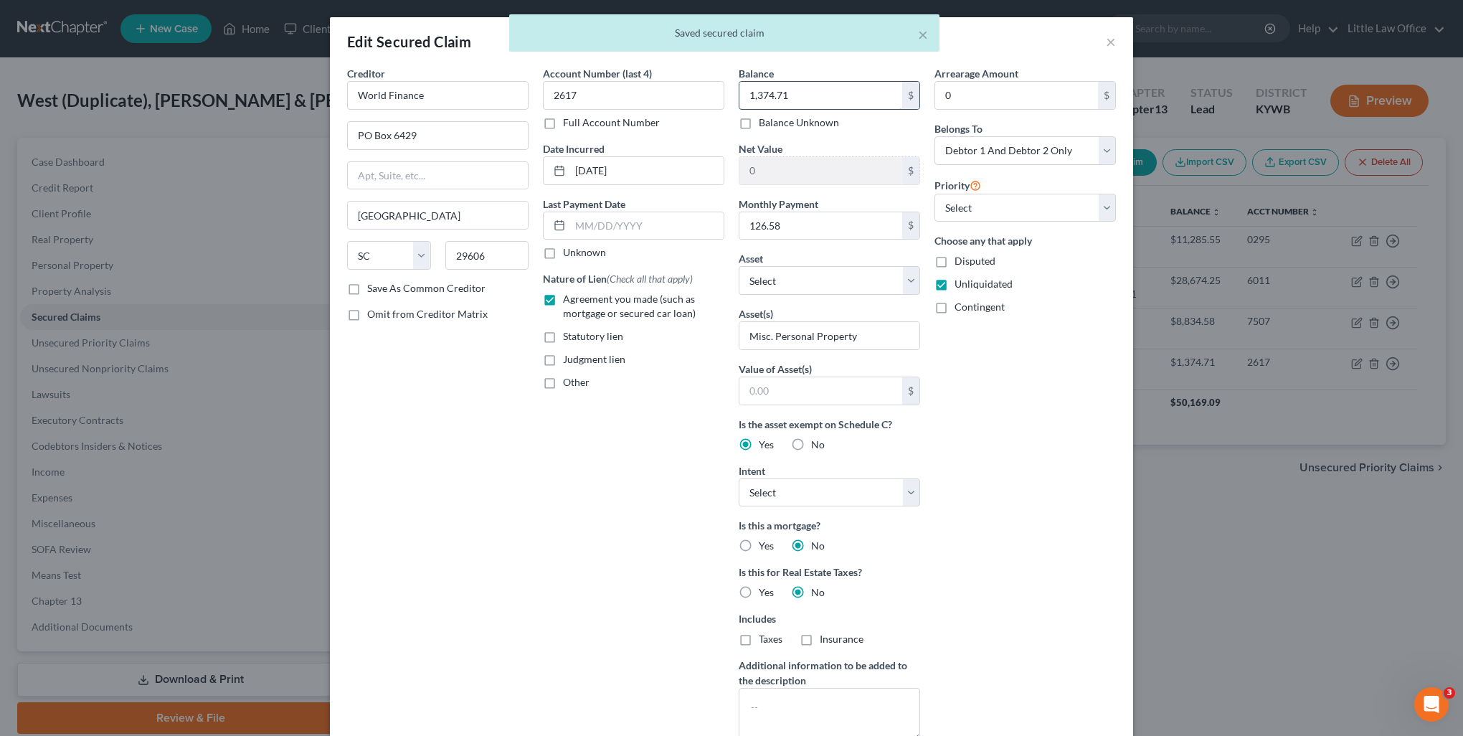
click at [820, 102] on input "1,374.71" at bounding box center [821, 95] width 163 height 27
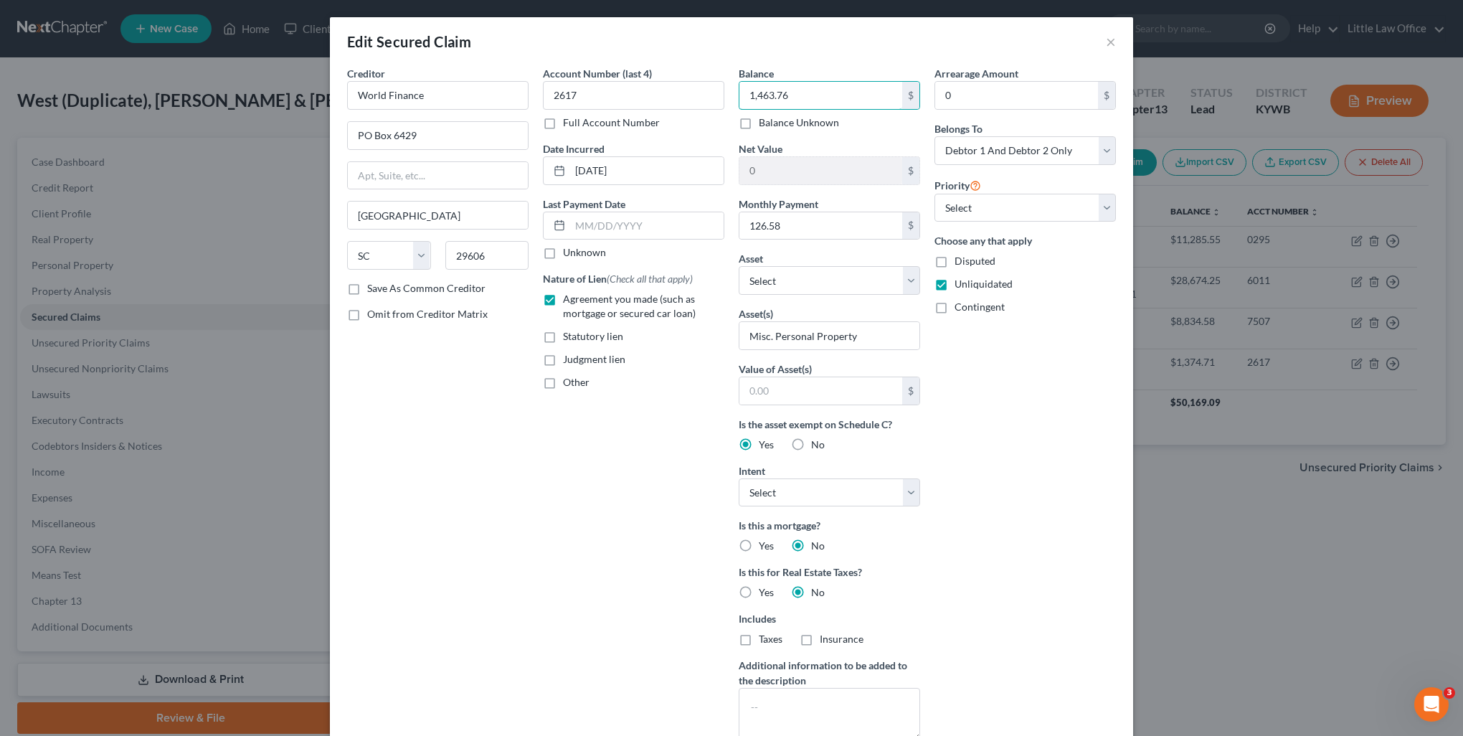
scroll to position [185, 0]
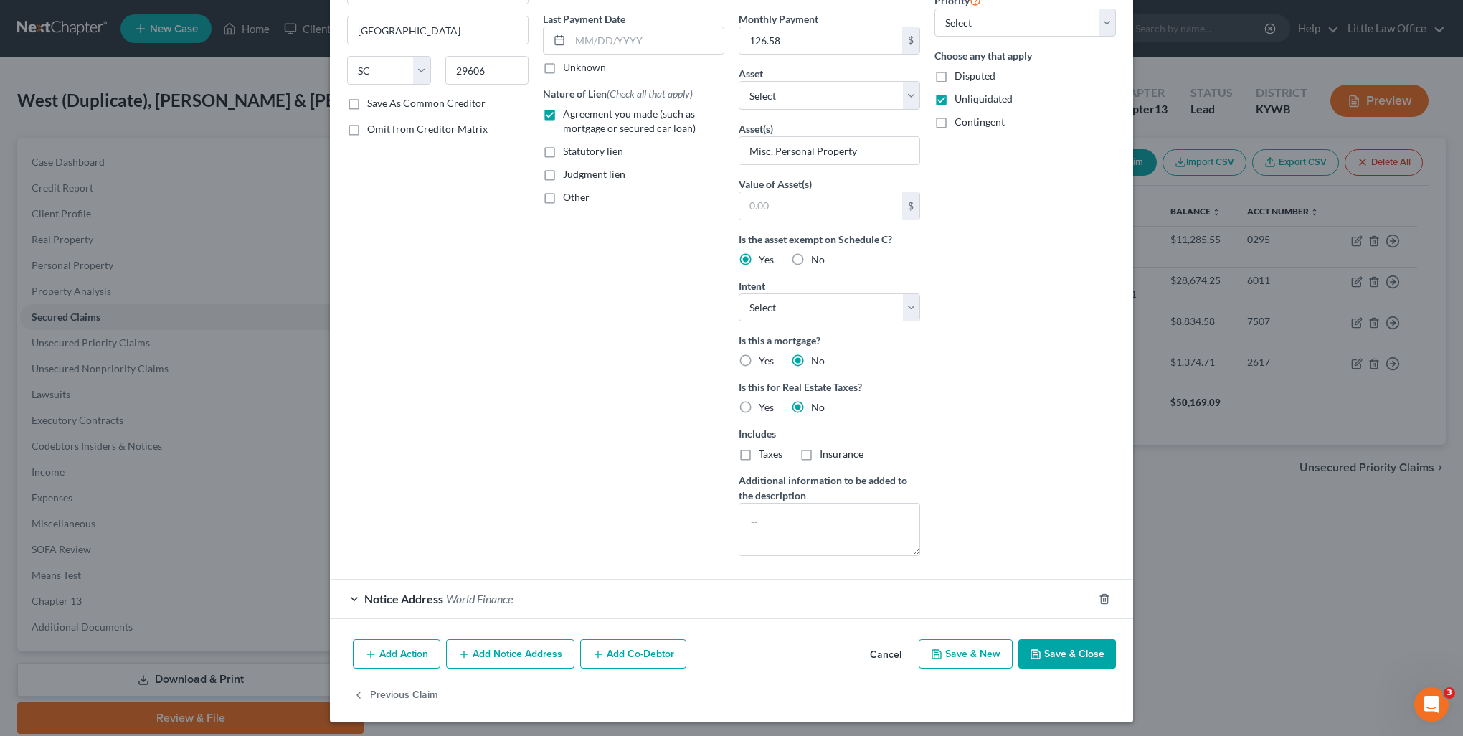
click at [1068, 658] on button "Save & Close" at bounding box center [1068, 654] width 98 height 30
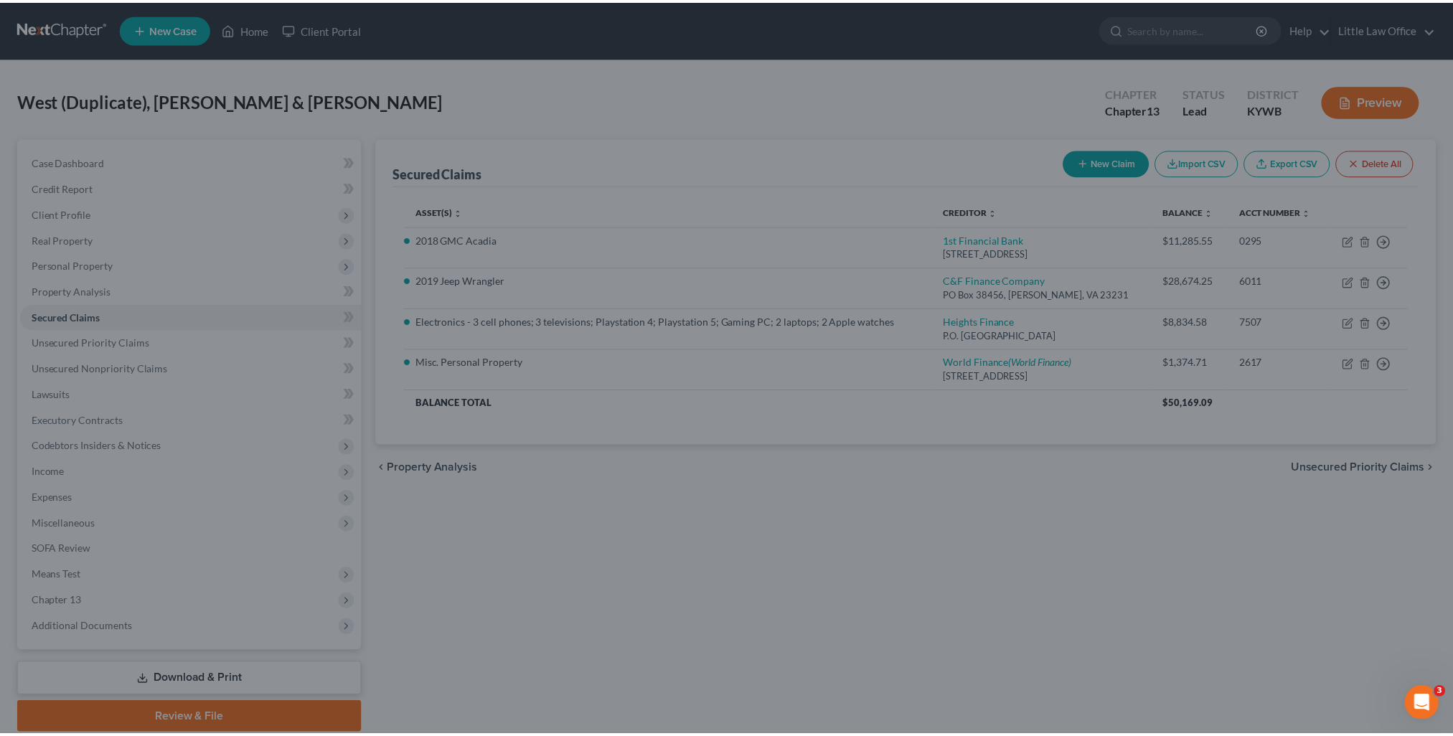
scroll to position [29, 0]
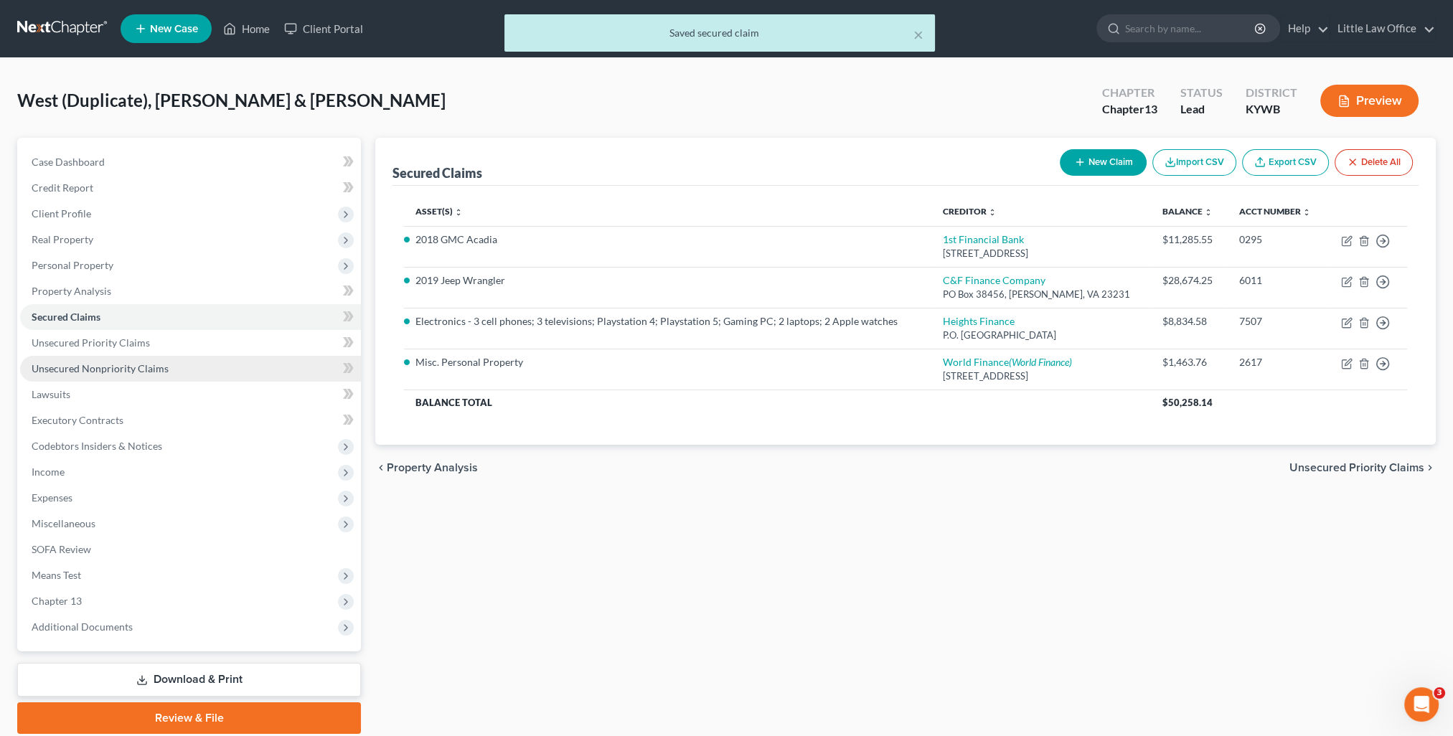
click at [141, 374] on link "Unsecured Nonpriority Claims" at bounding box center [190, 369] width 341 height 26
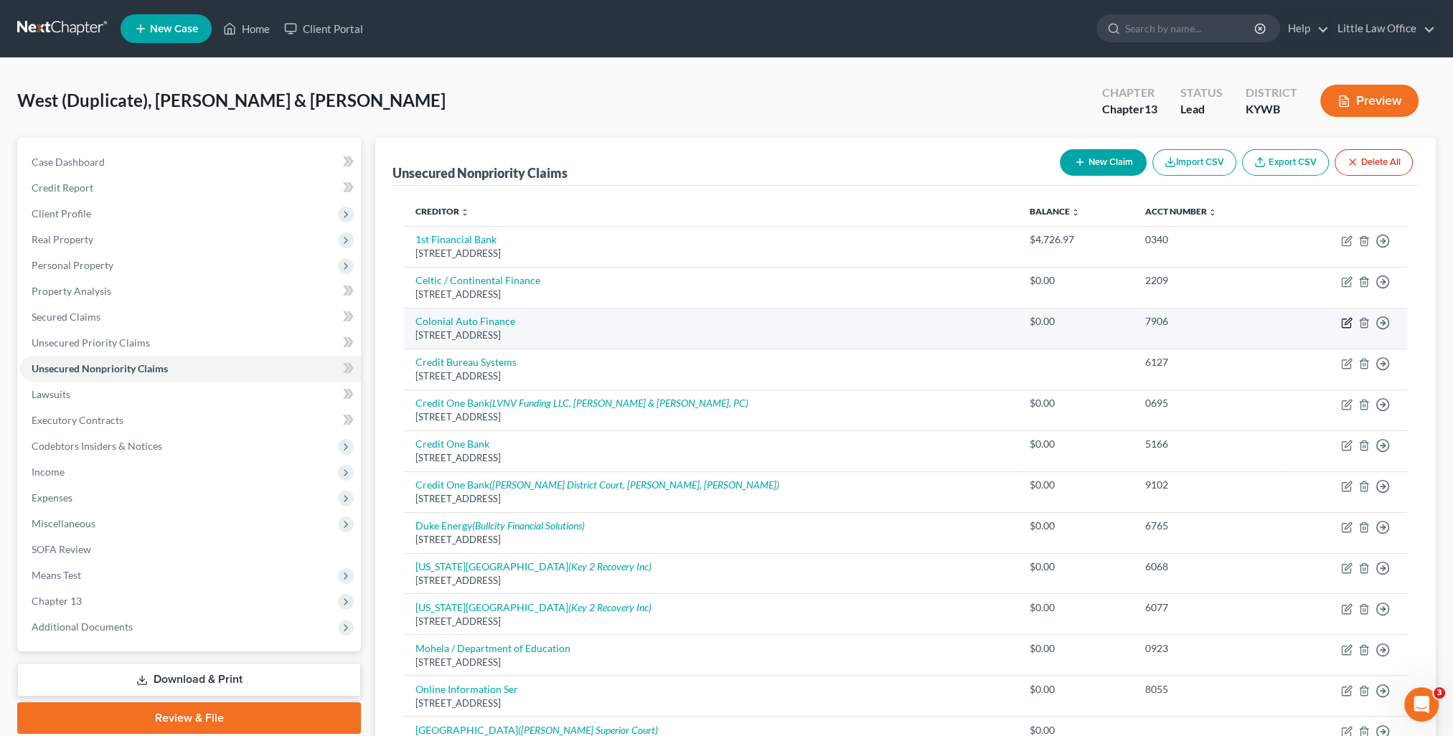
click at [1345, 324] on icon "button" at bounding box center [1346, 322] width 11 height 11
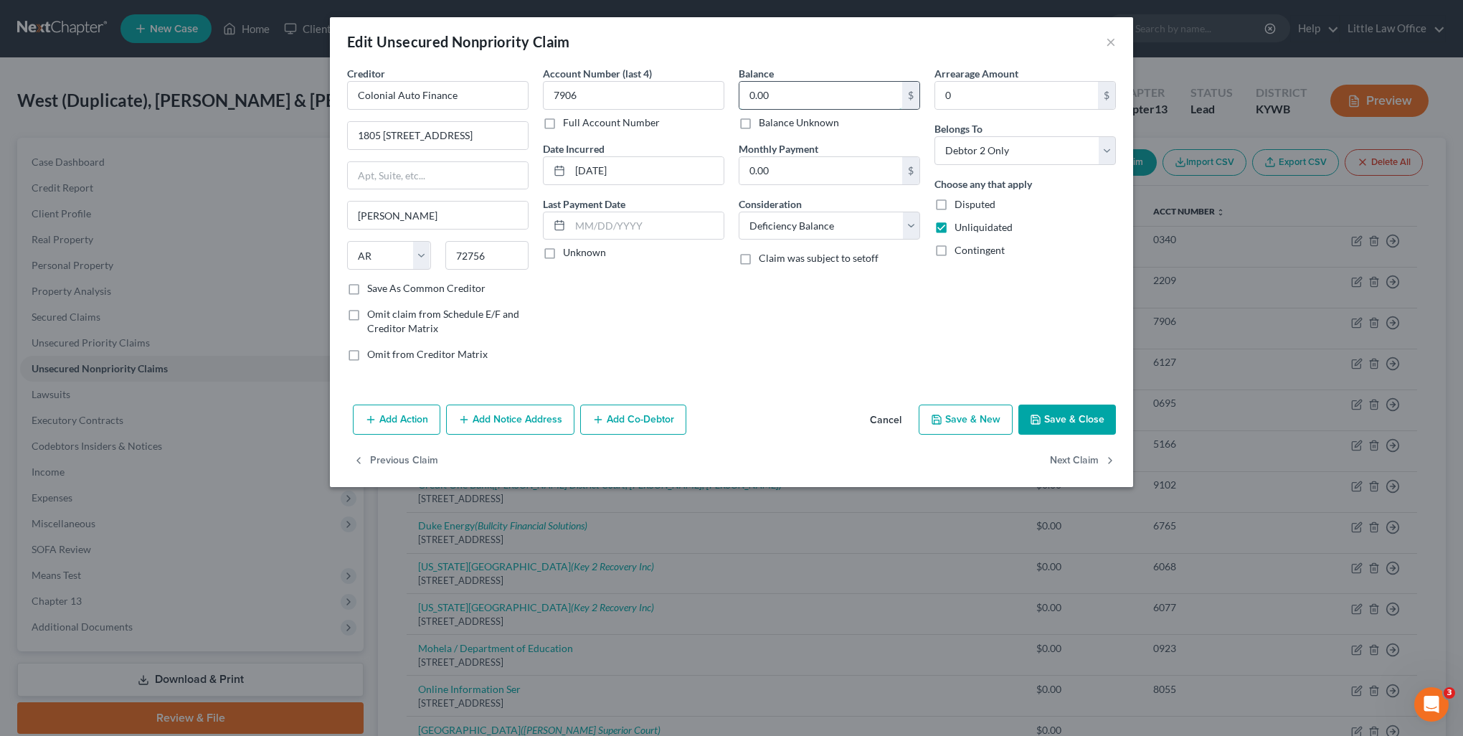
click at [837, 105] on input "0.00" at bounding box center [821, 95] width 163 height 27
click at [1072, 415] on button "Save & Close" at bounding box center [1068, 420] width 98 height 30
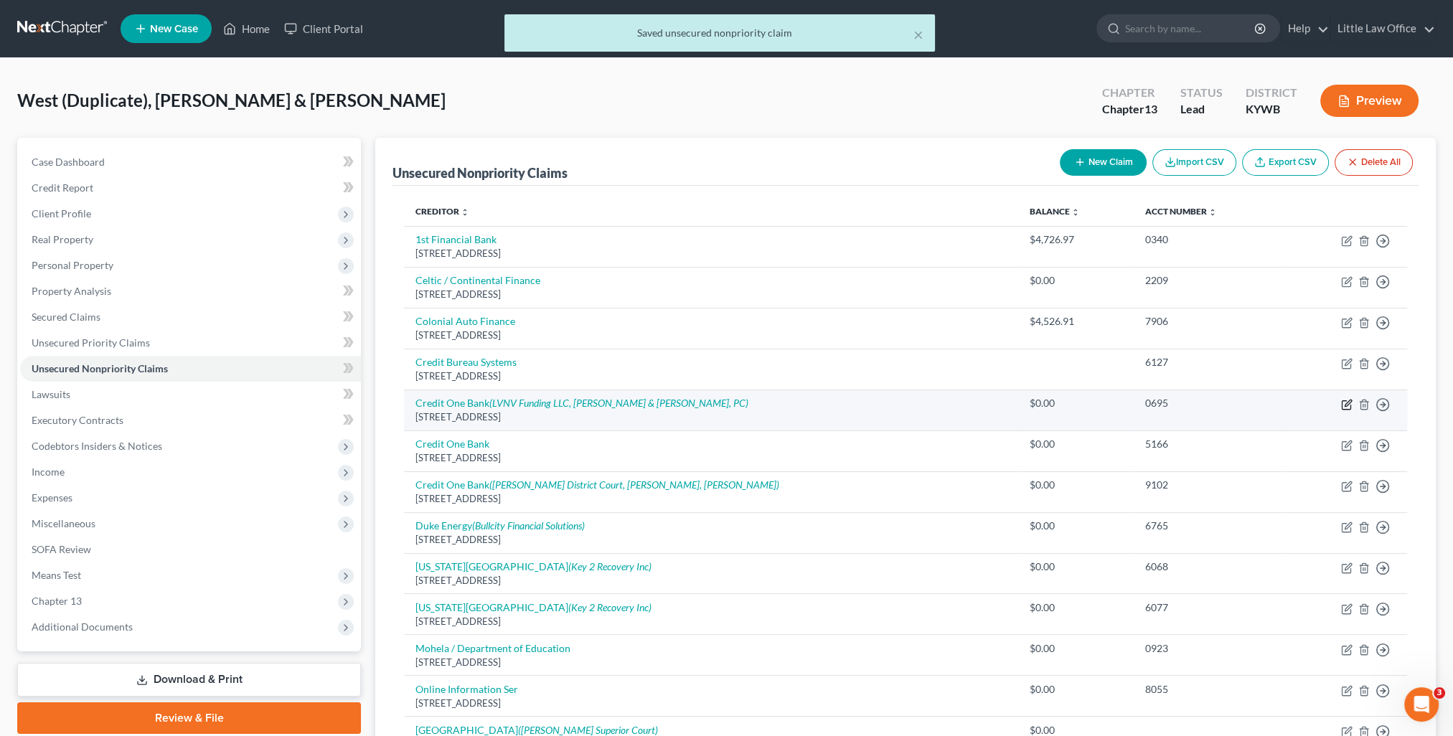
click at [1347, 405] on icon "button" at bounding box center [1346, 404] width 11 height 11
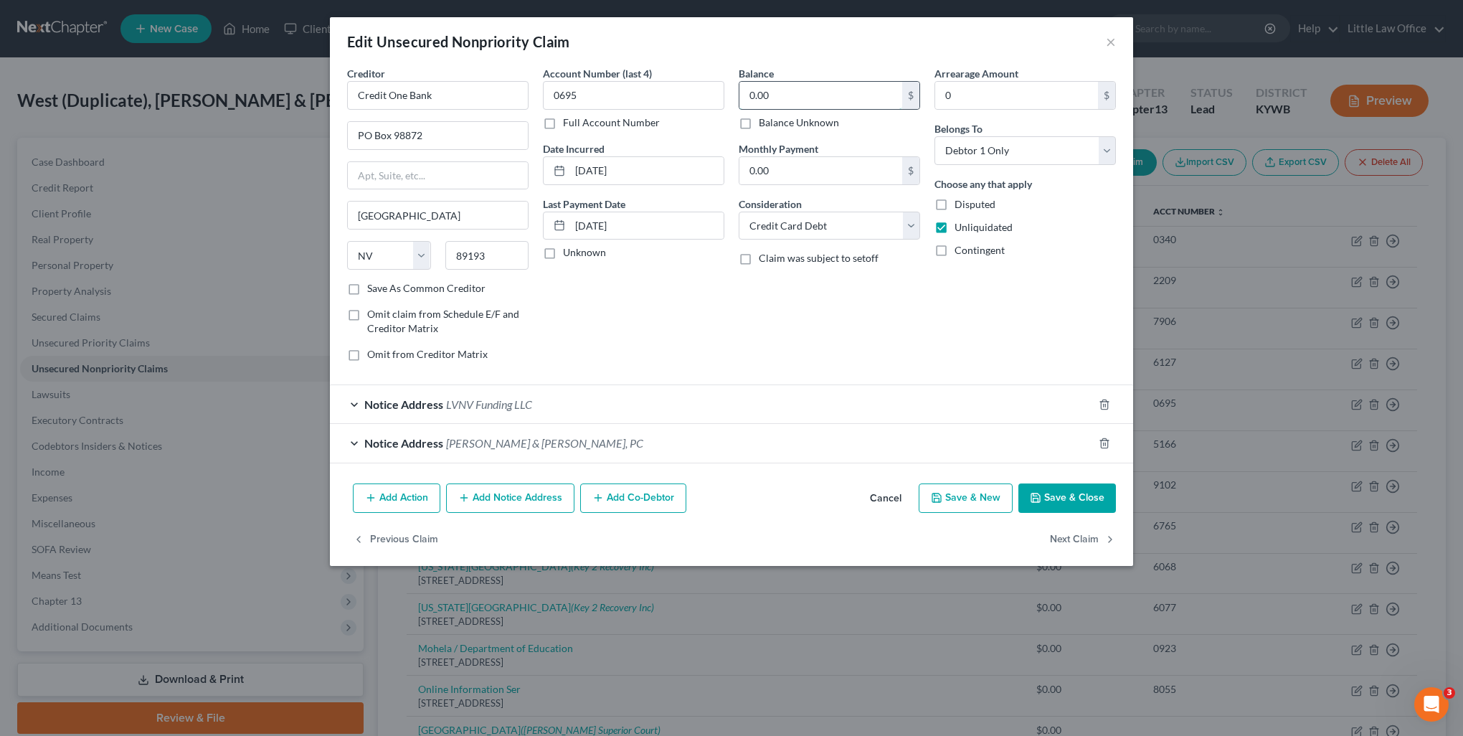
click at [844, 104] on input "0.00" at bounding box center [821, 95] width 163 height 27
click at [1090, 493] on button "Save & Close" at bounding box center [1068, 498] width 98 height 30
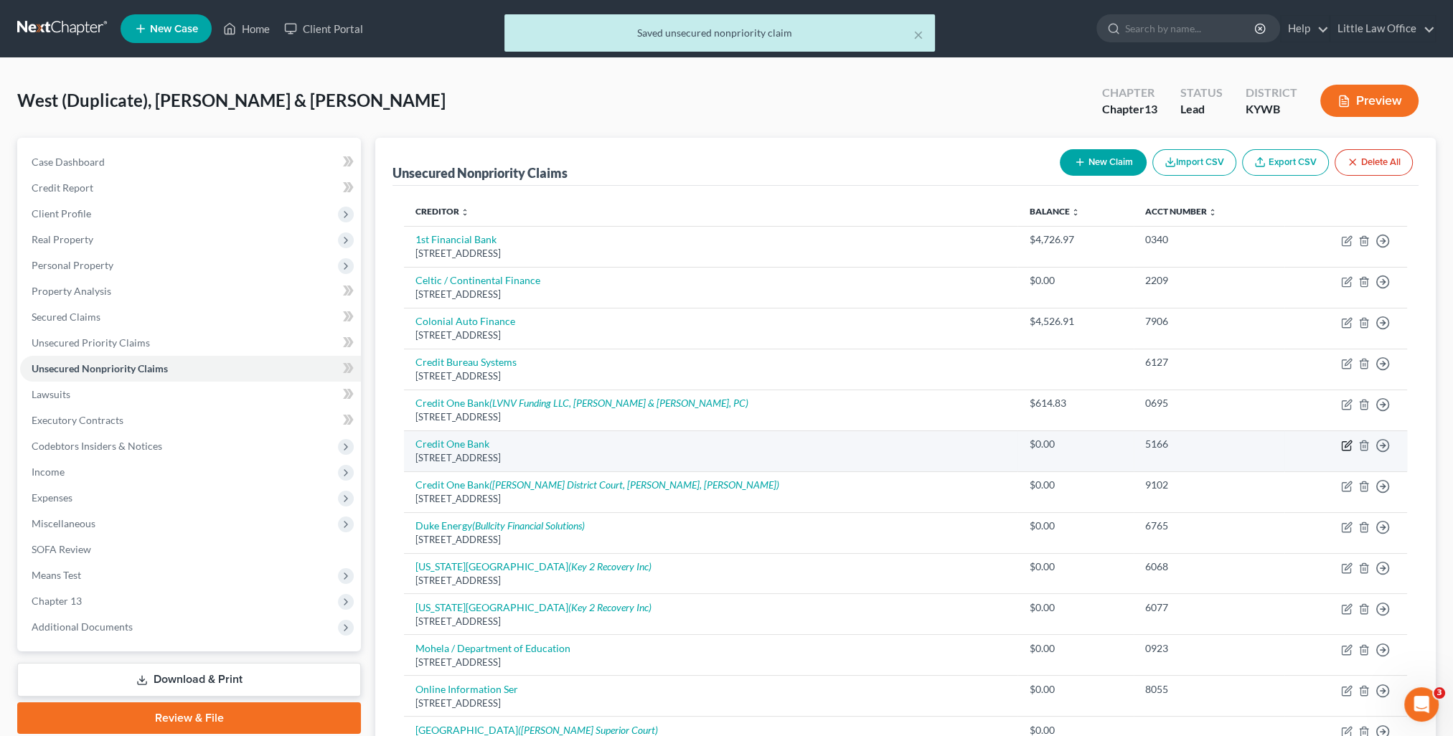
click at [1346, 446] on icon "button" at bounding box center [1346, 445] width 11 height 11
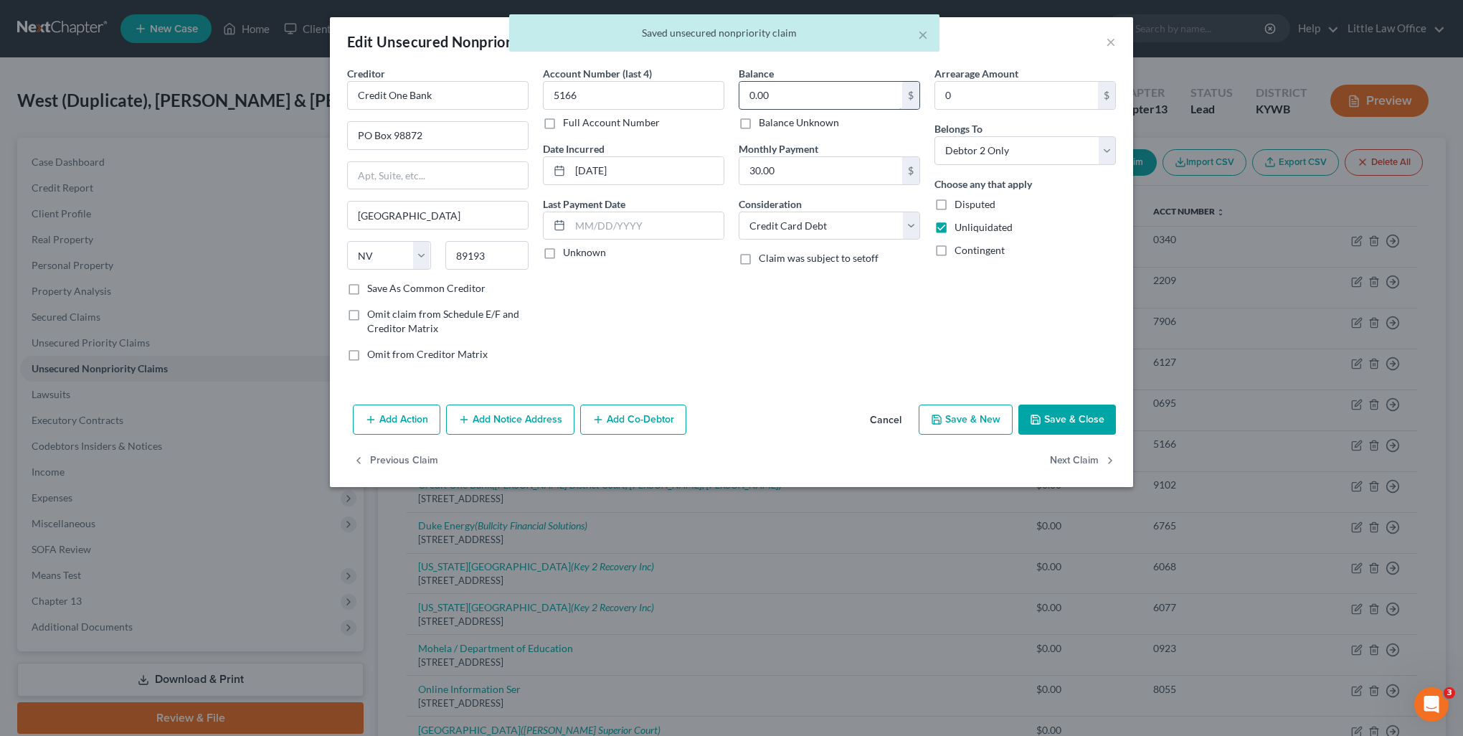
click at [816, 97] on input "0.00" at bounding box center [821, 95] width 163 height 27
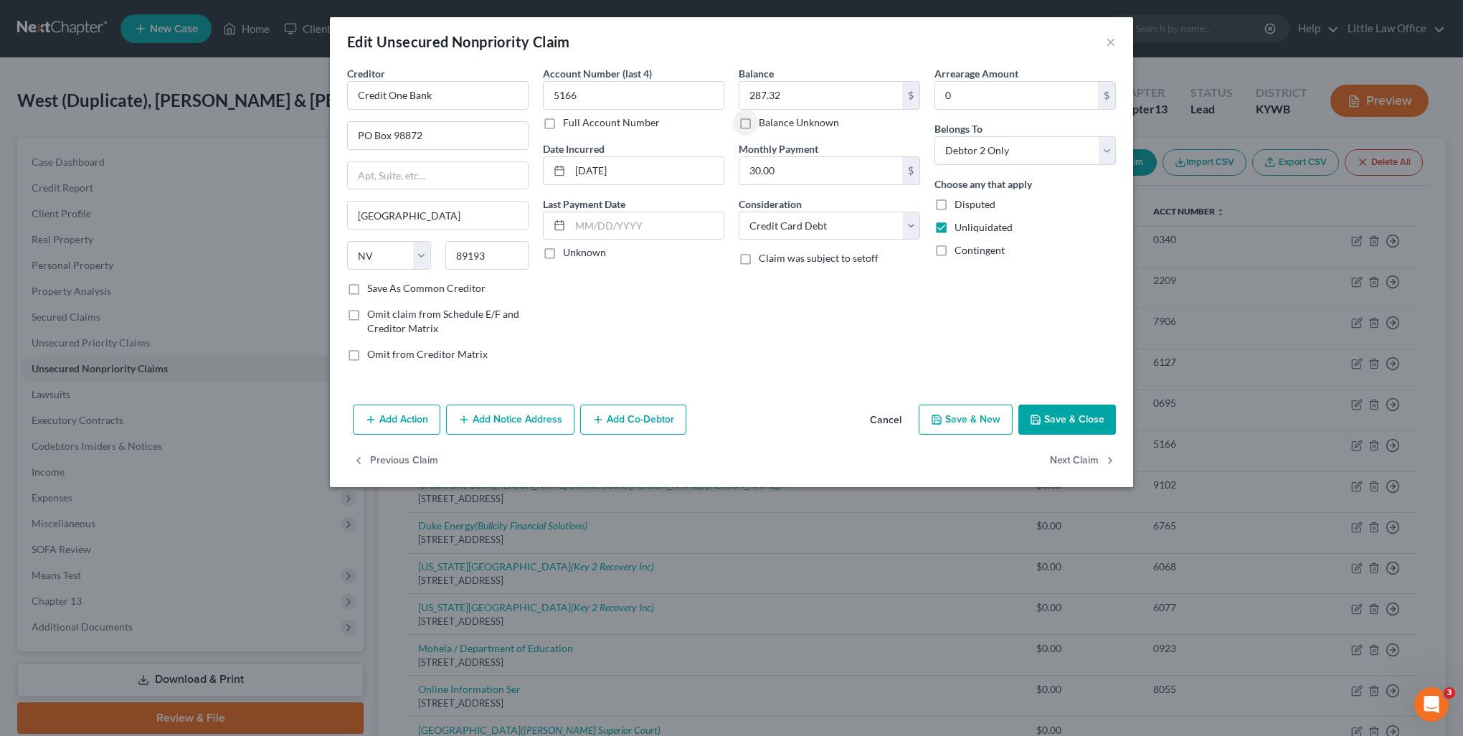
click at [1069, 412] on button "Save & Close" at bounding box center [1068, 420] width 98 height 30
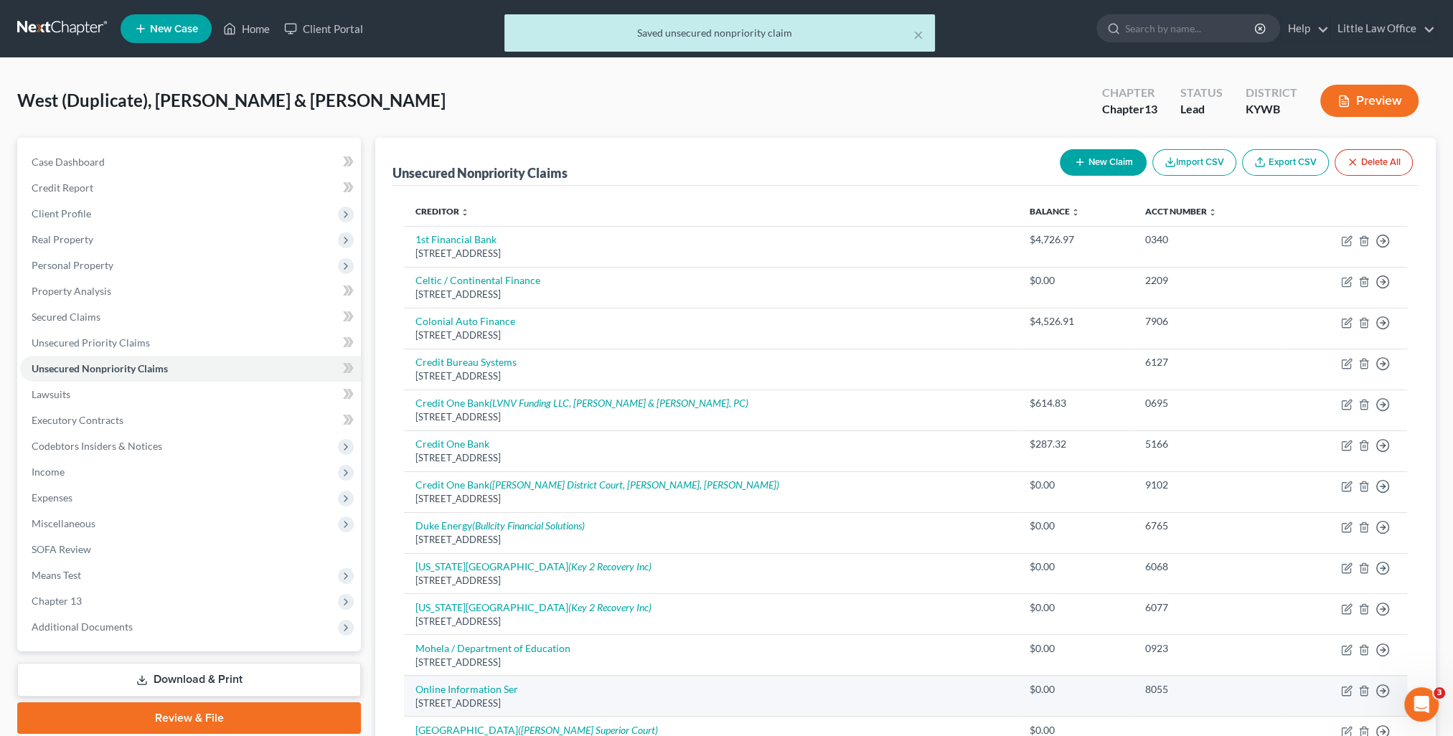
scroll to position [72, 0]
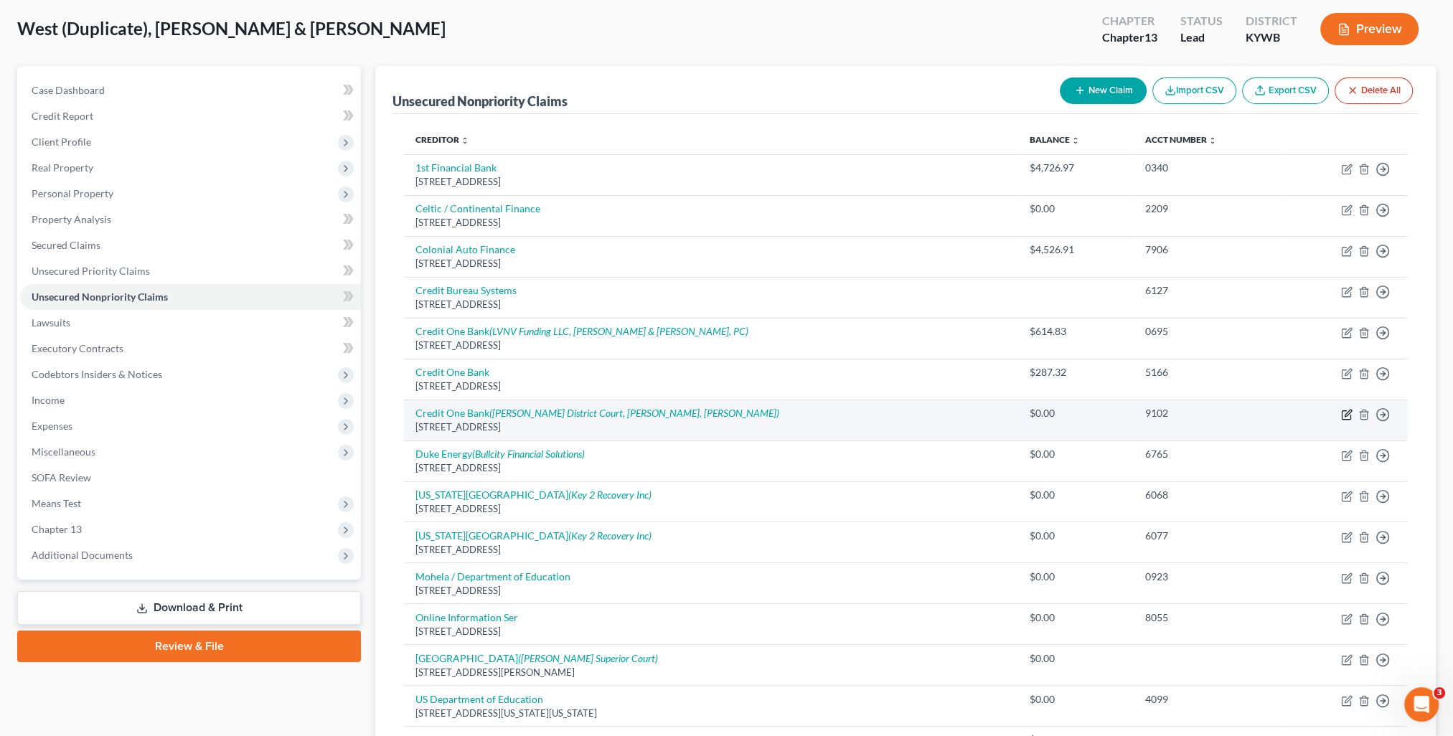
click at [1345, 413] on icon "button" at bounding box center [1347, 413] width 6 height 6
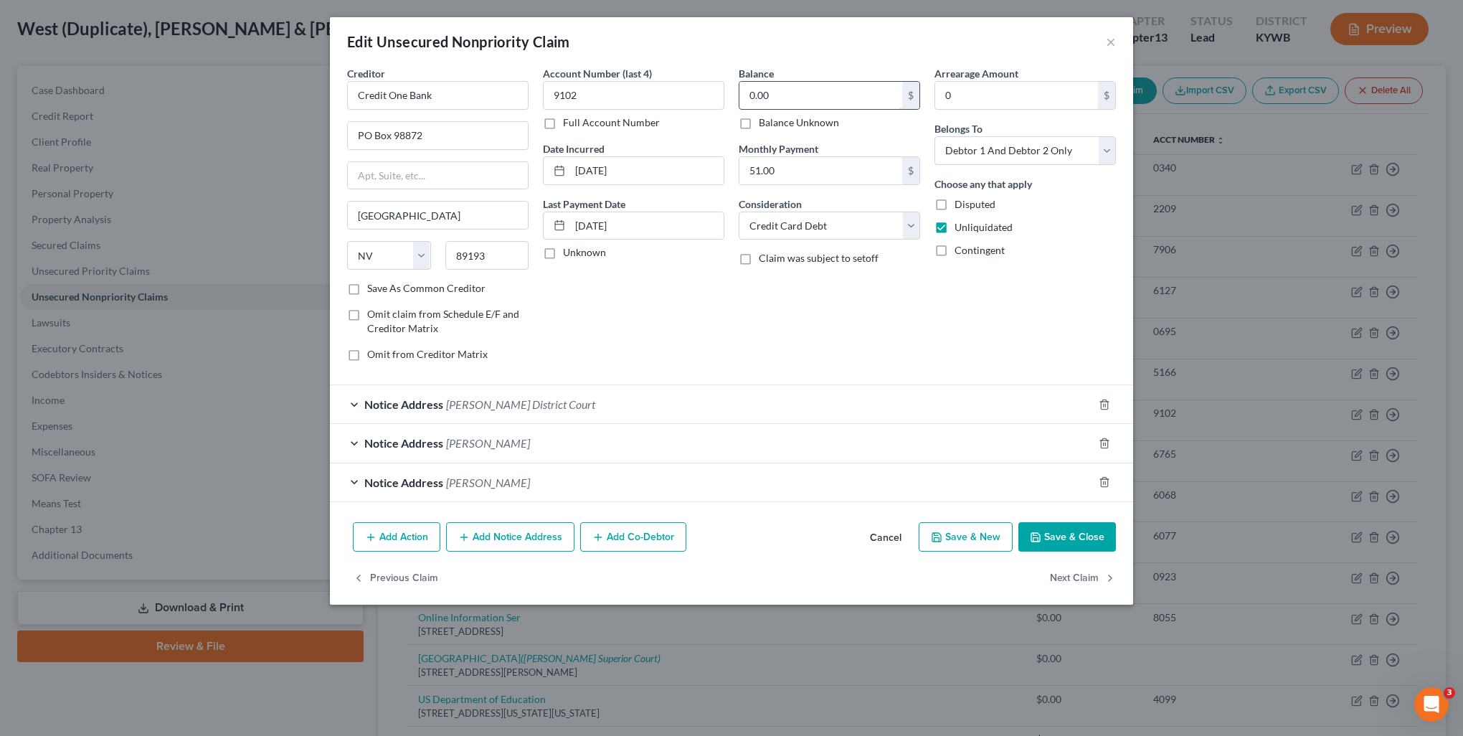
click at [875, 101] on input "0.00" at bounding box center [821, 95] width 163 height 27
click at [1081, 572] on button "Next Claim" at bounding box center [1083, 578] width 66 height 30
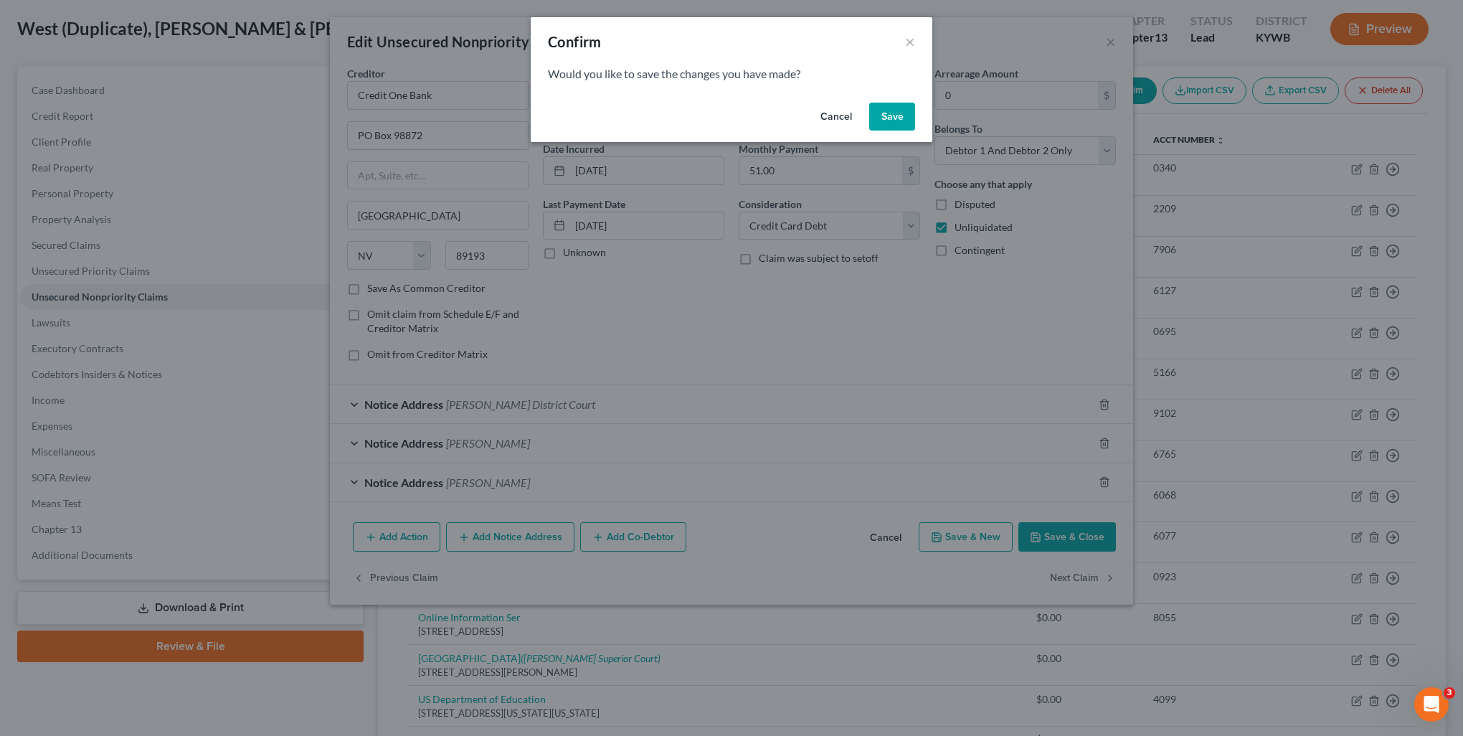
click at [892, 113] on button "Save" at bounding box center [892, 117] width 46 height 29
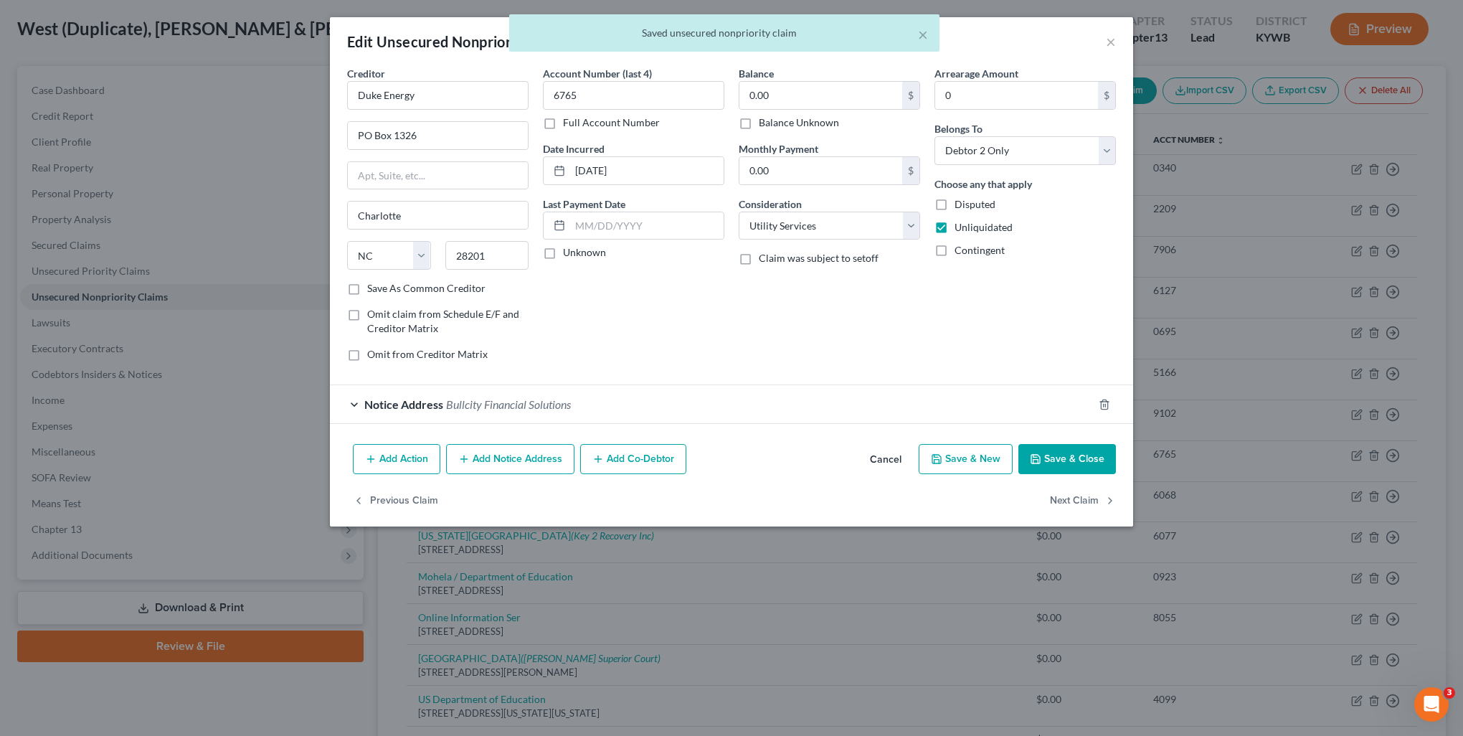
click at [1111, 43] on div "× Saved unsecured nonpriority claim" at bounding box center [724, 36] width 1463 height 44
click at [1048, 450] on button "Save & Close" at bounding box center [1068, 459] width 98 height 30
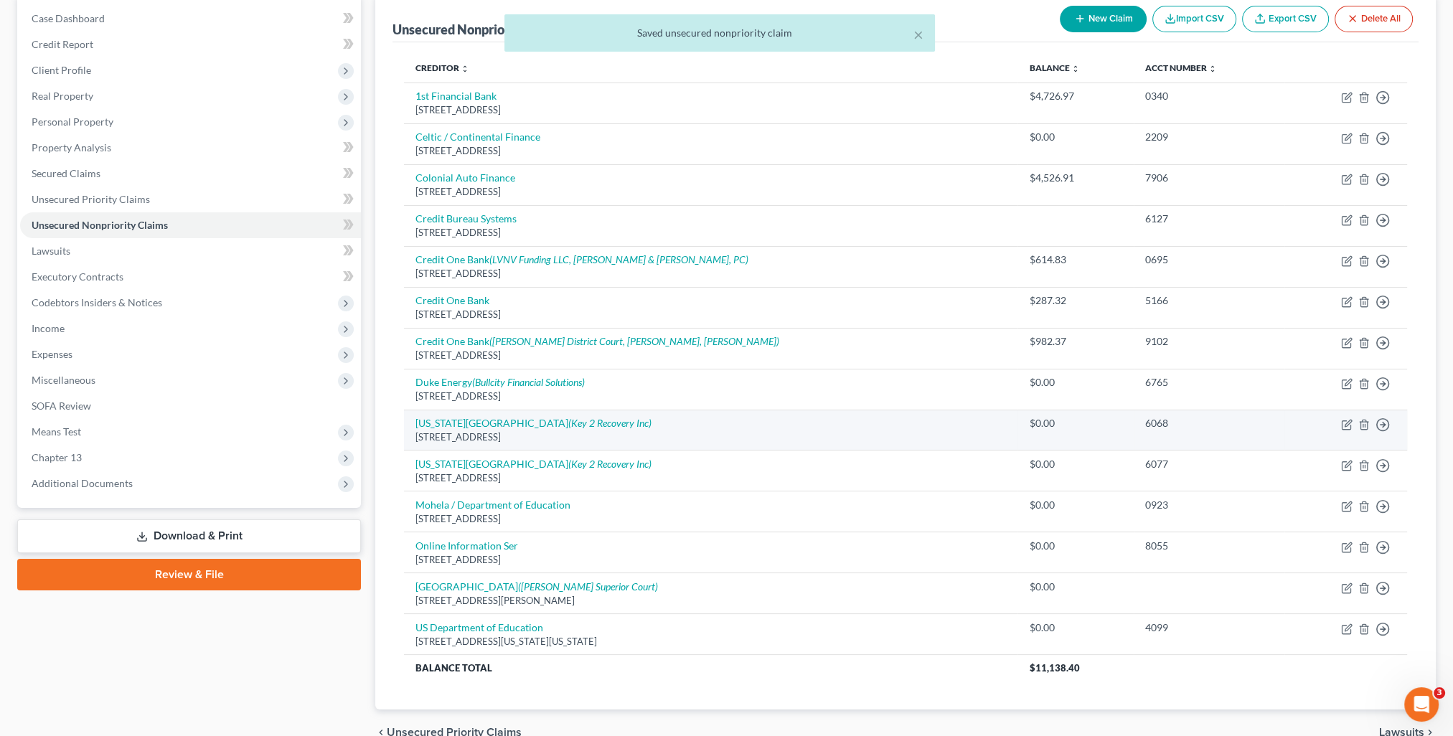
scroll to position [0, 0]
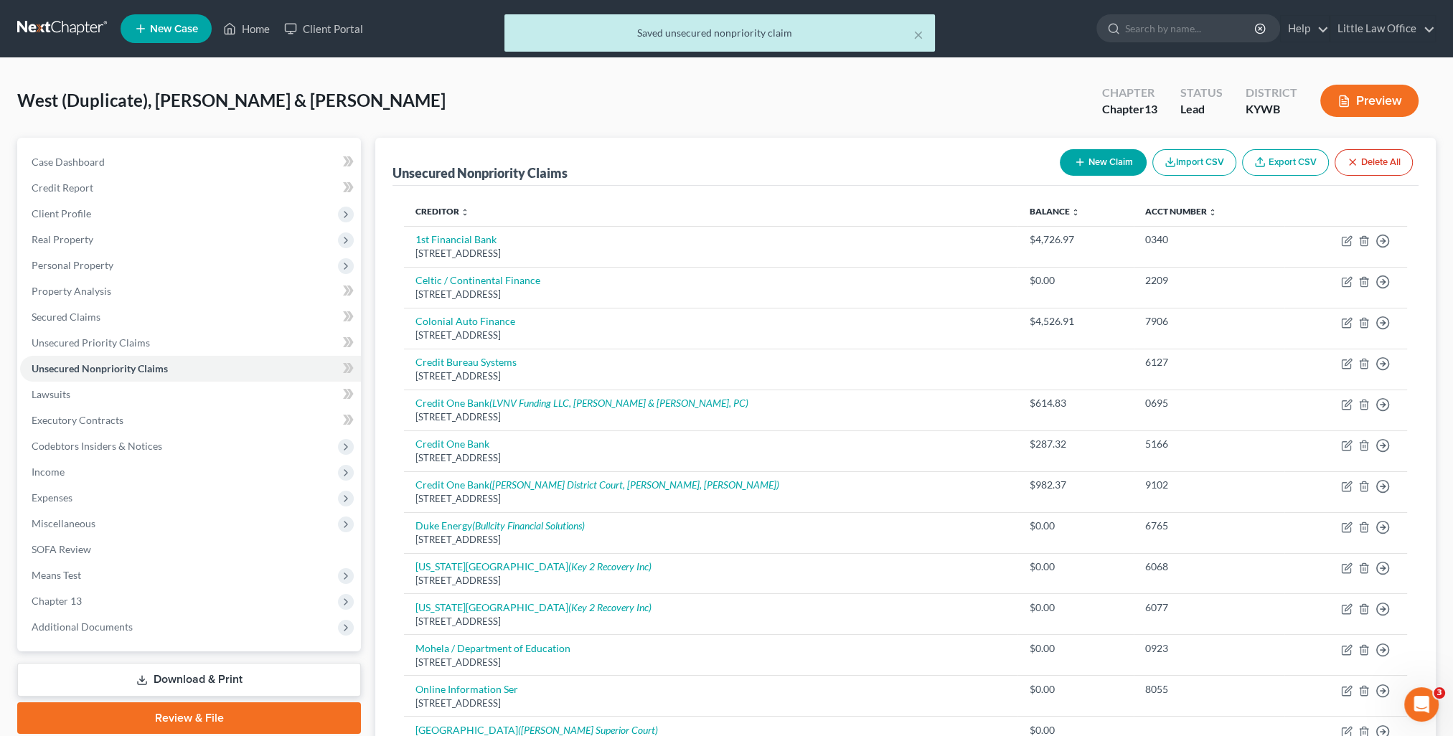
click at [1099, 158] on button "New Claim" at bounding box center [1102, 162] width 87 height 27
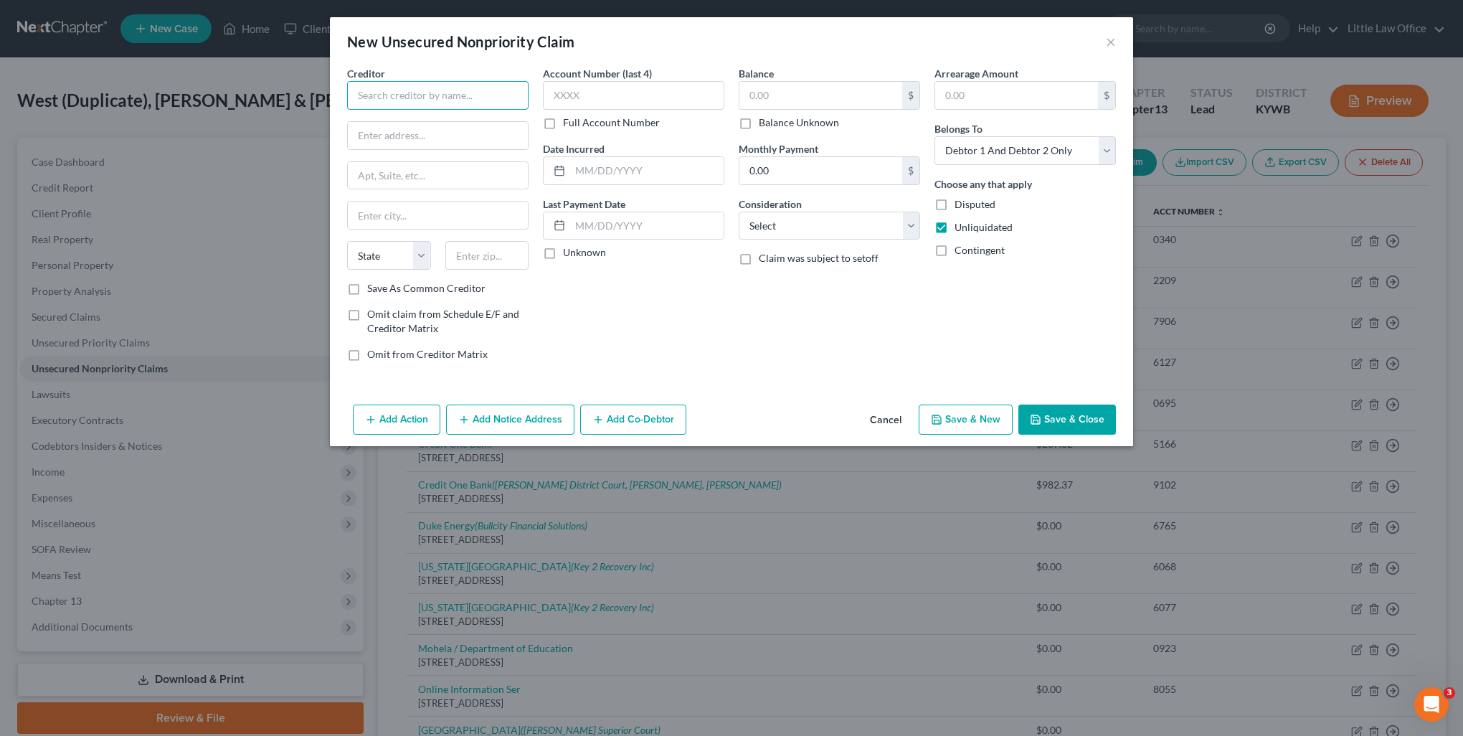
click at [455, 93] on input "text" at bounding box center [437, 95] width 181 height 29
click at [782, 105] on input "text" at bounding box center [821, 95] width 163 height 27
click at [1082, 422] on button "Save & Close" at bounding box center [1068, 420] width 98 height 30
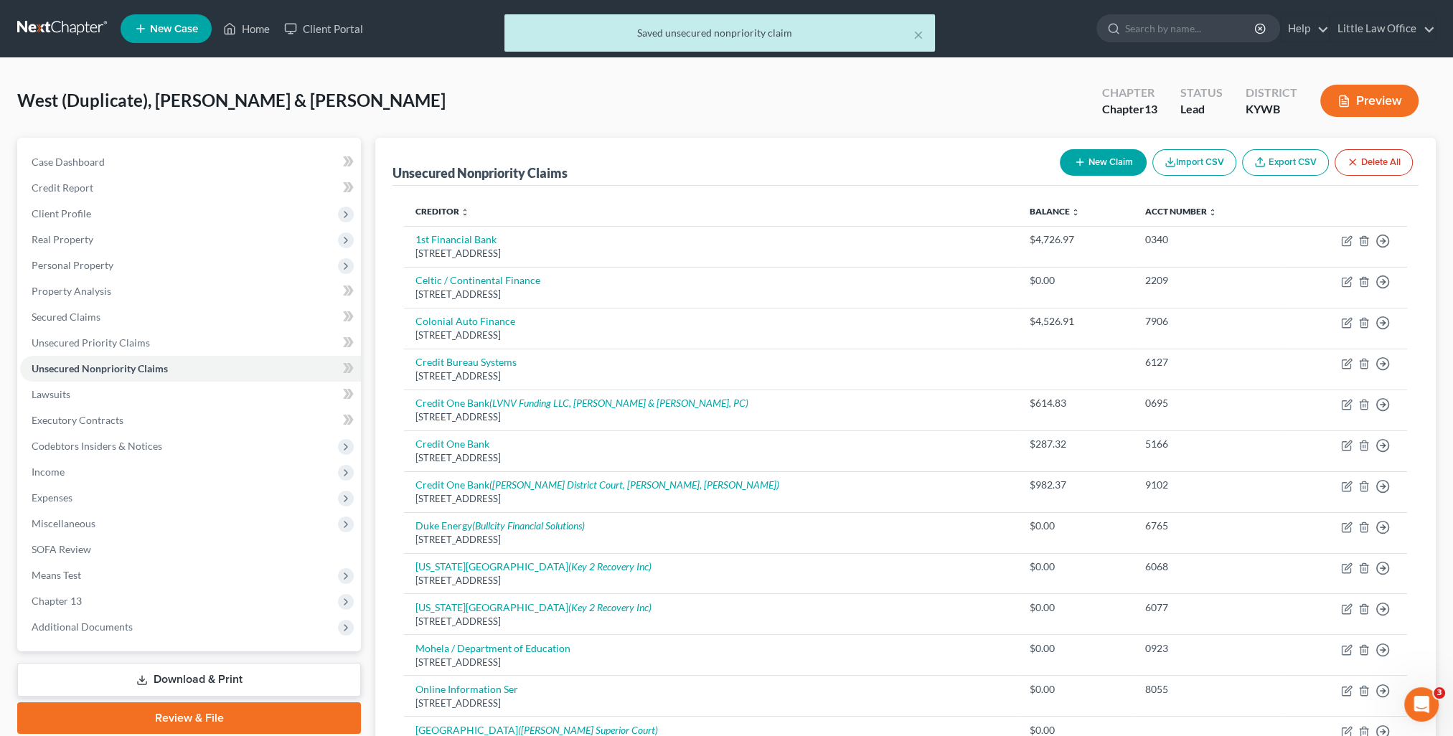
click at [1125, 153] on button "New Claim" at bounding box center [1102, 162] width 87 height 27
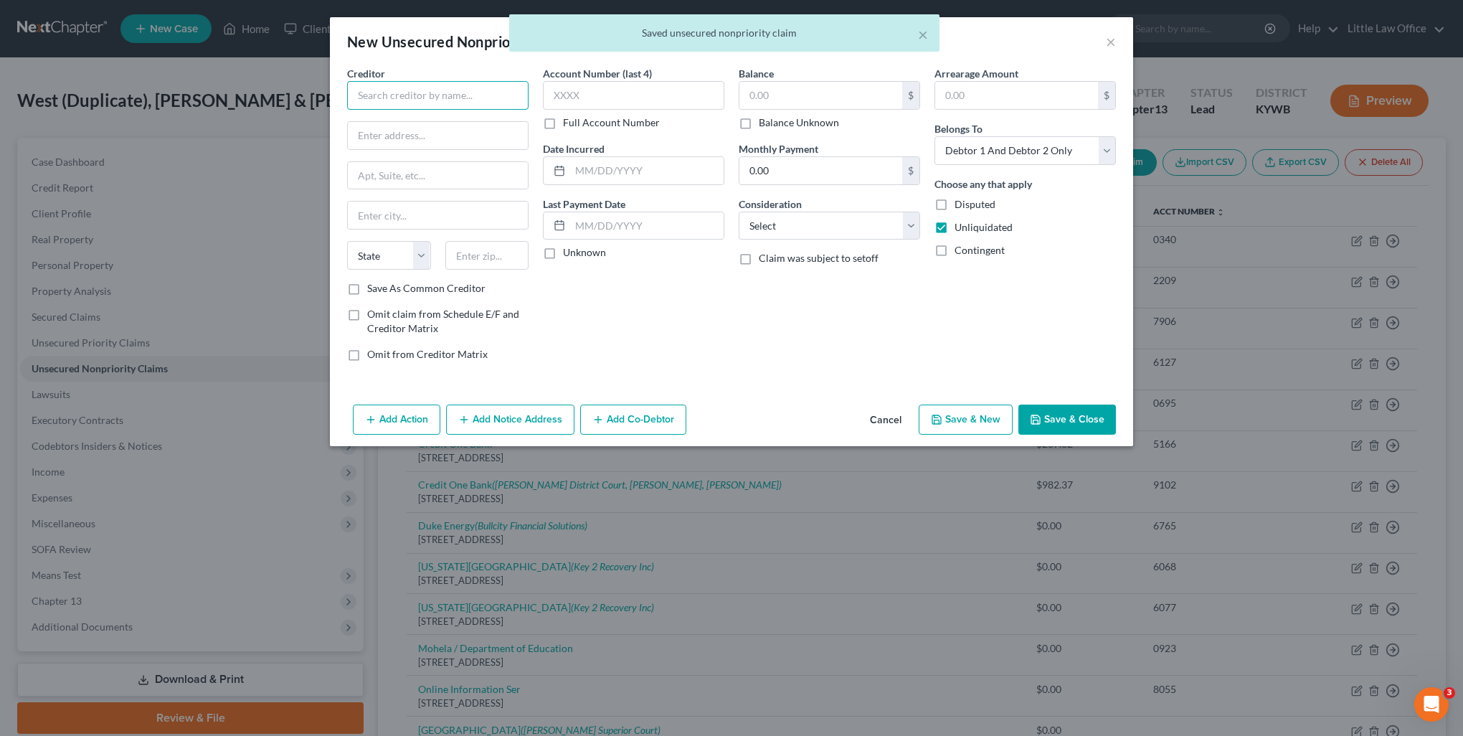
click at [470, 108] on input "text" at bounding box center [437, 95] width 181 height 29
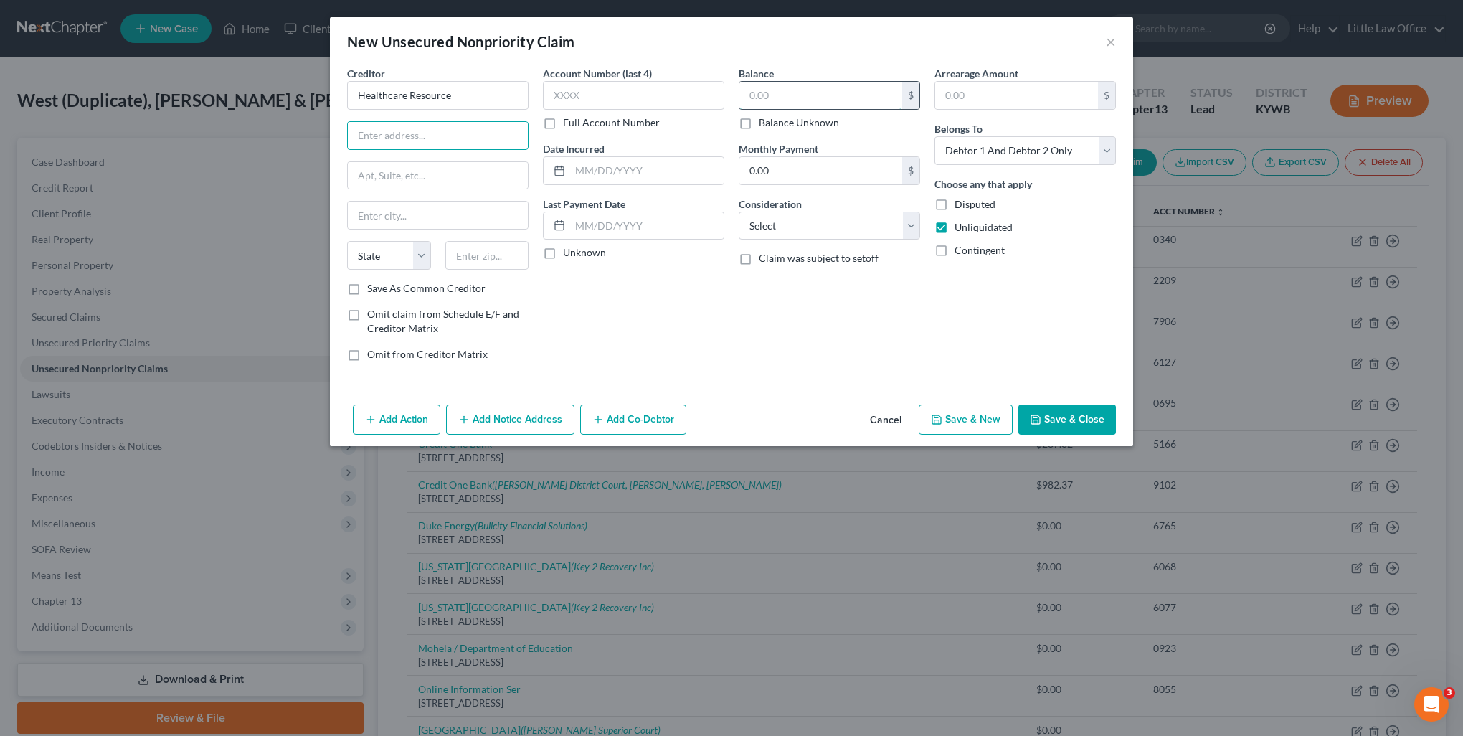
click at [874, 98] on input "text" at bounding box center [821, 95] width 163 height 27
click at [1072, 418] on button "Save & Close" at bounding box center [1068, 420] width 98 height 30
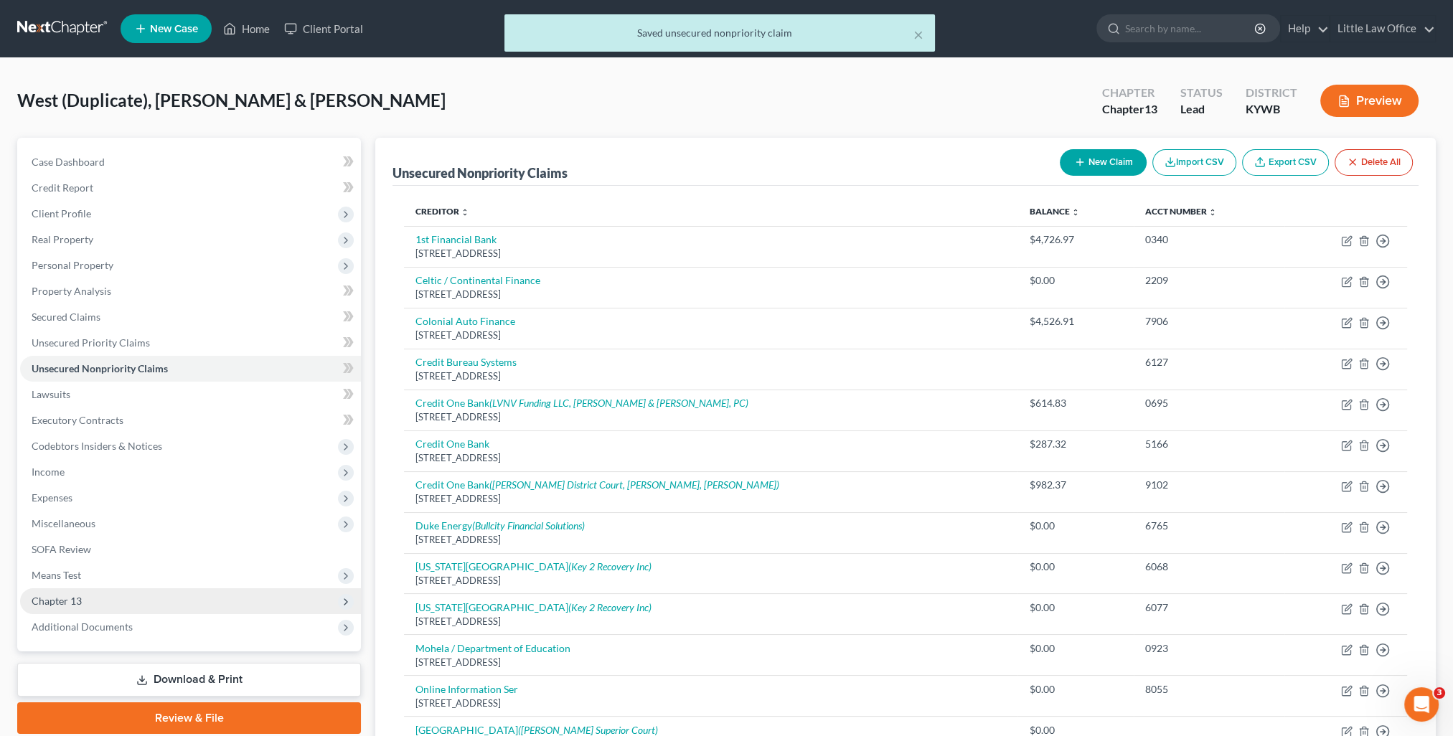
click at [108, 608] on span "Chapter 13" at bounding box center [190, 601] width 341 height 26
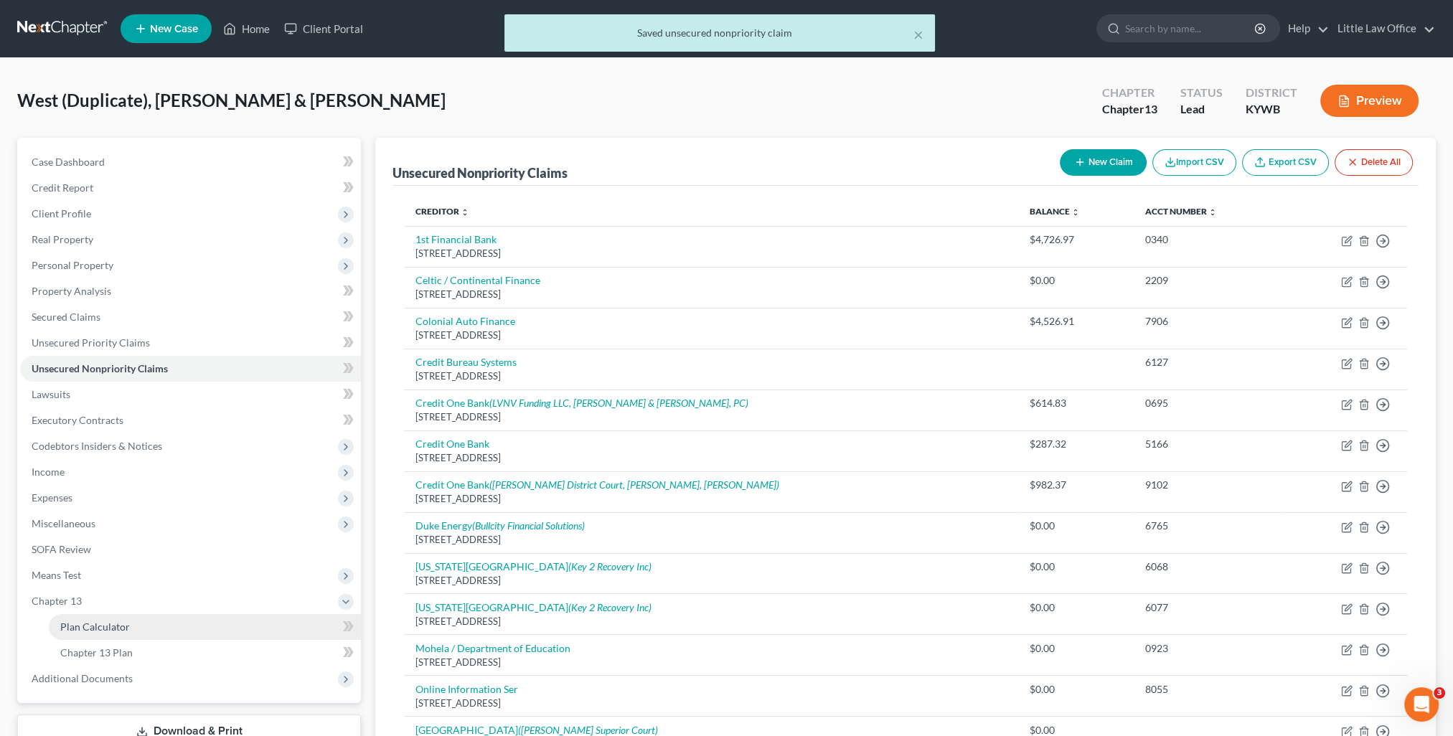
click at [103, 634] on link "Plan Calculator" at bounding box center [205, 627] width 312 height 26
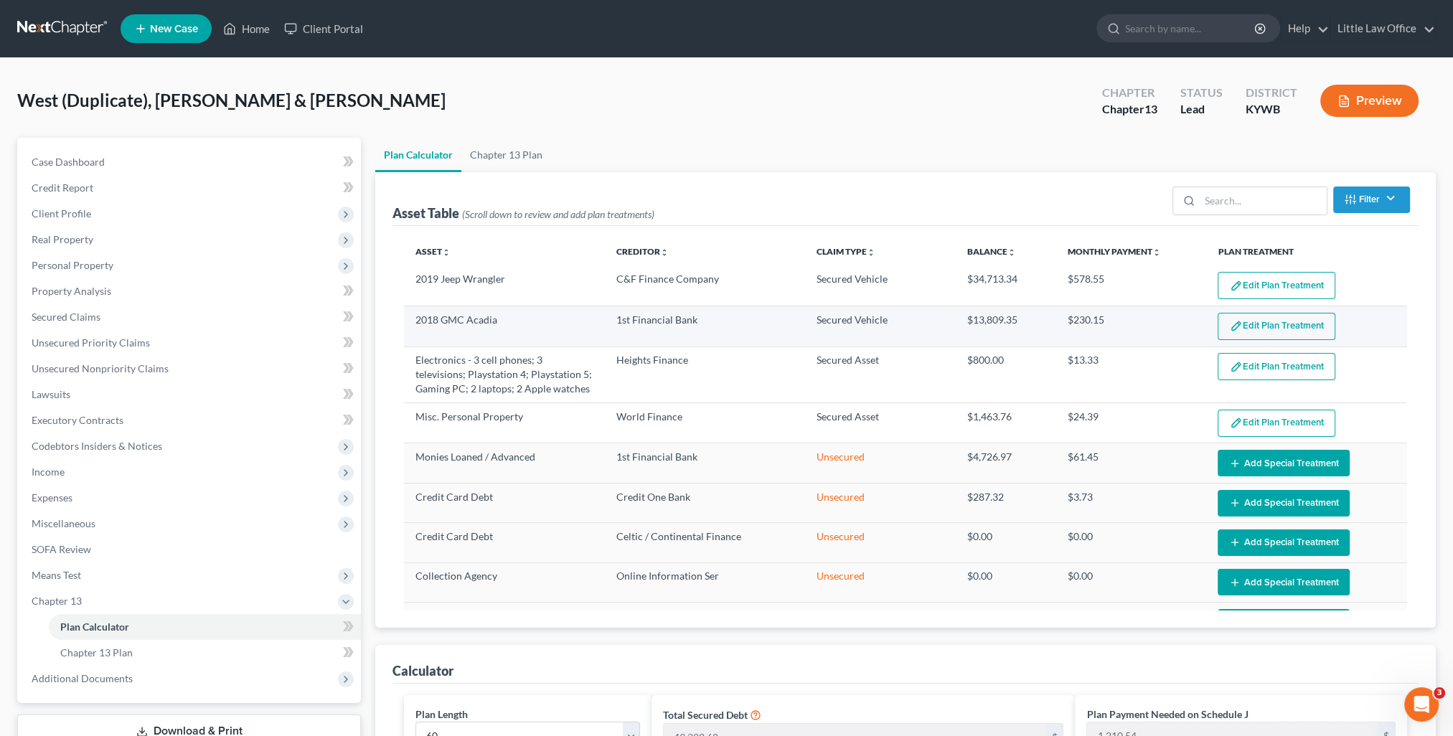
click at [1238, 323] on button "Edit Plan Treatment" at bounding box center [1276, 326] width 118 height 27
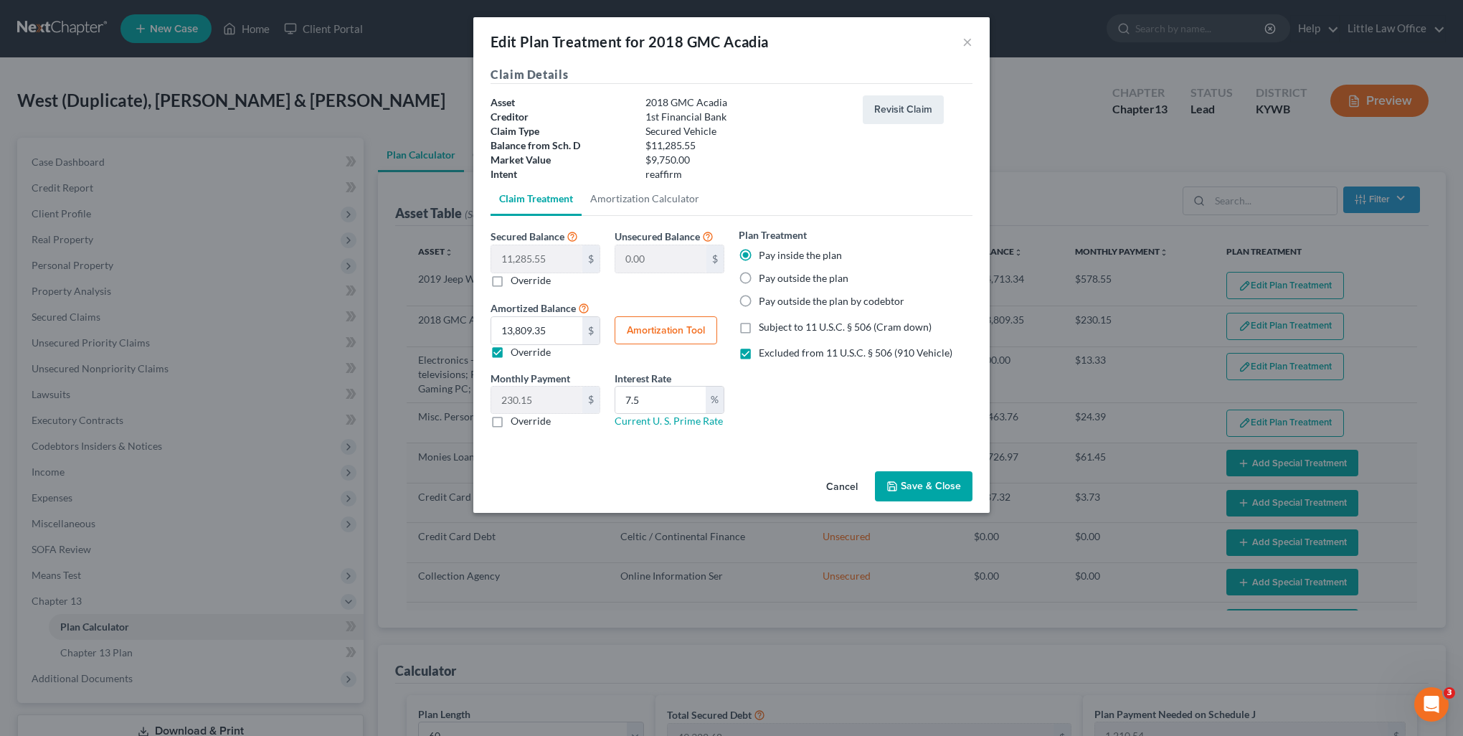
click at [912, 489] on button "Save & Close" at bounding box center [924, 486] width 98 height 30
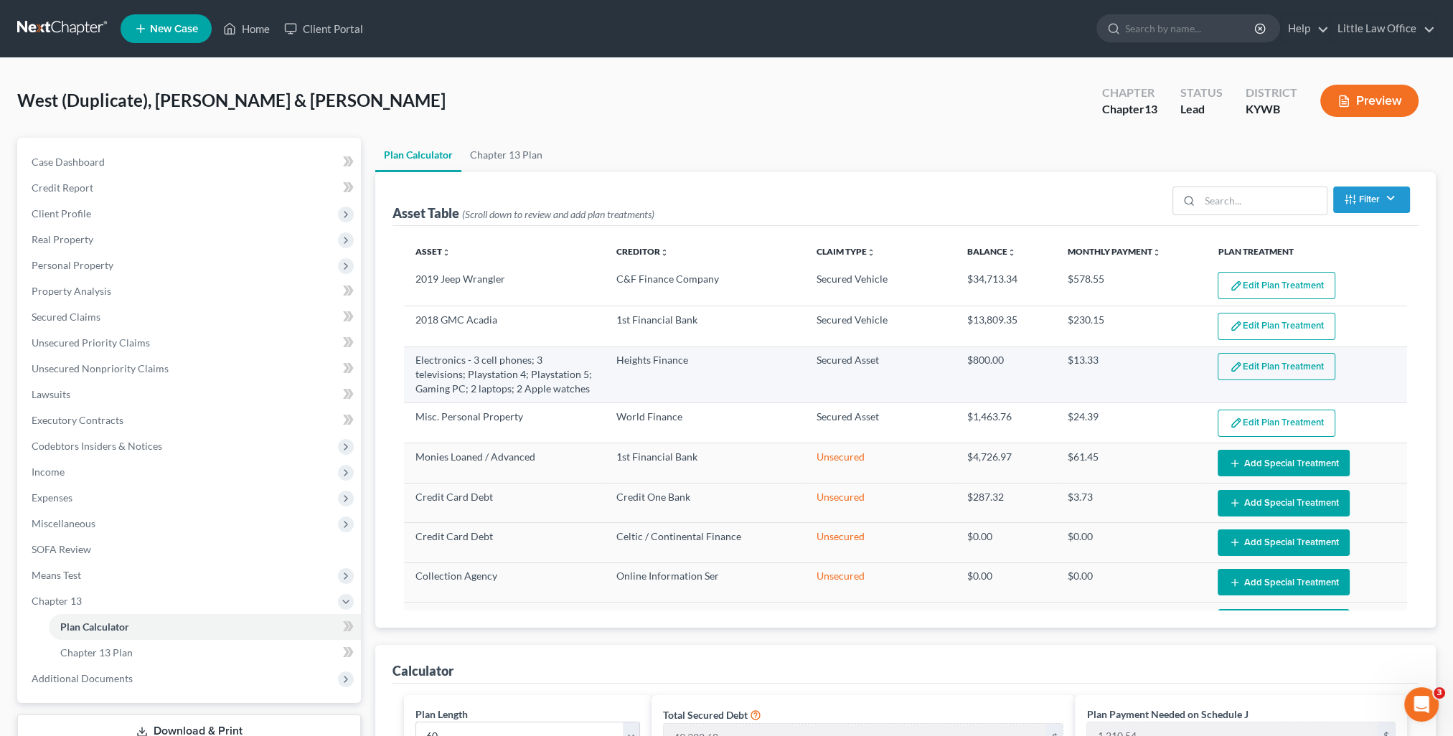
click at [1273, 356] on button "Edit Plan Treatment" at bounding box center [1276, 366] width 118 height 27
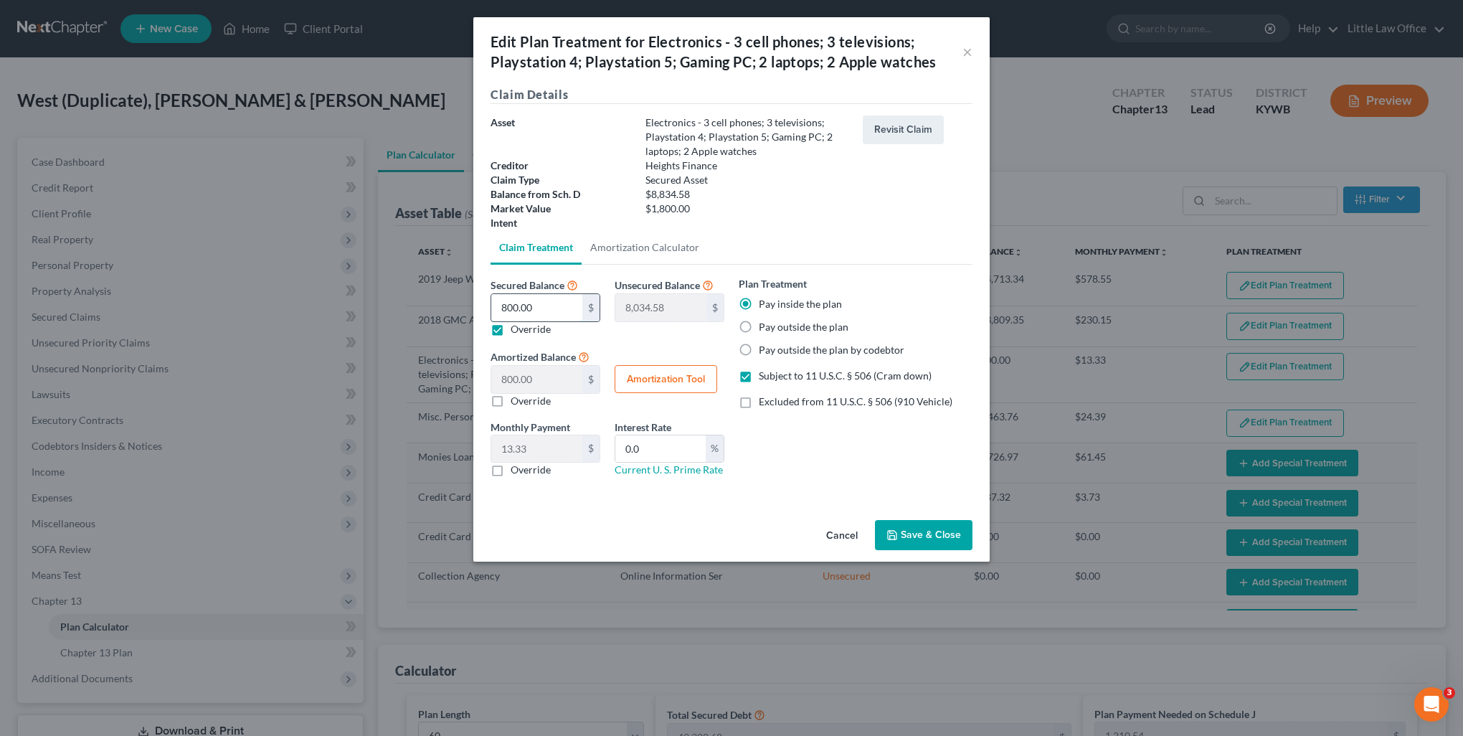
click at [549, 313] on input "800.00" at bounding box center [536, 307] width 91 height 27
click at [935, 535] on button "Save & Close" at bounding box center [924, 535] width 98 height 30
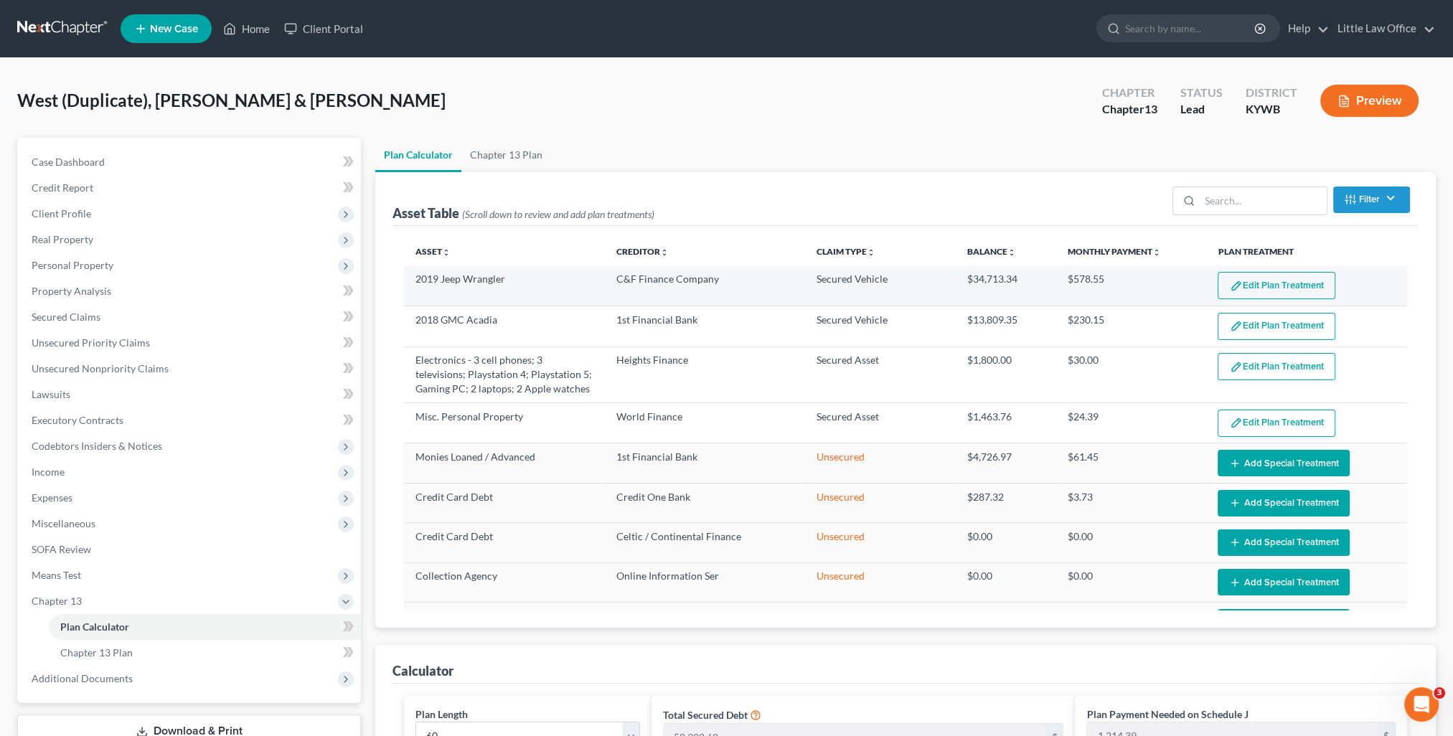
click at [1317, 284] on button "Edit Plan Treatment" at bounding box center [1276, 285] width 118 height 27
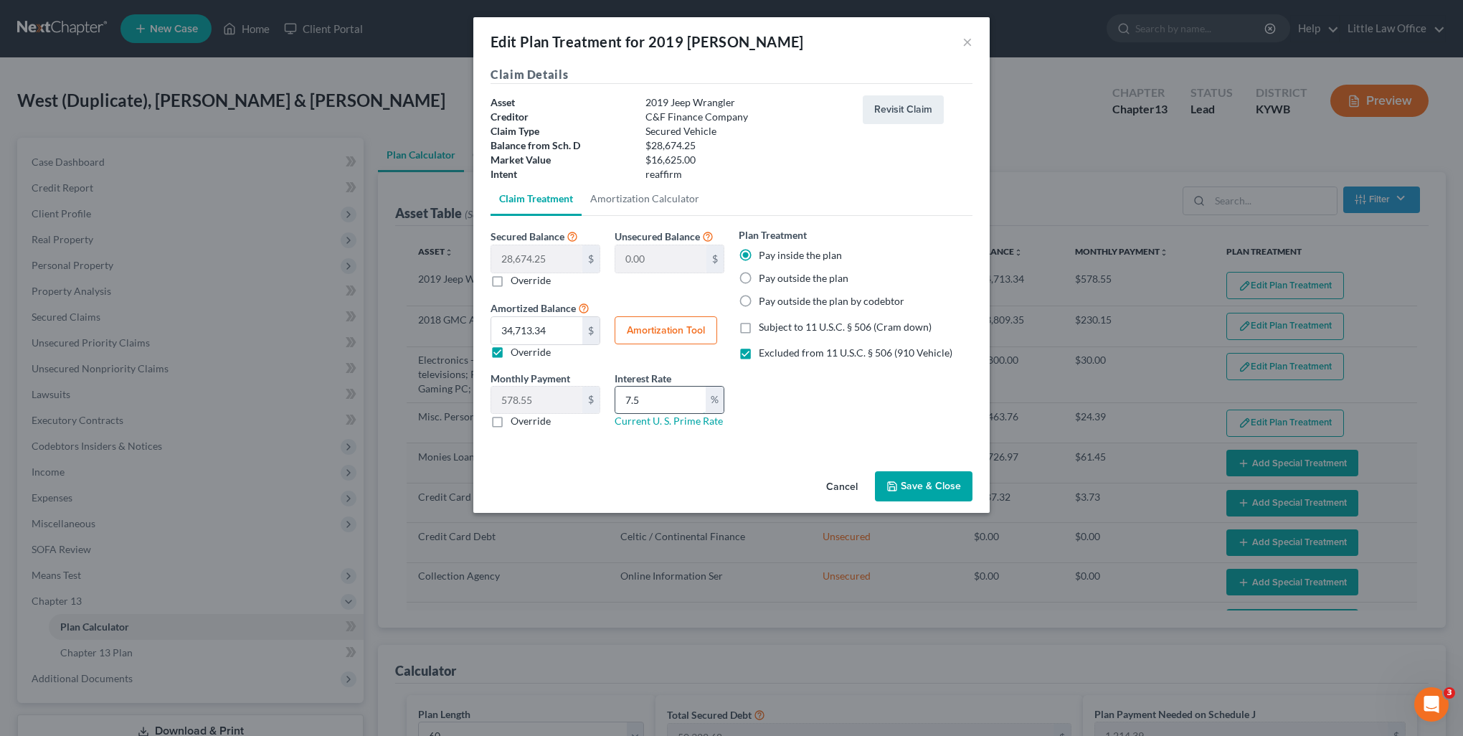
click at [677, 400] on input "7.5" at bounding box center [660, 400] width 90 height 27
click at [675, 329] on button "Amortization Tool" at bounding box center [666, 330] width 103 height 29
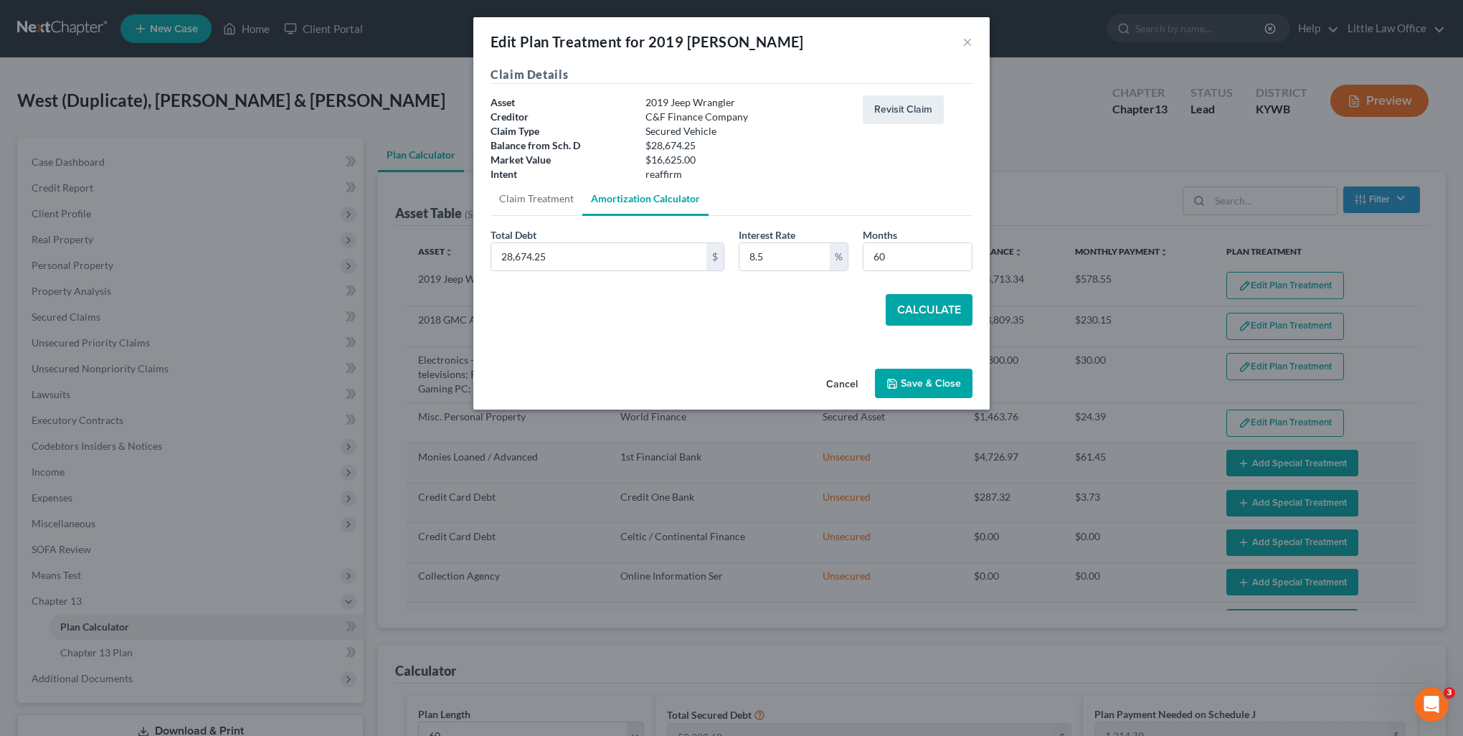
click at [949, 321] on button "Calculate" at bounding box center [929, 310] width 87 height 32
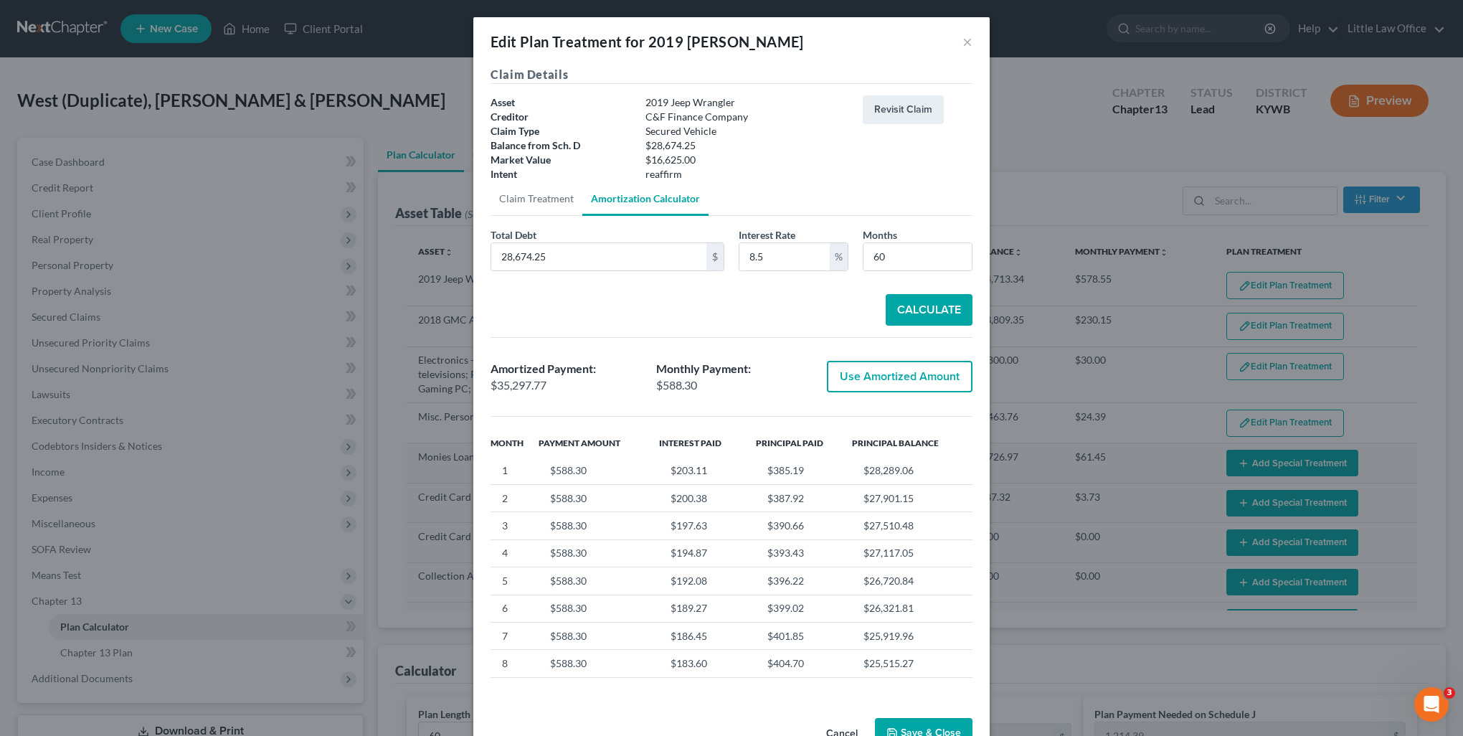
click at [925, 372] on button "Use Amortized Amount" at bounding box center [900, 377] width 146 height 32
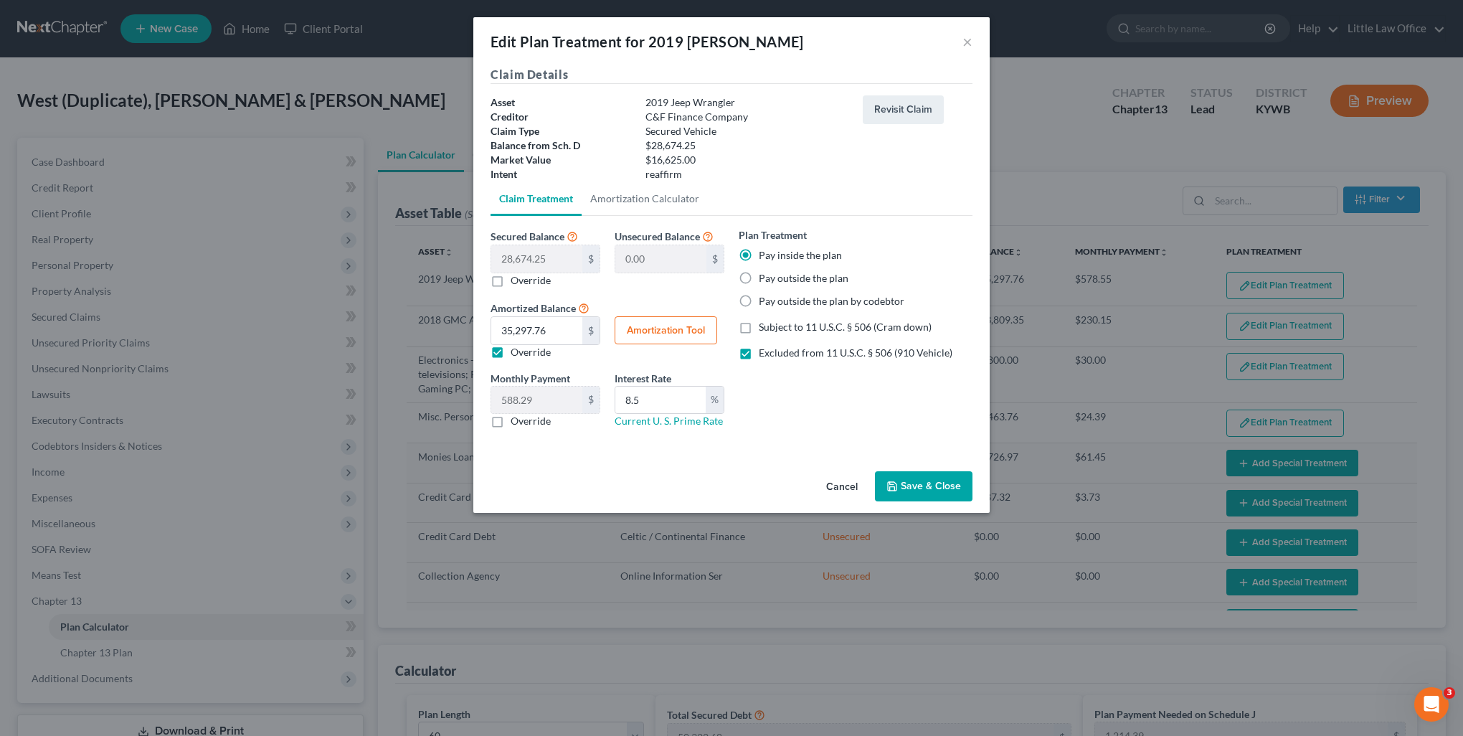
click at [932, 475] on button "Save & Close" at bounding box center [924, 486] width 98 height 30
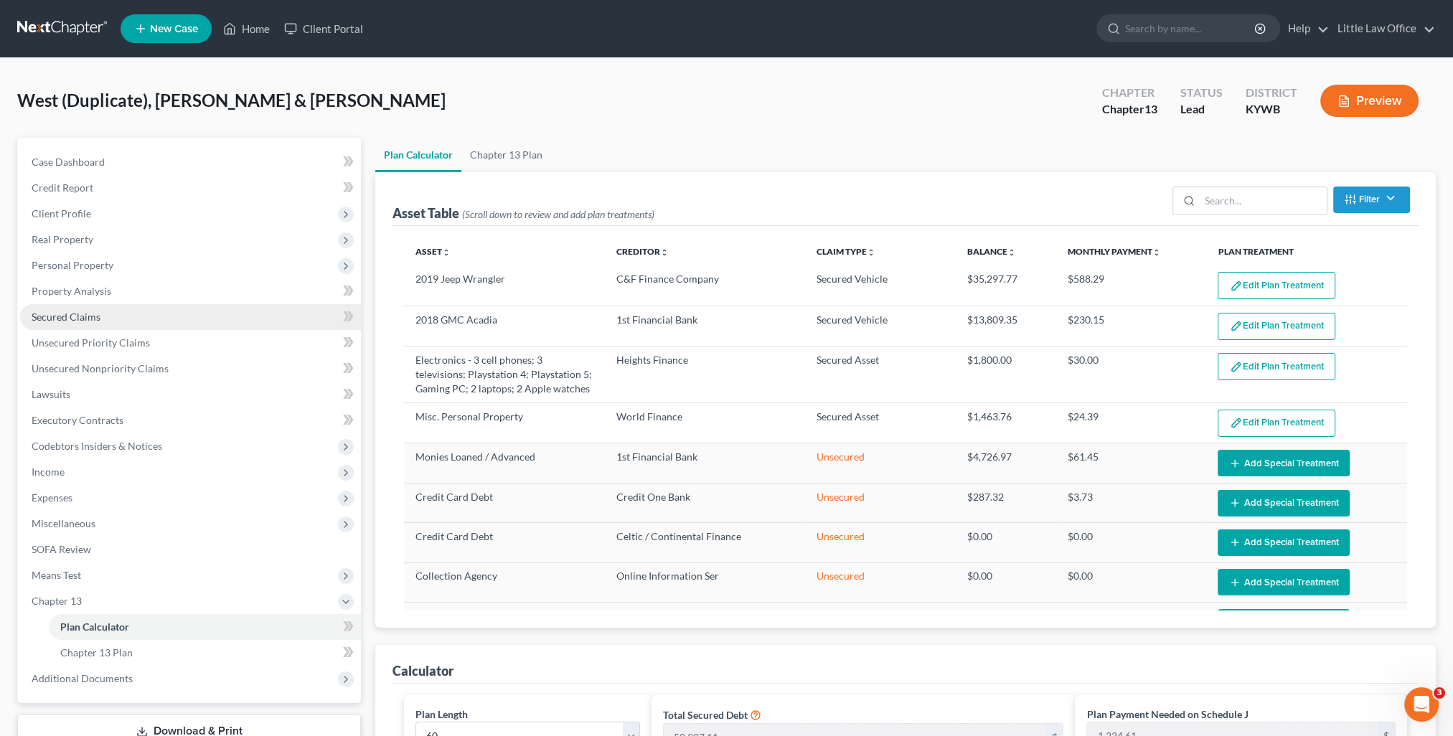
click at [52, 317] on span "Secured Claims" at bounding box center [66, 317] width 69 height 12
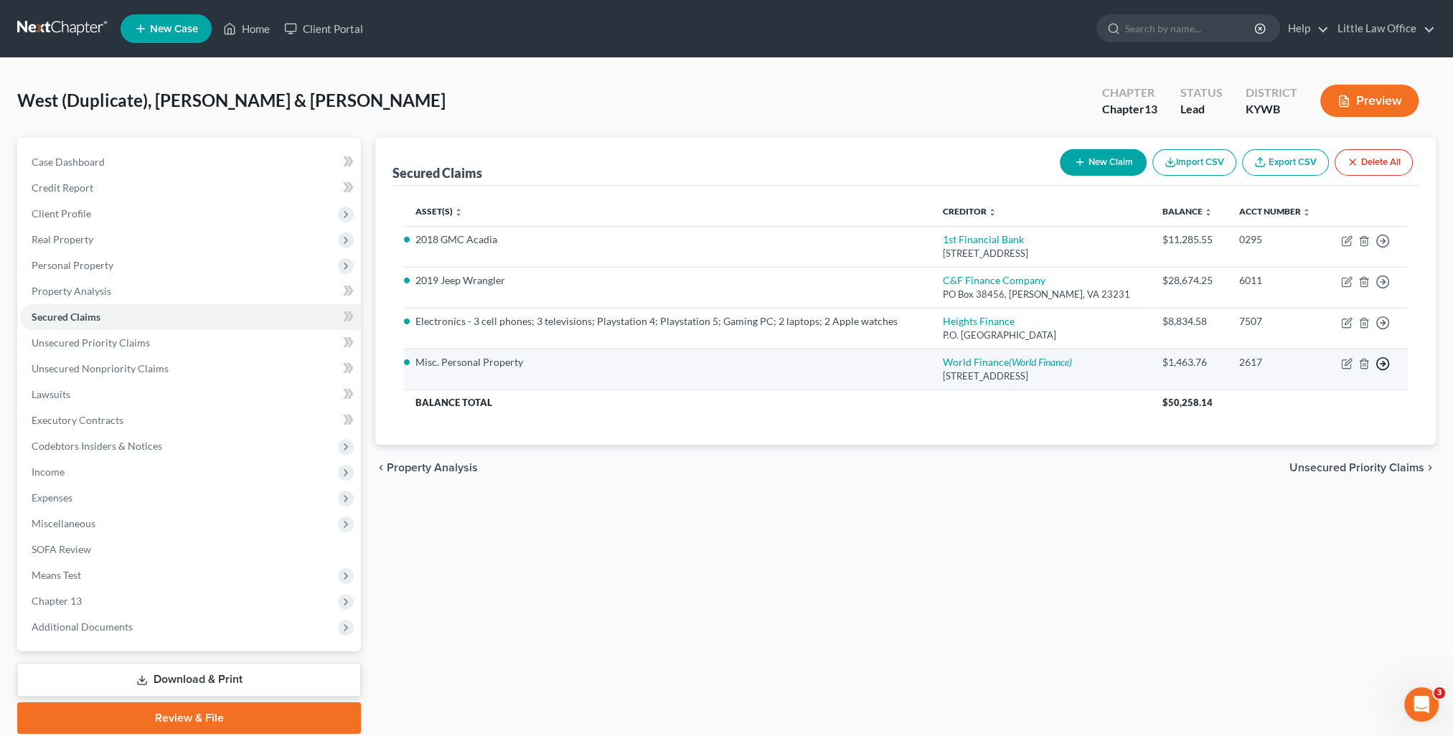
click at [1384, 362] on icon "button" at bounding box center [1382, 363] width 14 height 14
click at [1321, 402] on link "Move to F" at bounding box center [1317, 399] width 120 height 24
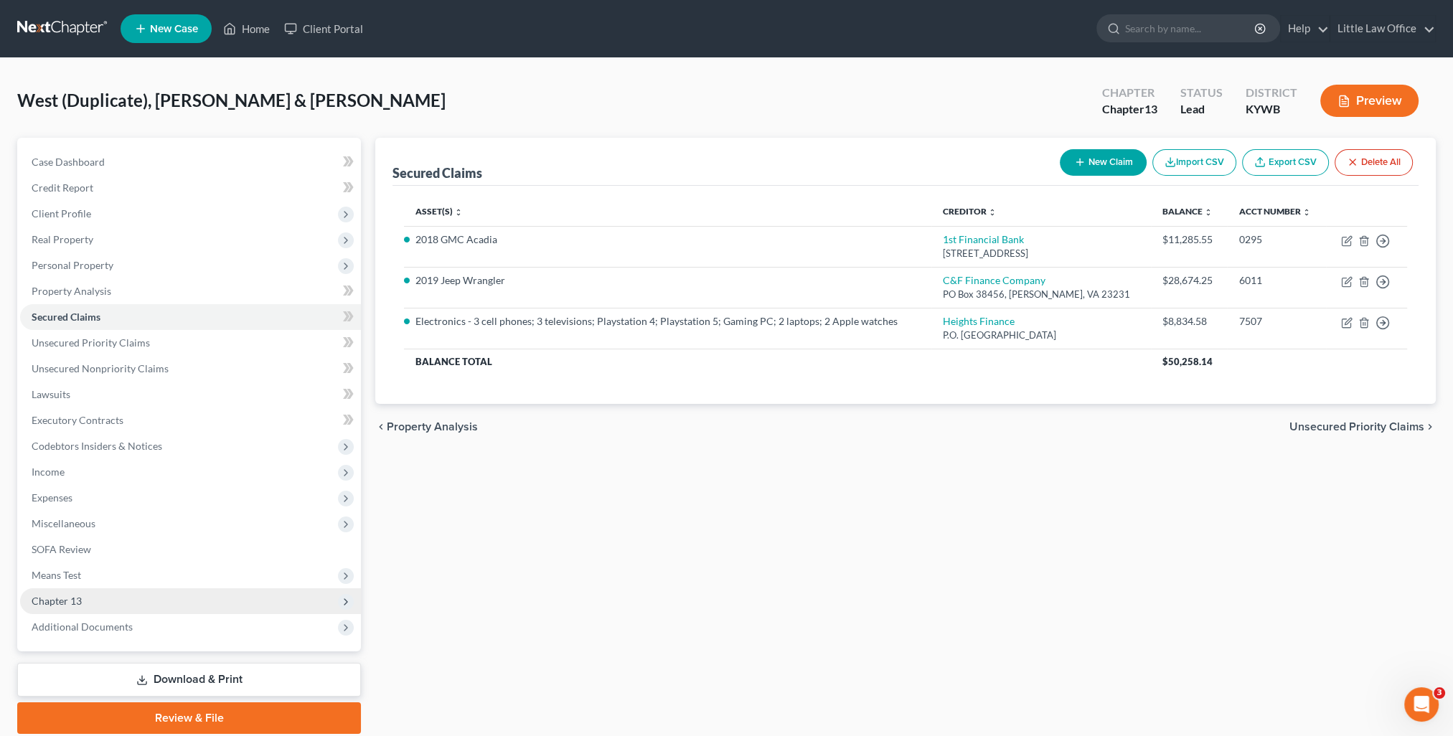
click at [62, 600] on span "Chapter 13" at bounding box center [57, 601] width 50 height 12
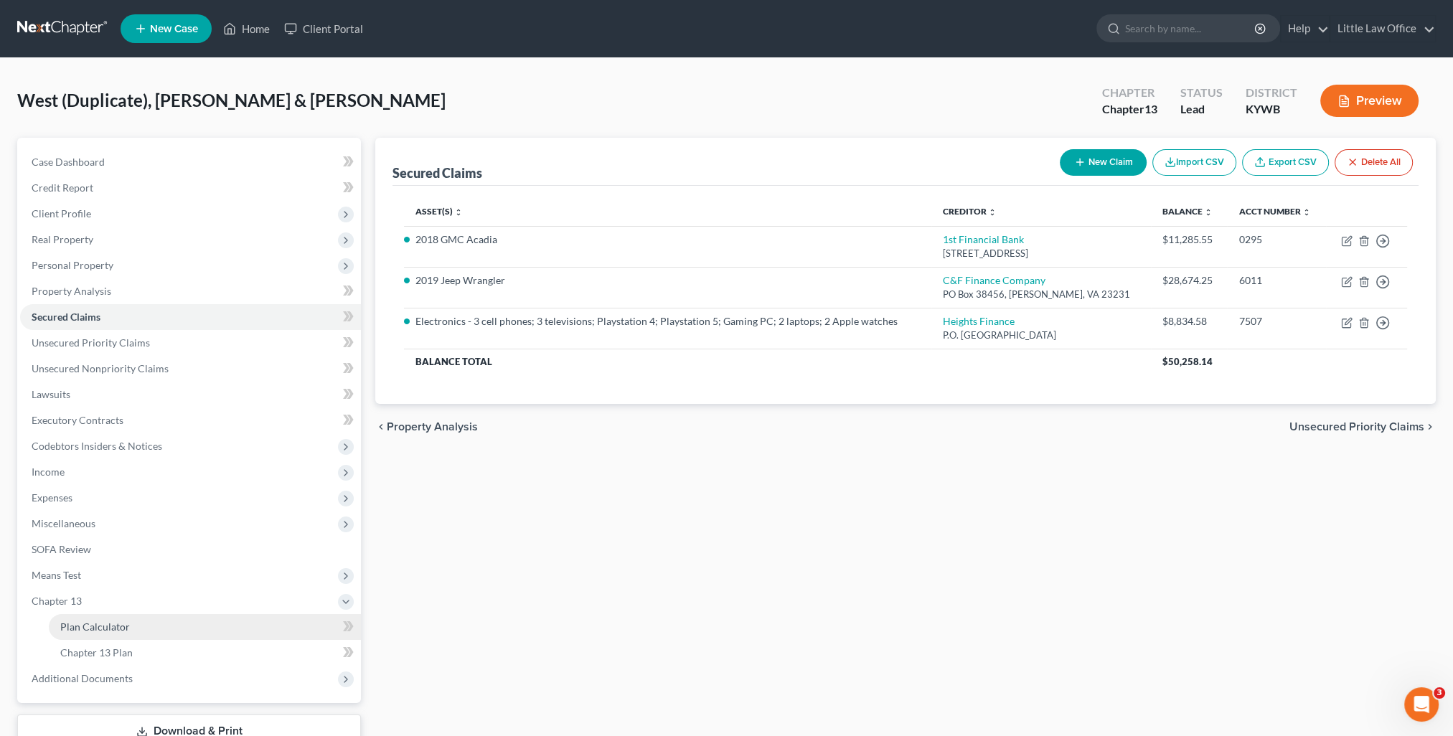
click at [89, 630] on span "Plan Calculator" at bounding box center [95, 626] width 70 height 12
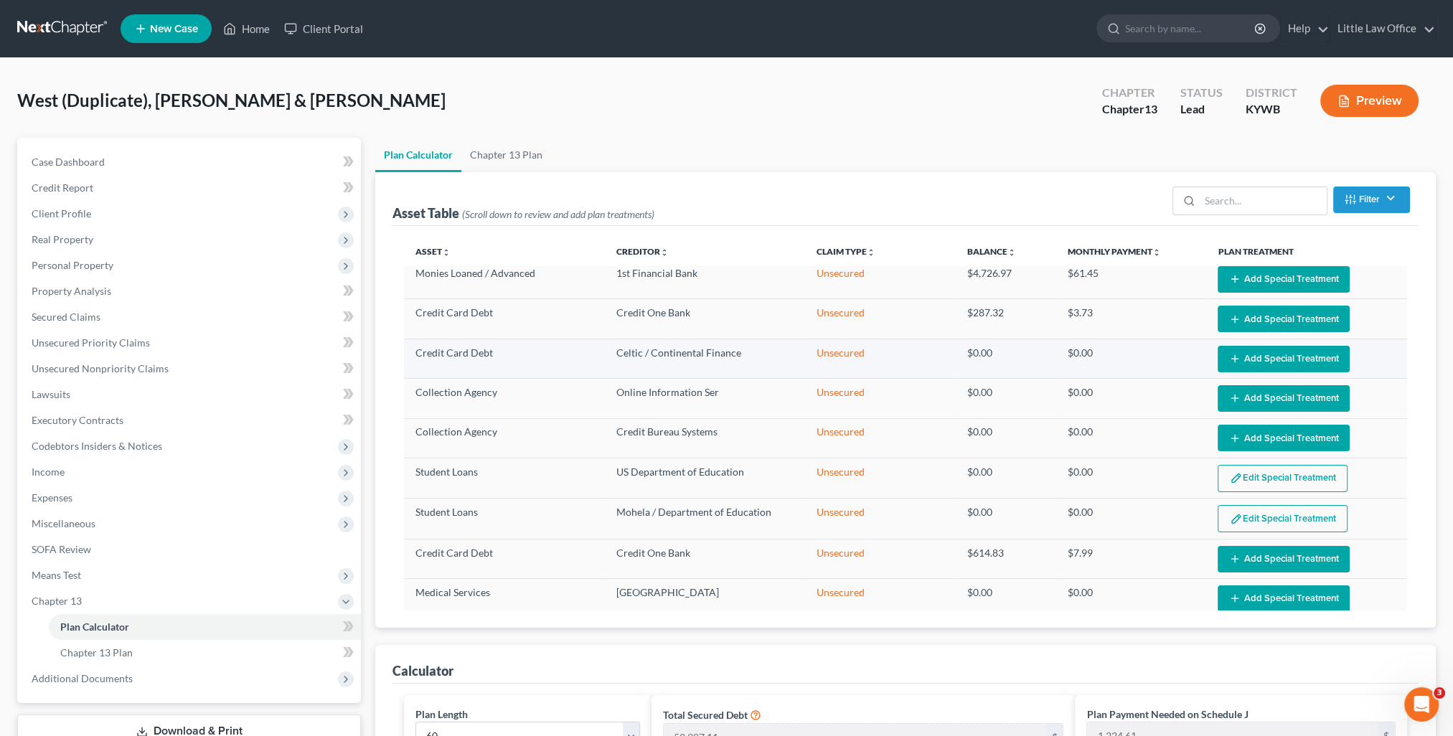
scroll to position [359, 0]
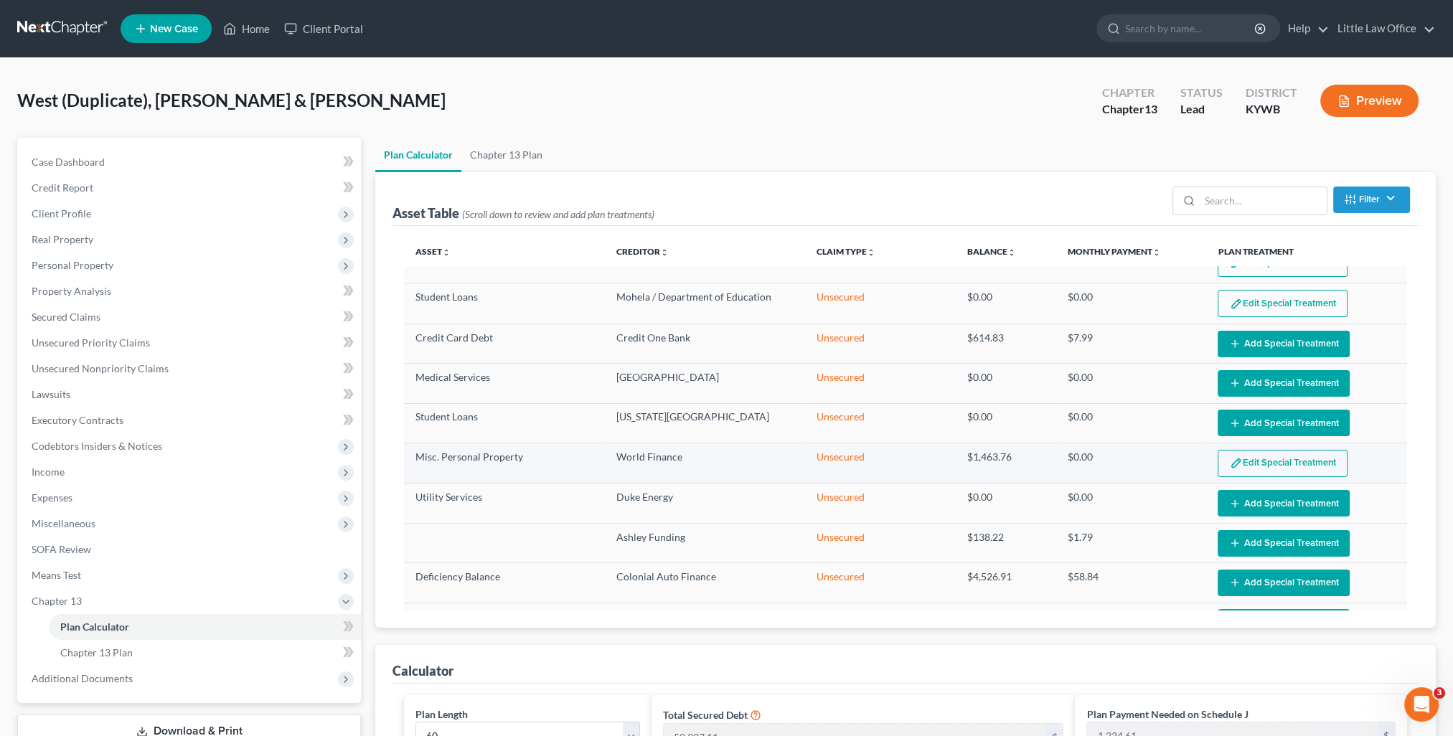
click at [1245, 466] on button "Edit Special Treatment" at bounding box center [1282, 463] width 130 height 27
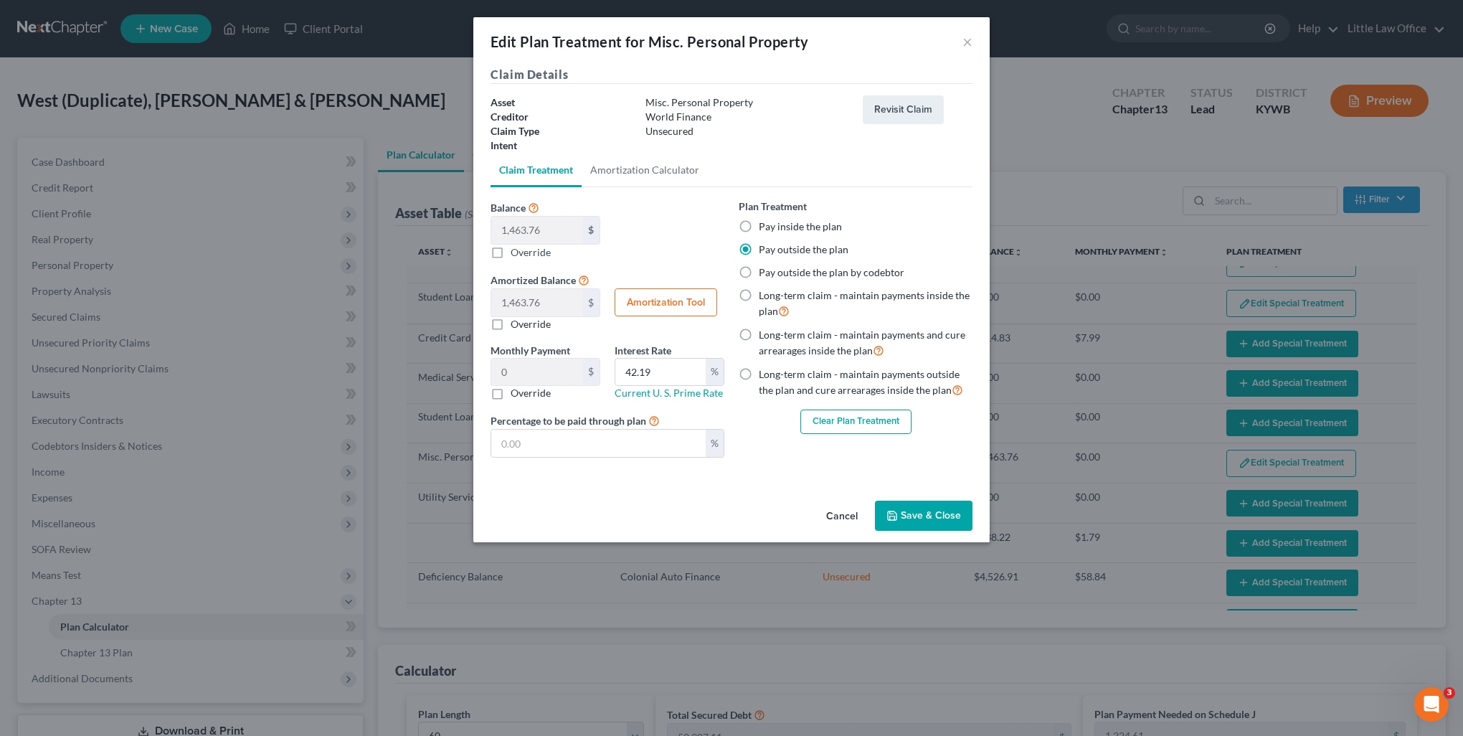
click at [782, 227] on label "Pay inside the plan" at bounding box center [800, 226] width 83 height 14
click at [774, 227] on input "Pay inside the plan" at bounding box center [769, 223] width 9 height 9
click at [927, 524] on button "Save & Close" at bounding box center [924, 516] width 98 height 30
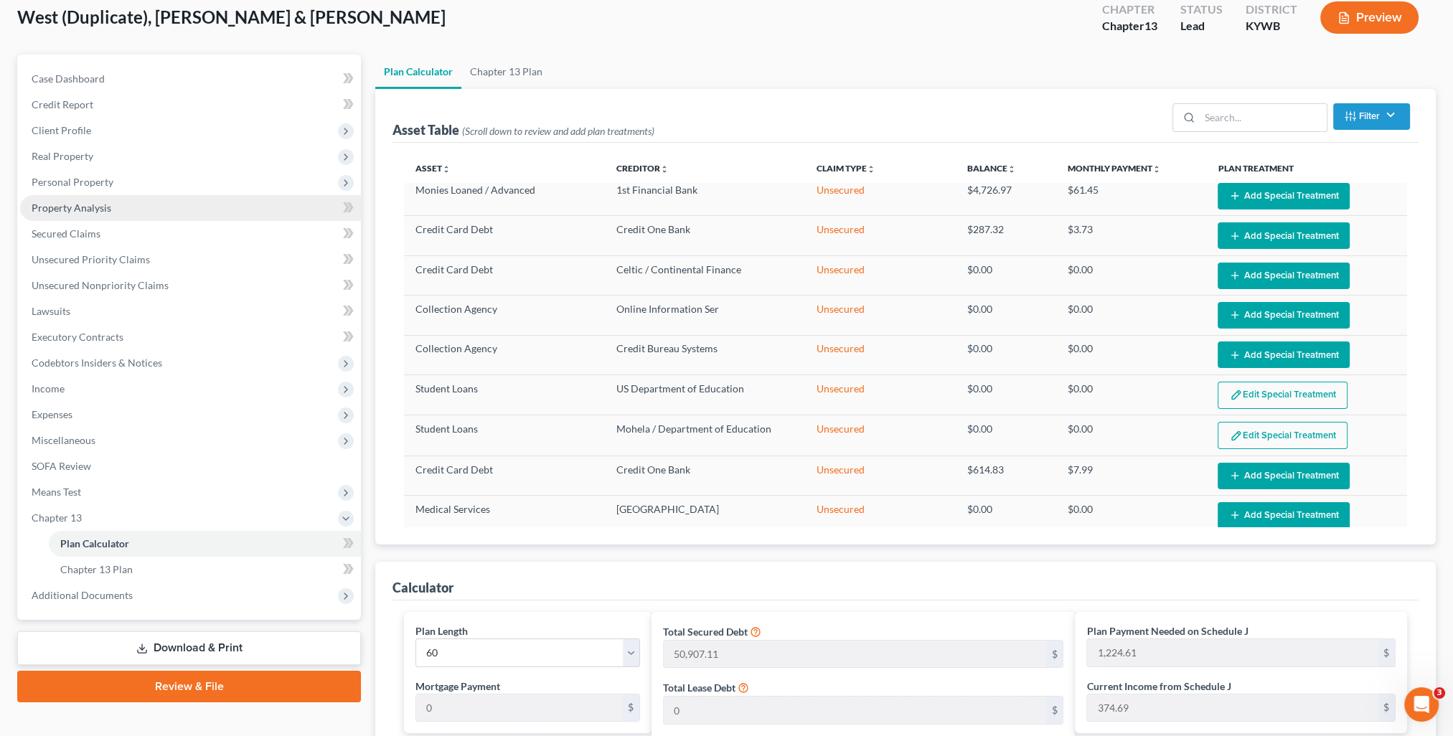
scroll to position [0, 0]
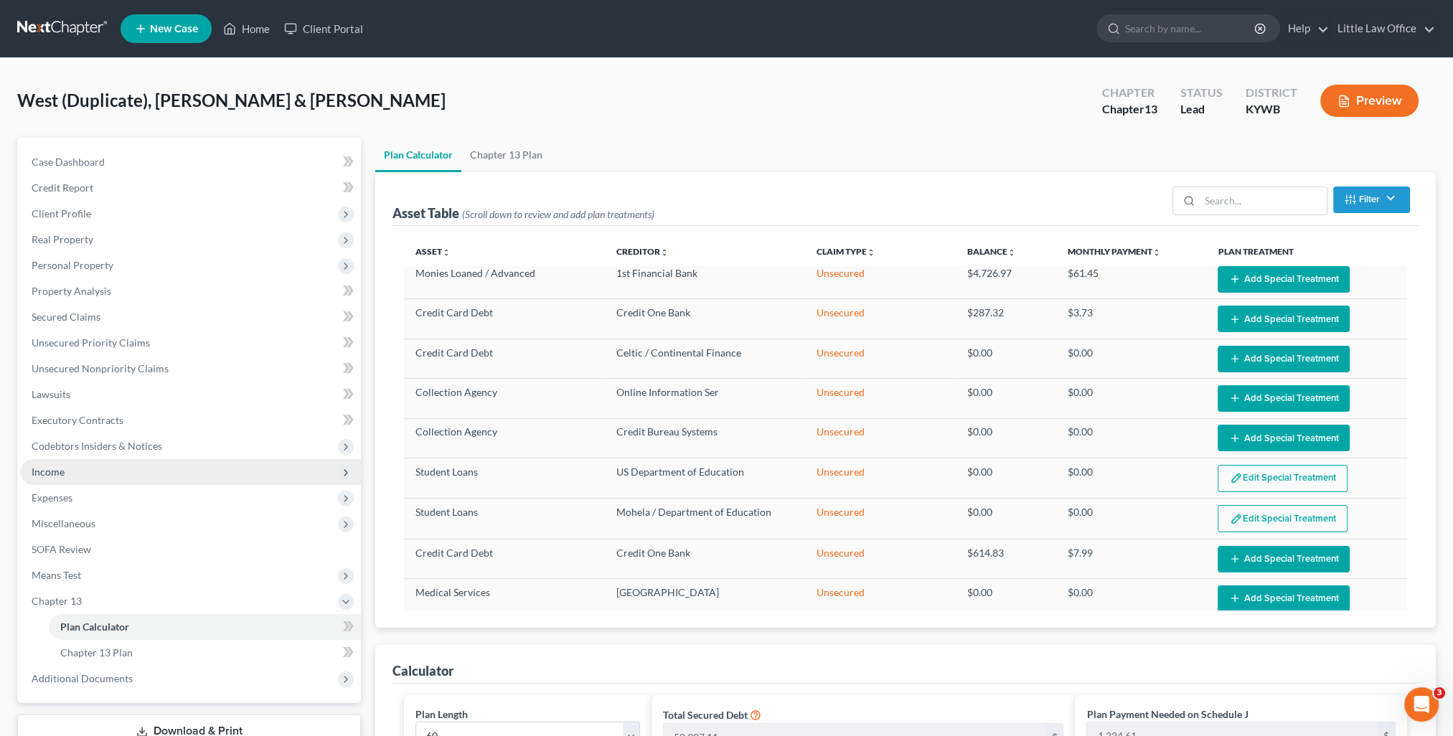
click at [72, 462] on span "Income" at bounding box center [190, 472] width 341 height 26
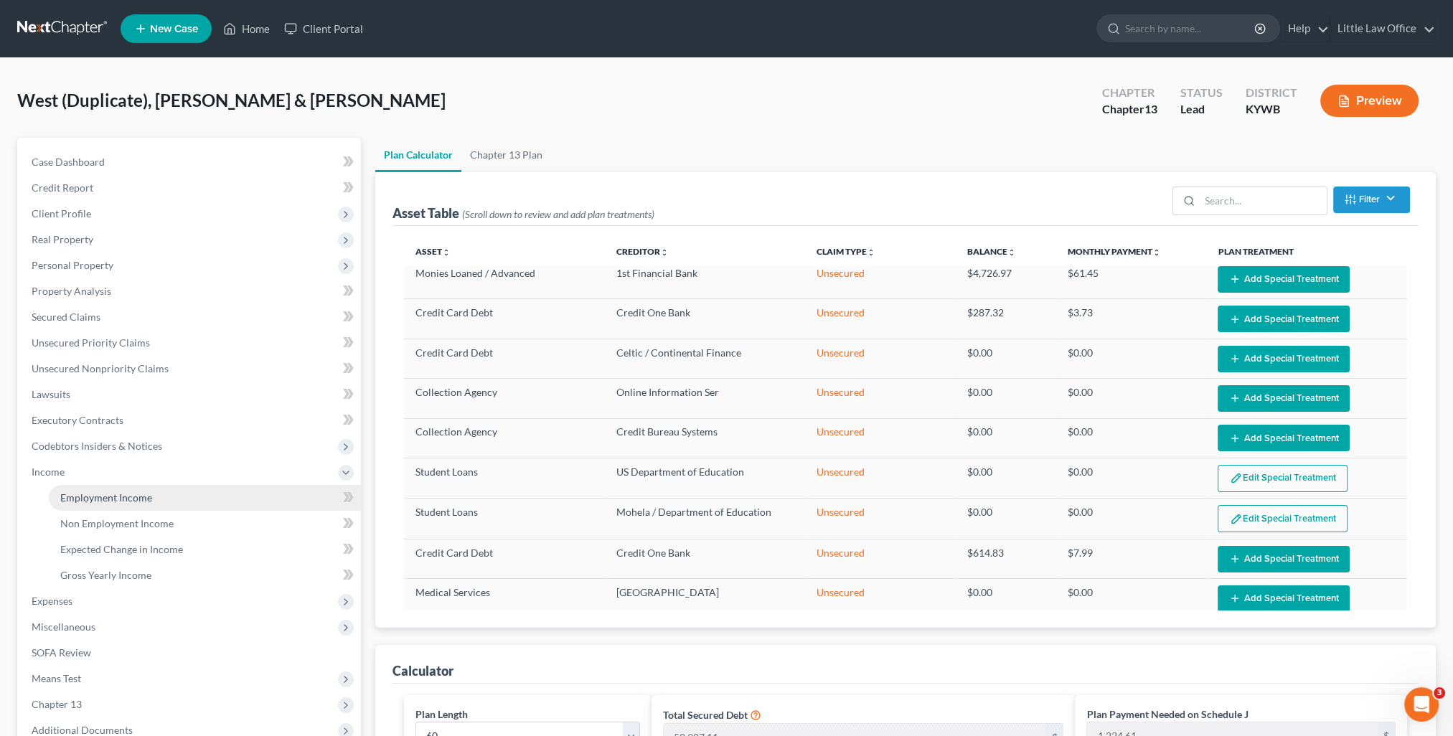
click at [112, 501] on span "Employment Income" at bounding box center [106, 497] width 92 height 12
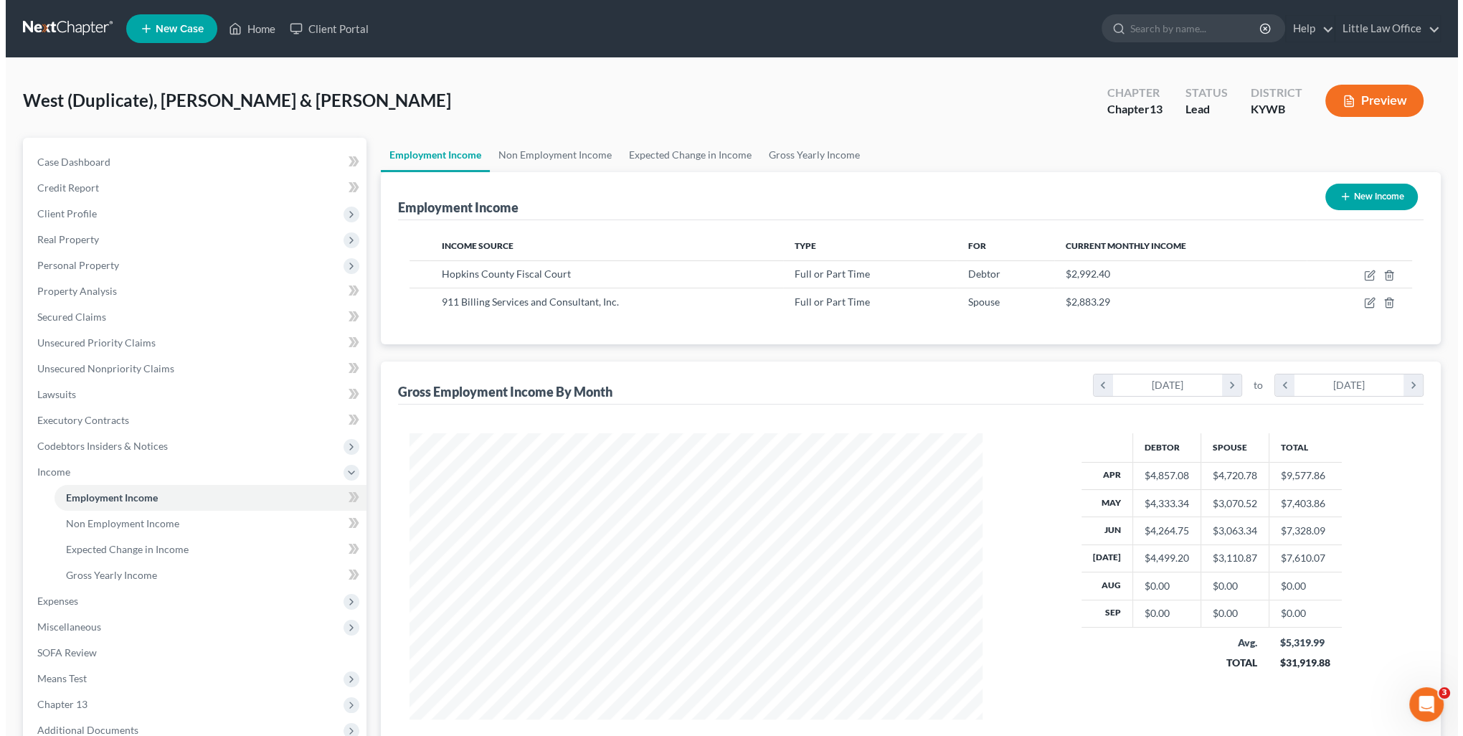
scroll to position [286, 602]
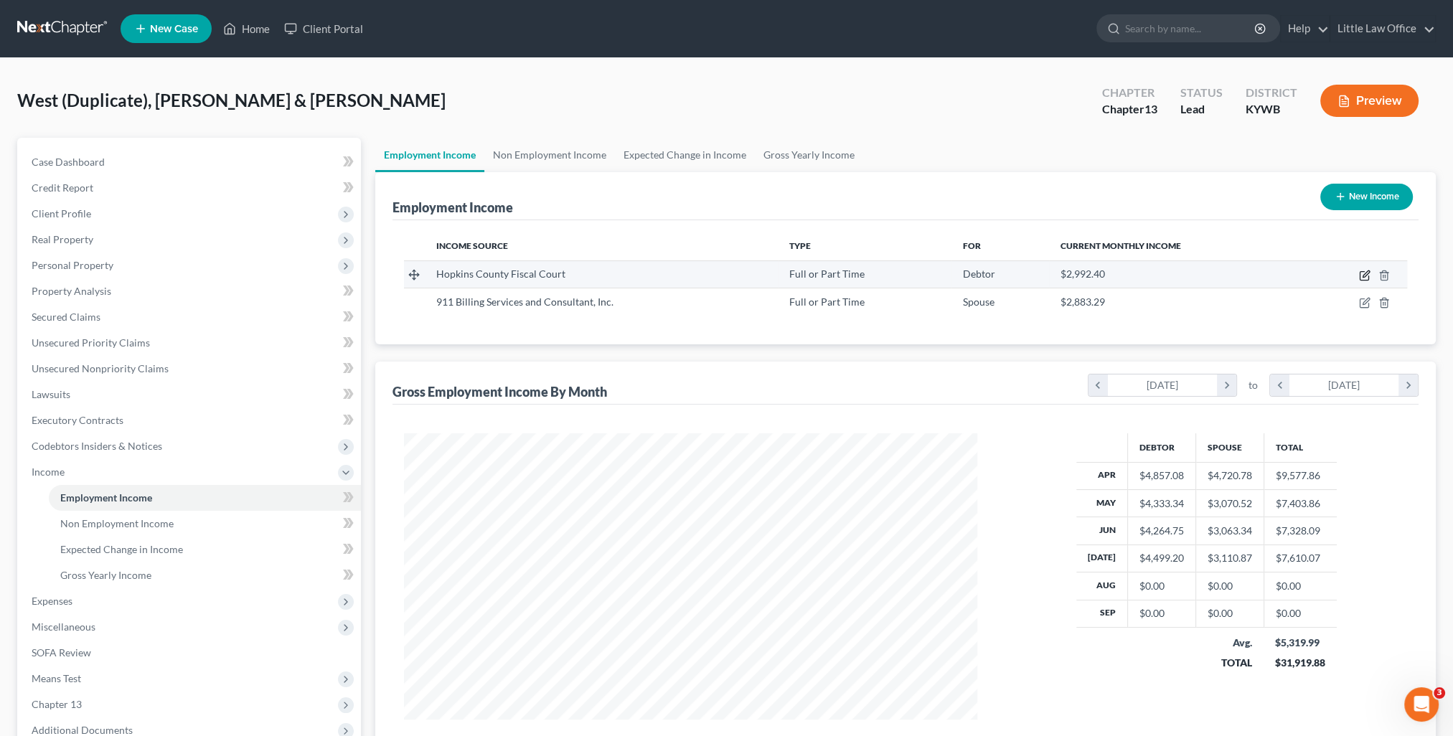
click at [1365, 277] on icon "button" at bounding box center [1364, 275] width 11 height 11
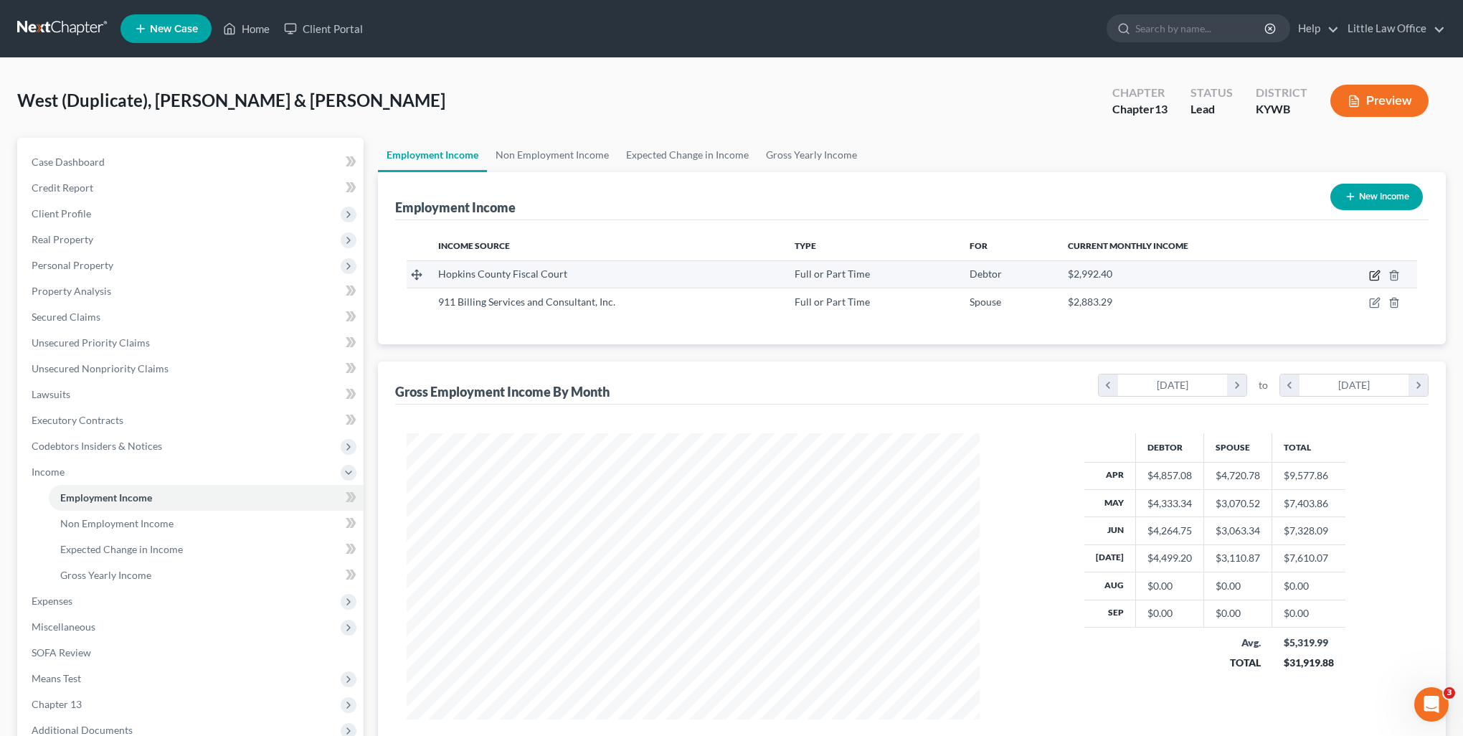
scroll to position [288, 605]
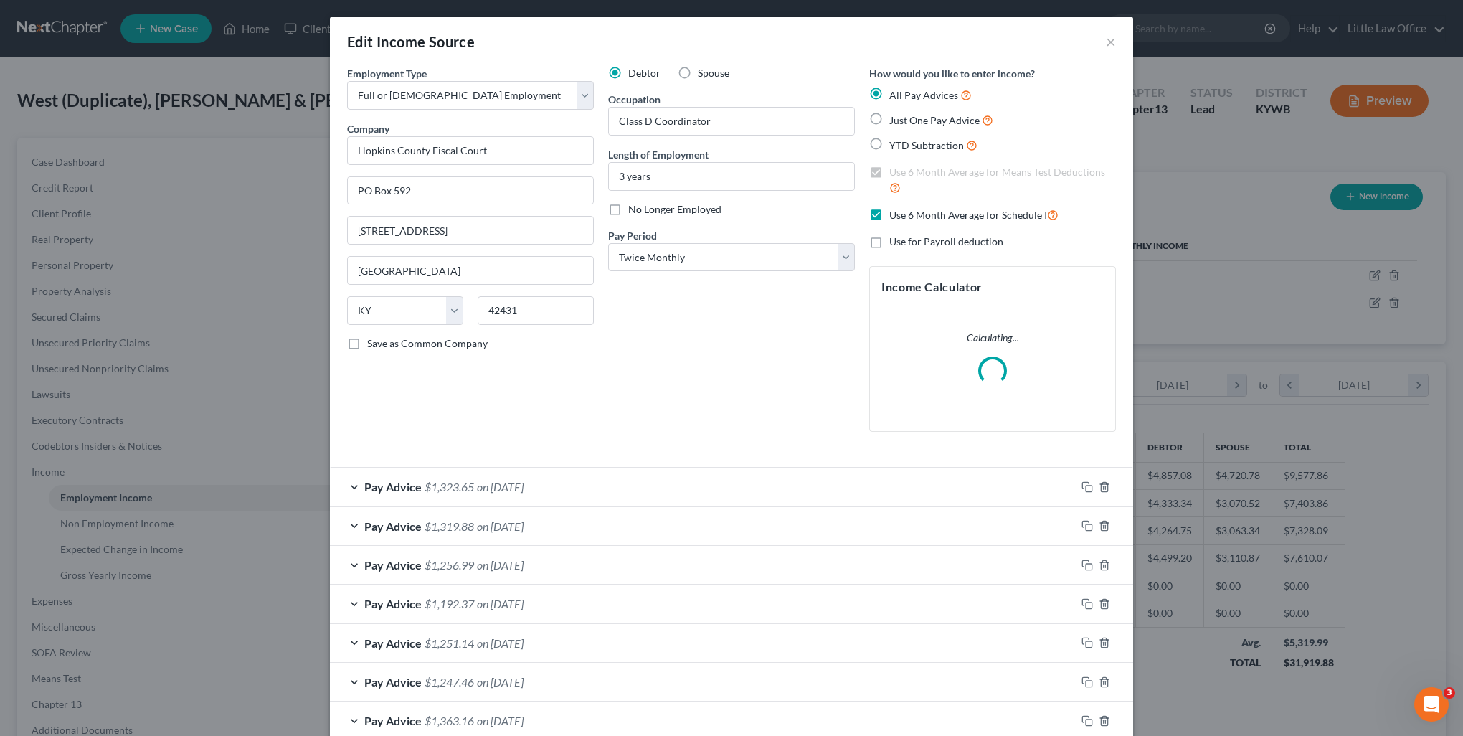
click at [646, 208] on span "No Longer Employed" at bounding box center [674, 209] width 93 height 12
click at [643, 208] on input "No Longer Employed" at bounding box center [638, 206] width 9 height 9
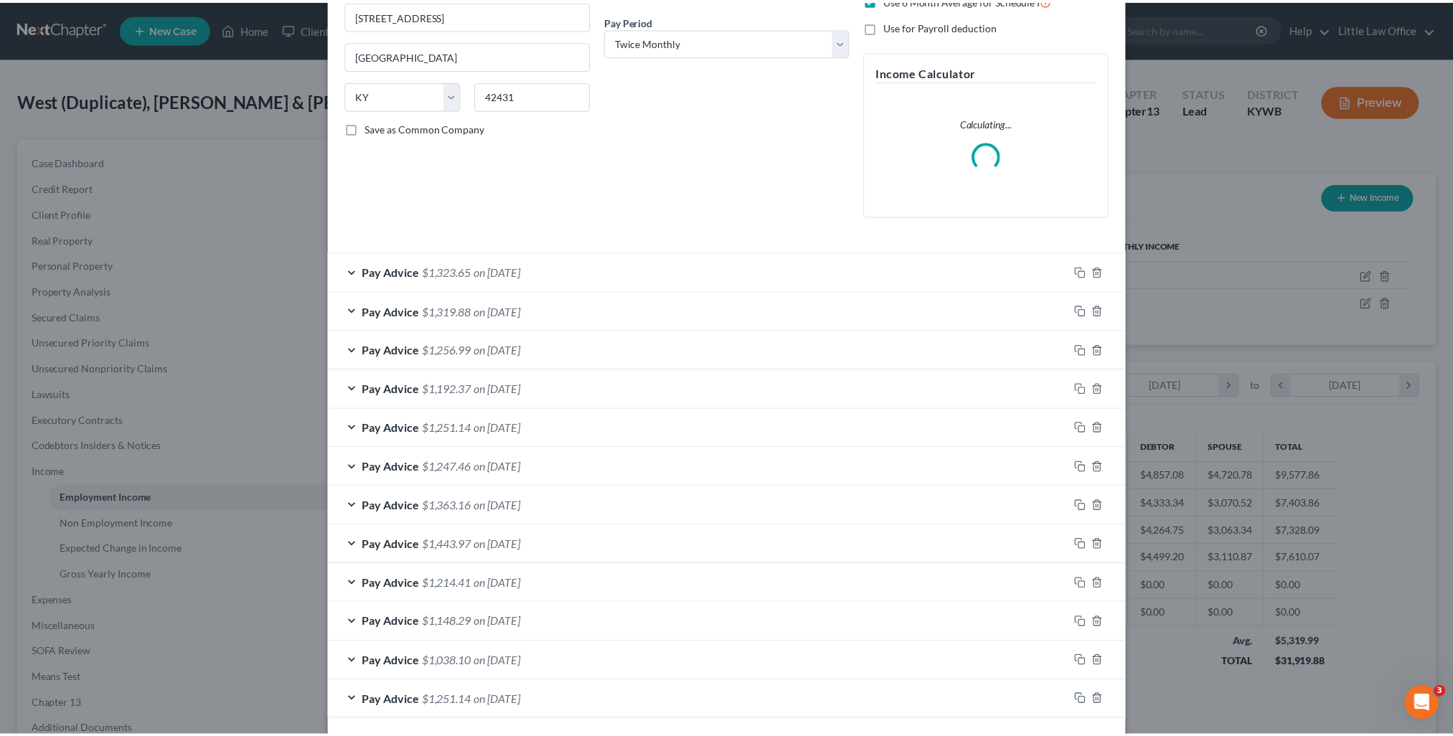
scroll to position [275, 0]
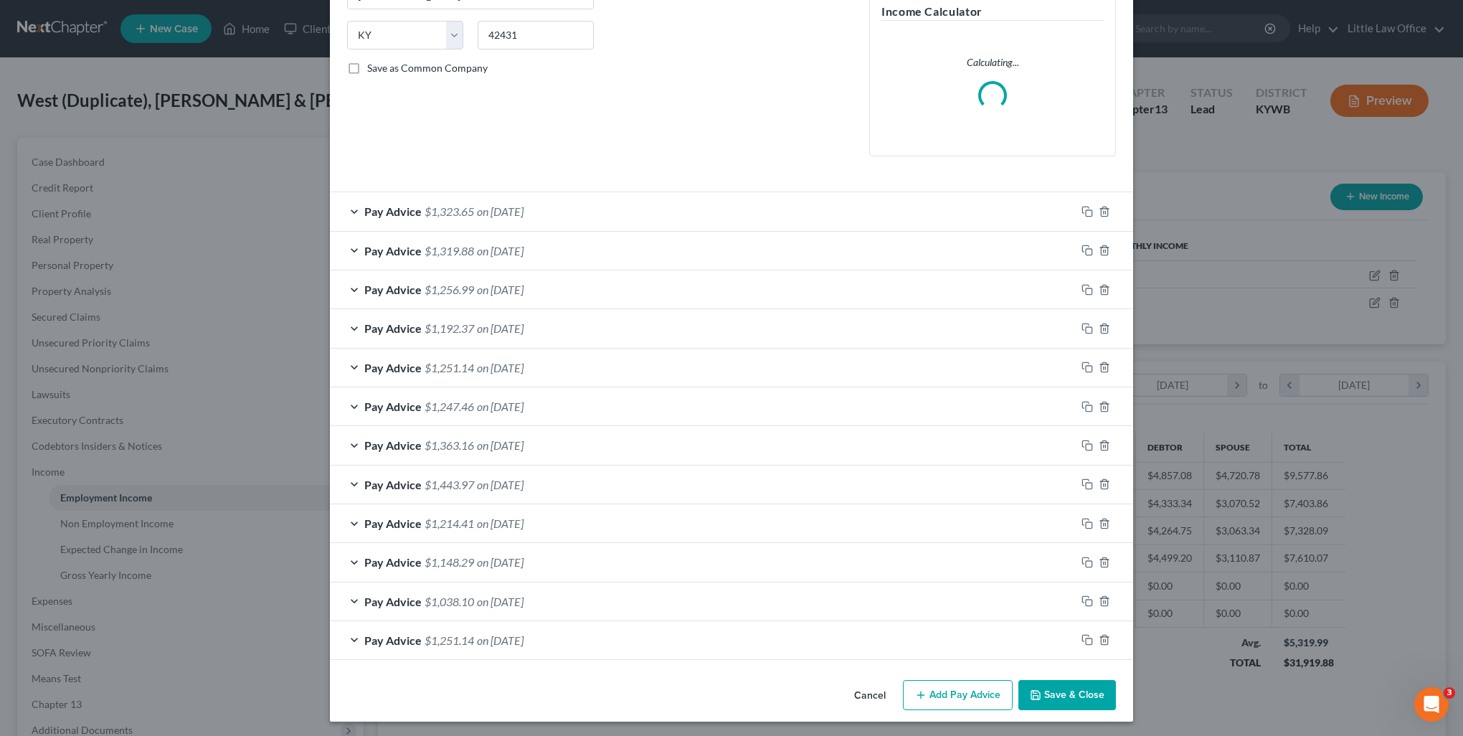
click at [1036, 690] on button "Save & Close" at bounding box center [1068, 695] width 98 height 30
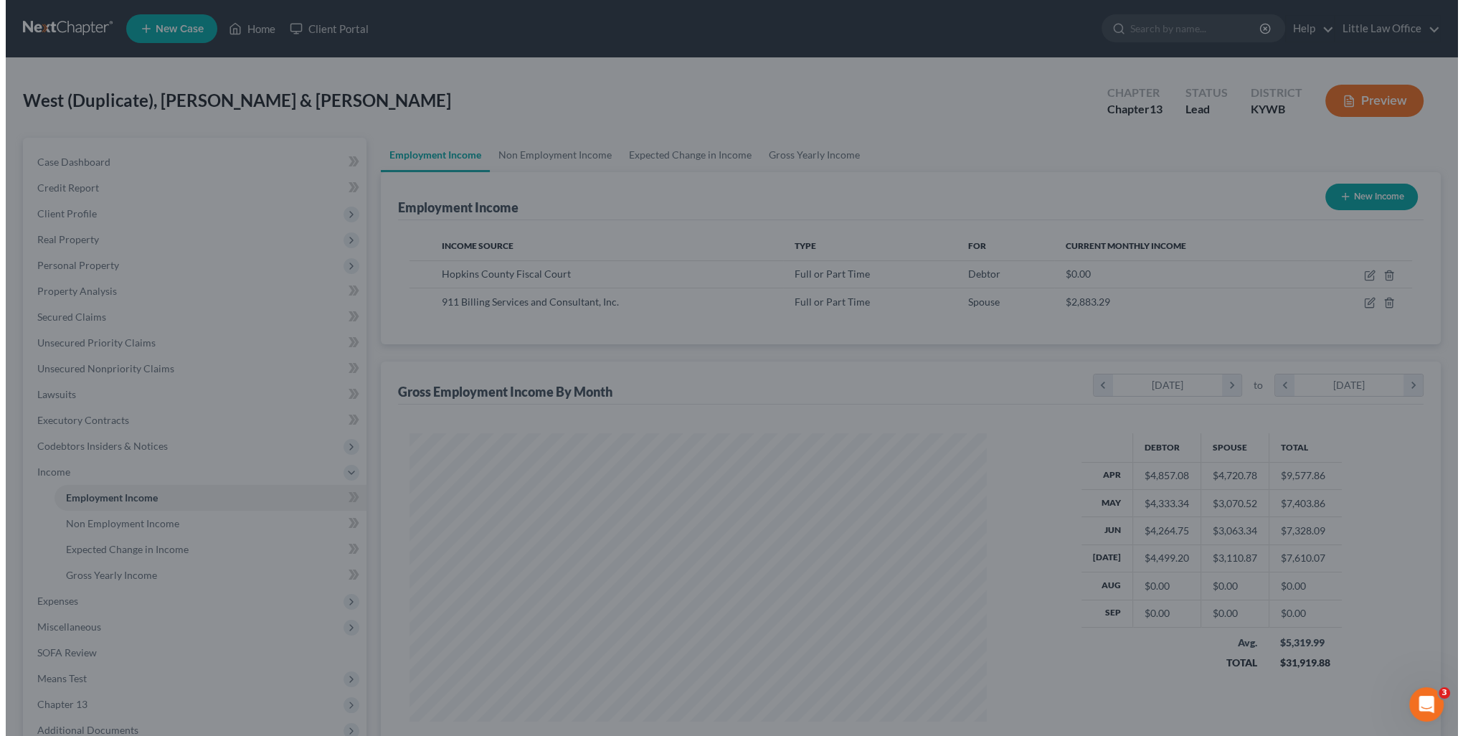
scroll to position [717000, 716685]
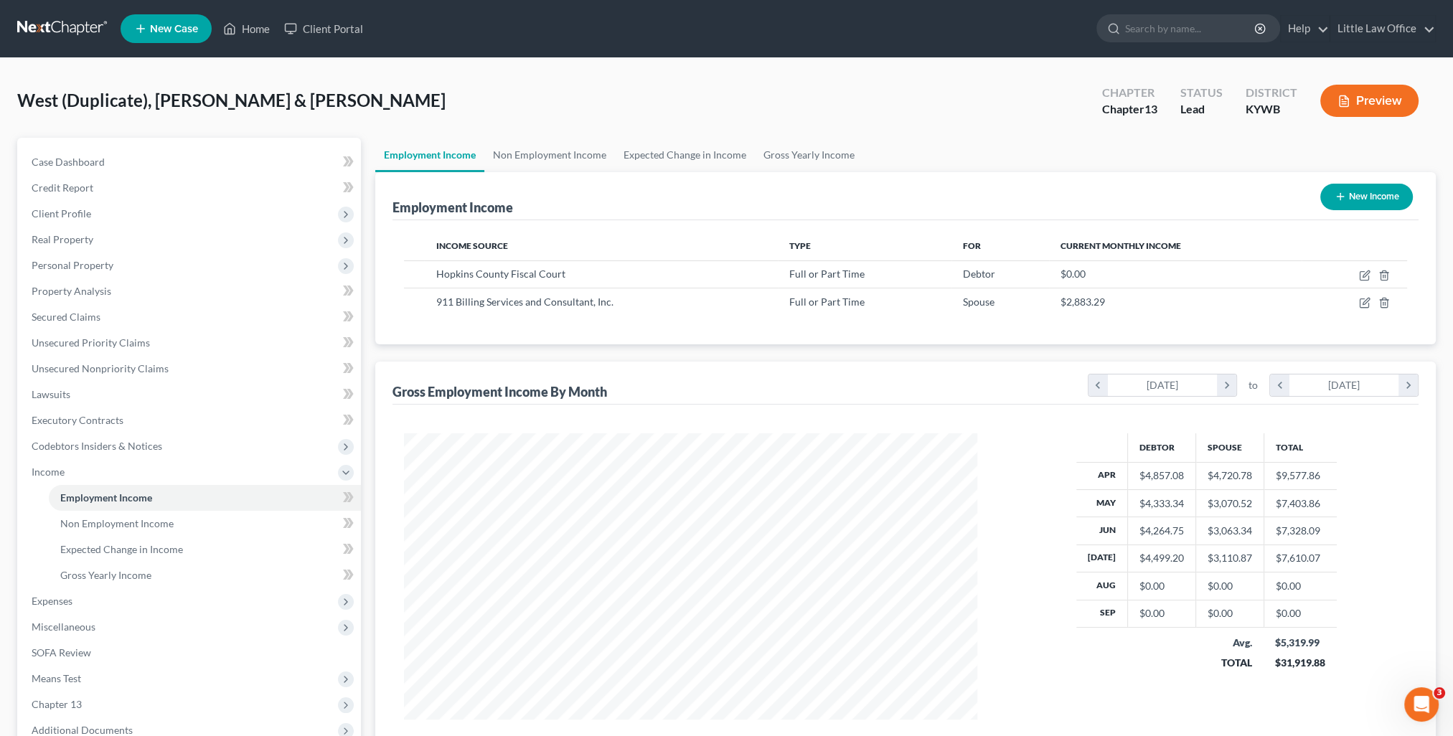
click at [1327, 197] on button "New Income" at bounding box center [1366, 197] width 93 height 27
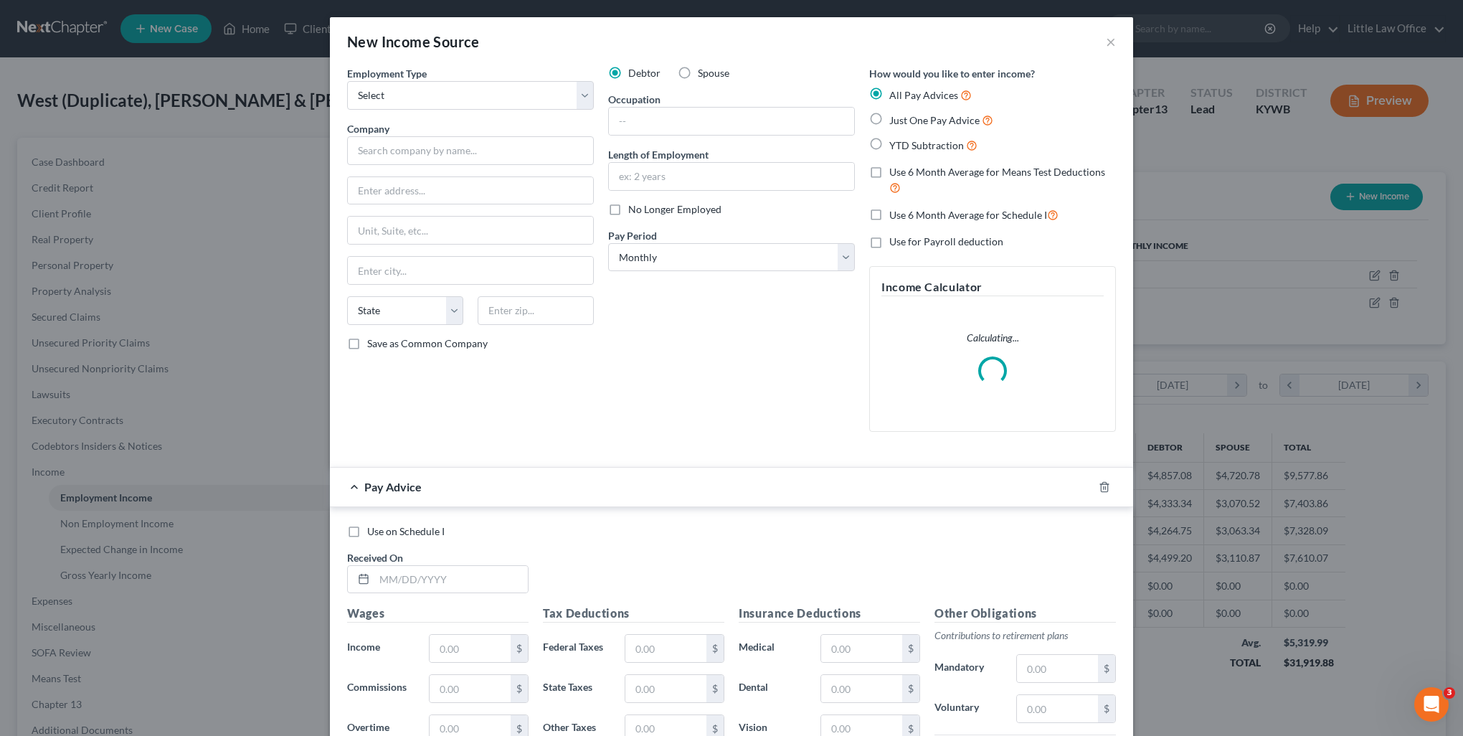
scroll to position [288, 605]
click at [473, 93] on select "Select Full or Part Time Employment Self Employment" at bounding box center [470, 95] width 247 height 29
click at [347, 81] on select "Select Full or Part Time Employment Self Employment" at bounding box center [470, 95] width 247 height 29
click at [413, 145] on input "text" at bounding box center [470, 150] width 247 height 29
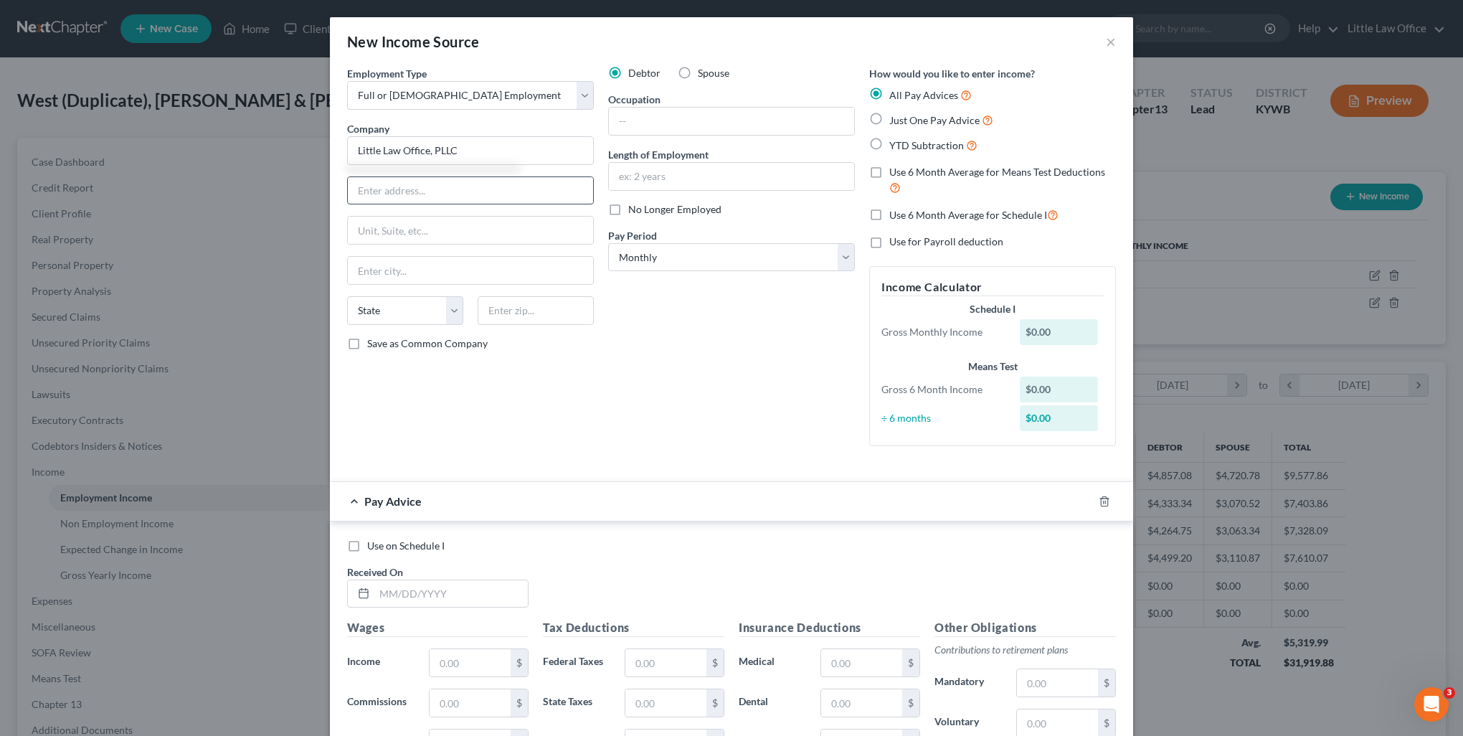
click at [453, 184] on input "text" at bounding box center [470, 190] width 245 height 27
click at [778, 438] on div "Debtor Spouse Occupation Length of Employment No Longer Employed Pay Period * S…" at bounding box center [731, 262] width 261 height 392
click at [664, 126] on input "text" at bounding box center [731, 121] width 245 height 27
click at [654, 174] on input "text" at bounding box center [731, 176] width 245 height 27
click at [654, 174] on input "2 weeks" at bounding box center [731, 176] width 245 height 27
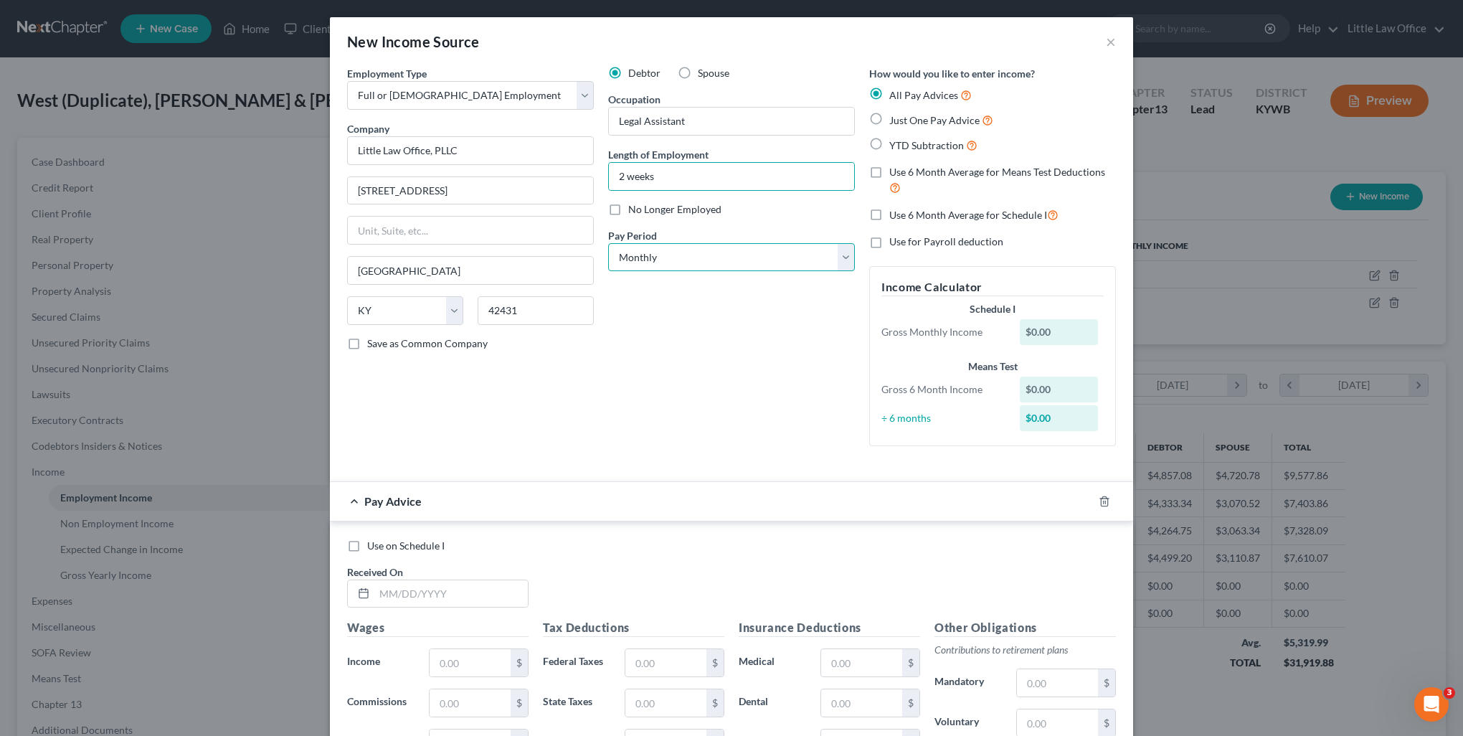
click at [658, 251] on select "Select Monthly Twice Monthly Every Other Week Weekly" at bounding box center [731, 257] width 247 height 29
click at [608, 243] on select "Select Monthly Twice Monthly Every Other Week Weekly" at bounding box center [731, 257] width 247 height 29
click at [363, 597] on div at bounding box center [361, 593] width 27 height 27
click at [390, 586] on input "text" at bounding box center [450, 593] width 153 height 27
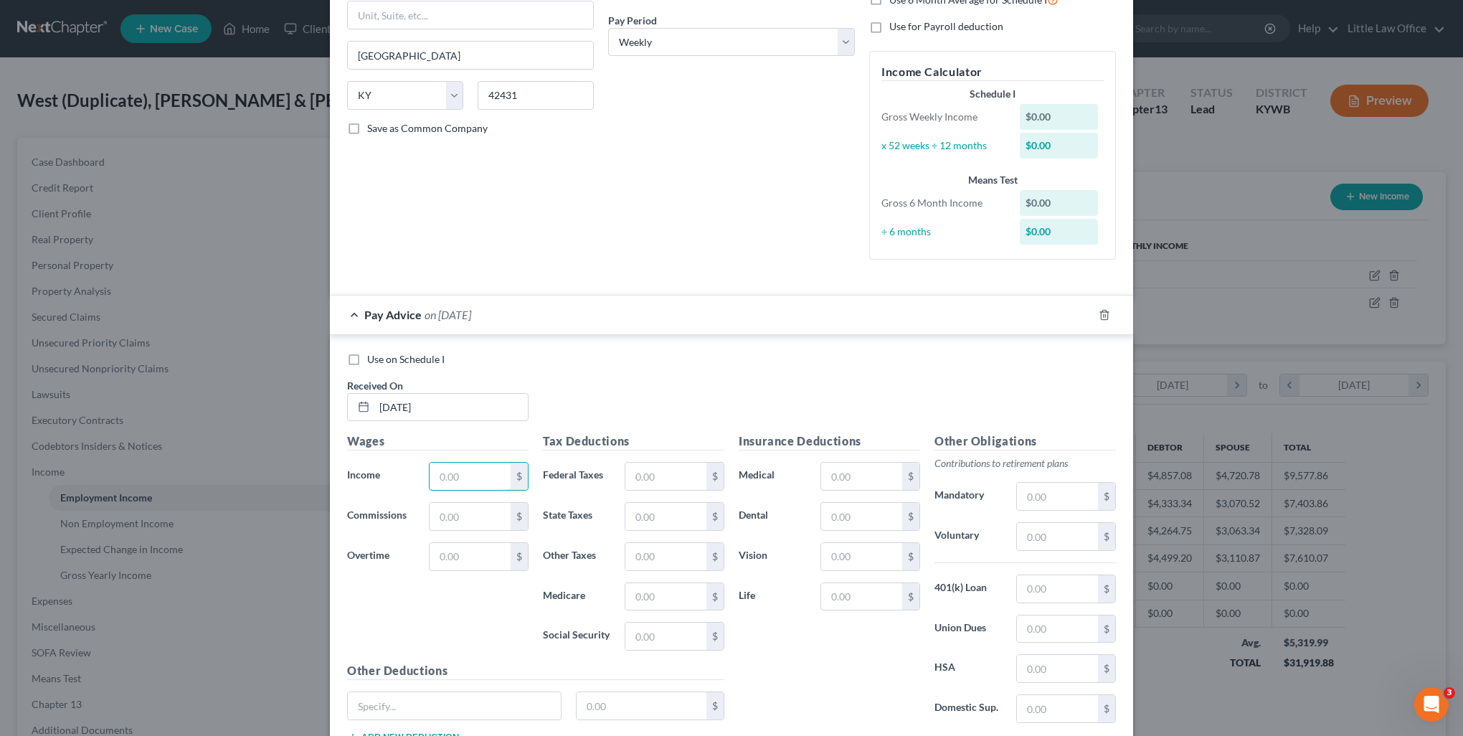
scroll to position [287, 0]
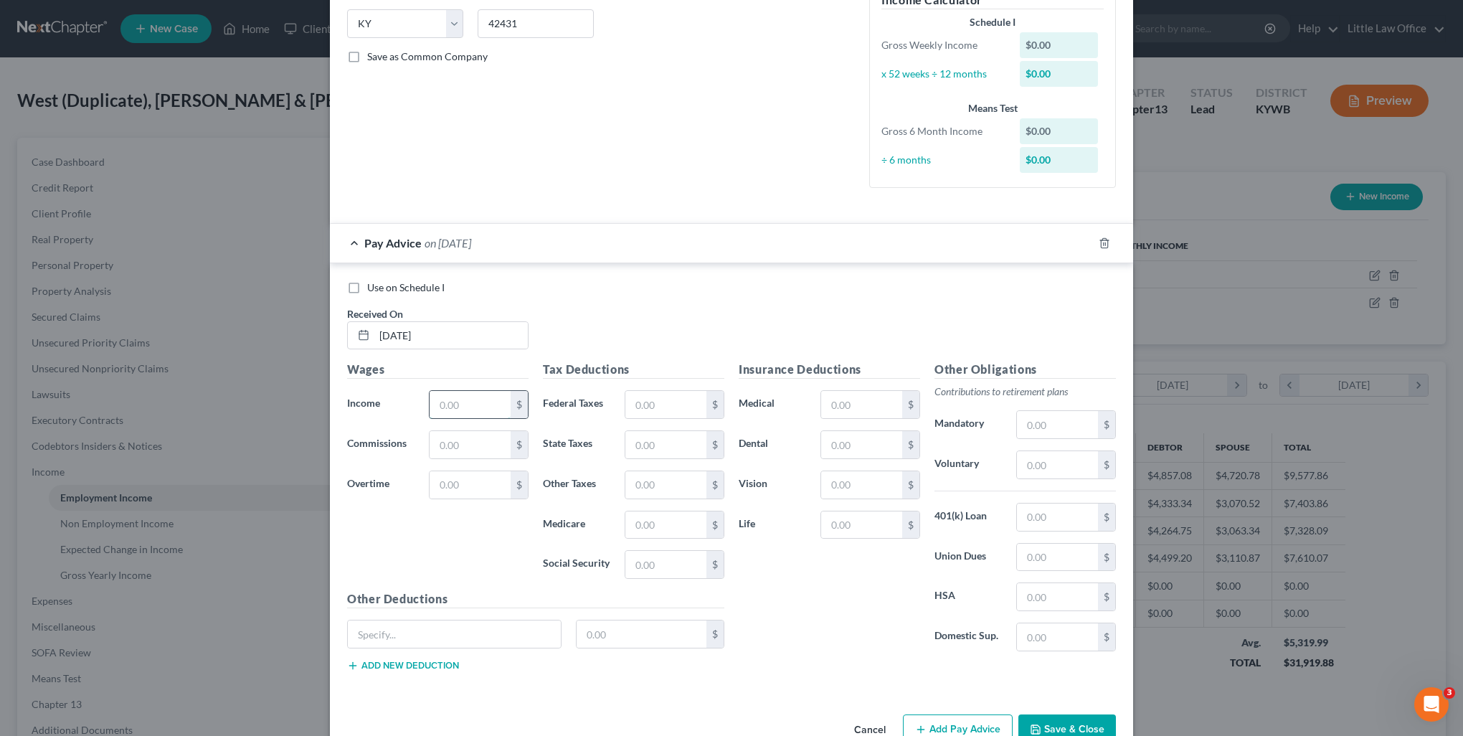
click at [453, 412] on input "text" at bounding box center [470, 404] width 81 height 27
click at [671, 399] on input "text" at bounding box center [665, 404] width 81 height 27
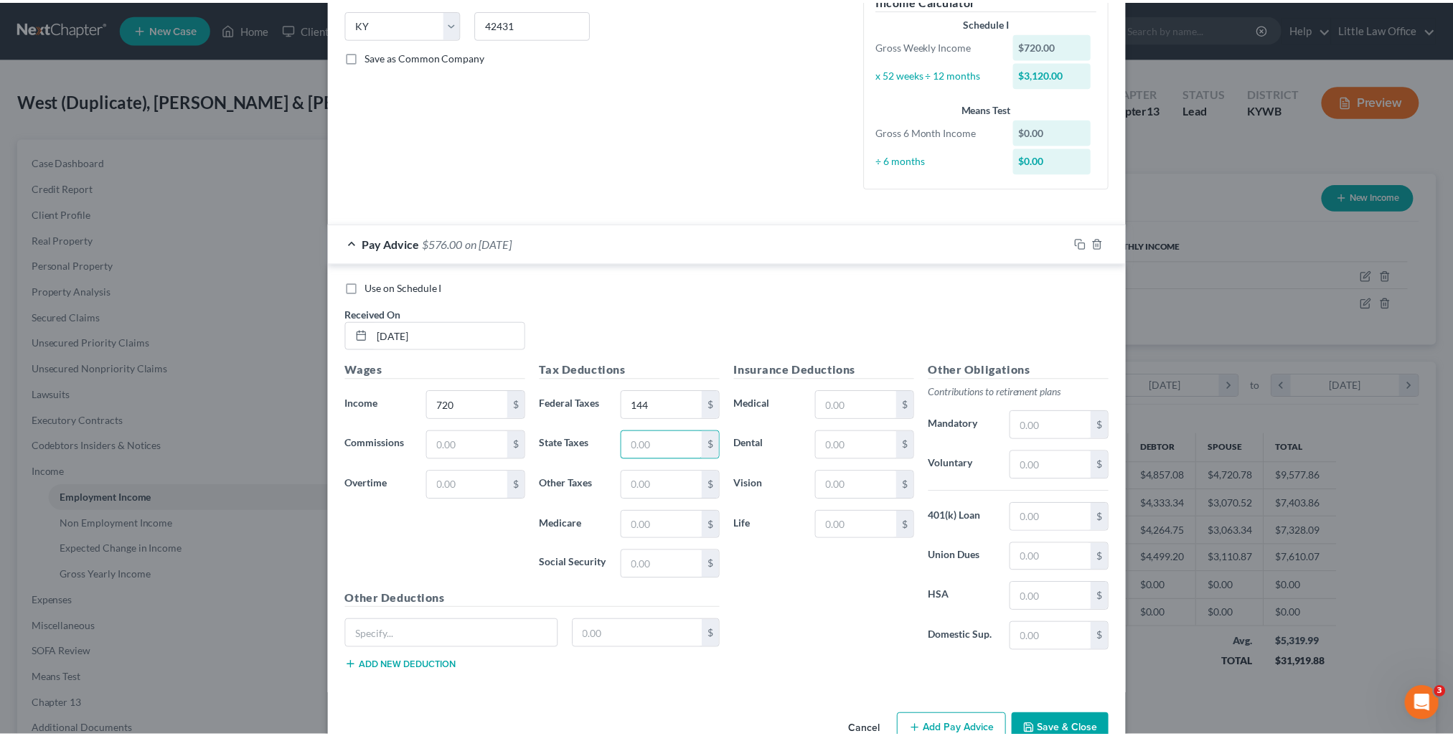
scroll to position [321, 0]
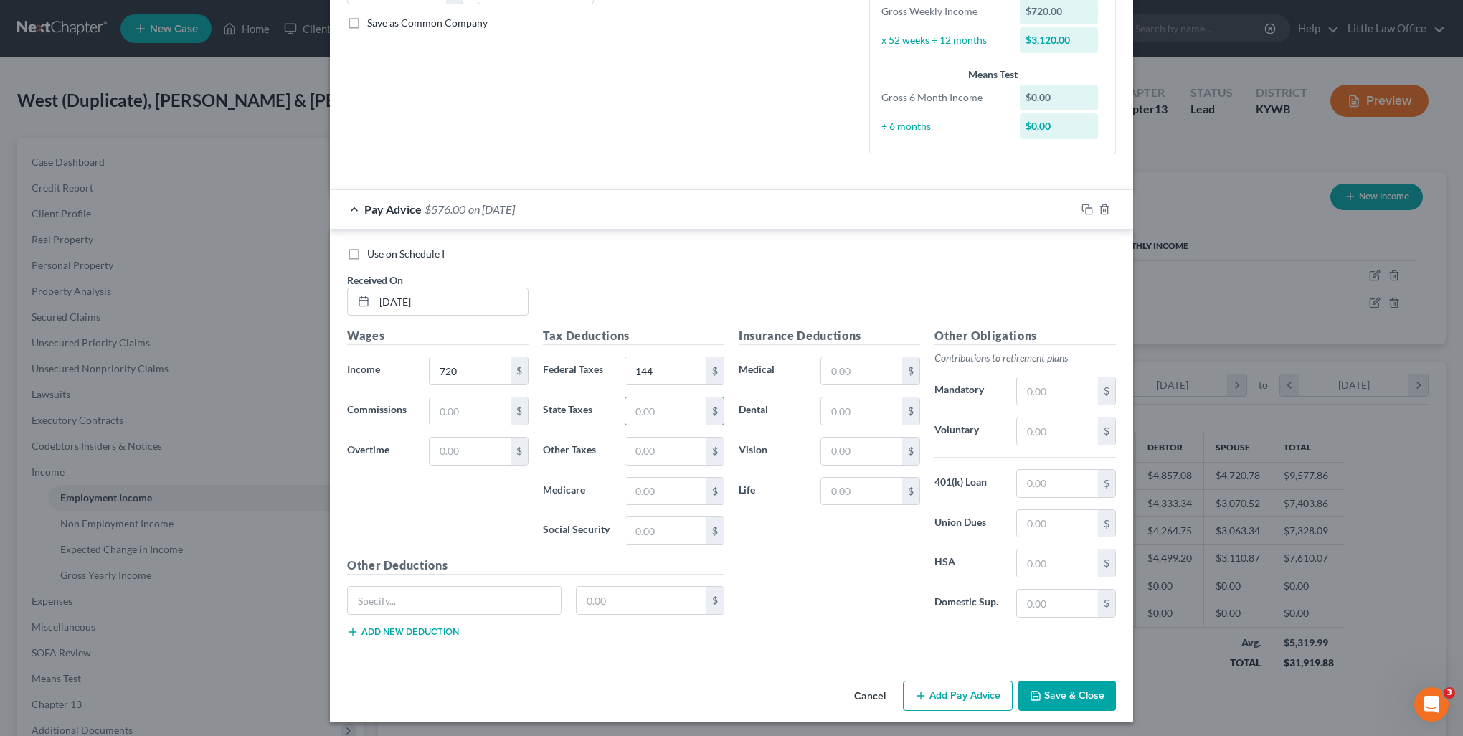
click at [367, 257] on label "Use on Schedule I" at bounding box center [405, 254] width 77 height 14
click at [373, 256] on input "Use on Schedule I" at bounding box center [377, 251] width 9 height 9
click at [1074, 684] on button "Save & Close" at bounding box center [1068, 696] width 98 height 30
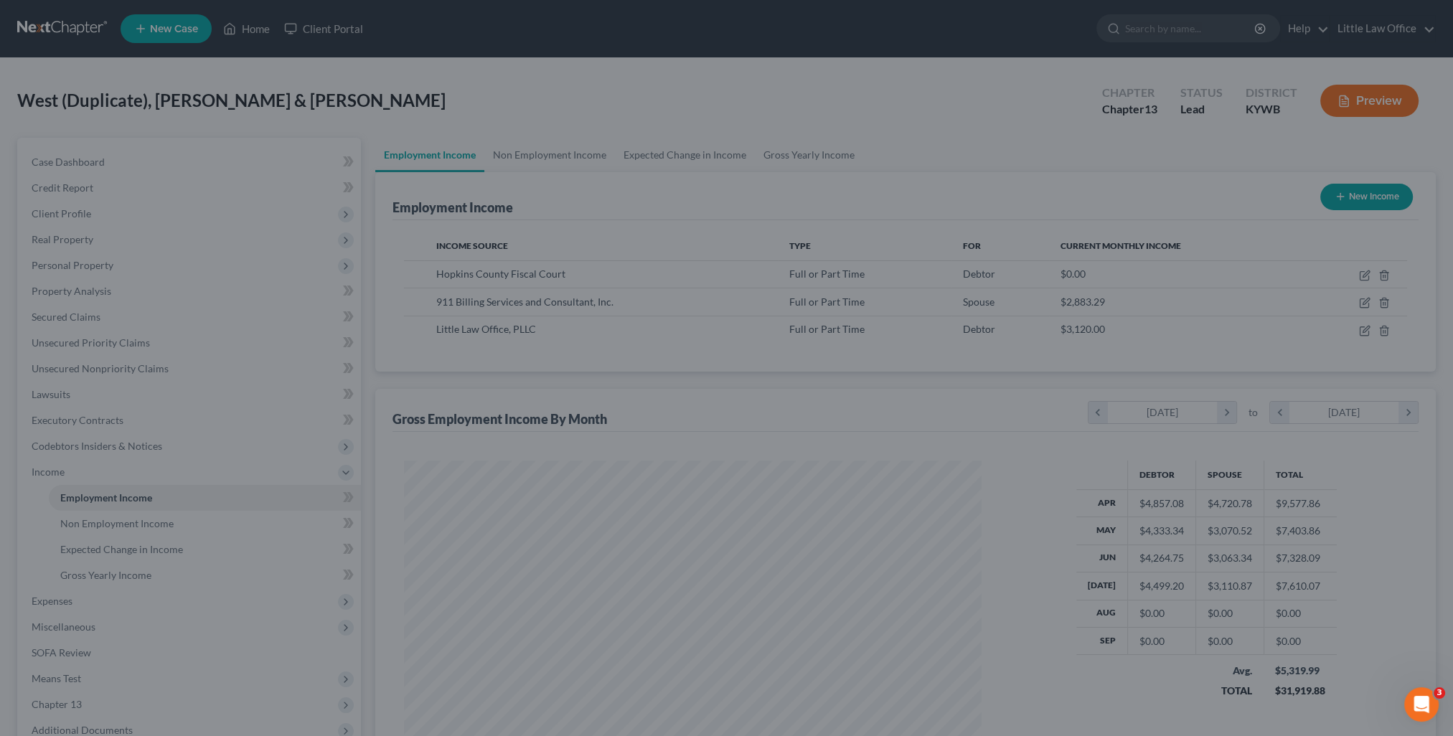
scroll to position [717000, 716685]
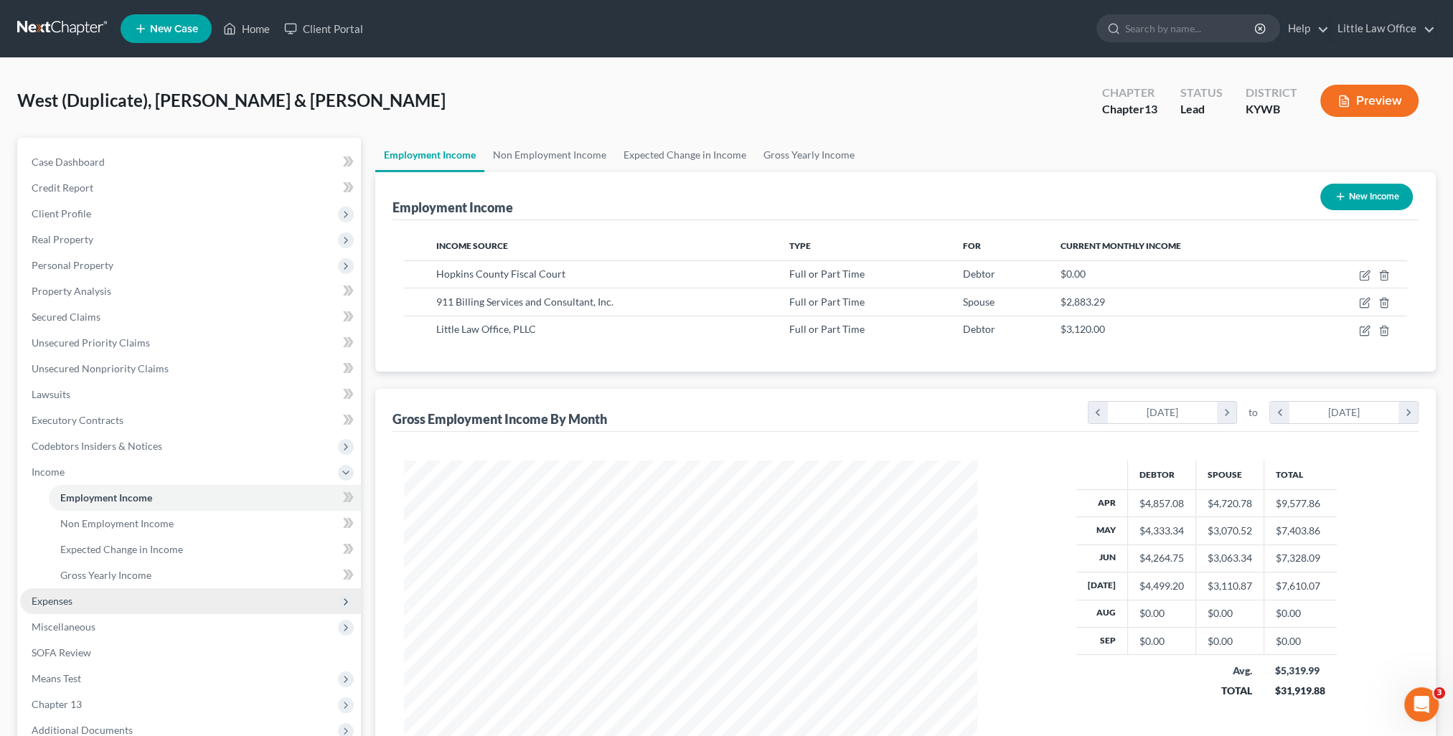
click at [101, 603] on span "Expenses" at bounding box center [190, 601] width 341 height 26
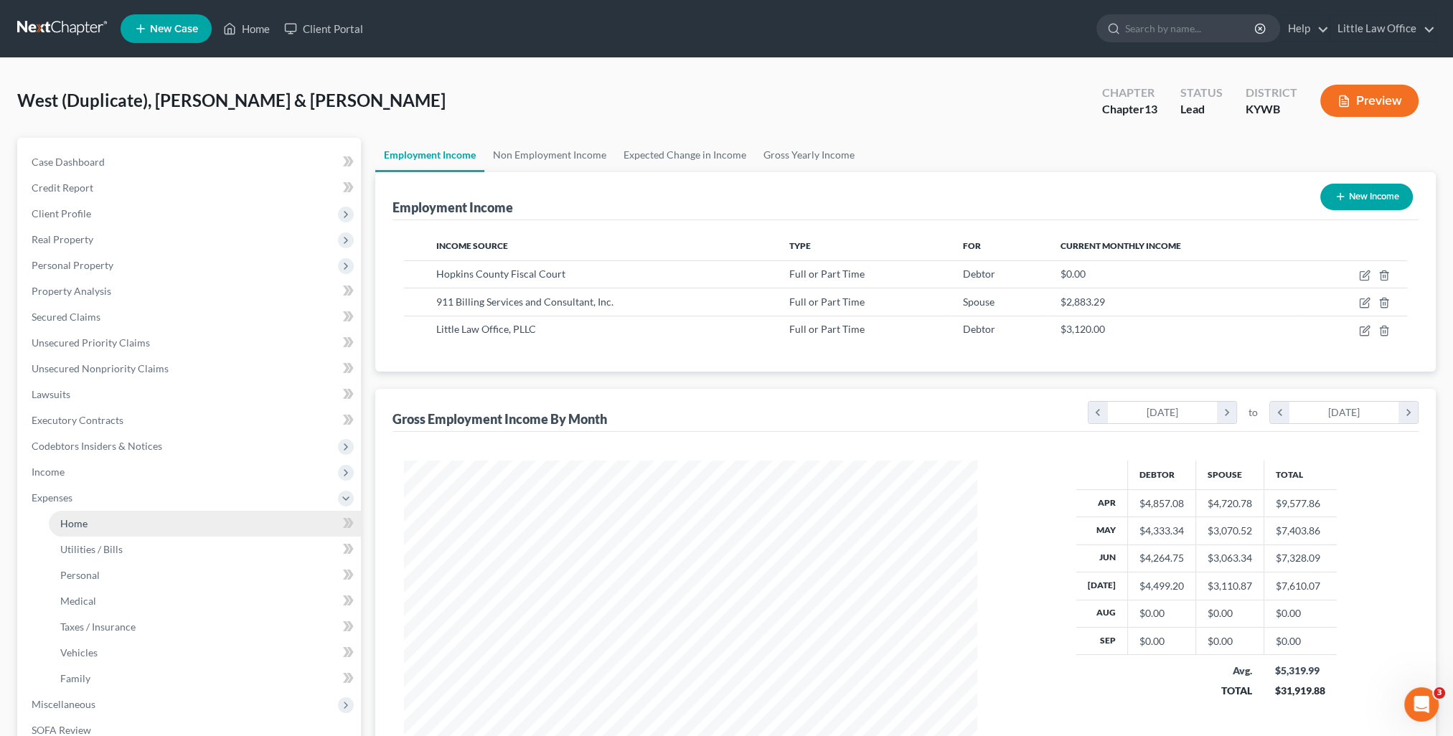
click at [129, 527] on link "Home" at bounding box center [205, 524] width 312 height 26
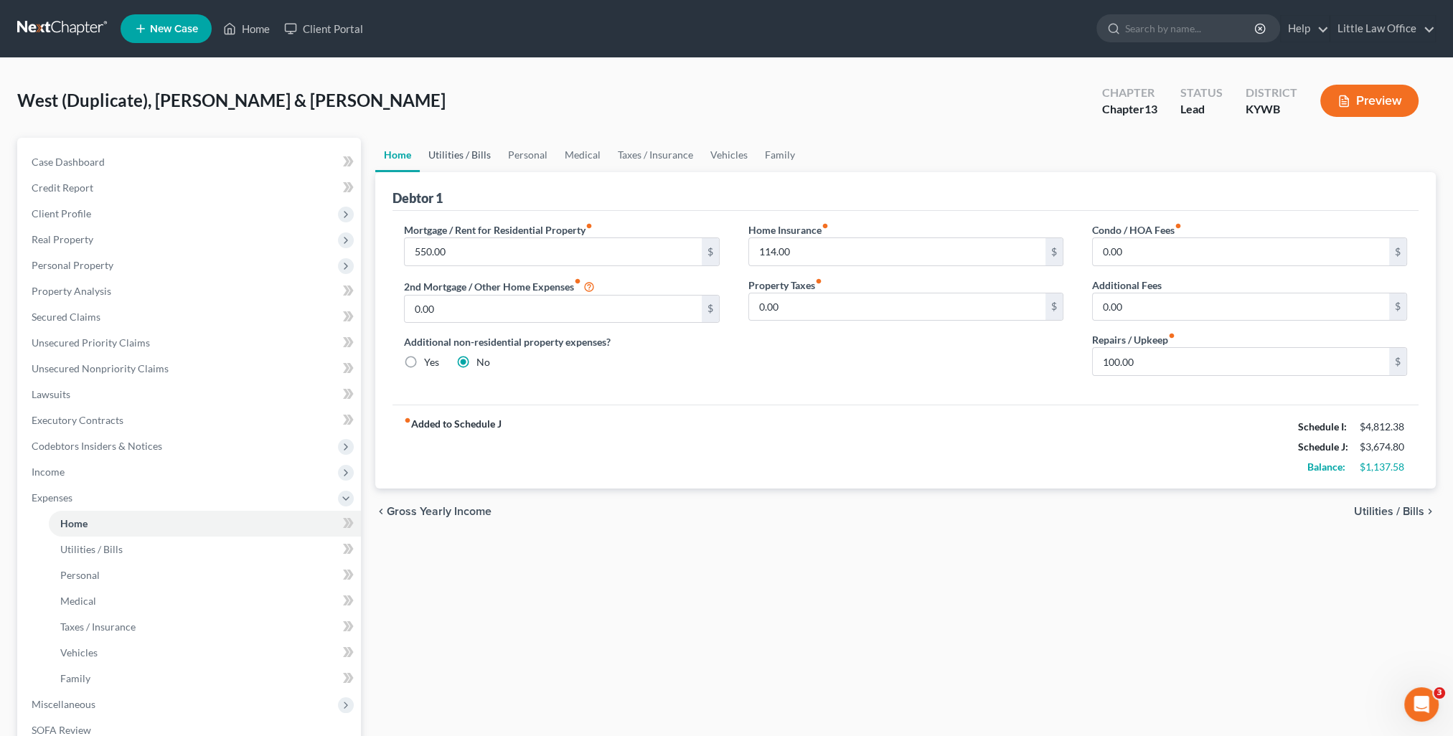
click at [472, 151] on link "Utilities / Bills" at bounding box center [460, 155] width 80 height 34
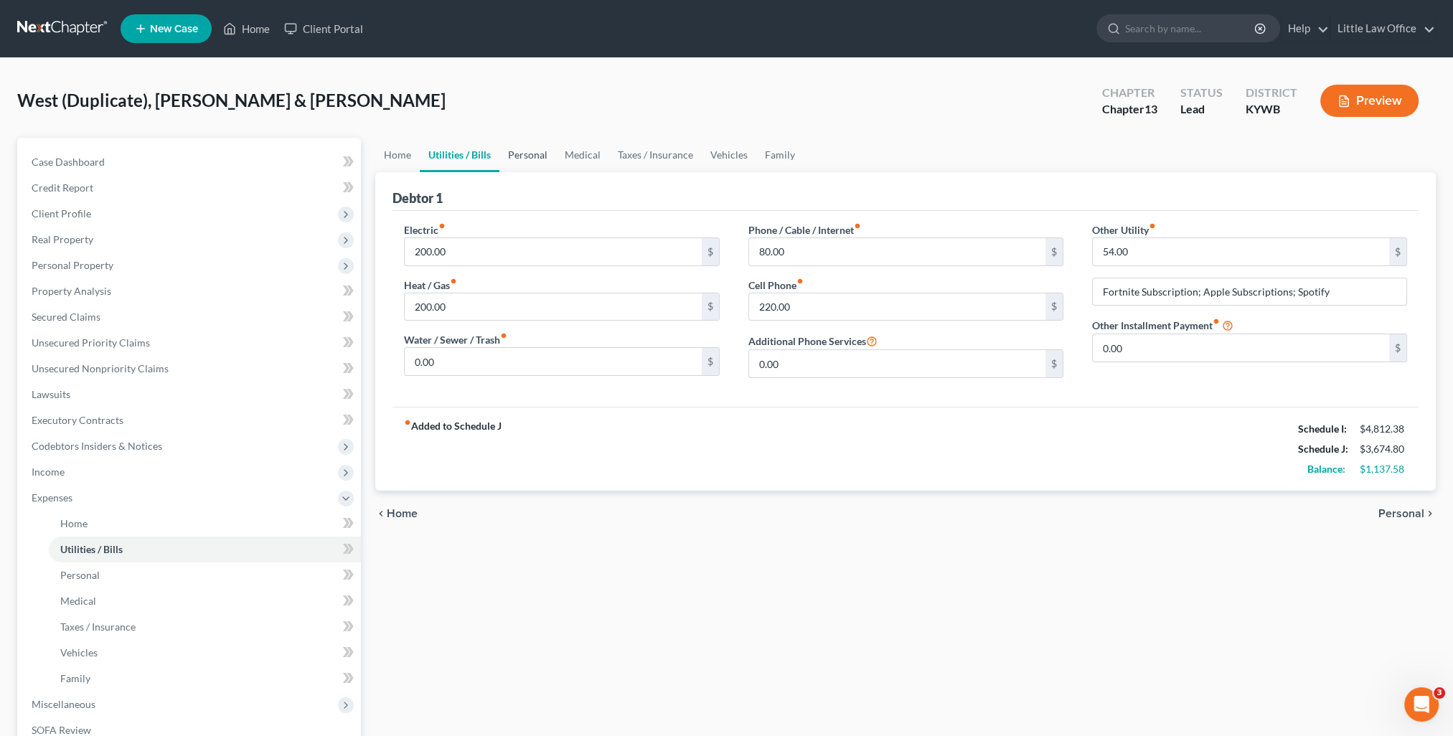
click at [542, 160] on link "Personal" at bounding box center [527, 155] width 57 height 34
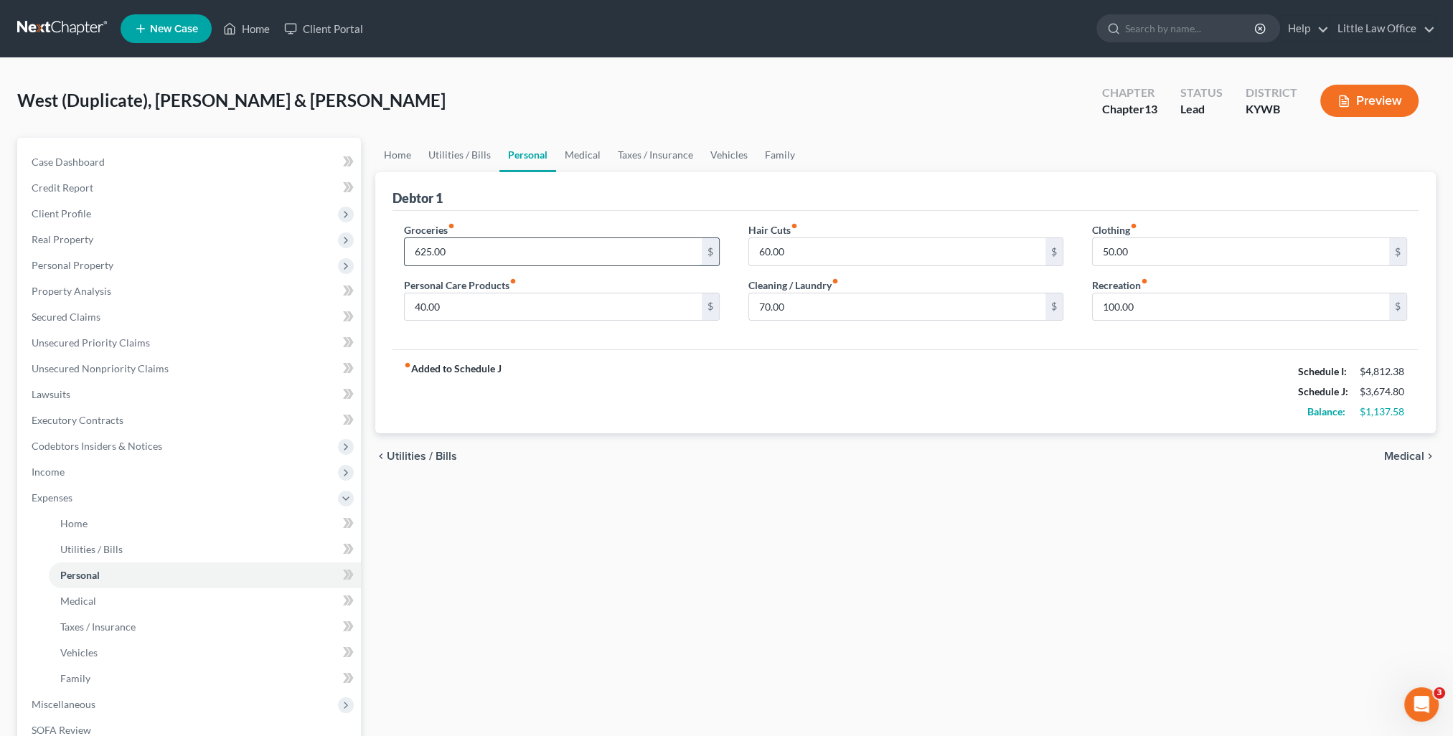
click at [514, 254] on input "625.00" at bounding box center [553, 251] width 296 height 27
click at [661, 412] on div "fiber_manual_record Added to Schedule J Schedule I: $4,812.38 Schedule J: $3,69…" at bounding box center [905, 391] width 1026 height 84
click at [1024, 413] on div "fiber_manual_record Added to Schedule J Schedule I: $4,812.38 Schedule J: $3,69…" at bounding box center [905, 391] width 1026 height 84
click at [578, 151] on link "Medical" at bounding box center [582, 155] width 53 height 34
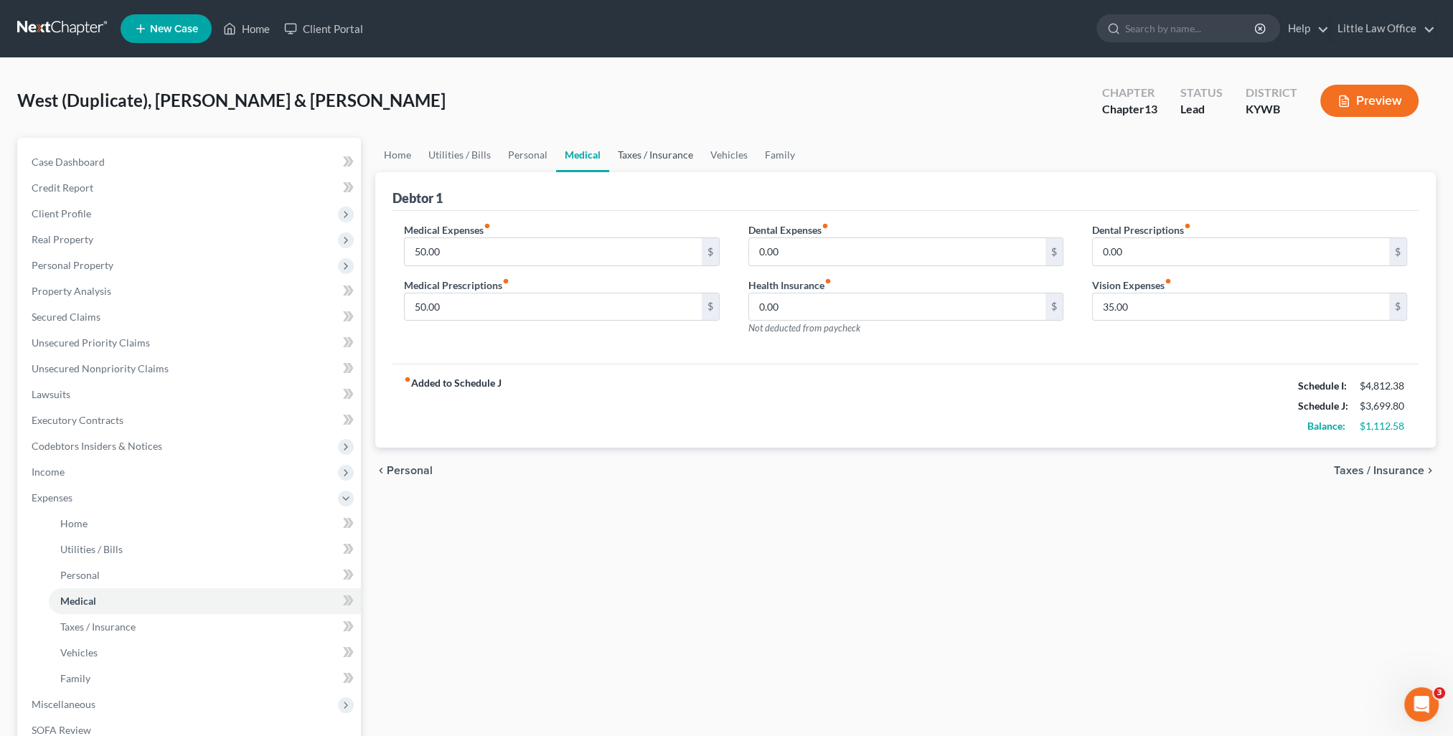
click at [666, 148] on link "Taxes / Insurance" at bounding box center [655, 155] width 93 height 34
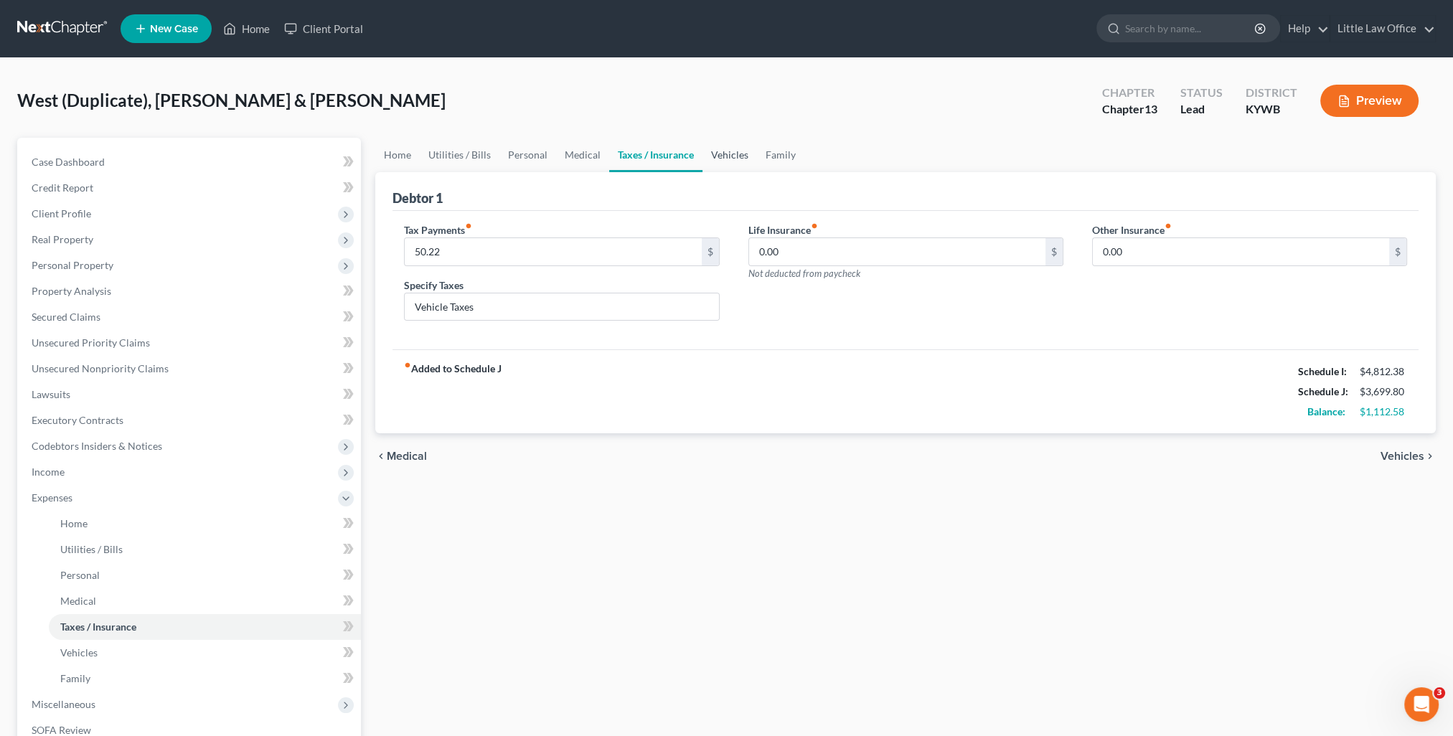
click at [740, 159] on link "Vehicles" at bounding box center [729, 155] width 55 height 34
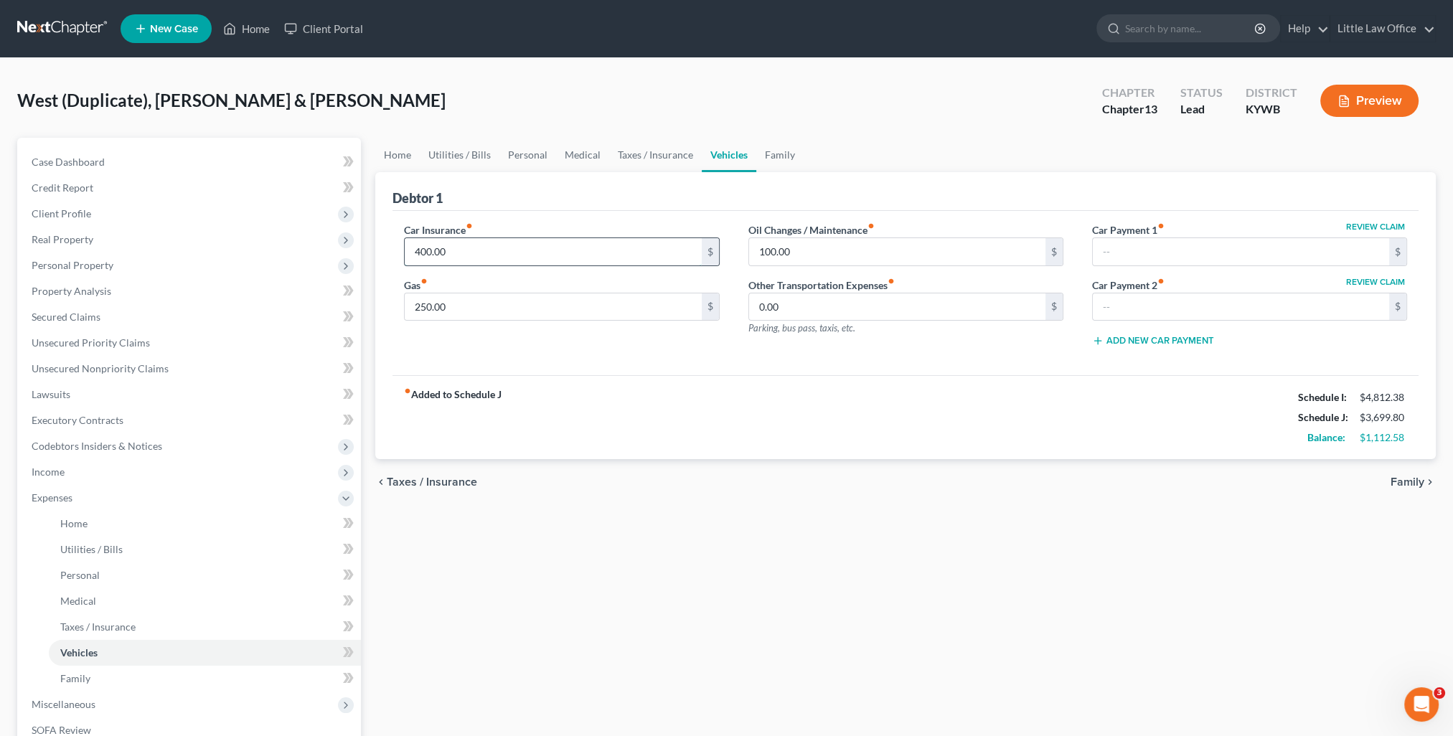
click at [501, 255] on input "400.00" at bounding box center [553, 251] width 296 height 27
click at [1049, 449] on div "fiber_manual_record Added to Schedule J Schedule I: $4,812.38 Schedule J: $3,71…" at bounding box center [905, 417] width 1026 height 84
click at [774, 152] on link "Family" at bounding box center [779, 155] width 47 height 34
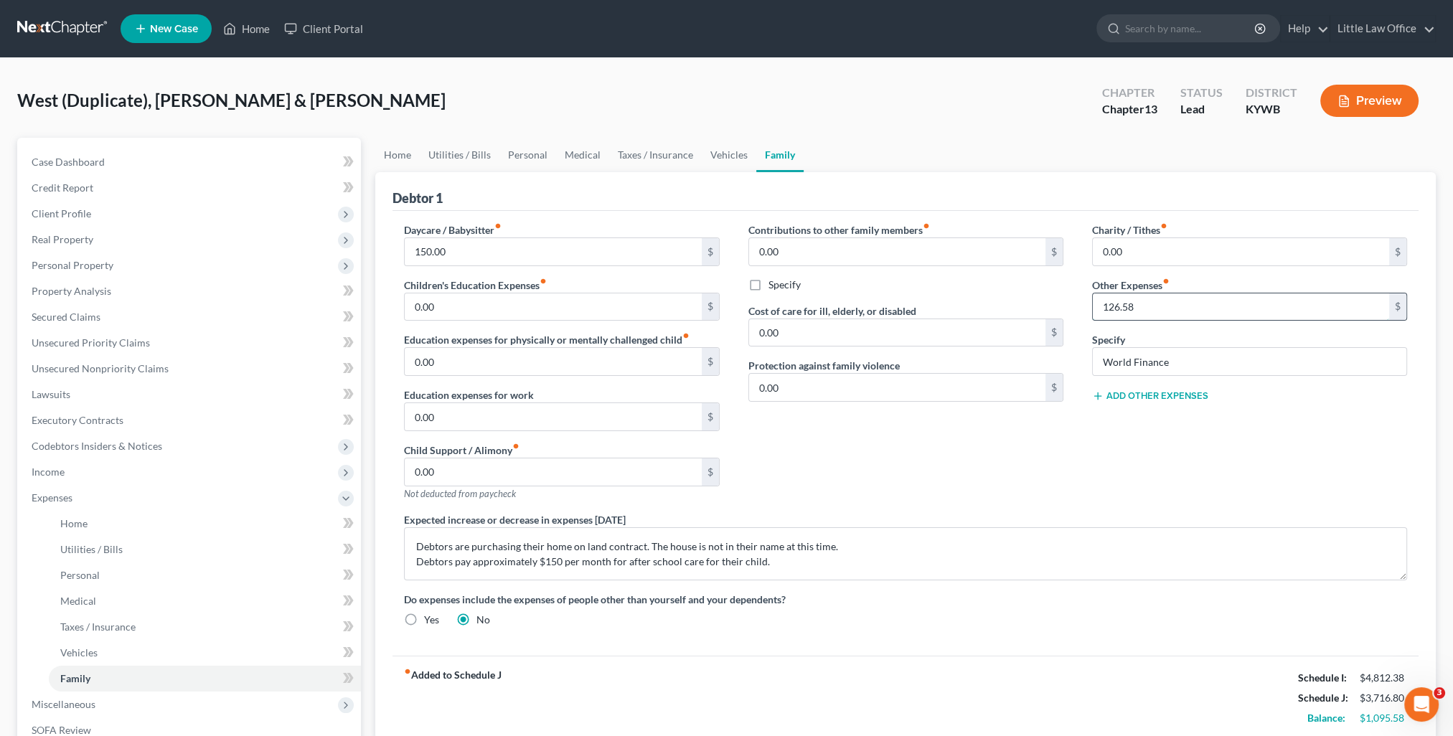
click at [1161, 312] on input "126.58" at bounding box center [1240, 306] width 296 height 27
click at [1237, 362] on input "World Finance" at bounding box center [1248, 361] width 313 height 27
drag, startPoint x: 1237, startPoint y: 362, endPoint x: 1093, endPoint y: 371, distance: 143.7
click at [1090, 354] on div "Charity / Tithes fiber_manual_record 0.00 $ Other Expenses fiber_manual_record …" at bounding box center [1249, 367] width 344 height 290
click at [1188, 498] on div "Charity / Tithes fiber_manual_record 0.00 $ Other Expenses fiber_manual_record …" at bounding box center [1249, 367] width 344 height 290
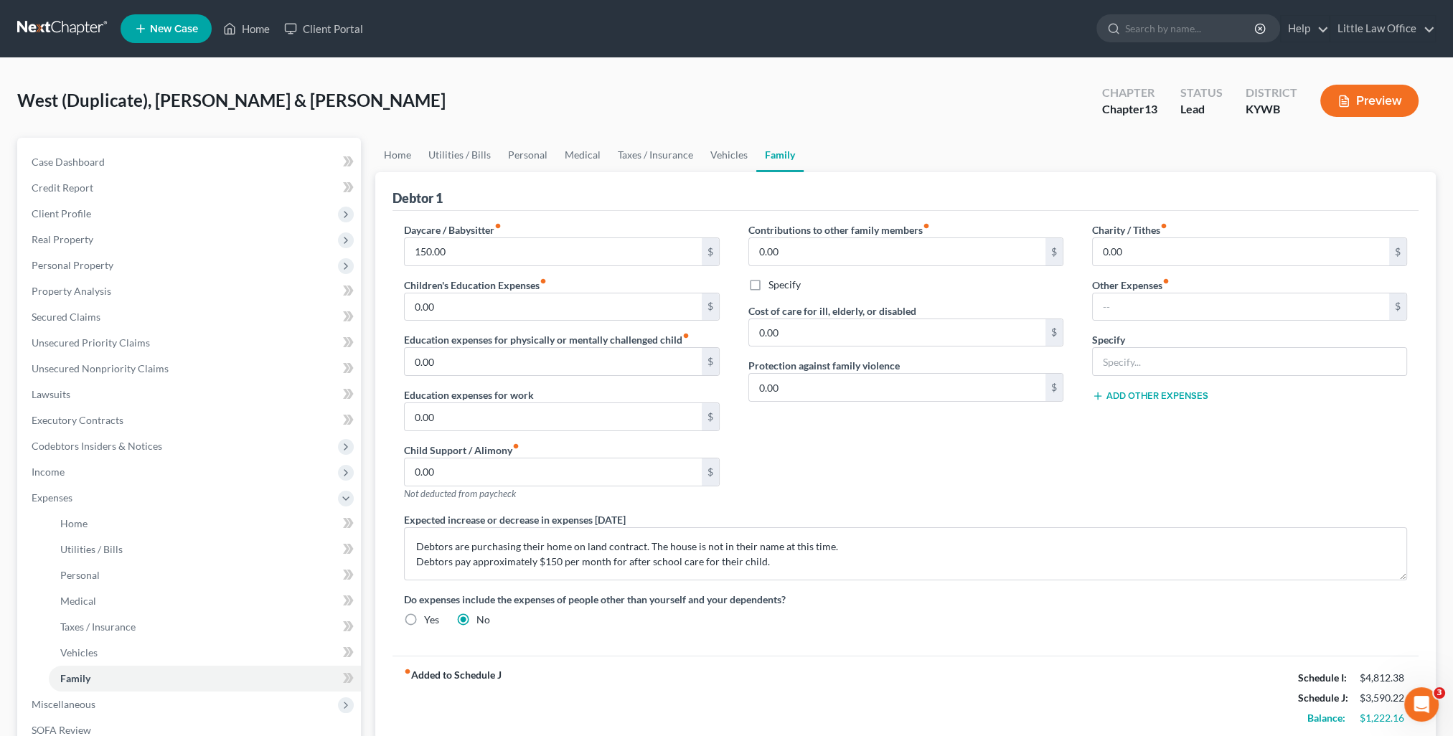
click at [1229, 635] on div "Daycare / Babysitter fiber_manual_record 150.00 $ Children's Education Expenses…" at bounding box center [904, 430] width 1031 height 416
click at [160, 478] on span "Income" at bounding box center [190, 472] width 341 height 26
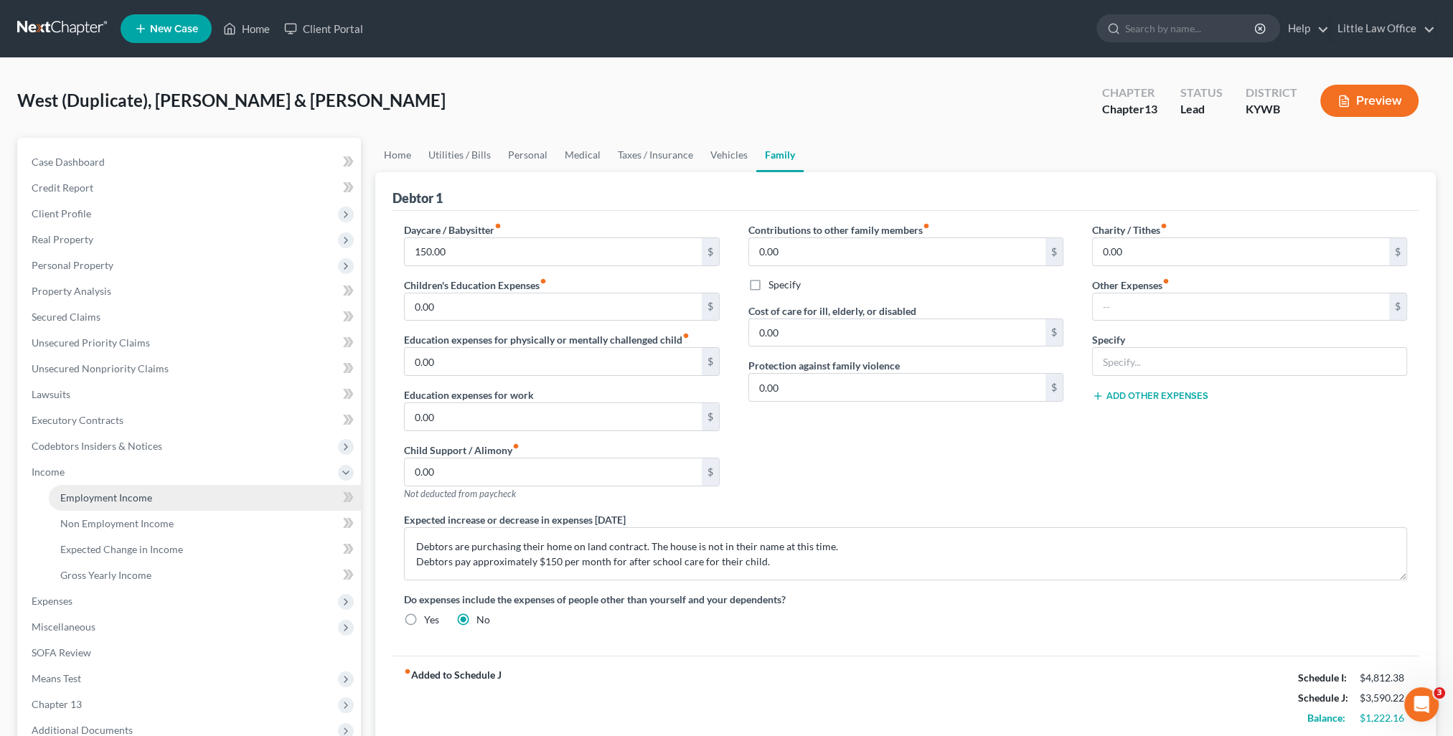
click at [144, 501] on span "Employment Income" at bounding box center [106, 497] width 92 height 12
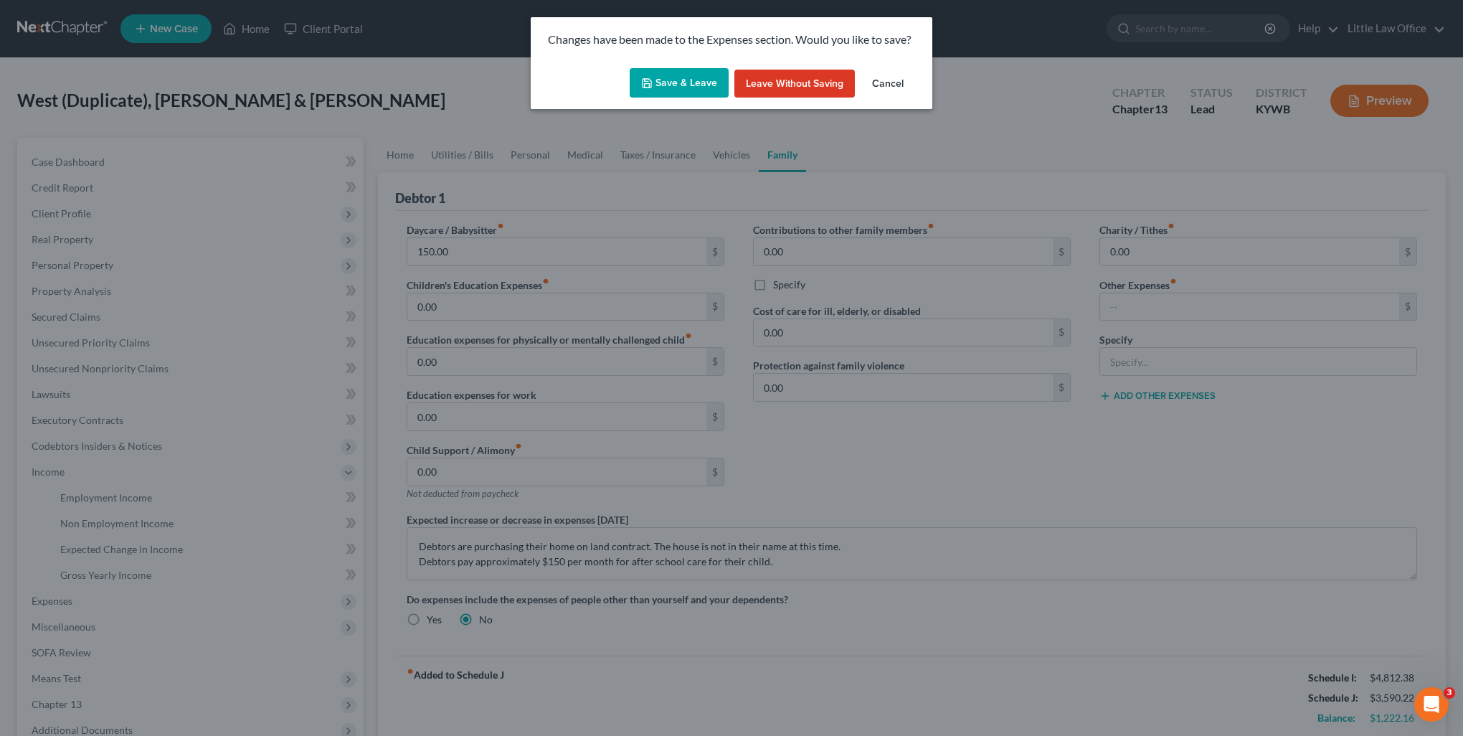
click at [679, 88] on button "Save & Leave" at bounding box center [679, 83] width 99 height 30
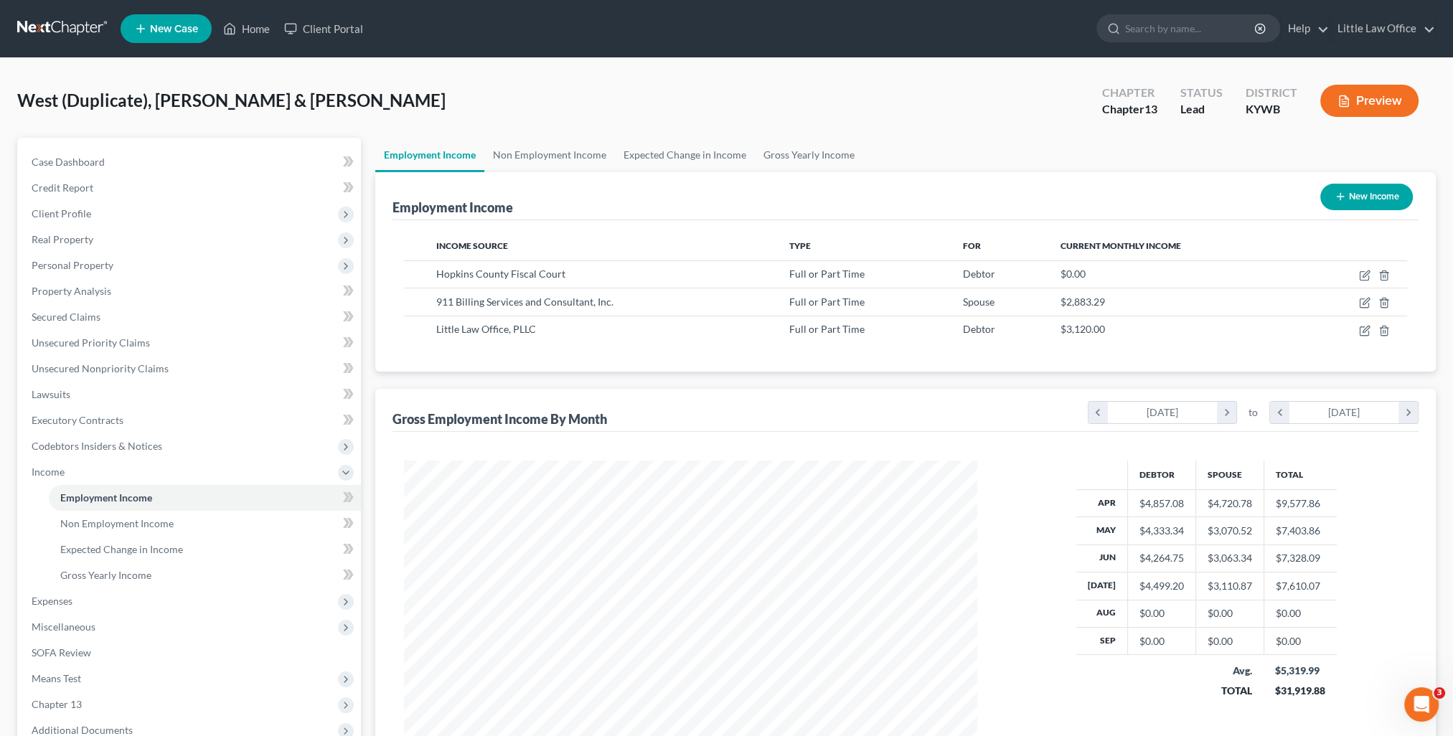
scroll to position [286, 602]
click at [204, 599] on span "Expenses" at bounding box center [190, 601] width 341 height 26
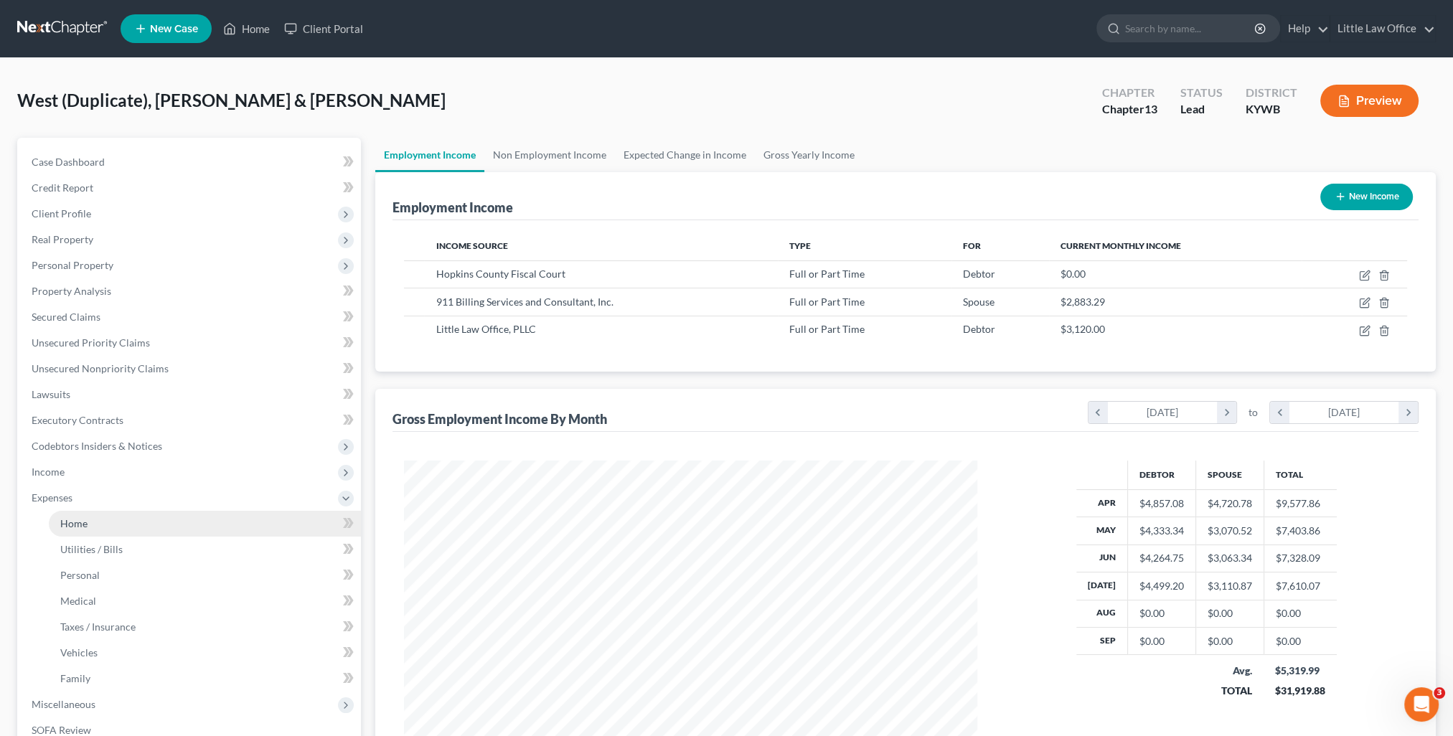
click at [101, 524] on link "Home" at bounding box center [205, 524] width 312 height 26
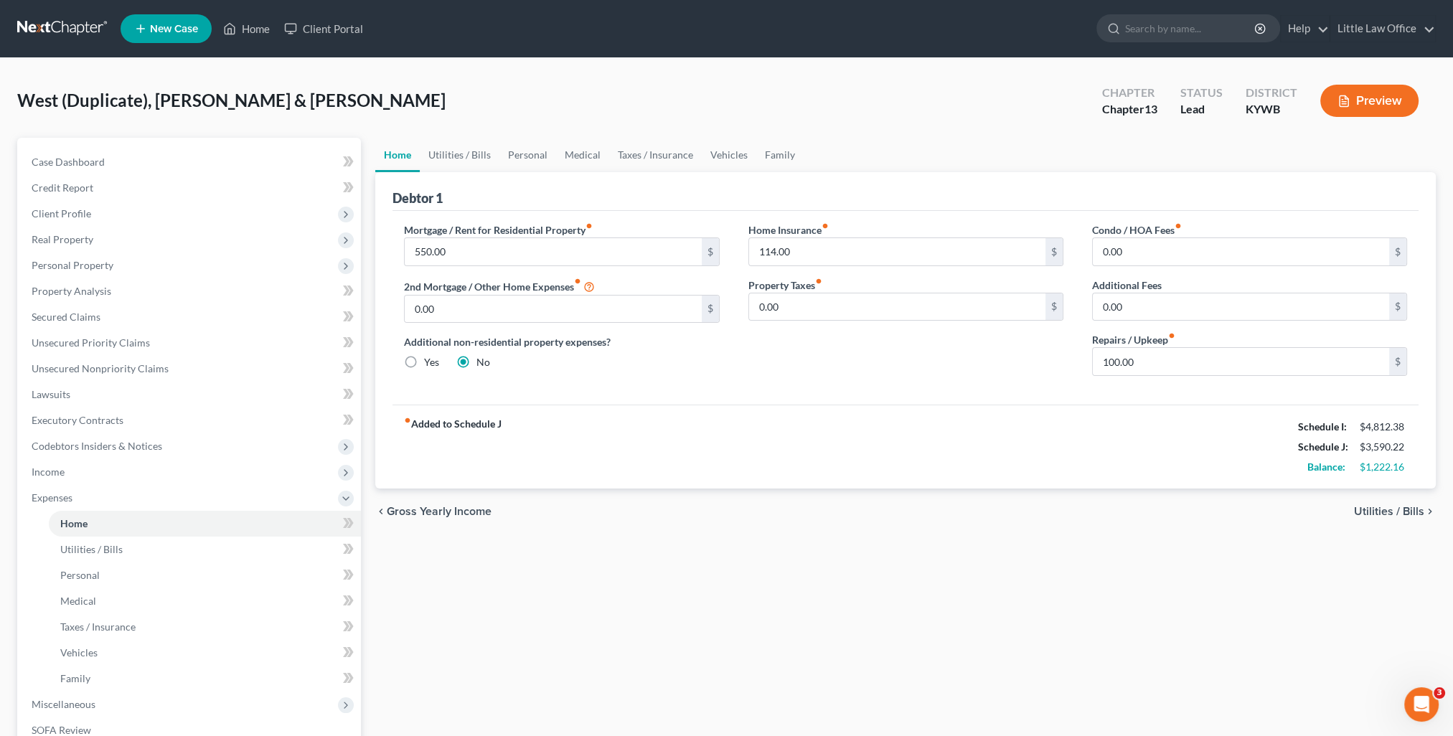
scroll to position [215, 0]
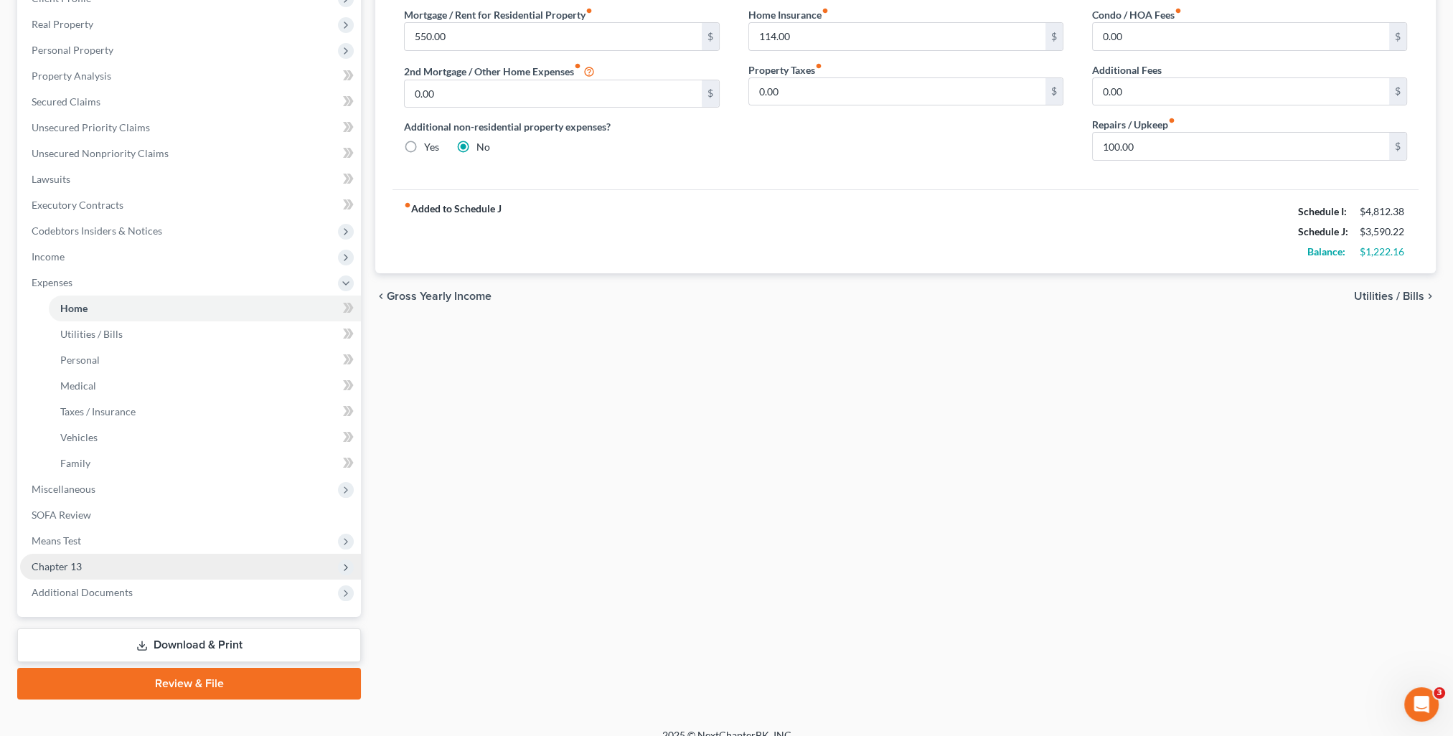
click at [88, 570] on span "Chapter 13" at bounding box center [190, 567] width 341 height 26
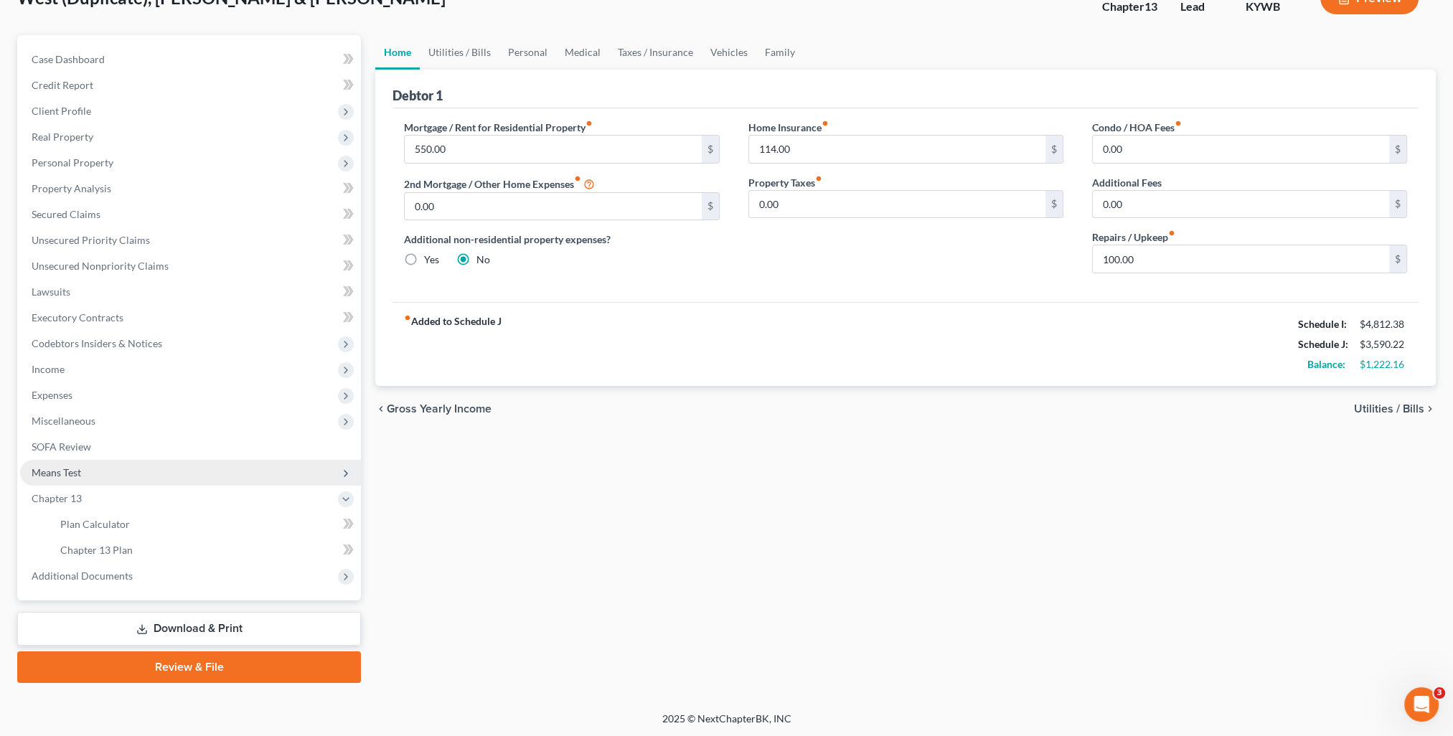
click at [65, 471] on span "Means Test" at bounding box center [56, 472] width 49 height 12
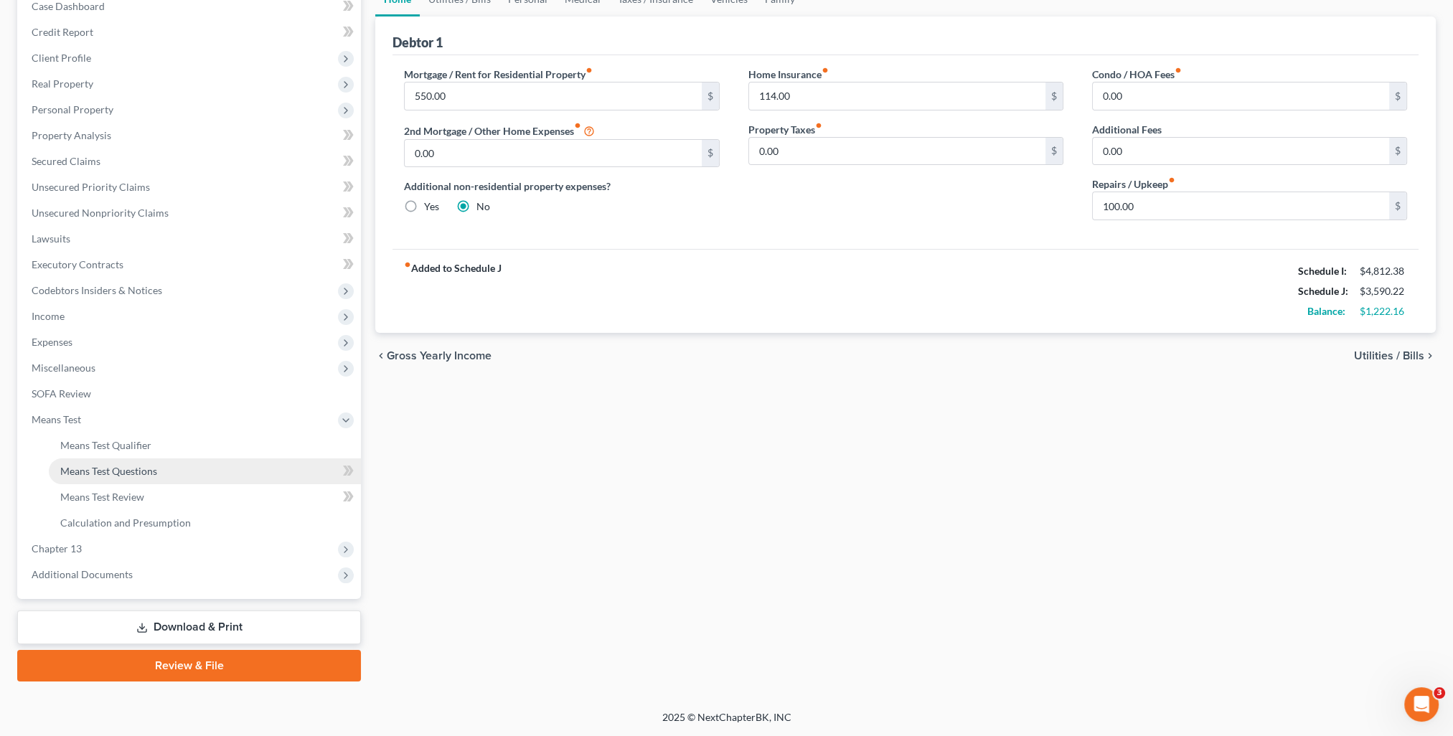
scroll to position [154, 0]
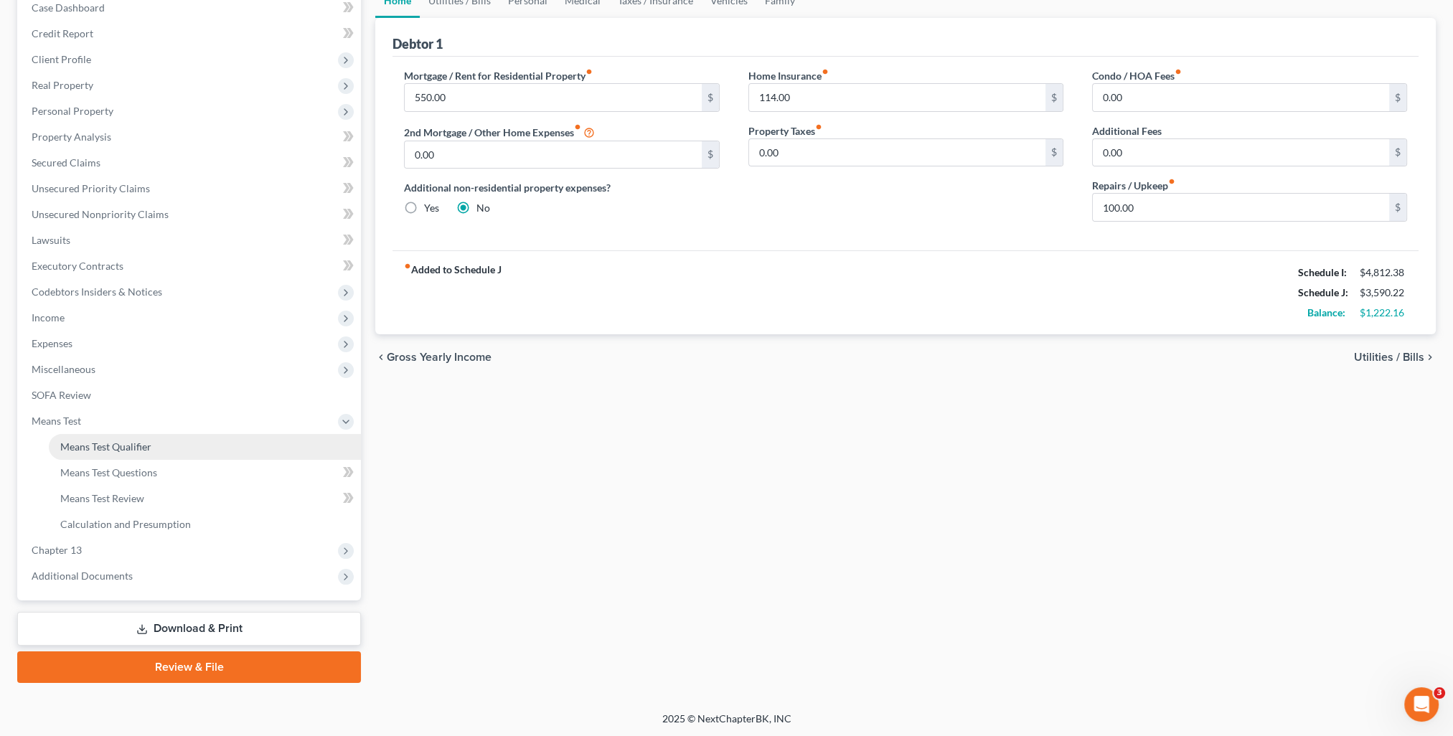
click at [149, 450] on span "Means Test Qualifier" at bounding box center [105, 446] width 91 height 12
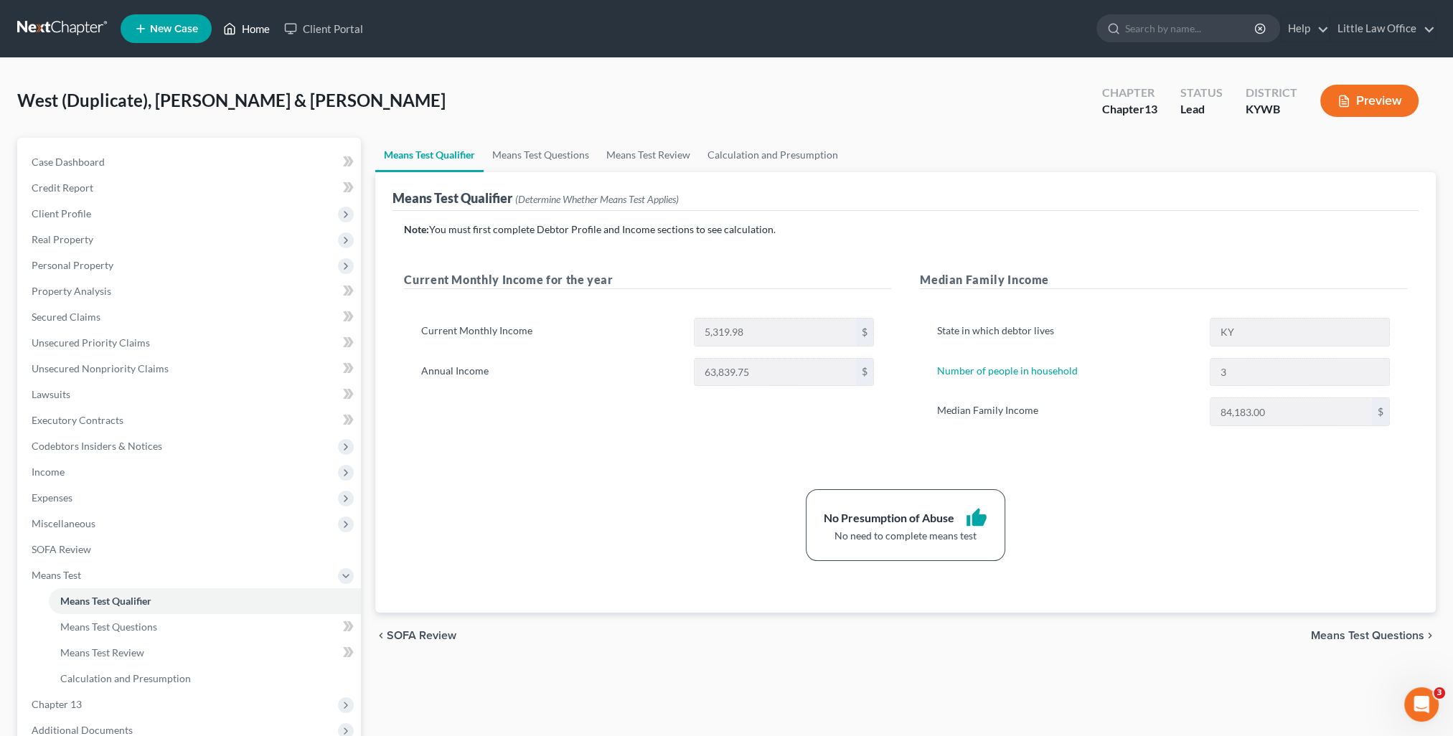
click at [263, 27] on link "Home" at bounding box center [246, 29] width 61 height 26
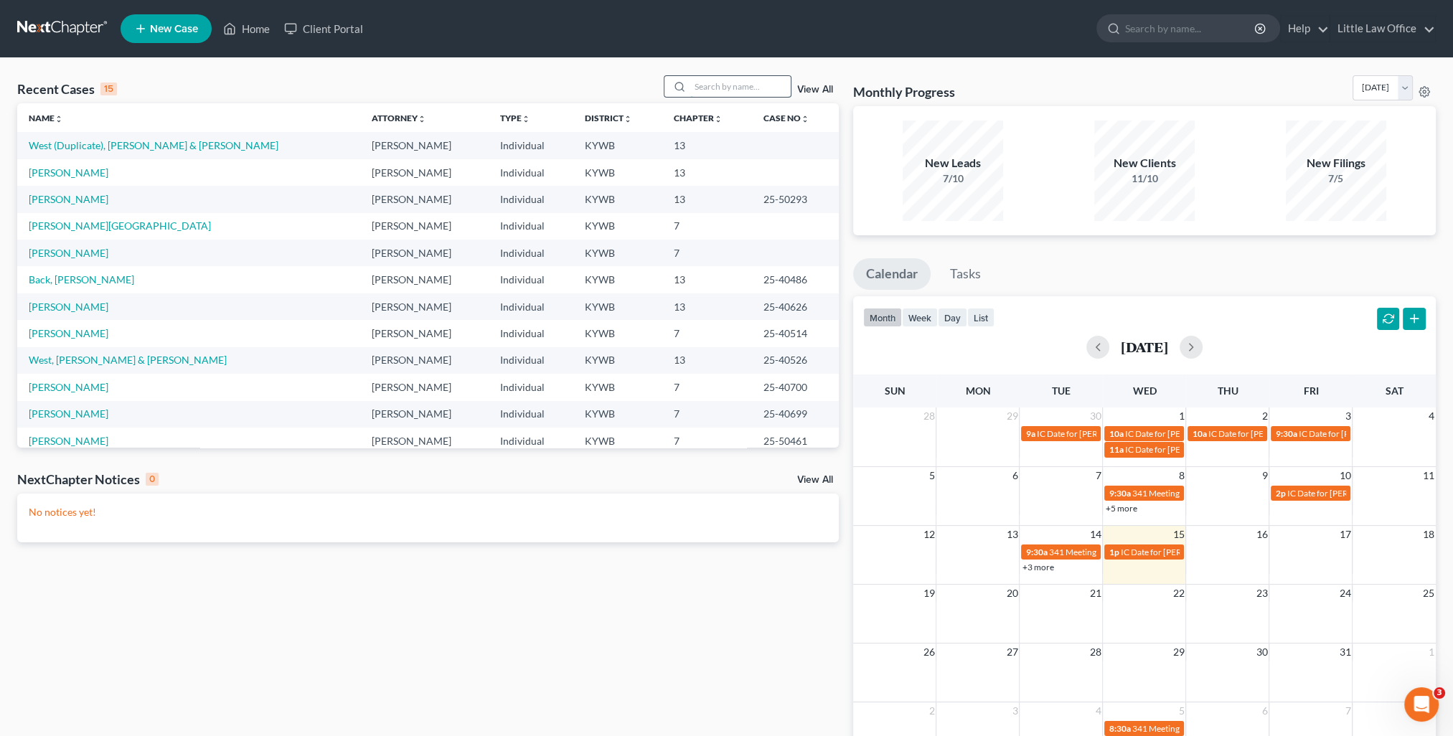
click at [712, 80] on input "search" at bounding box center [740, 86] width 100 height 21
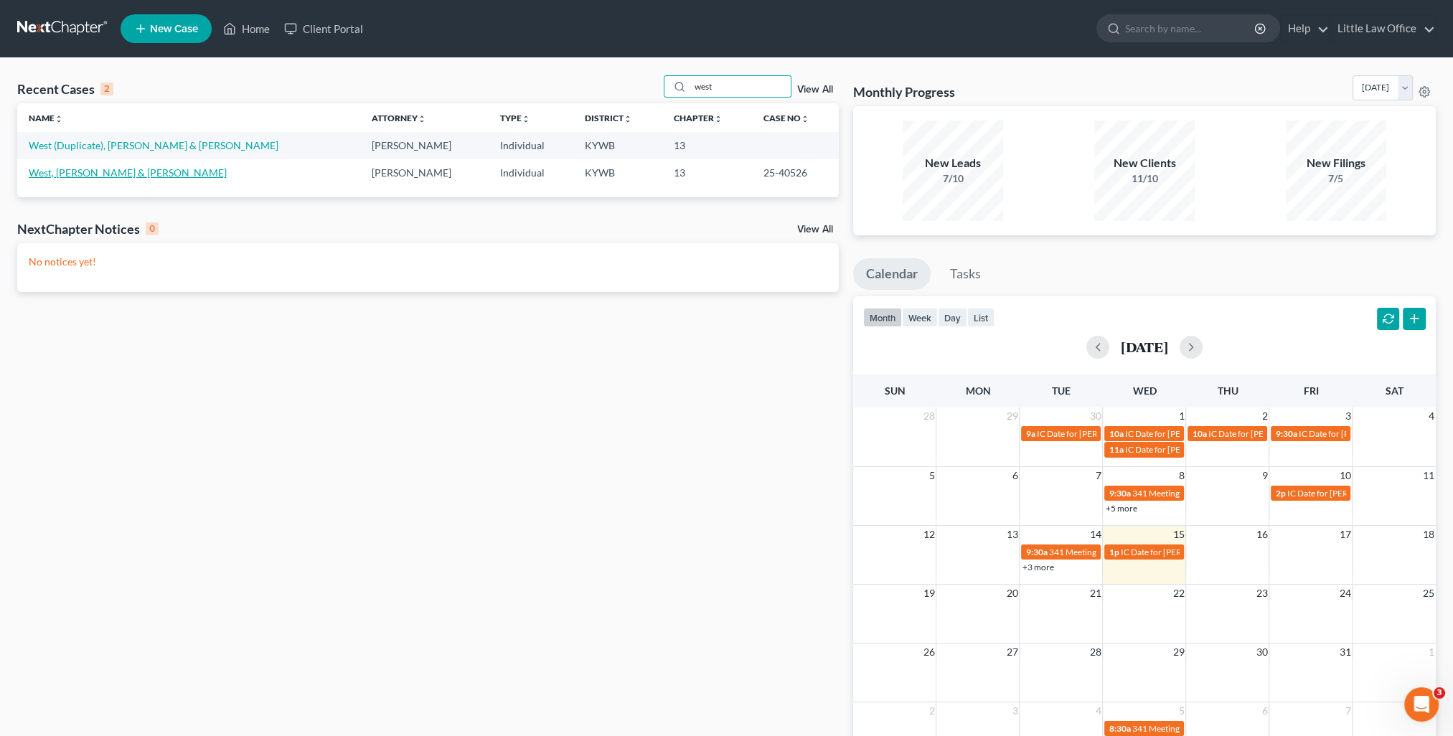
click at [112, 174] on link "West, Caryssa & Hannah" at bounding box center [128, 172] width 198 height 12
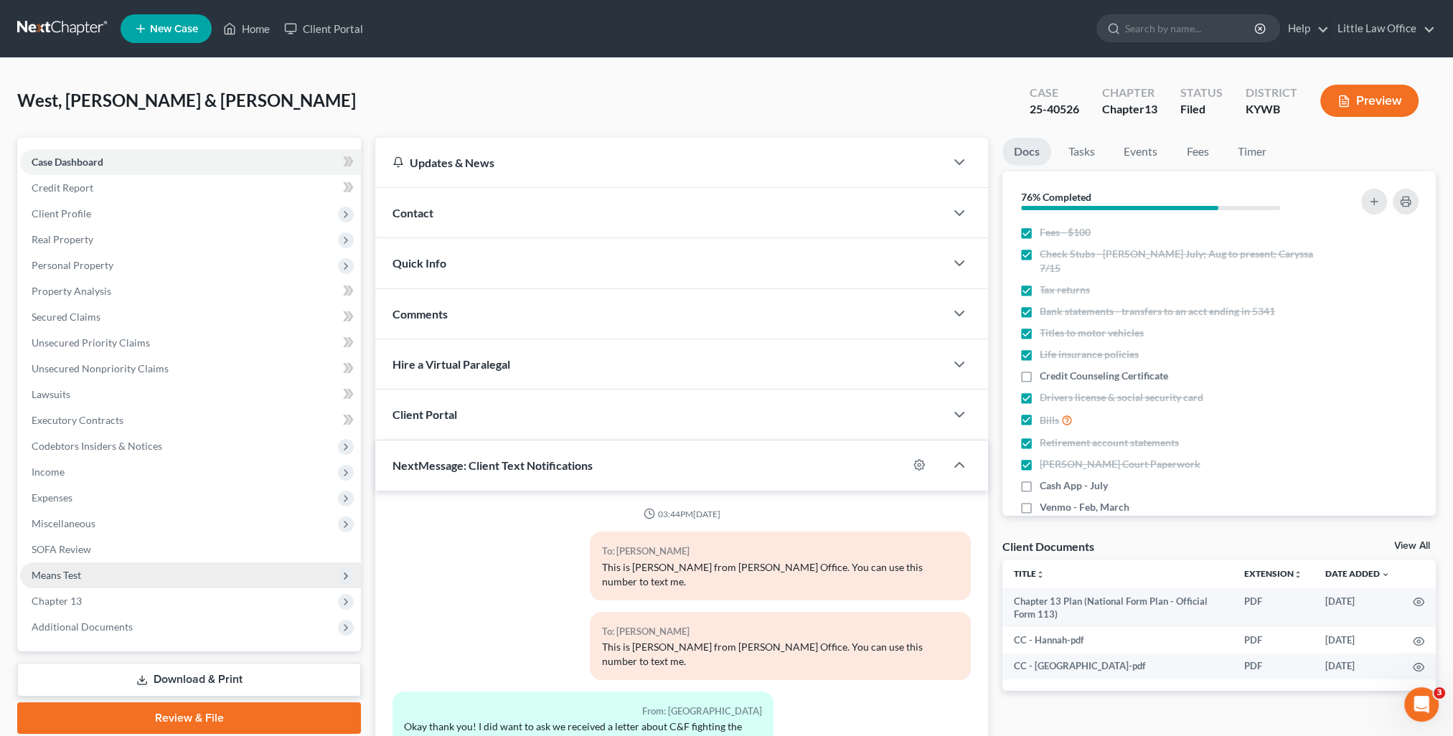
scroll to position [1862, 0]
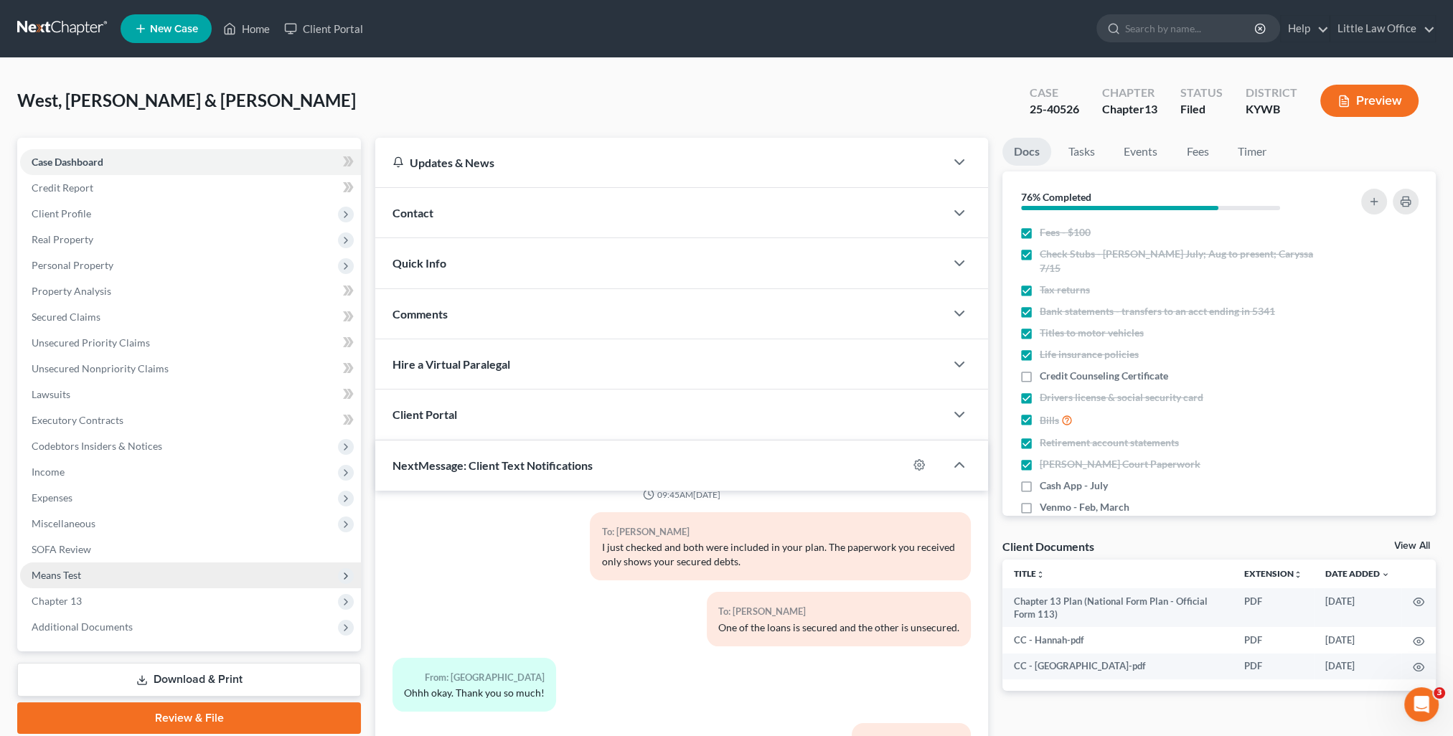
click at [80, 580] on span "Means Test" at bounding box center [56, 575] width 49 height 12
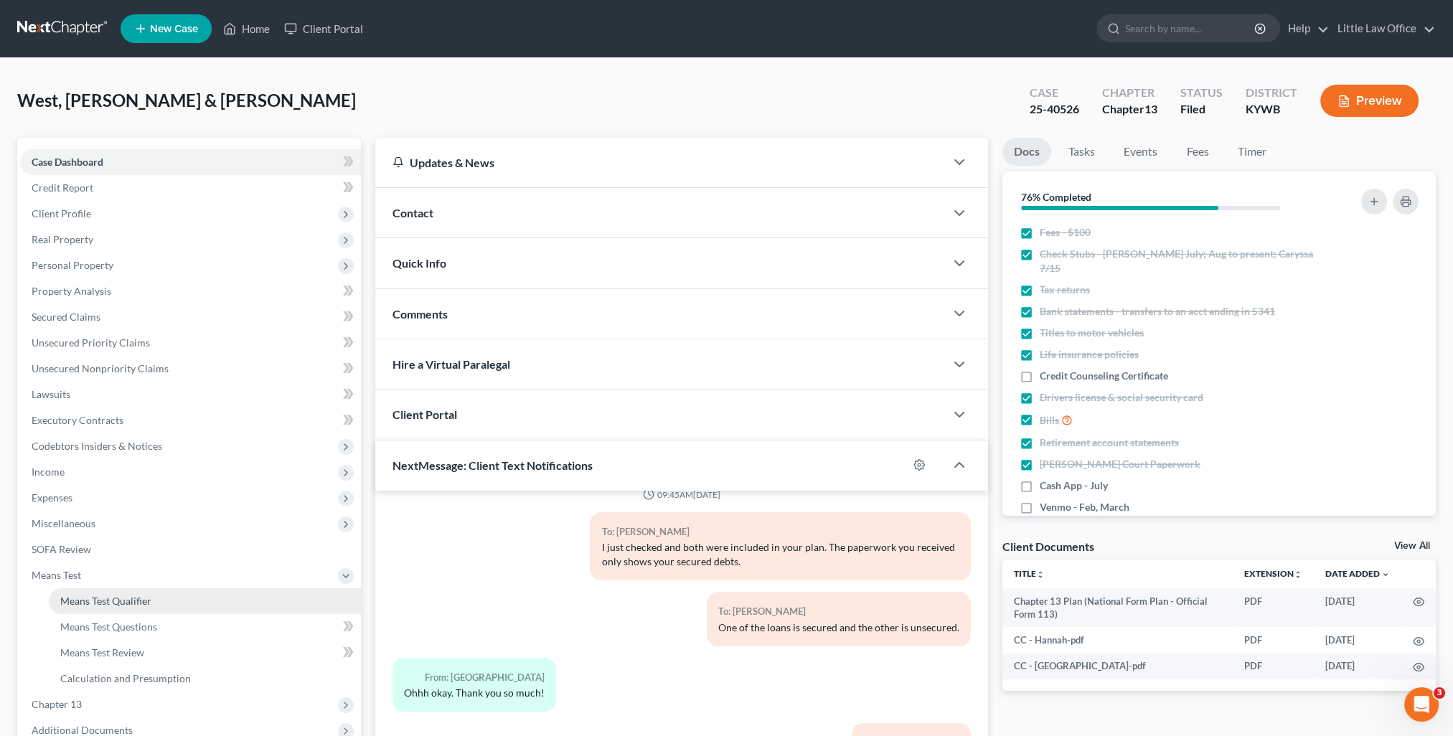
click at [90, 598] on span "Means Test Qualifier" at bounding box center [105, 601] width 91 height 12
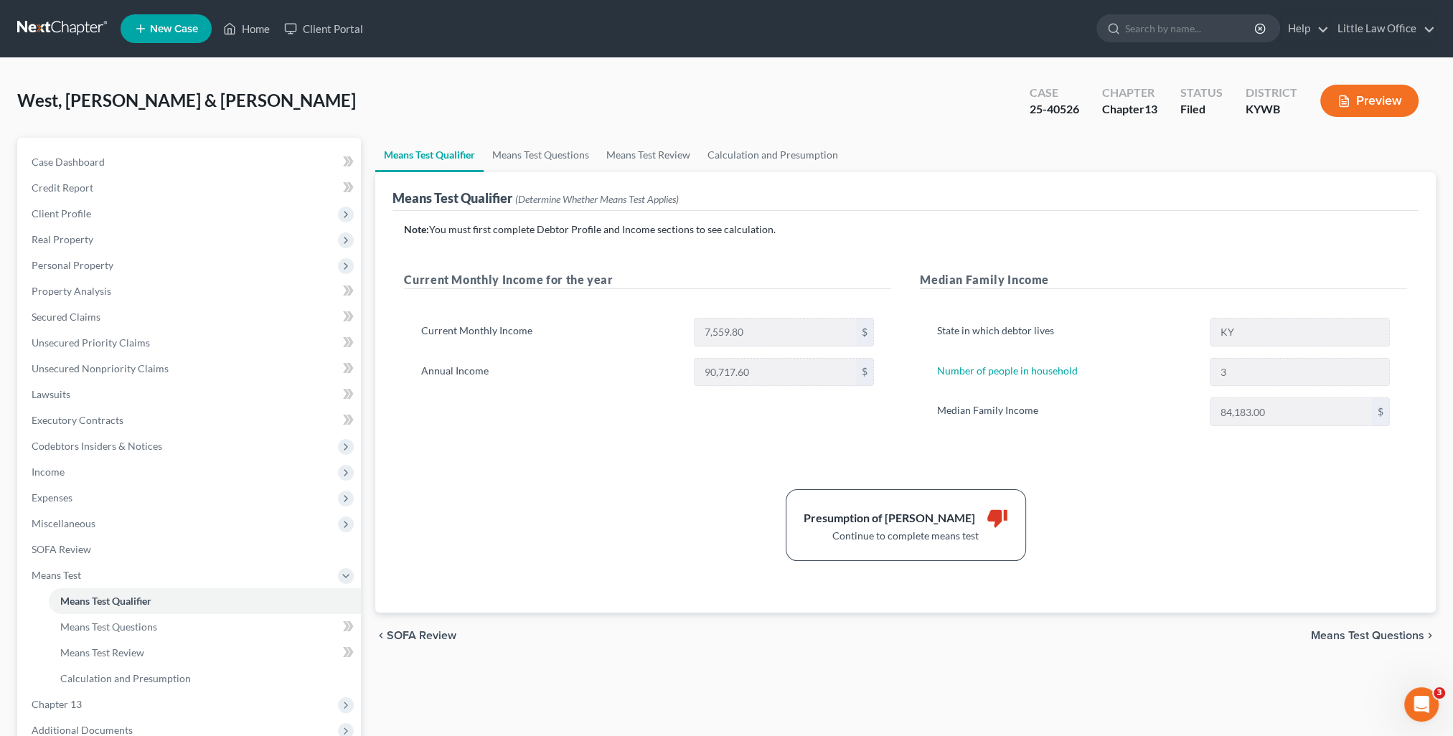
click at [698, 99] on div "West, Caryssa & Hannah Upgraded Case 25-40526 Chapter Chapter 13 Status Filed D…" at bounding box center [726, 106] width 1418 height 62
click at [764, 17] on ul "New Case Home Client Portal - No Result - See all results Or Press Enter... Hel…" at bounding box center [778, 28] width 1315 height 37
click at [1389, 24] on link "Little Law Office" at bounding box center [1382, 29] width 105 height 26
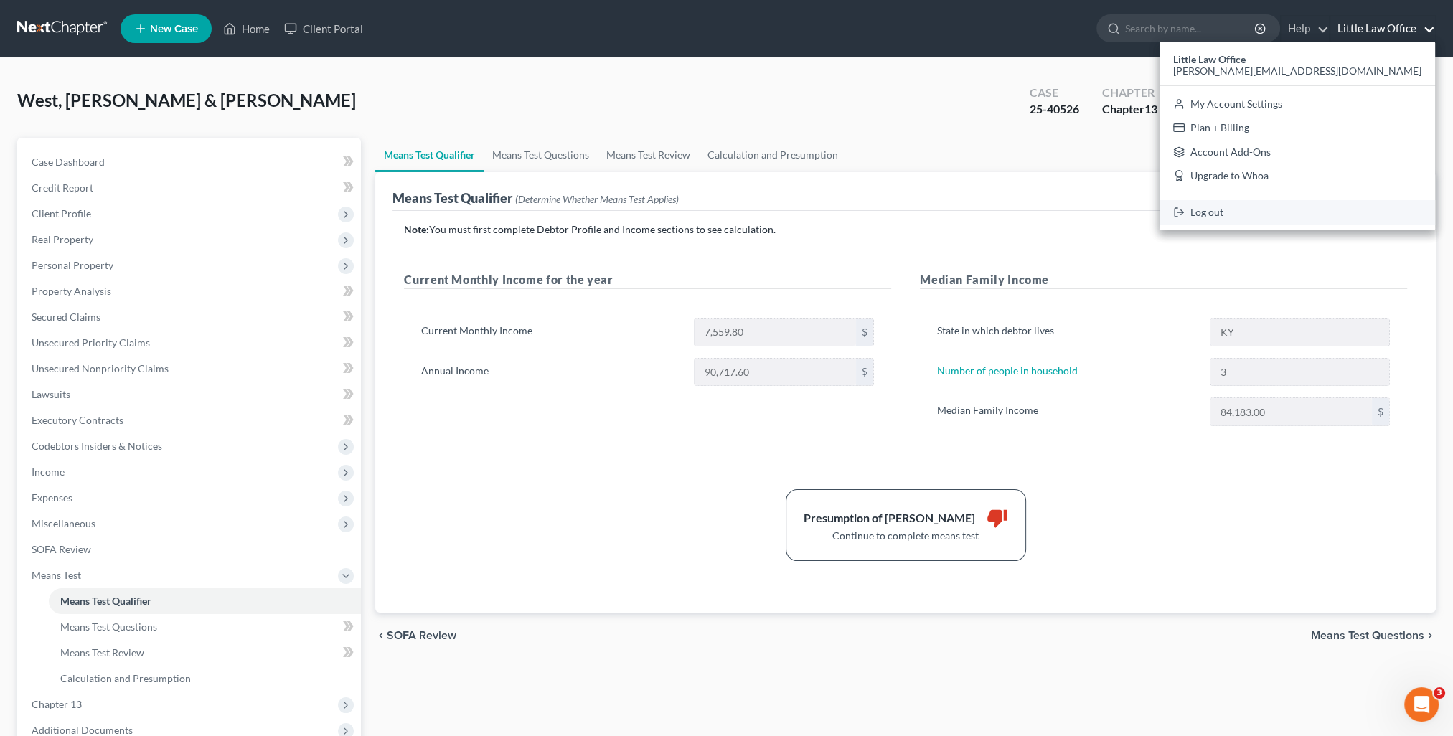
click at [1318, 217] on link "Log out" at bounding box center [1296, 212] width 275 height 24
